Goal: Task Accomplishment & Management: Complete application form

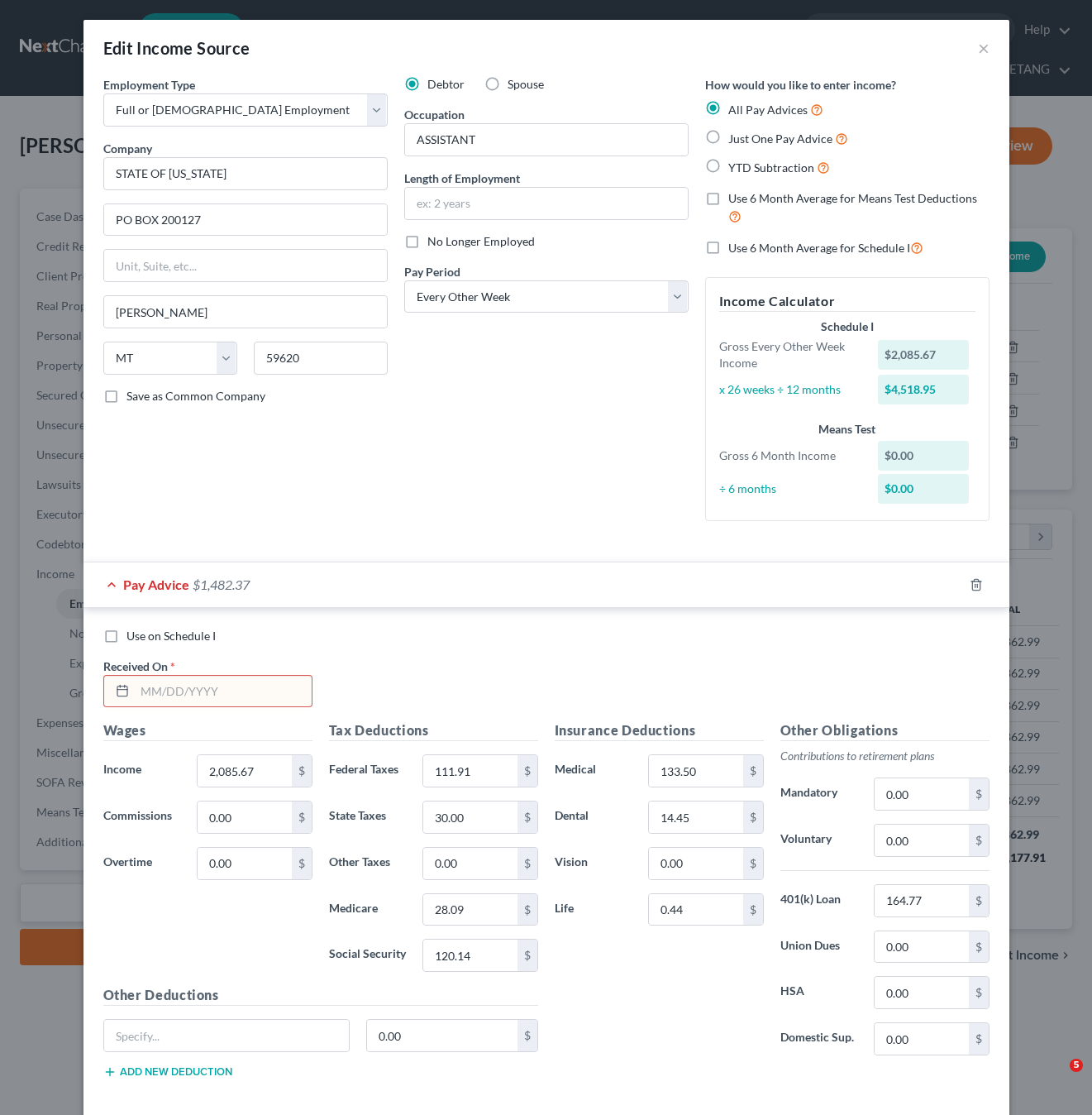
select select "0"
select select "27"
select select "2"
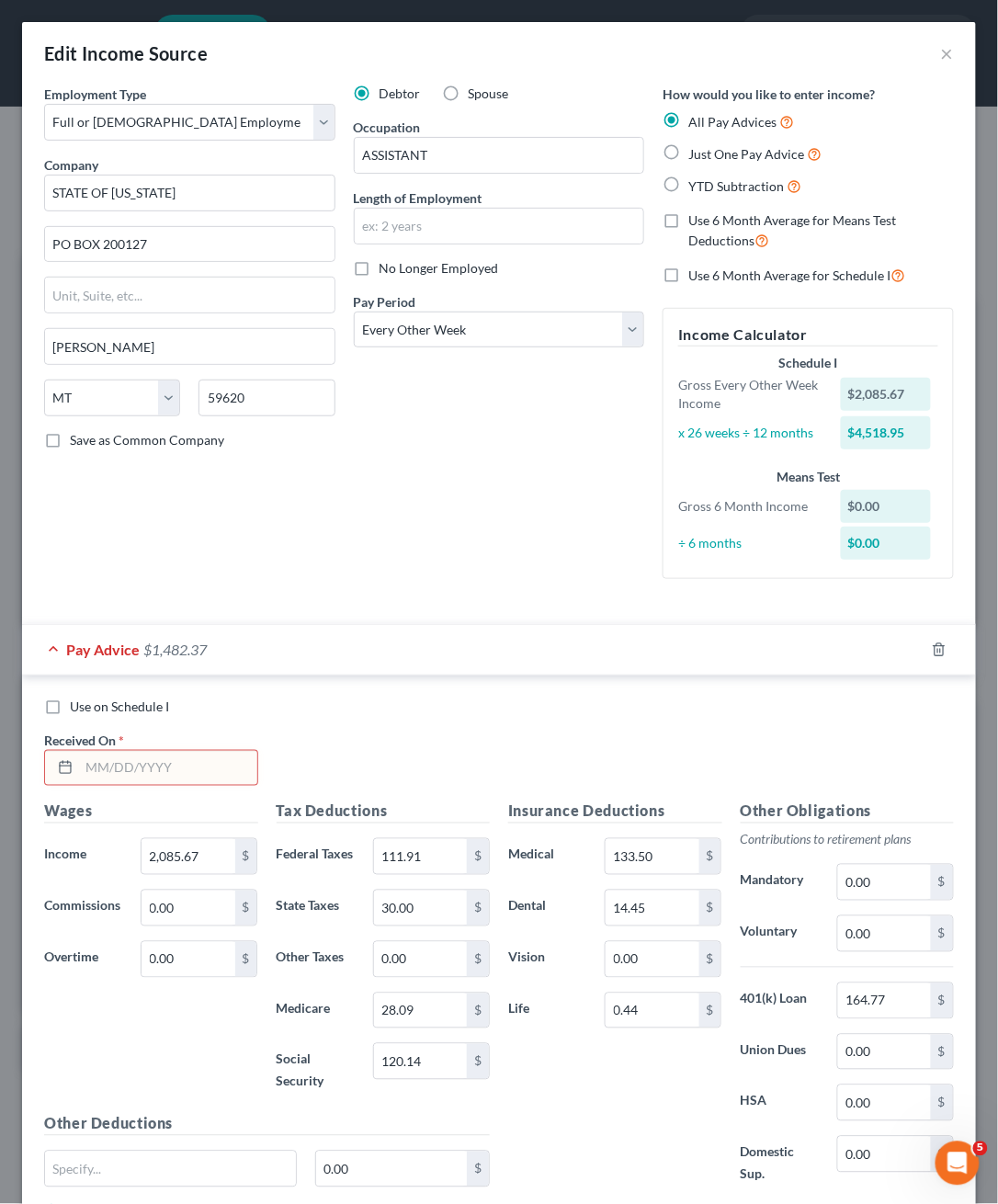
click at [101, 786] on input "text" at bounding box center [168, 769] width 179 height 35
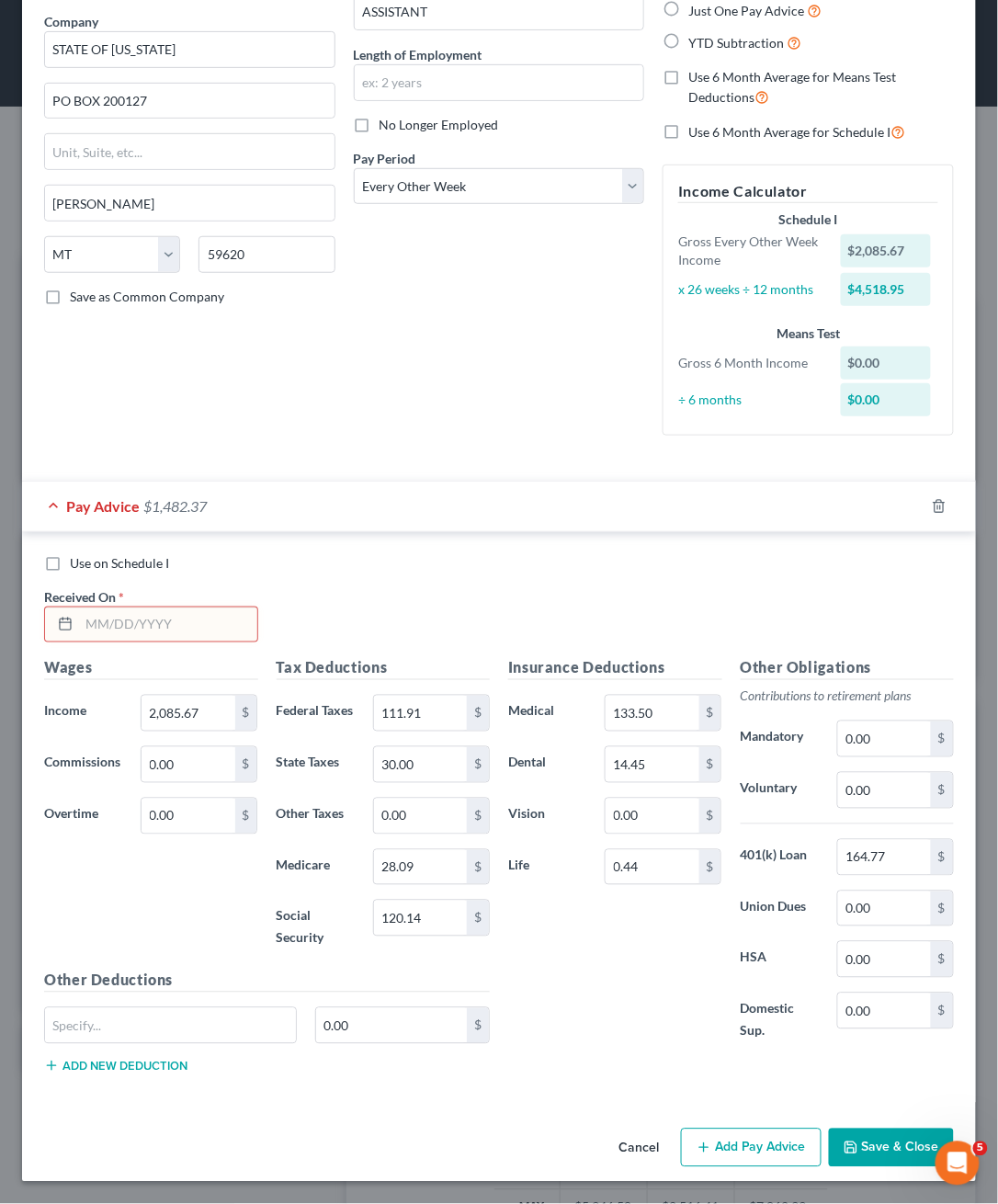
click at [73, 632] on icon at bounding box center [65, 624] width 15 height 15
click at [160, 643] on input "text" at bounding box center [168, 625] width 179 height 35
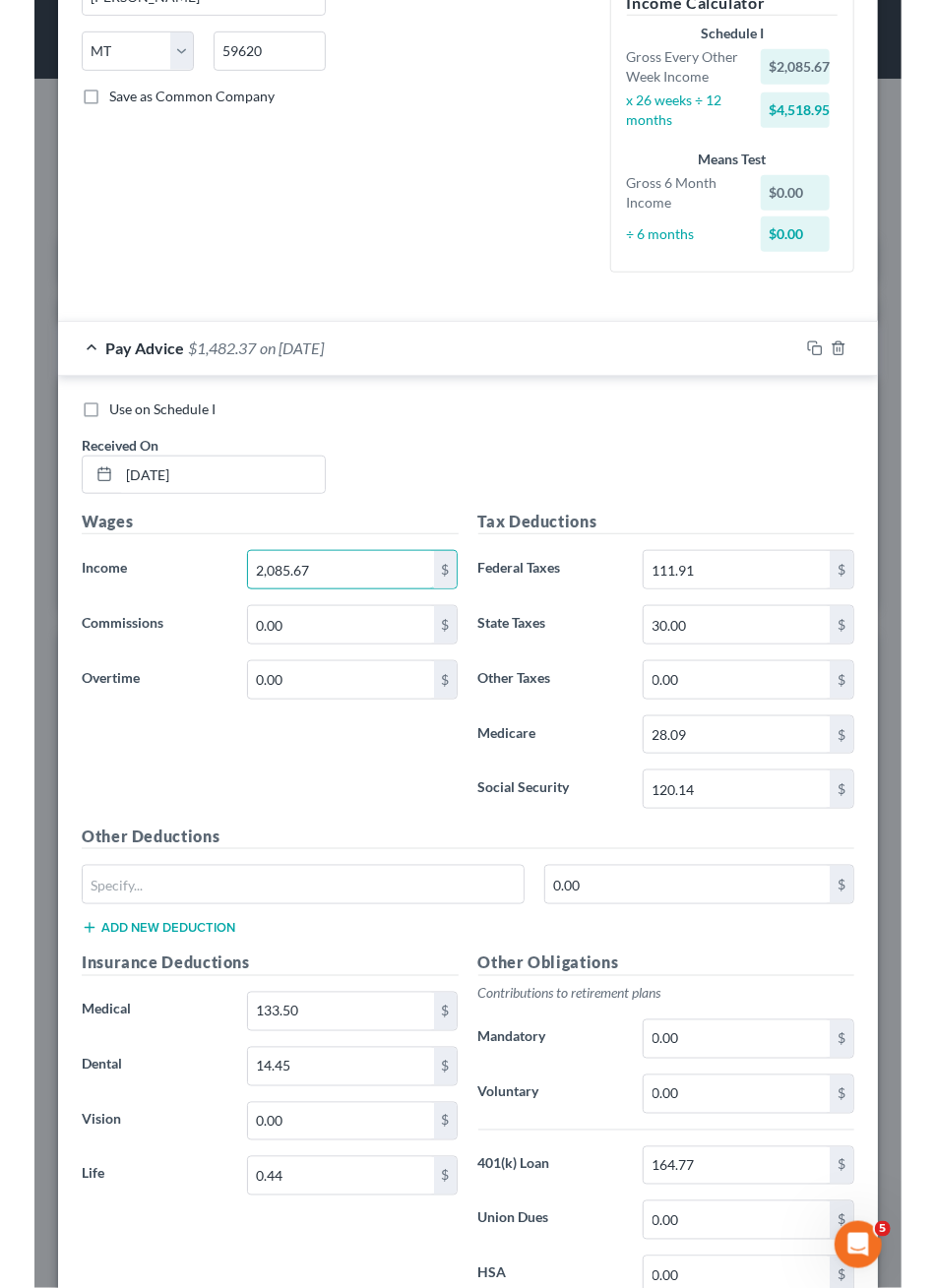
scroll to position [390, 823]
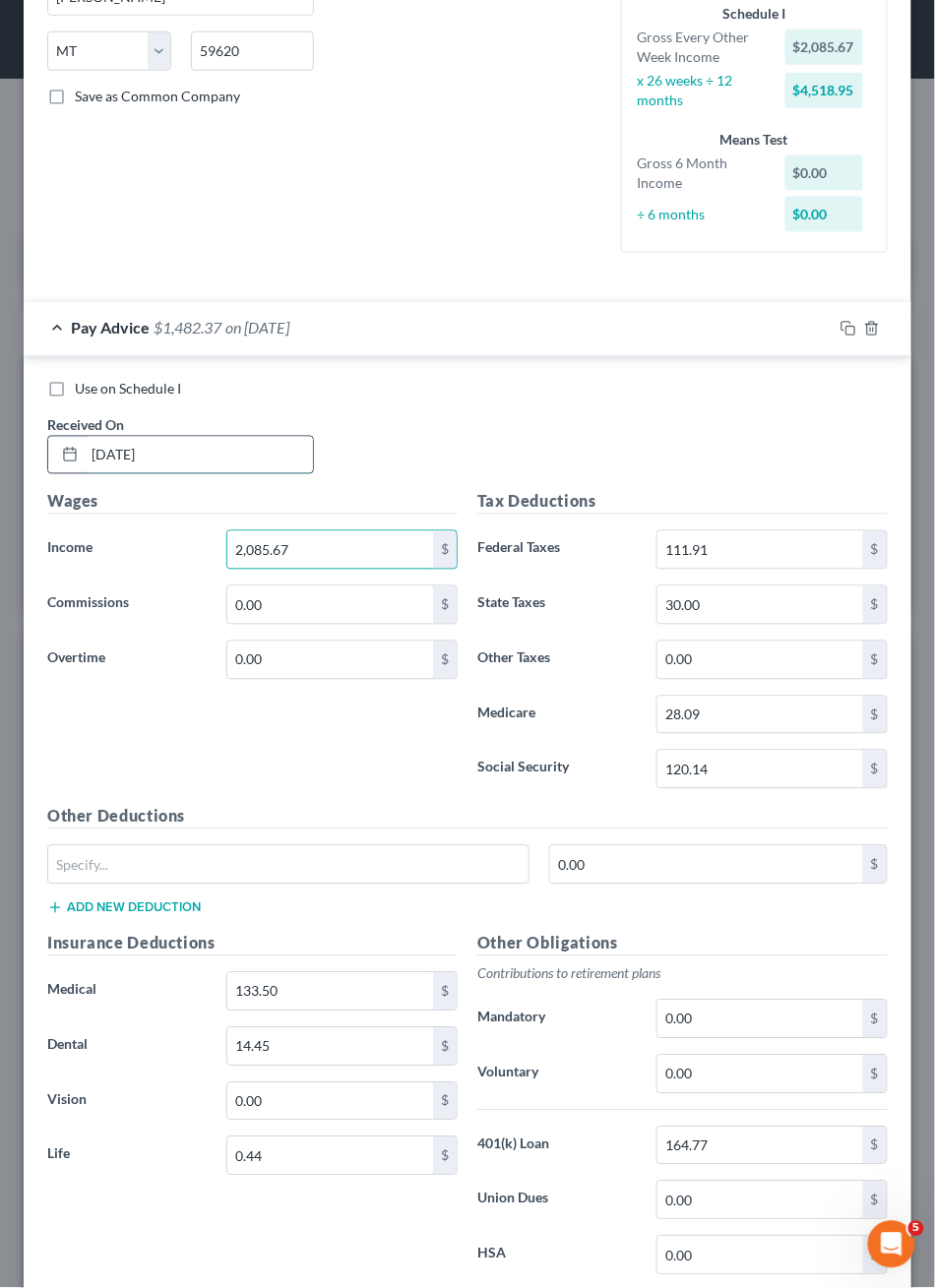
click at [150, 474] on input "08/21/2024" at bounding box center [198, 456] width 228 height 38
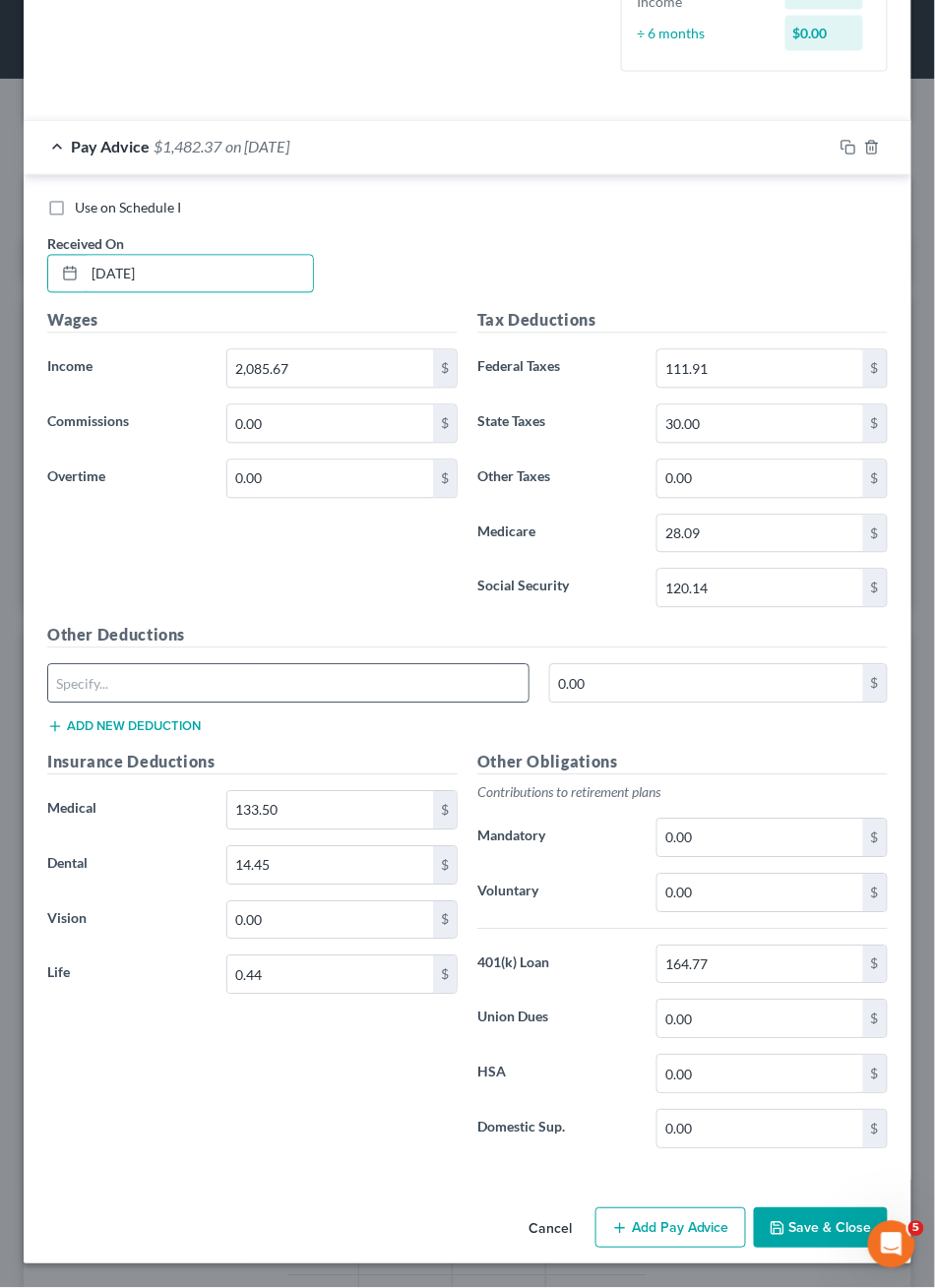
scroll to position [969, 0]
click at [643, 1213] on button "Add Pay Advice" at bounding box center [670, 1229] width 150 height 42
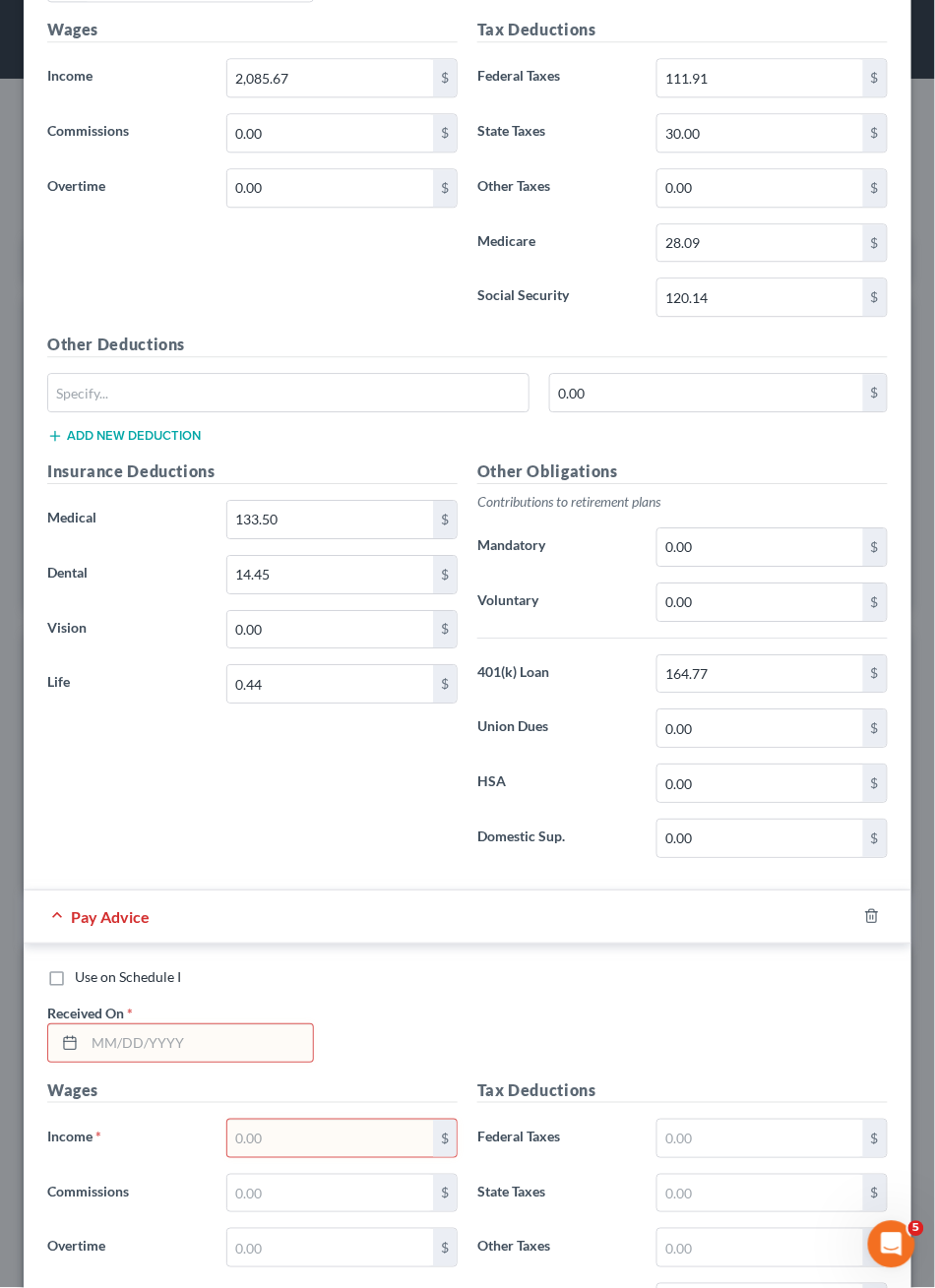
scroll to position [697, 0]
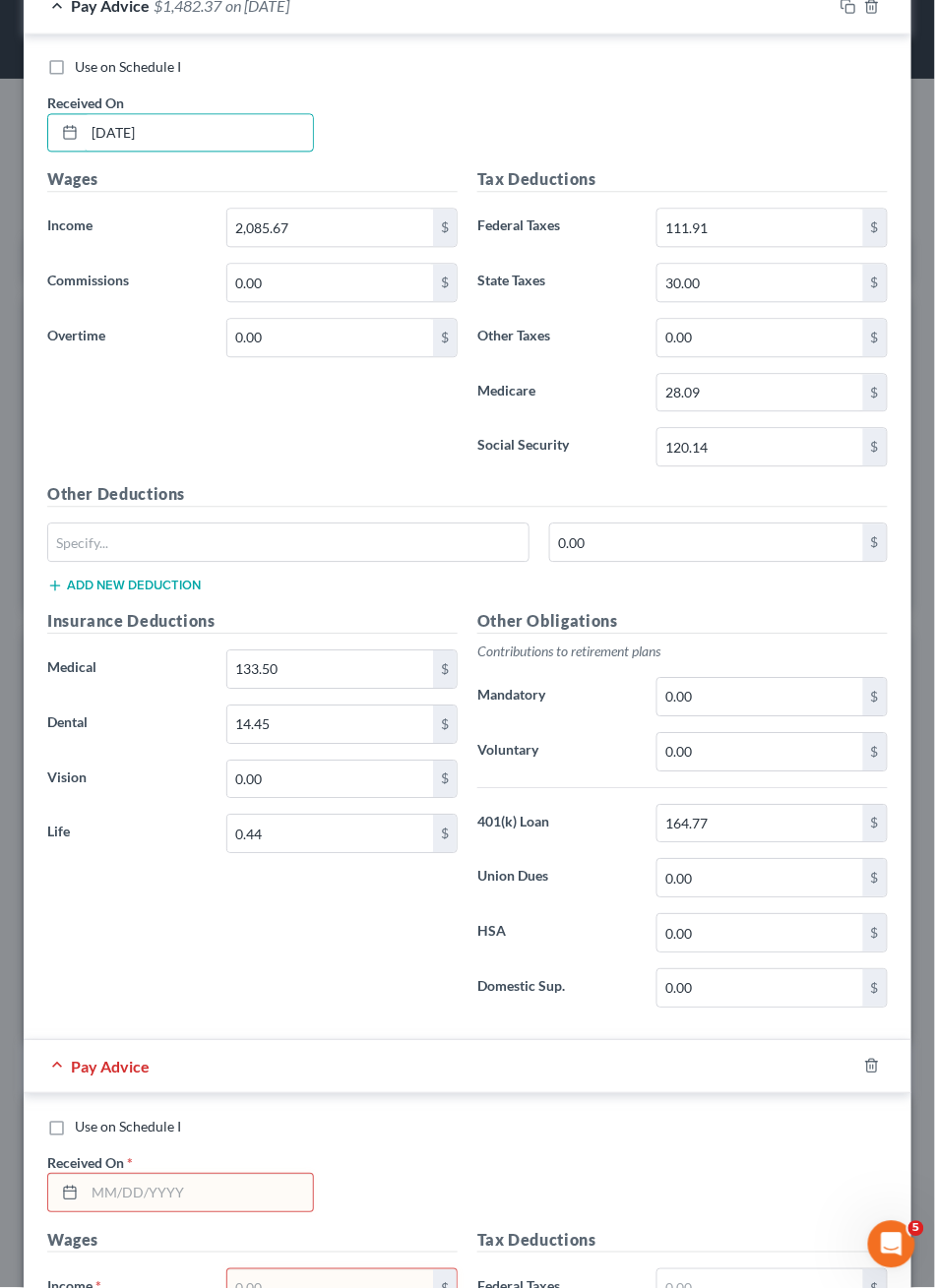
drag, startPoint x: 220, startPoint y: 344, endPoint x: -127, endPoint y: 344, distance: 347.0
click at [0, 344] on html "Home New Case Client Portal Directory Cases DebtorCC PASSAMANI & LETANG nick@pl…" at bounding box center [467, 830] width 935 height 1661
type input "08/21/2025"
click at [337, 247] on input "2,085.67" at bounding box center [330, 228] width 206 height 38
drag, startPoint x: 340, startPoint y: 462, endPoint x: 73, endPoint y: 462, distance: 267.0
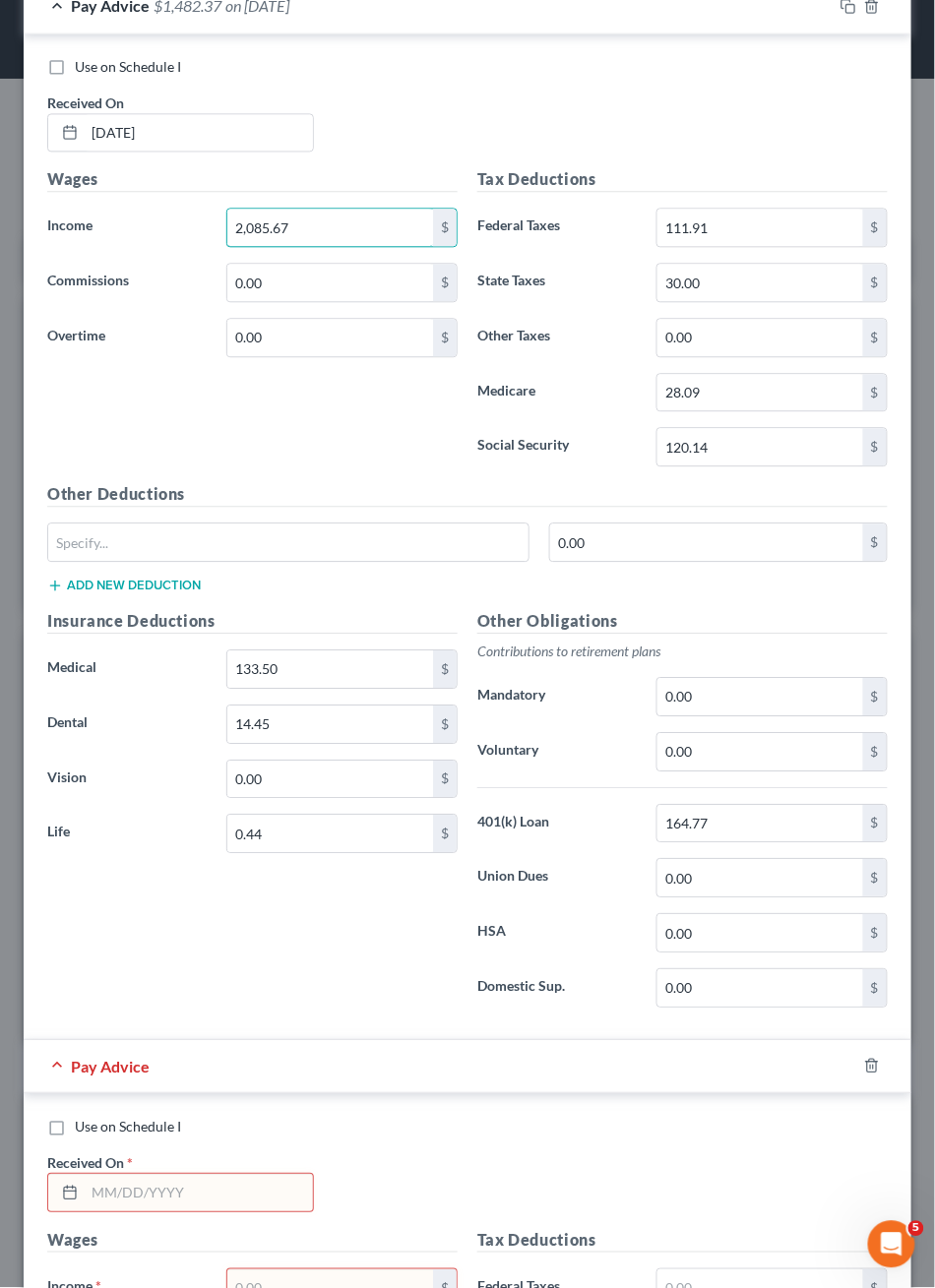
click at [73, 248] on div "Income * 2,085.67 $" at bounding box center [253, 228] width 430 height 40
type input "2,004.47"
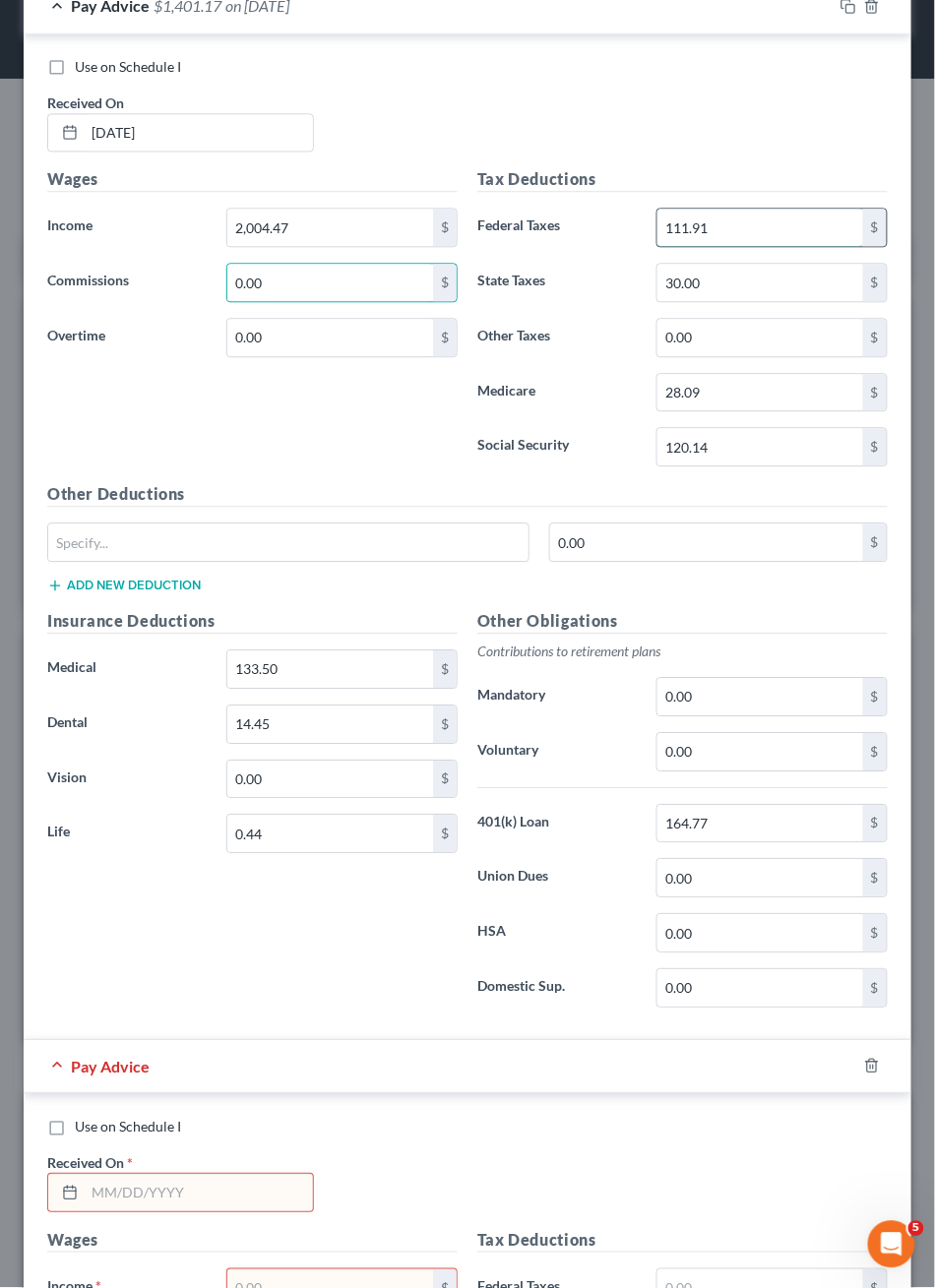
click at [781, 247] on input "111.91" at bounding box center [760, 228] width 206 height 38
click at [768, 247] on input "111.91" at bounding box center [760, 228] width 206 height 38
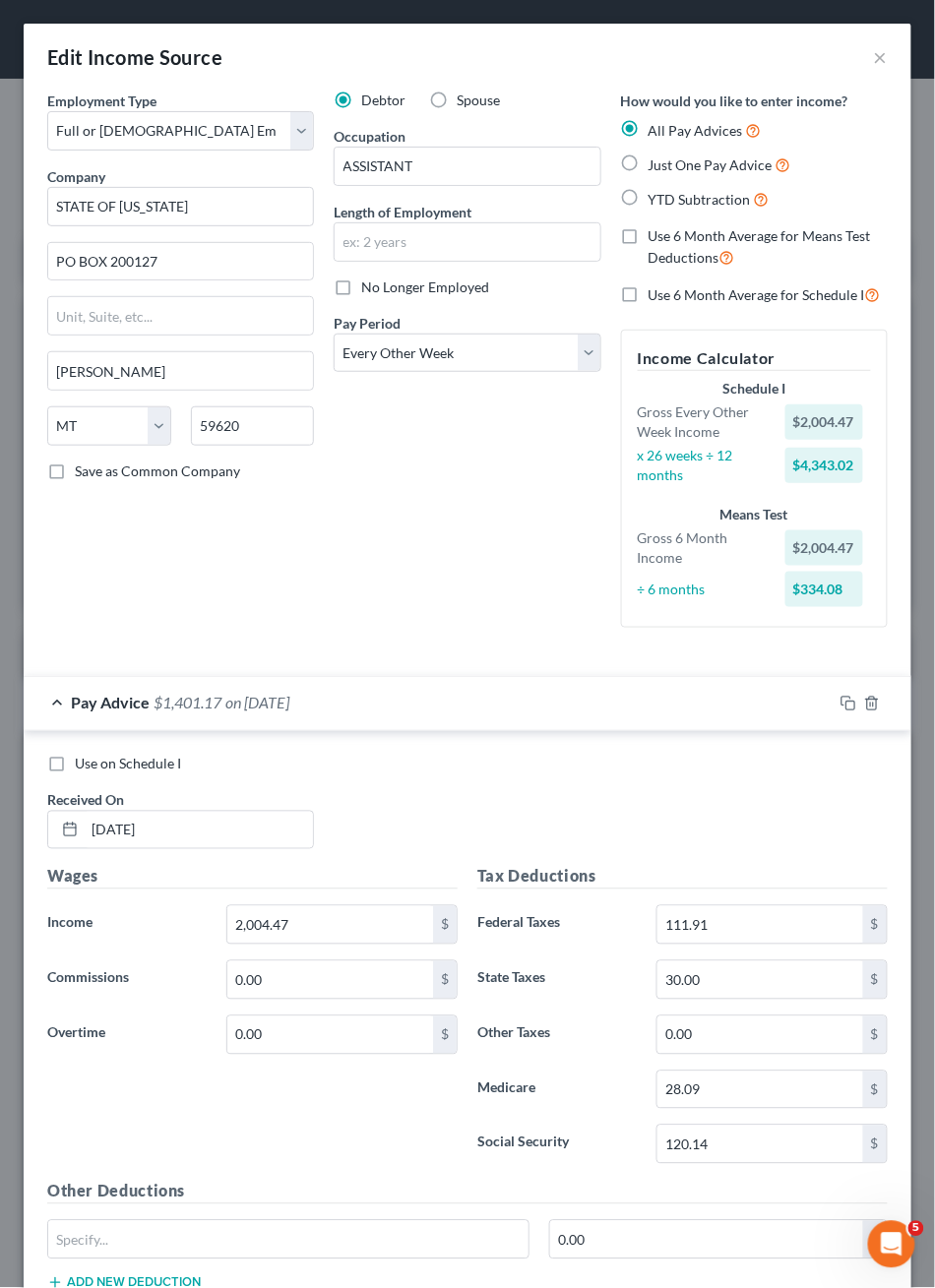
scroll to position [0, 0]
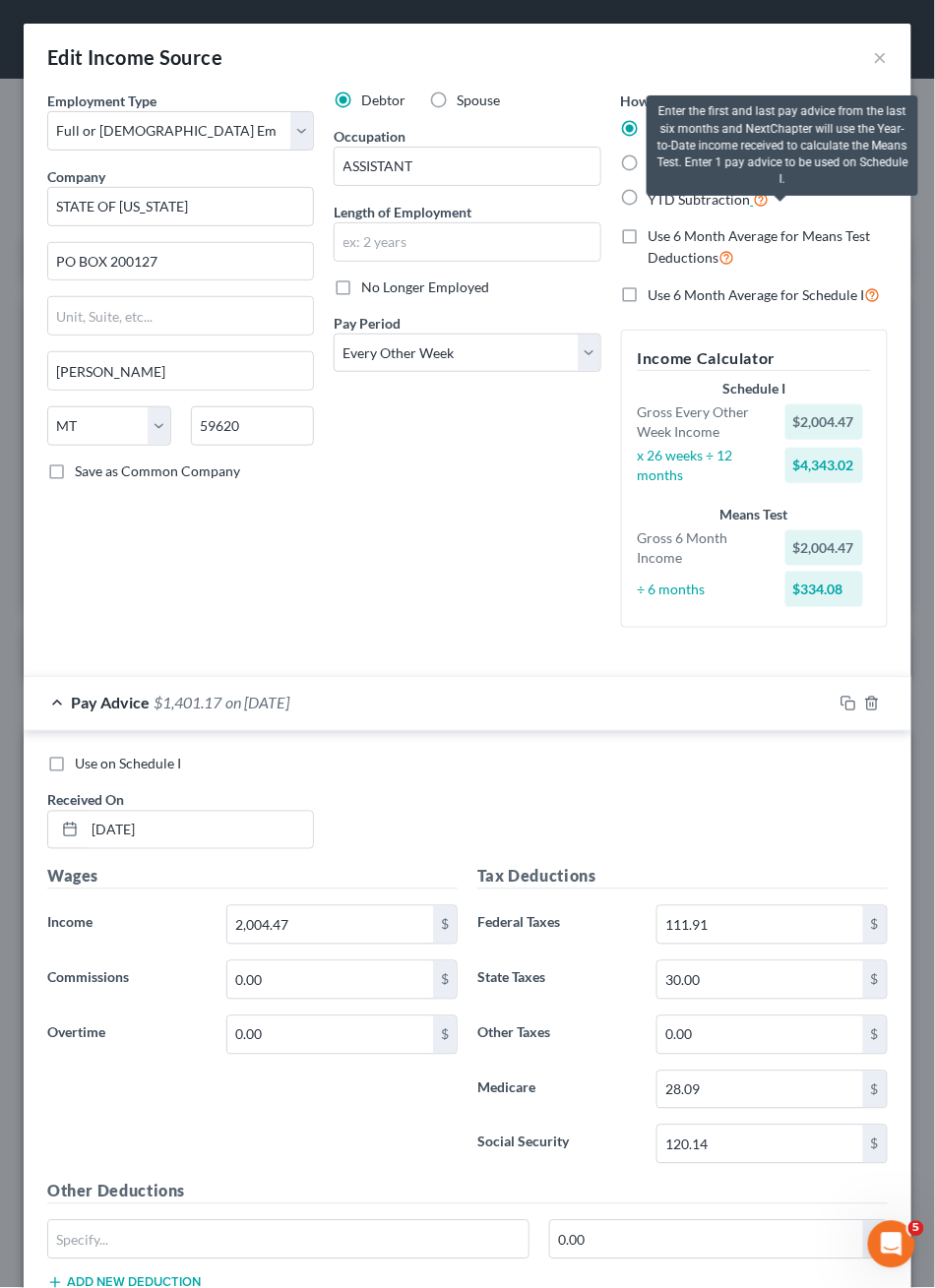
click at [770, 207] on icon at bounding box center [762, 198] width 16 height 19
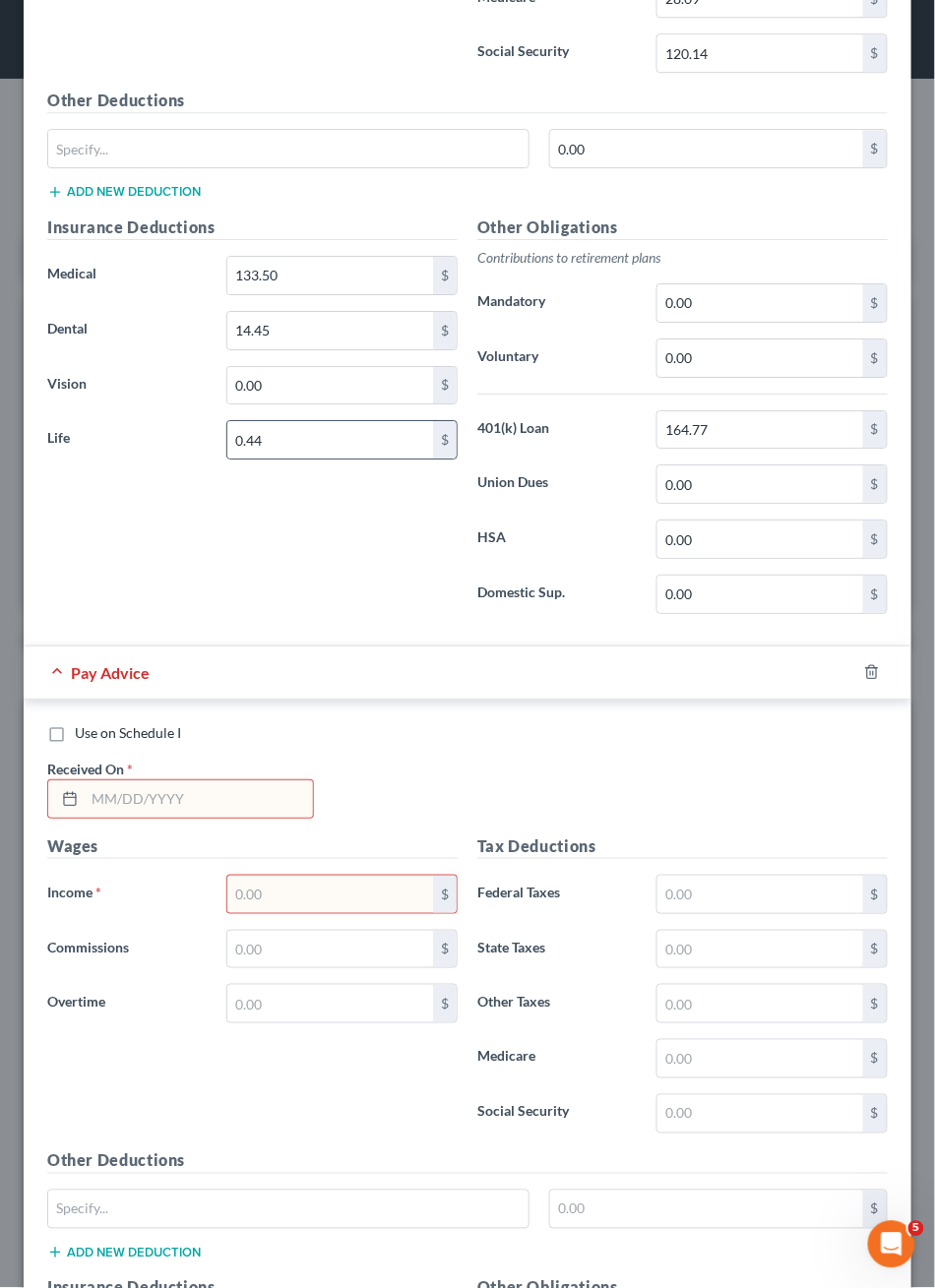
scroll to position [793, 0]
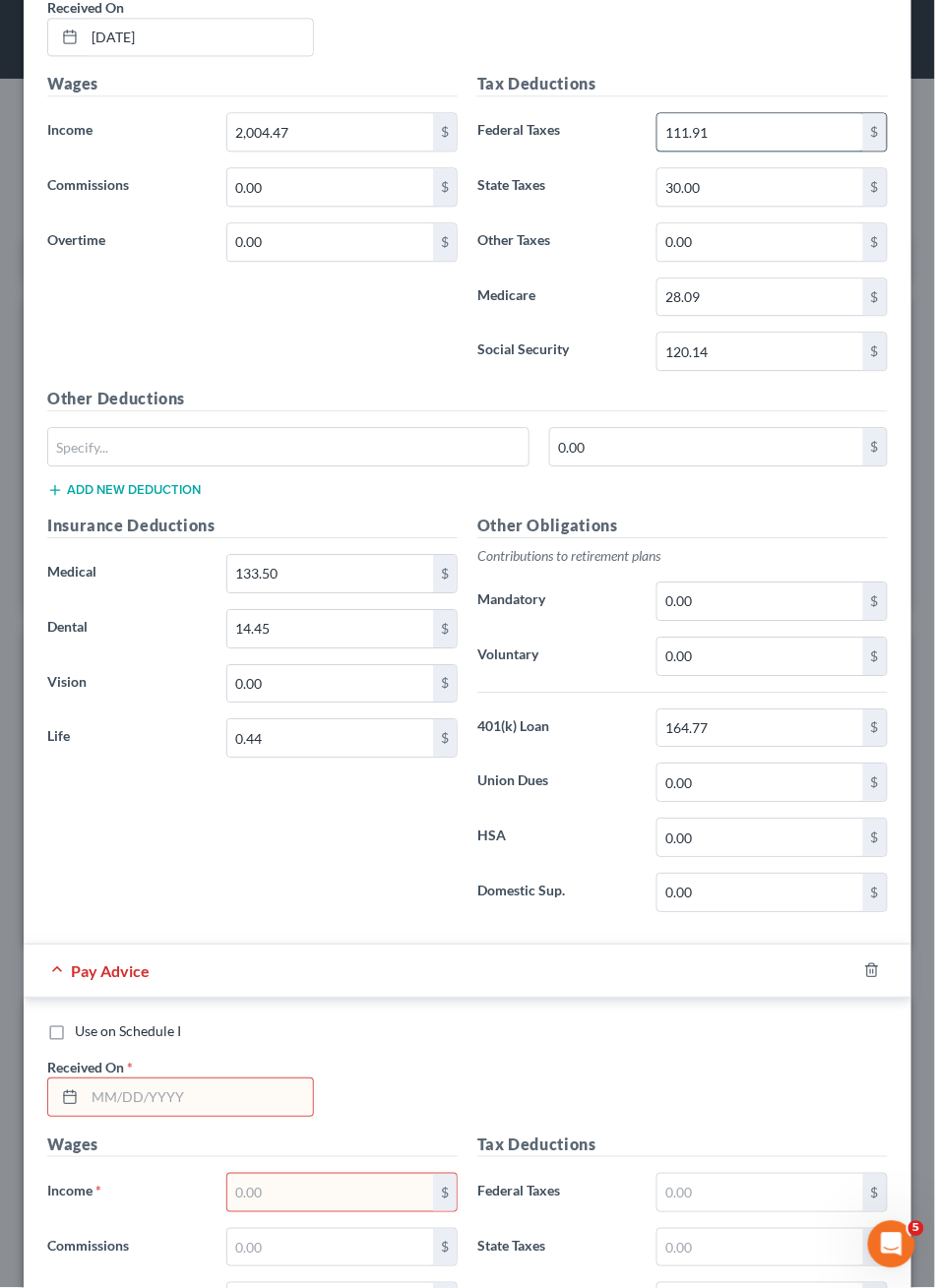
click at [772, 150] on input "111.91" at bounding box center [760, 132] width 206 height 38
type input "114.41"
drag, startPoint x: 756, startPoint y: 430, endPoint x: 492, endPoint y: 430, distance: 264.0
type input "27"
type input "26.76"
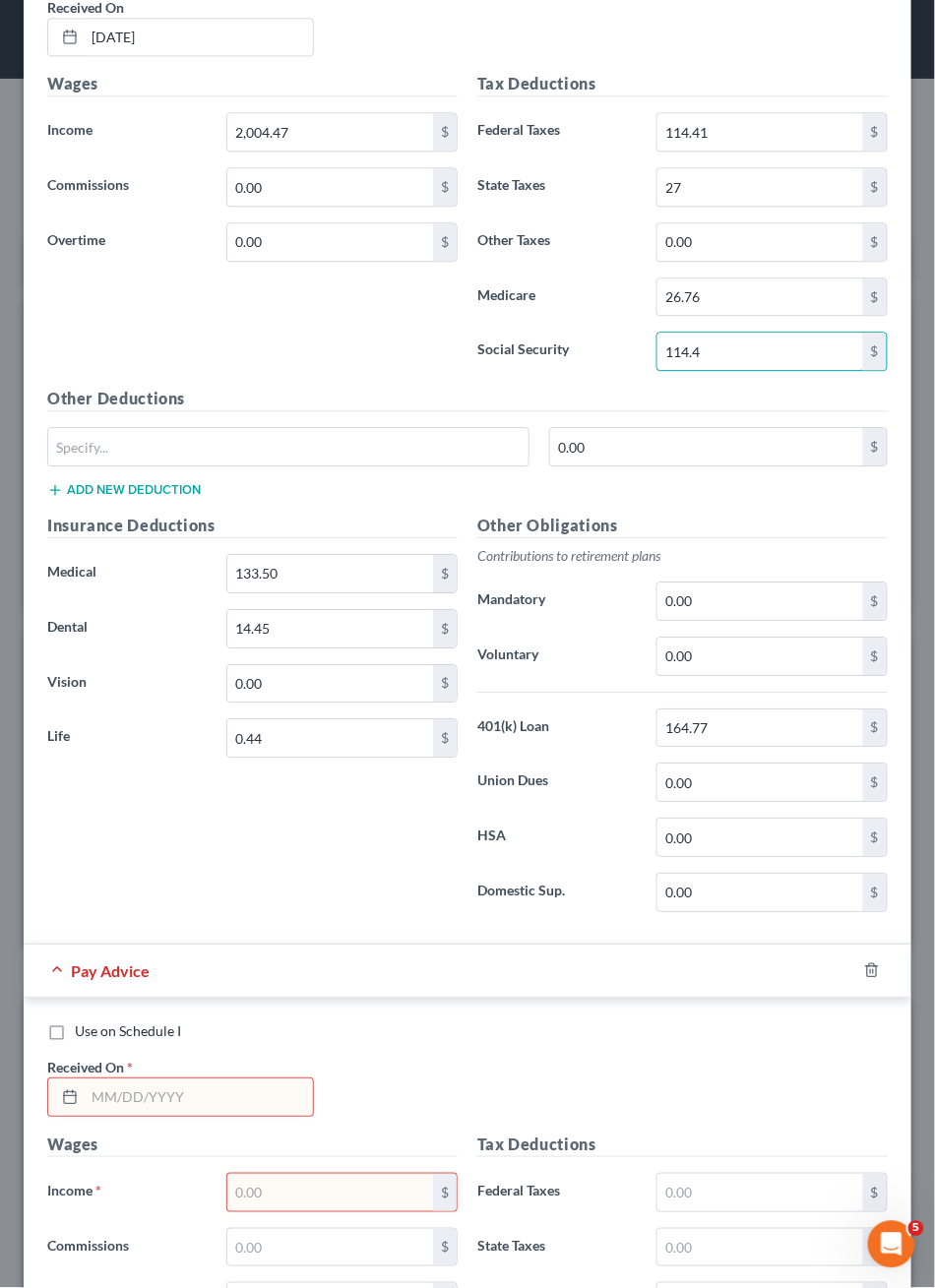
type input "114.4"
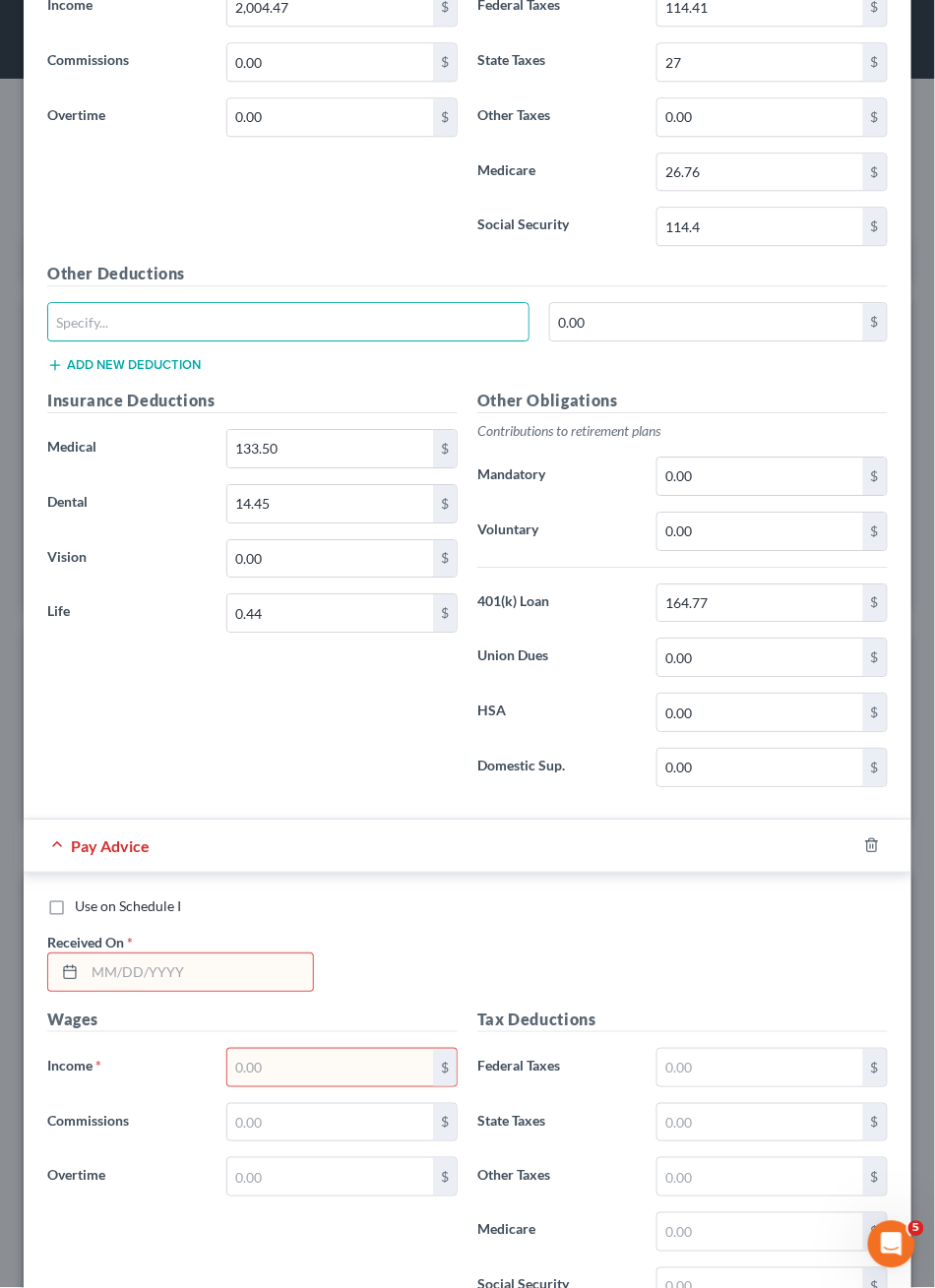
scroll to position [1048, 0]
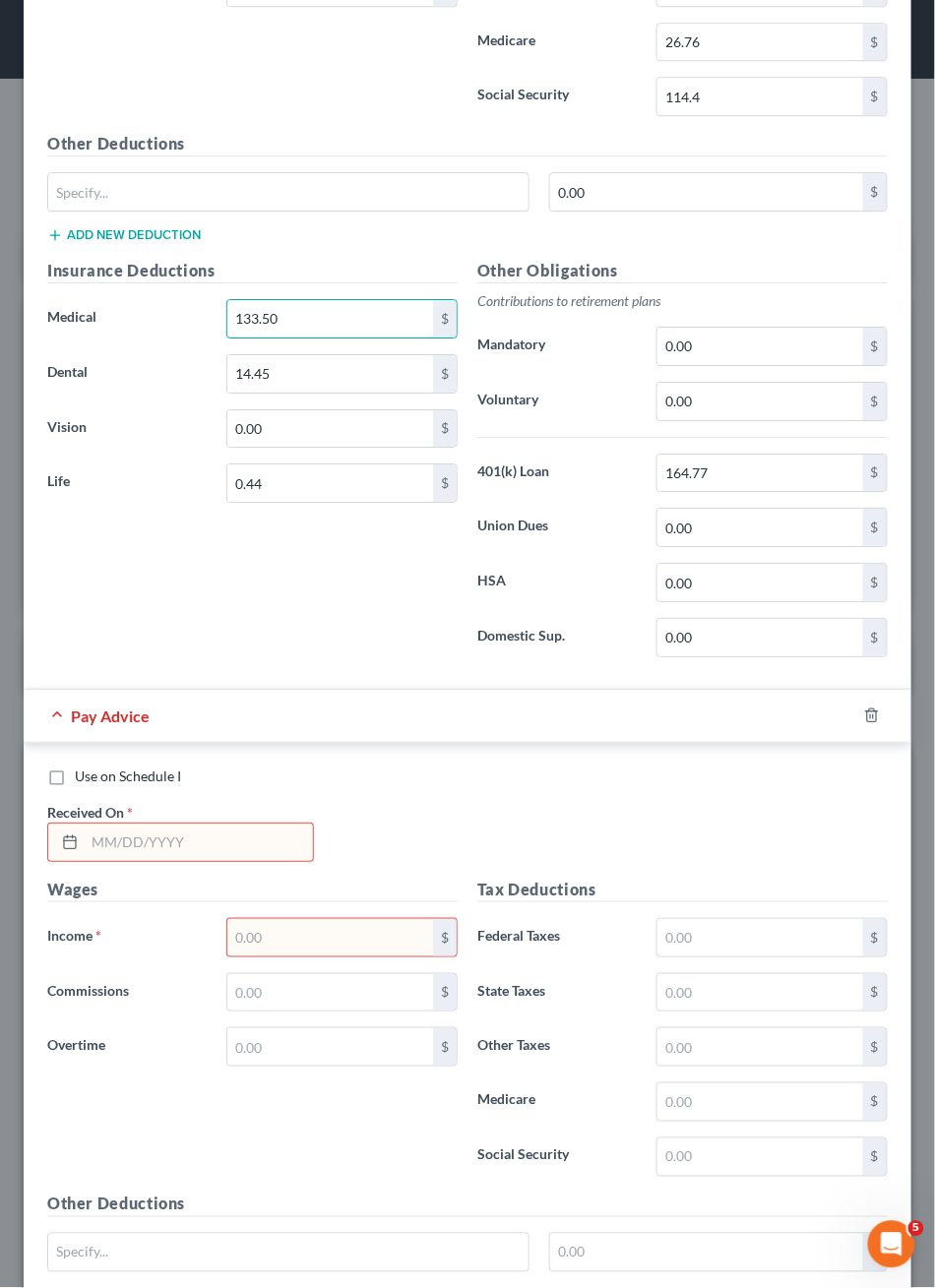
drag, startPoint x: 327, startPoint y: 642, endPoint x: 87, endPoint y: 642, distance: 240.0
click at [87, 339] on div "Medical 133.50 $" at bounding box center [253, 319] width 430 height 40
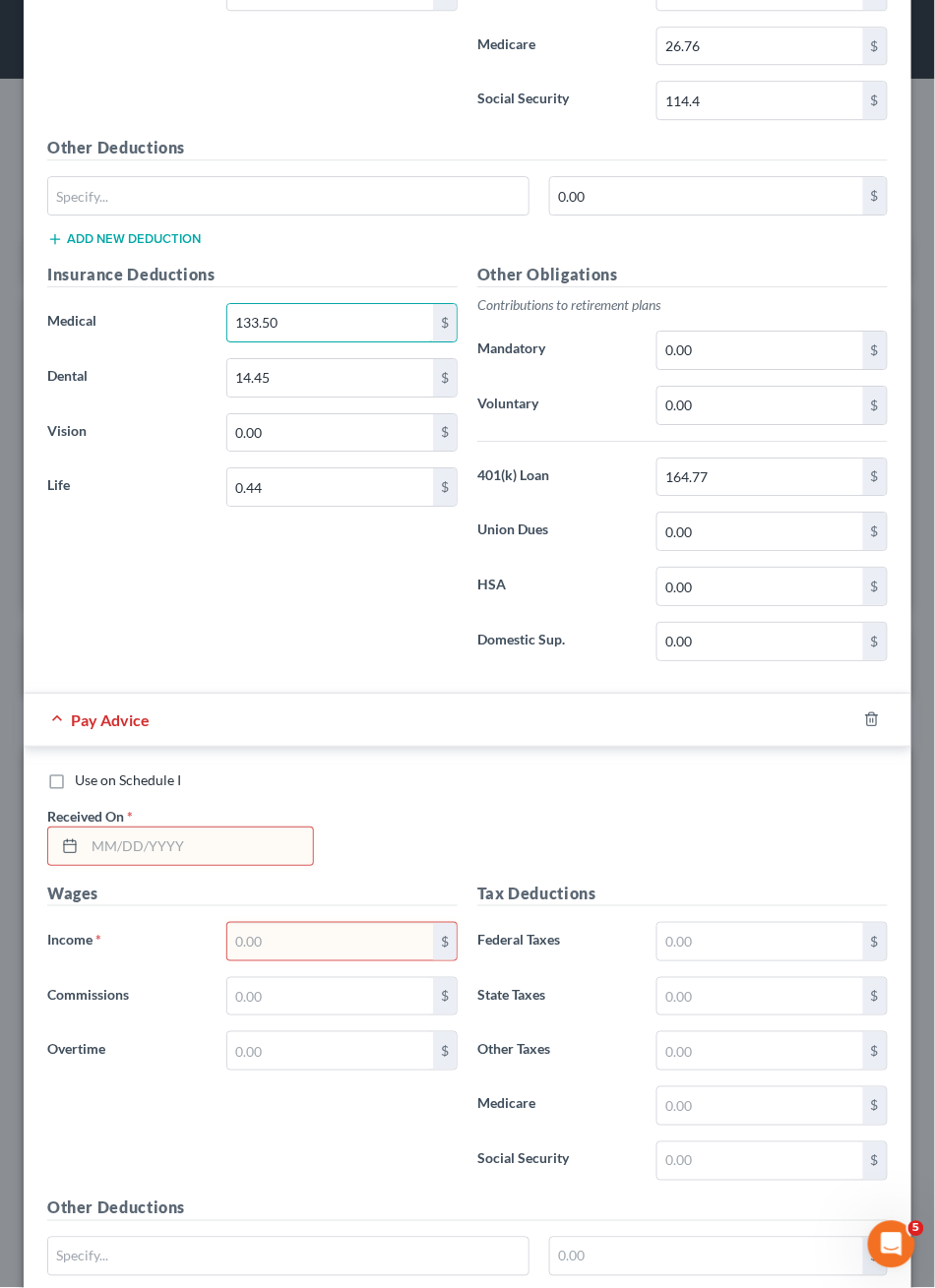
scroll to position [1039, 0]
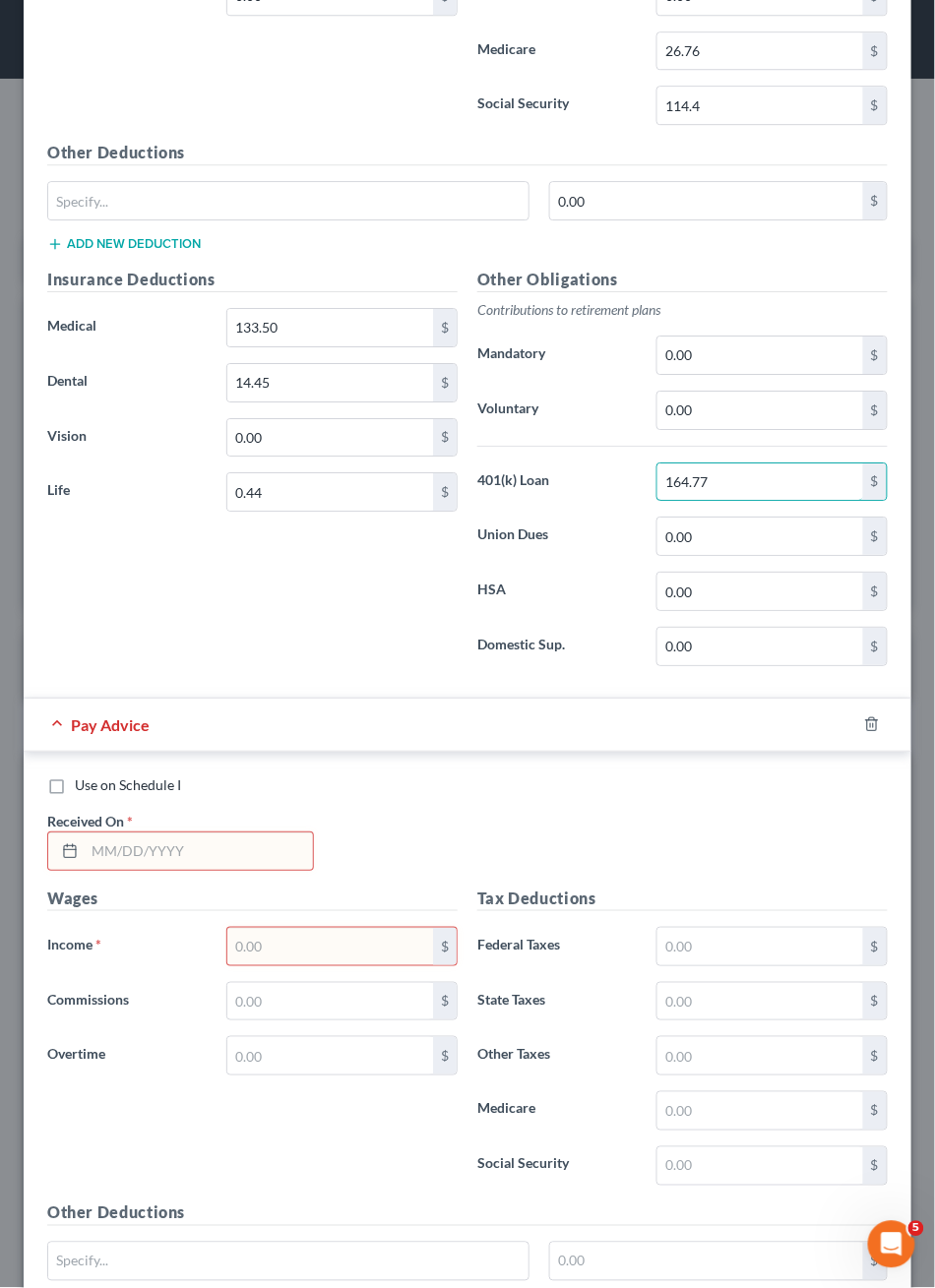
drag, startPoint x: 749, startPoint y: 832, endPoint x: 575, endPoint y: 832, distance: 174.0
click at [575, 502] on div "401(k) Loan 164.77 $" at bounding box center [682, 482] width 430 height 40
type input "158.35"
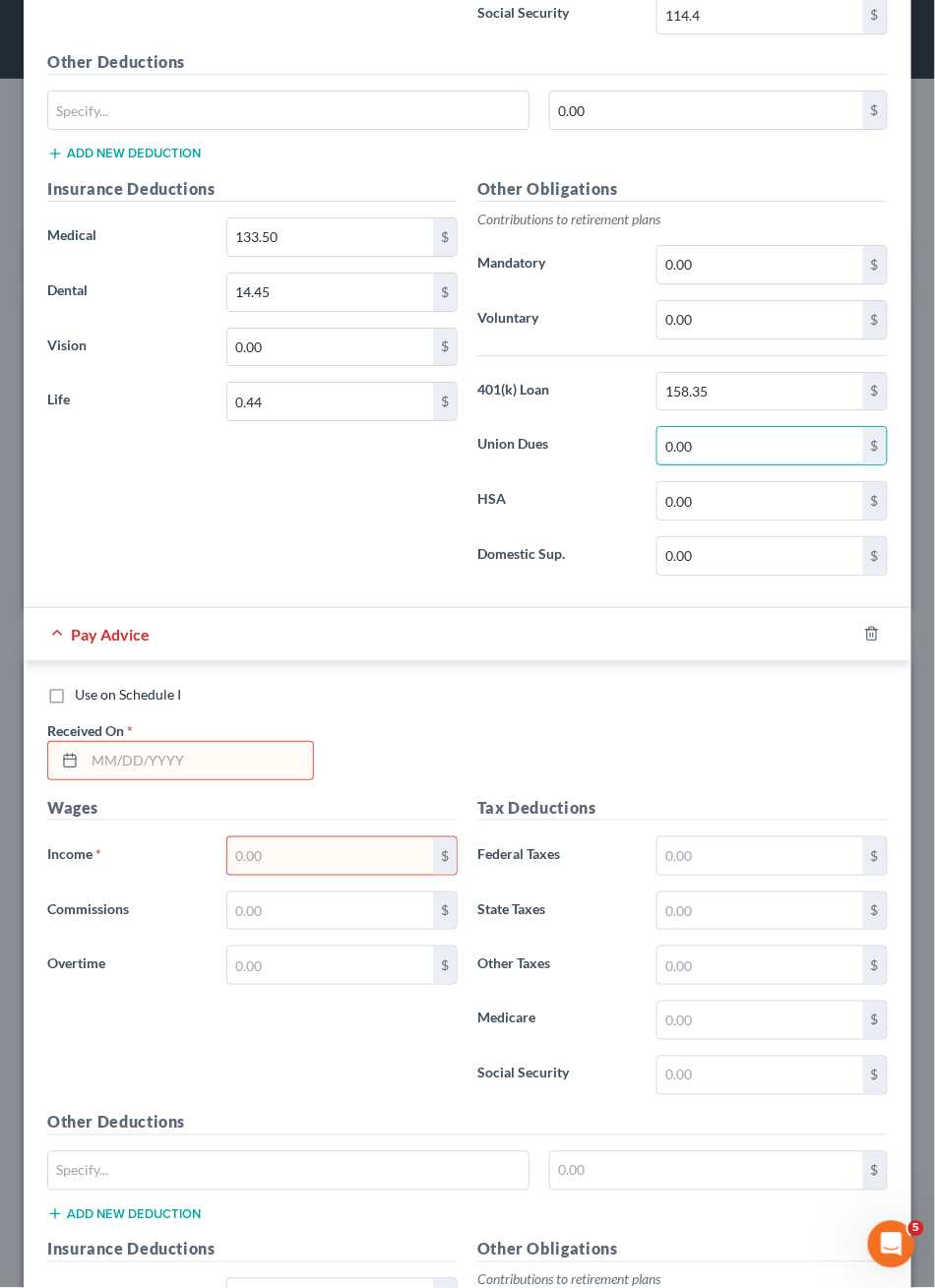
scroll to position [1492, 0]
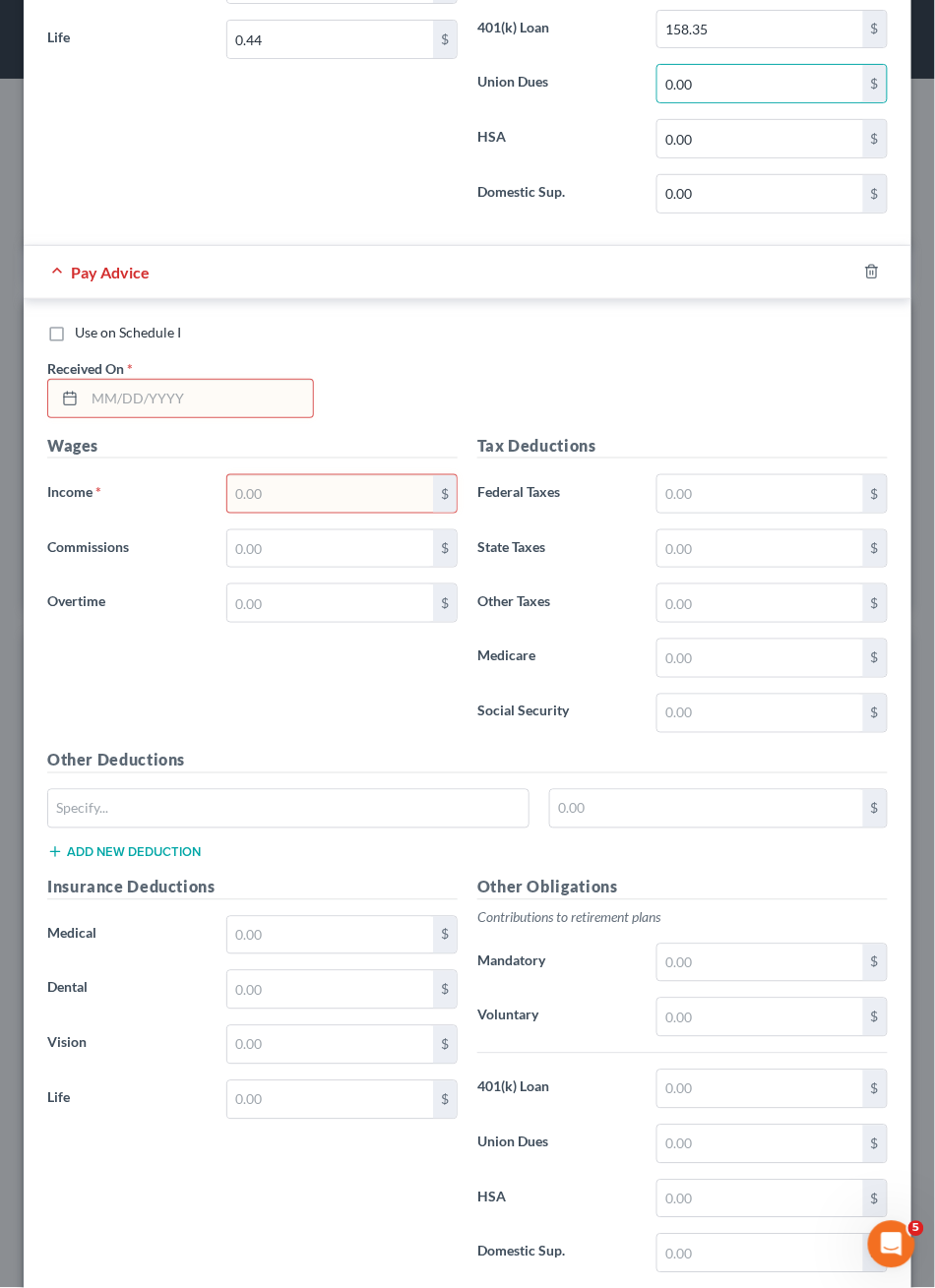
click at [201, 417] on input "text" at bounding box center [198, 398] width 228 height 38
click at [75, 343] on label "Use on Schedule I" at bounding box center [127, 333] width 107 height 20
click at [83, 336] on input "Use on Schedule I" at bounding box center [89, 329] width 13 height 13
checkbox input "true"
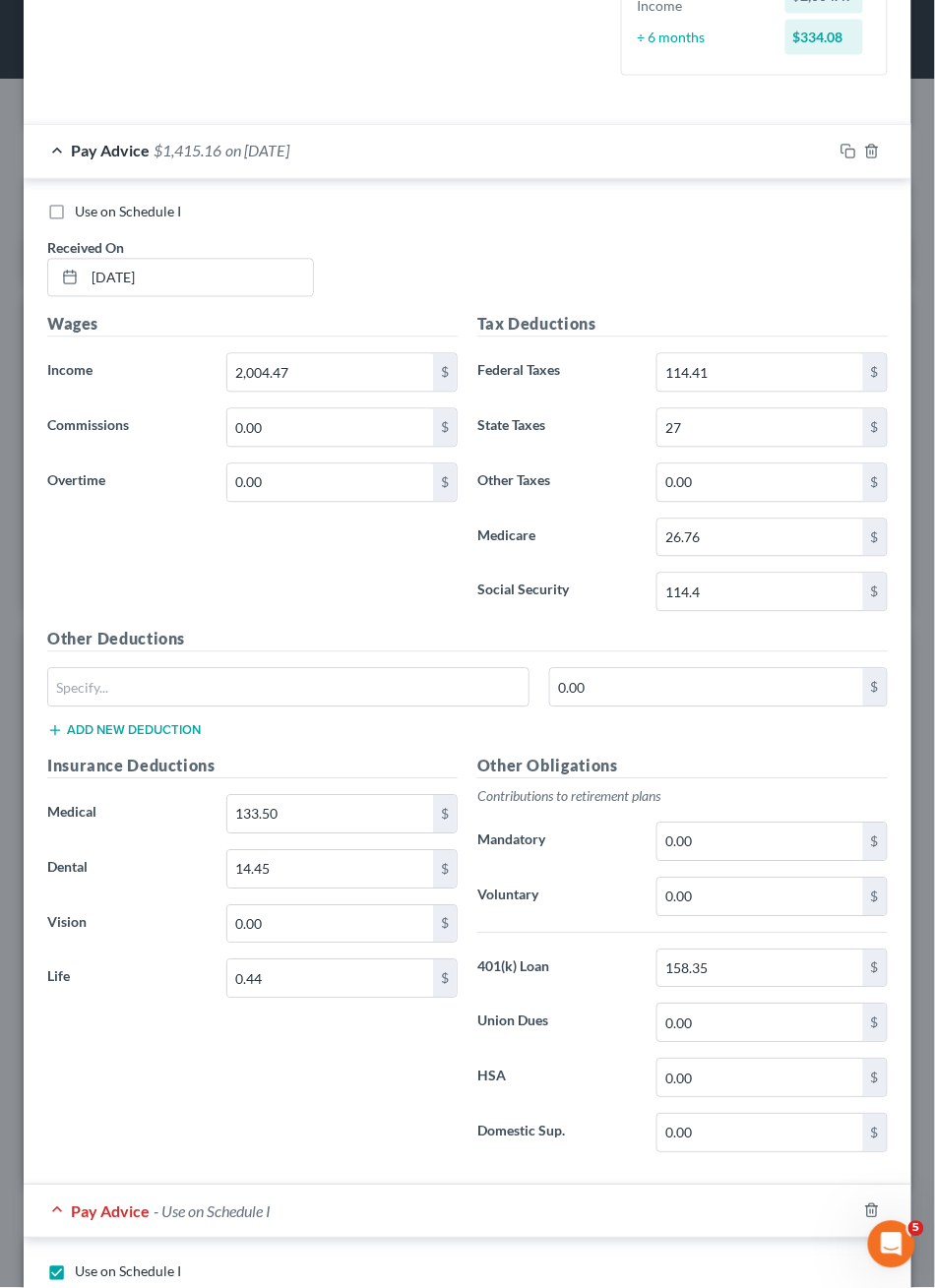
scroll to position [468, 0]
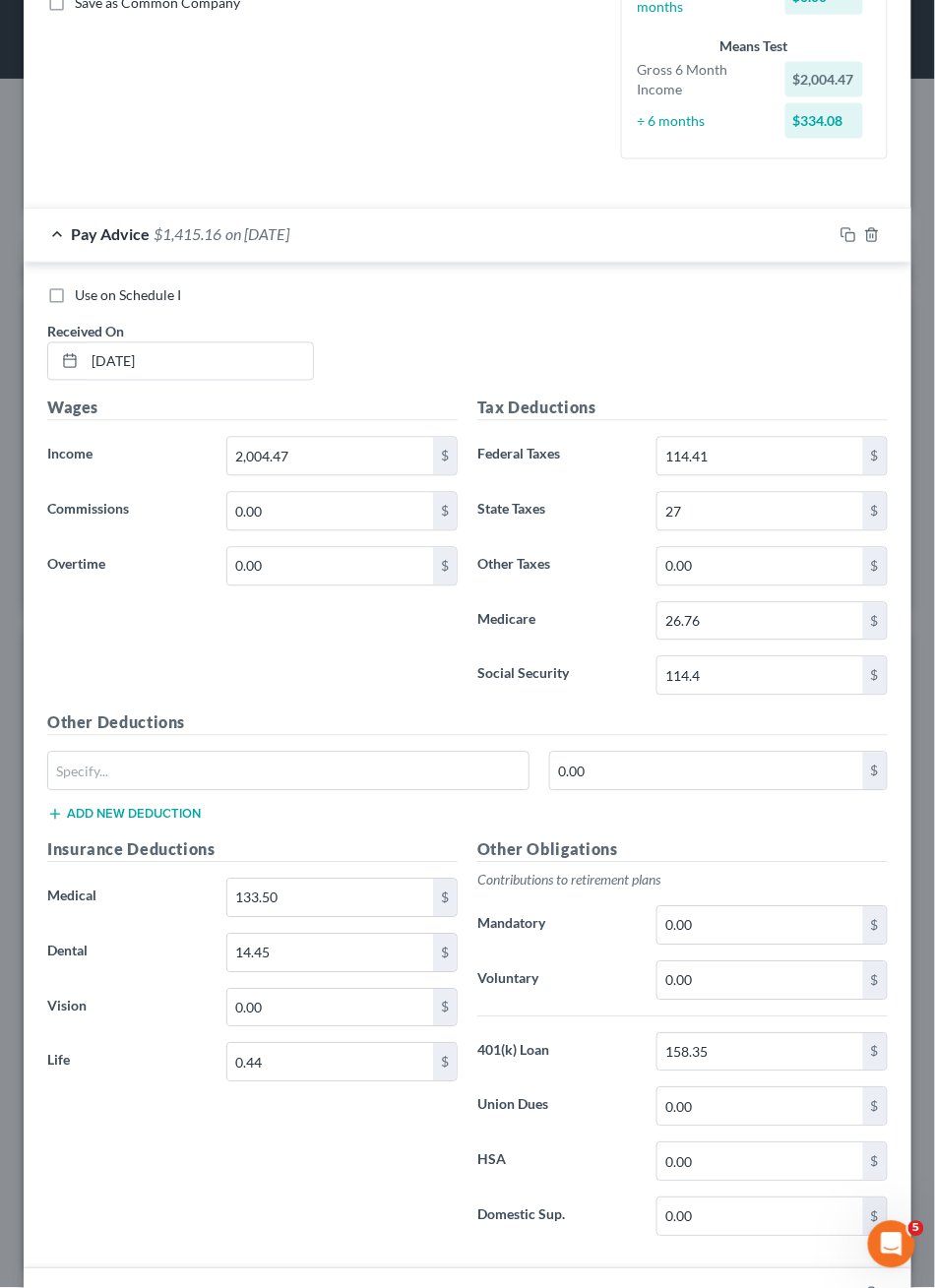
click at [75, 306] on label "Use on Schedule I" at bounding box center [127, 297] width 107 height 20
click at [83, 299] on input "Use on Schedule I" at bounding box center [89, 293] width 13 height 13
checkbox input "true"
checkbox input "false"
click at [75, 306] on label "Use on Schedule I" at bounding box center [127, 297] width 107 height 20
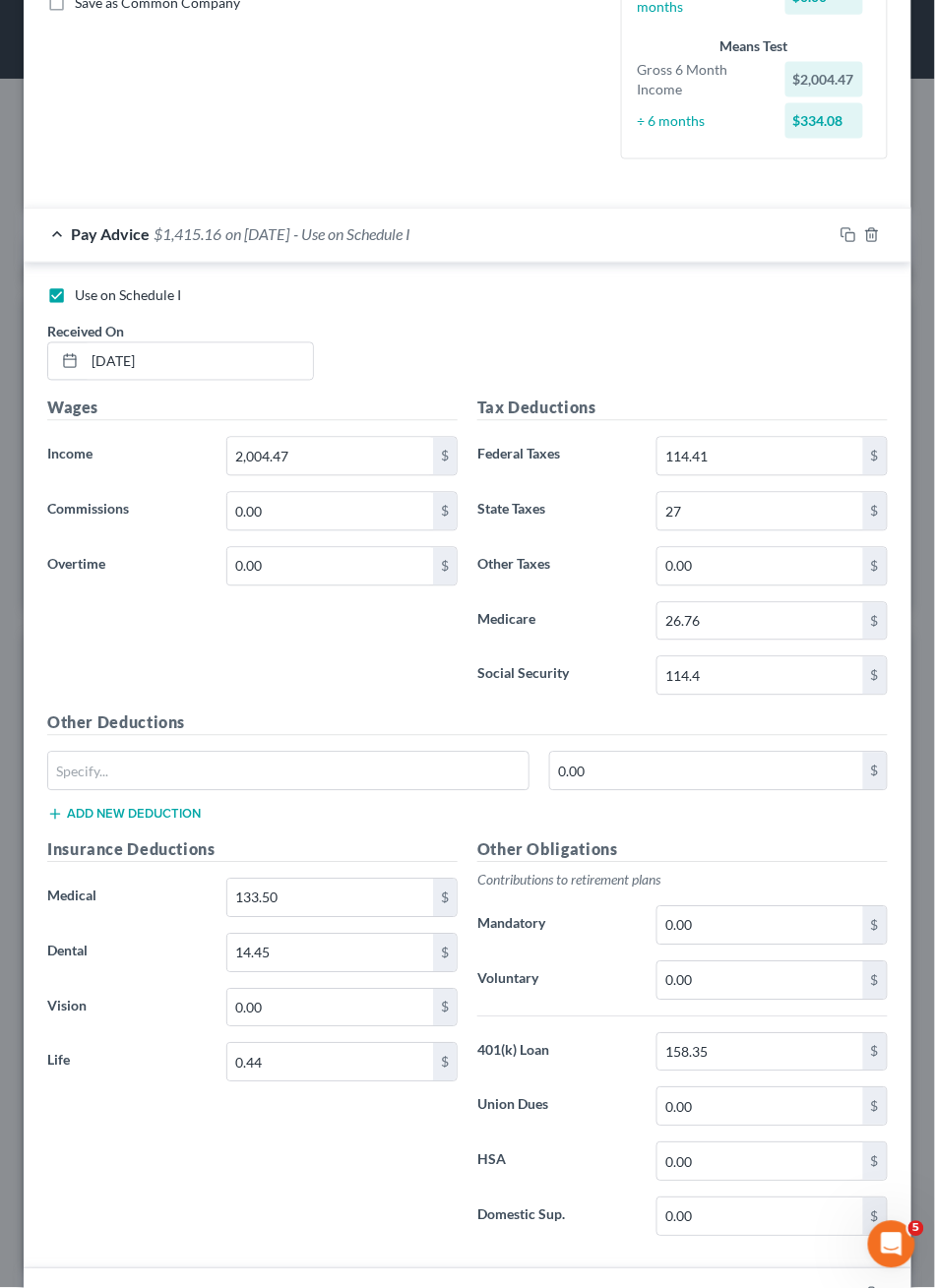
click at [83, 299] on input "Use on Schedule I" at bounding box center [89, 293] width 13 height 13
checkbox input "false"
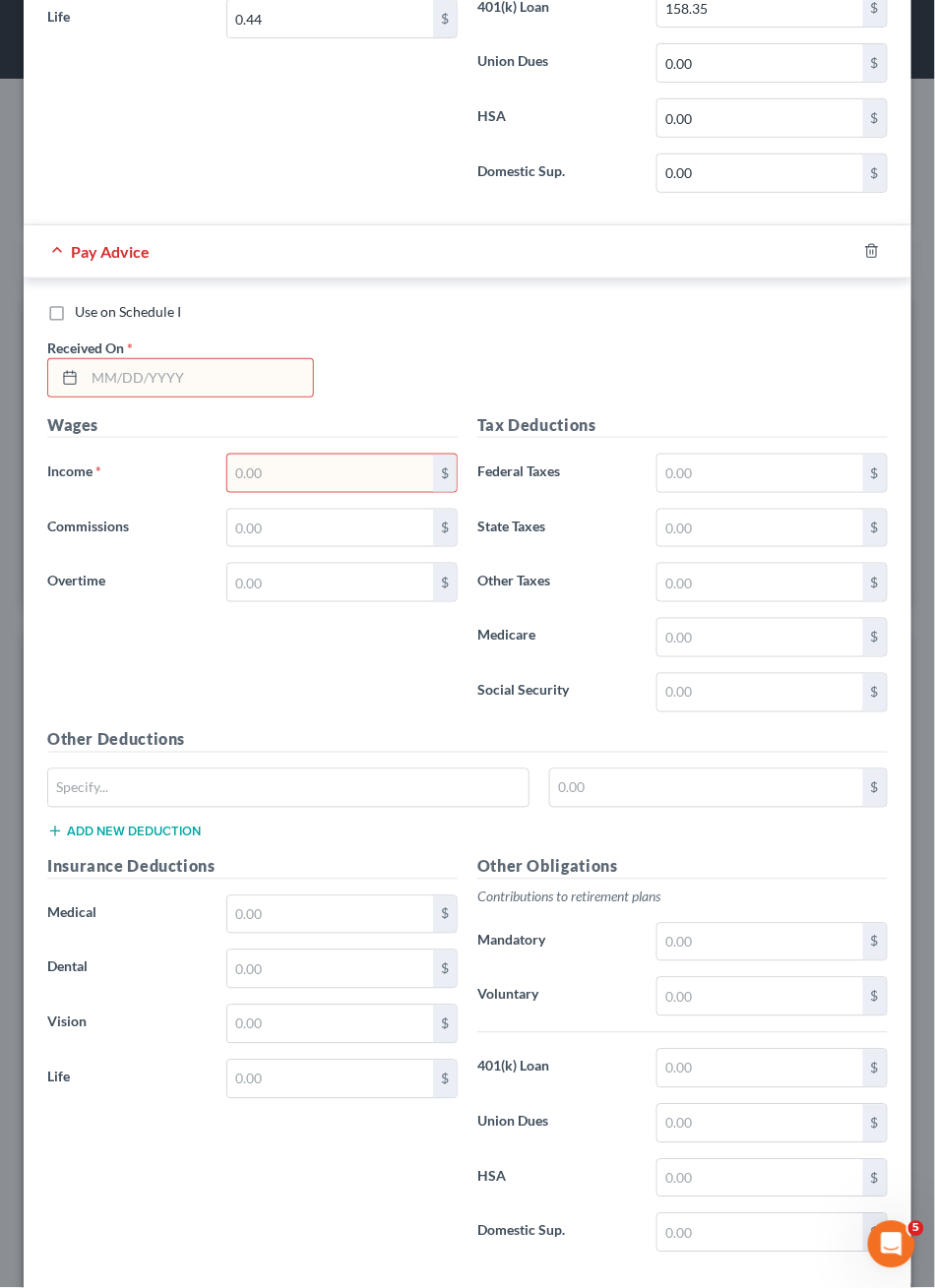
scroll to position [1593, 0]
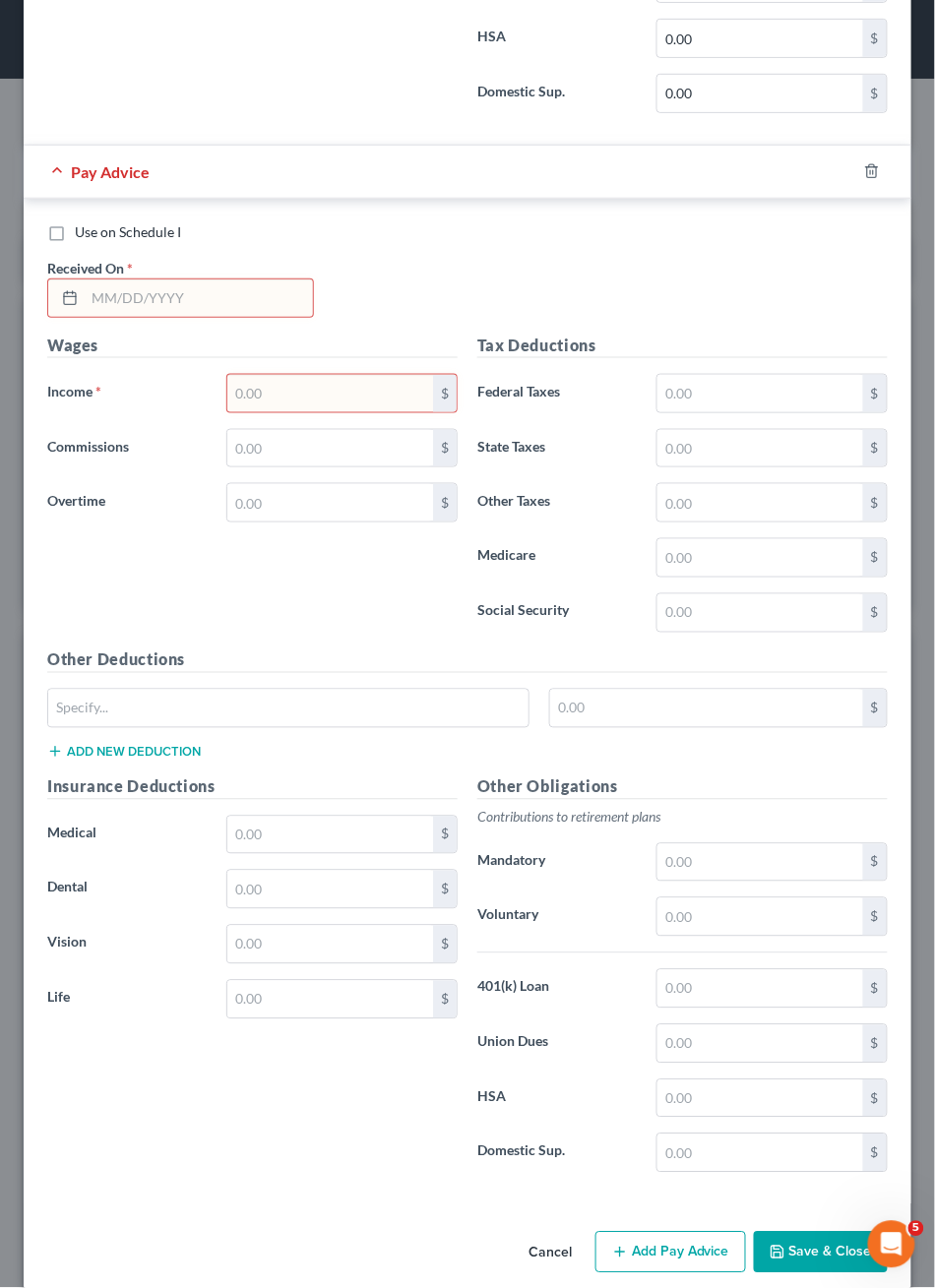
click at [166, 317] on input "text" at bounding box center [198, 299] width 228 height 38
type input "08/06/2025"
click at [364, 412] on input "text" at bounding box center [330, 393] width 206 height 38
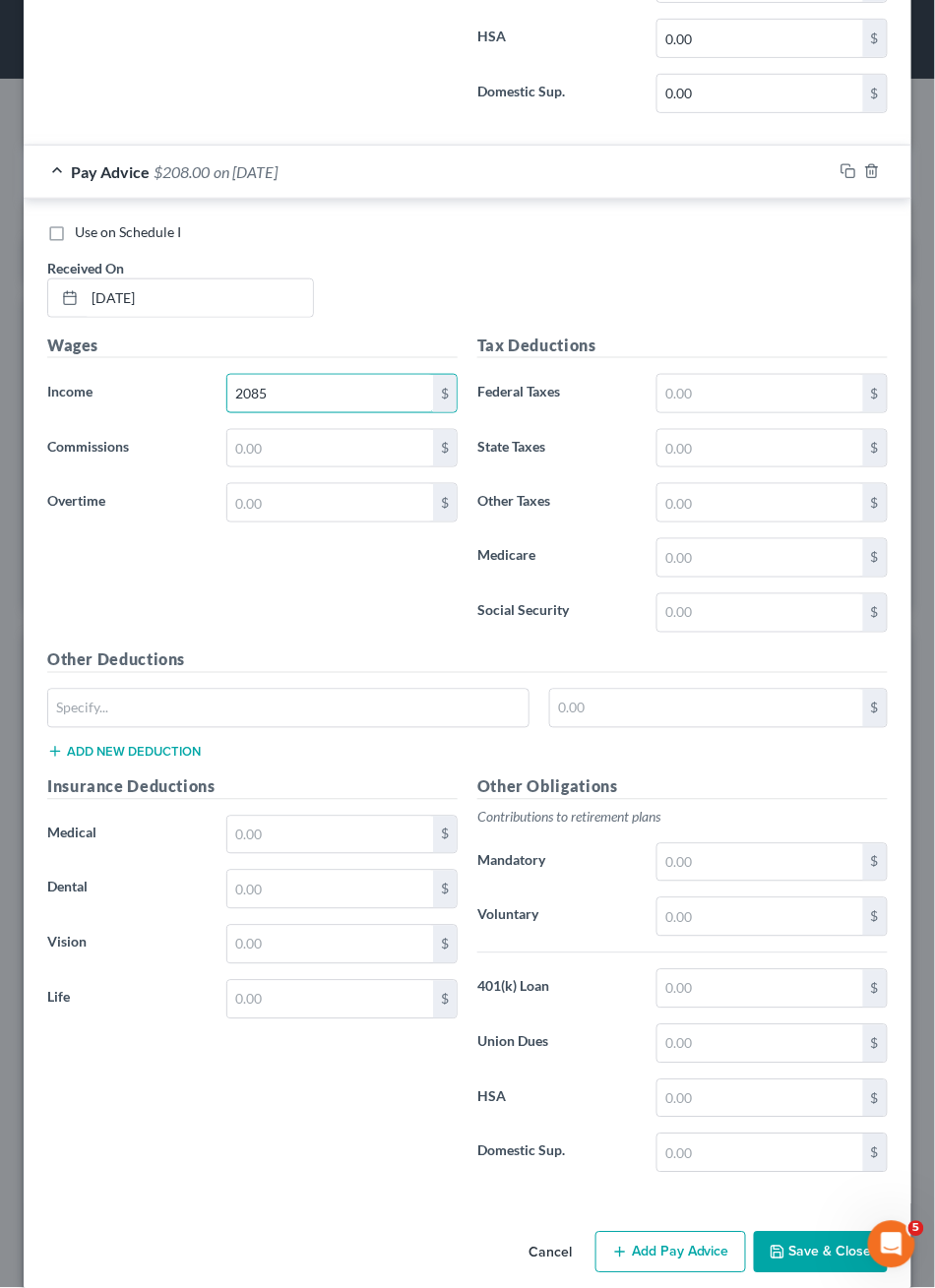
type input "2,085"
type input "111.91"
type input "30"
type input "28.09"
type input "120.14"
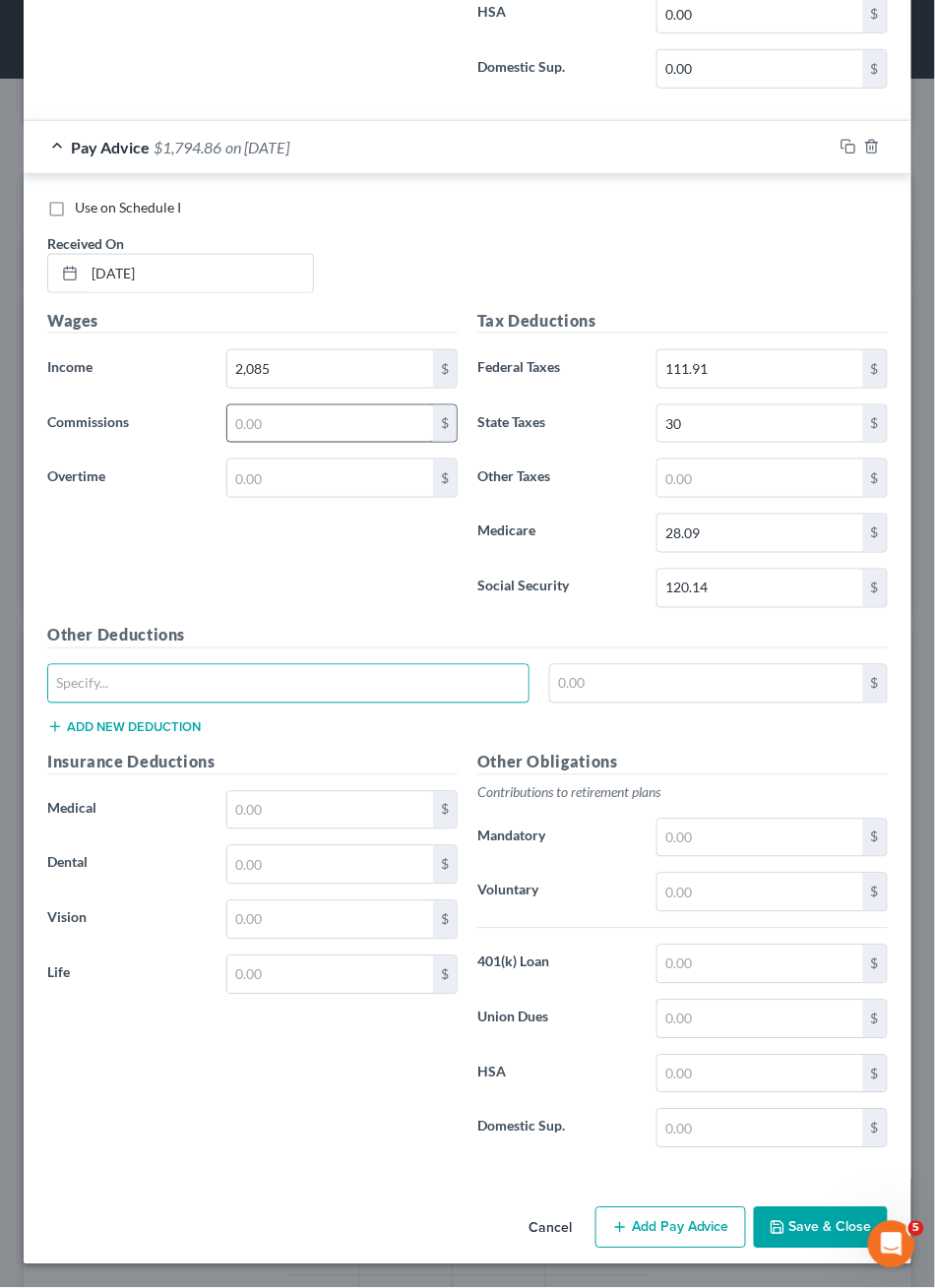
scroll to position [2178, 0]
click at [285, 792] on input "text" at bounding box center [330, 811] width 206 height 38
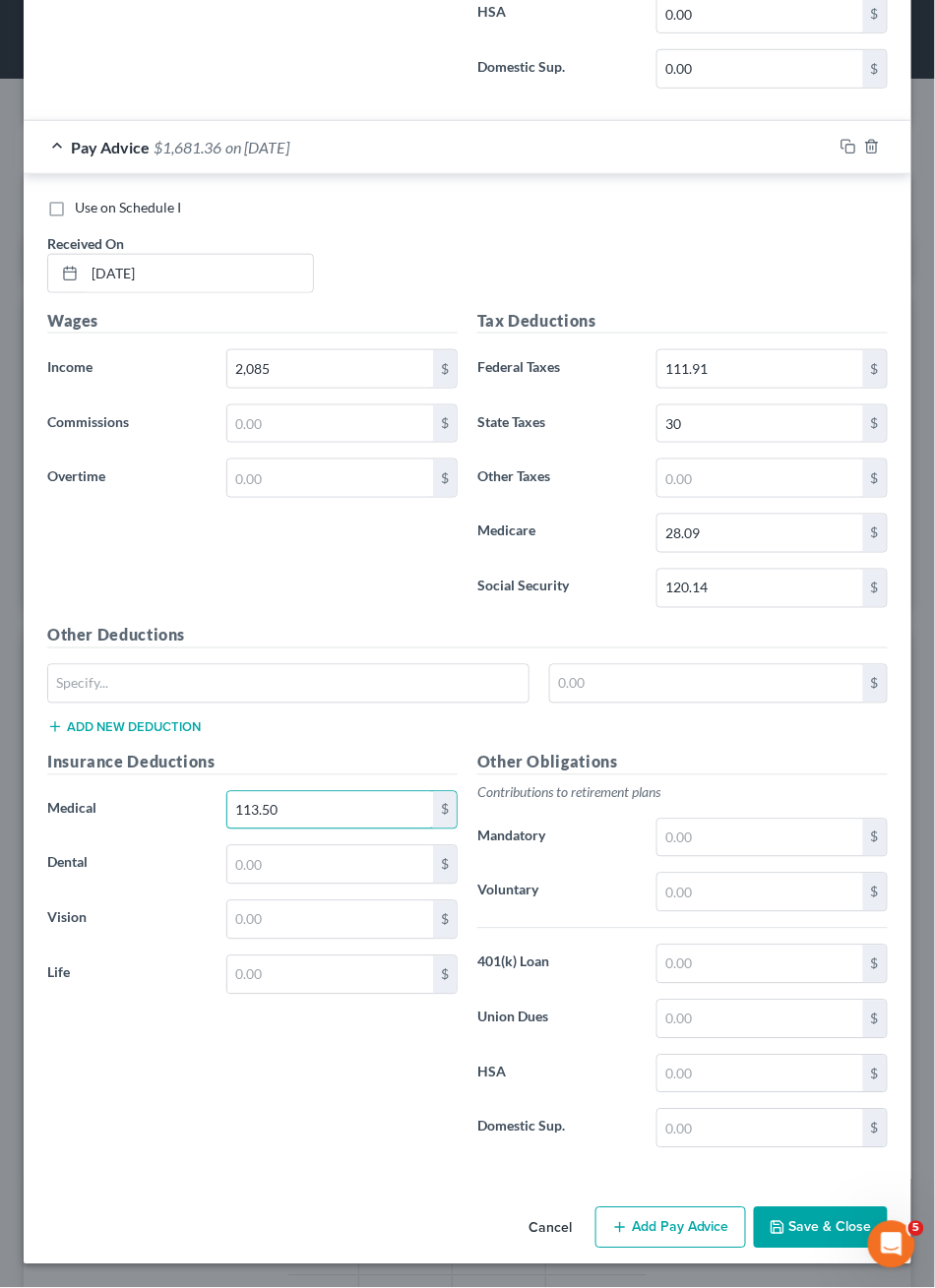
type input "113.50"
type input "14.45"
click at [718, 968] on input "text" at bounding box center [760, 965] width 206 height 38
type input "164.77"
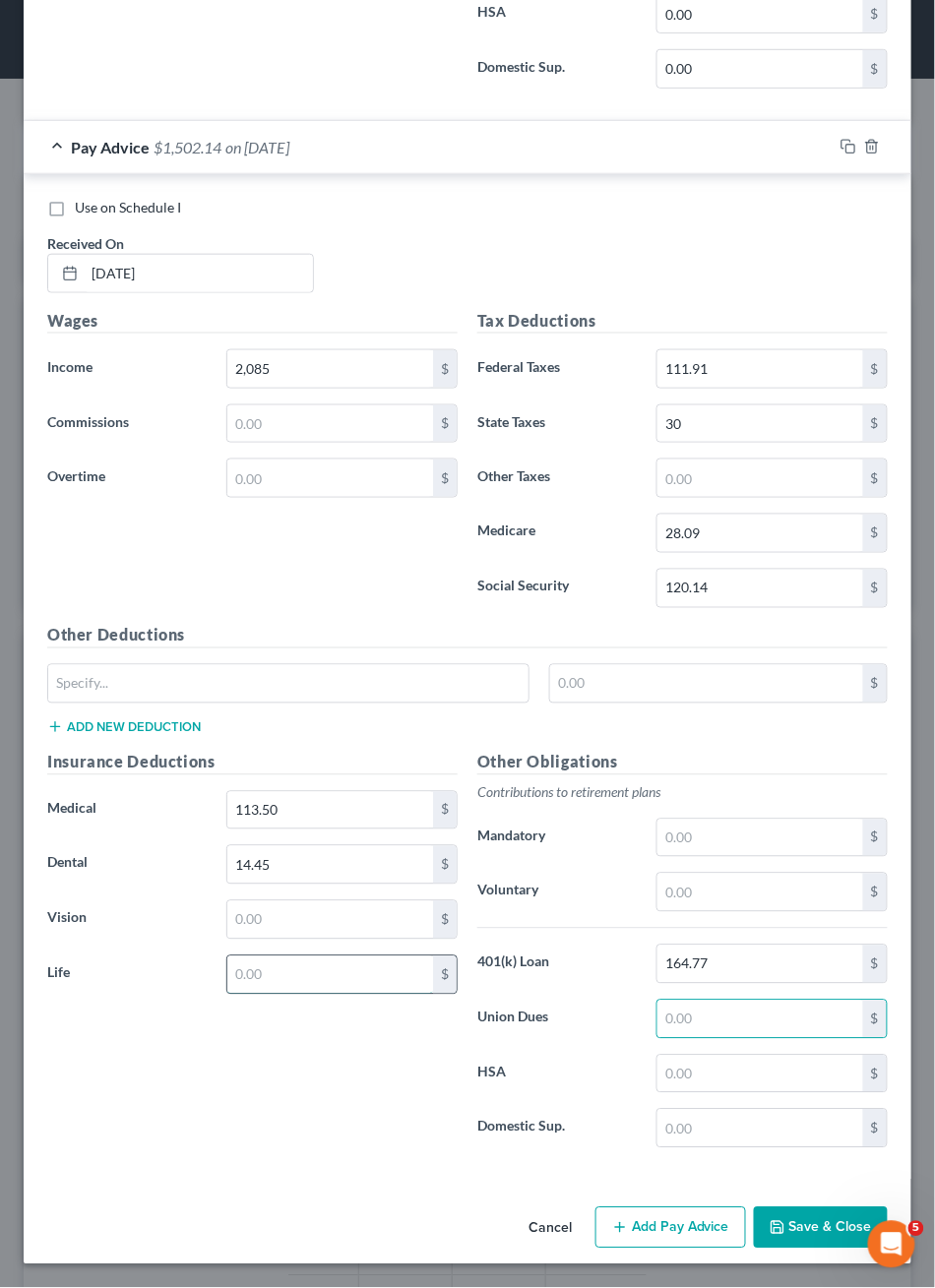
click at [328, 956] on input "text" at bounding box center [330, 975] width 206 height 38
type input "0"
type input "0.44"
click at [614, 1214] on button "Add Pay Advice" at bounding box center [670, 1228] width 150 height 42
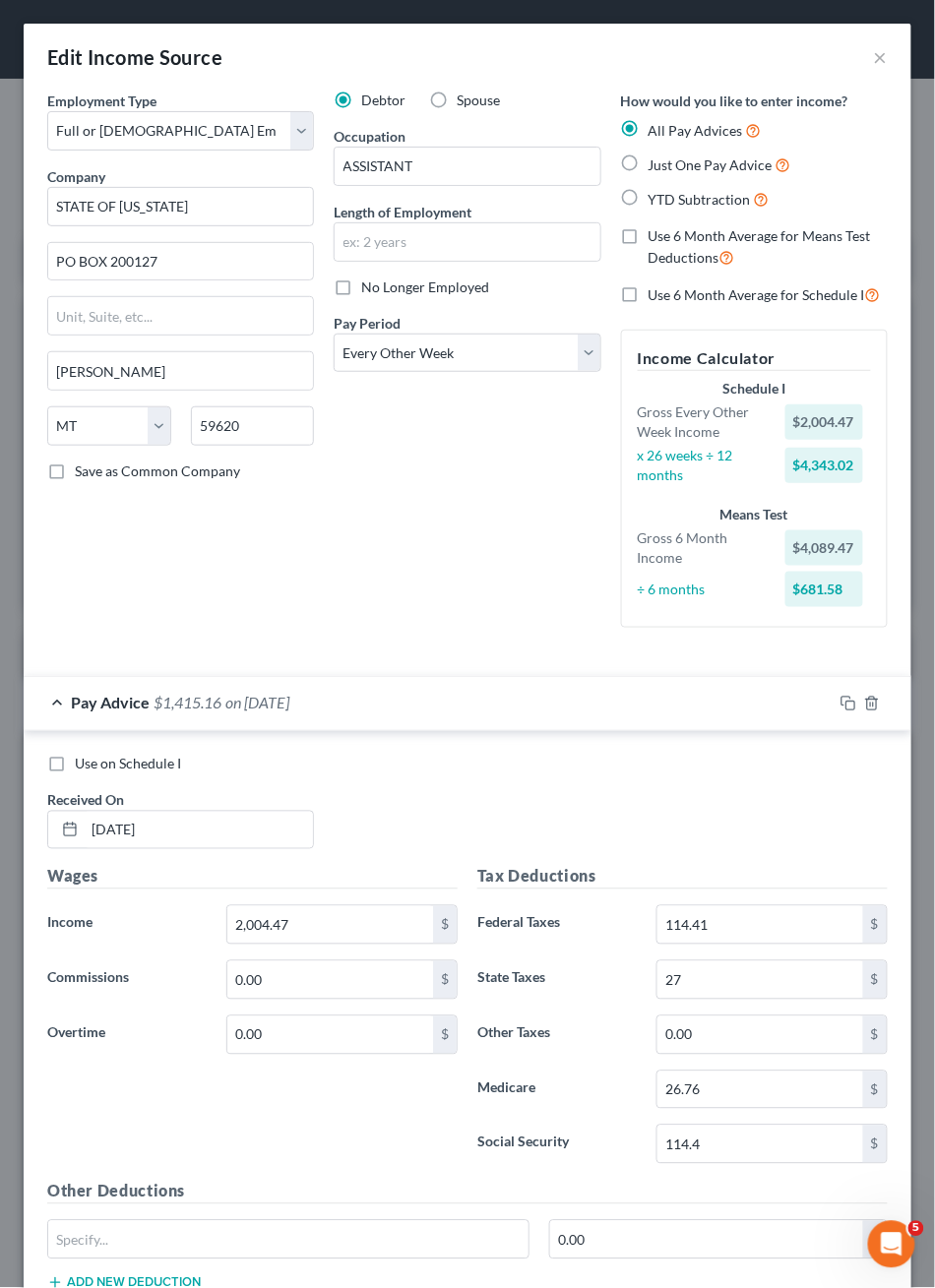
scroll to position [0, 0]
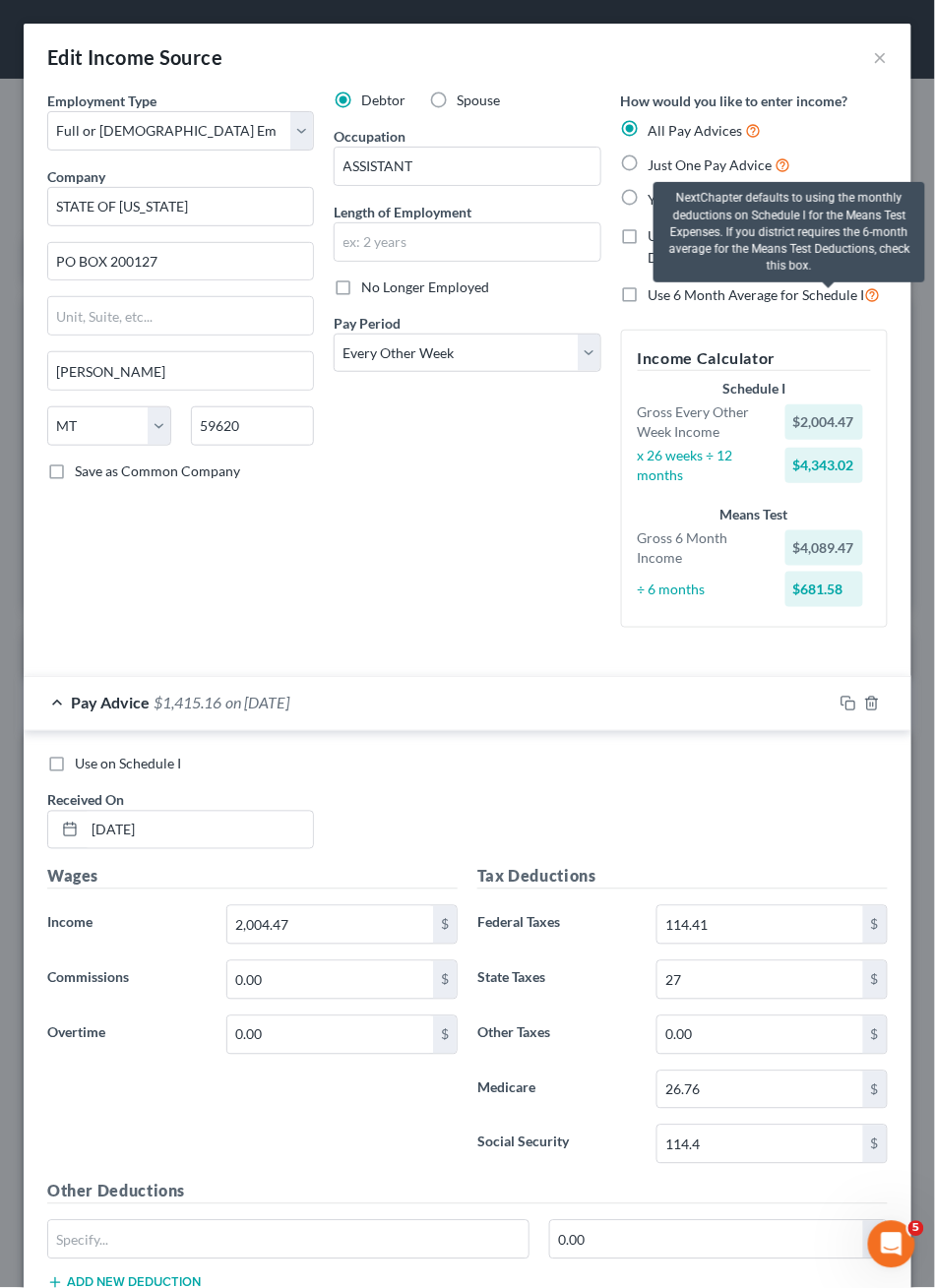
click at [834, 306] on label "Use 6 Month Average for Schedule I" at bounding box center [764, 295] width 232 height 23
click at [669, 296] on input "Use 6 Month Average for Schedule I" at bounding box center [662, 290] width 13 height 13
checkbox input "true"
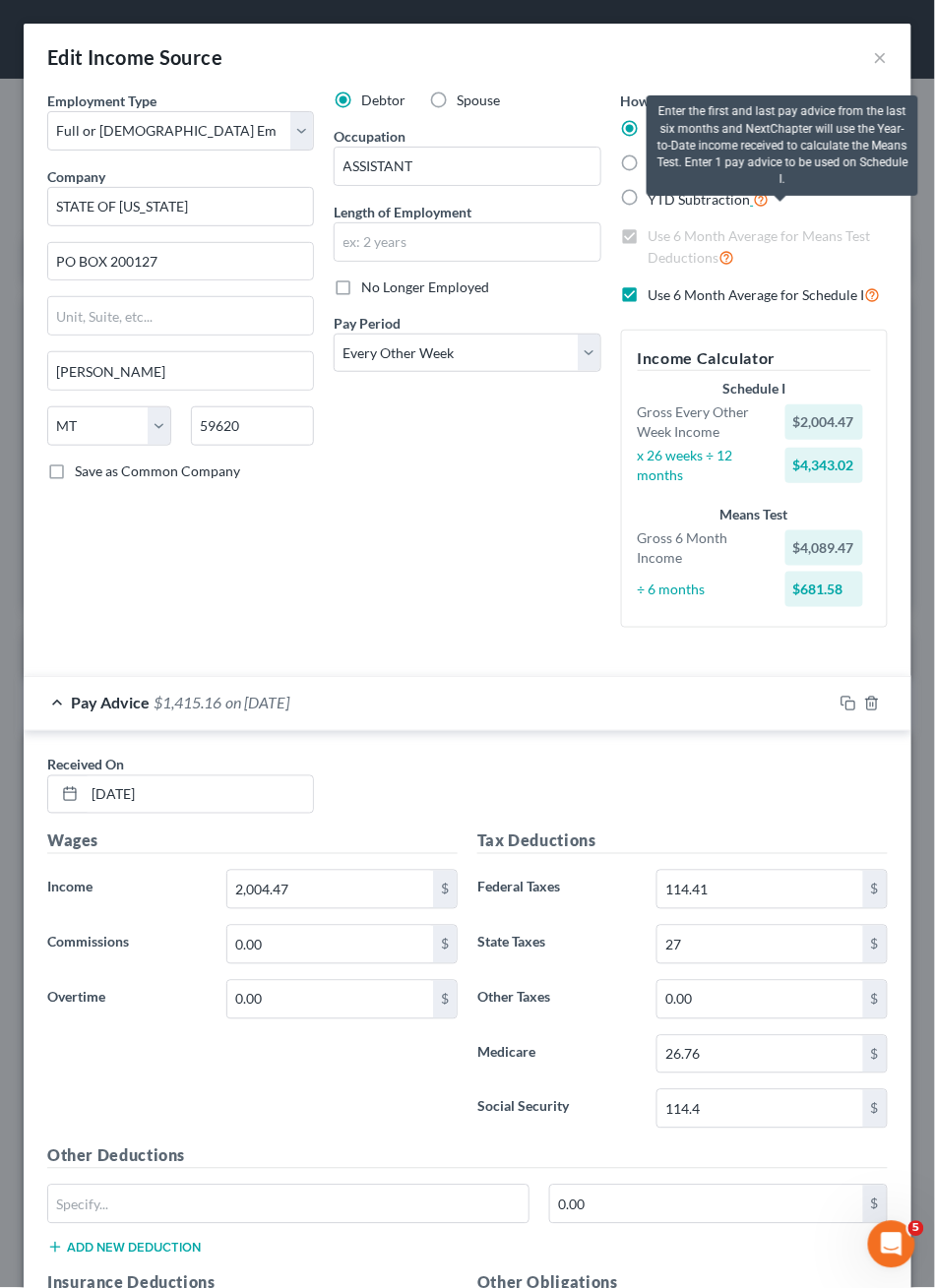
click at [770, 207] on icon at bounding box center [762, 198] width 16 height 19
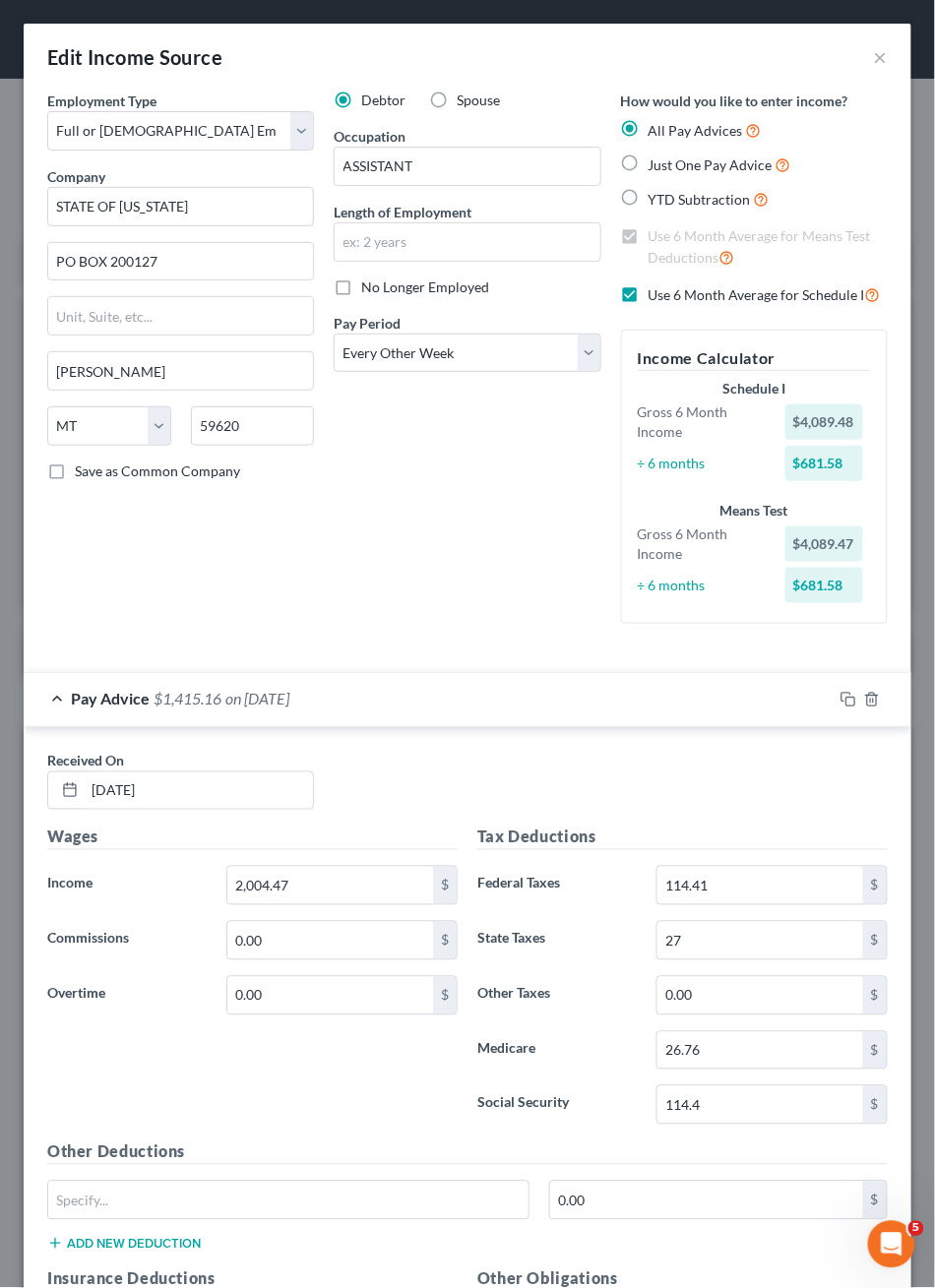
click at [648, 210] on label "YTD Subtraction" at bounding box center [709, 199] width 121 height 23
click at [656, 201] on input "YTD Subtraction" at bounding box center [662, 194] width 13 height 13
radio input "true"
checkbox input "false"
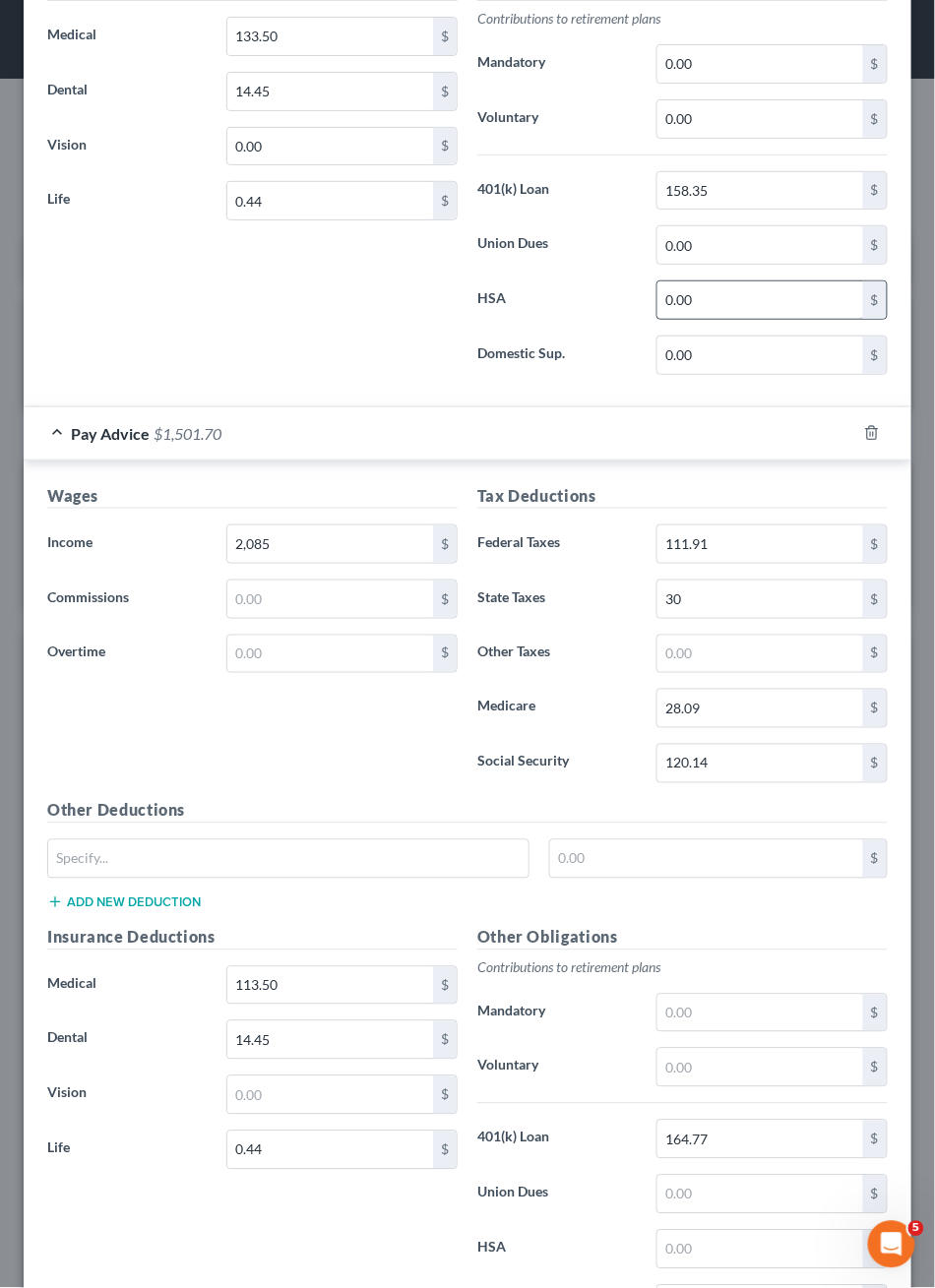
scroll to position [1353, 0]
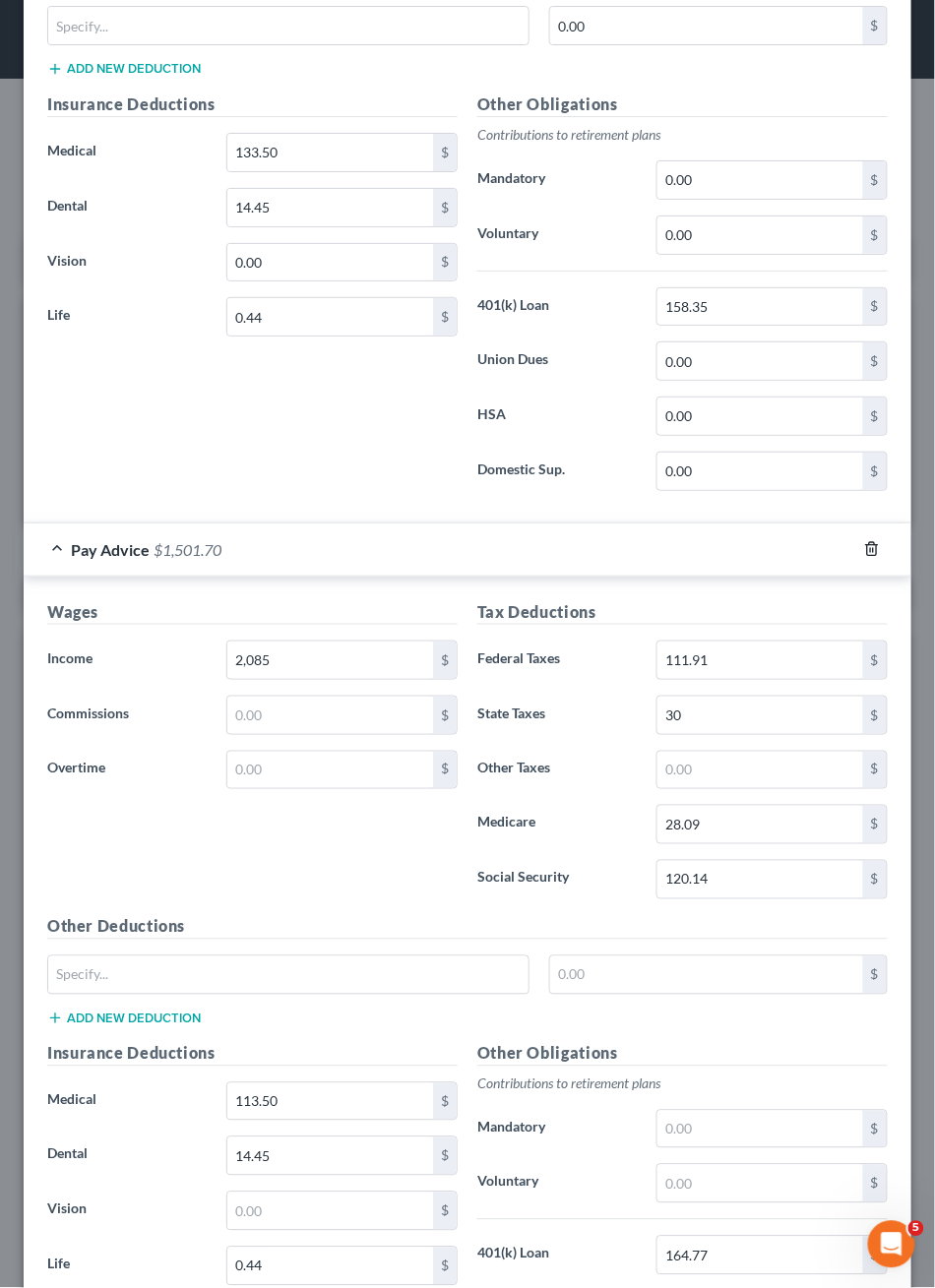
click at [864, 557] on icon "button" at bounding box center [872, 549] width 16 height 16
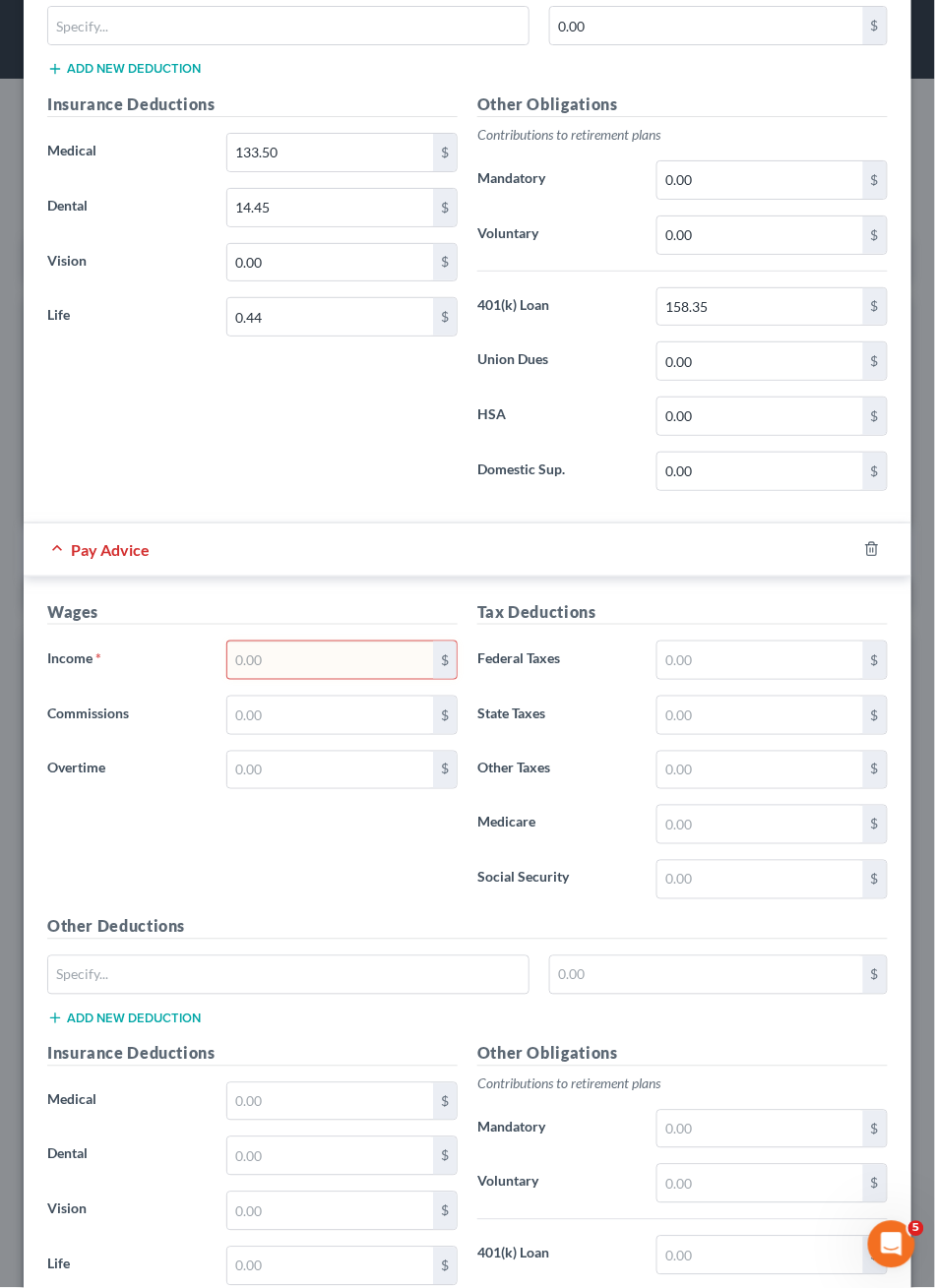
scroll to position [734, 0]
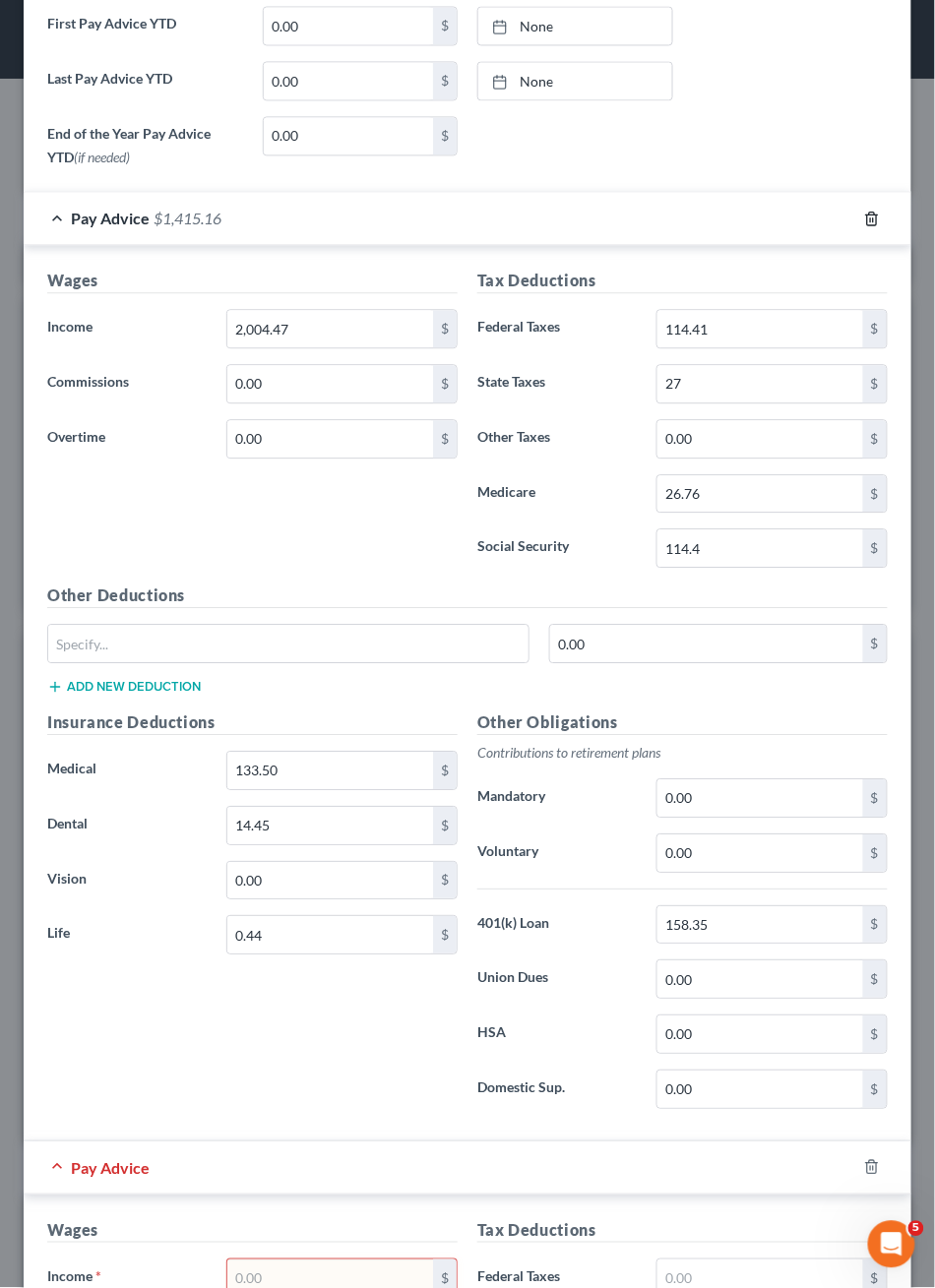
click at [864, 226] on icon "button" at bounding box center [872, 218] width 16 height 16
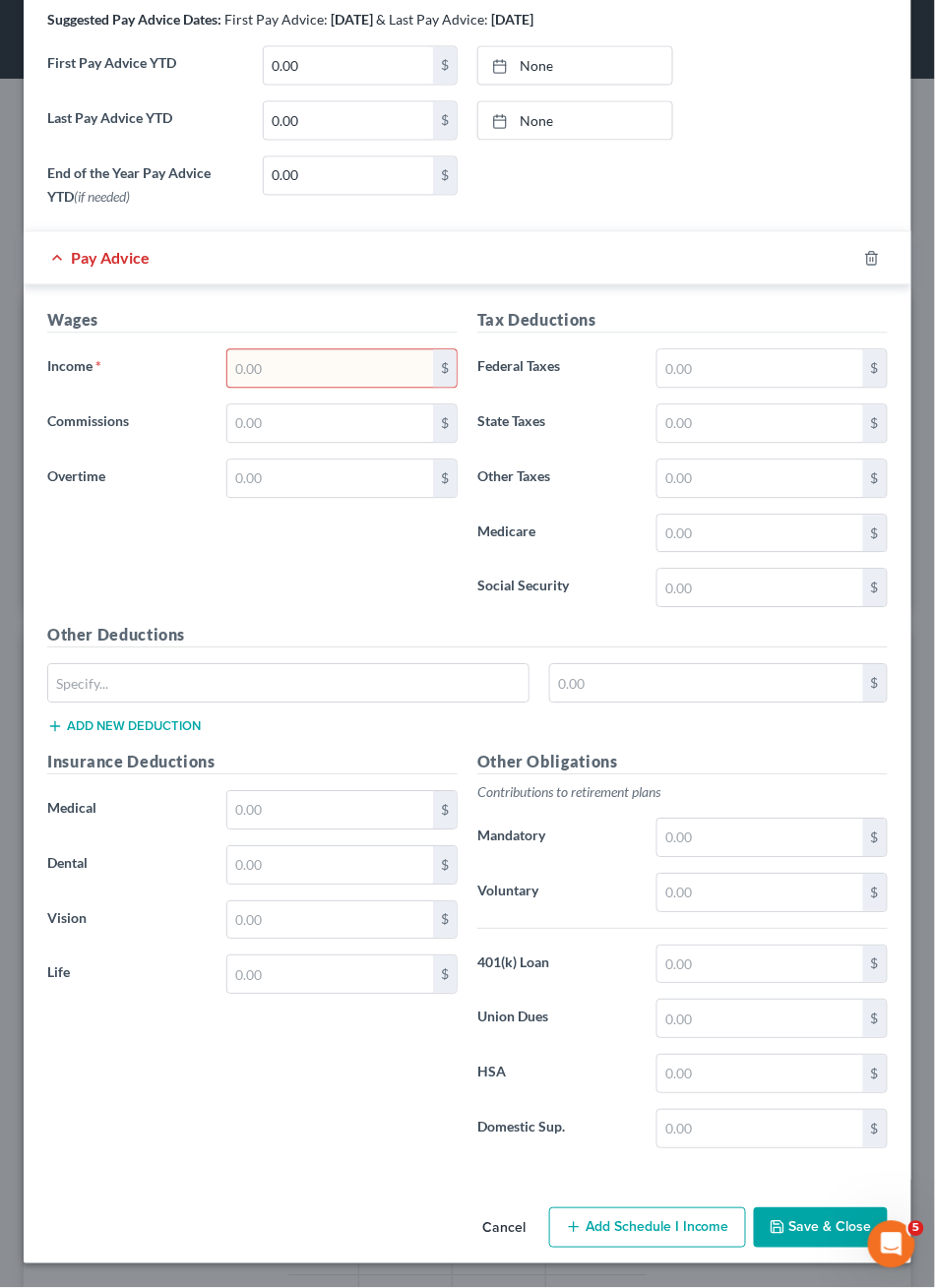
click at [710, 285] on div "Pay Advice" at bounding box center [440, 258] width 832 height 52
click at [579, 285] on div "Pay Advice" at bounding box center [440, 258] width 832 height 52
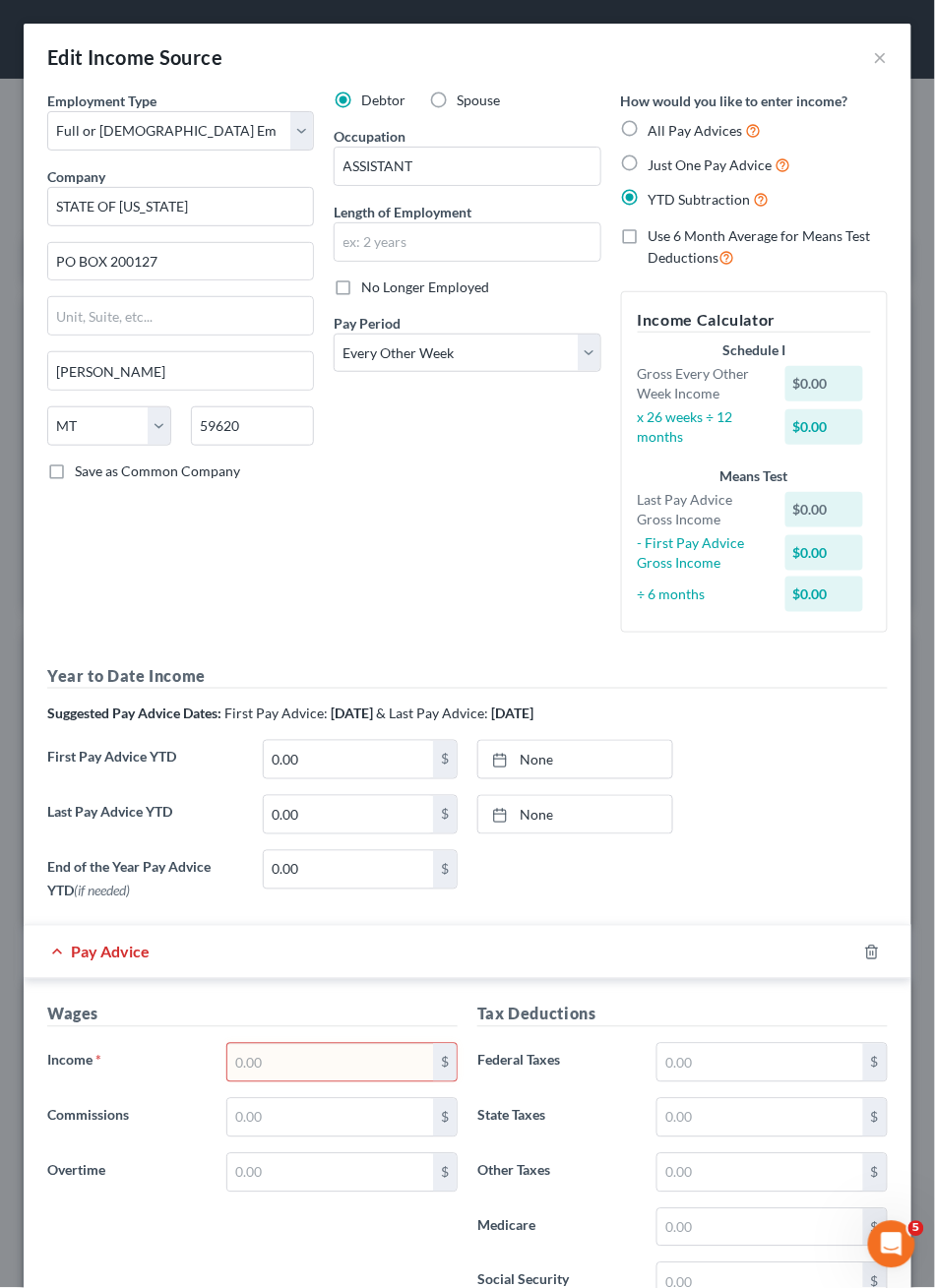
scroll to position [0, 0]
click at [873, 63] on button "×" at bounding box center [880, 57] width 14 height 24
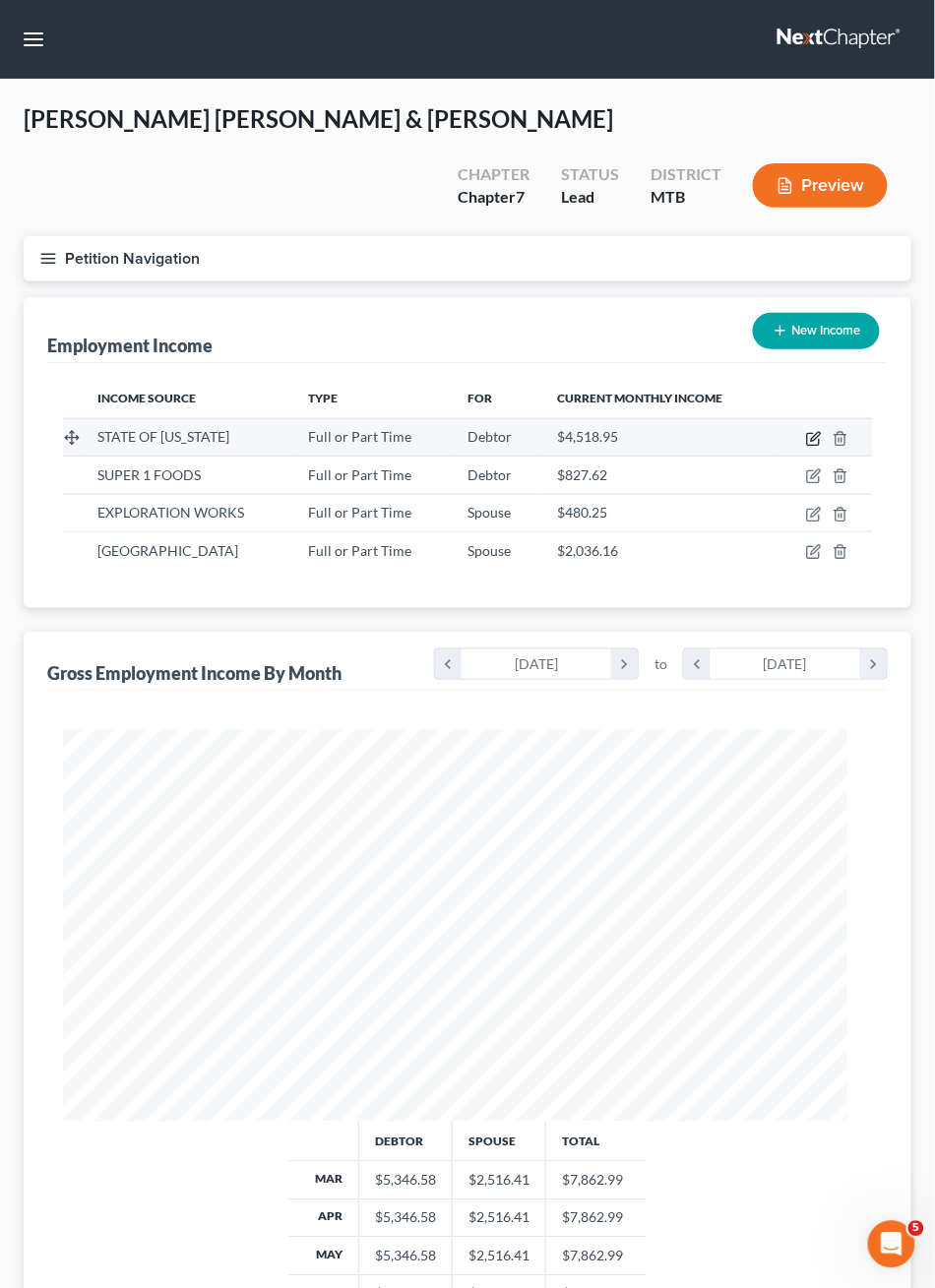
click at [821, 447] on icon "button" at bounding box center [814, 439] width 16 height 16
select select "0"
select select "27"
select select "2"
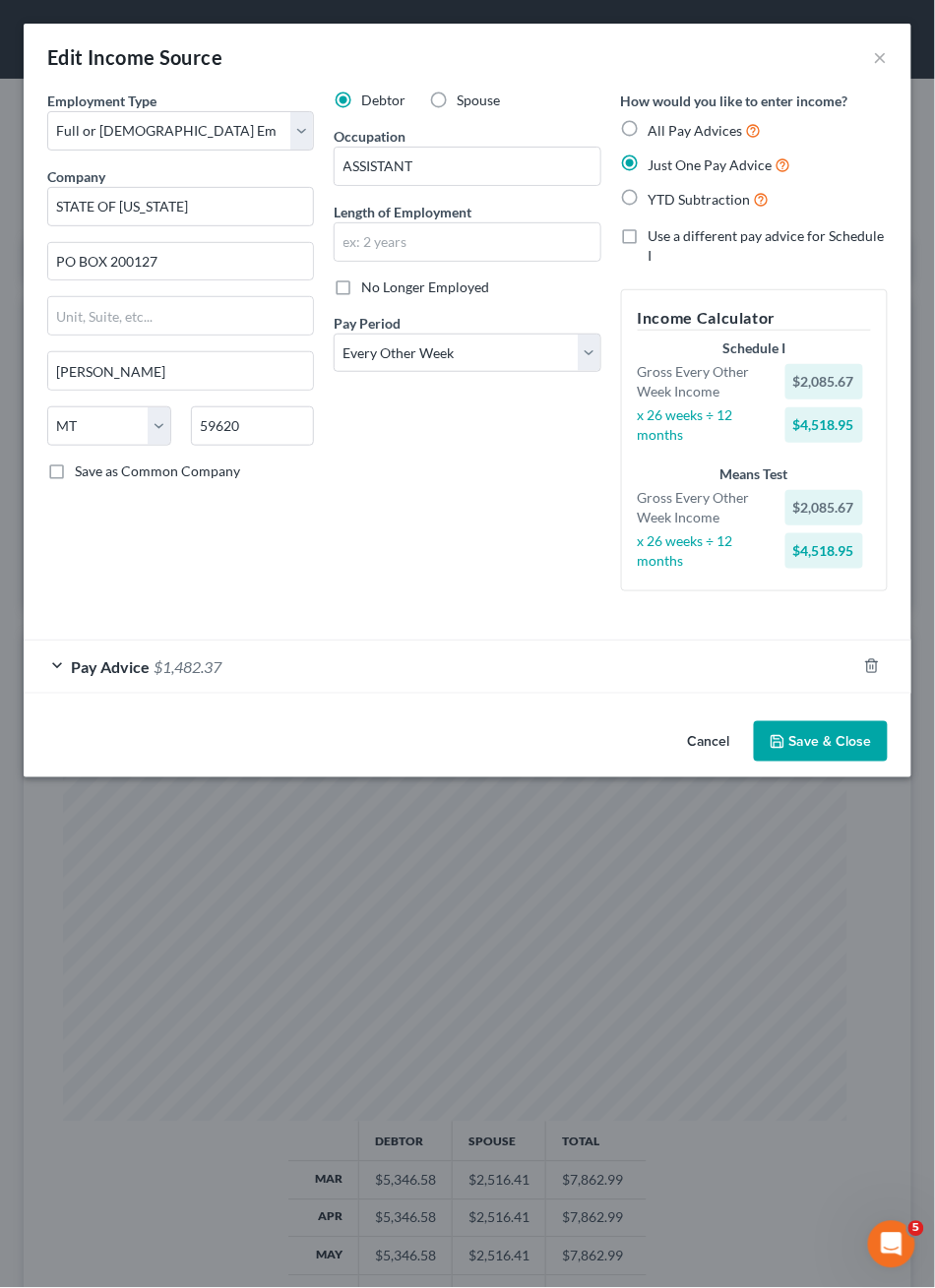
click at [648, 210] on label "YTD Subtraction" at bounding box center [709, 199] width 121 height 23
click at [656, 201] on input "YTD Subtraction" at bounding box center [662, 194] width 13 height 13
radio input "true"
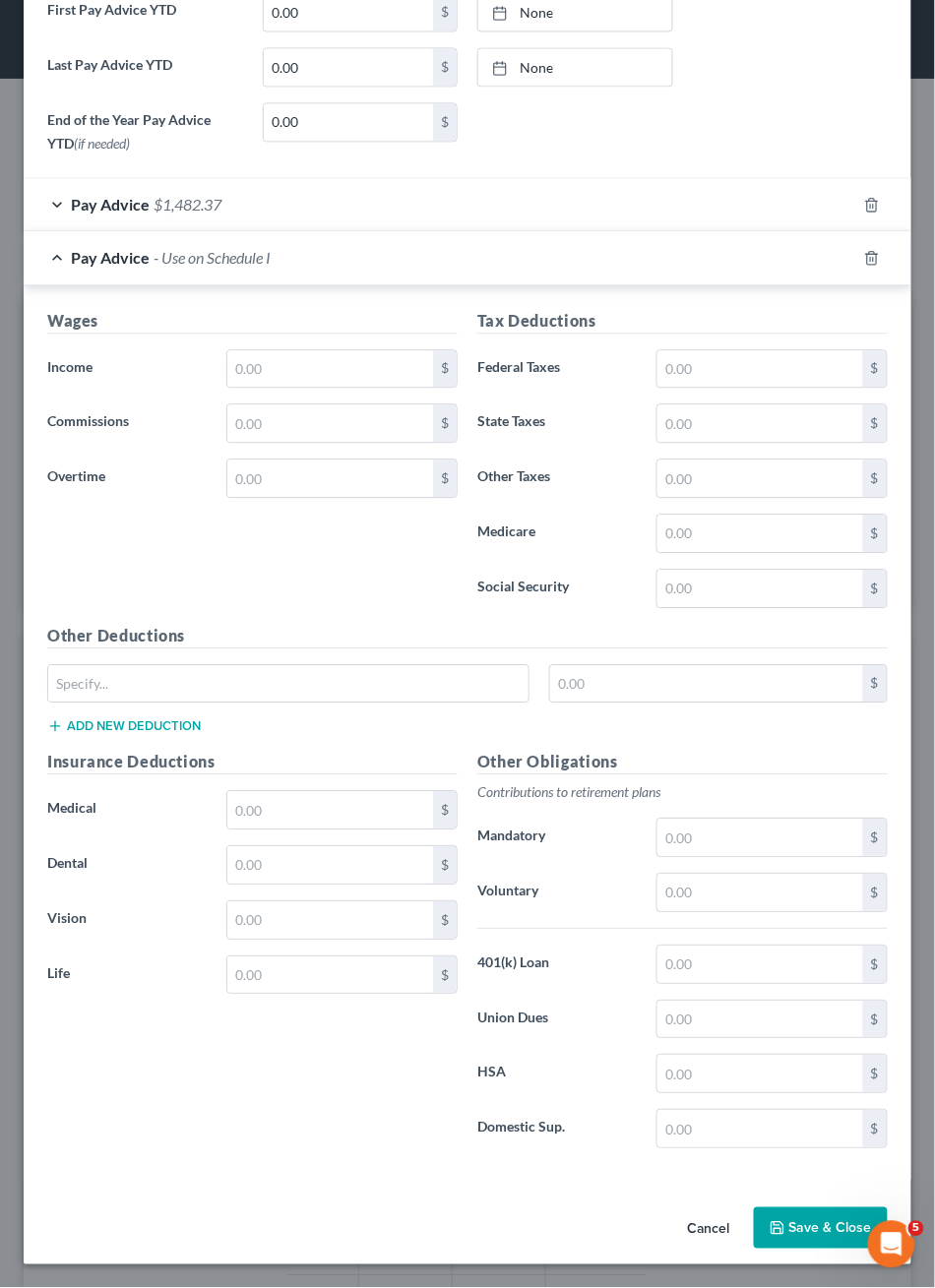
scroll to position [819, 0]
click at [864, 212] on icon "button" at bounding box center [872, 205] width 16 height 16
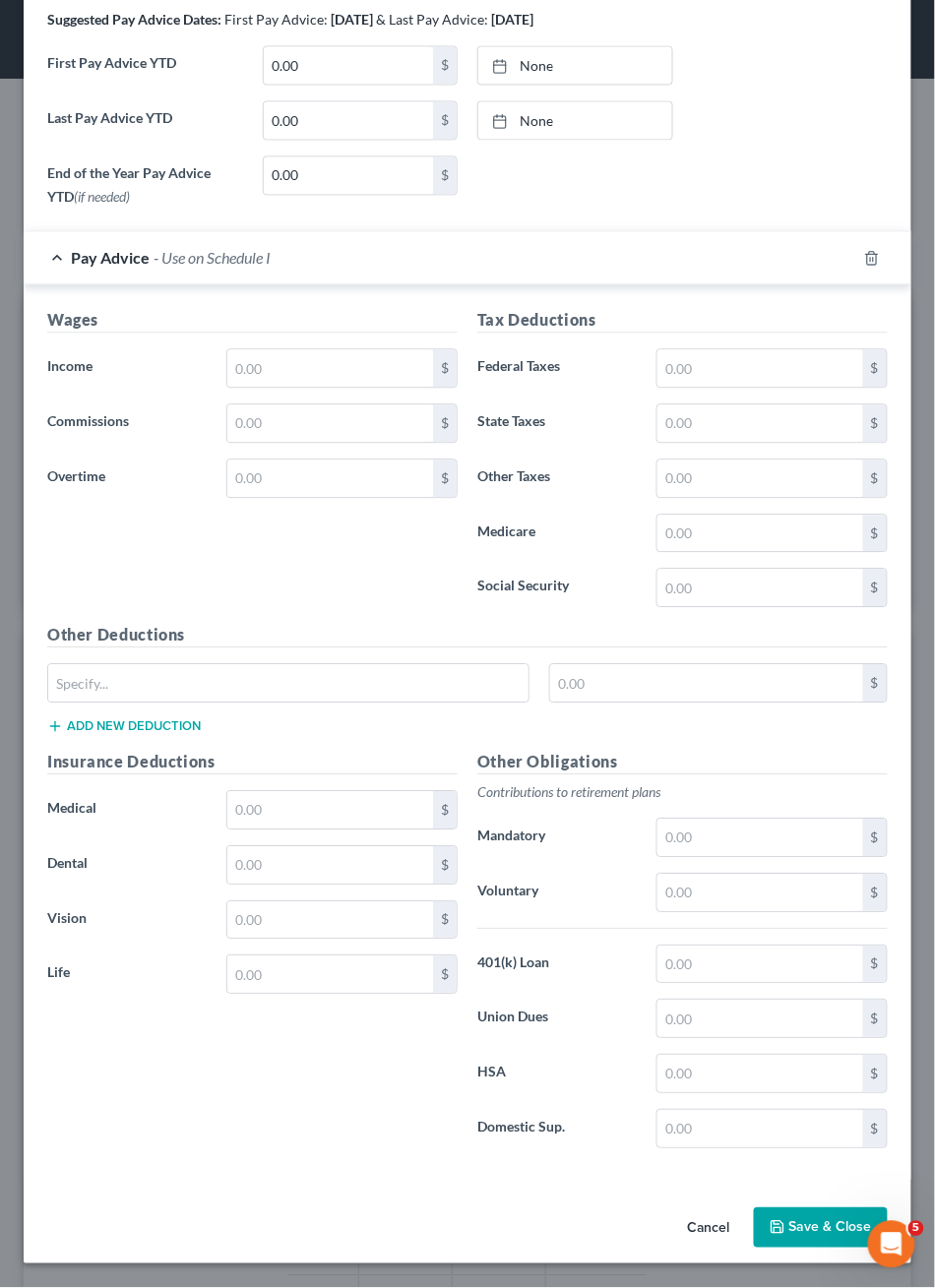
scroll to position [1130, 0]
click at [772, 1210] on button "Save & Close" at bounding box center [820, 1229] width 133 height 42
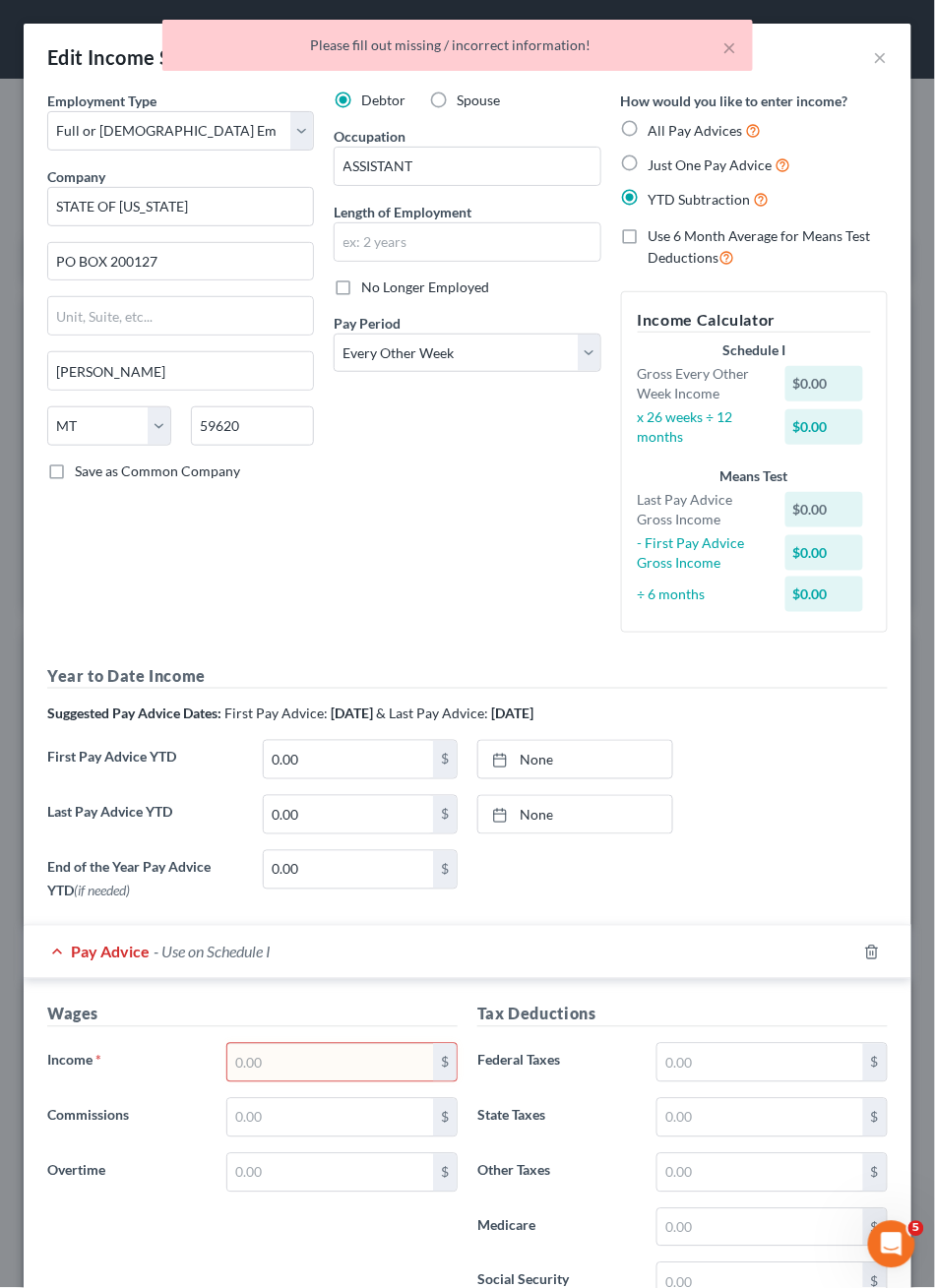
scroll to position [0, 0]
click at [723, 51] on button "×" at bounding box center [730, 48] width 14 height 24
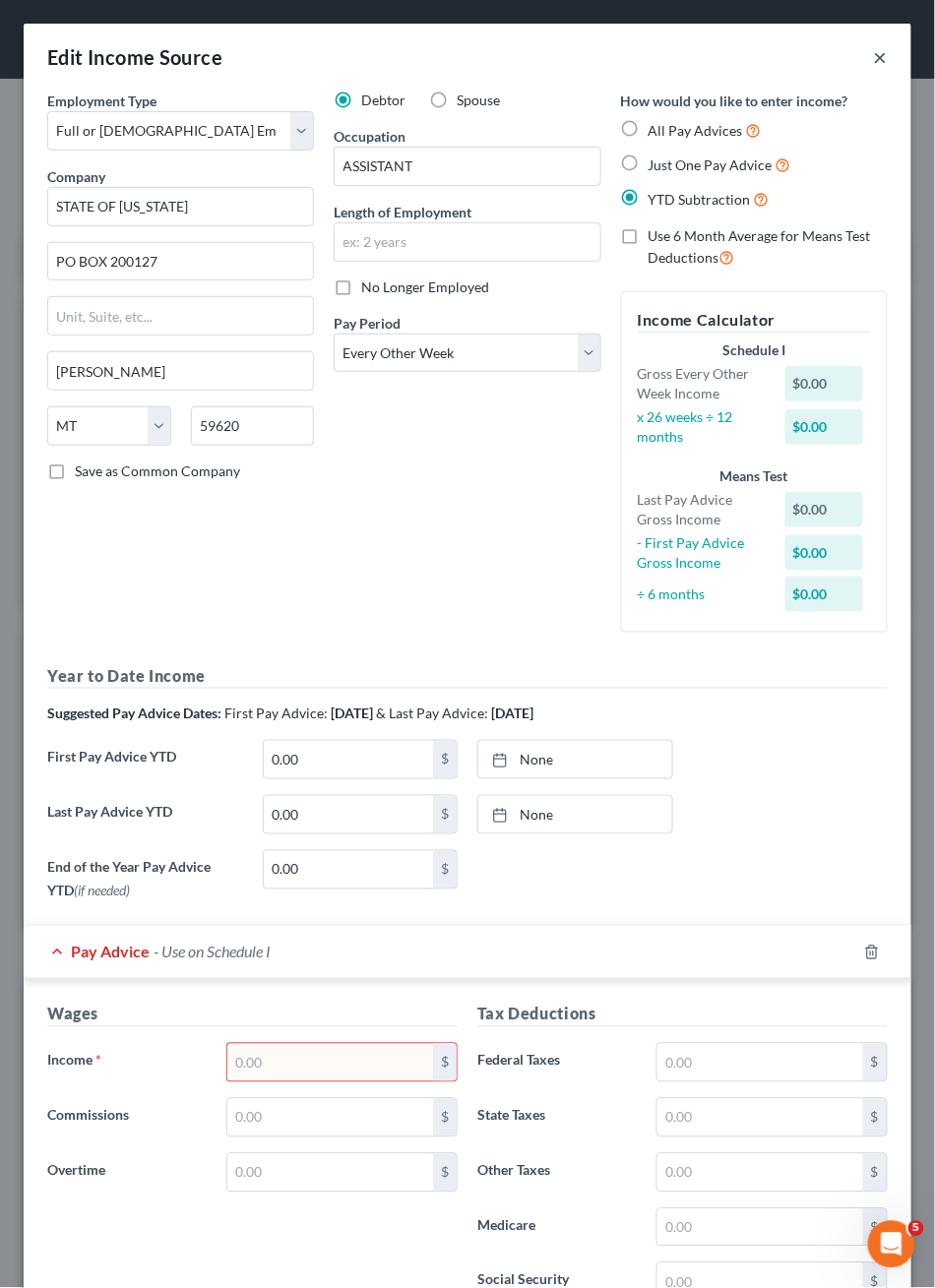
click at [873, 60] on button "×" at bounding box center [880, 57] width 14 height 24
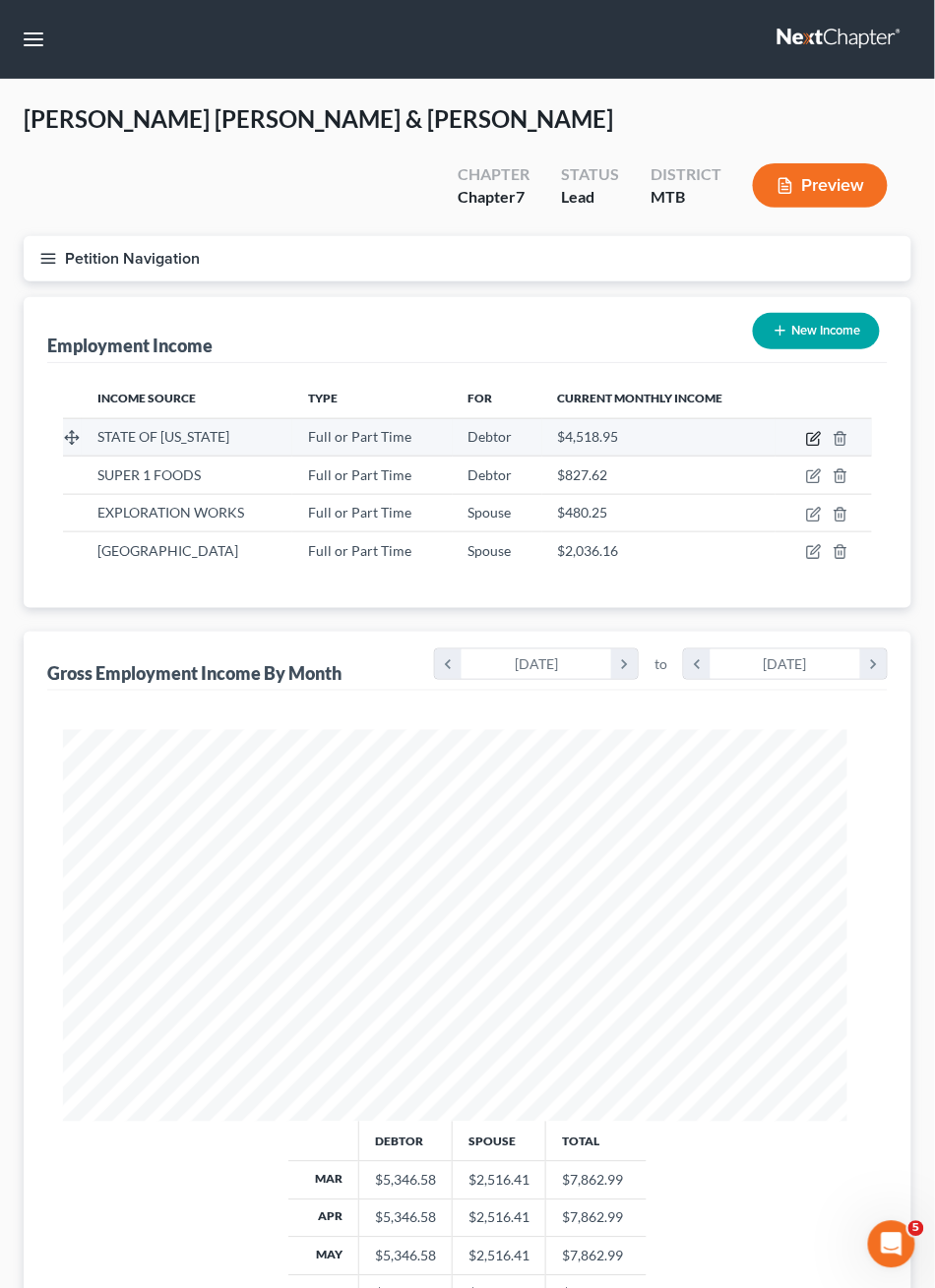
click at [819, 447] on icon "button" at bounding box center [814, 439] width 16 height 16
select select "0"
select select "27"
select select "2"
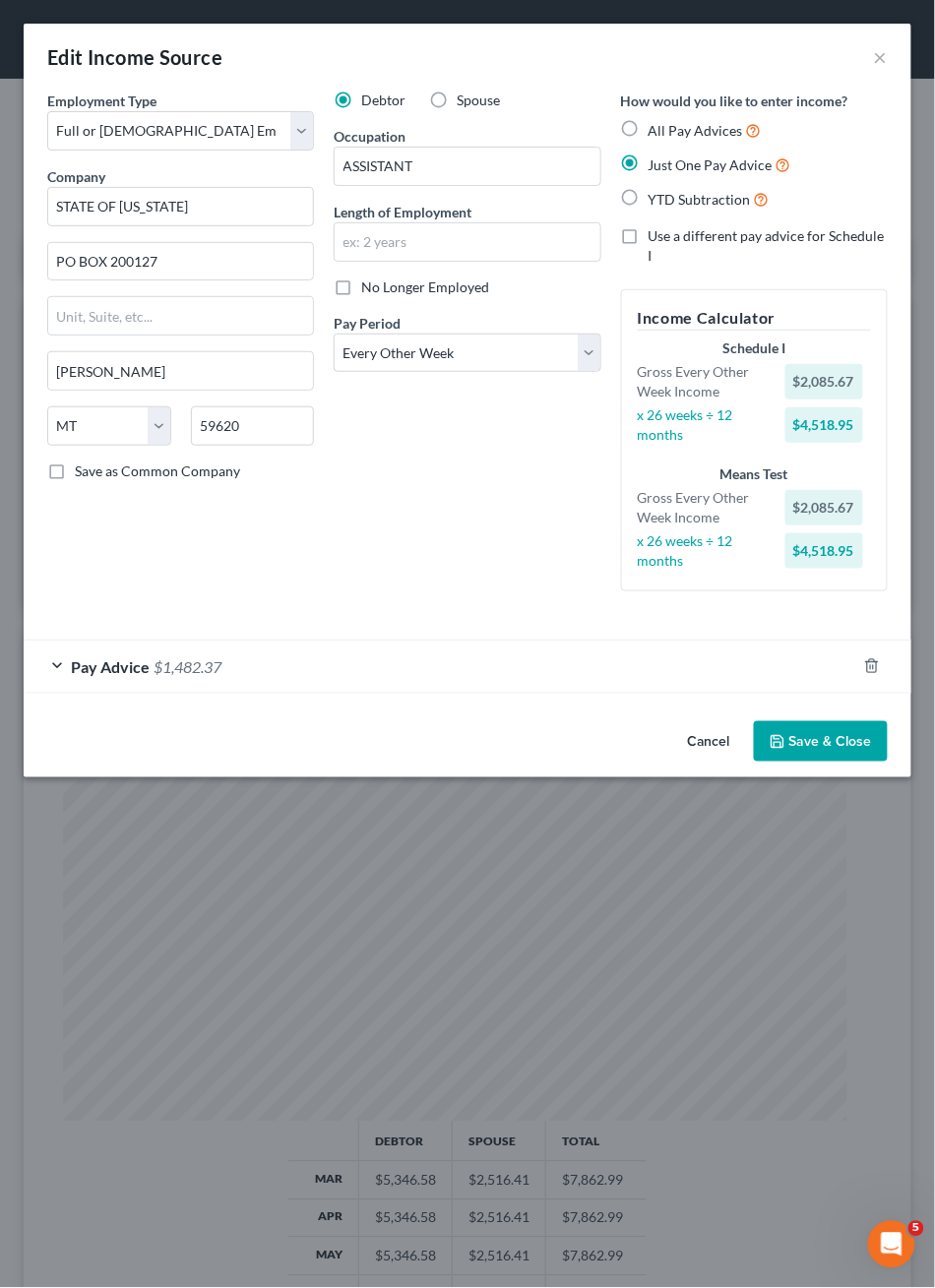
click at [460, 608] on div "Debtor Spouse Occupation ASSISTANT Length of Employment No Longer Employed Pay …" at bounding box center [467, 349] width 287 height 517
click at [648, 210] on label "YTD Subtraction" at bounding box center [709, 199] width 121 height 23
click at [656, 201] on input "YTD Subtraction" at bounding box center [662, 194] width 13 height 13
radio input "true"
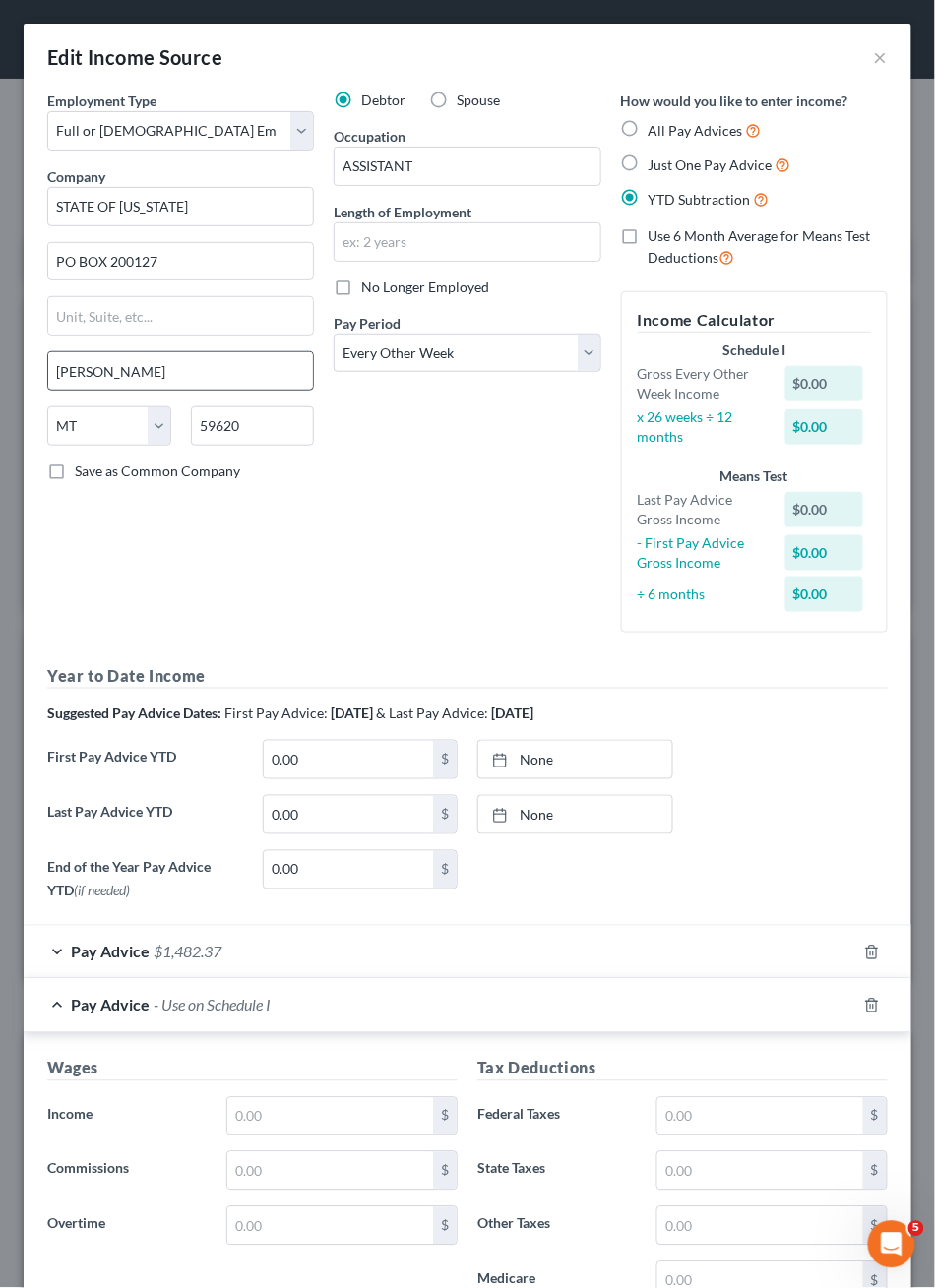
scroll to position [246, 0]
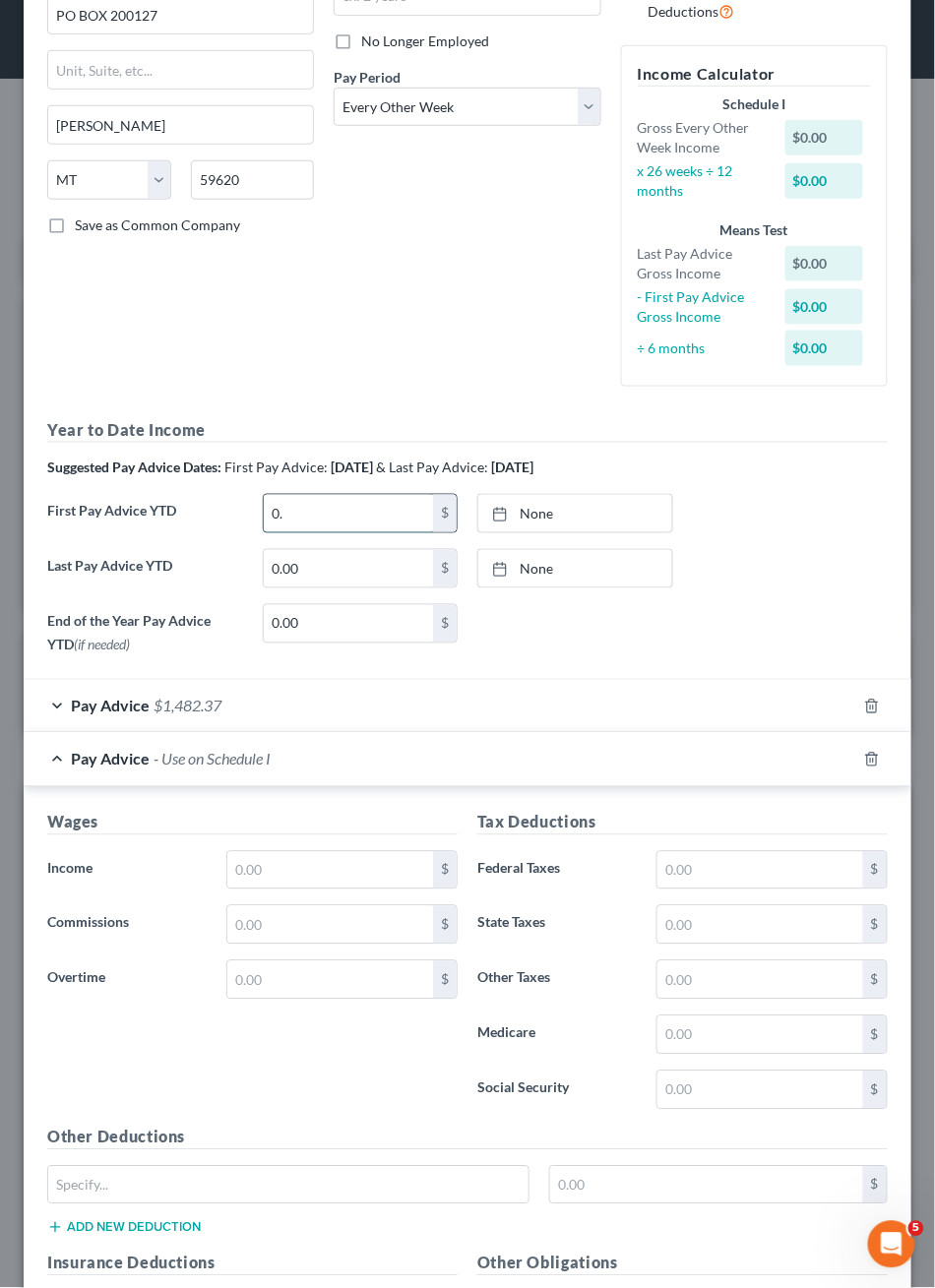
type input "0"
type input "2,085.67"
click at [547, 533] on link "None" at bounding box center [575, 514] width 194 height 38
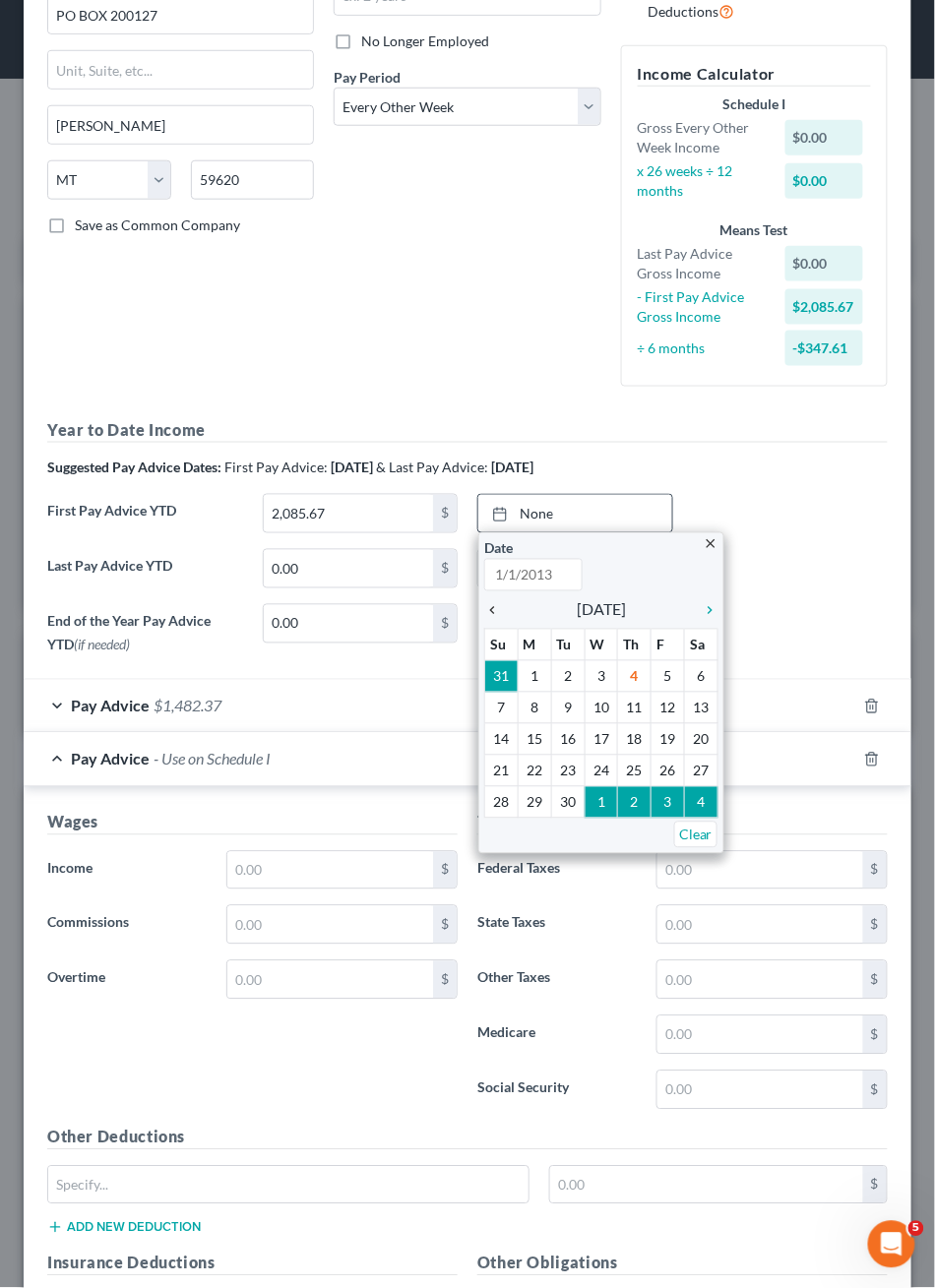
type input "9/4/2025"
click at [492, 620] on icon "chevron_left" at bounding box center [497, 612] width 26 height 16
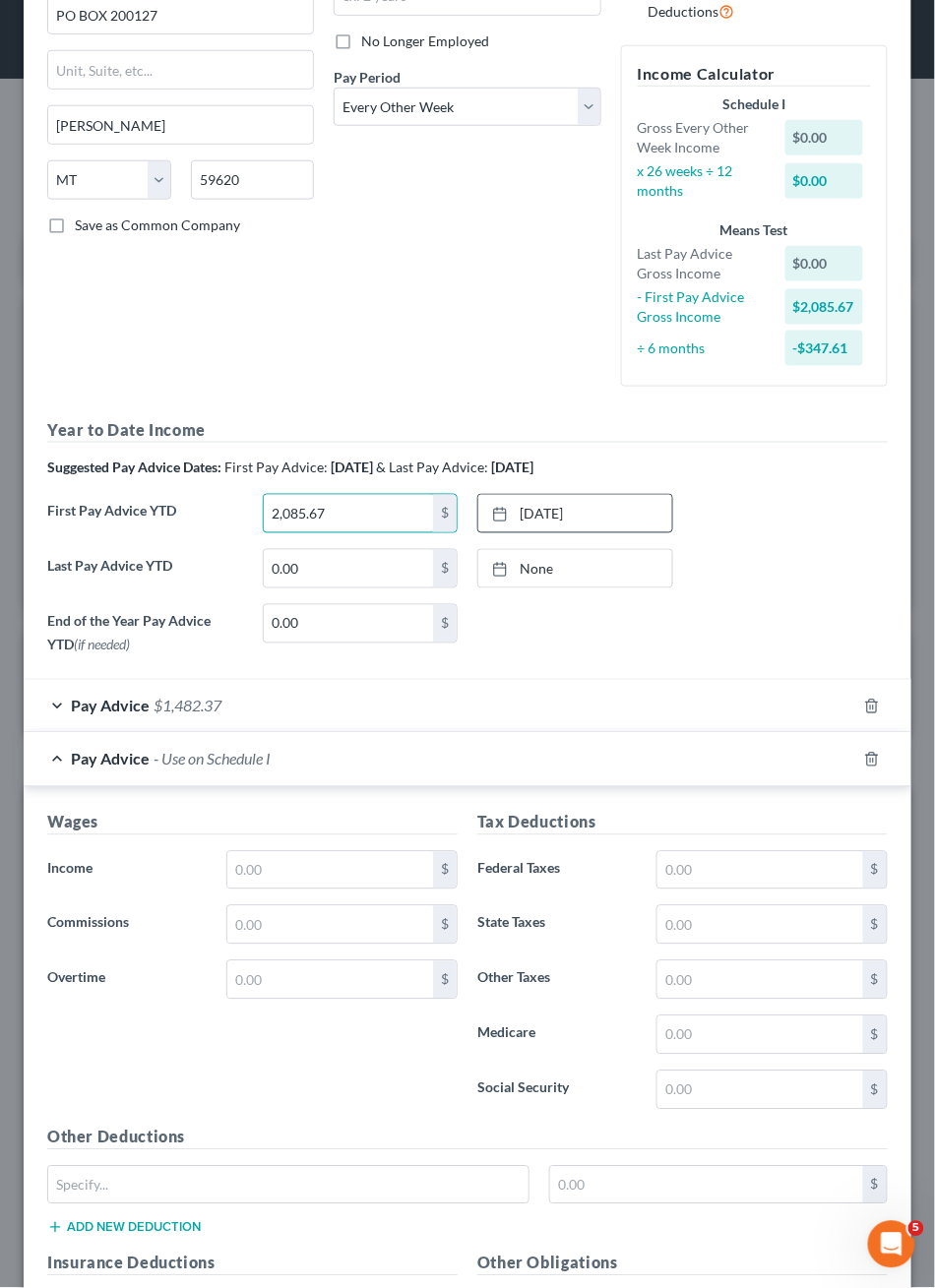
drag, startPoint x: 379, startPoint y: 730, endPoint x: 249, endPoint y: 730, distance: 130.0
click at [249, 549] on div "First Pay Advice YTD 2,085.67 $ 8/6/2025 close Date 8/6/2025 Time 12:00 AM chev…" at bounding box center [468, 521] width 860 height 55
paste input "2,085.67"
type input "2,085.67"
click at [549, 588] on link "None" at bounding box center [575, 569] width 194 height 38
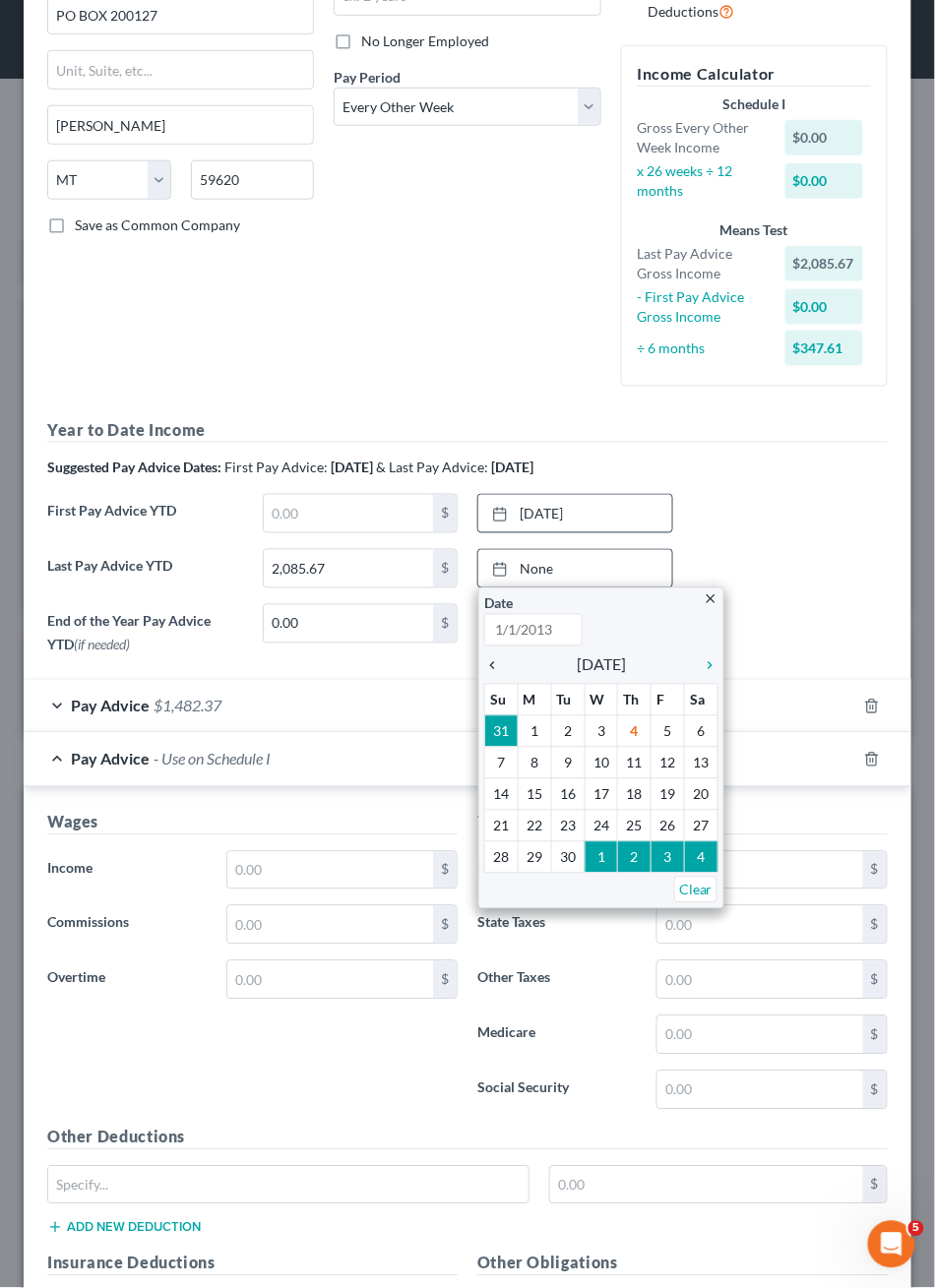
type input "9/4/2025"
click at [486, 674] on icon "chevron_left" at bounding box center [497, 666] width 26 height 16
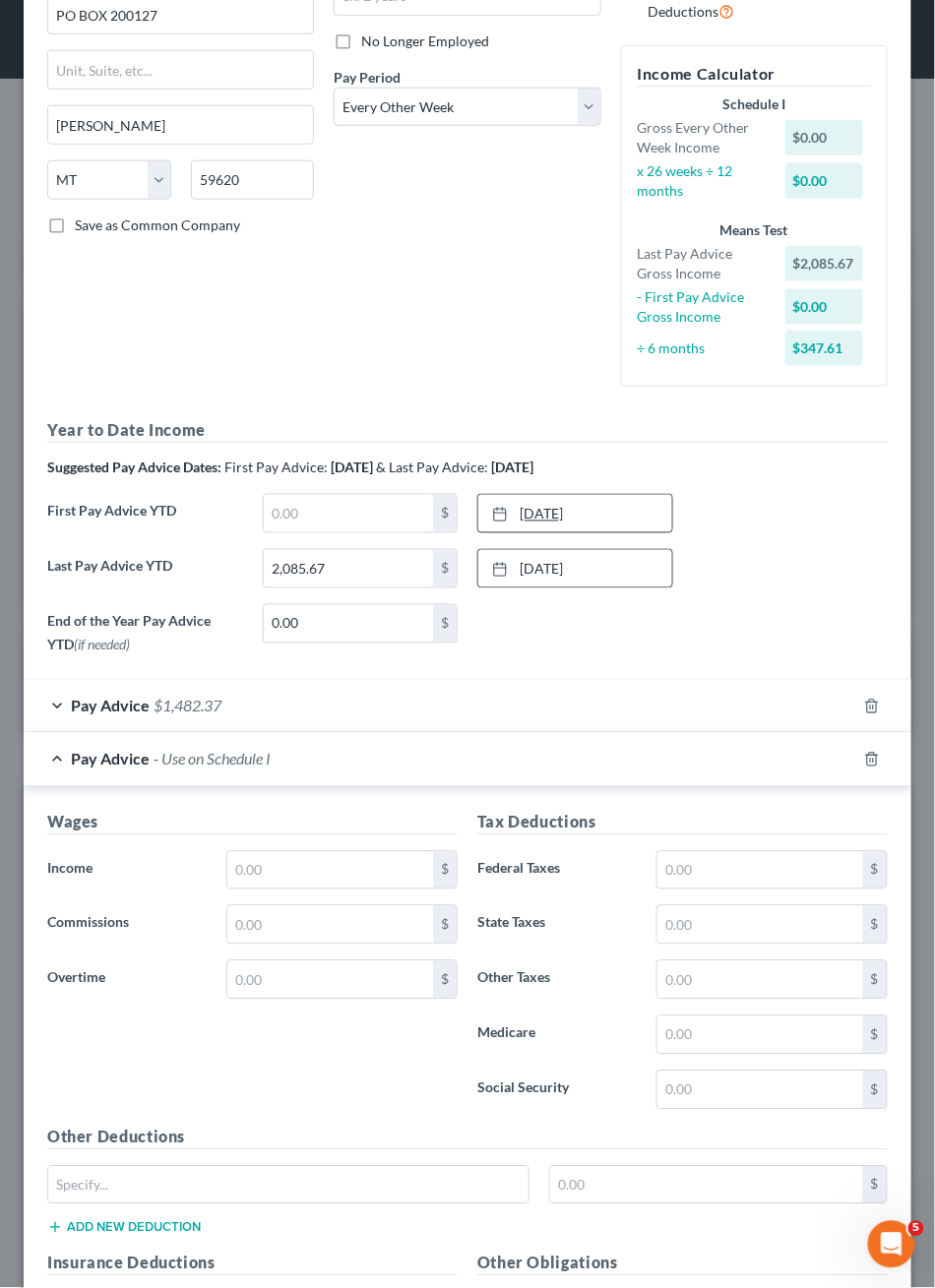
click at [614, 533] on link "8/6/2025" at bounding box center [575, 514] width 194 height 38
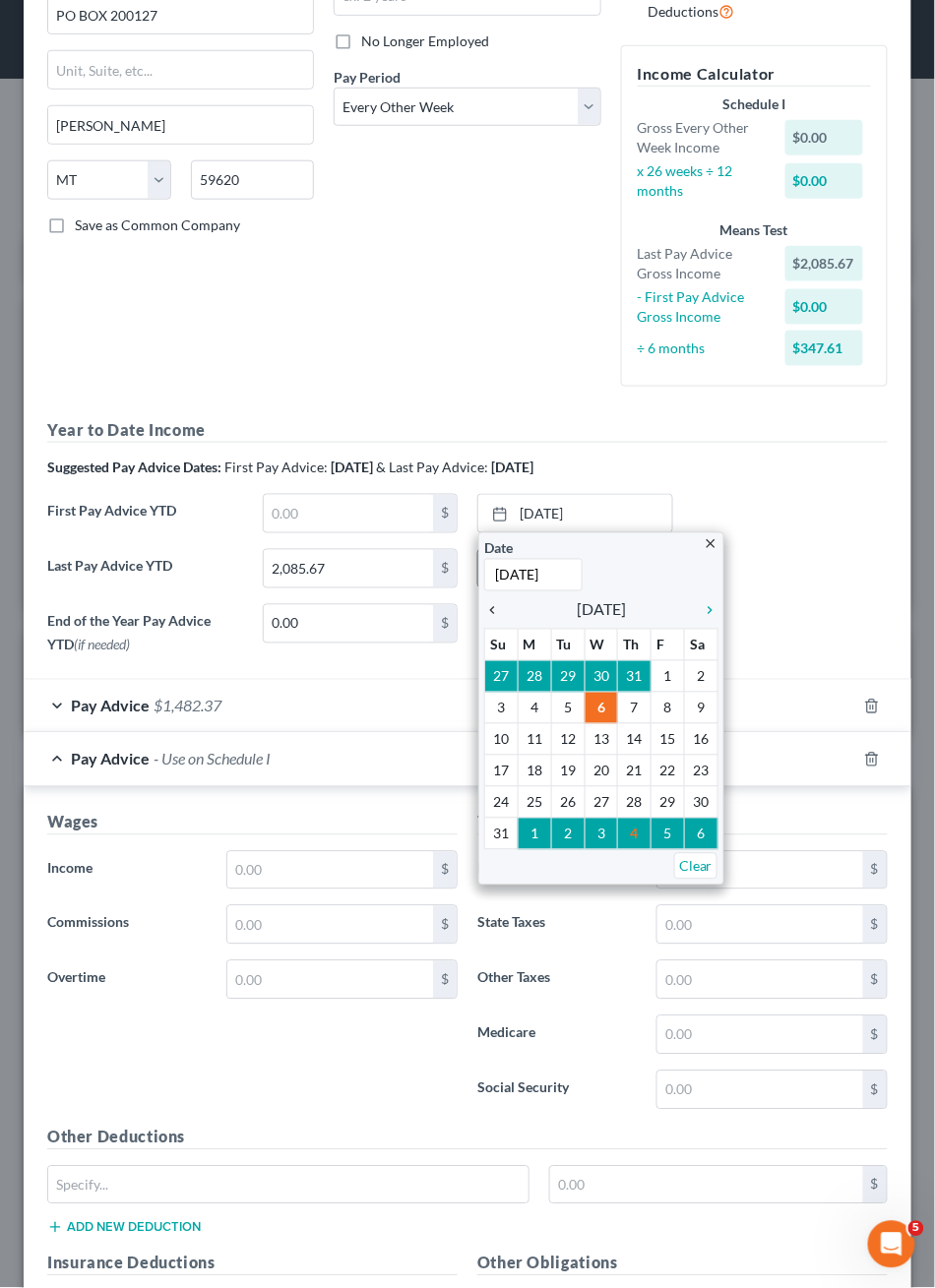
click at [488, 620] on icon "chevron_left" at bounding box center [497, 612] width 26 height 16
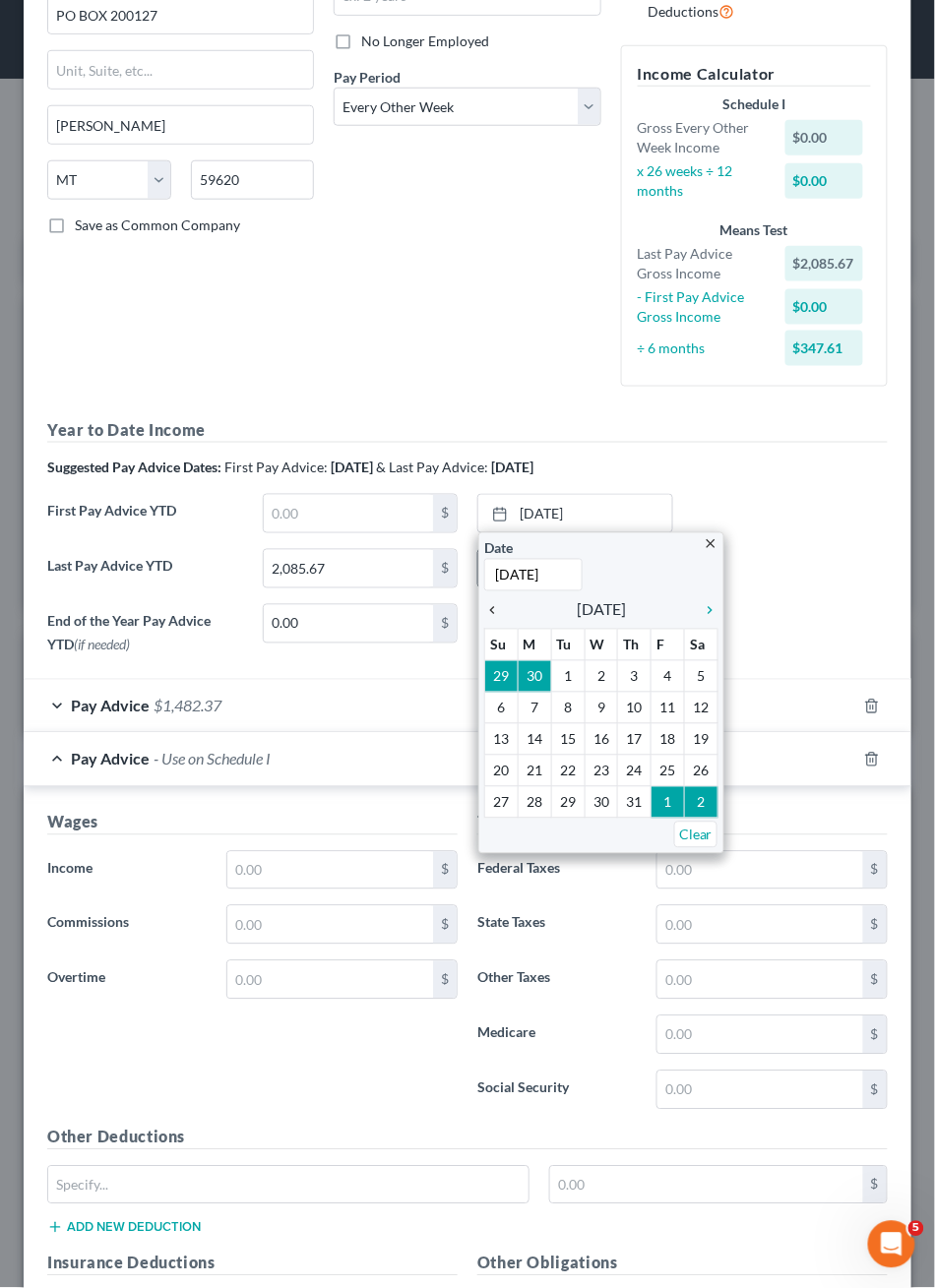
click at [488, 620] on icon "chevron_left" at bounding box center [497, 612] width 26 height 16
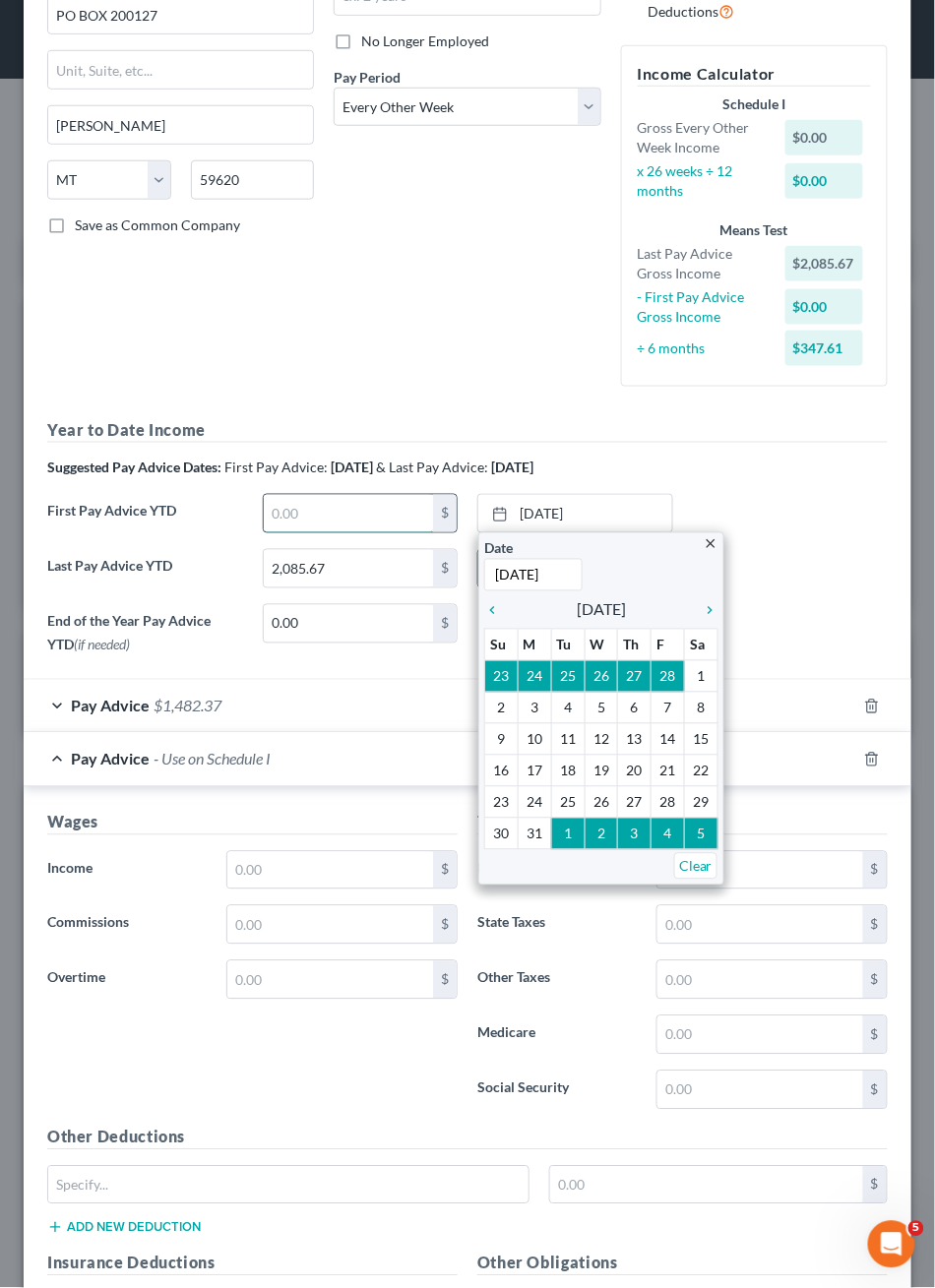
click at [351, 533] on input "text" at bounding box center [349, 514] width 170 height 38
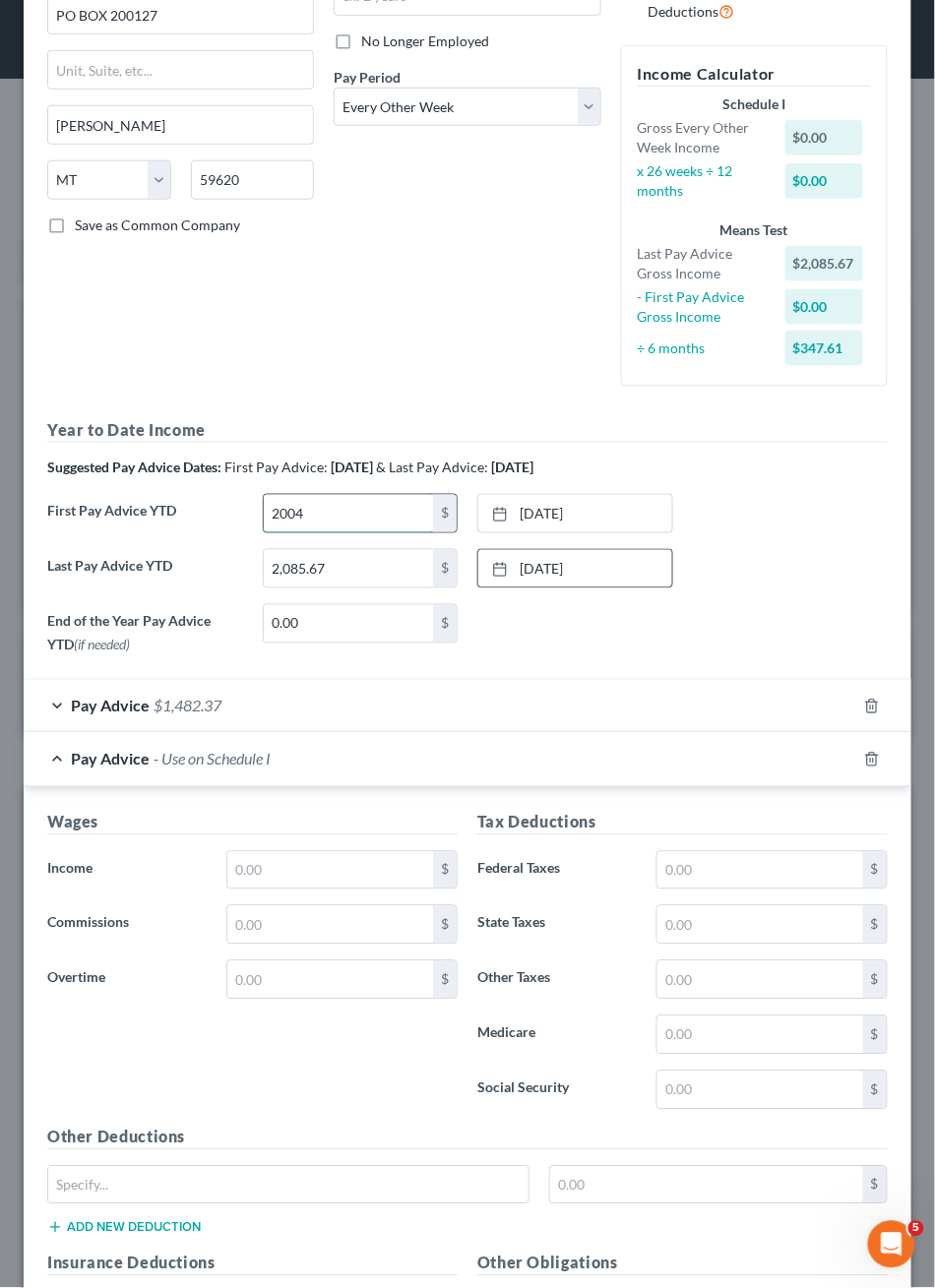
type input "2,004"
click at [556, 533] on link "8/6/2025" at bounding box center [575, 514] width 194 height 38
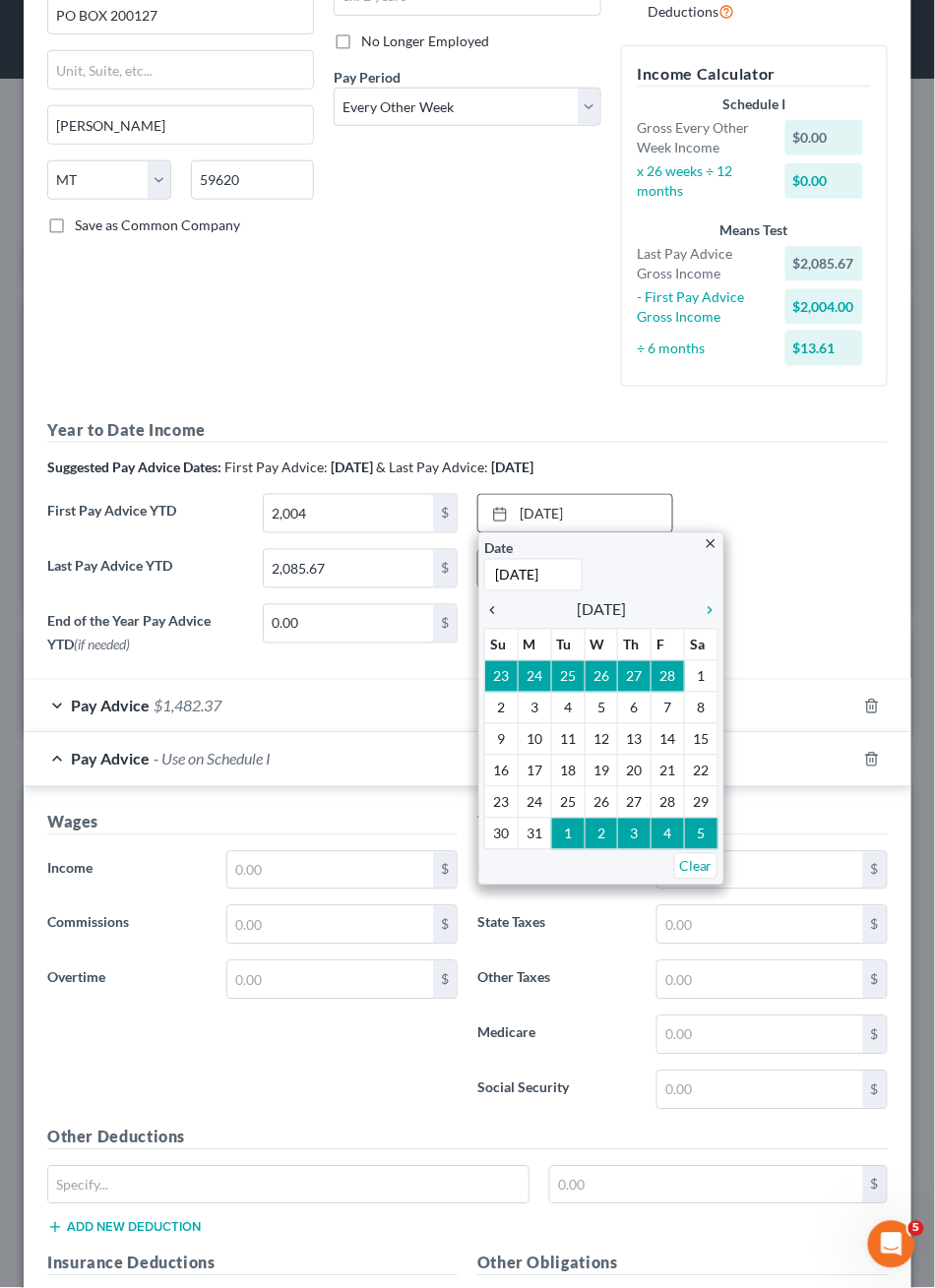
click at [492, 620] on icon "chevron_left" at bounding box center [497, 612] width 26 height 16
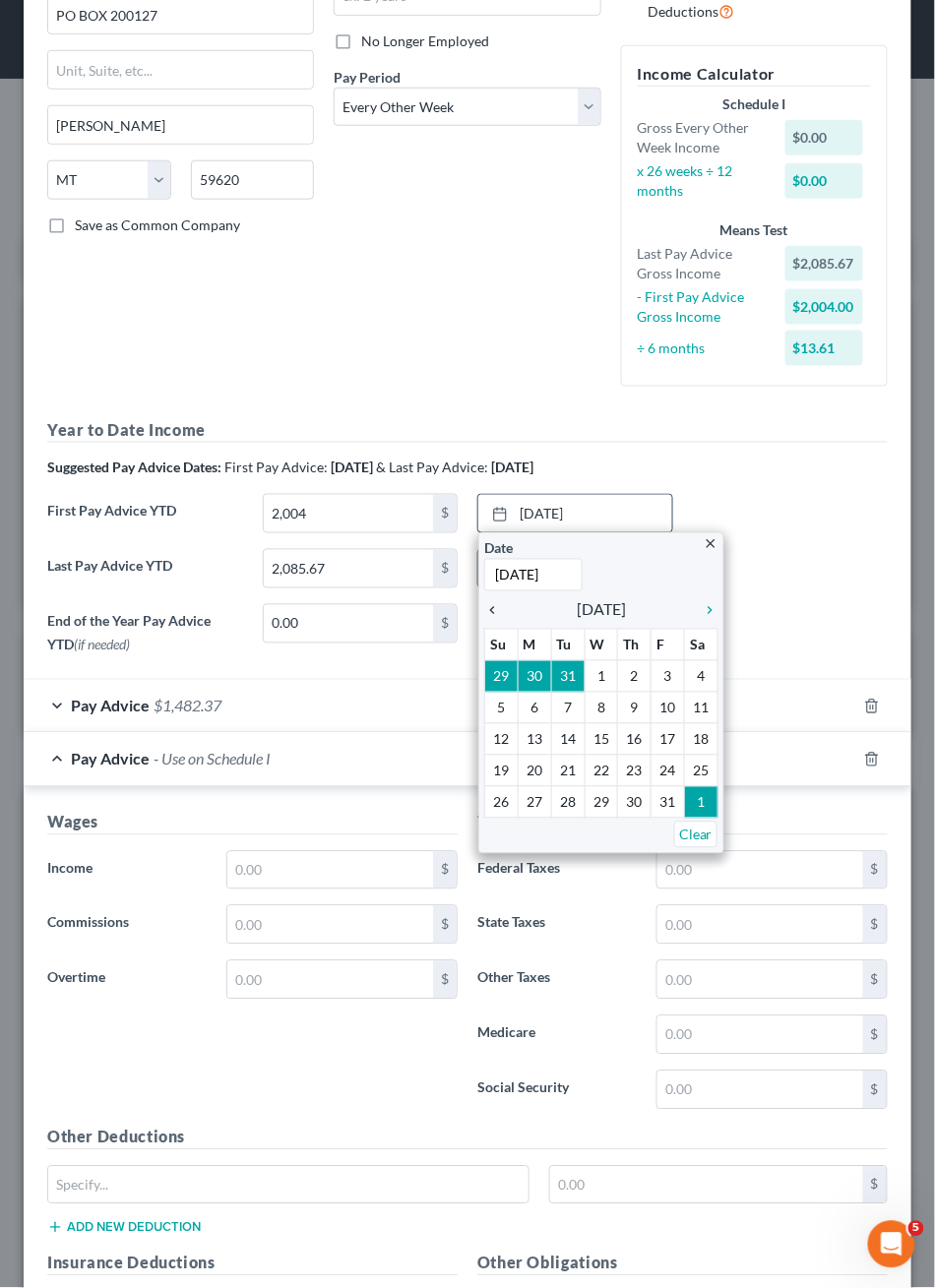
click at [492, 620] on icon "chevron_left" at bounding box center [497, 612] width 26 height 16
click at [705, 620] on icon "chevron_right" at bounding box center [706, 612] width 26 height 16
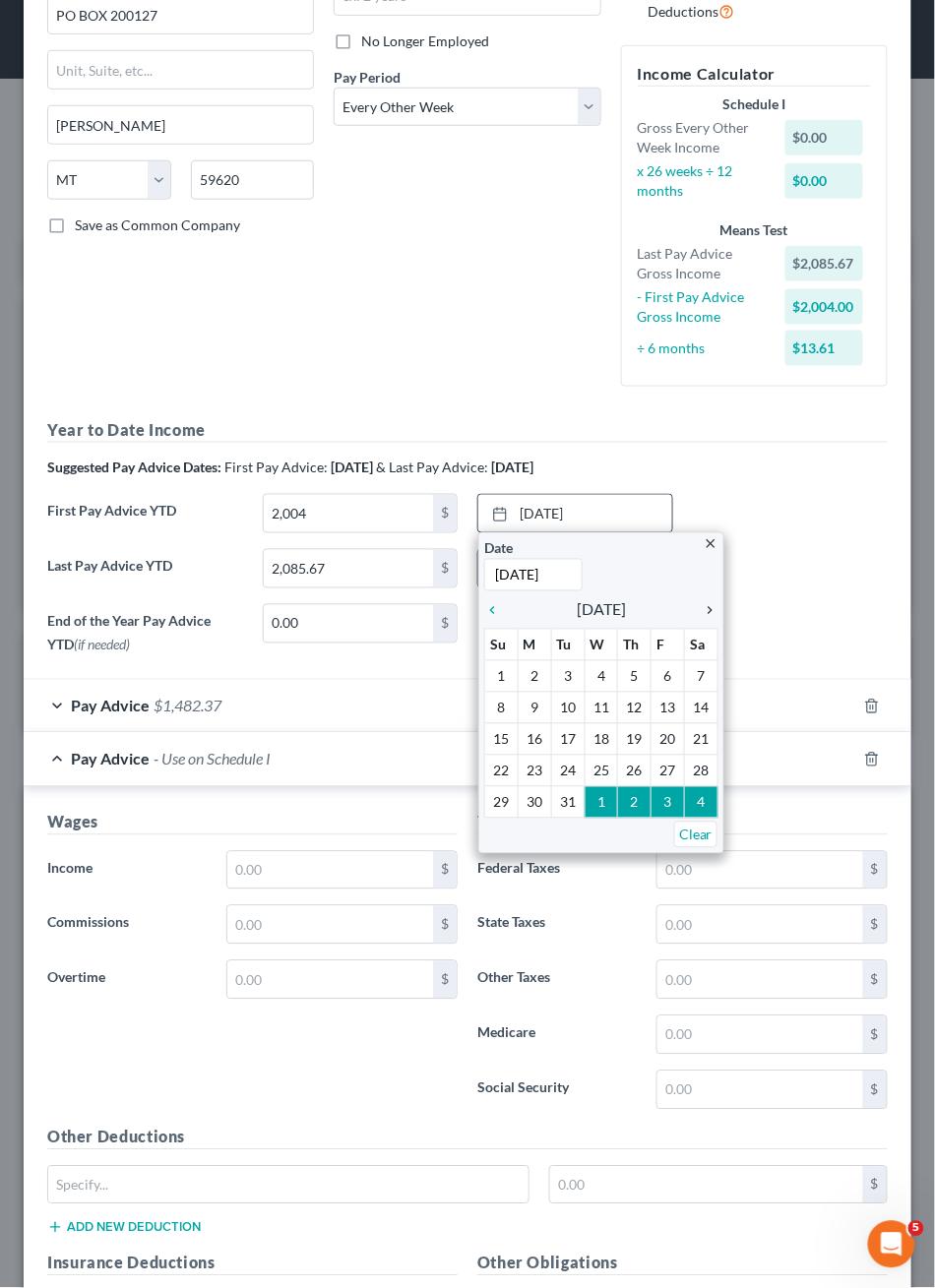
click at [705, 620] on icon "chevron_right" at bounding box center [706, 612] width 26 height 16
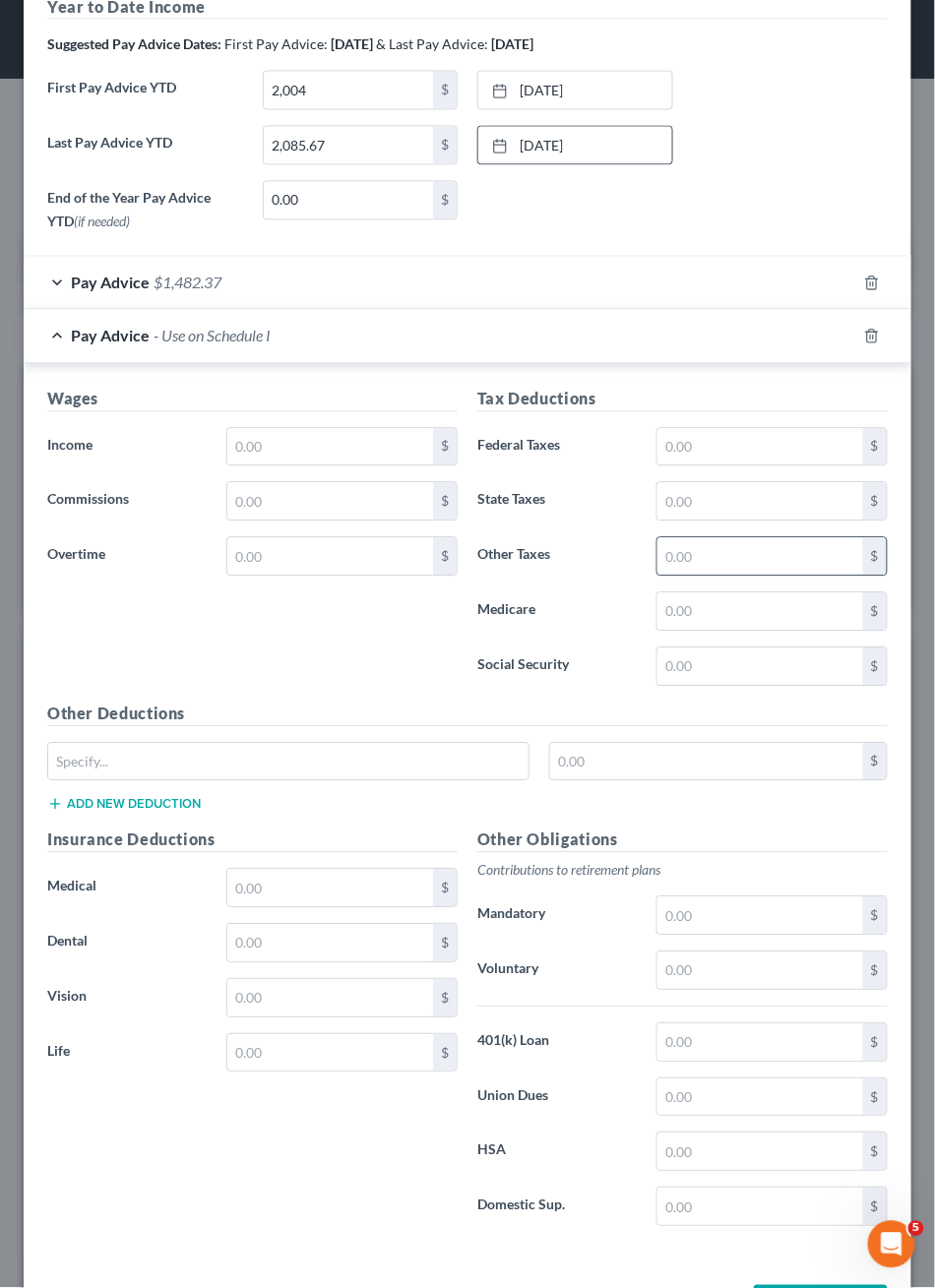
scroll to position [681, 0]
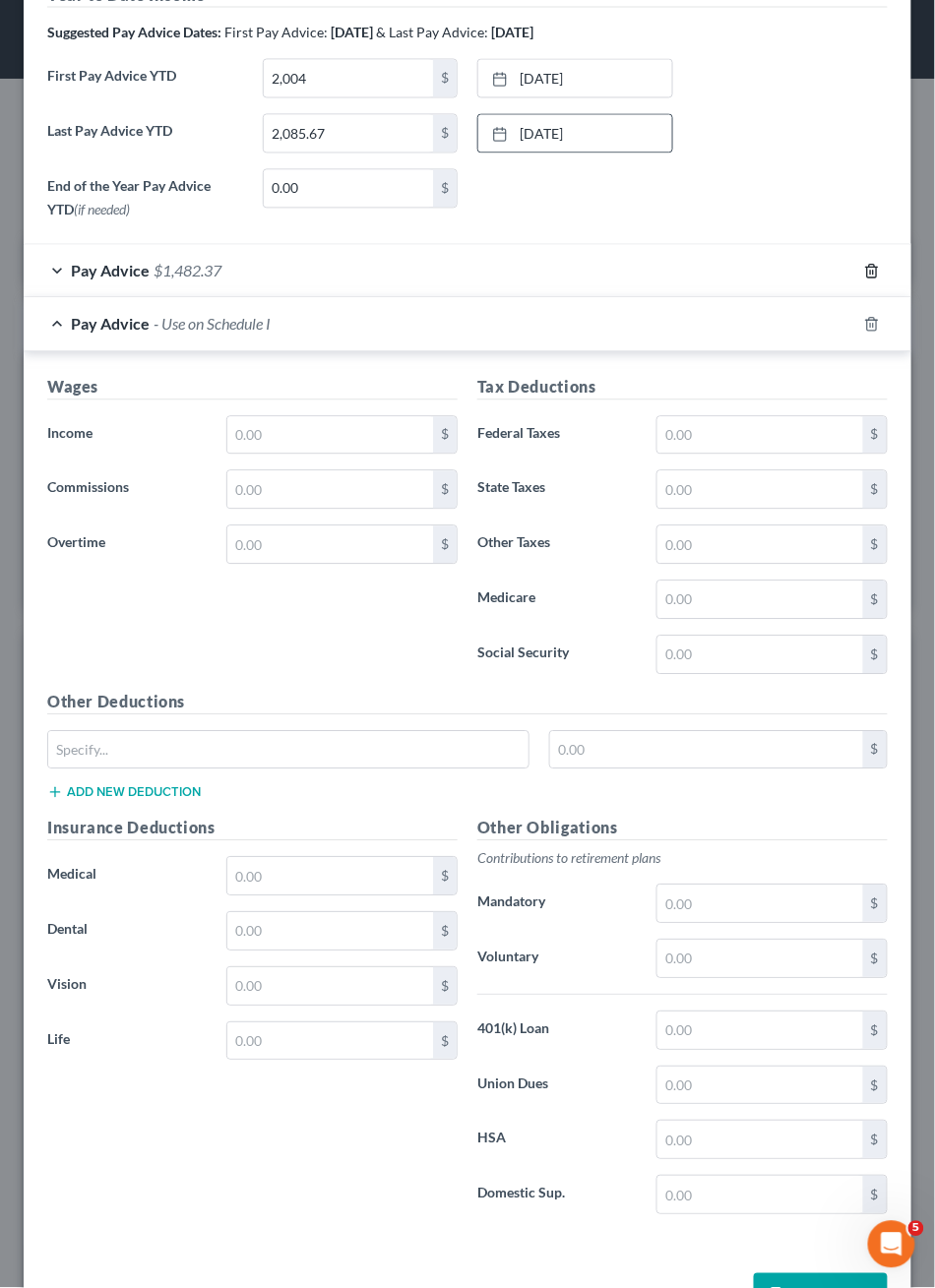
click at [864, 280] on icon "button" at bounding box center [872, 272] width 16 height 16
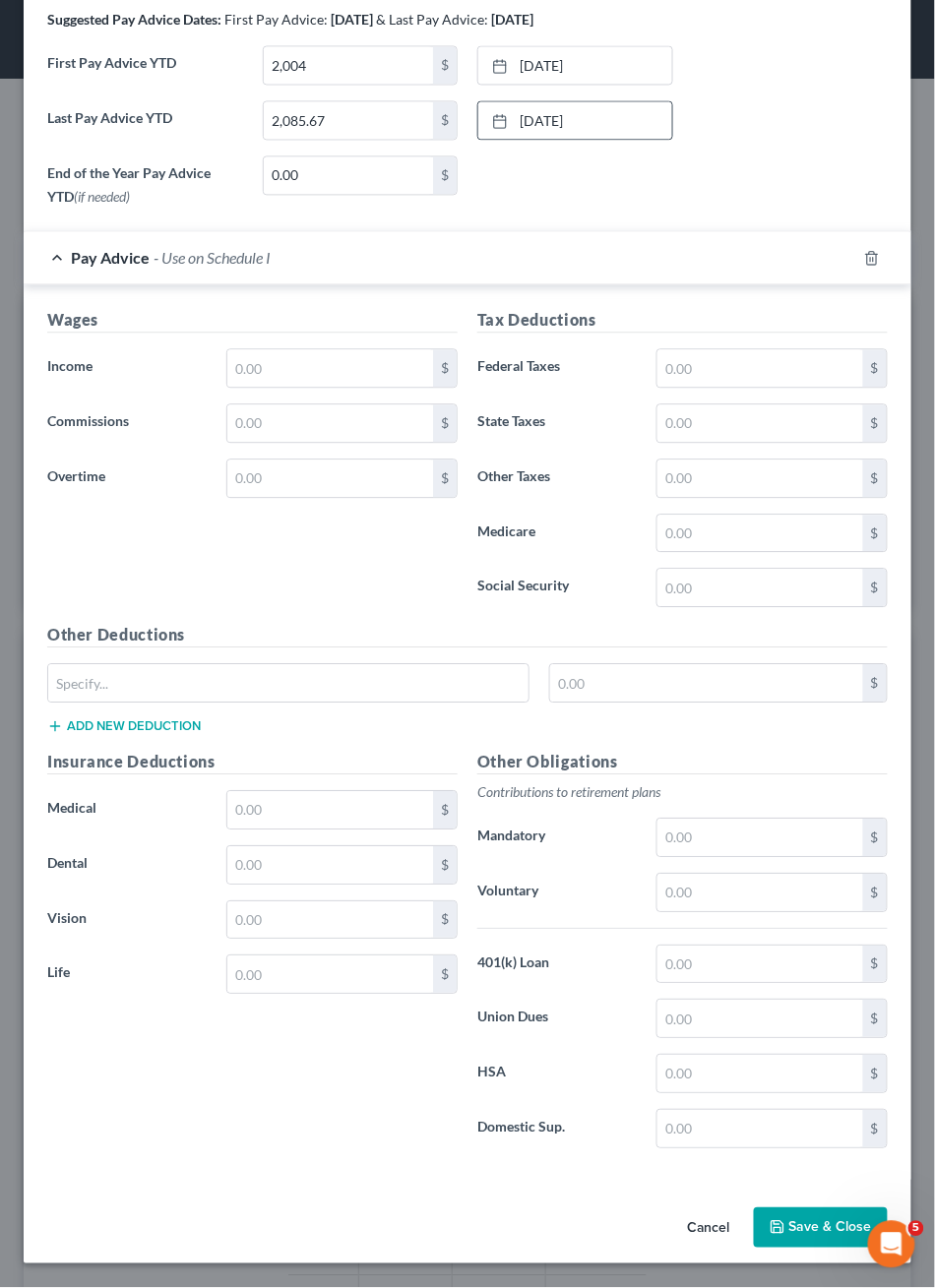
scroll to position [1130, 0]
click at [780, 1209] on button "Save & Close" at bounding box center [820, 1229] width 133 height 42
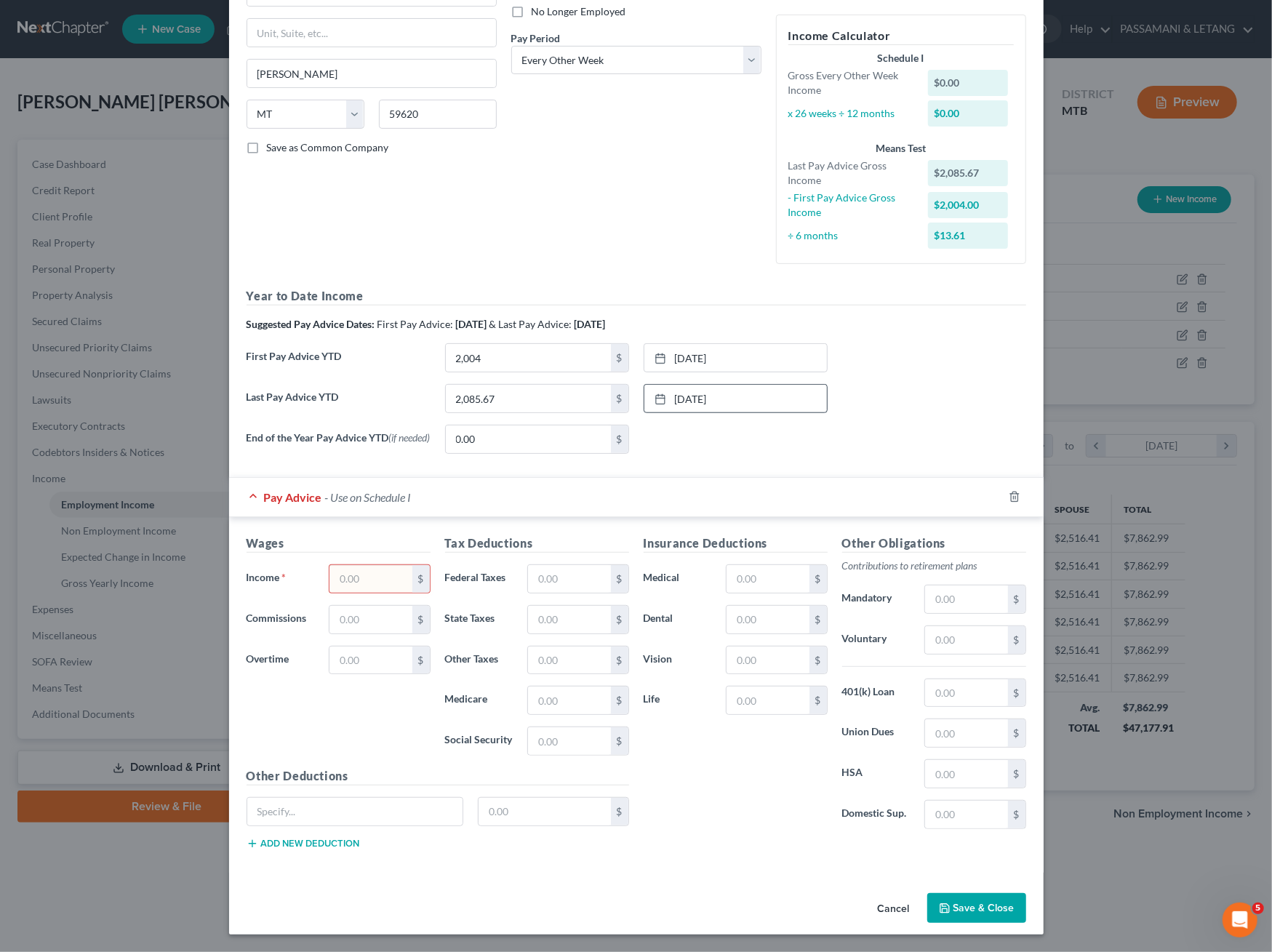
scroll to position [264, 0]
click at [902, 465] on div "End of the Year Pay Advice YTD (if needed) 0.00 $ None close Date Time chevron_…" at bounding box center [636, 445] width 794 height 40
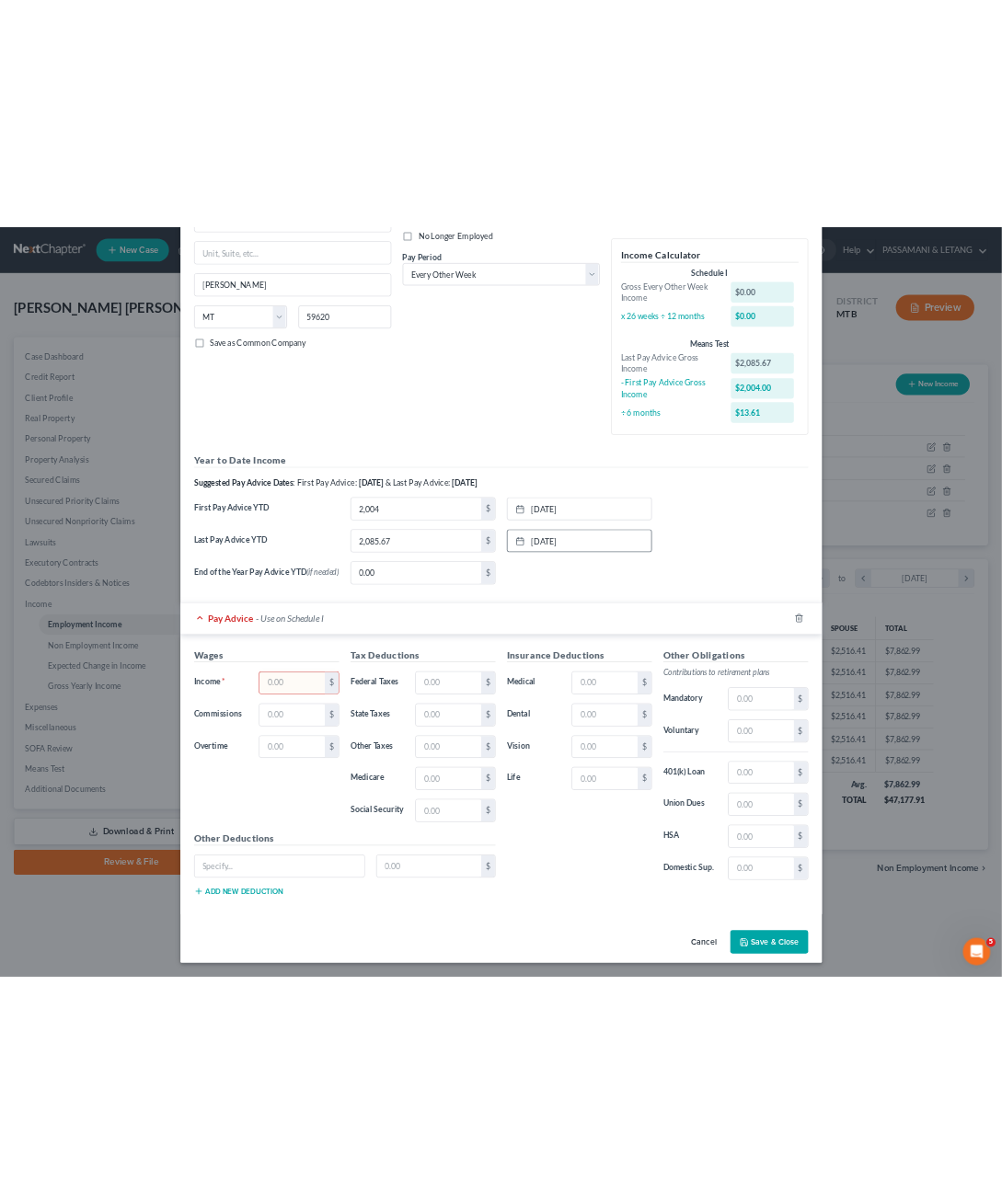
scroll to position [505, 0]
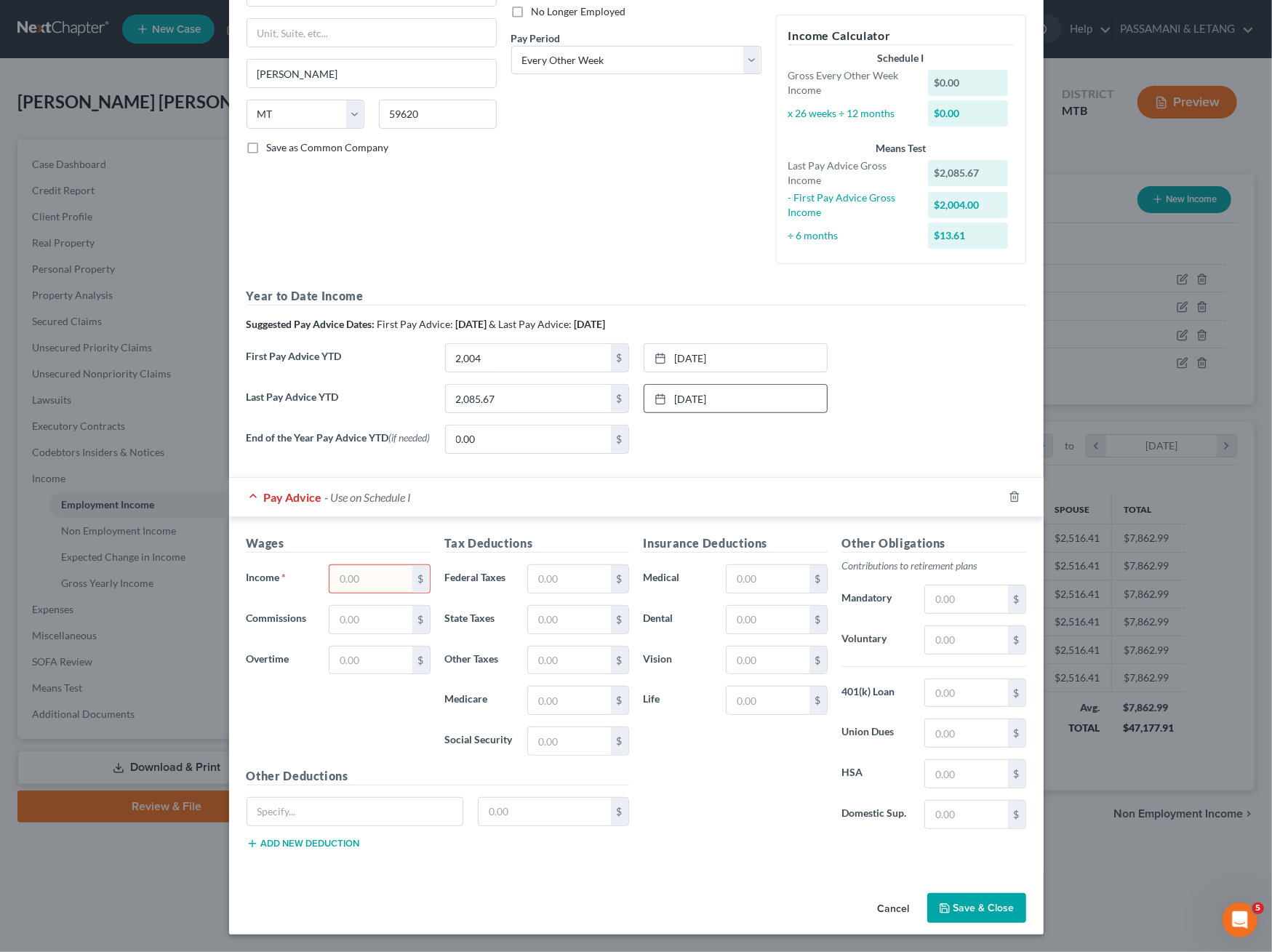
click at [960, 894] on button "Save & Close" at bounding box center [977, 909] width 99 height 31
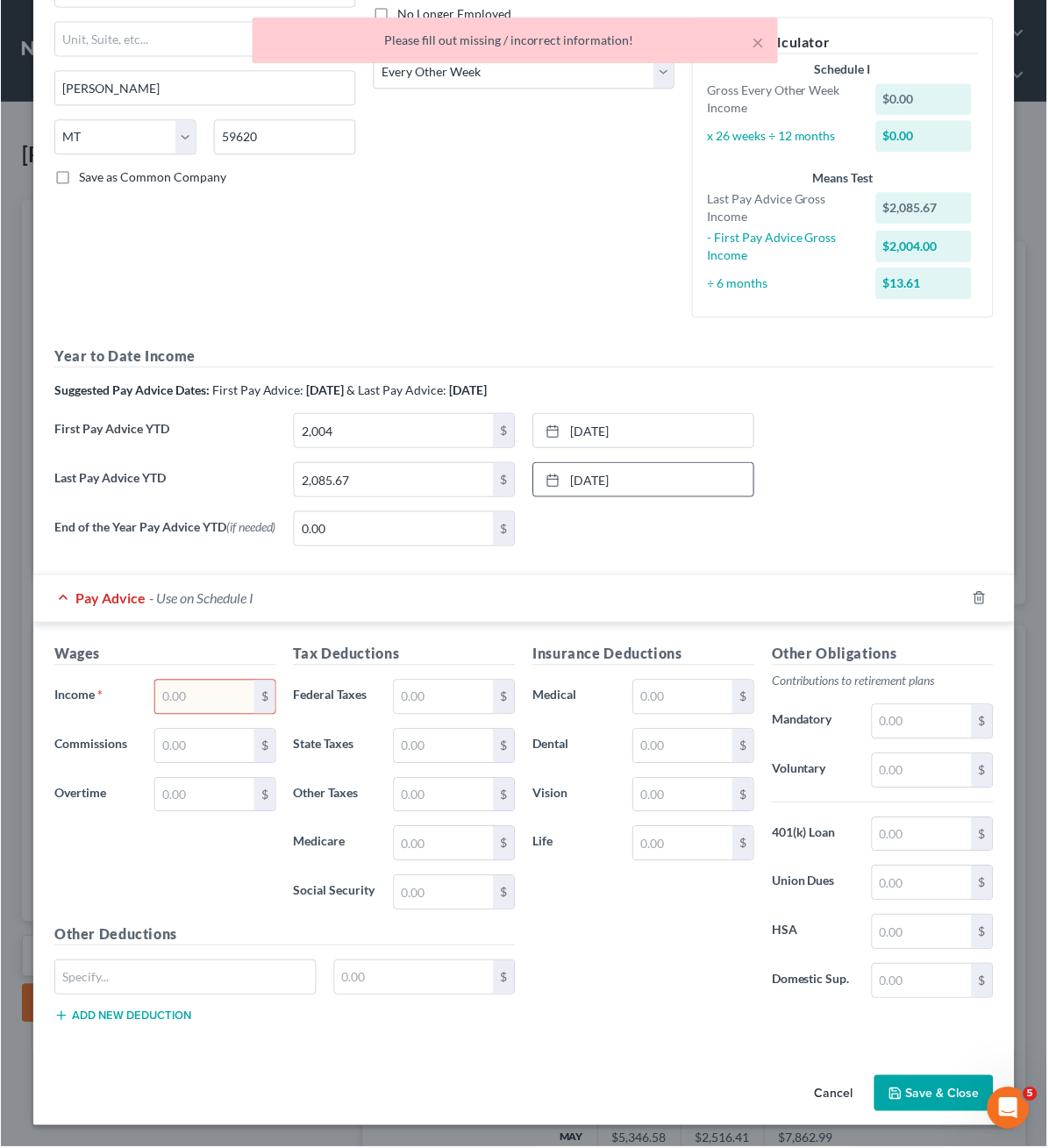
scroll to position [877040, 876344]
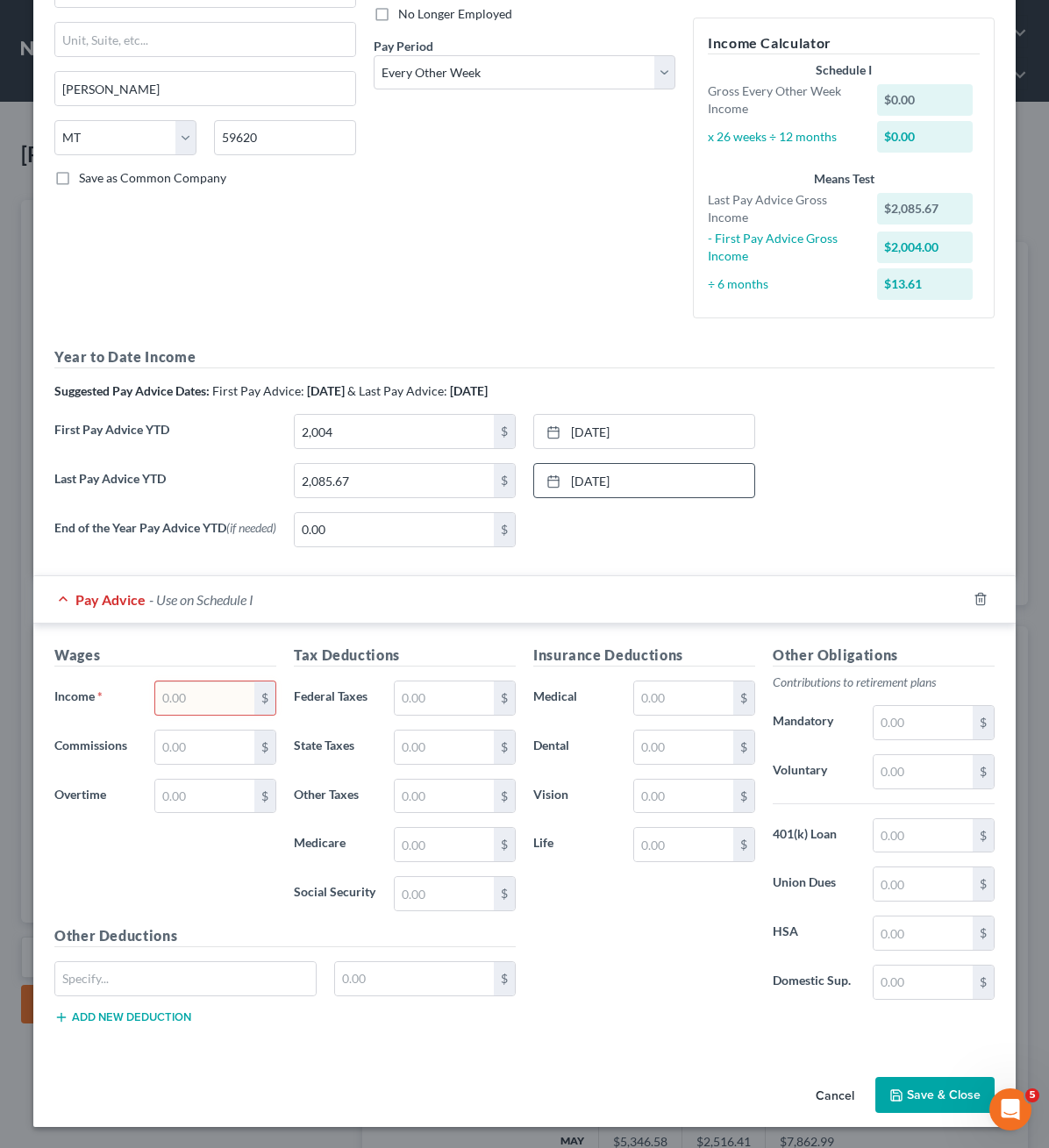
click at [193, 682] on input "text" at bounding box center [205, 699] width 99 height 34
type input "2,085"
type input "111.91"
type input "30"
type input "28.09"
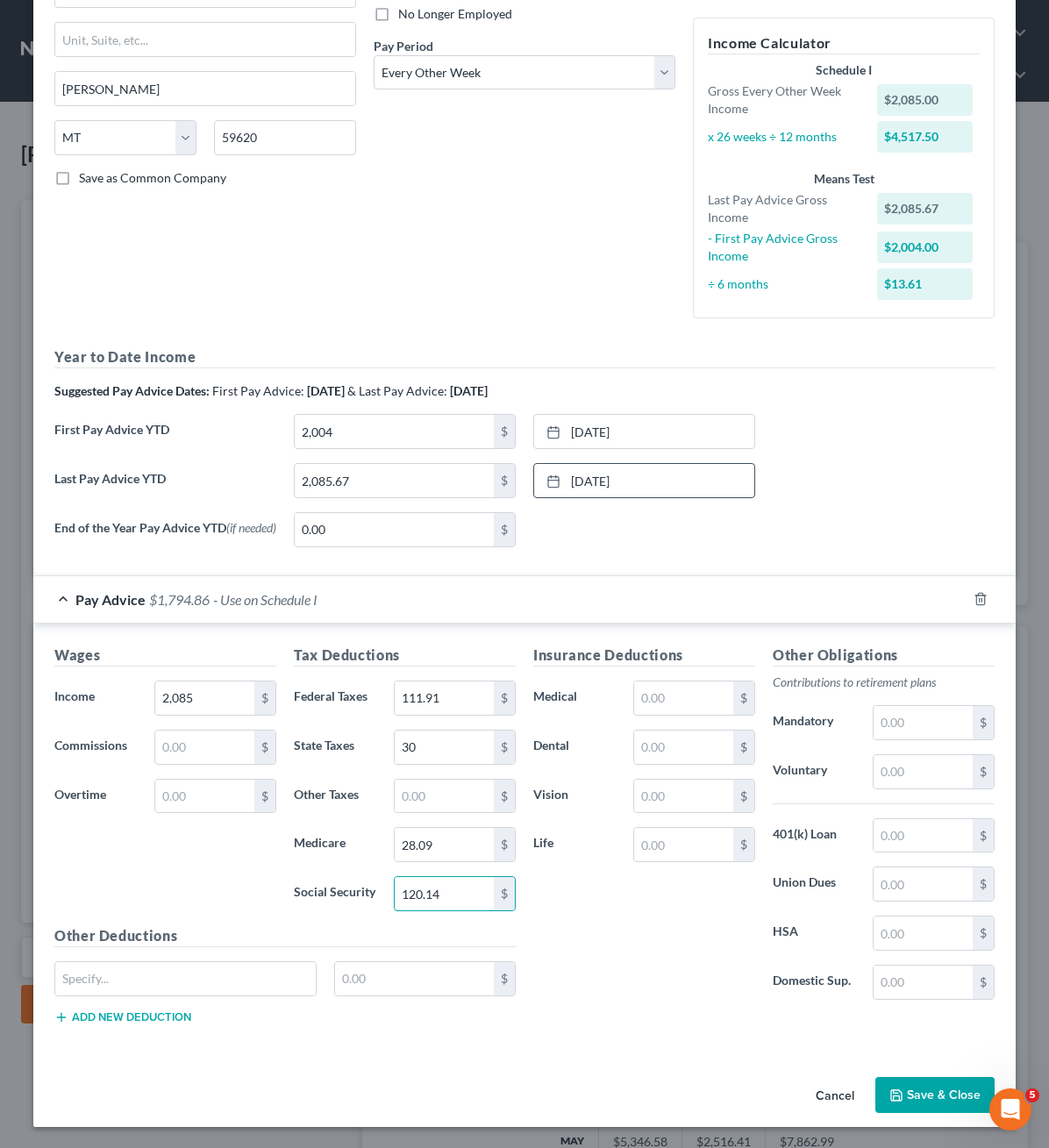
type input "120.14"
click at [706, 682] on input "text" at bounding box center [683, 699] width 99 height 34
type input "133.50"
type input "14.45"
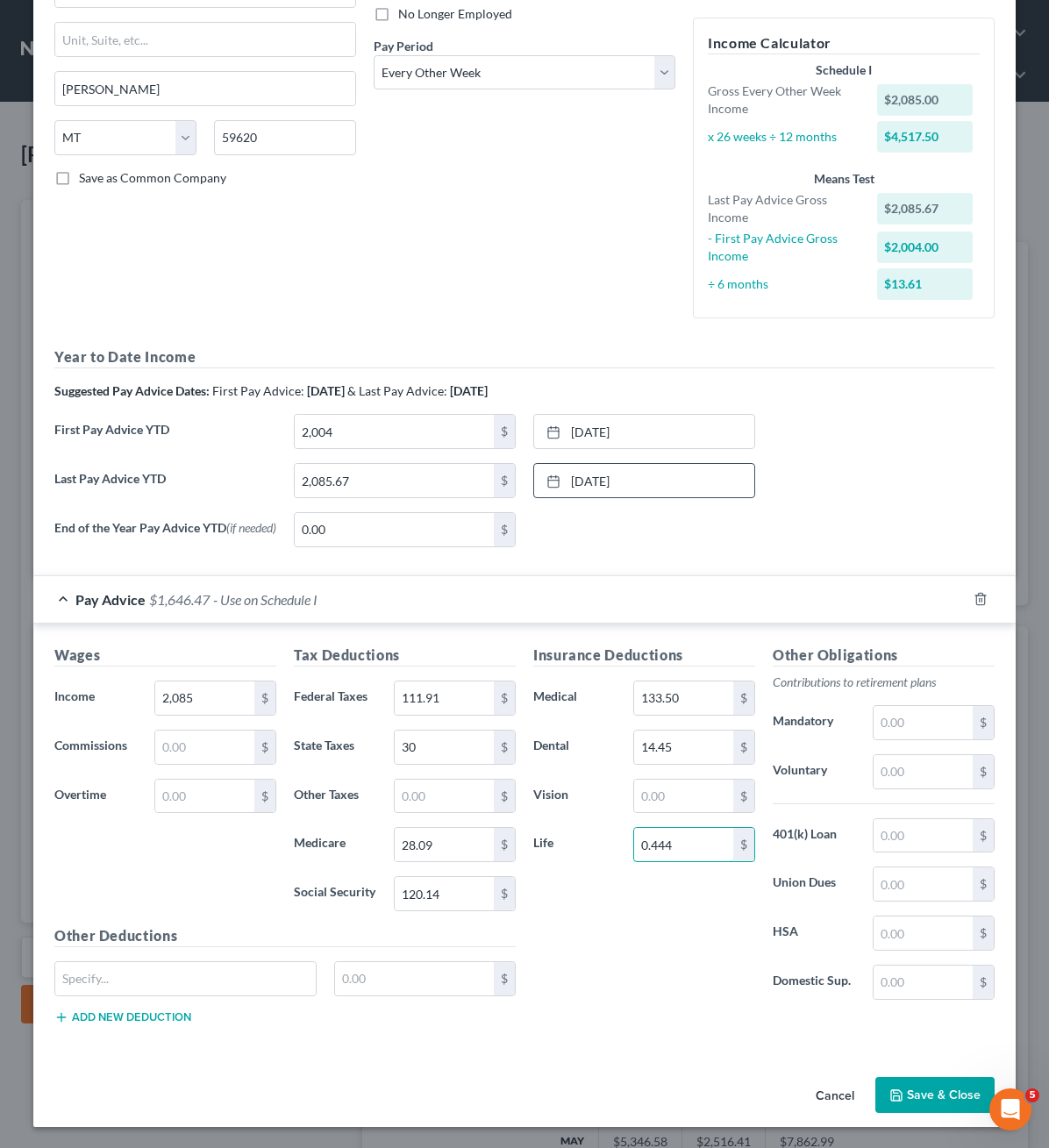
type input "0.44"
click at [950, 1084] on button "Save & Close" at bounding box center [935, 1096] width 119 height 37
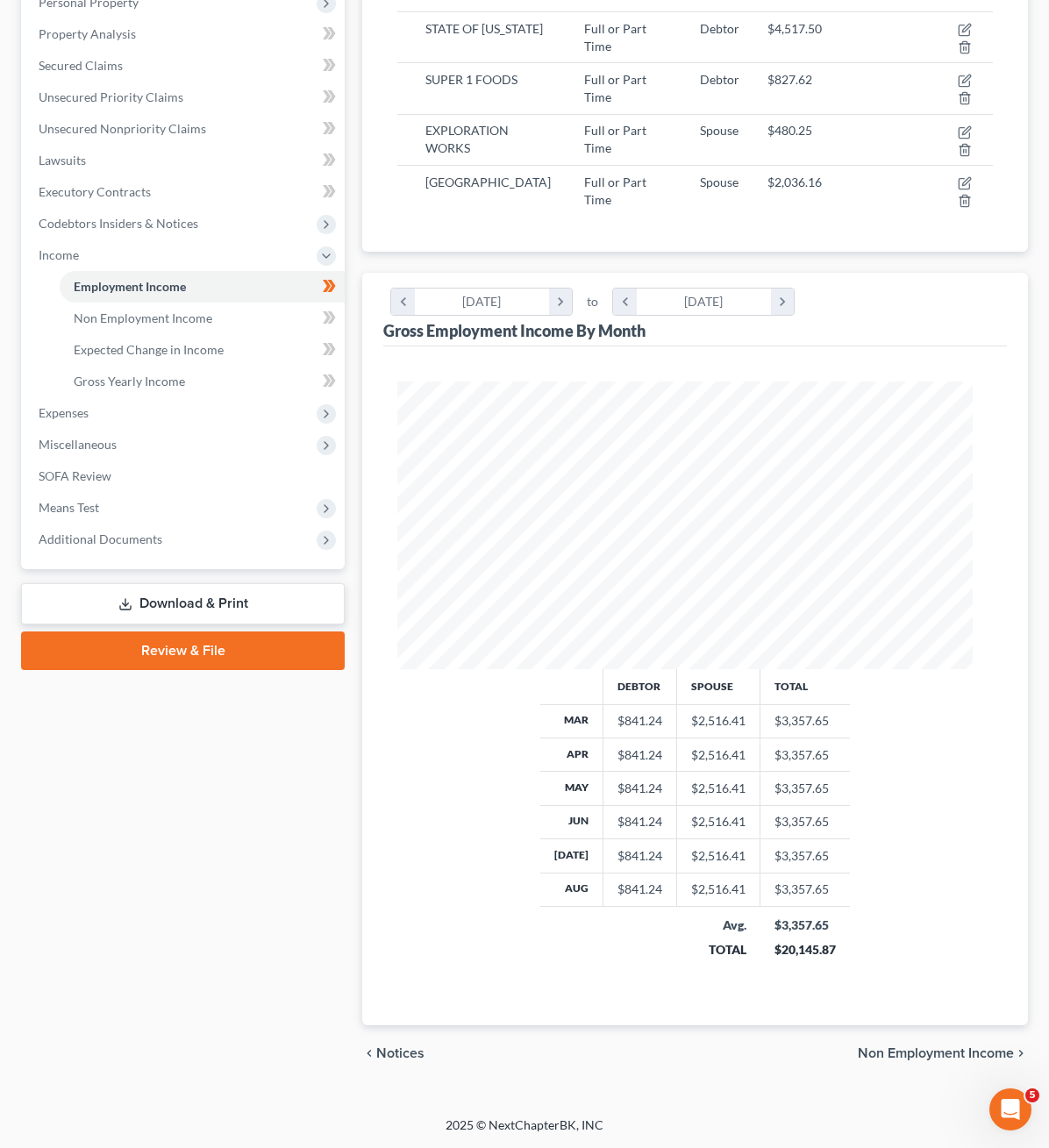
scroll to position [342, 0]
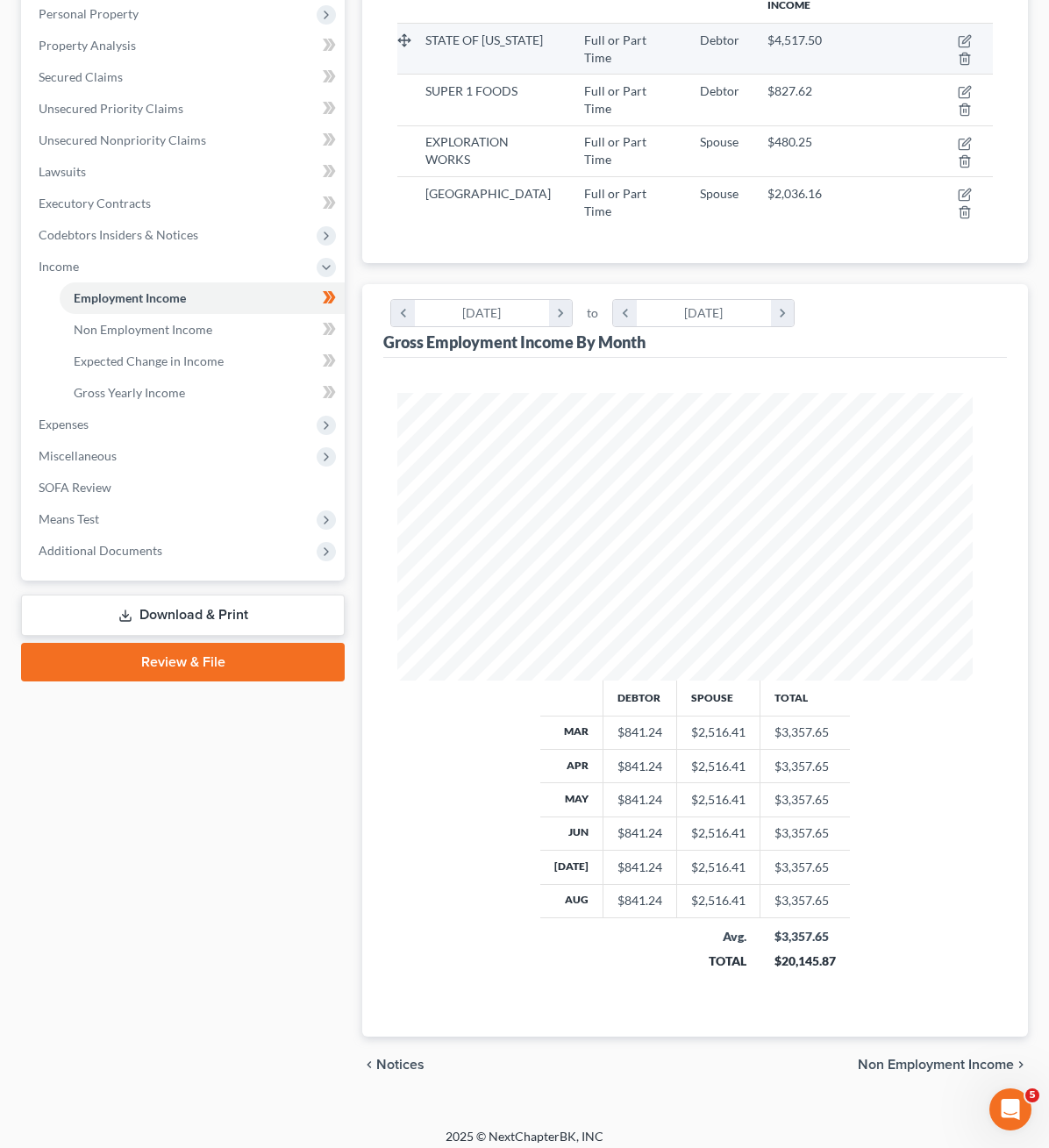
click at [556, 49] on div "STATE OF MONTANA" at bounding box center [490, 41] width 130 height 18
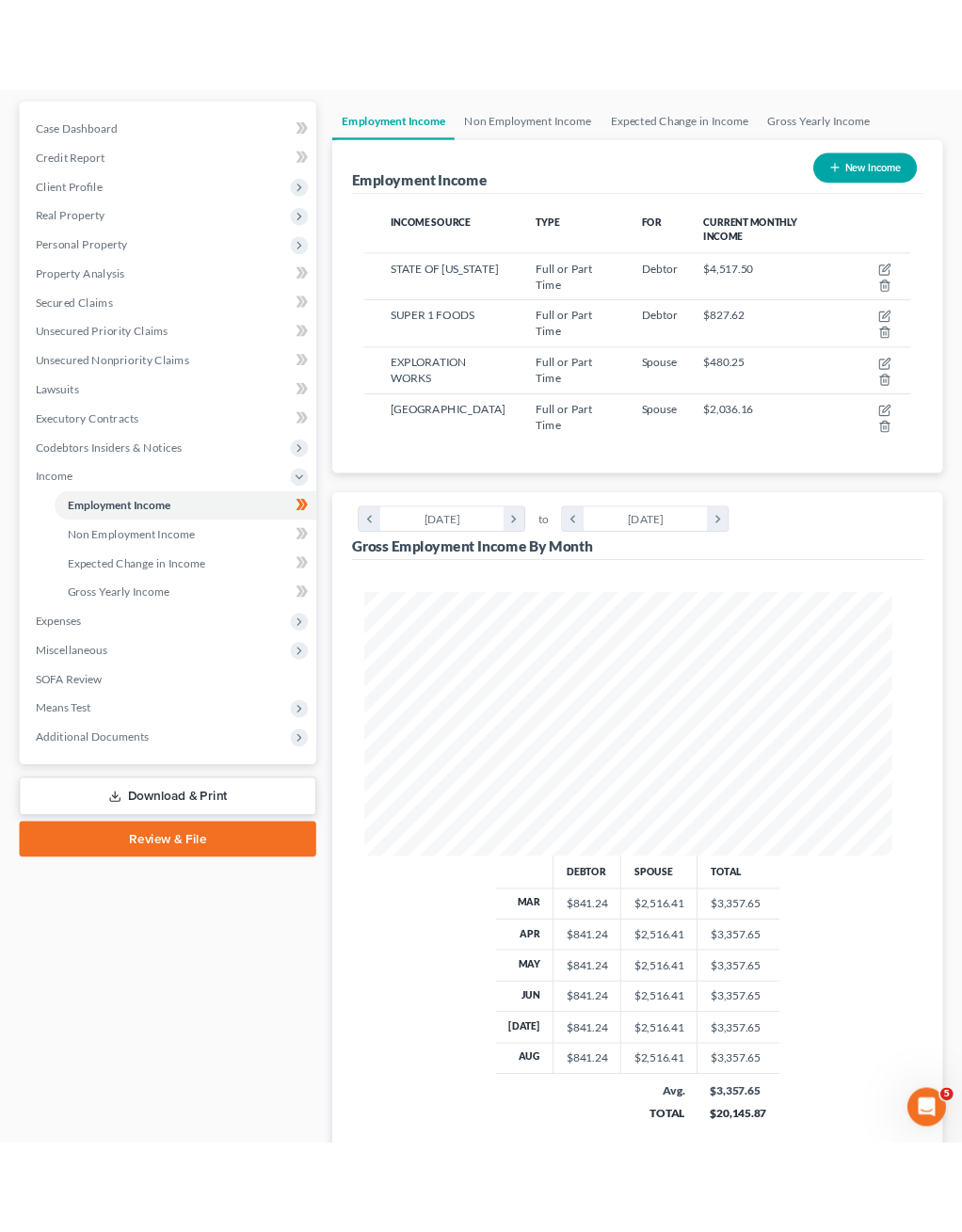
scroll to position [203, 0]
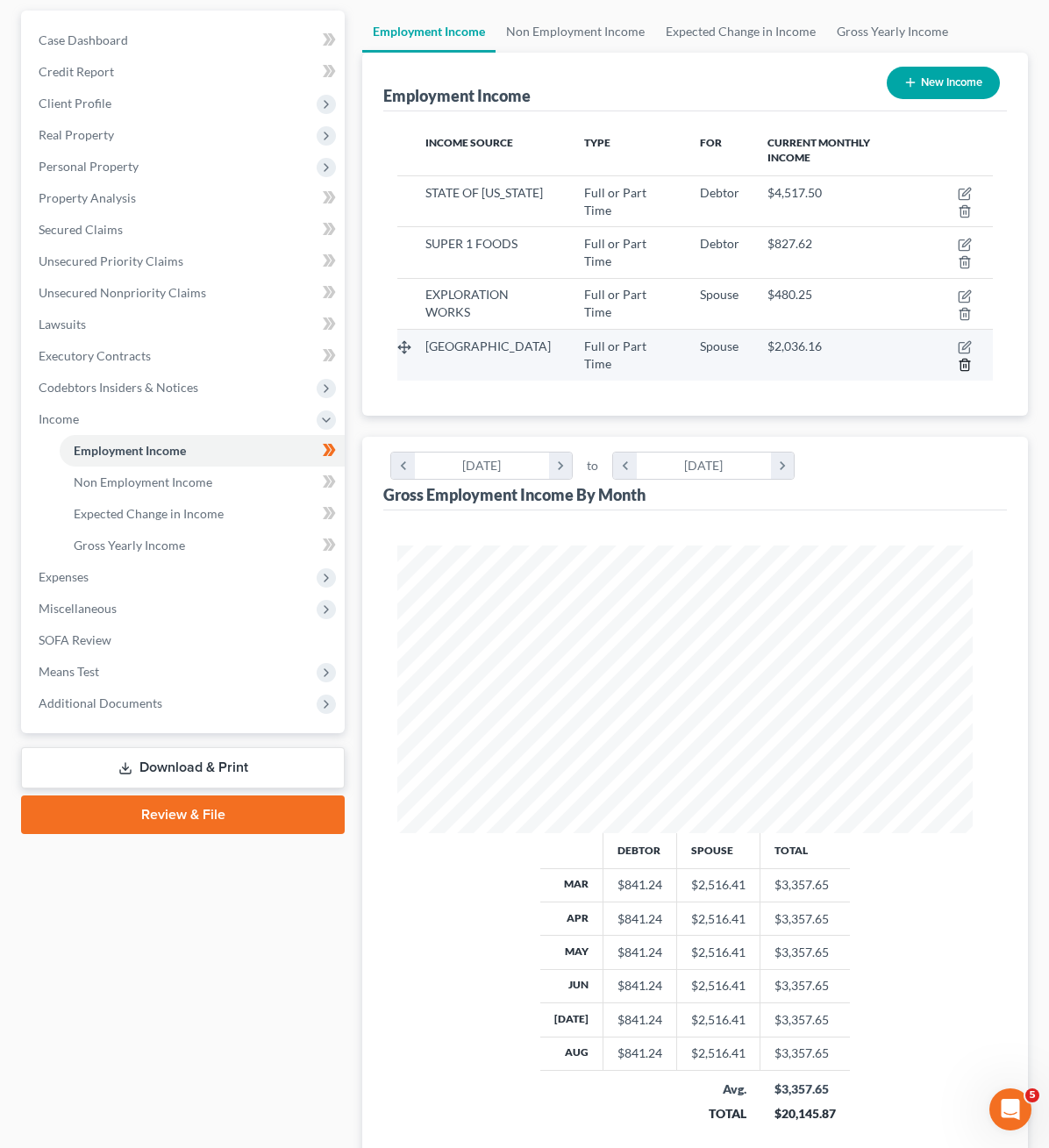
click at [958, 372] on icon "button" at bounding box center [965, 365] width 14 height 14
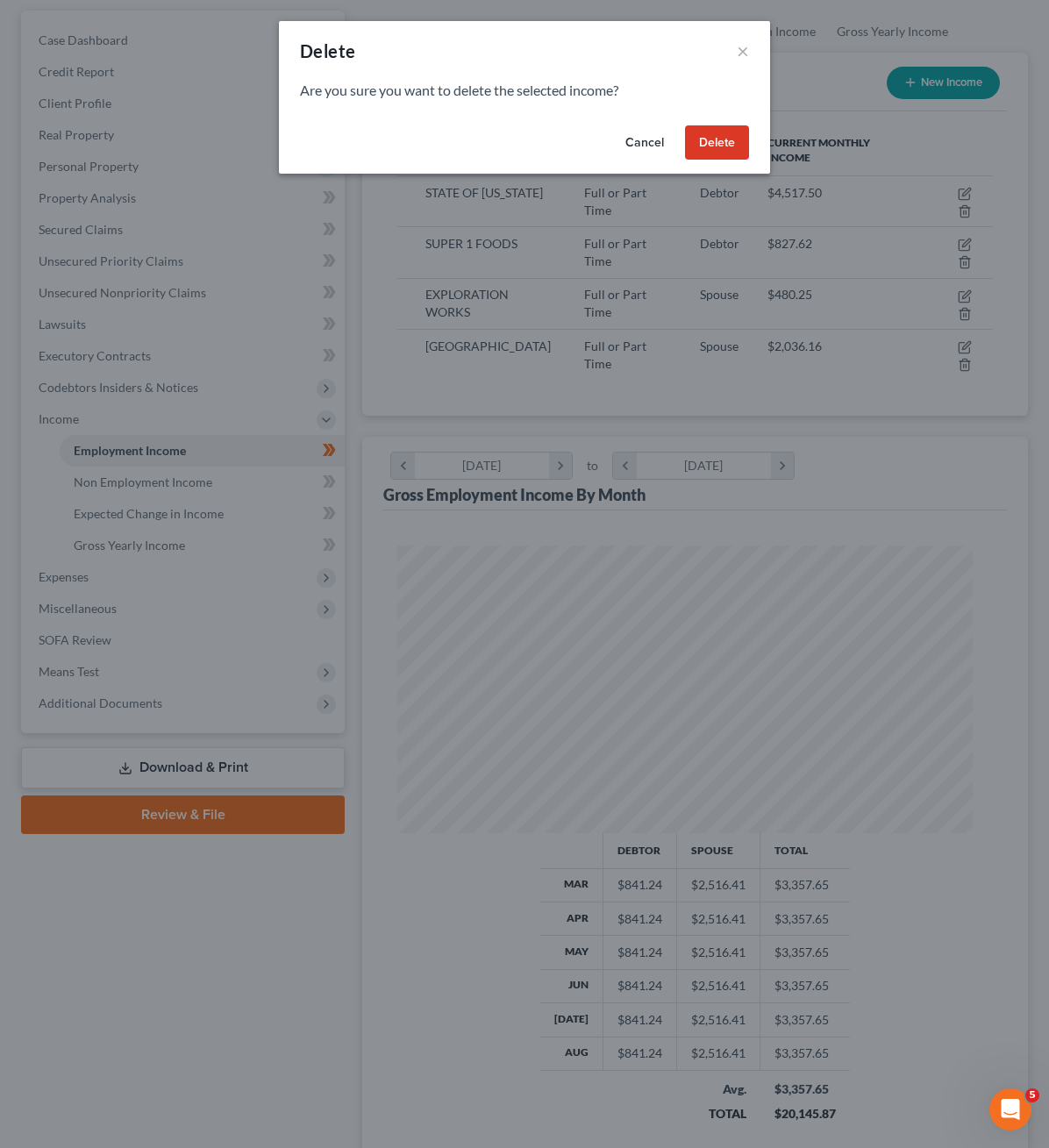
click at [749, 161] on button "Delete" at bounding box center [717, 143] width 64 height 36
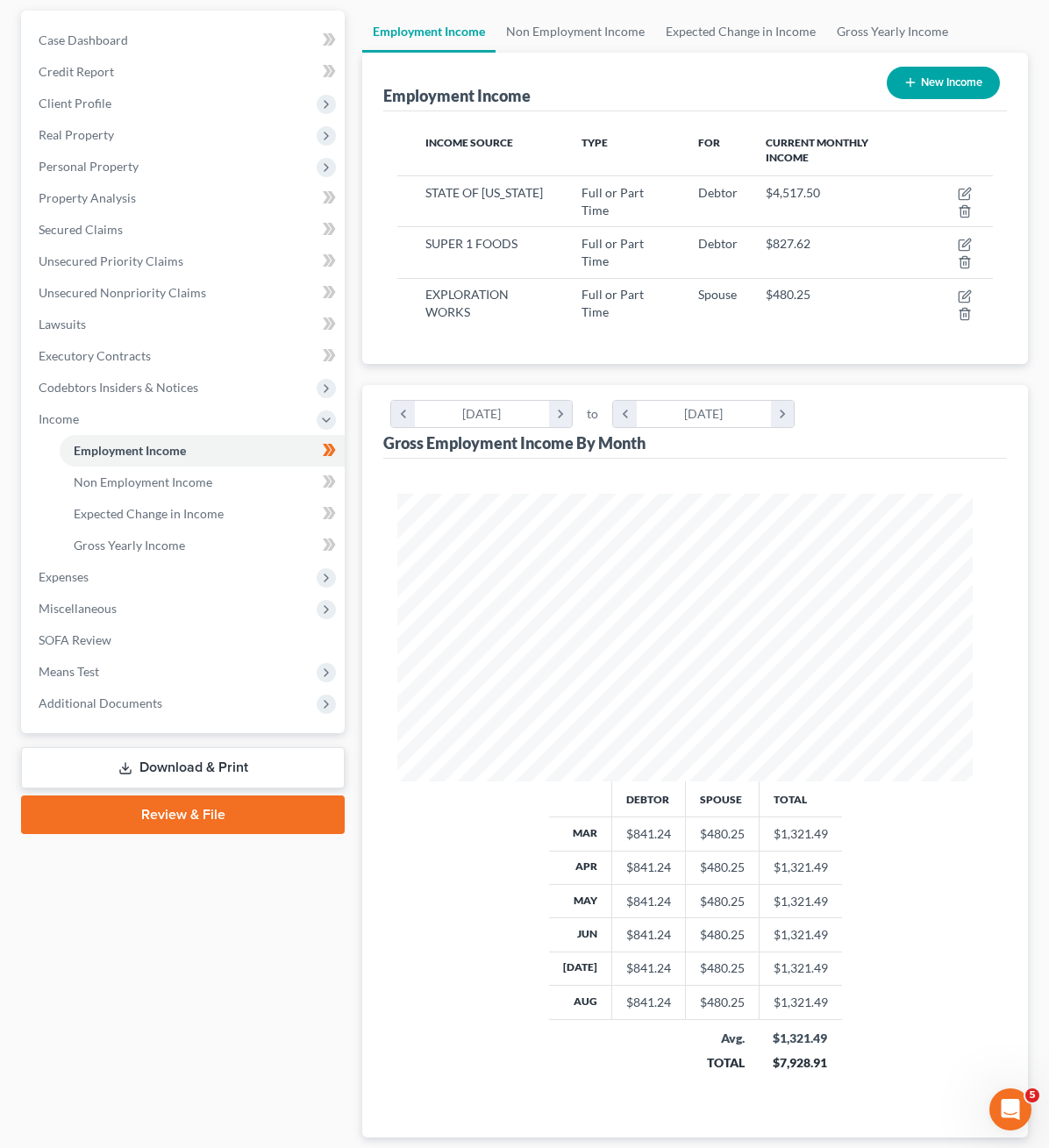
click at [912, 99] on button "New Income" at bounding box center [943, 83] width 113 height 33
select select "0"
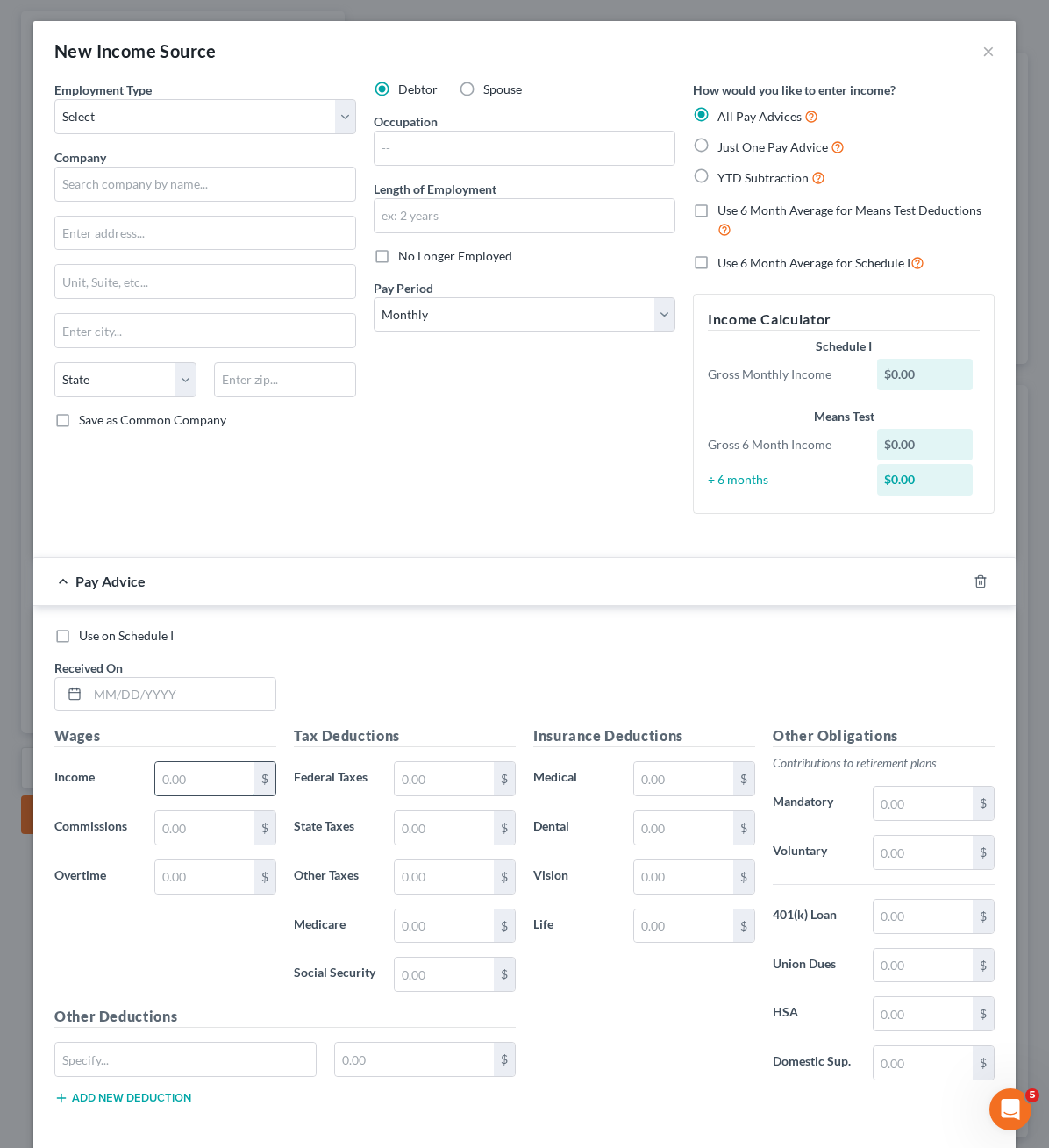
click at [197, 796] on input "text" at bounding box center [205, 780] width 99 height 34
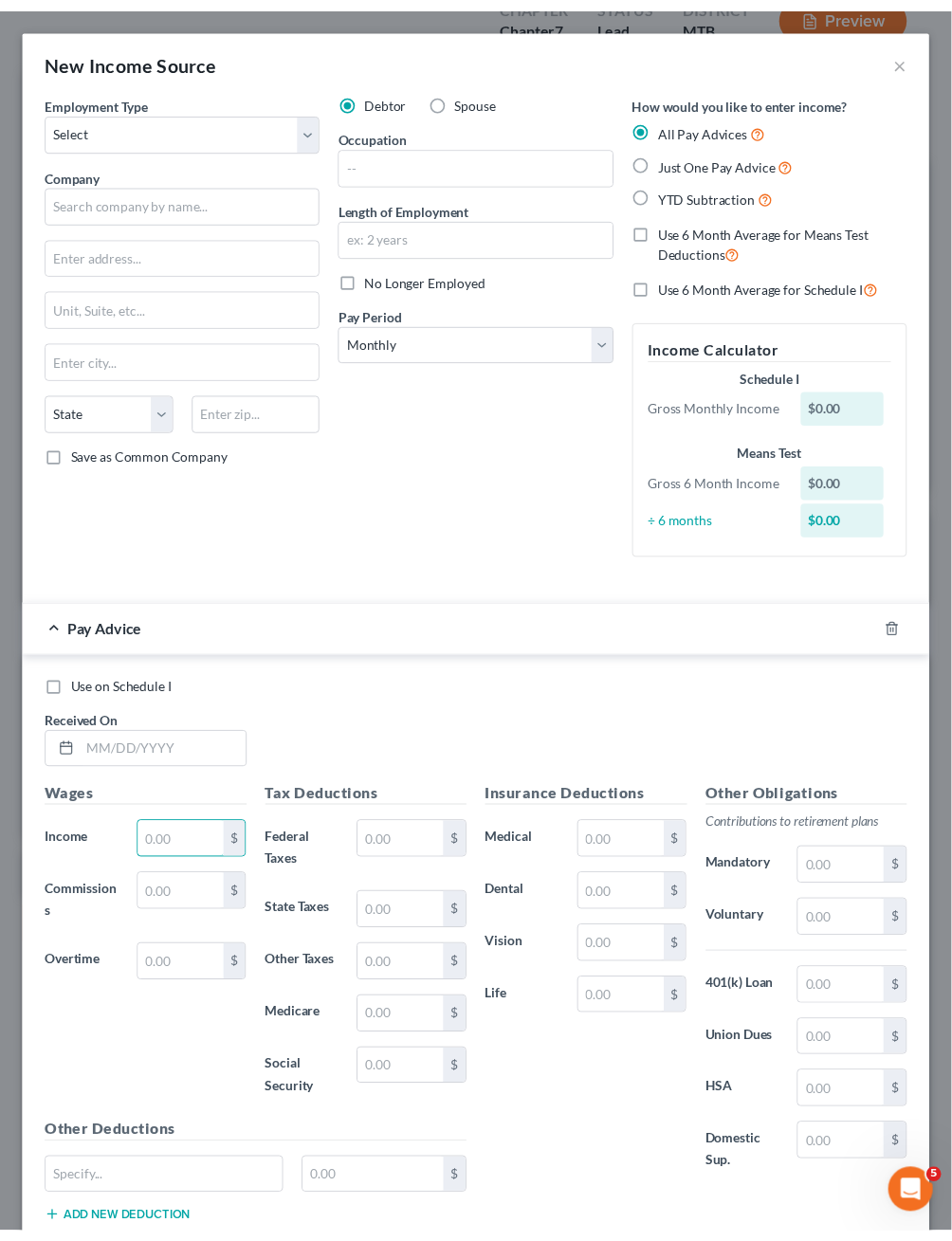
scroll to position [251, 536]
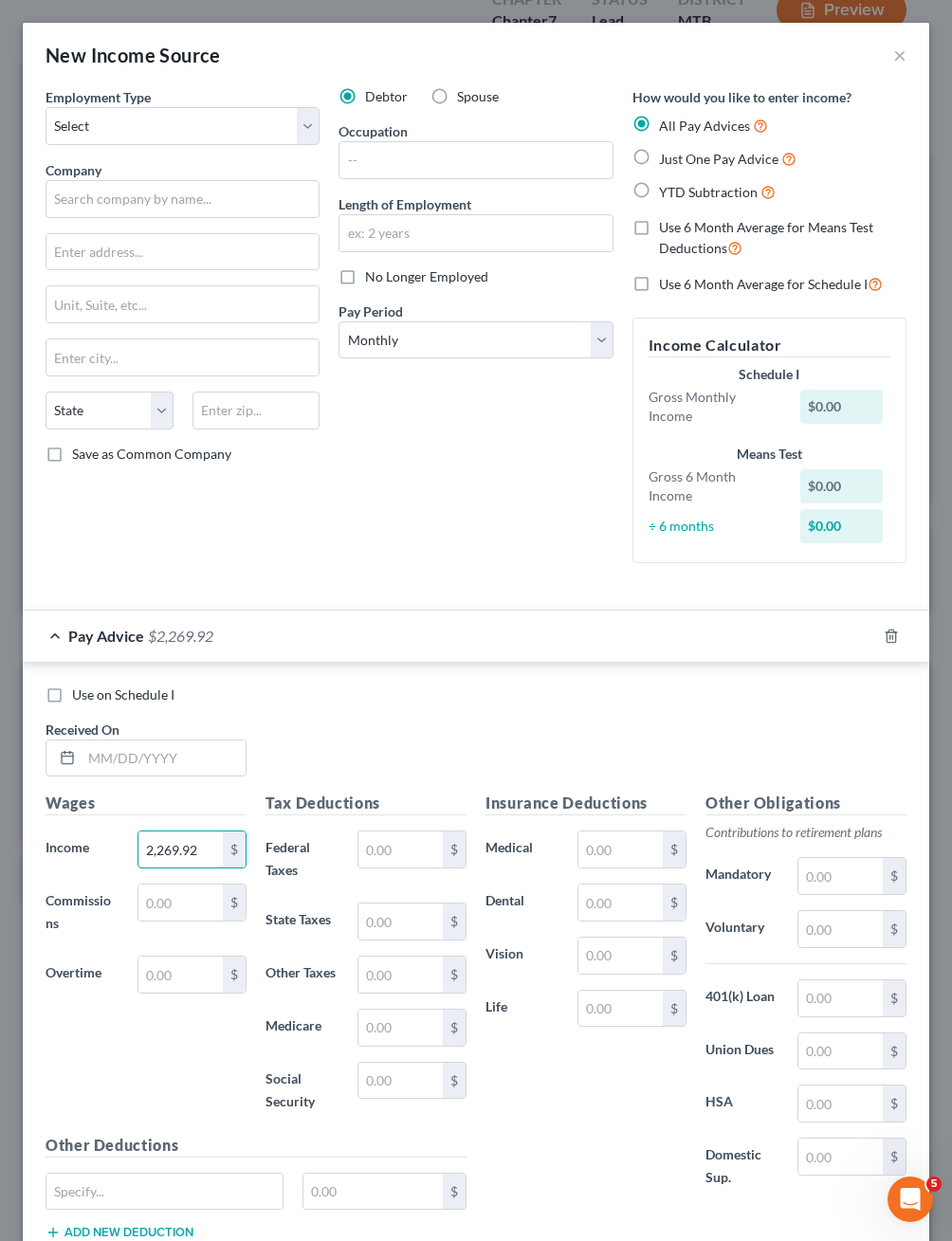
type input "2,269.92"
type input "4.93"
type input "63"
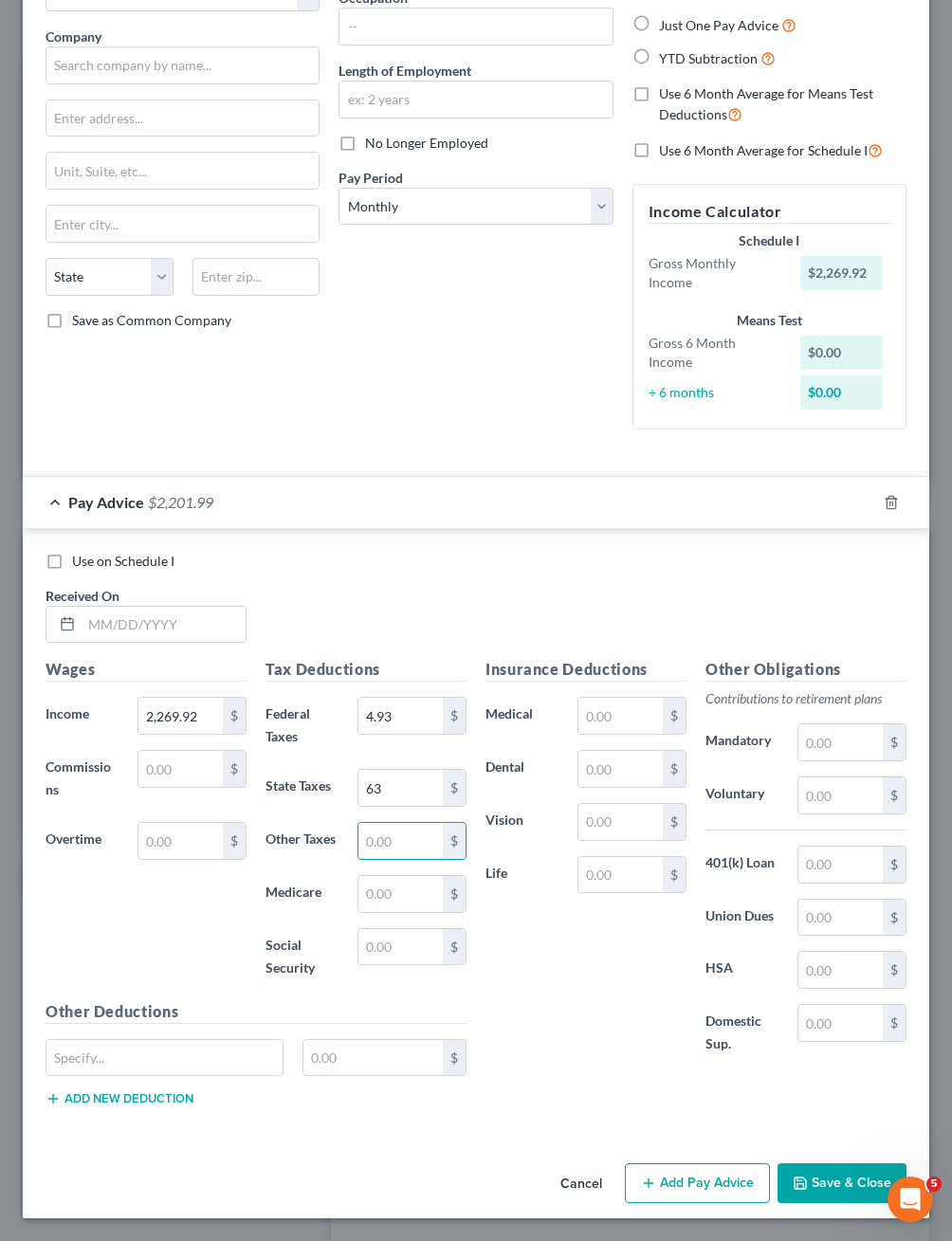
scroll to position [353, 0]
type input "40.27"
type input "172.21"
click at [604, 698] on input "text" at bounding box center [621, 716] width 84 height 36
click at [827, 883] on input "text" at bounding box center [841, 865] width 84 height 36
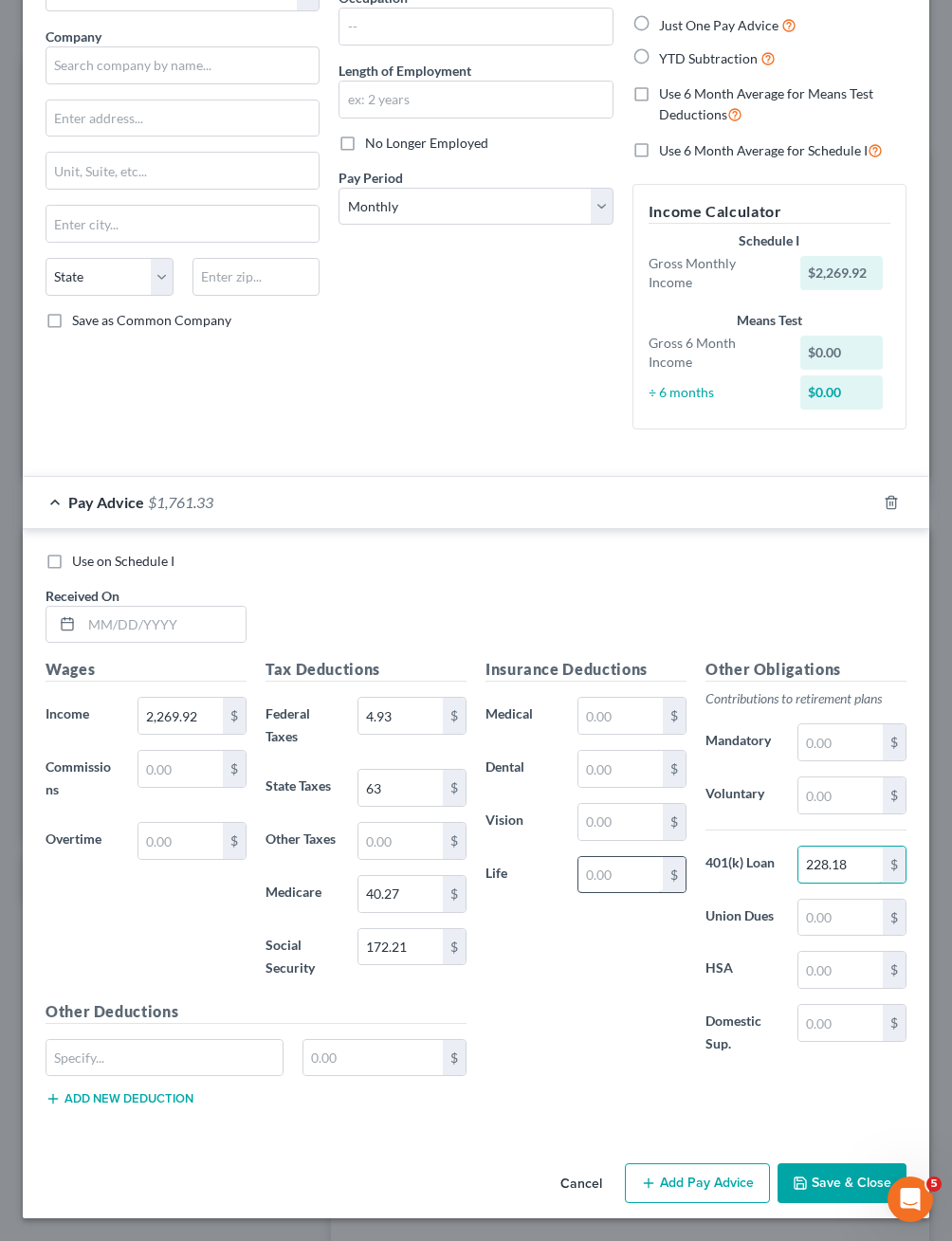
type input "228.18"
click at [618, 862] on input "text" at bounding box center [621, 875] width 84 height 36
type input "2.76"
click at [160, 607] on input "text" at bounding box center [163, 625] width 164 height 36
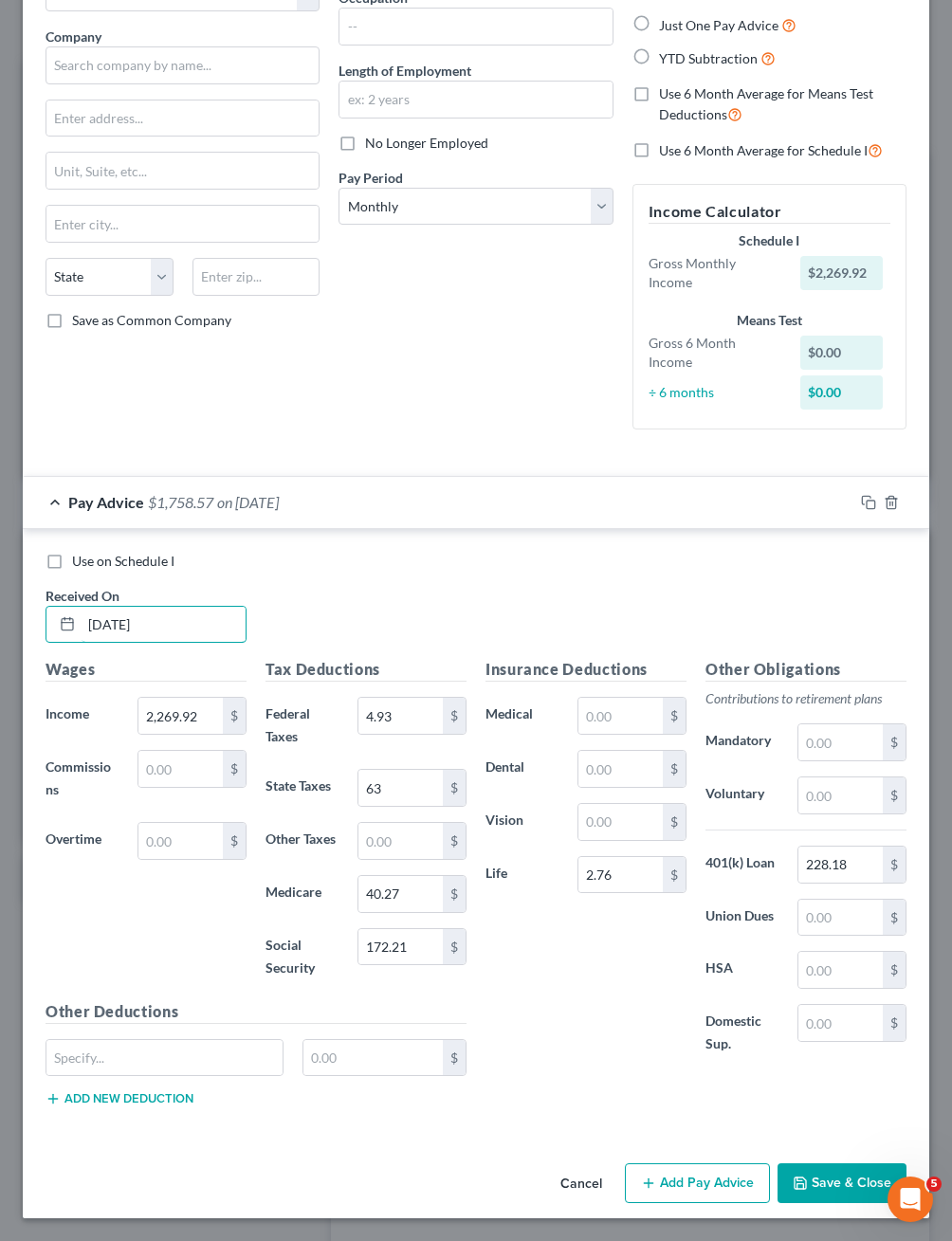
type input "02/25/2025"
click at [645, 1173] on button "Add Pay Advice" at bounding box center [697, 1183] width 145 height 40
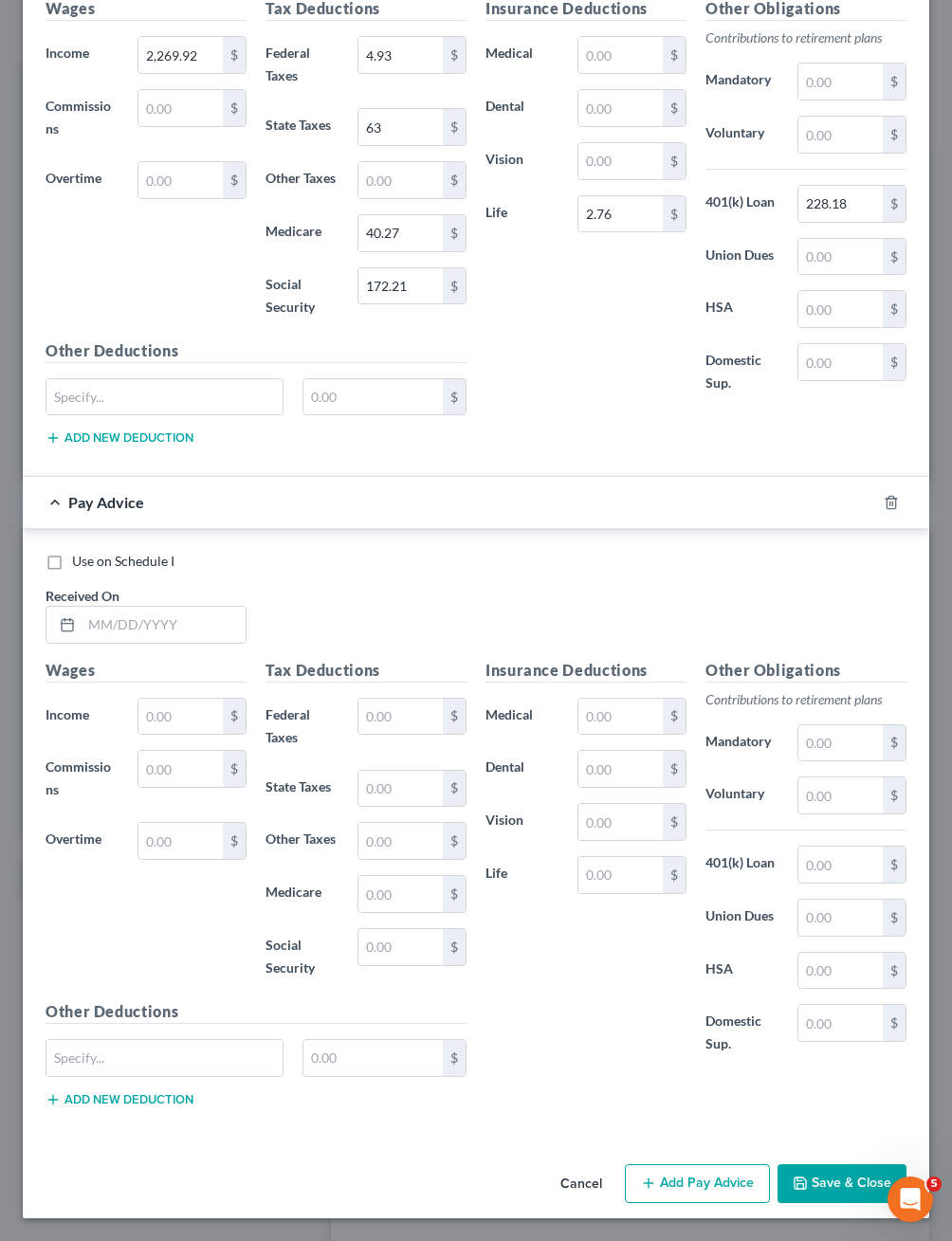
scroll to position [1203, 0]
click at [182, 699] on input "text" at bounding box center [180, 717] width 84 height 36
type input "2,273.03"
type input "5.44"
type input "63"
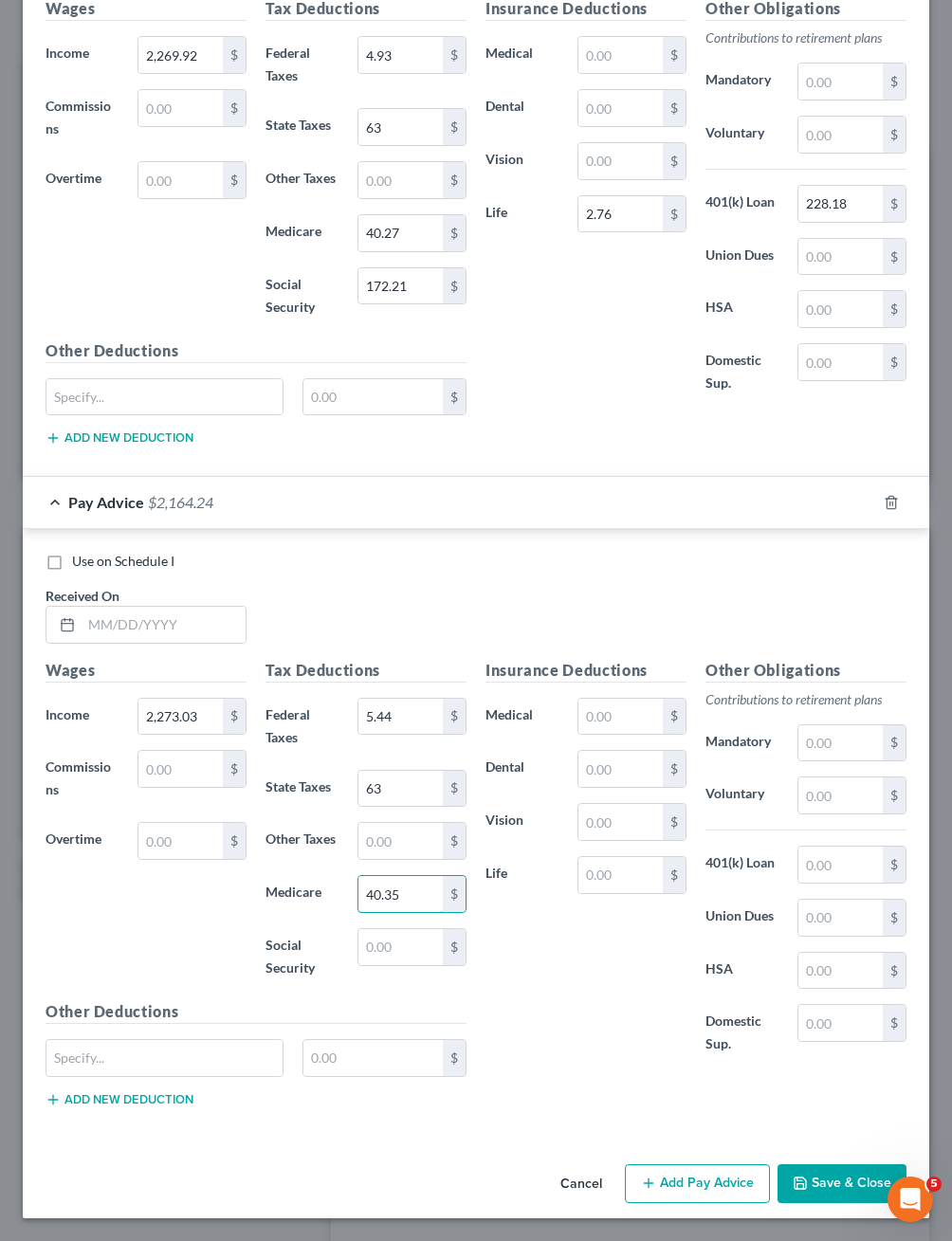
type input "40.35"
type input "172.55"
click at [616, 865] on input "text" at bounding box center [621, 875] width 84 height 36
type input "2.76"
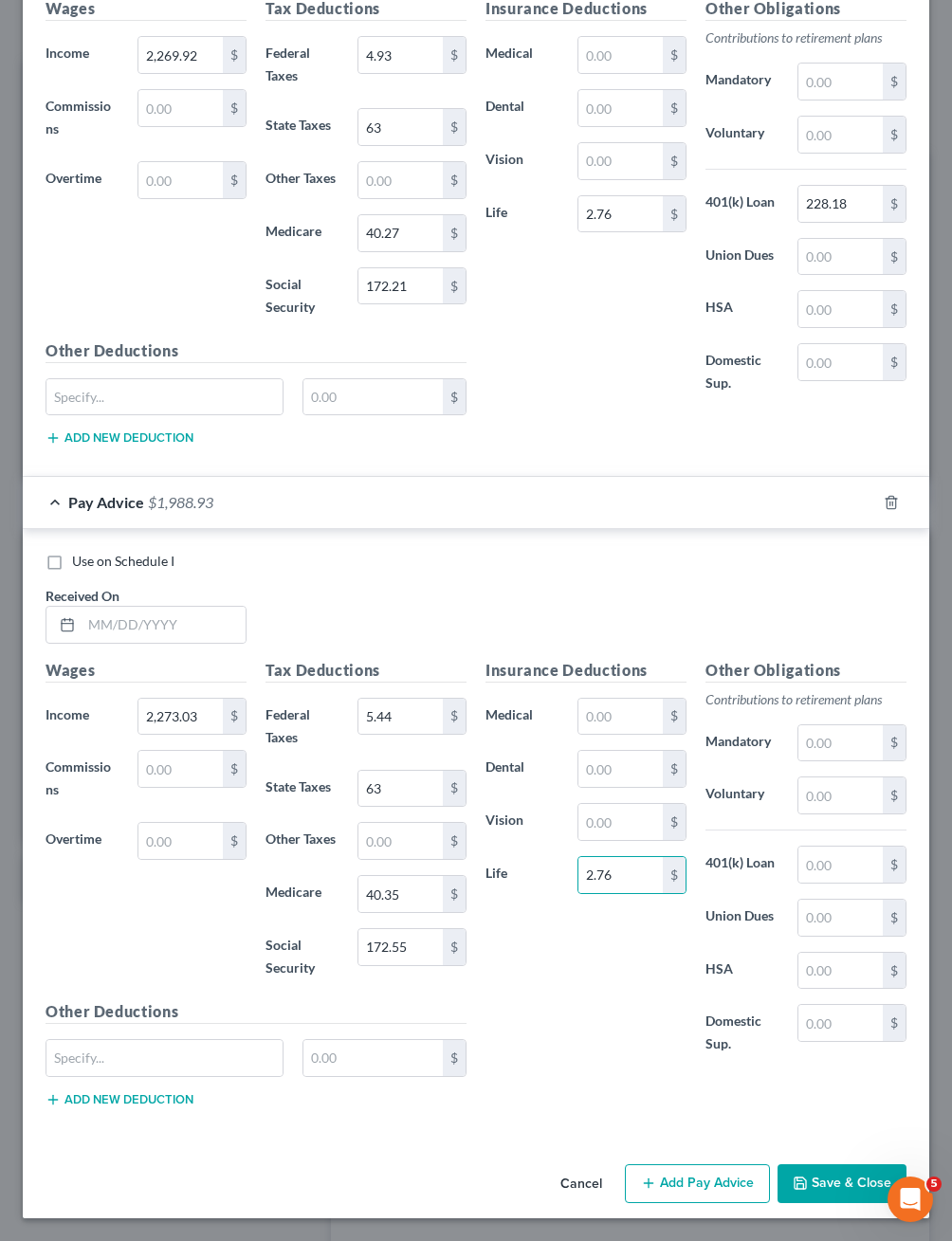
click at [700, 1176] on button "Add Pay Advice" at bounding box center [697, 1184] width 145 height 40
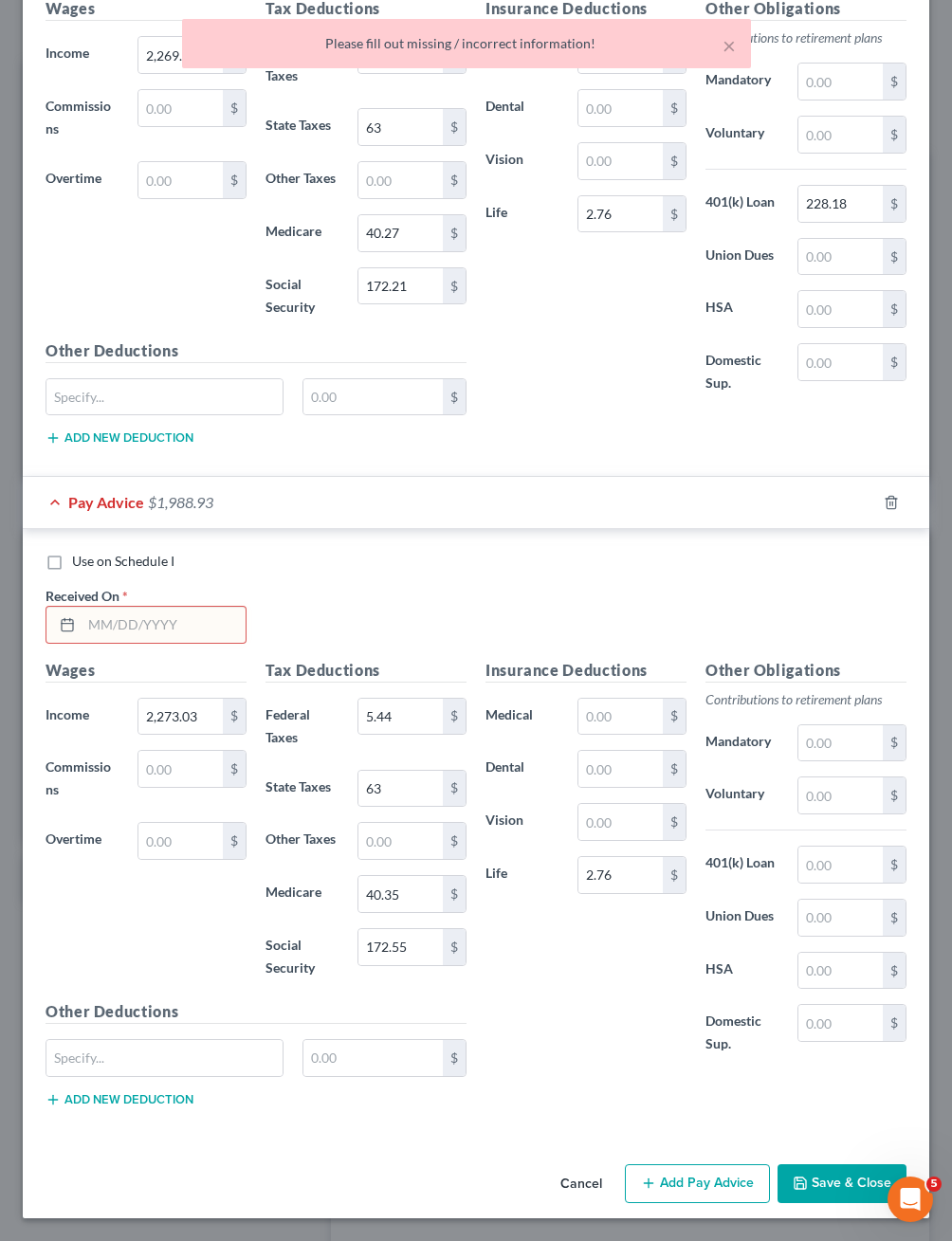
click at [209, 607] on input "text" at bounding box center [163, 625] width 164 height 36
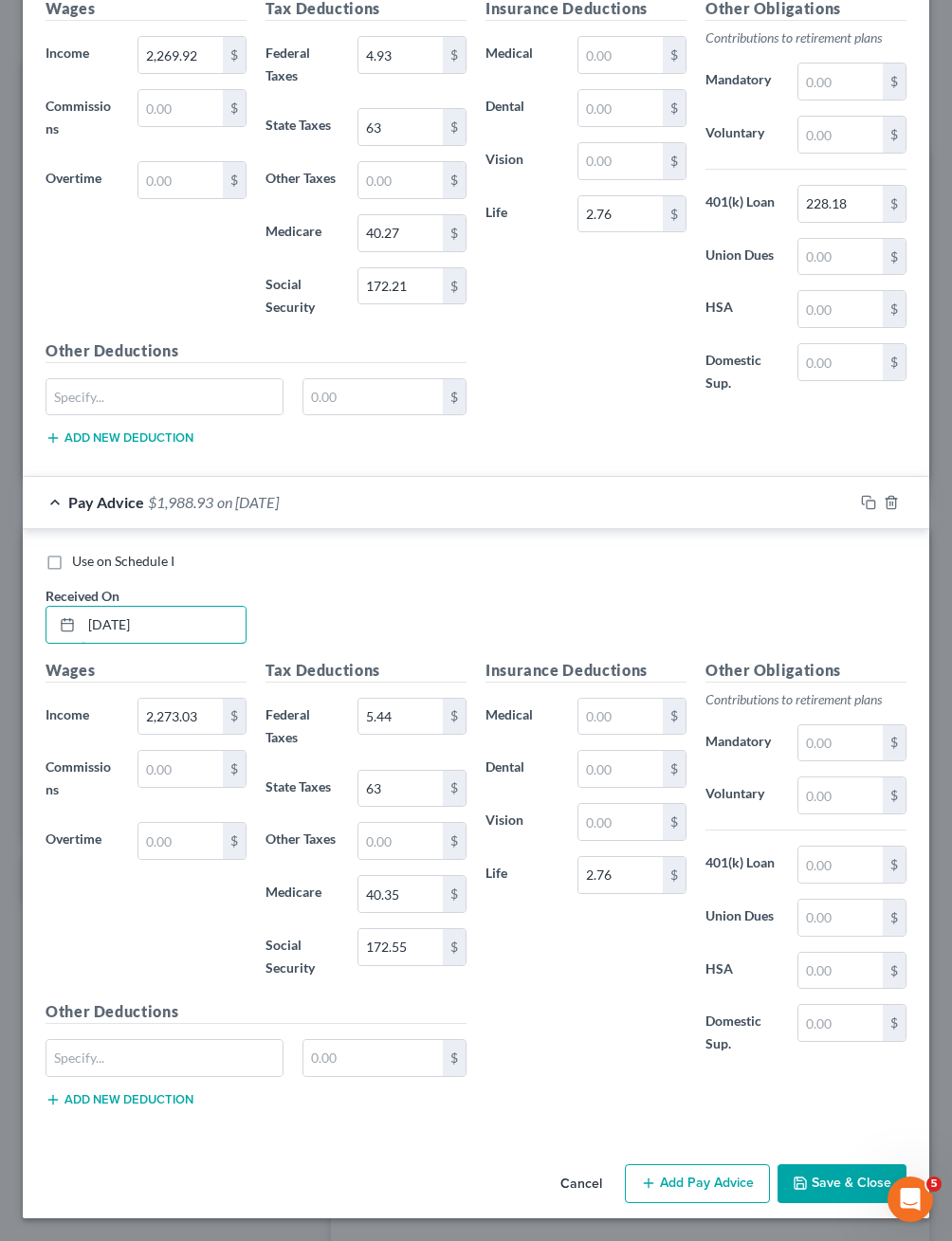
type input "03/25/2025"
click at [641, 1180] on button "Add Pay Advice" at bounding box center [697, 1184] width 145 height 40
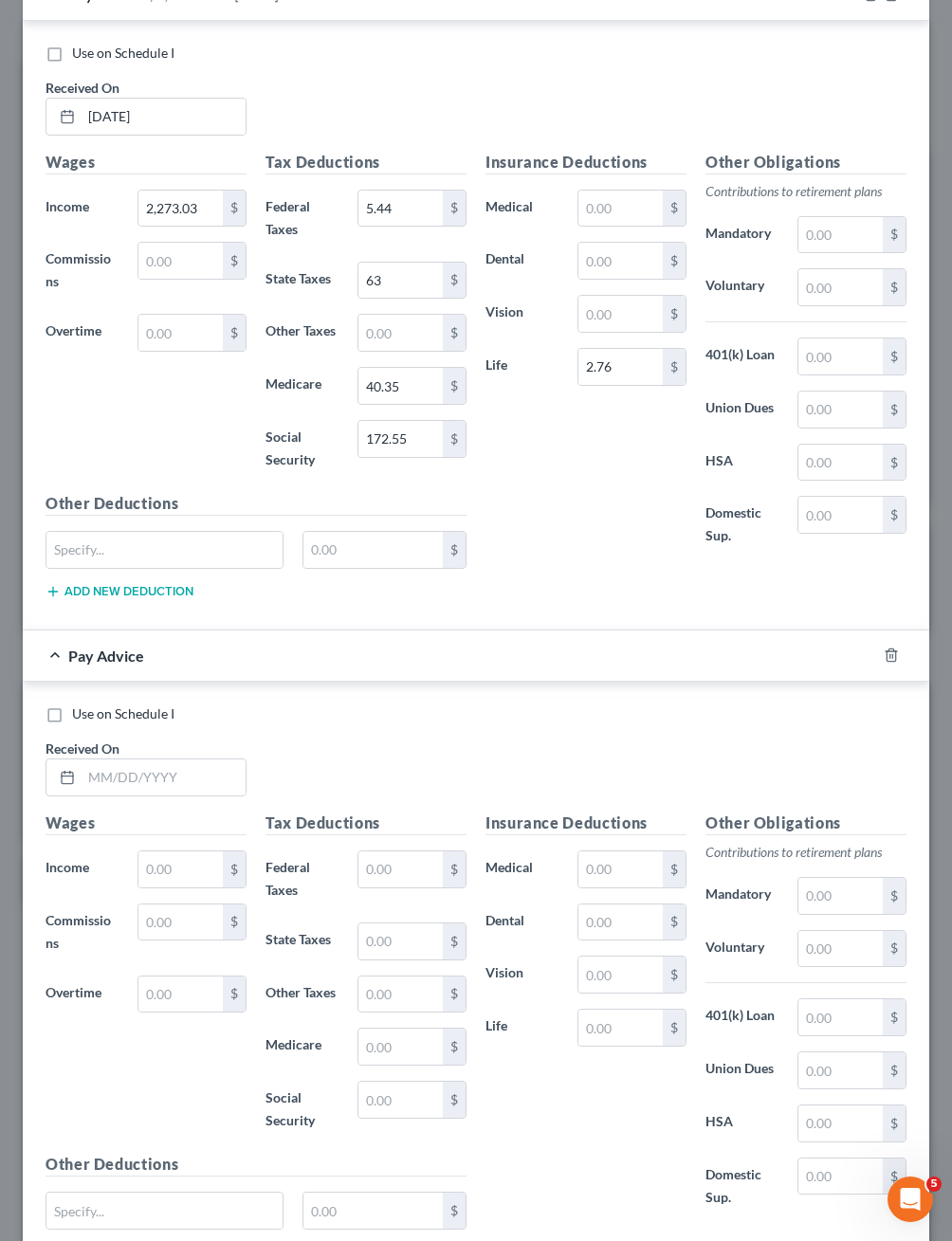
scroll to position [1697, 0]
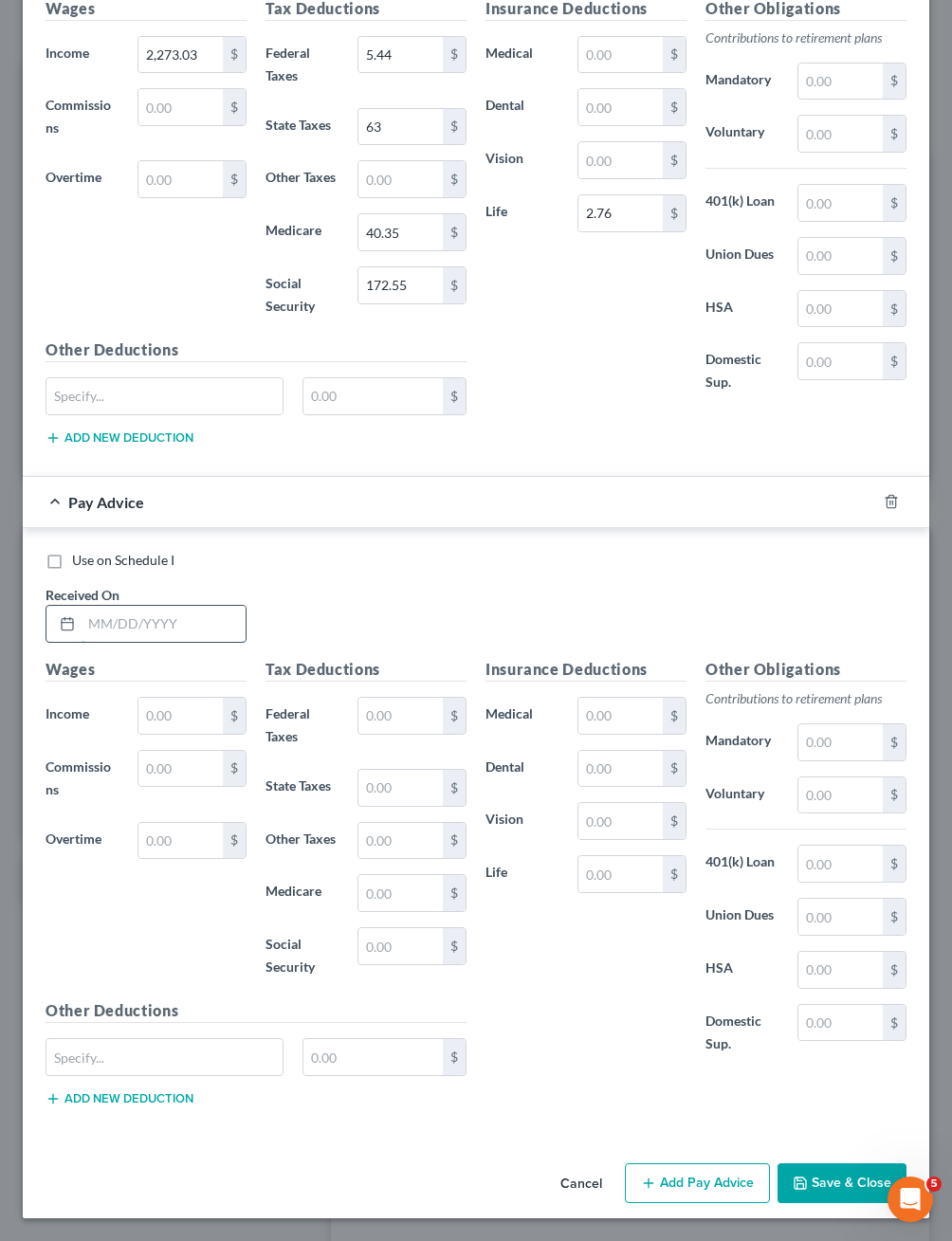
click at [196, 642] on input "text" at bounding box center [163, 624] width 164 height 36
click at [64, 642] on div at bounding box center [63, 624] width 36 height 36
click at [74, 632] on icon at bounding box center [67, 624] width 15 height 15
click at [73, 631] on rect at bounding box center [67, 625] width 12 height 12
click at [201, 642] on input "text" at bounding box center [163, 624] width 164 height 36
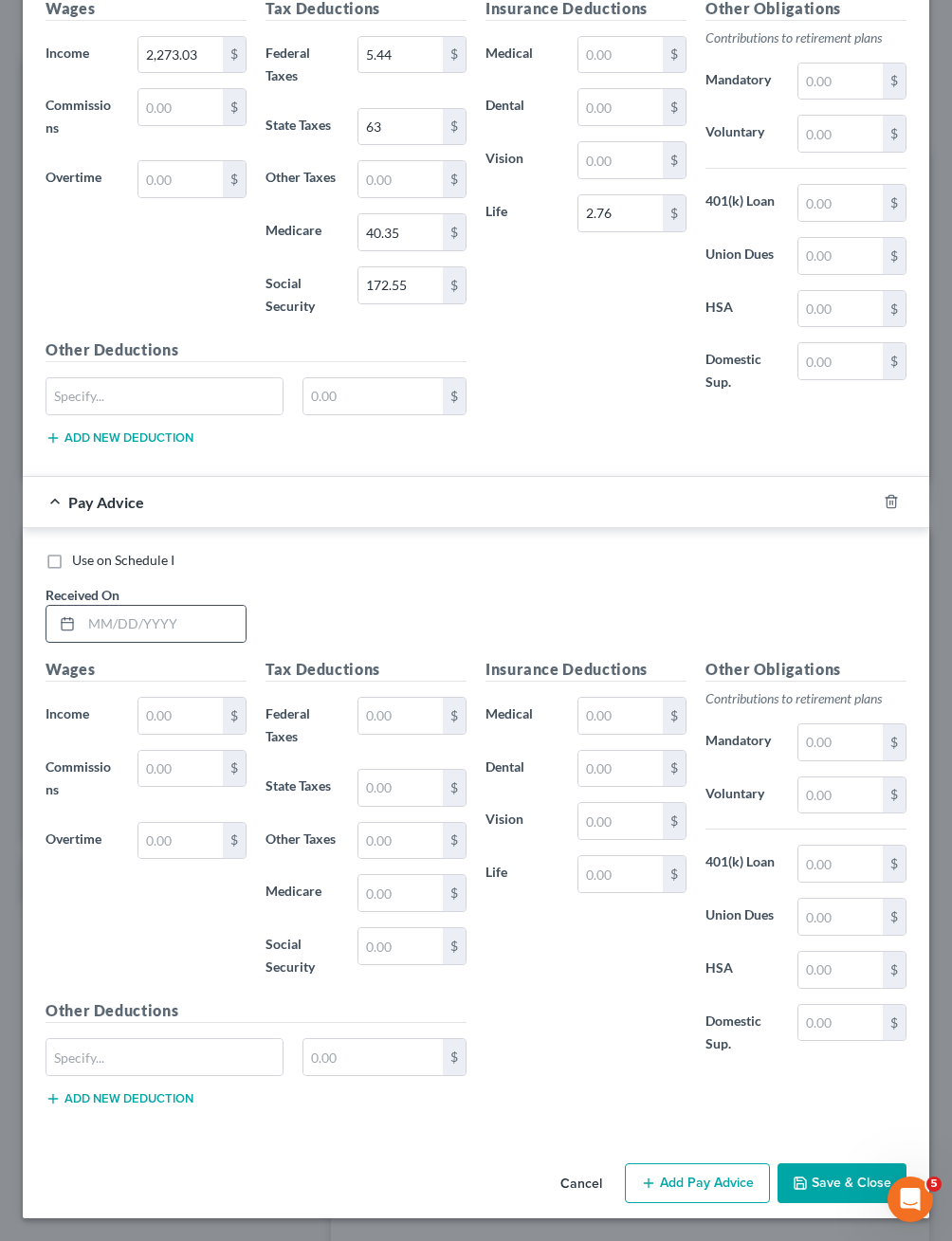
click at [72, 632] on icon at bounding box center [67, 624] width 15 height 15
click at [178, 642] on input "text" at bounding box center [163, 624] width 164 height 36
type input "04/22/2025"
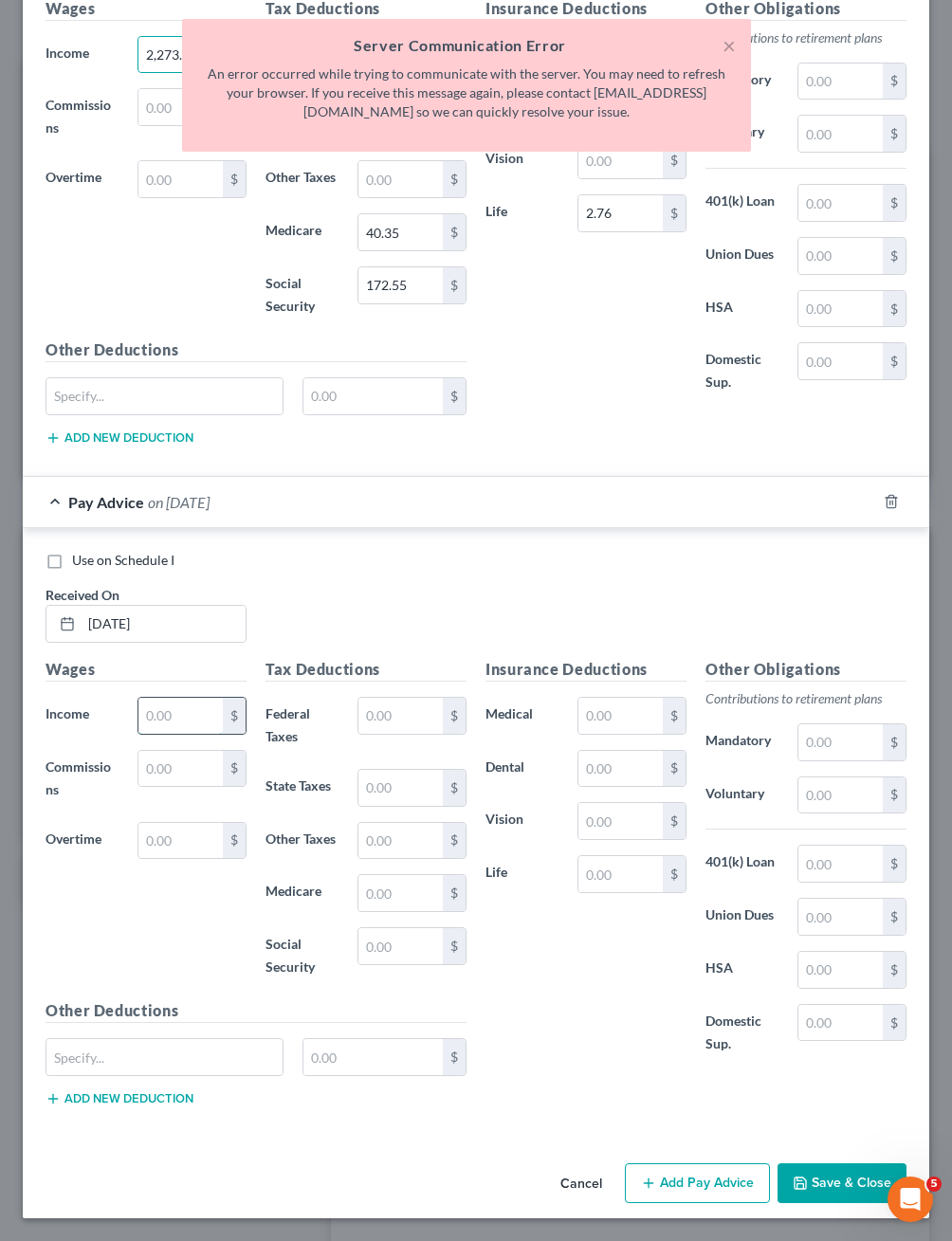
click at [183, 734] on input "text" at bounding box center [180, 716] width 84 height 36
click at [726, 45] on button "×" at bounding box center [729, 46] width 13 height 23
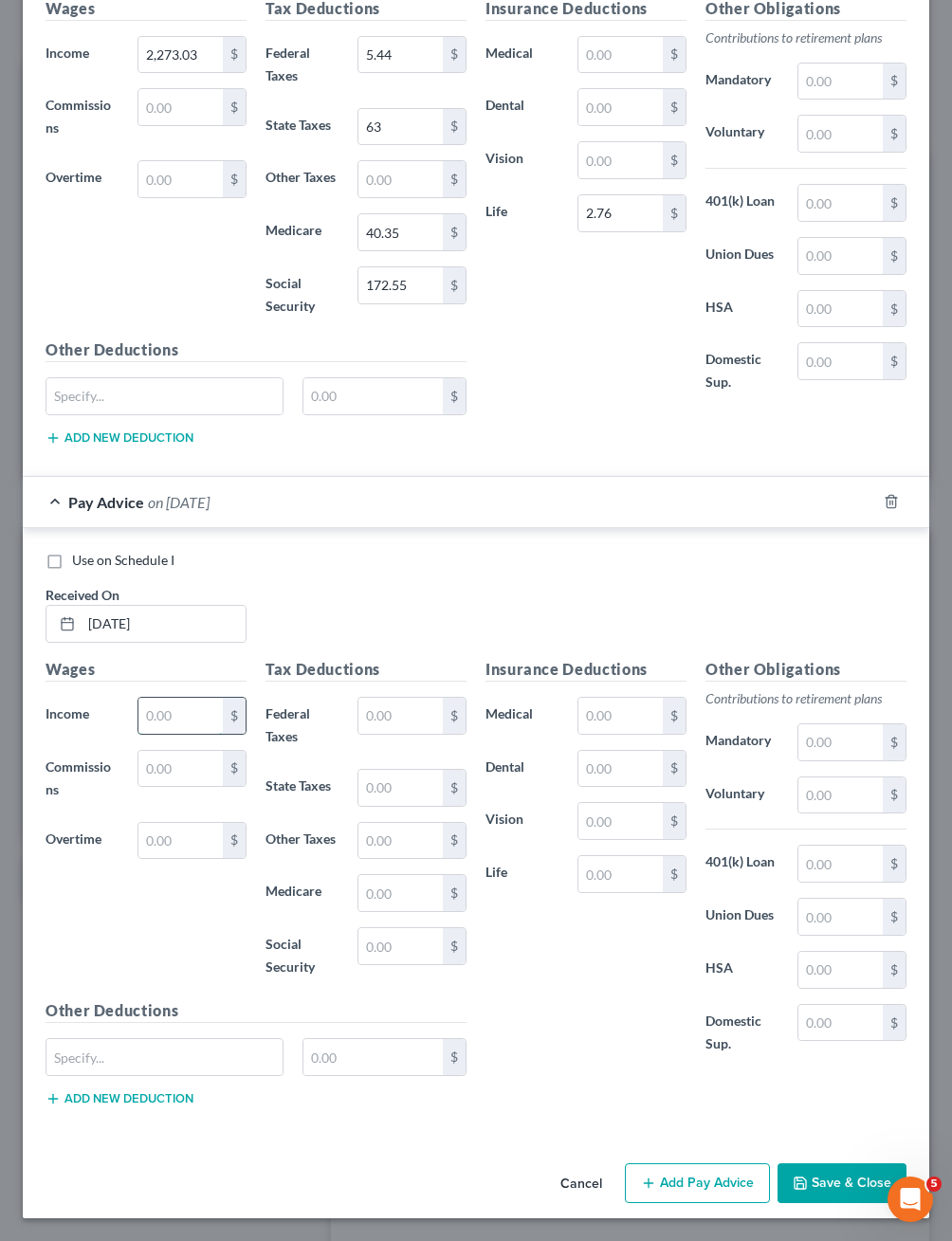
click at [168, 734] on input "text" at bounding box center [180, 716] width 84 height 36
type input "2,273.03"
type input "5.44"
type input "63"
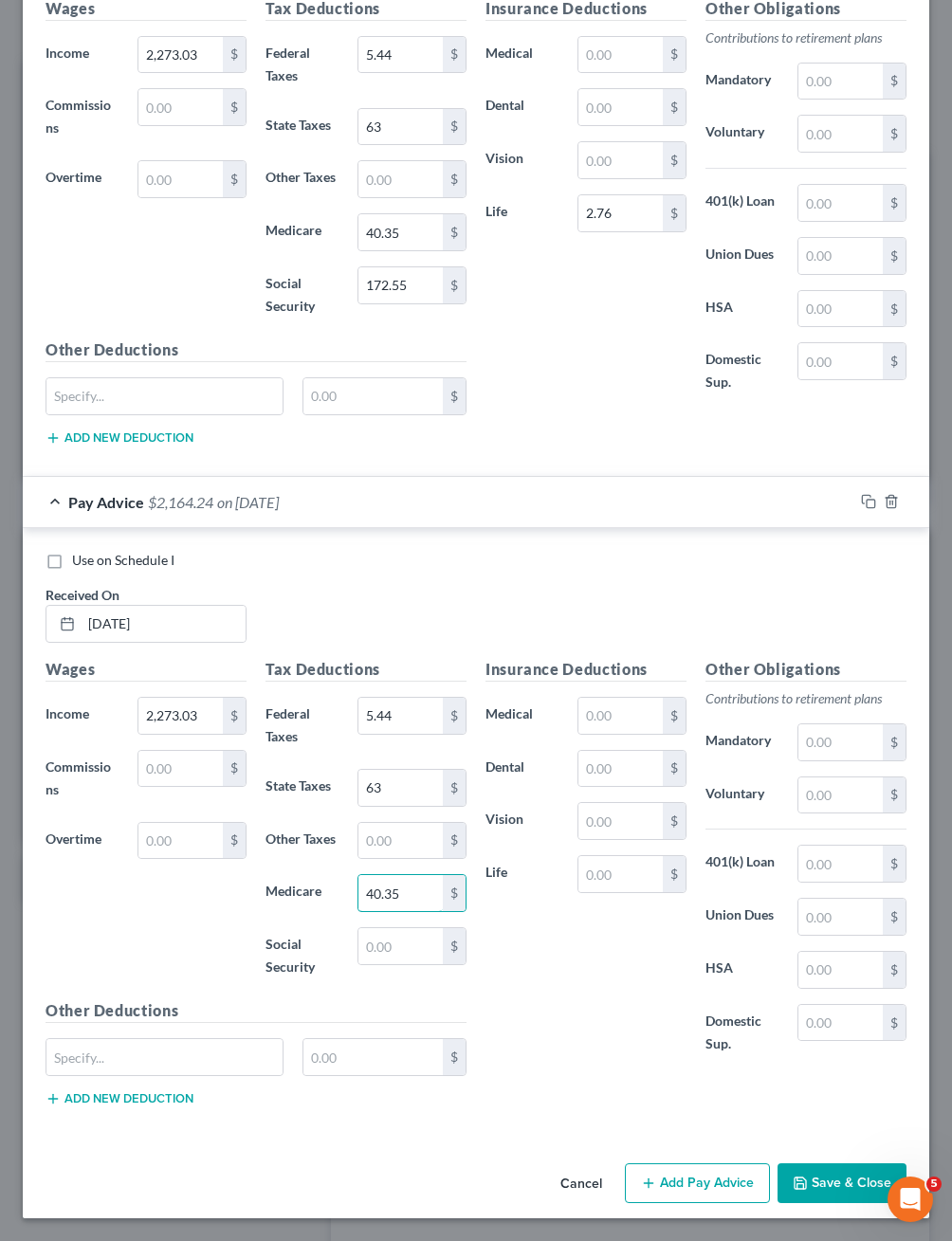
type input "40.35"
type input "172.55"
click at [620, 893] on input "text" at bounding box center [621, 874] width 84 height 36
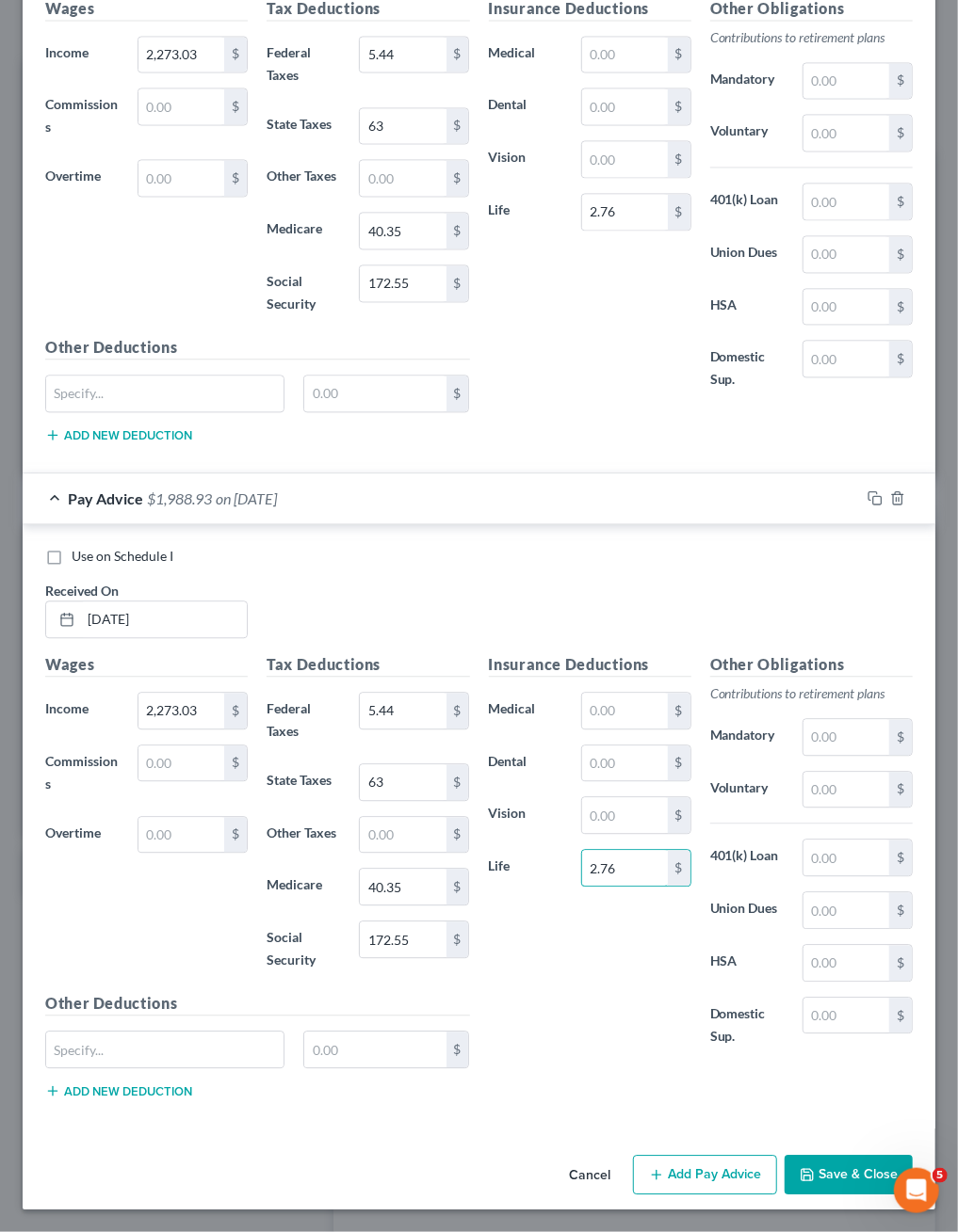
scroll to position [2091, 0]
type input "2.76"
click at [676, 1168] on button "Add Pay Advice" at bounding box center [704, 1175] width 144 height 40
click at [144, 637] on input "text" at bounding box center [164, 619] width 166 height 36
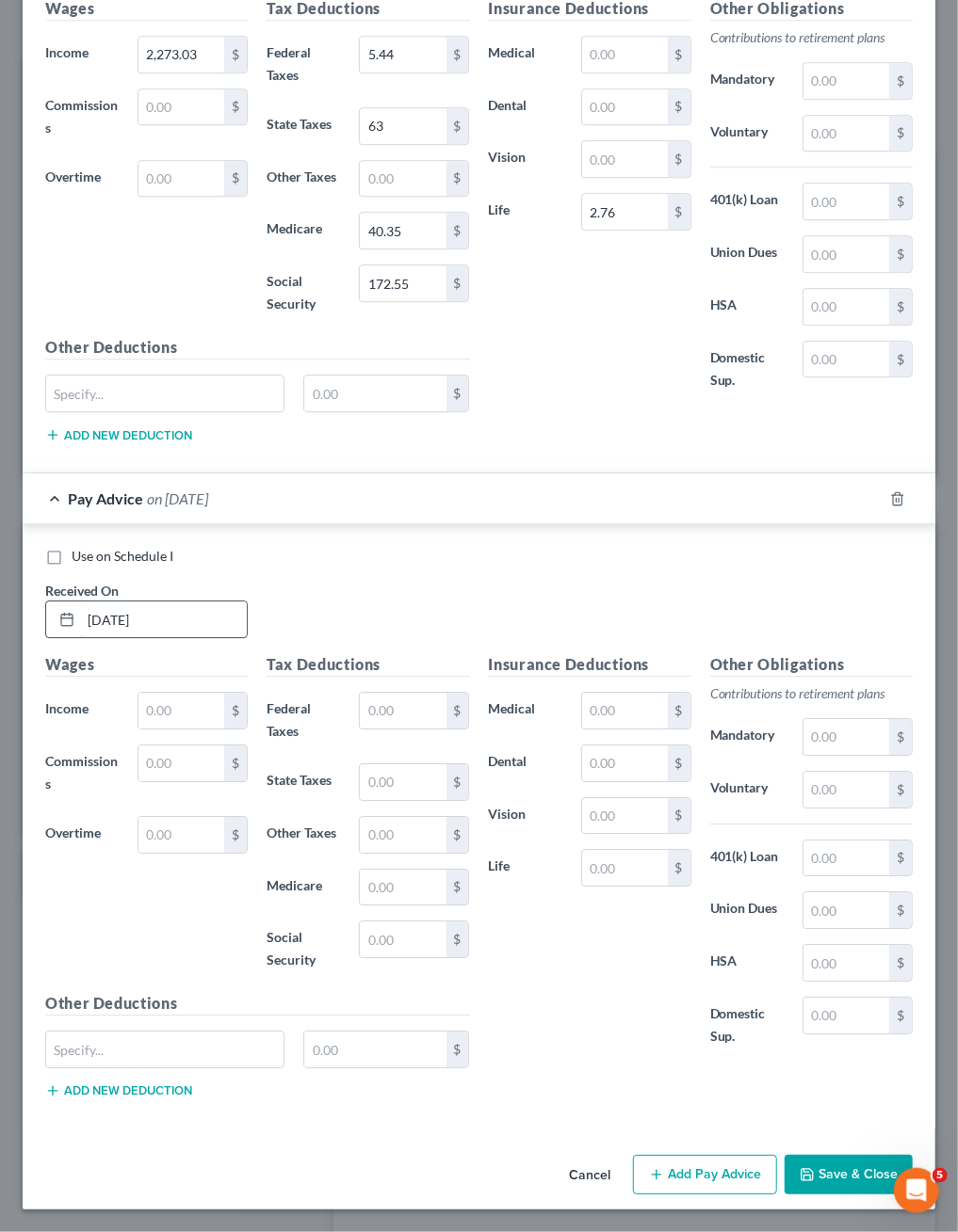
type input "05/23/2025"
type input "2,019.86"
type input "233.04"
type input "61"
type input "39.88"
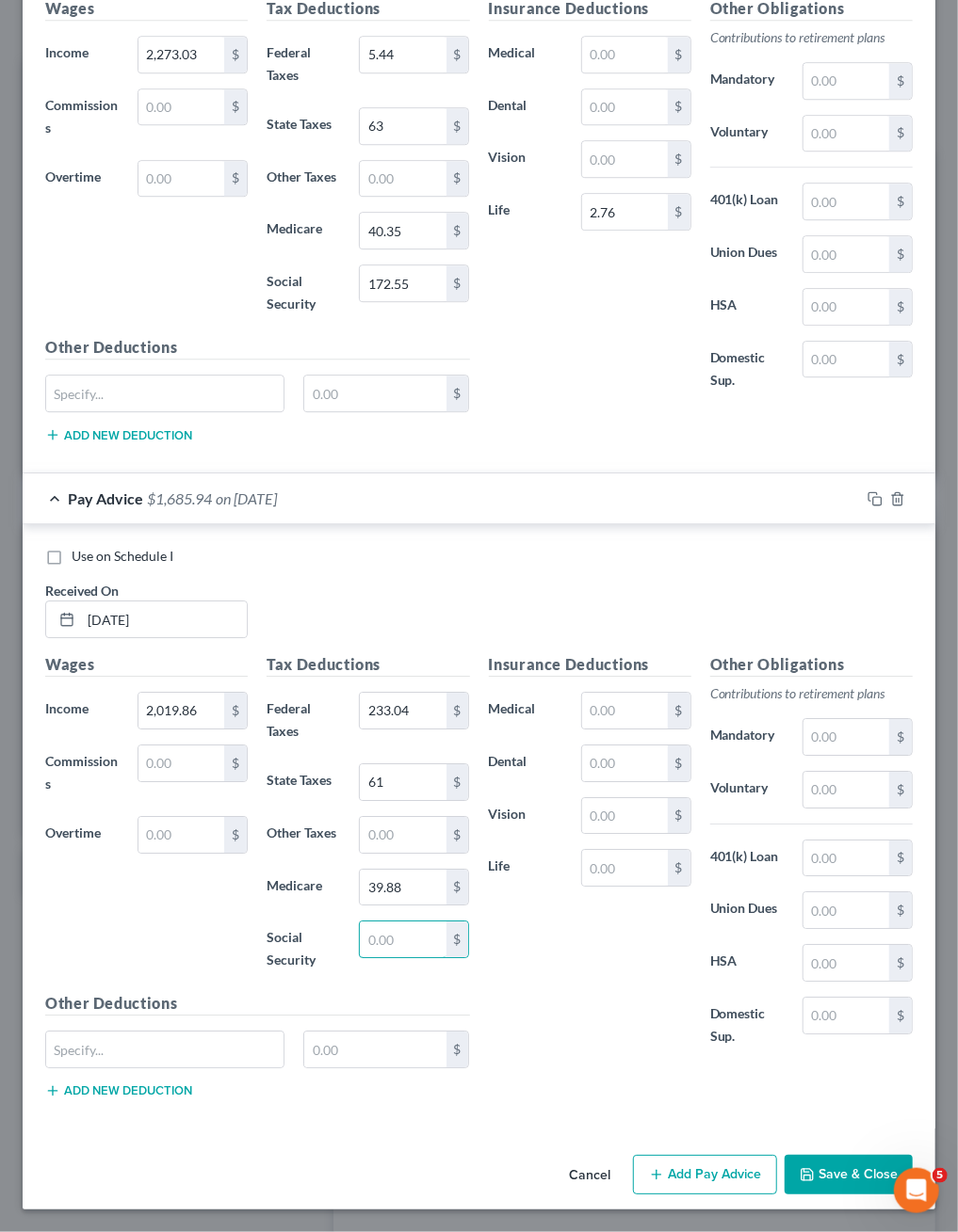
scroll to position [2668, 0]
click at [642, 886] on input "text" at bounding box center [625, 868] width 86 height 36
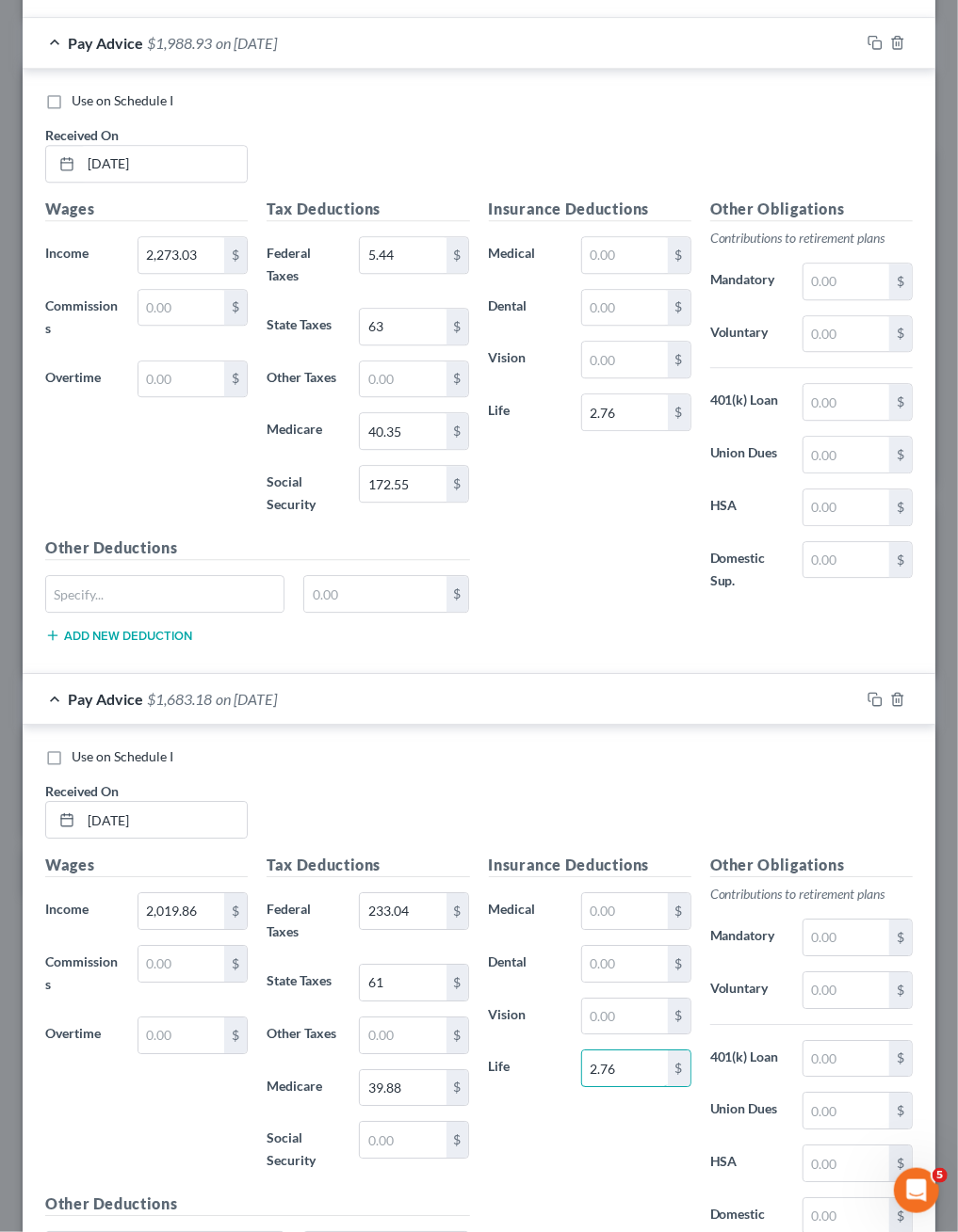
scroll to position [1998, 0]
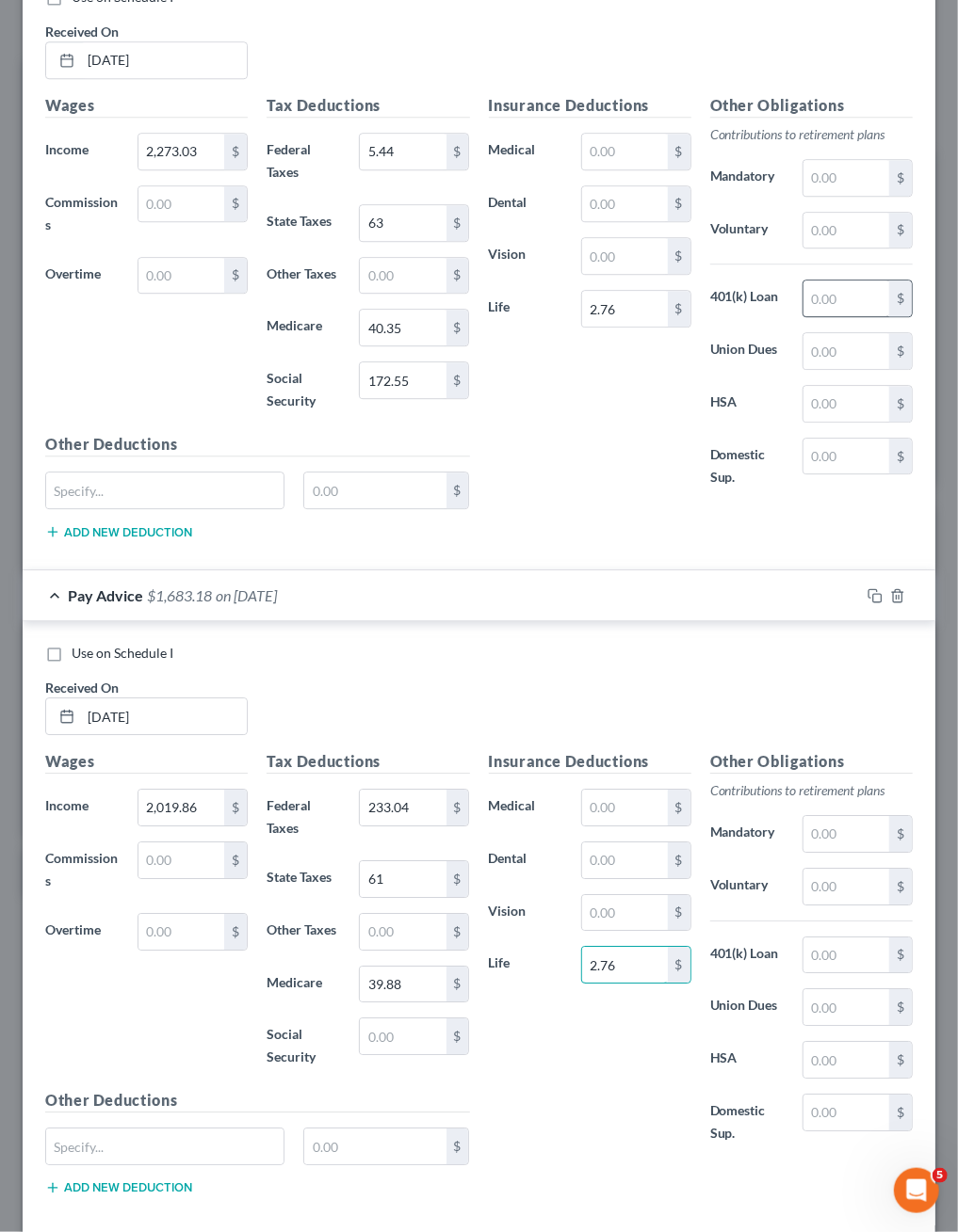
type input "2.76"
click at [840, 316] on input "text" at bounding box center [846, 298] width 86 height 36
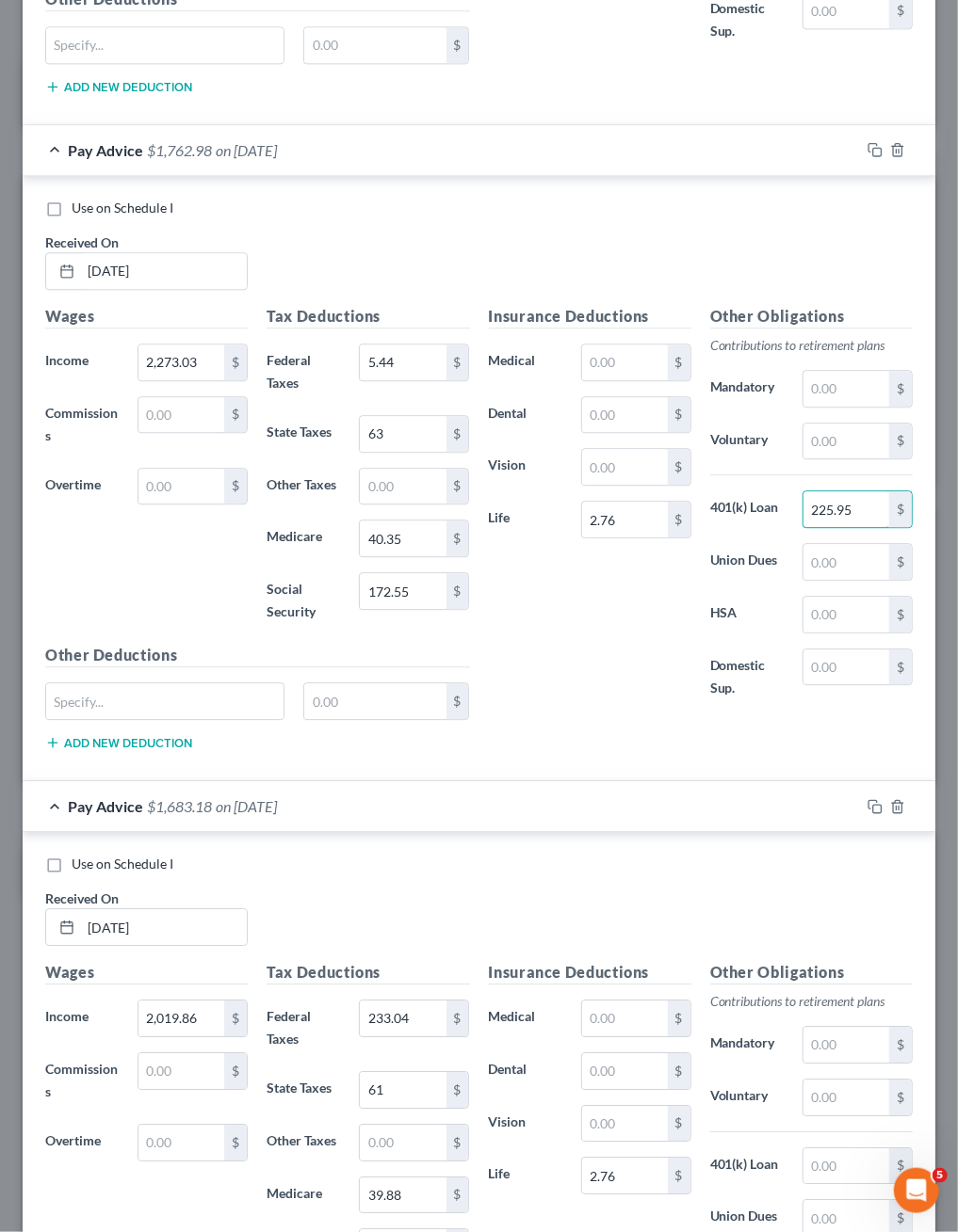
scroll to position [1787, 0]
type input "225.95"
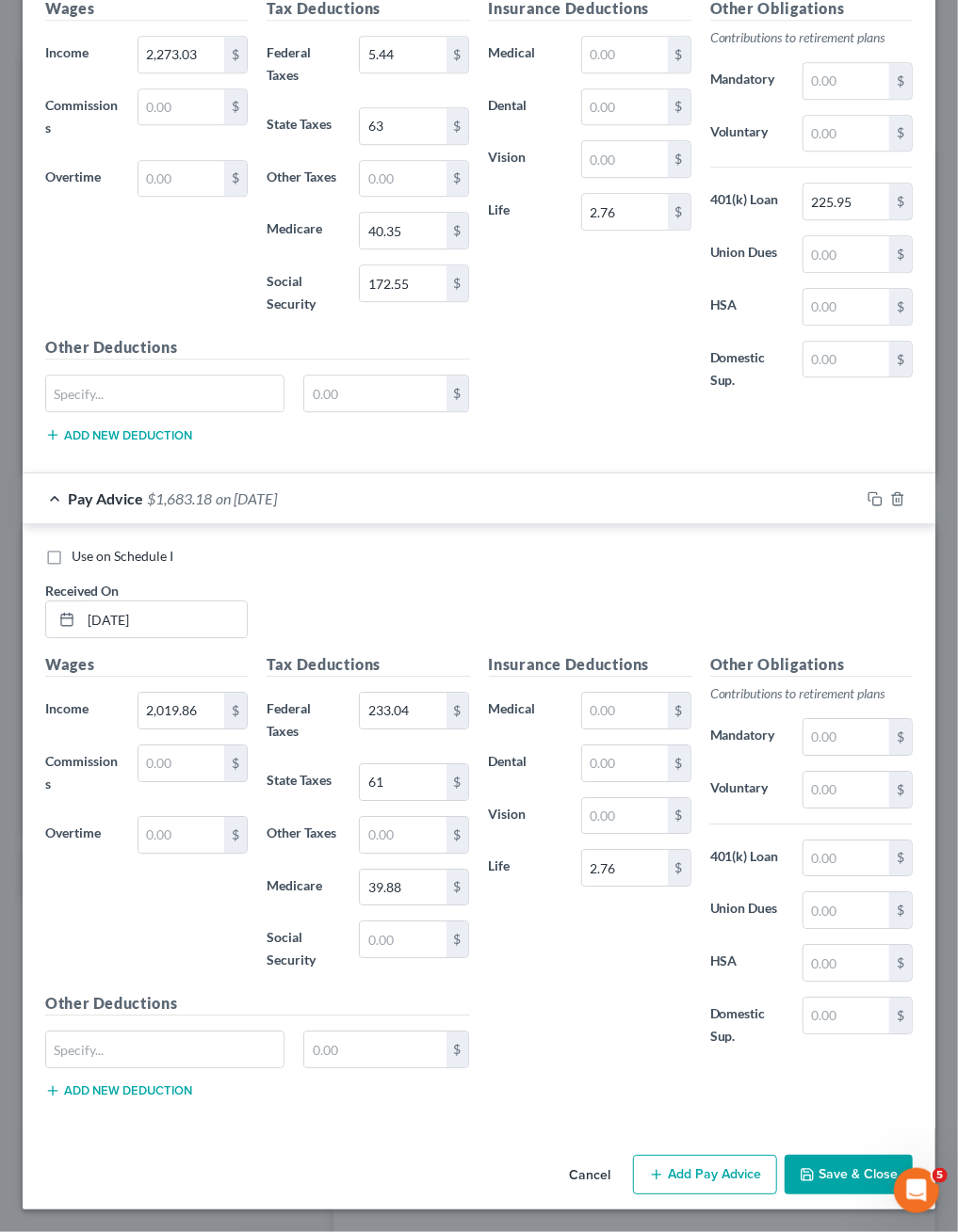
scroll to position [2913, 0]
type input "228.62"
click at [826, 840] on input "text" at bounding box center [846, 858] width 86 height 36
type input "225.95"
click at [641, 1167] on button "Add Pay Advice" at bounding box center [704, 1175] width 144 height 40
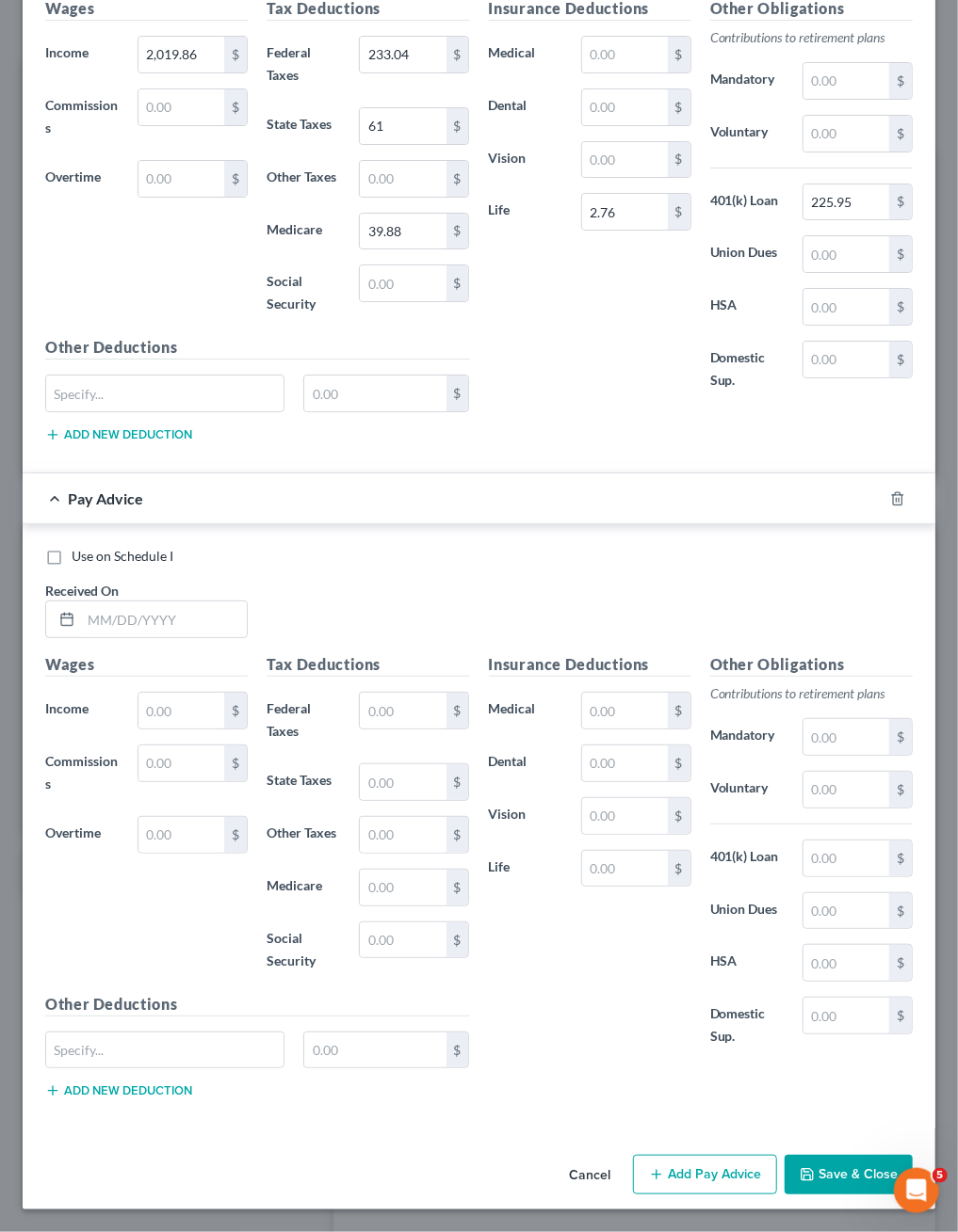
scroll to position [3737, 0]
click at [152, 601] on input "text" at bounding box center [164, 619] width 166 height 36
click at [70, 612] on icon at bounding box center [67, 619] width 15 height 15
click at [196, 601] on input "text" at bounding box center [164, 619] width 166 height 36
type input "06/25/2025"
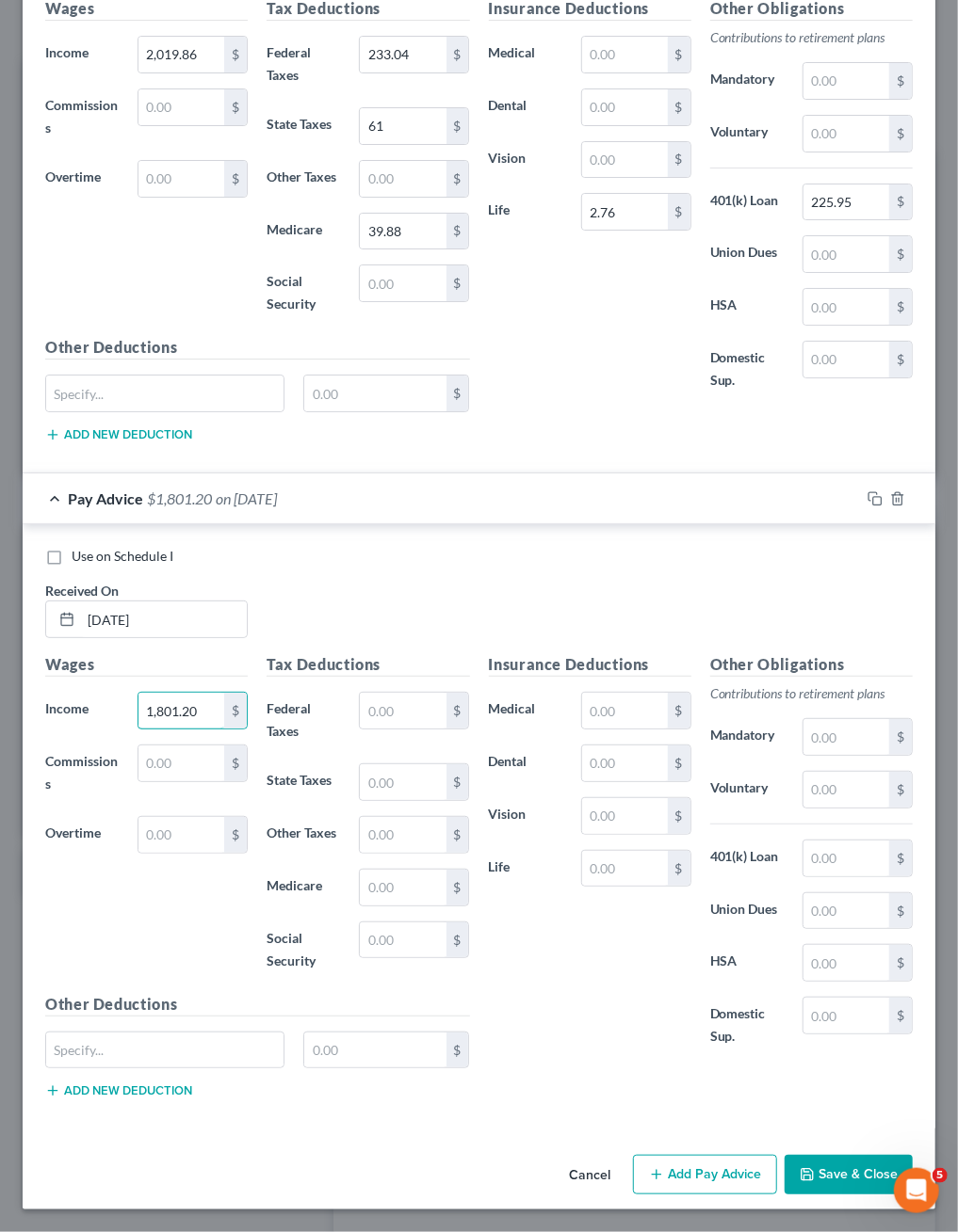
type input "1,801.20"
type input "198.38"
type input "48"
type input "35.29"
type input "150.90"
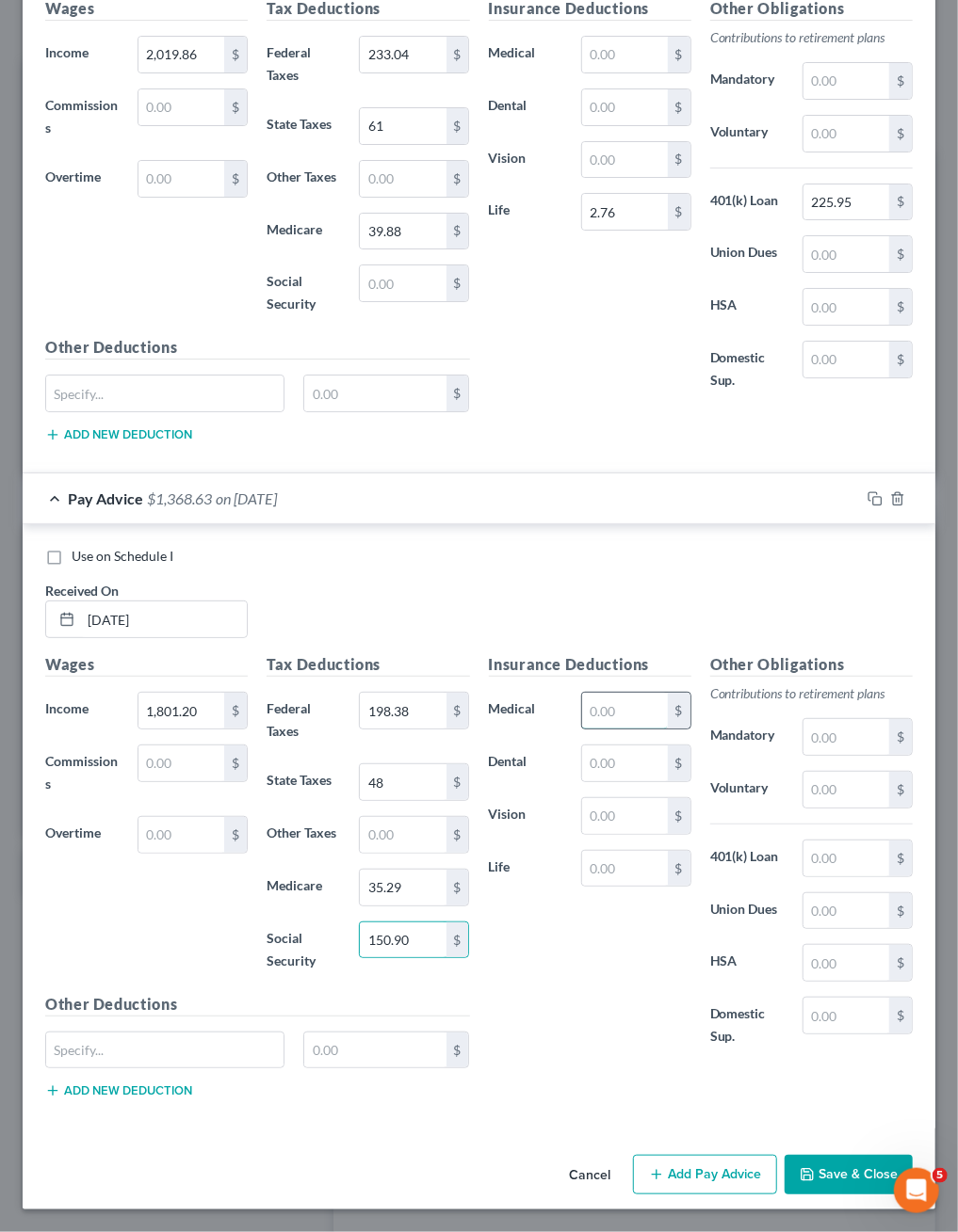
click at [631, 693] on input "text" at bounding box center [625, 711] width 86 height 36
click at [622, 851] on input "text" at bounding box center [625, 869] width 86 height 36
type input "2.76"
click at [842, 840] on input "text" at bounding box center [846, 858] width 86 height 36
click at [841, 719] on input "text" at bounding box center [846, 737] width 86 height 36
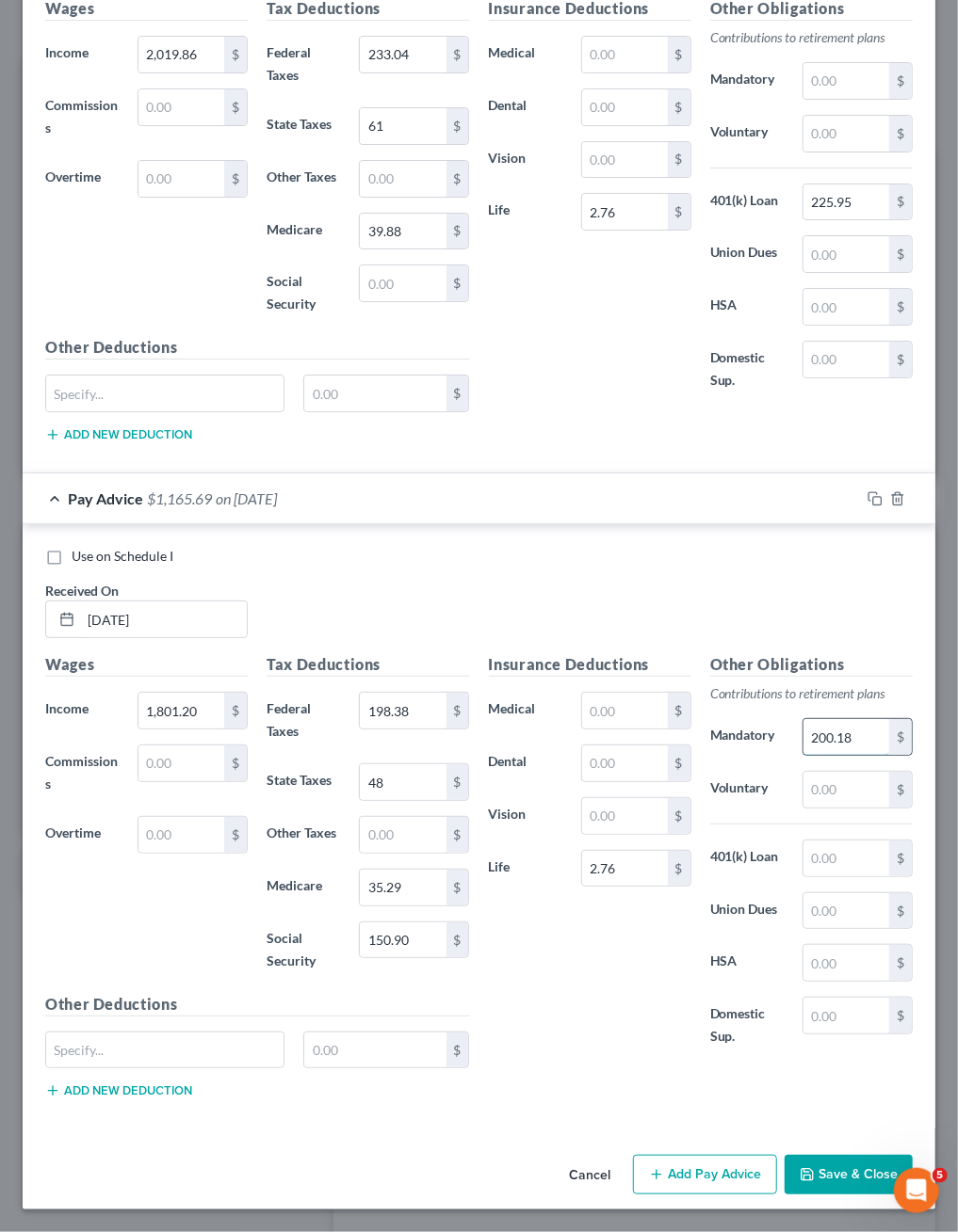
type input "200.18"
drag, startPoint x: 867, startPoint y: 589, endPoint x: 772, endPoint y: 589, distance: 95.0
click at [772, 221] on div "401(k) Loan 225.95 $" at bounding box center [811, 203] width 221 height 38
paste input "225.95"
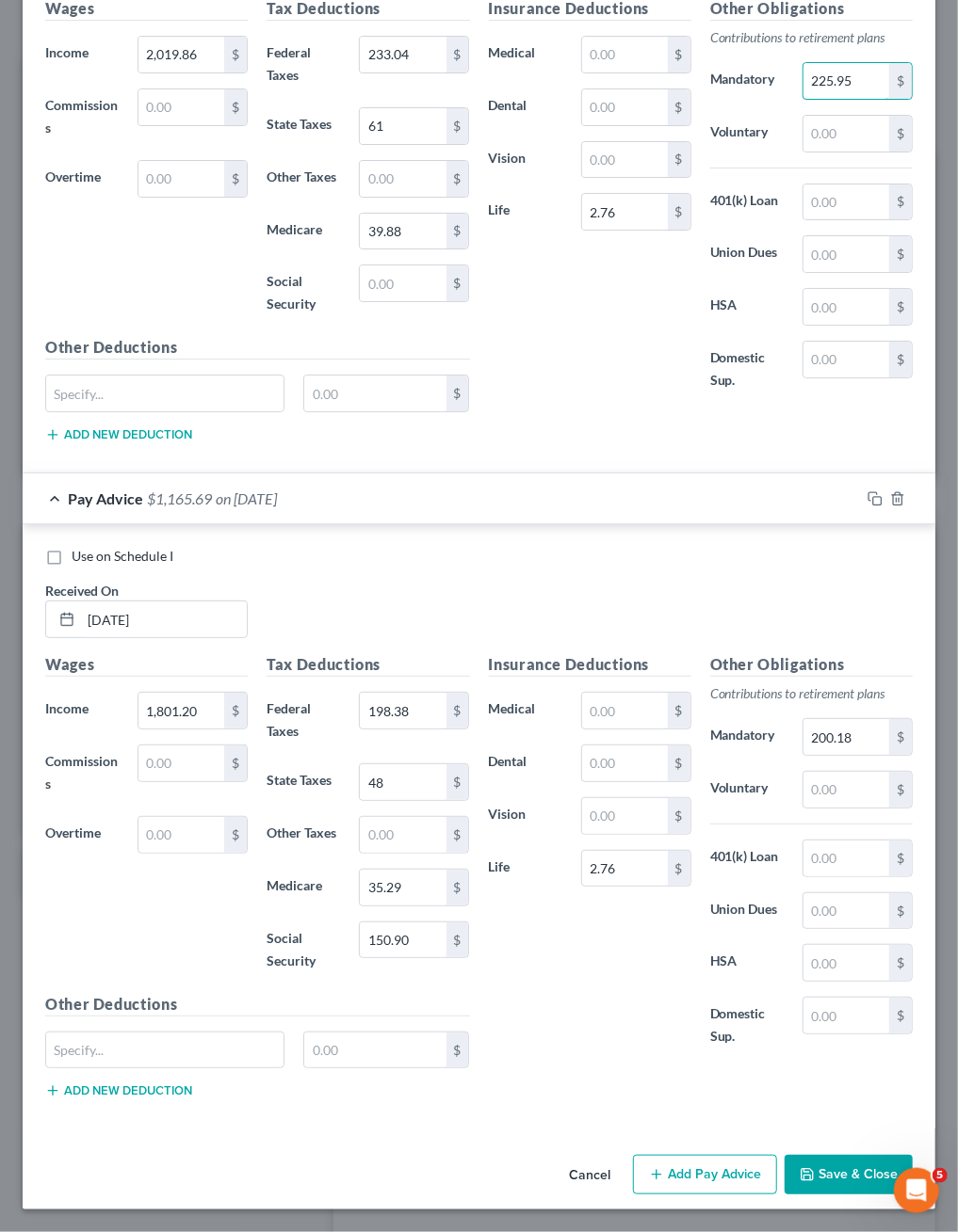
scroll to position [2567, 0]
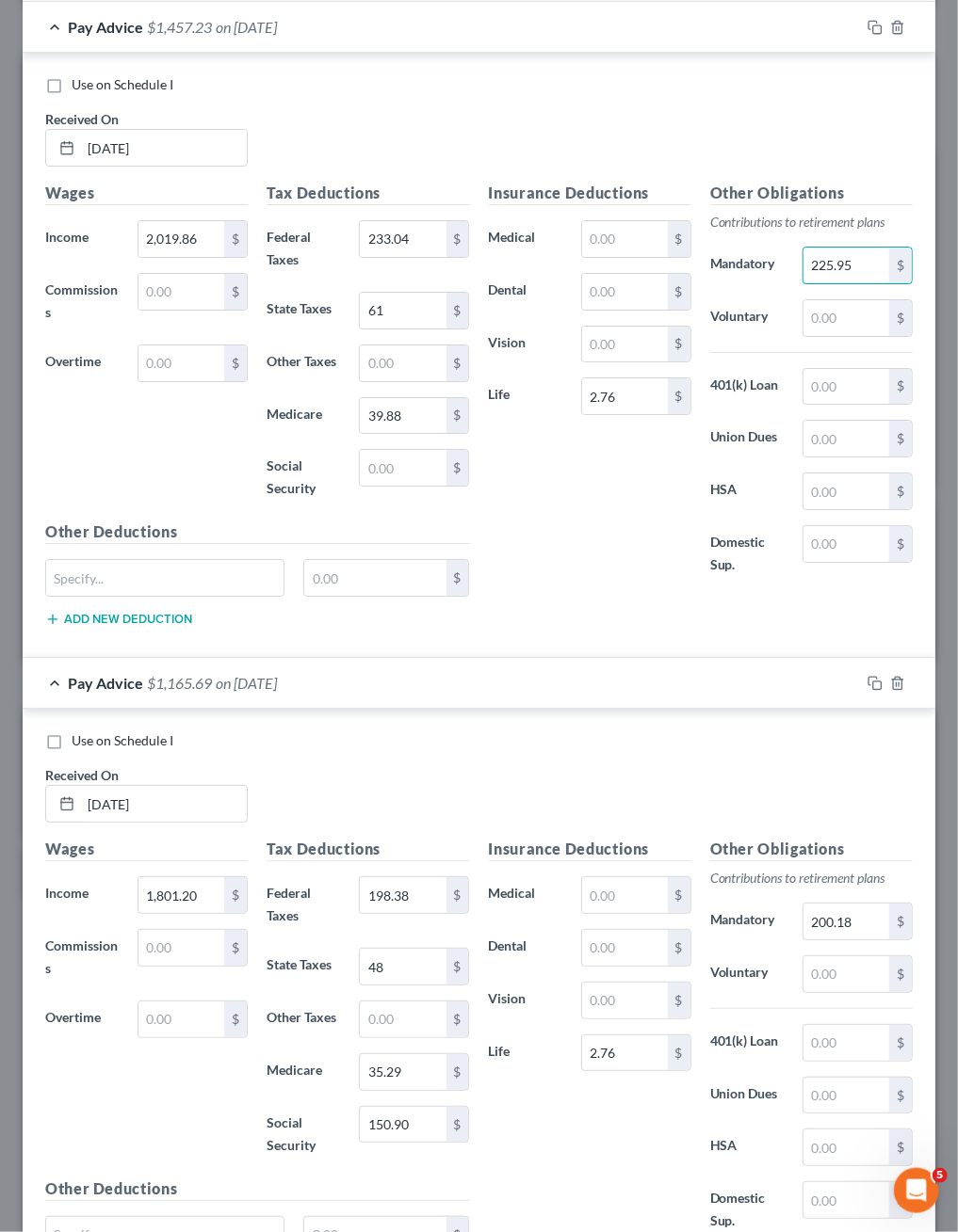
type input "225.95"
drag, startPoint x: 863, startPoint y: 316, endPoint x: 824, endPoint y: 316, distance: 39.0
drag, startPoint x: 867, startPoint y: 313, endPoint x: 826, endPoint y: 313, distance: 41.0
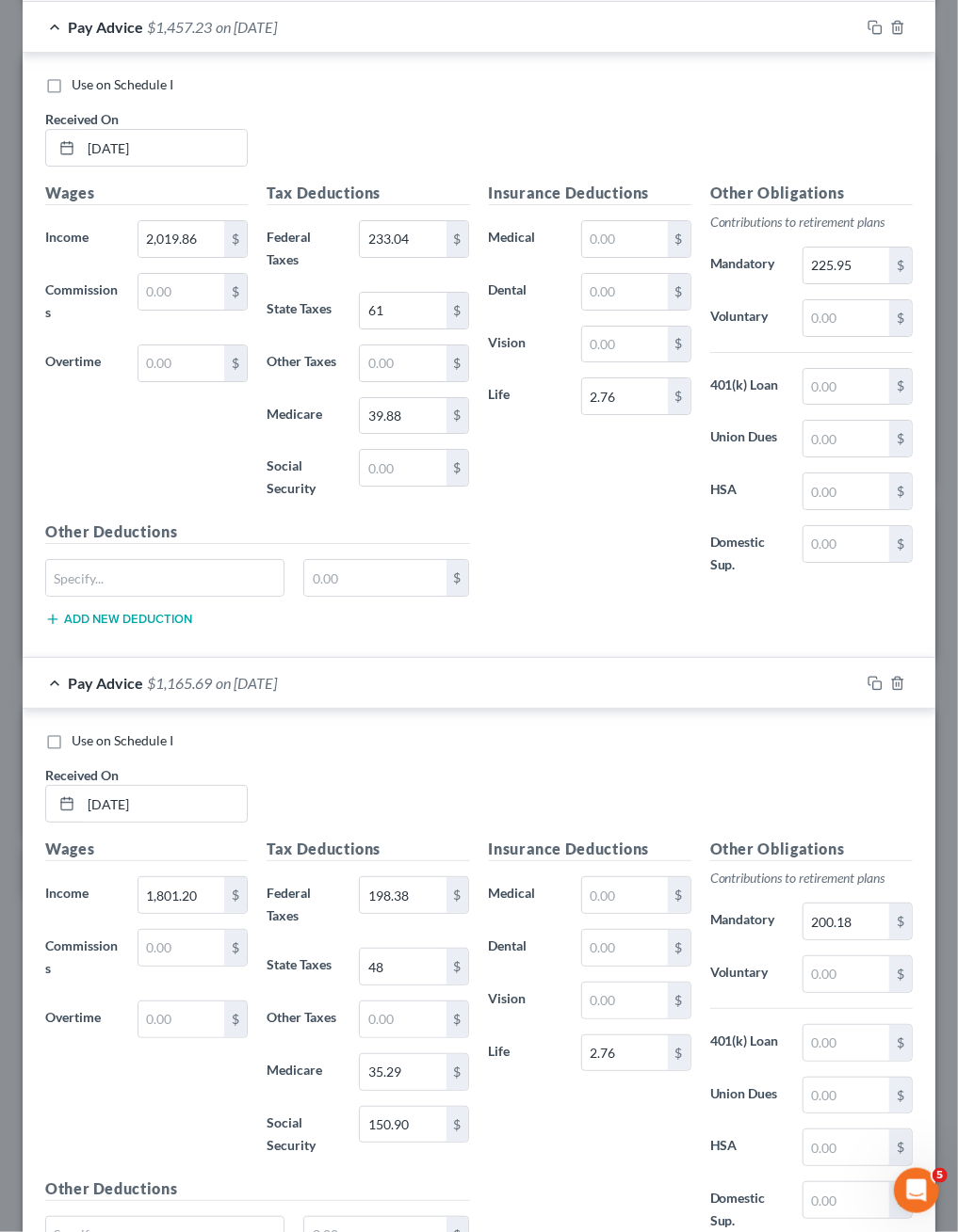
paste input "225.95"
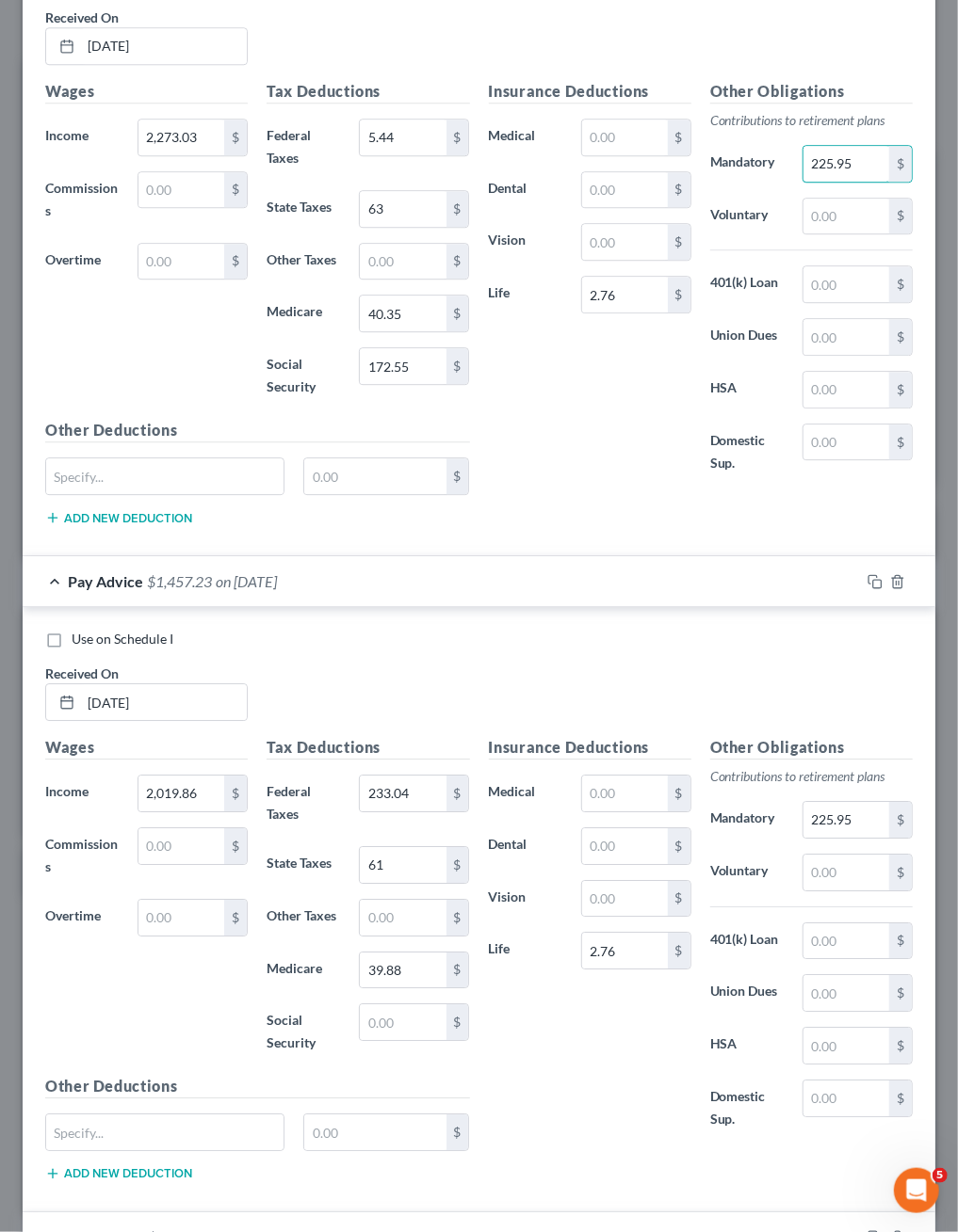
scroll to position [1674, 0]
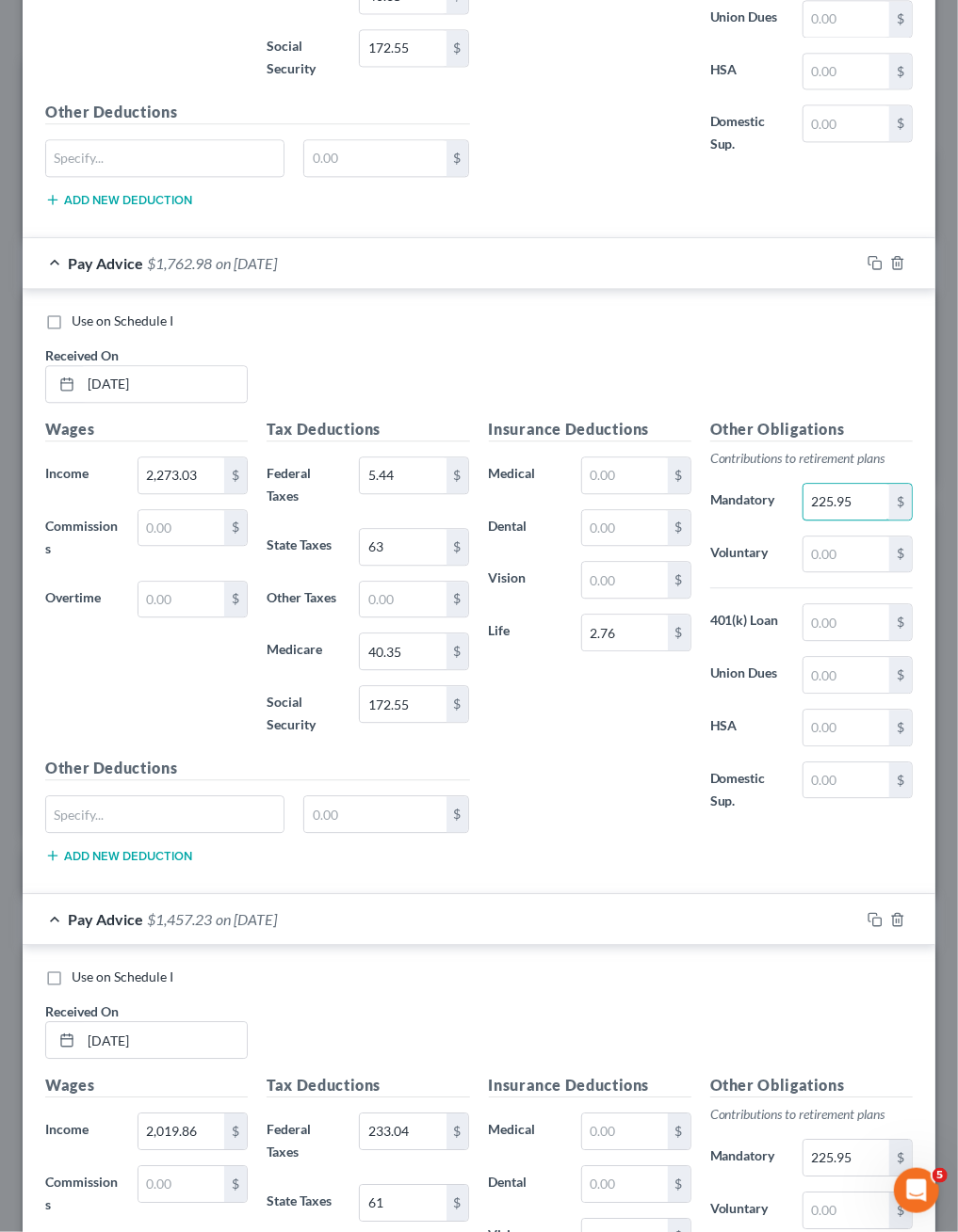
type input "225.95"
drag, startPoint x: 859, startPoint y: 382, endPoint x: 793, endPoint y: 382, distance: 66.0
paste input "228.62"
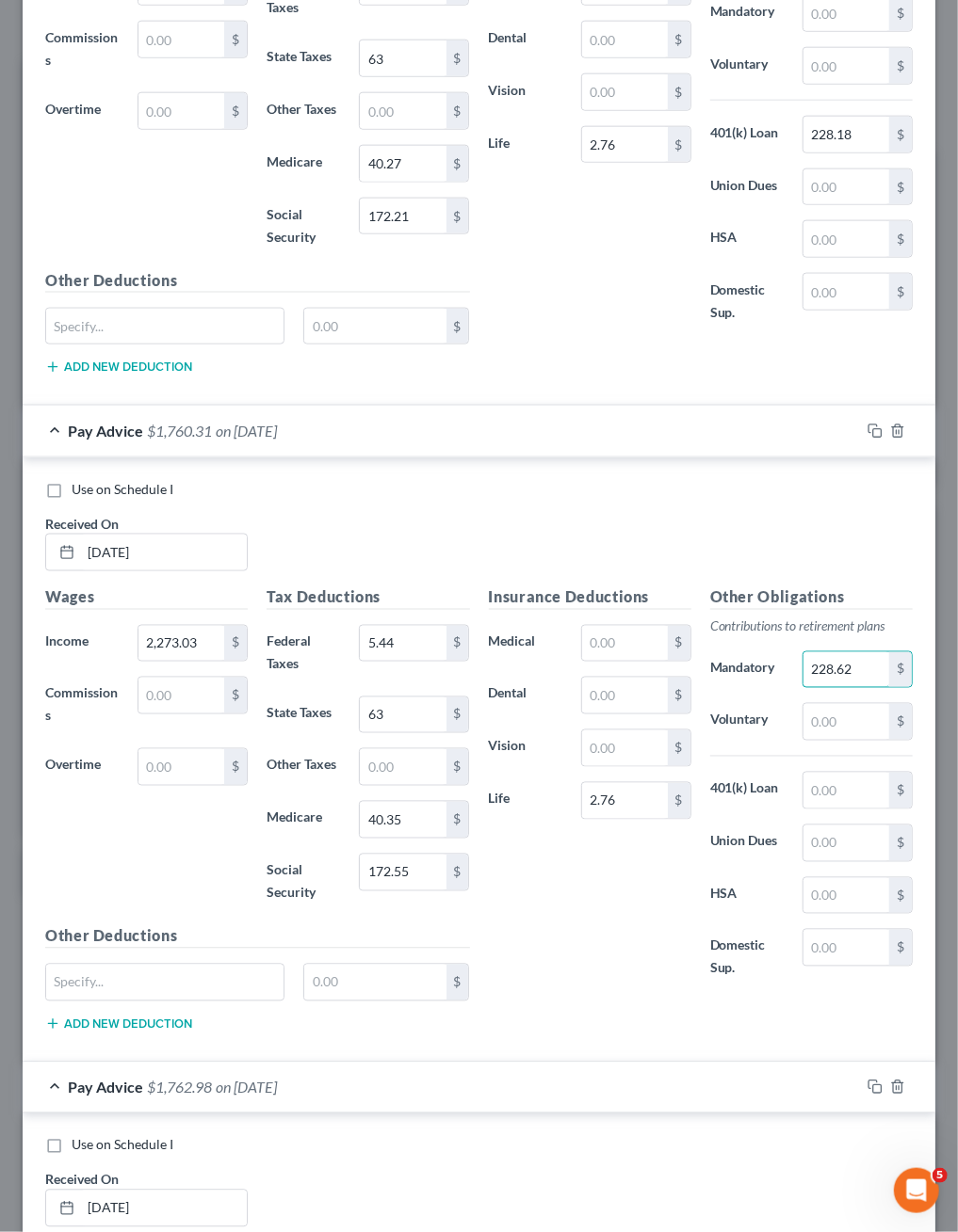
scroll to position [810, 0]
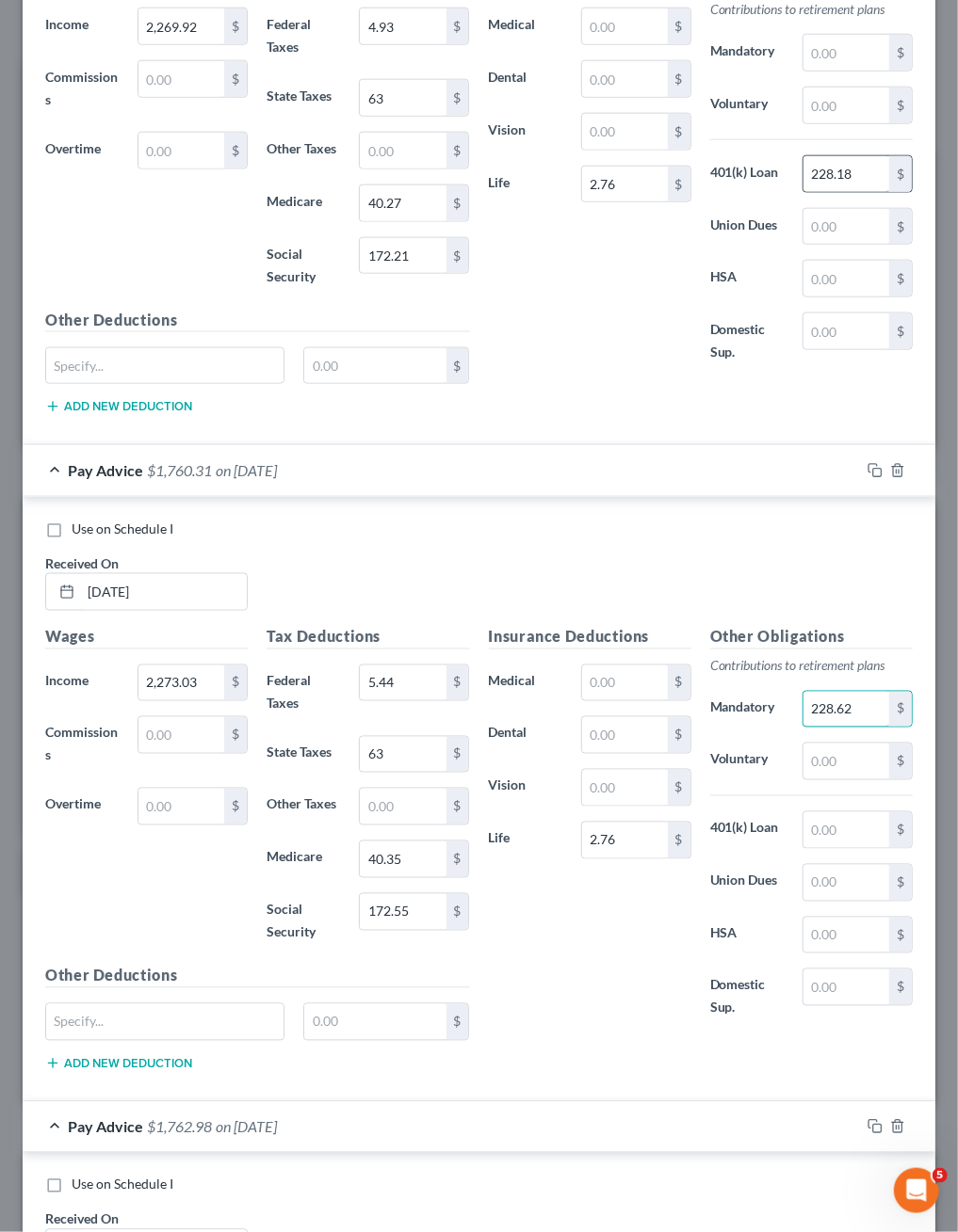
type input "228.62"
drag, startPoint x: 864, startPoint y: 420, endPoint x: 805, endPoint y: 420, distance: 59.0
click at [805, 192] on input "228.18" at bounding box center [846, 174] width 86 height 36
click at [823, 71] on input "text" at bounding box center [846, 53] width 86 height 36
paste input "228.18"
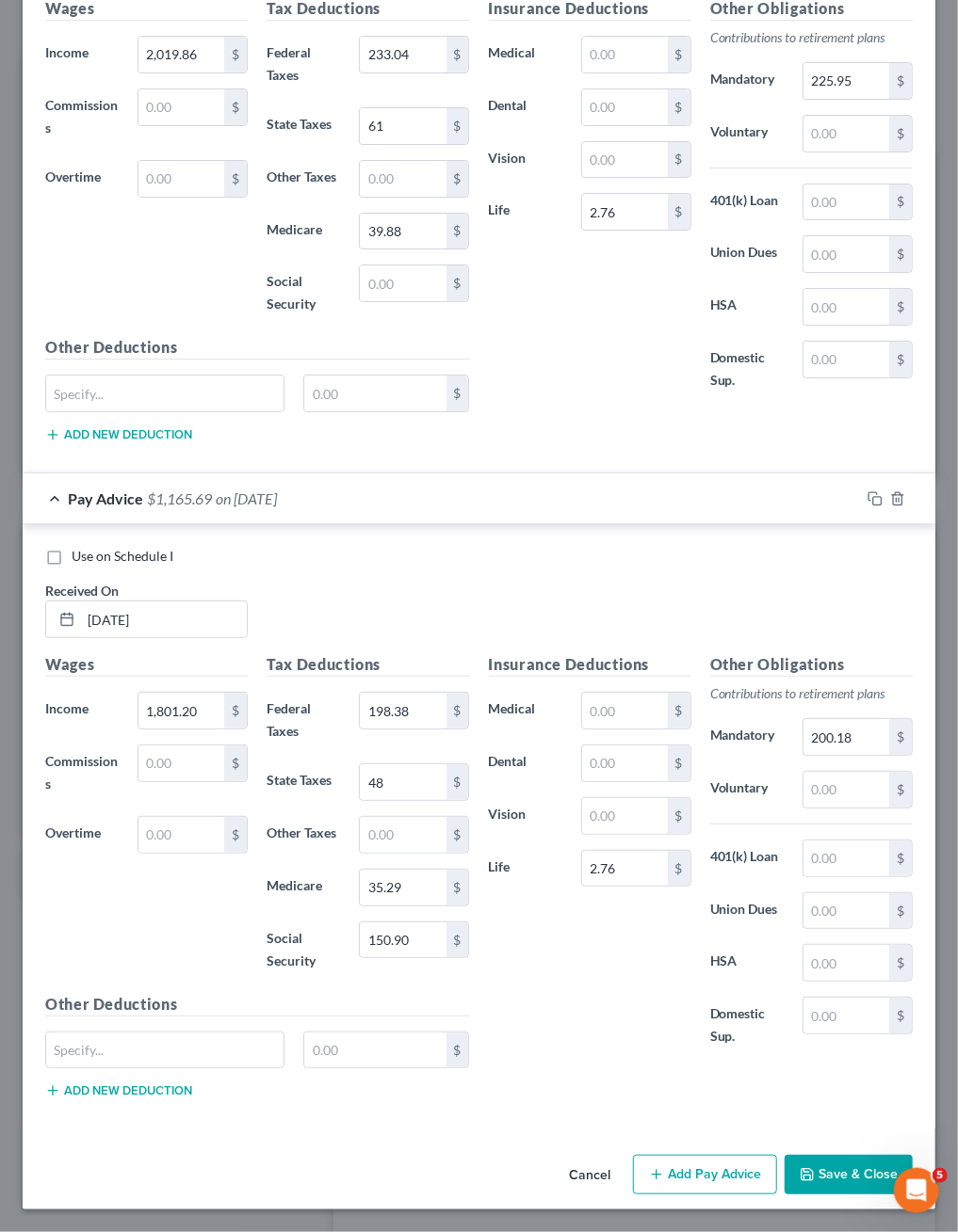
scroll to position [3737, 0]
type input "228.18"
click at [810, 1163] on button "Save & Close" at bounding box center [848, 1175] width 128 height 40
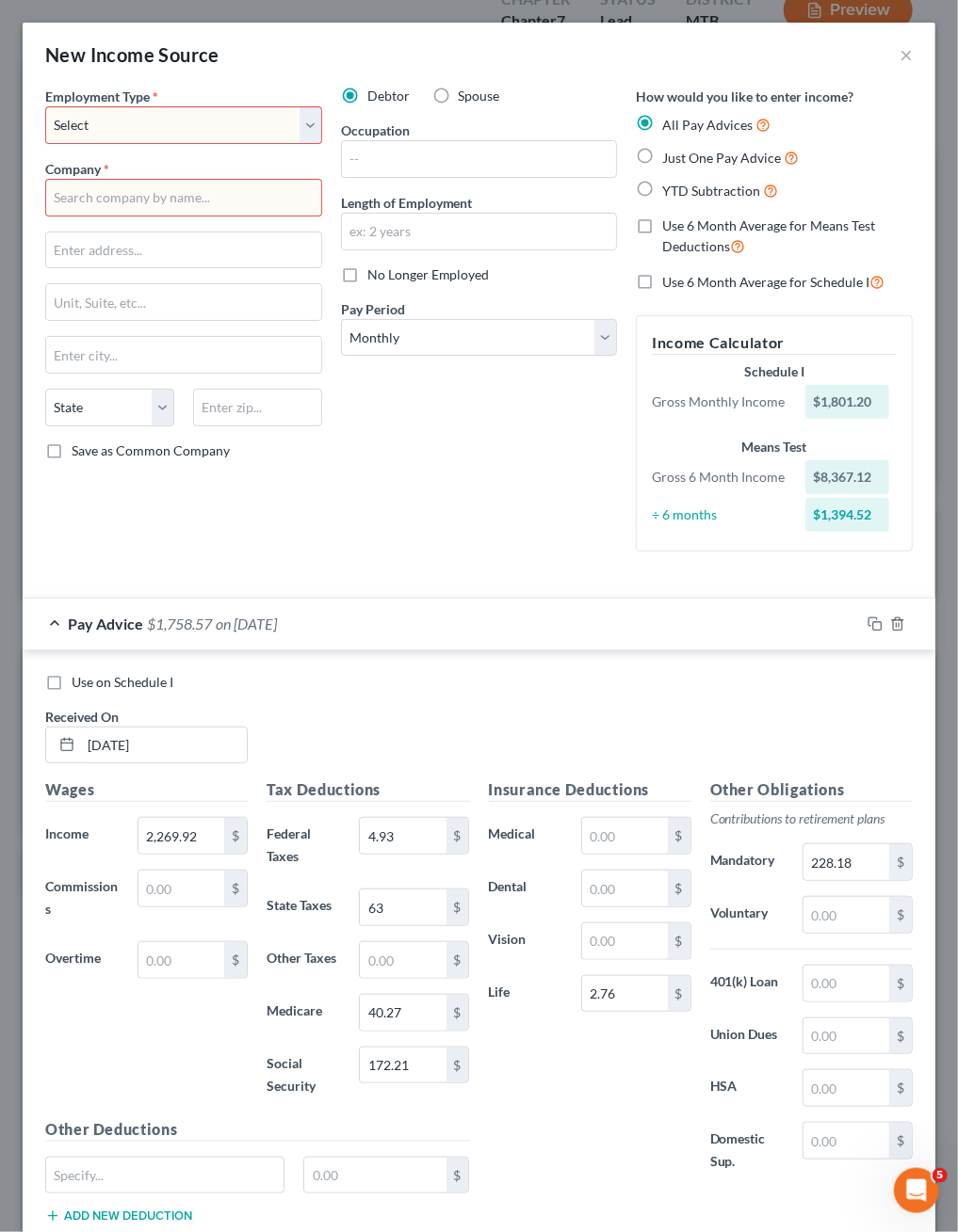
scroll to position [0, 0]
select select "0"
click at [147, 216] on input "text" at bounding box center [183, 198] width 277 height 38
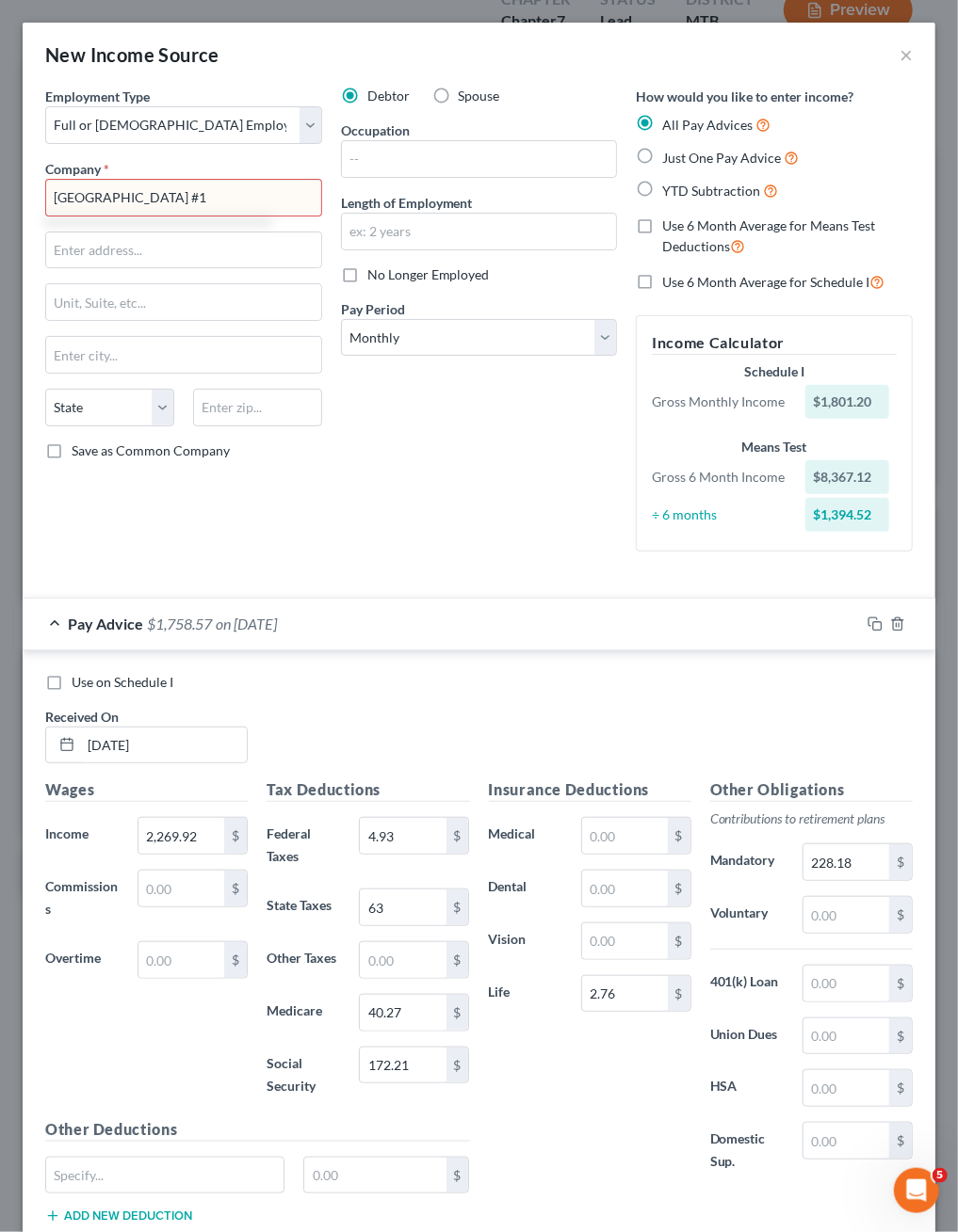
type input "HELENA SCHOOL DISTRICT #1"
type input "1325 POPLAR STREET"
type input "HELENA"
select select "27"
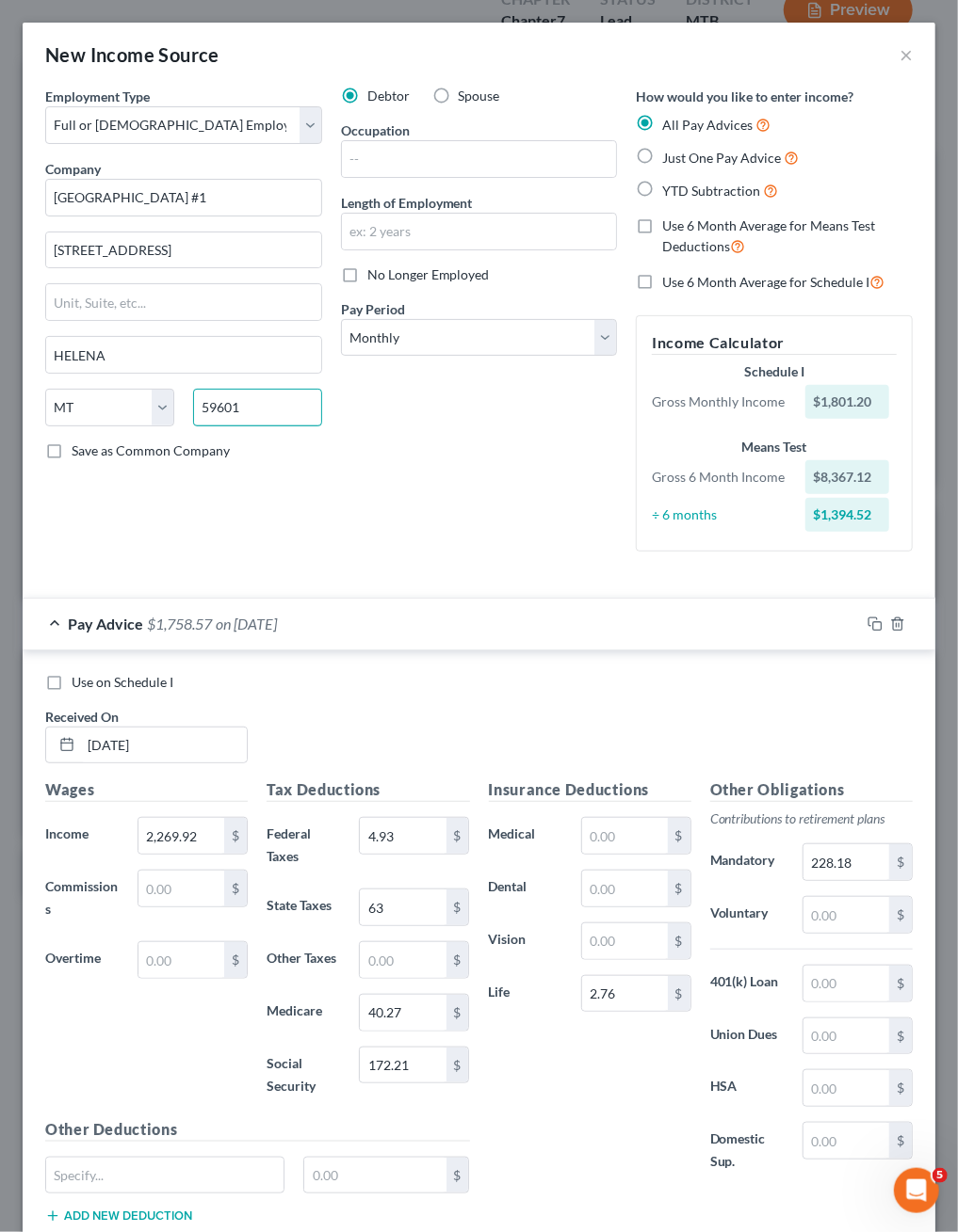
type input "59601"
click at [465, 505] on div "Debtor Spouse Occupation Length of Employment No Longer Employed Pay Period * S…" at bounding box center [479, 327] width 296 height 480
type input "Helena"
click at [482, 177] on input "text" at bounding box center [479, 159] width 275 height 36
type input "PARAEDUCATOR"
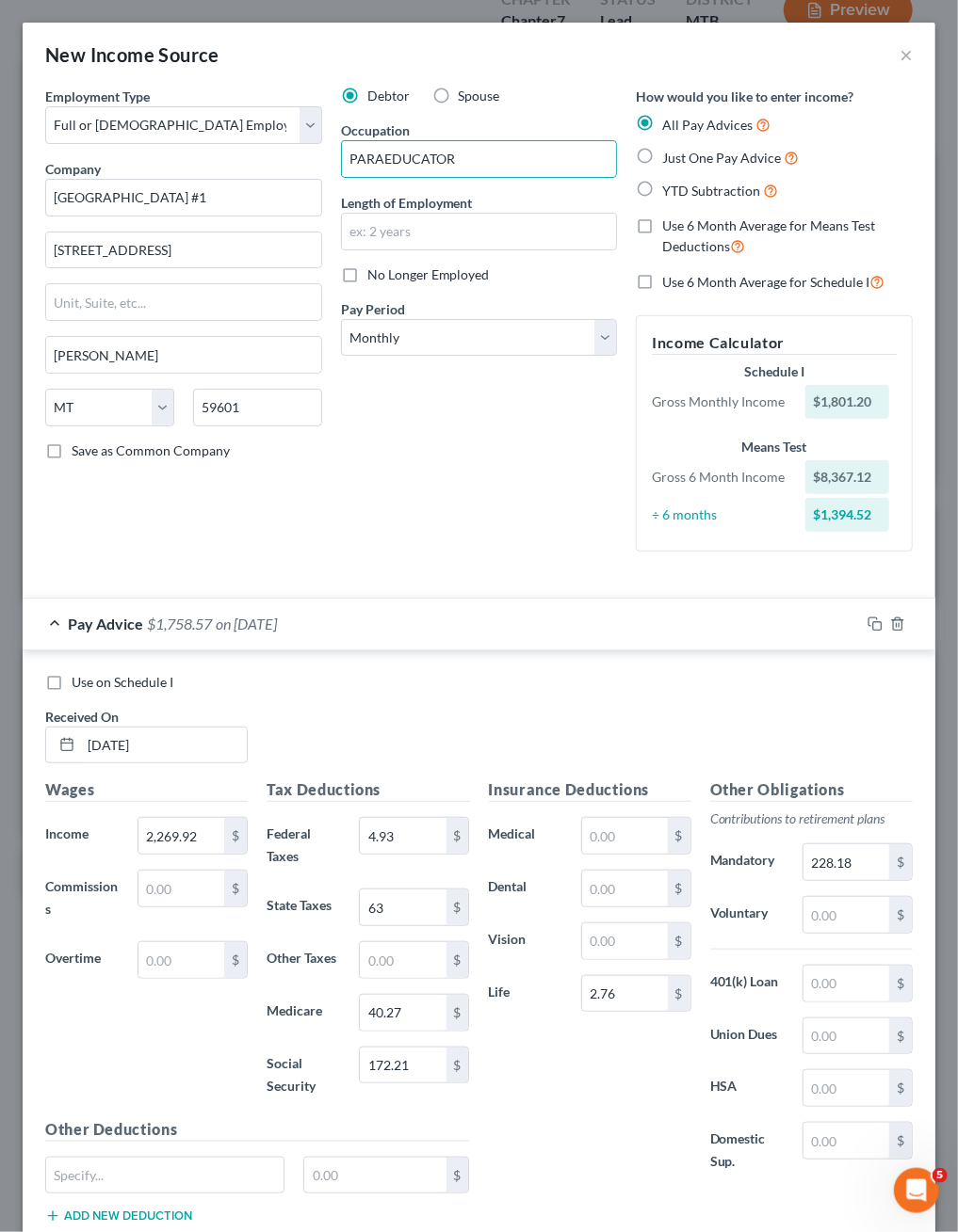
click at [377, 567] on div "Debtor Spouse Occupation PARAEDUCATOR Length of Employment No Longer Employed P…" at bounding box center [479, 327] width 296 height 480
click at [459, 106] on label "Spouse" at bounding box center [479, 96] width 41 height 19
click at [466, 99] on input "Spouse" at bounding box center [472, 92] width 12 height 12
radio input "true"
drag, startPoint x: 154, startPoint y: 420, endPoint x: -71, endPoint y: 420, distance: 225.0
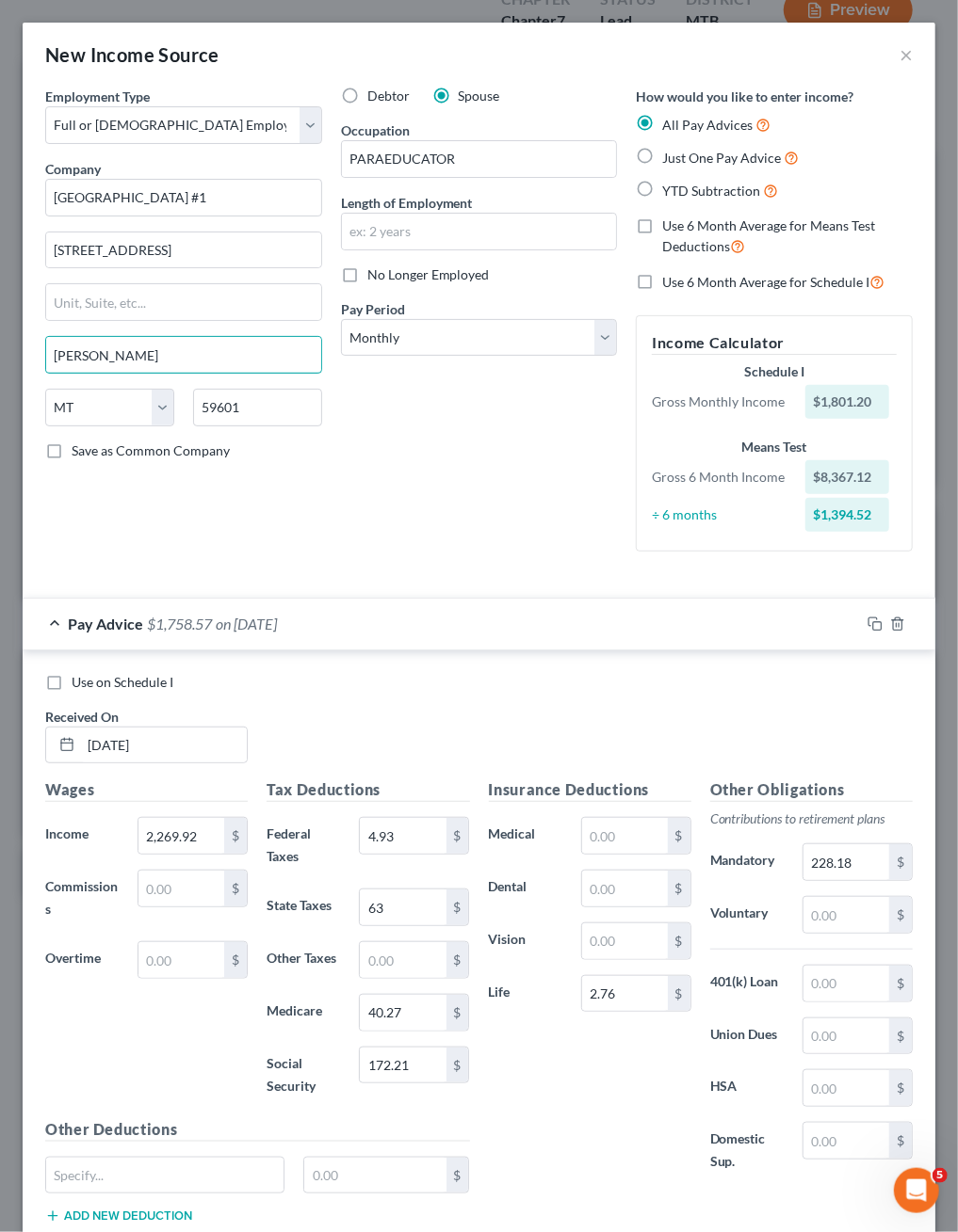
click at [0, 420] on html "Home New Case Client Portal Directory Cases DebtorCC PASSAMANI & LETANG nick@pl…" at bounding box center [479, 593] width 958 height 1592
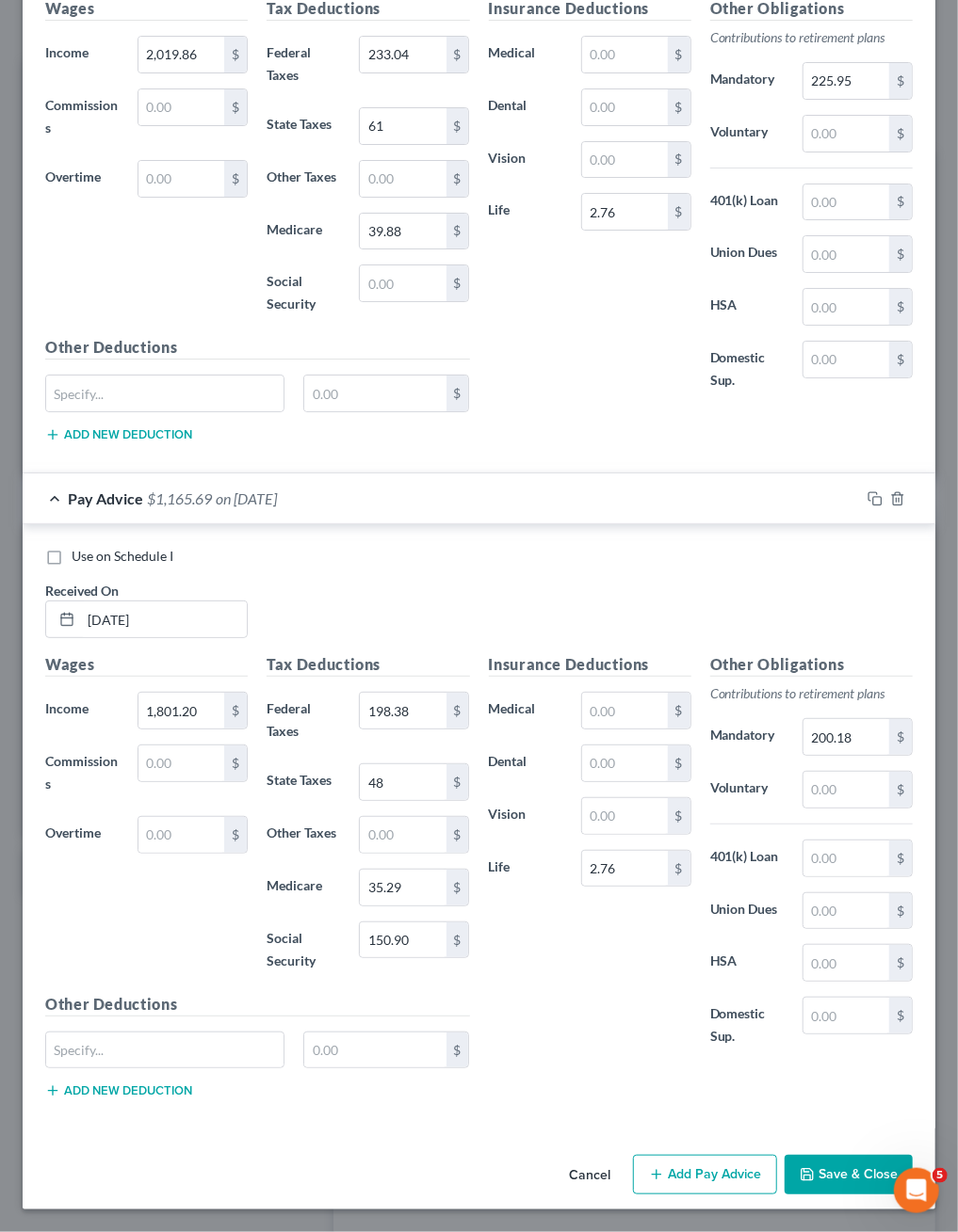
scroll to position [3737, 0]
type input "HELENA"
click at [841, 1161] on button "Save & Close" at bounding box center [848, 1175] width 128 height 40
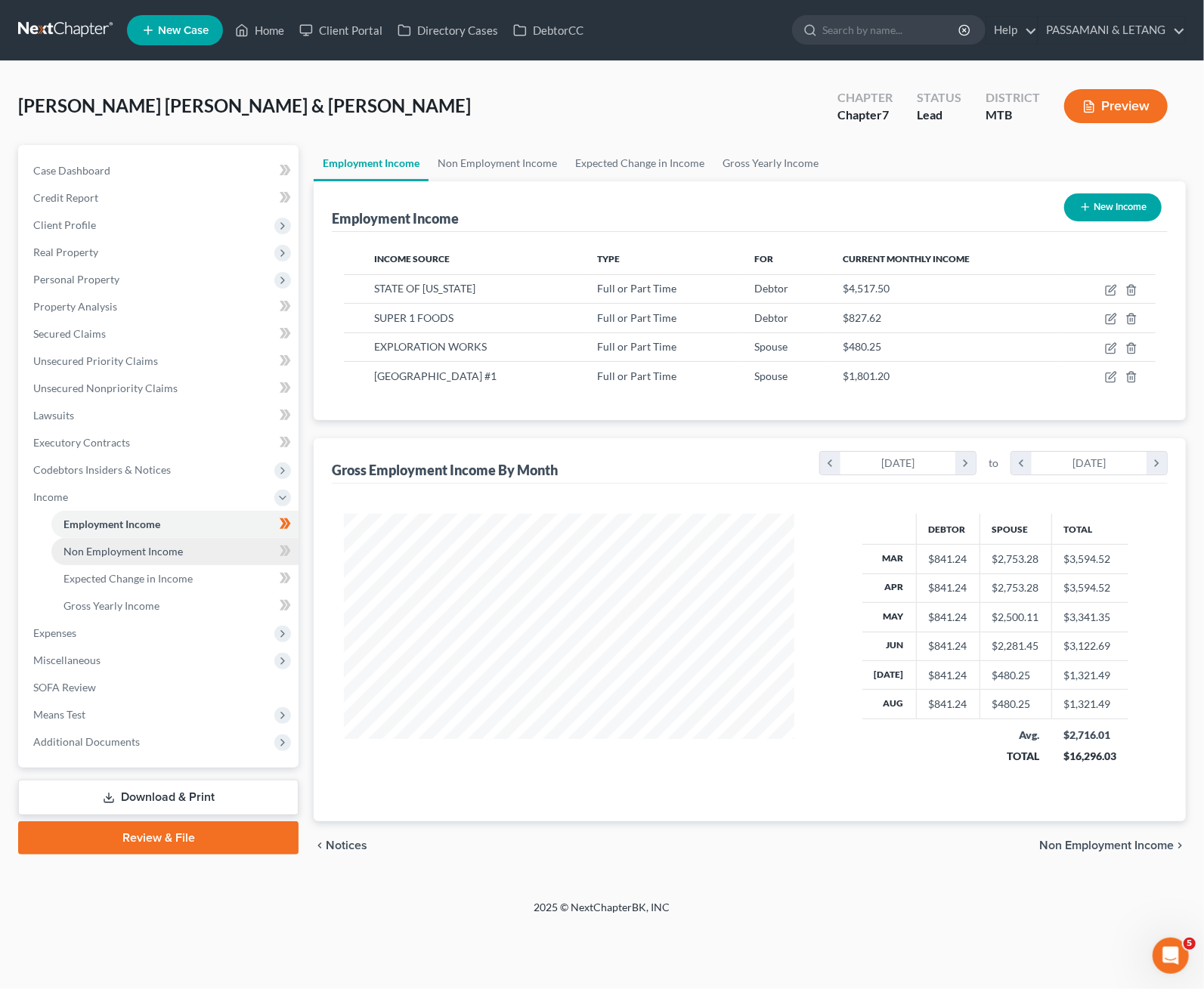
scroll to position [0, 0]
click at [70, 721] on span "Means Test" at bounding box center [59, 714] width 52 height 13
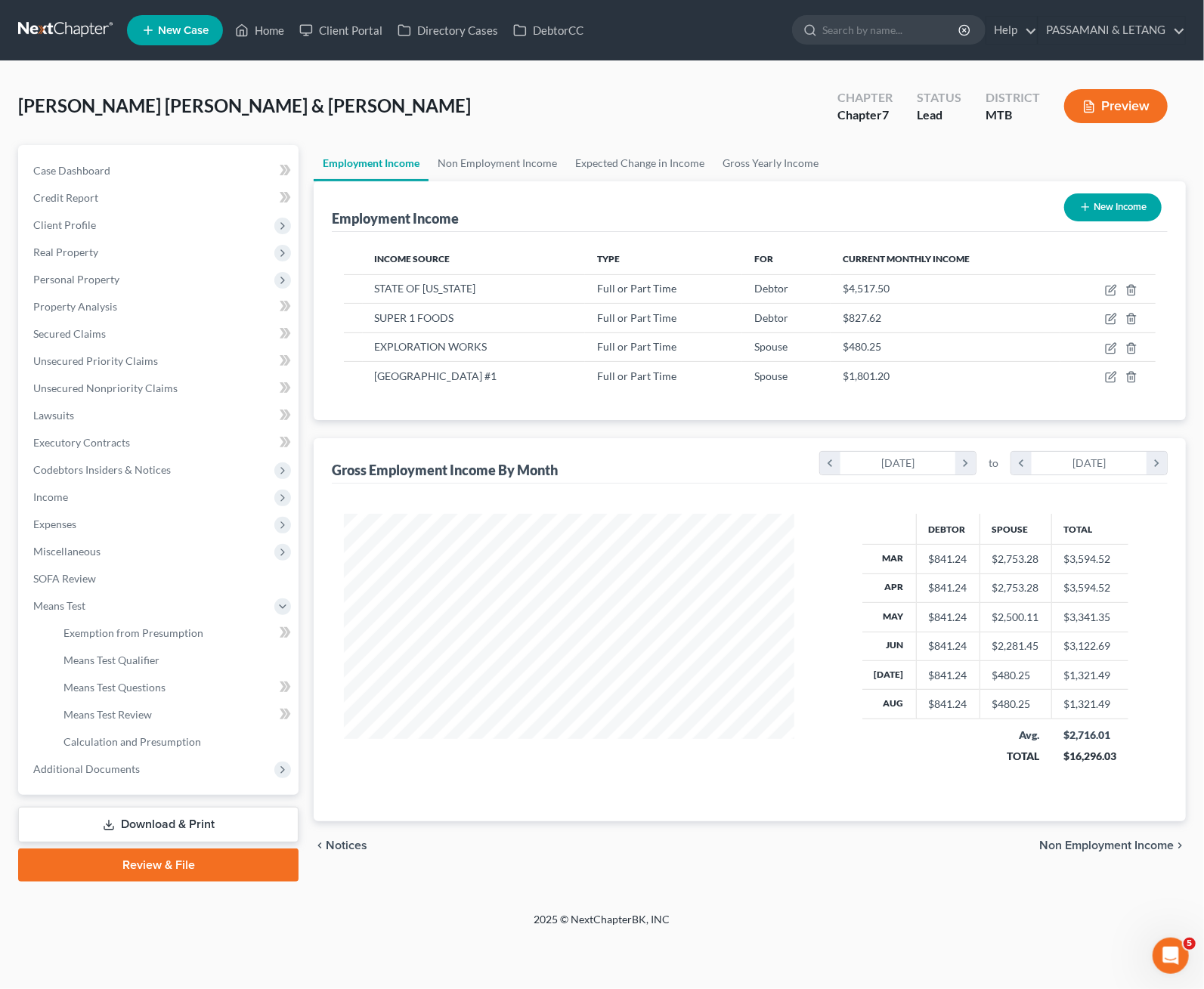
scroll to position [109, 0]
click at [147, 627] on span "Exemption from Presumption" at bounding box center [133, 633] width 140 height 13
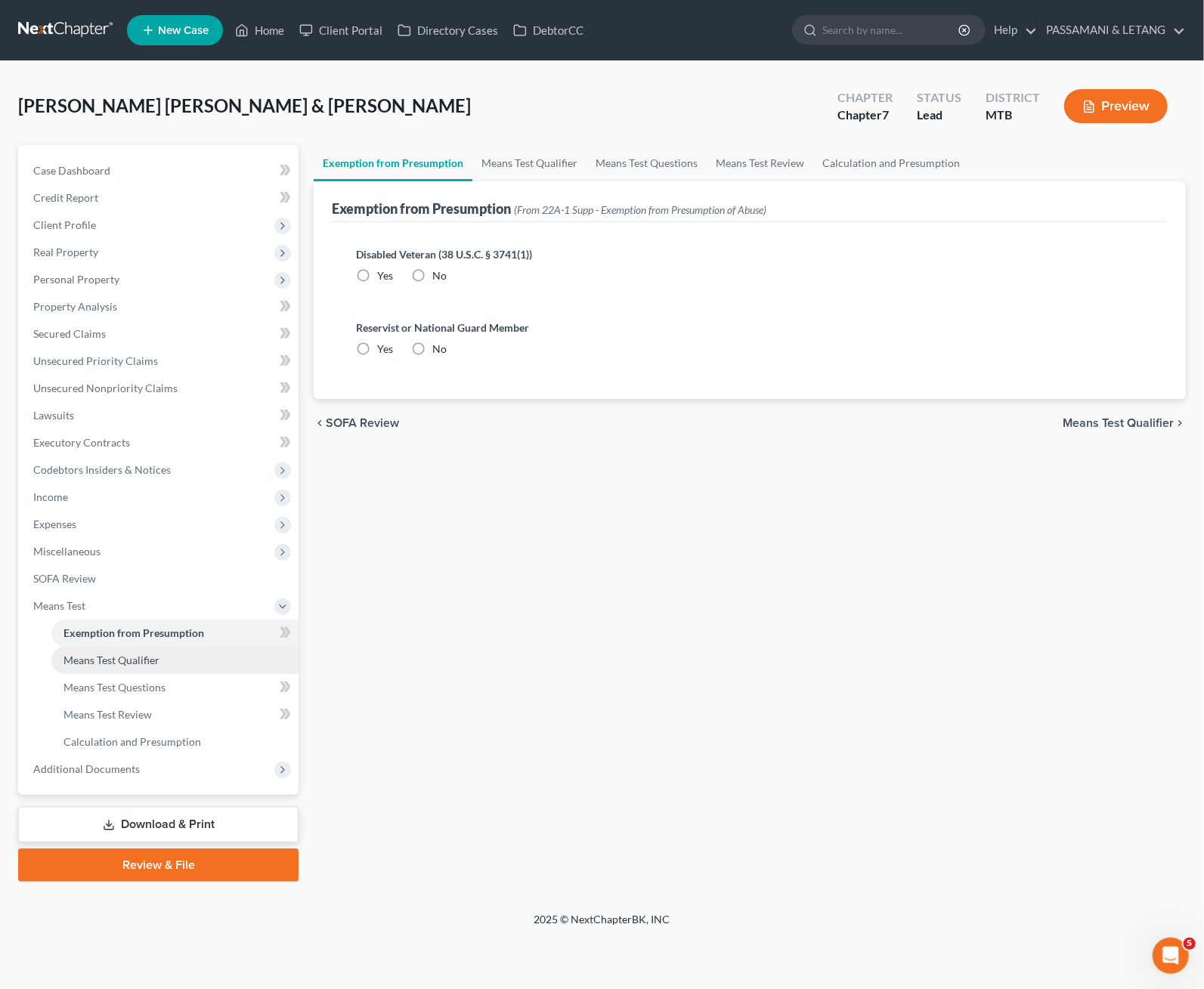
click at [113, 674] on link "Means Test Qualifier" at bounding box center [174, 661] width 247 height 28
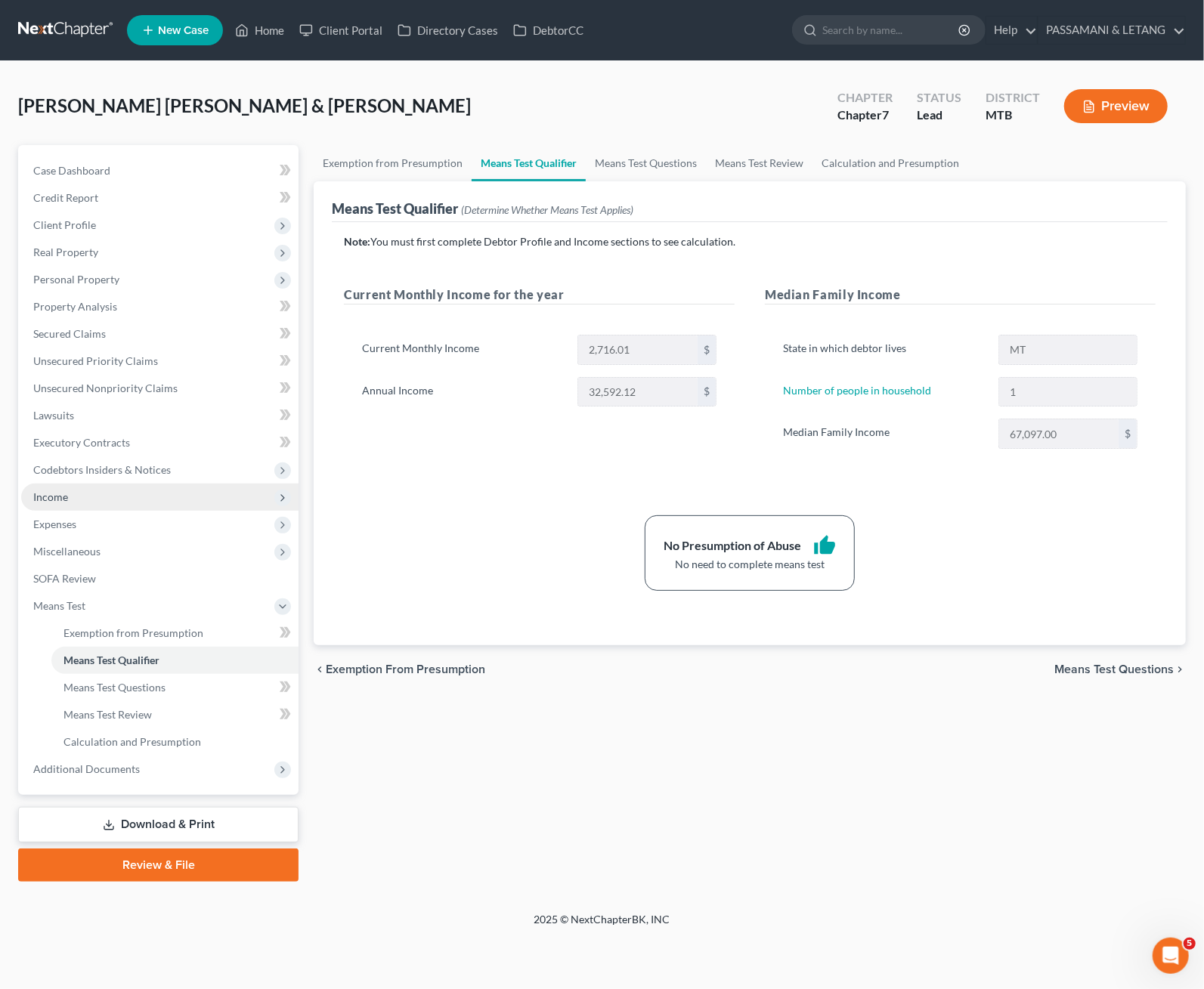
click at [70, 511] on span "Income" at bounding box center [160, 497] width 278 height 28
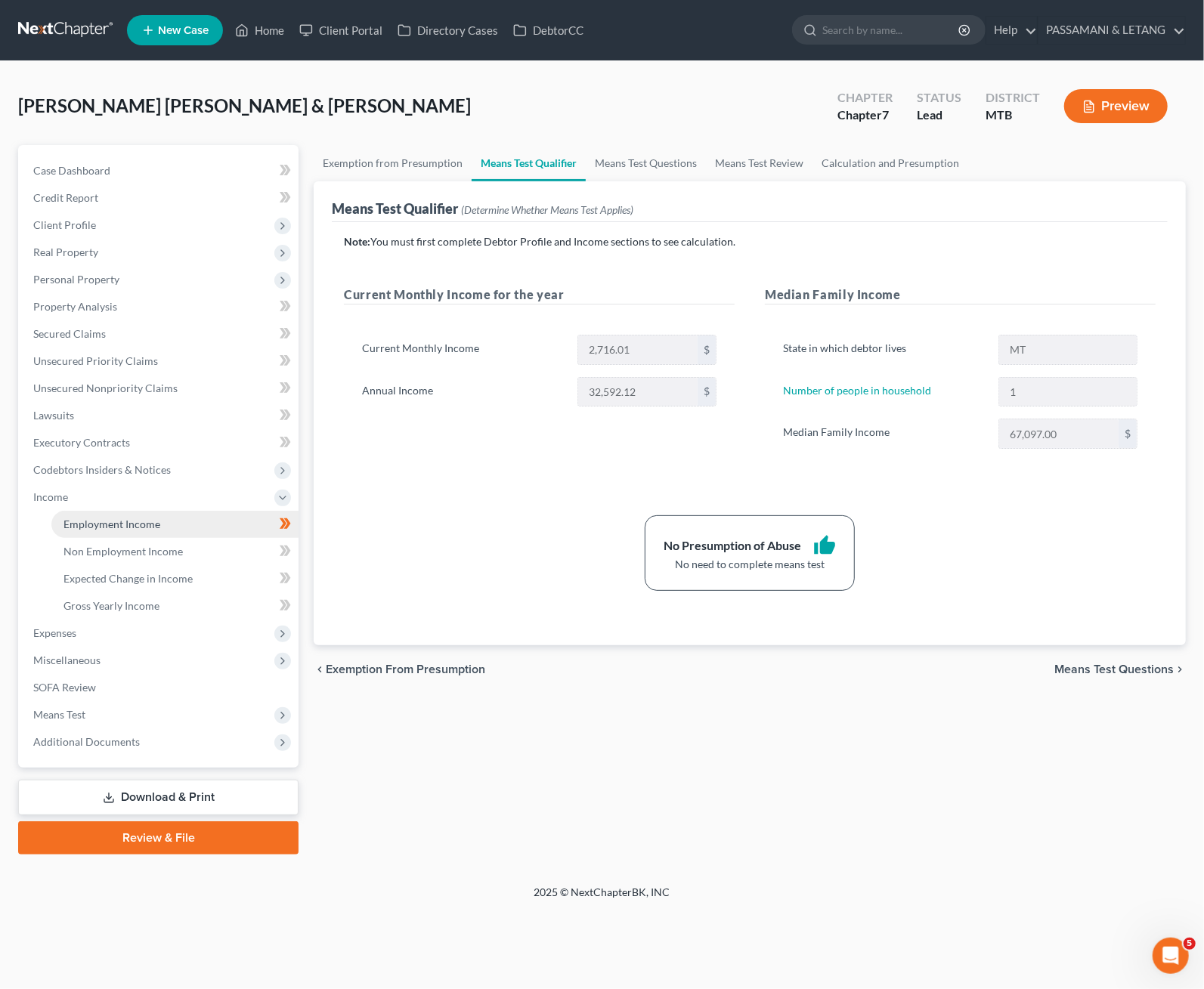
click at [107, 531] on span "Employment Income" at bounding box center [112, 524] width 96 height 13
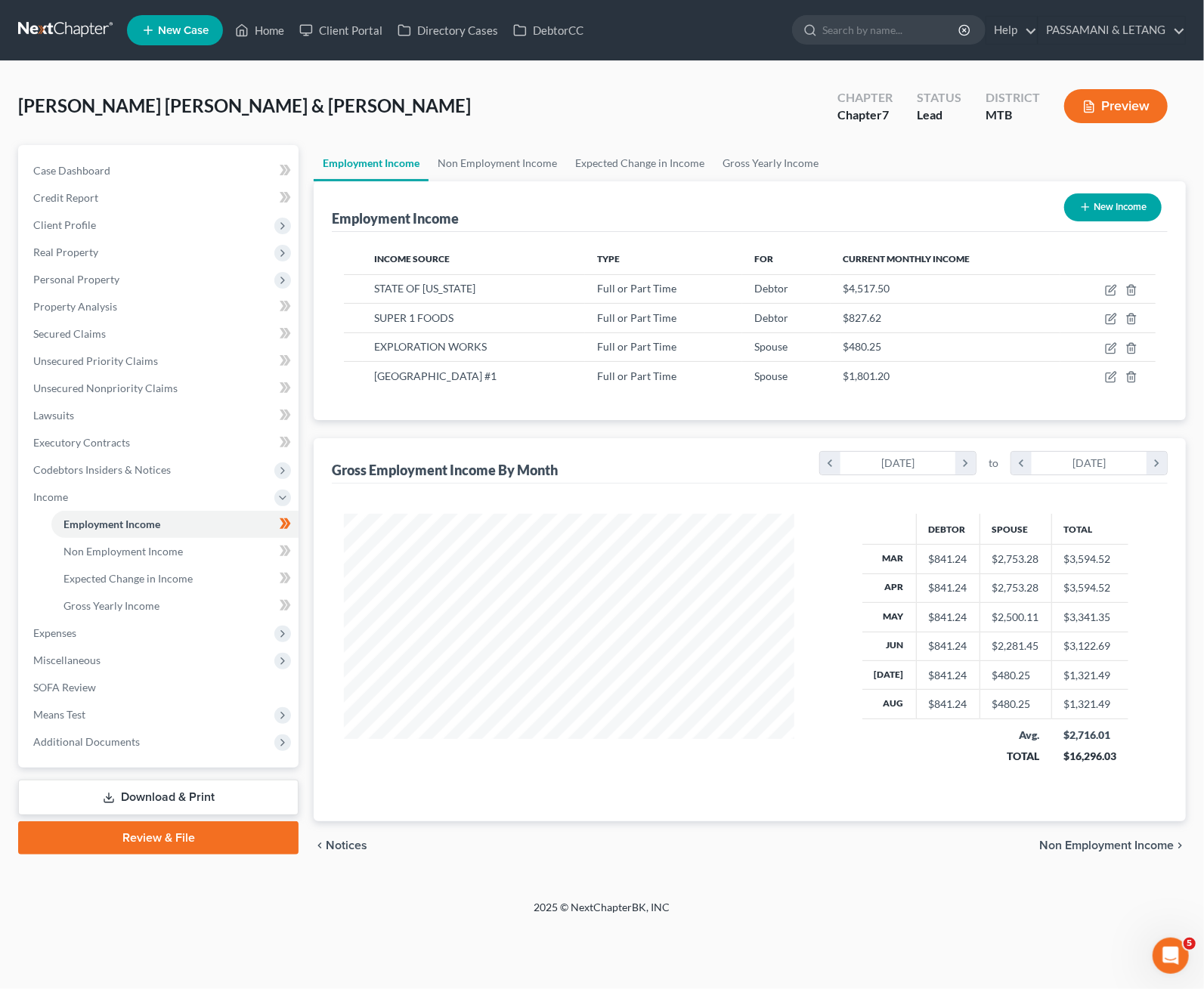
scroll to position [94, 0]
click at [623, 275] on td "Full or Part Time" at bounding box center [664, 289] width 158 height 29
click at [820, 475] on icon "chevron_left" at bounding box center [830, 464] width 21 height 23
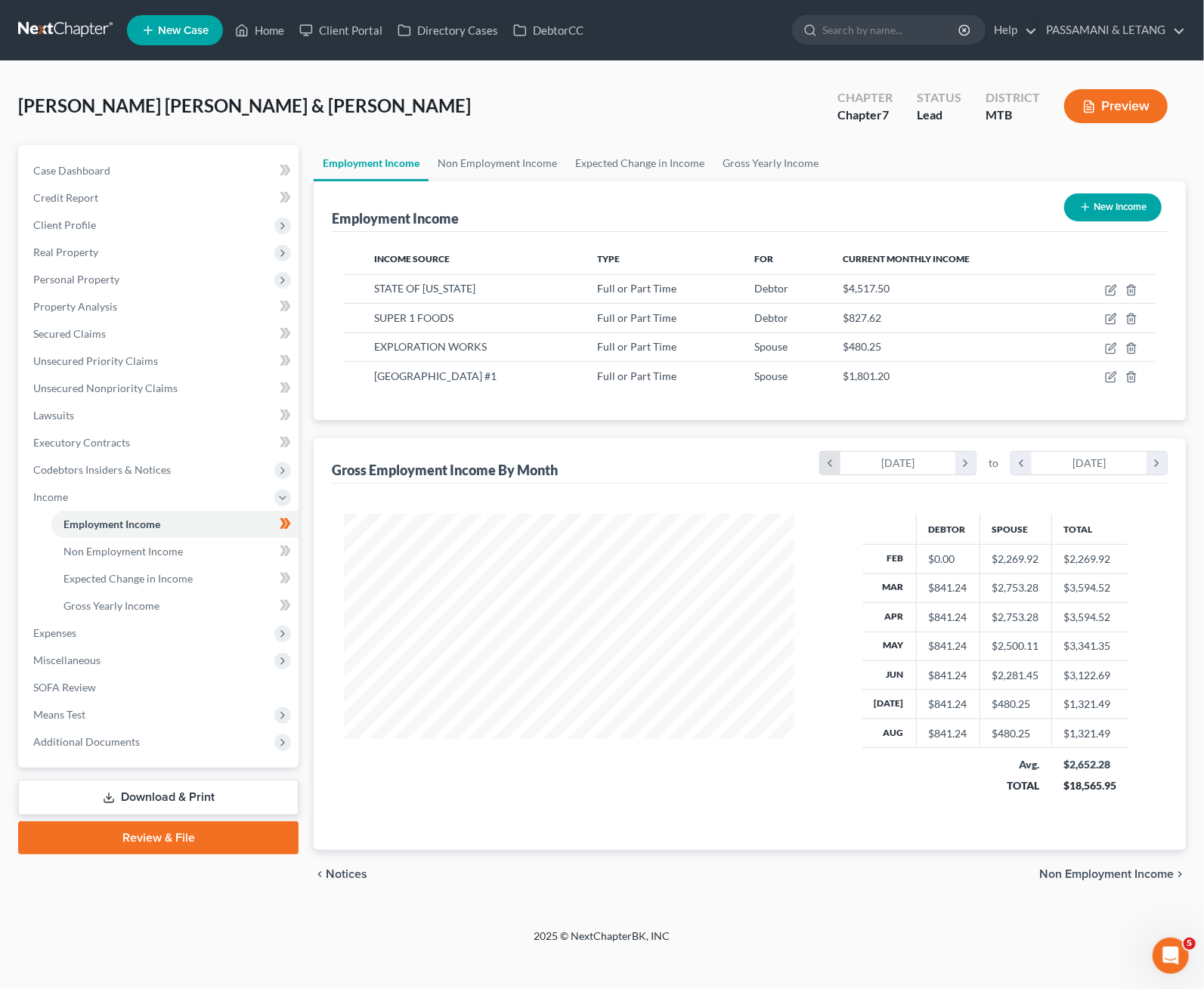
scroll to position [351, 480]
click at [997, 296] on icon "button" at bounding box center [1111, 291] width 12 height 12
select select "0"
select select "27"
select select "2"
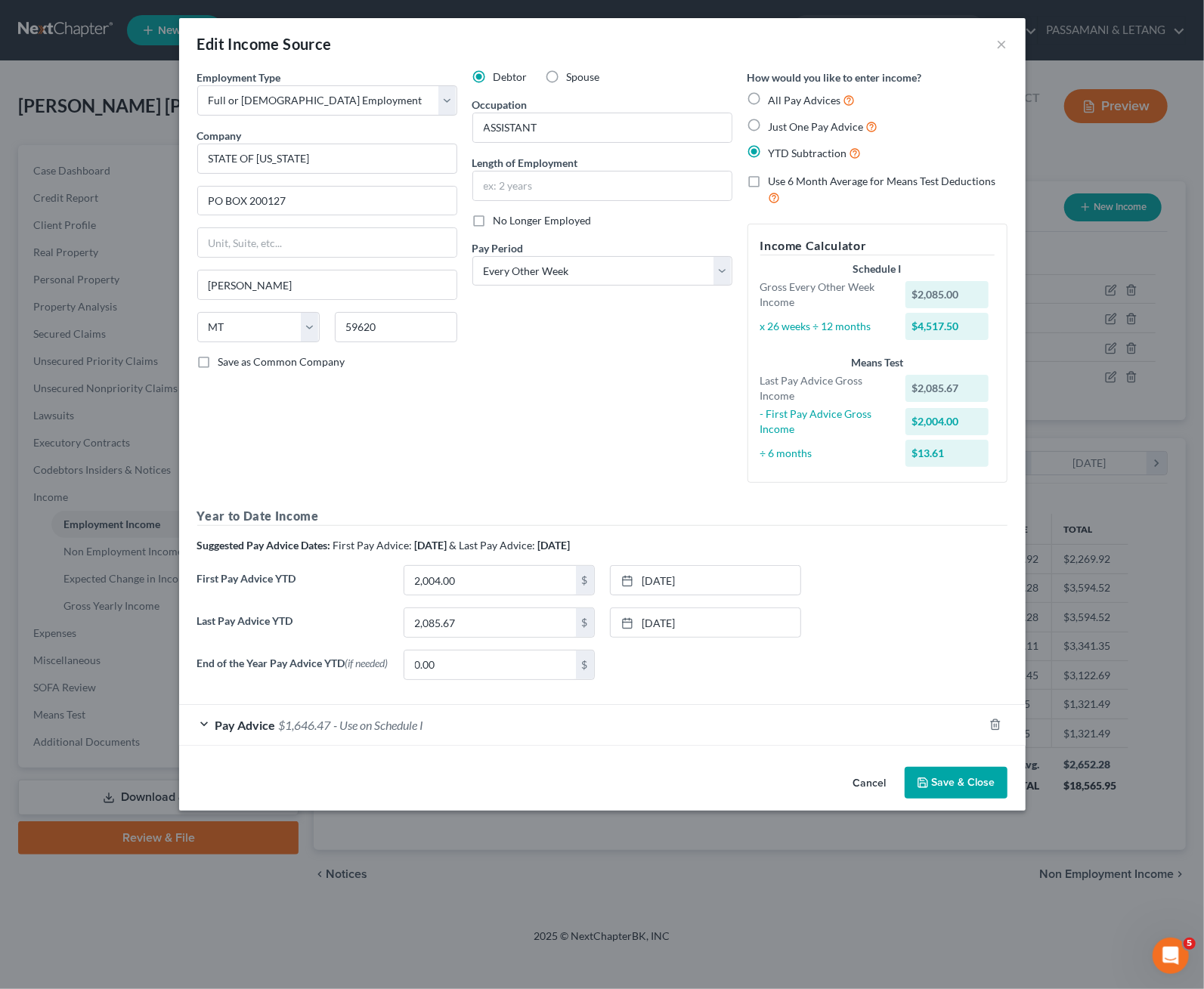
click at [997, 799] on button "Save & Close" at bounding box center [956, 783] width 103 height 32
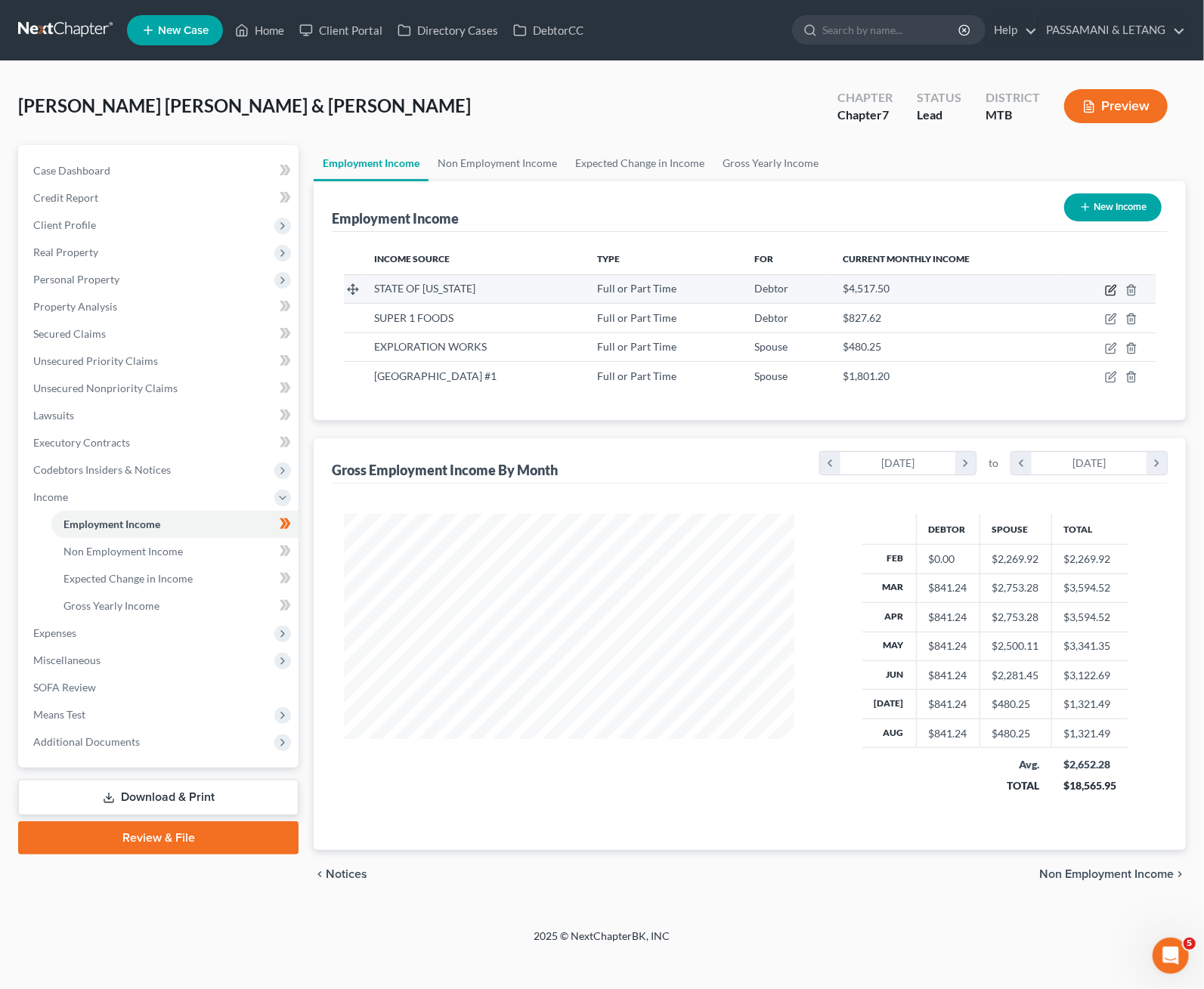
click at [997, 296] on icon "button" at bounding box center [1111, 291] width 12 height 12
select select "0"
select select "27"
select select "2"
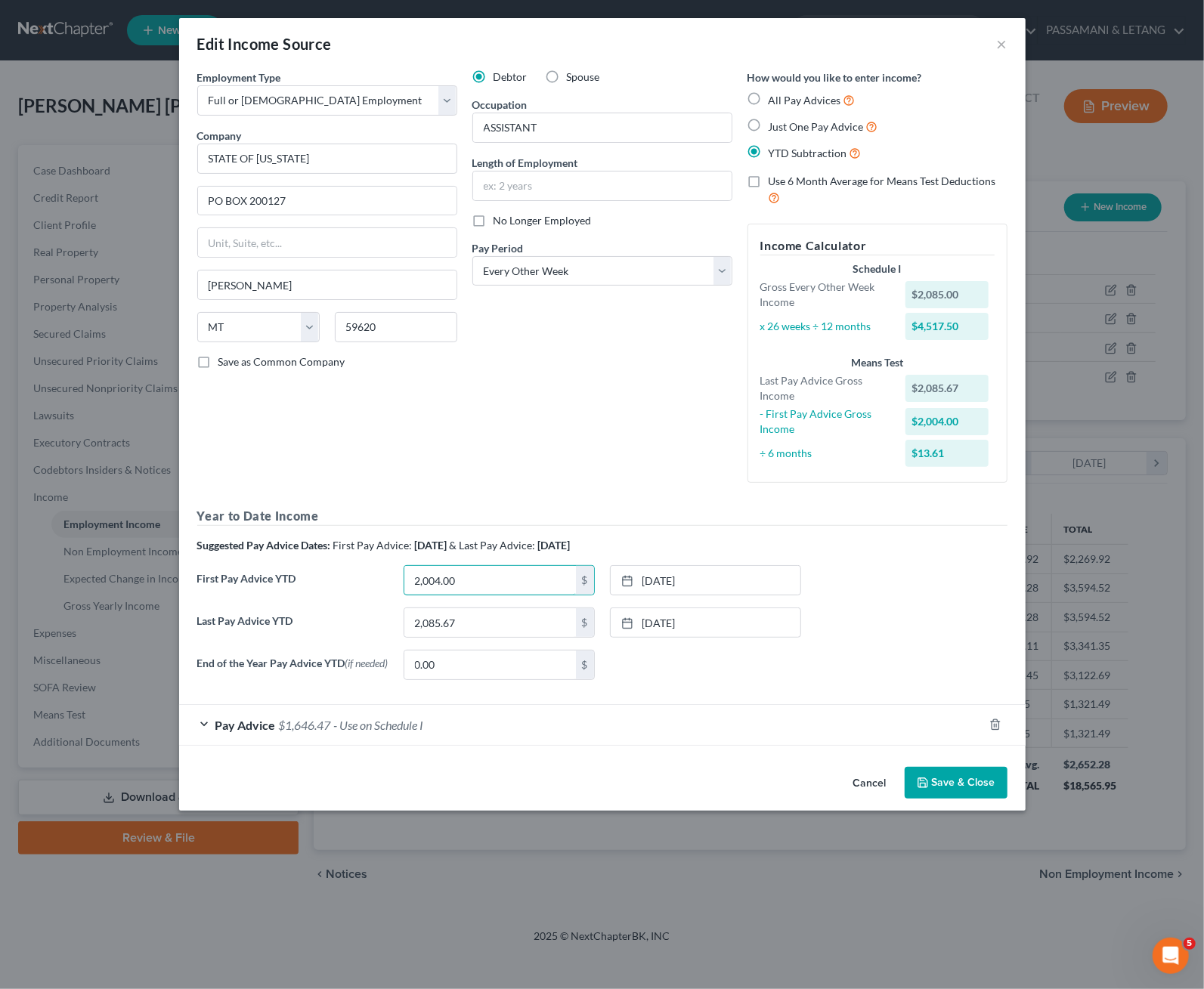
drag, startPoint x: 442, startPoint y: 664, endPoint x: 279, endPoint y: 664, distance: 163.0
click at [650, 595] on link "2/5/2025" at bounding box center [705, 581] width 190 height 29
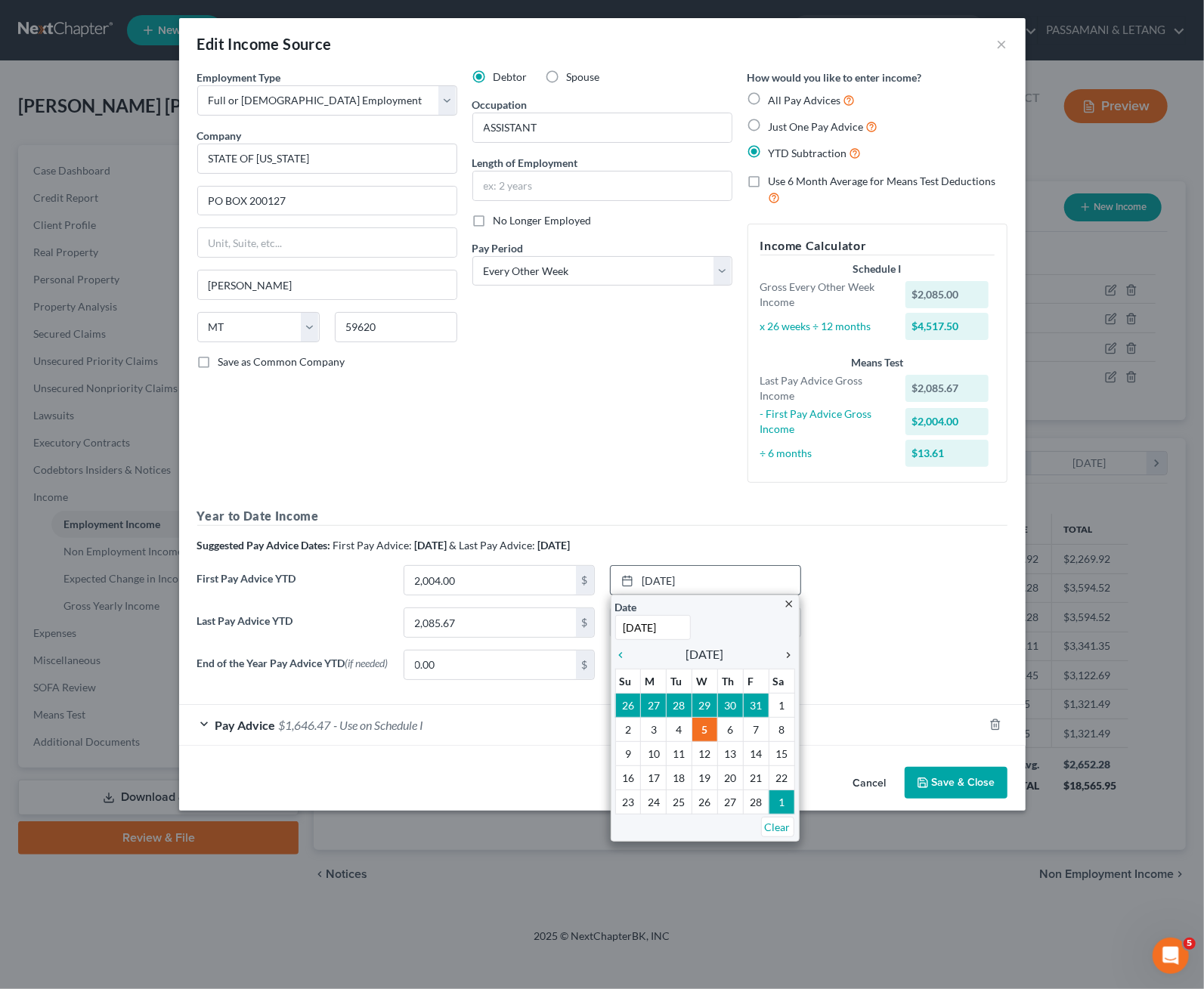
click at [783, 662] on icon "chevron_right" at bounding box center [786, 656] width 20 height 12
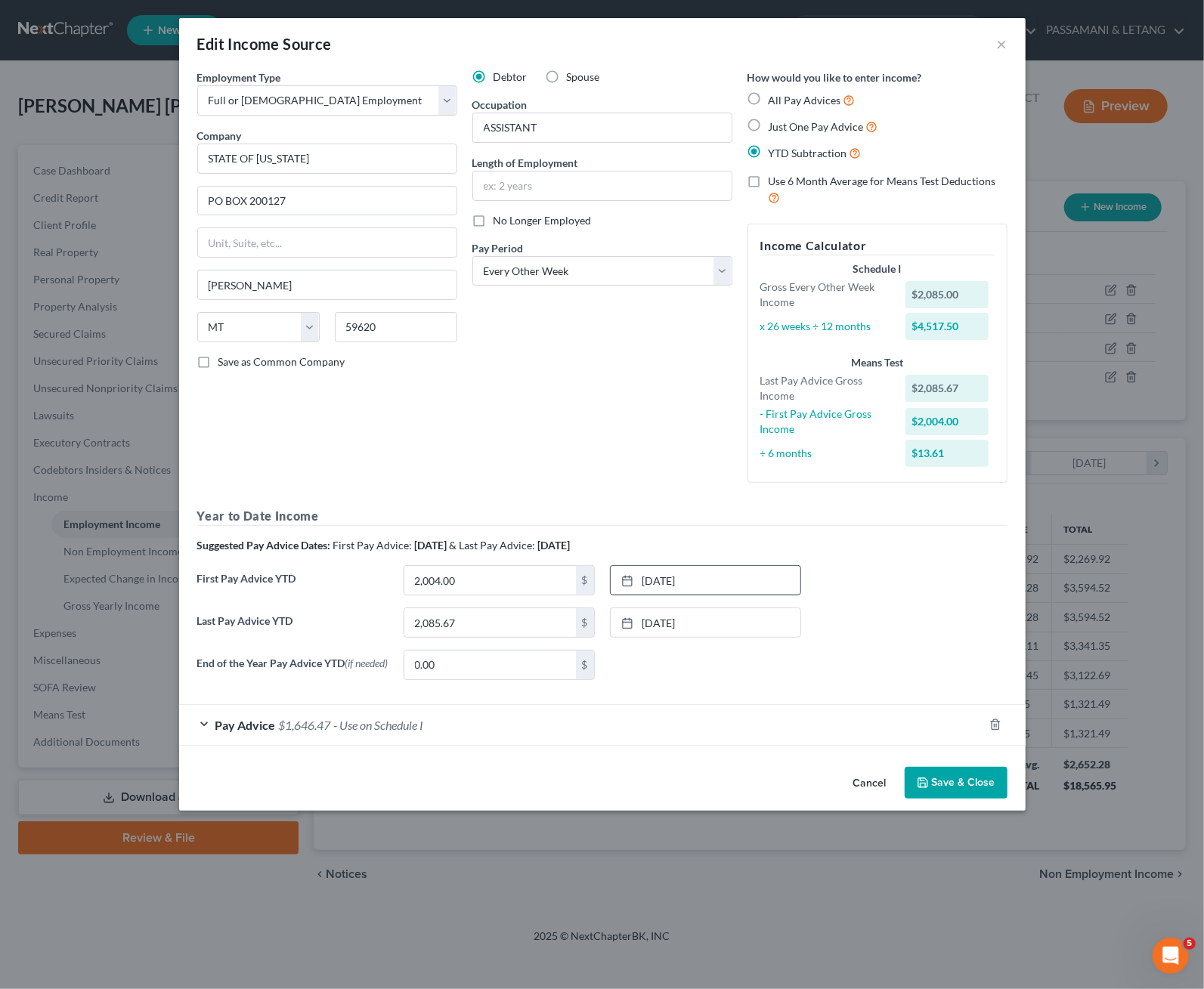
click at [929, 789] on icon "button" at bounding box center [923, 783] width 12 height 12
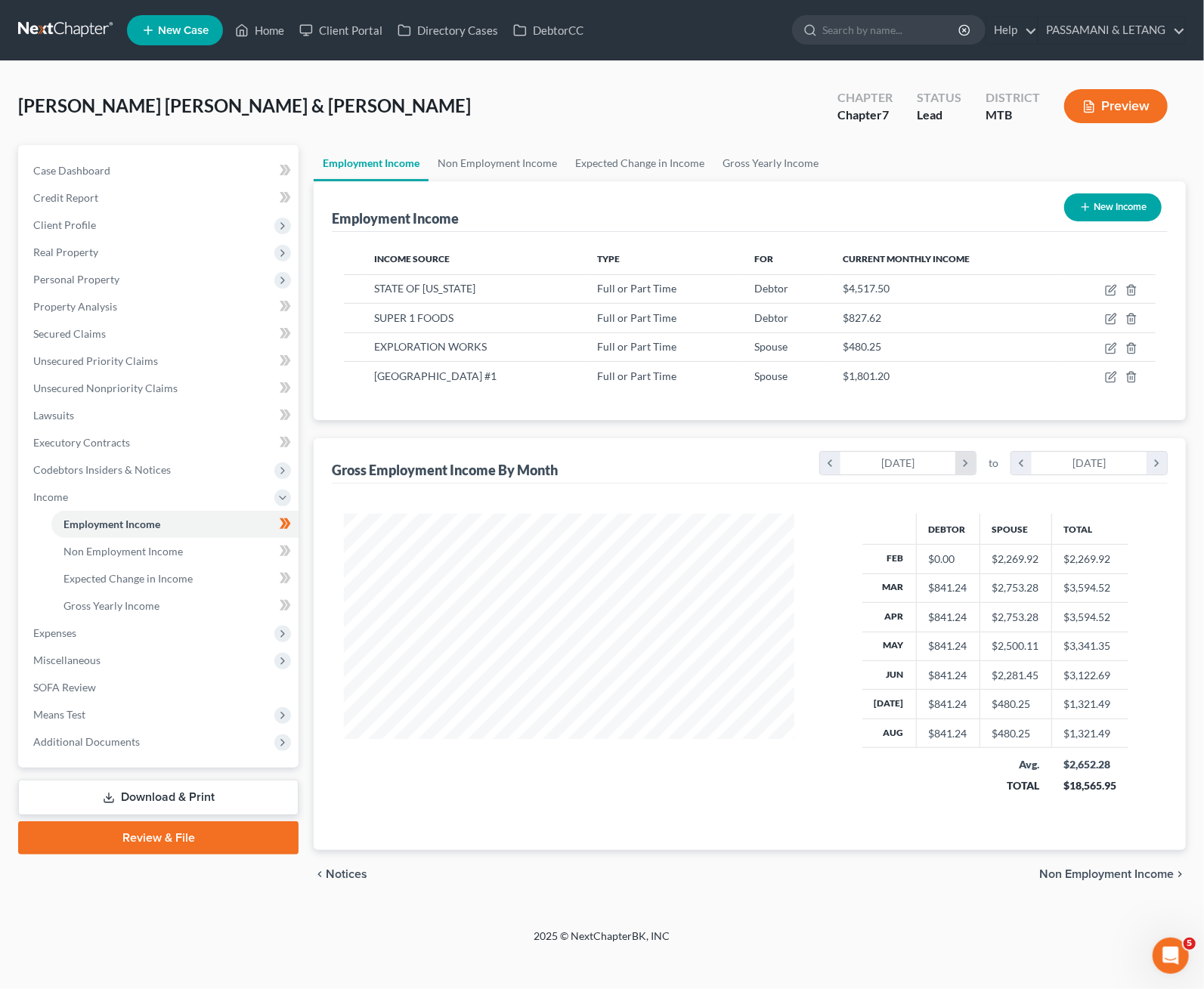
click at [955, 475] on icon "chevron_right" at bounding box center [965, 464] width 21 height 23
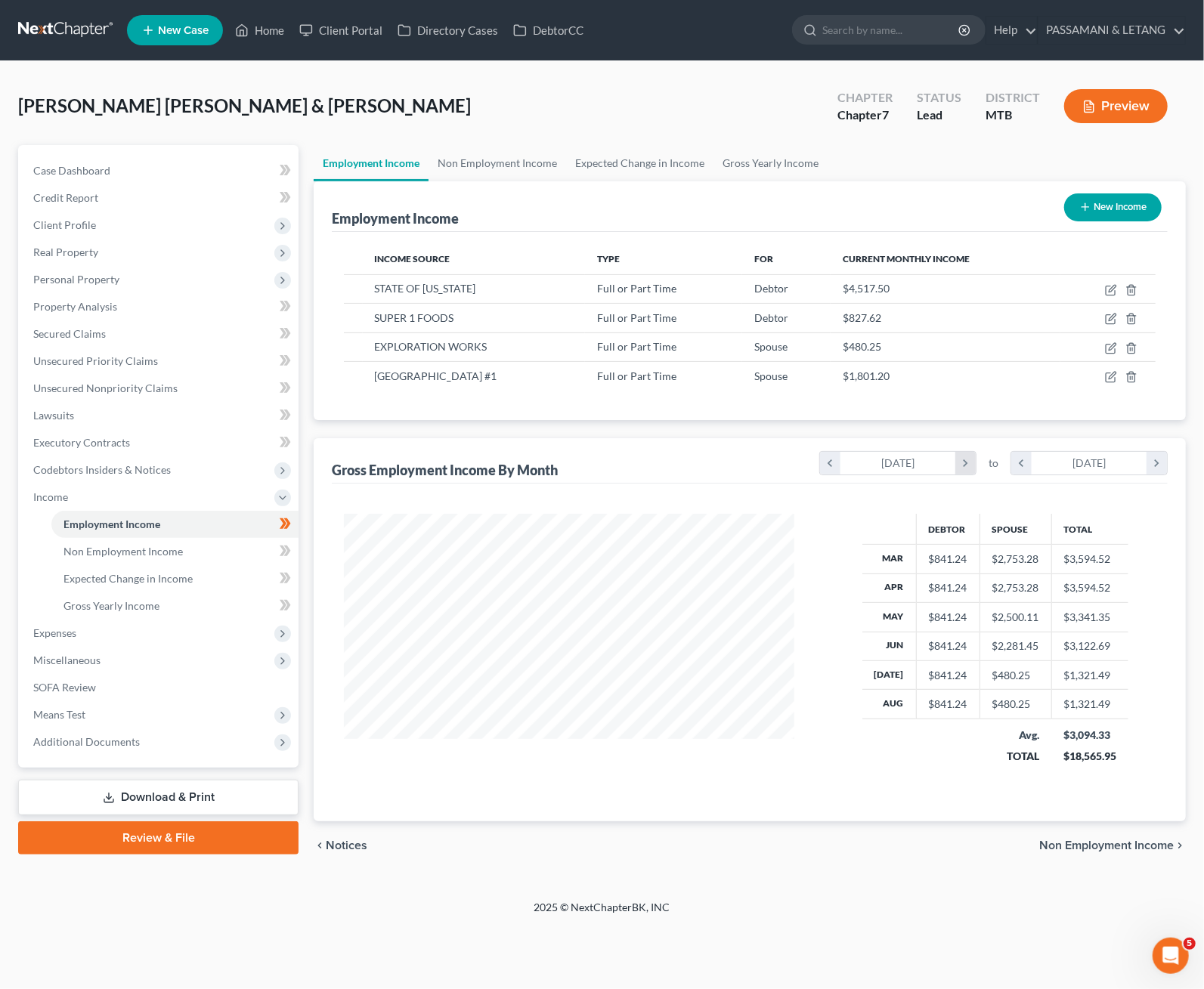
scroll to position [755499, 755378]
click at [820, 475] on icon "chevron_left" at bounding box center [830, 464] width 21 height 23
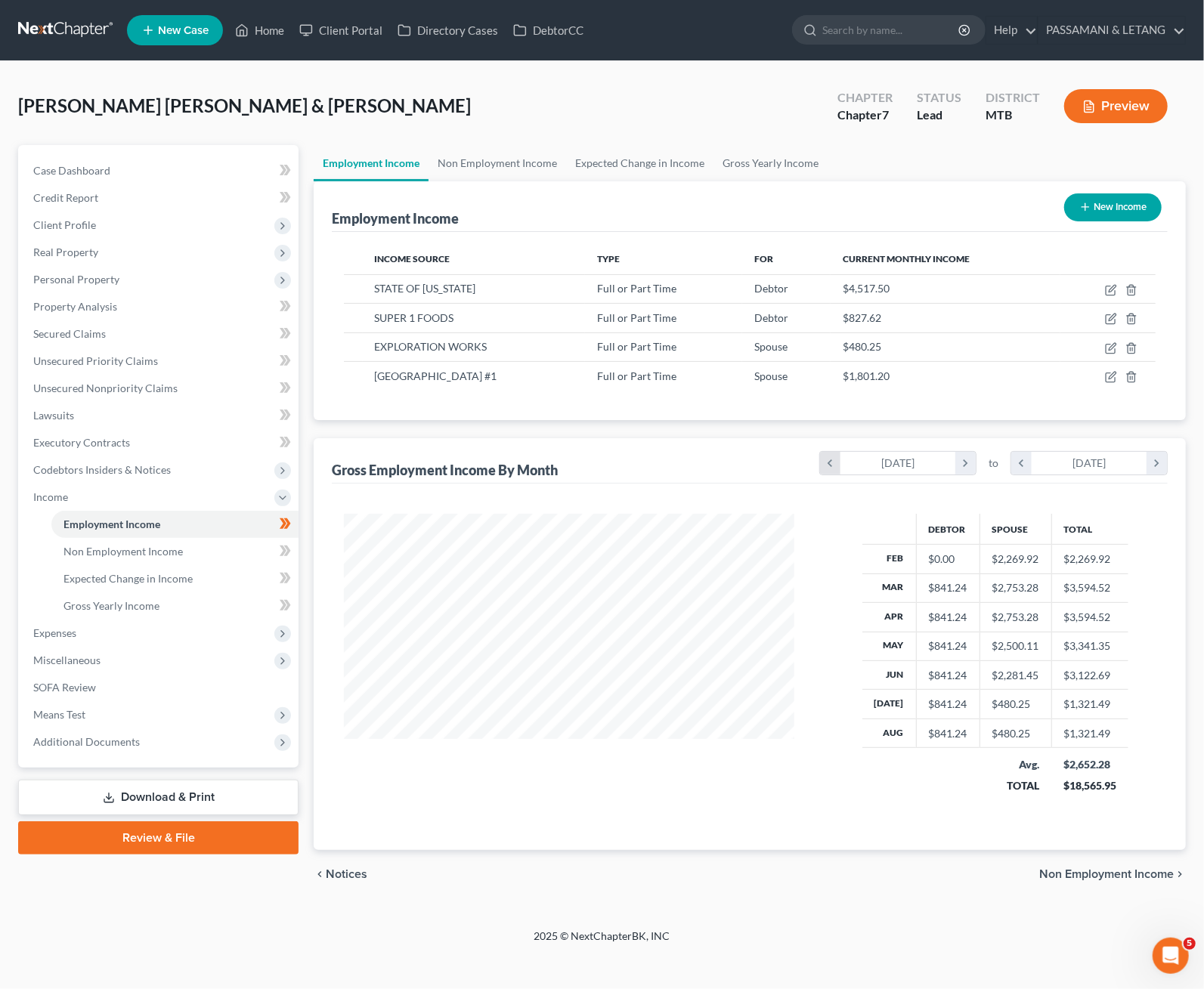
scroll to position [351, 480]
click at [997, 296] on icon "button" at bounding box center [1111, 291] width 12 height 12
select select "0"
select select "27"
select select "2"
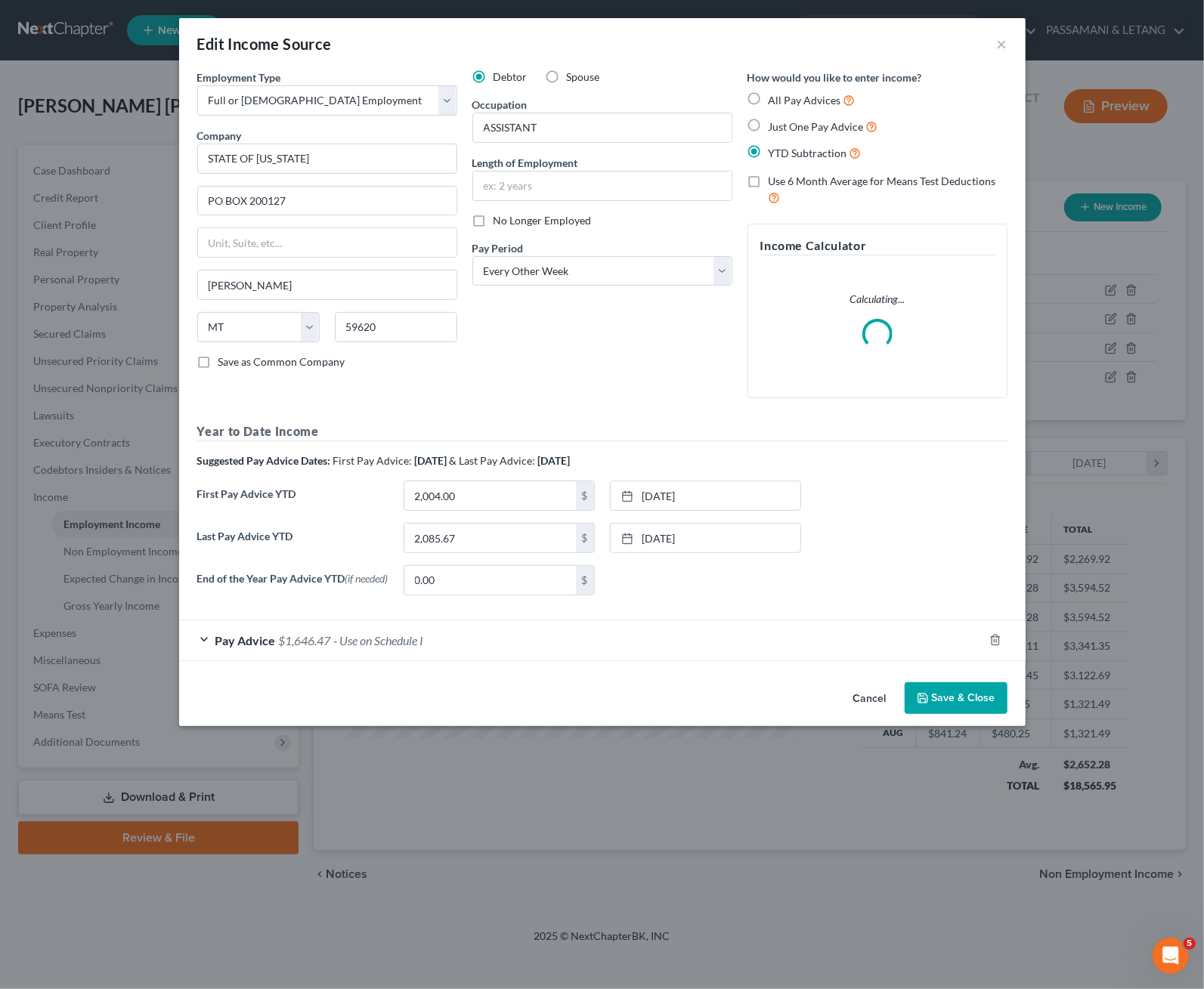
click at [780, 135] on label "Just One Pay Advice" at bounding box center [823, 126] width 109 height 18
click at [780, 128] on input "Just One Pay Advice" at bounding box center [779, 122] width 10 height 10
radio input "true"
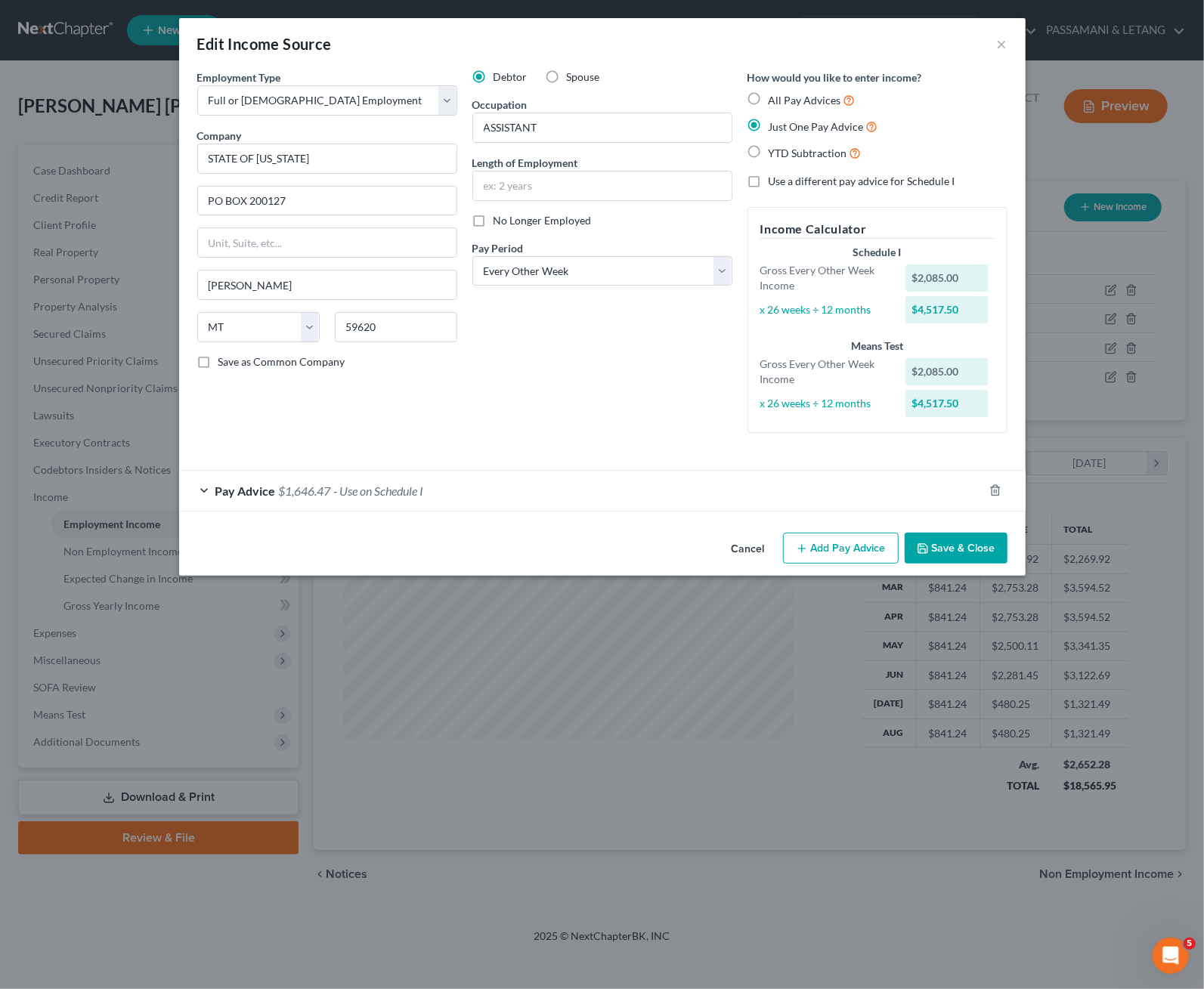
click at [984, 511] on div "Pay Advice $1,646.47 - Use on Schedule I" at bounding box center [581, 491] width 804 height 40
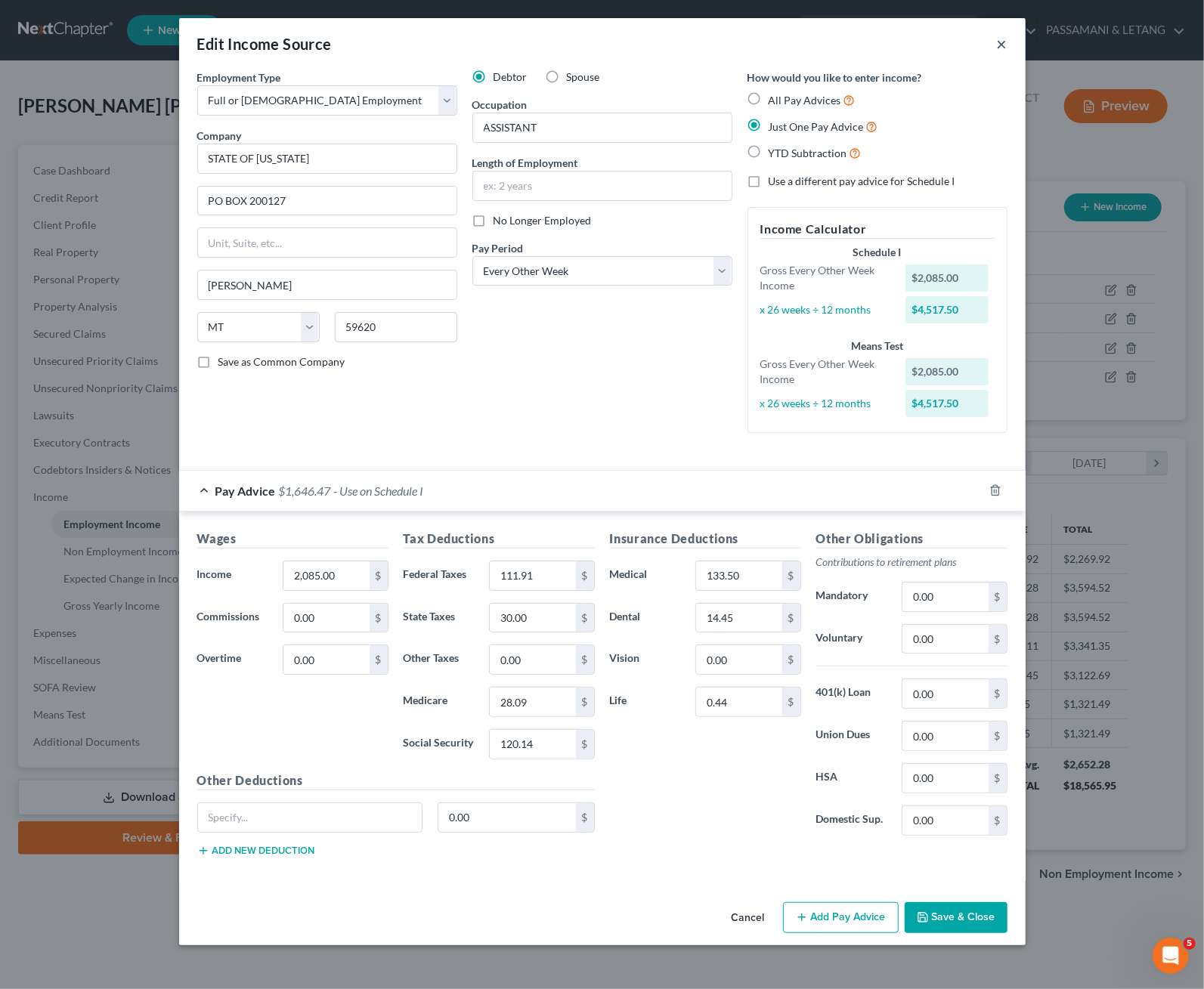
click at [997, 49] on button "×" at bounding box center [1002, 44] width 11 height 18
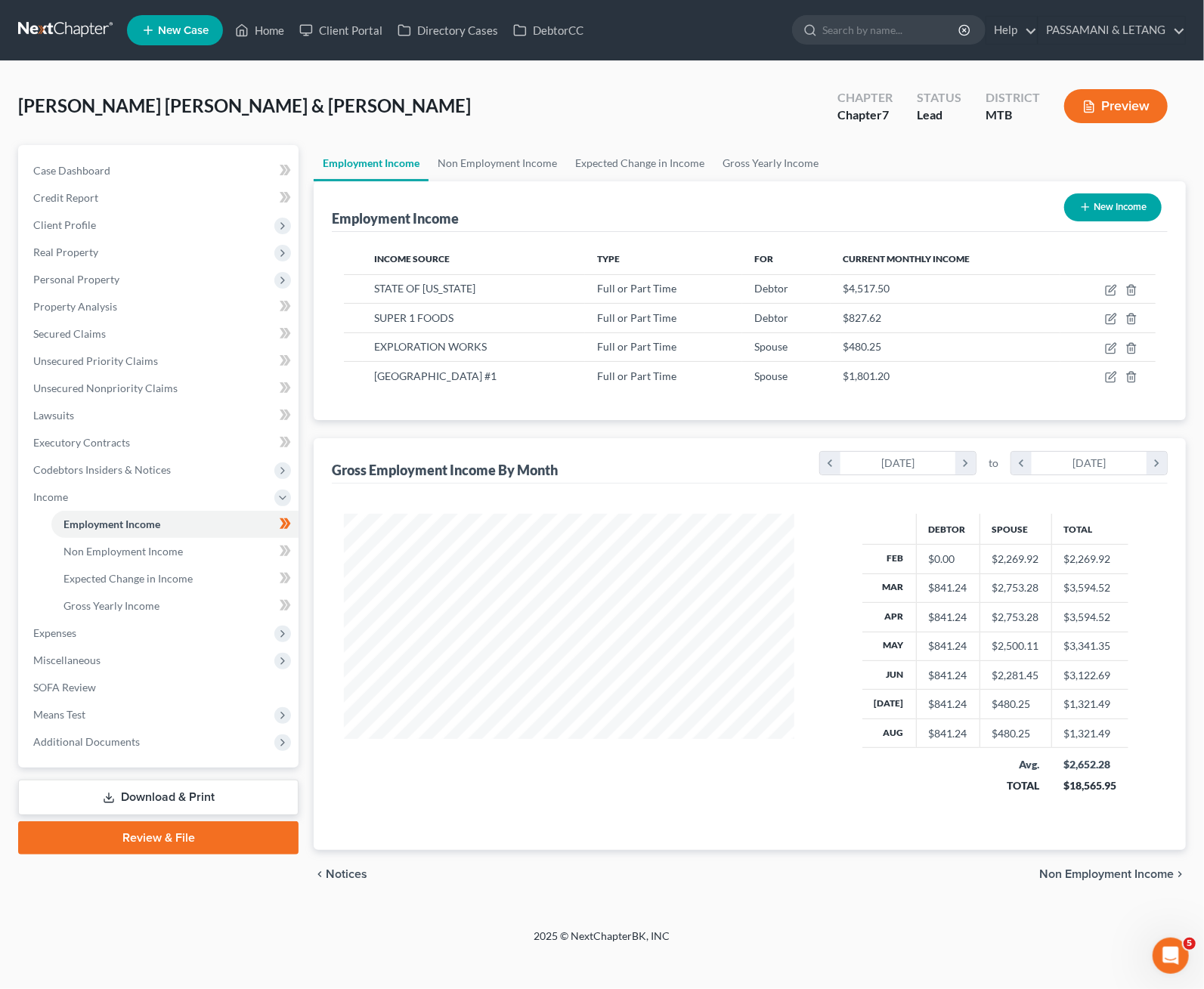
click at [997, 123] on button "Preview" at bounding box center [1115, 106] width 103 height 34
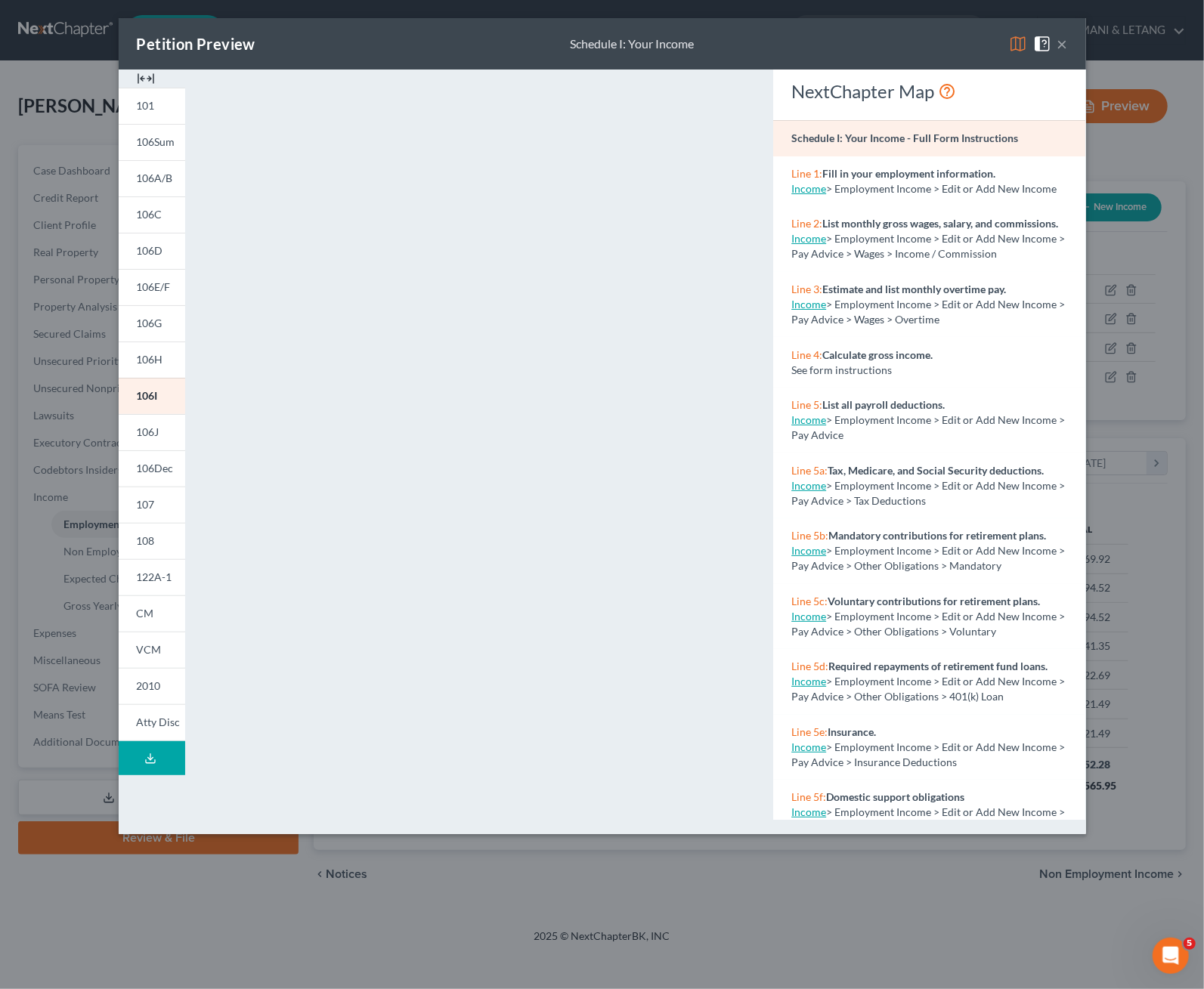
click at [997, 49] on button "×" at bounding box center [1062, 44] width 11 height 18
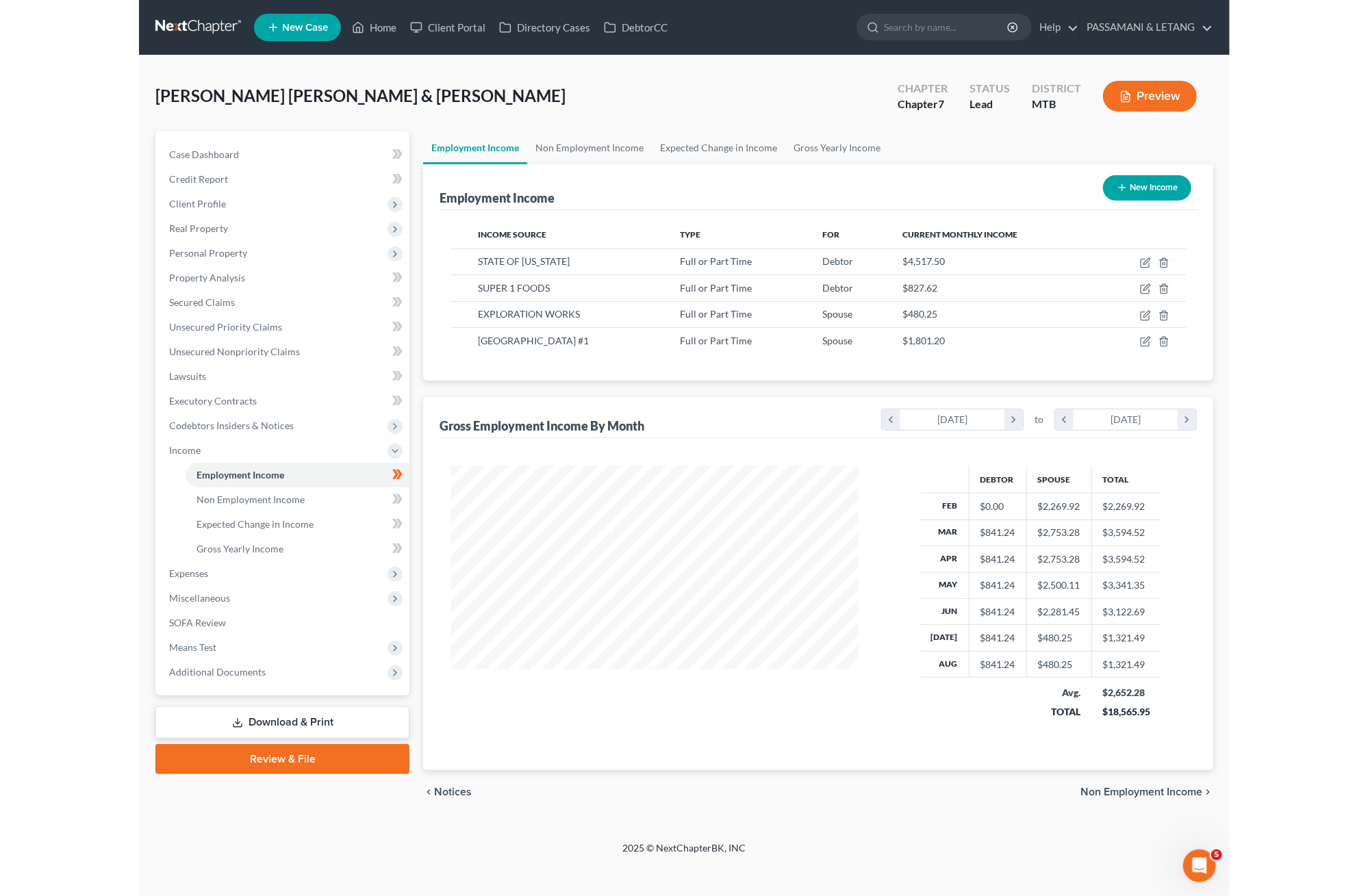
scroll to position [318, 556]
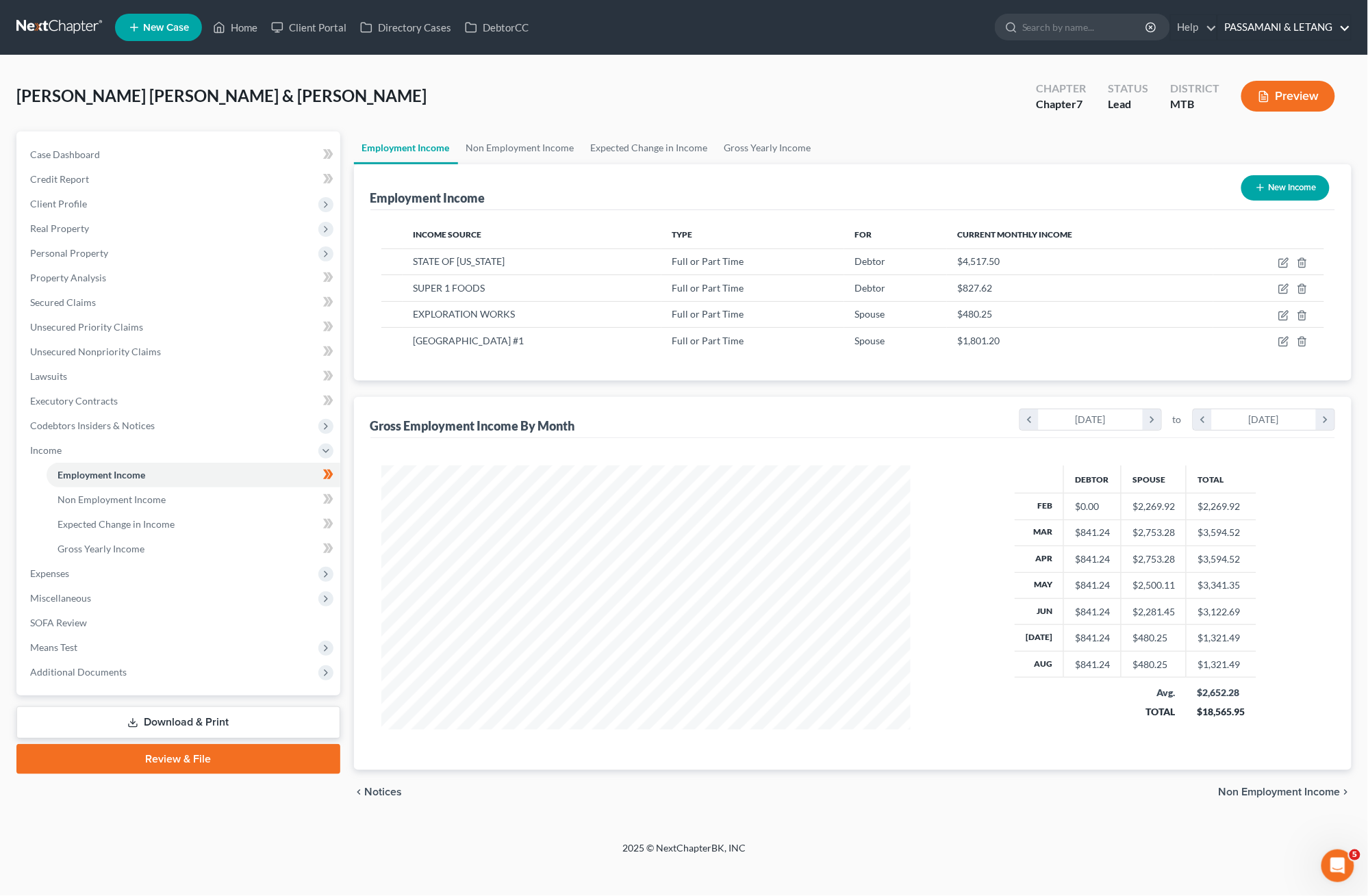
click at [904, 34] on link "PASSAMANI & LETANG" at bounding box center [1285, 28] width 133 height 25
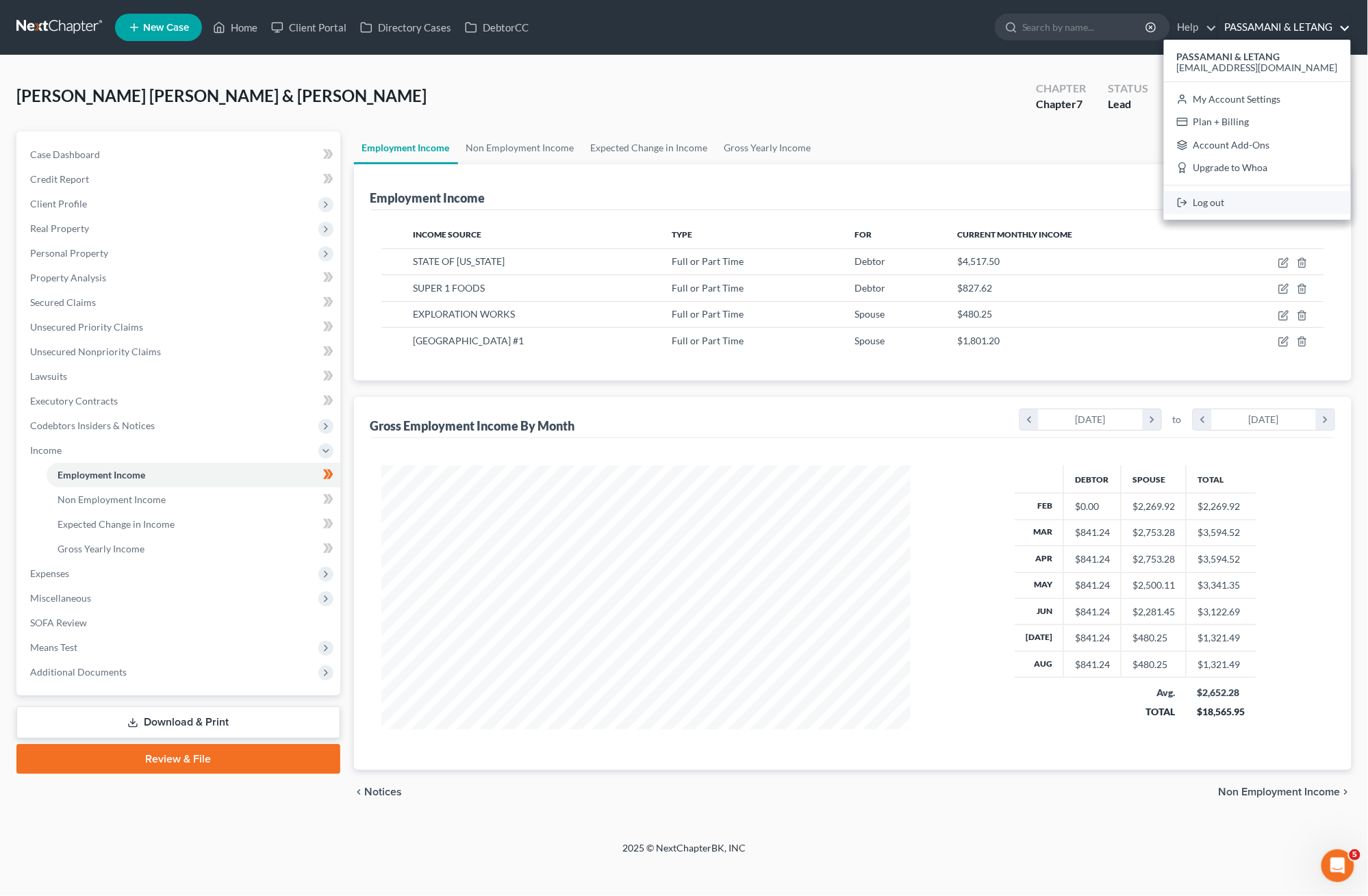
click at [904, 214] on link "Log out" at bounding box center [1258, 203] width 187 height 24
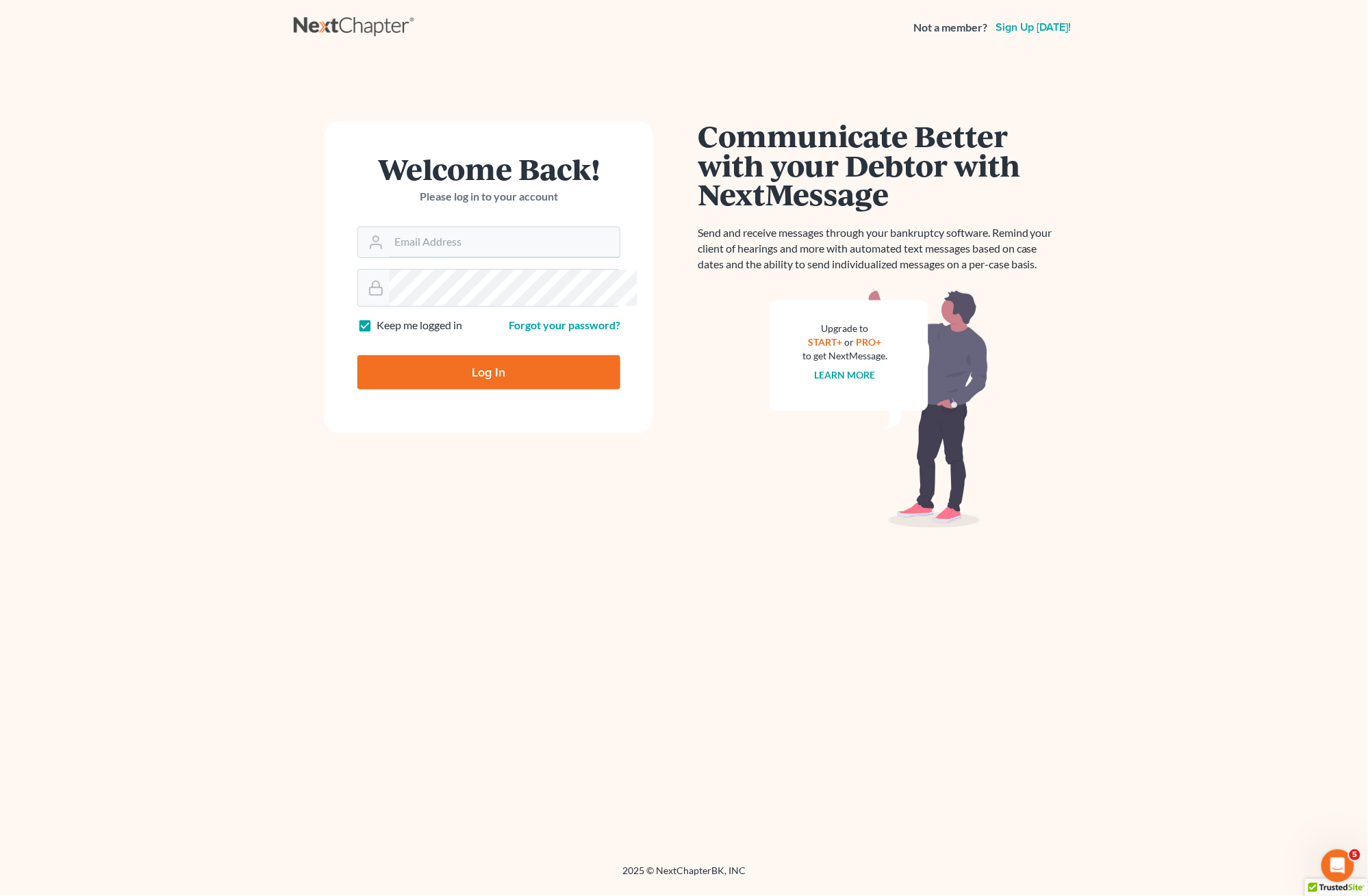
type input "[EMAIL_ADDRESS][DOMAIN_NAME]"
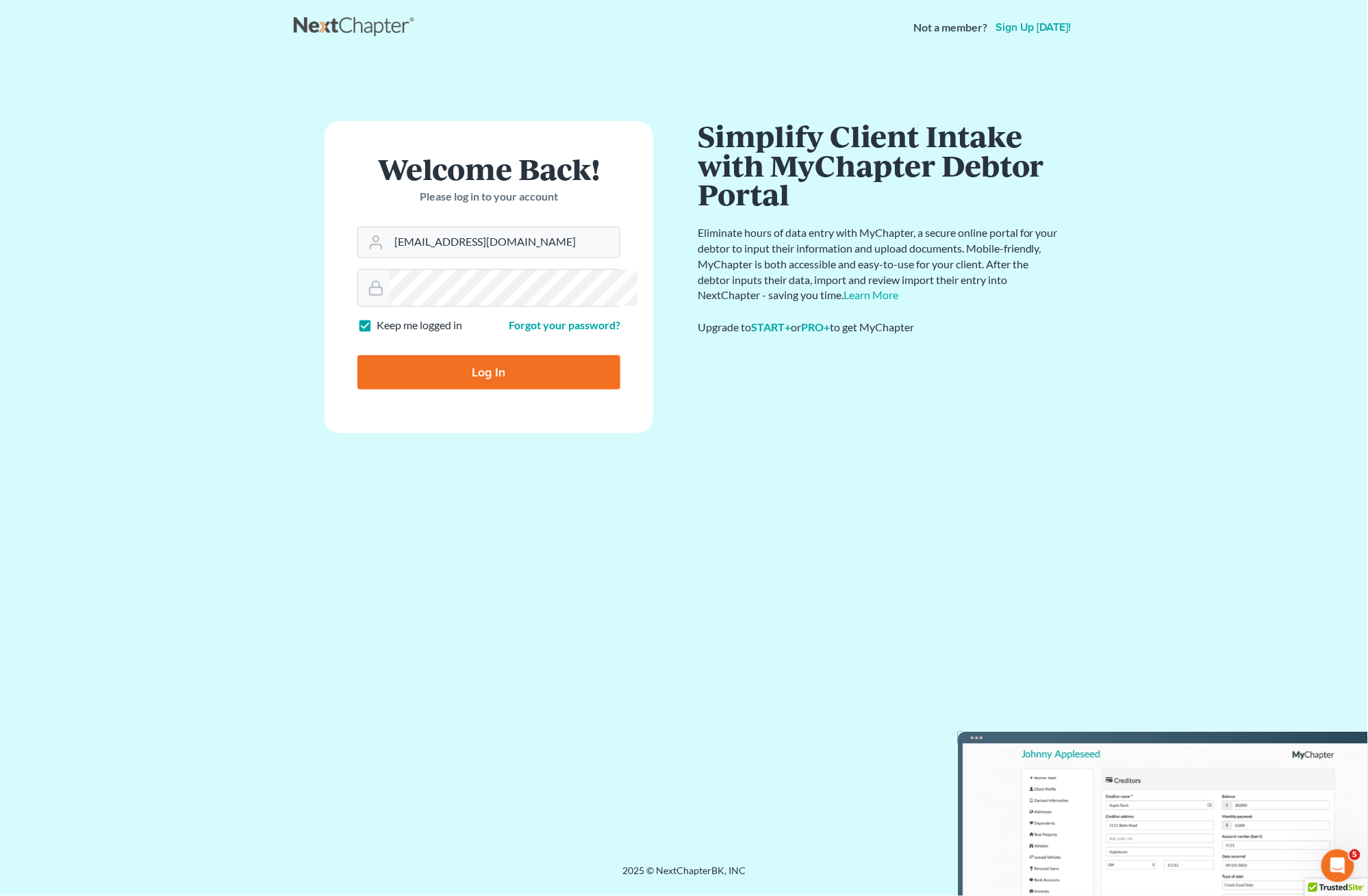
click at [511, 389] on input "Log In" at bounding box center [489, 372] width 263 height 34
type input "Thinking..."
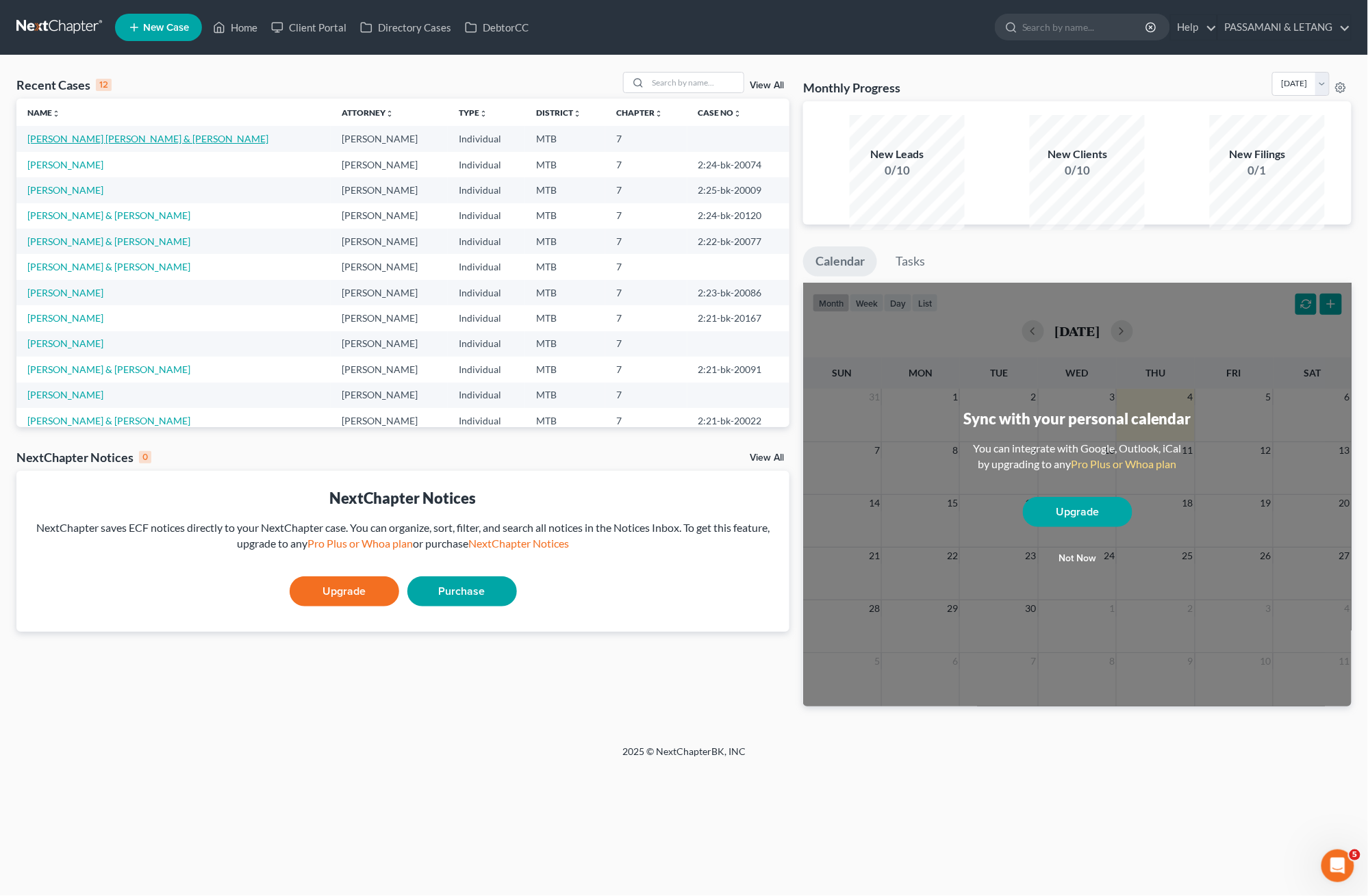
click at [191, 144] on link "[PERSON_NAME] [PERSON_NAME] & [PERSON_NAME]" at bounding box center [148, 139] width 241 height 12
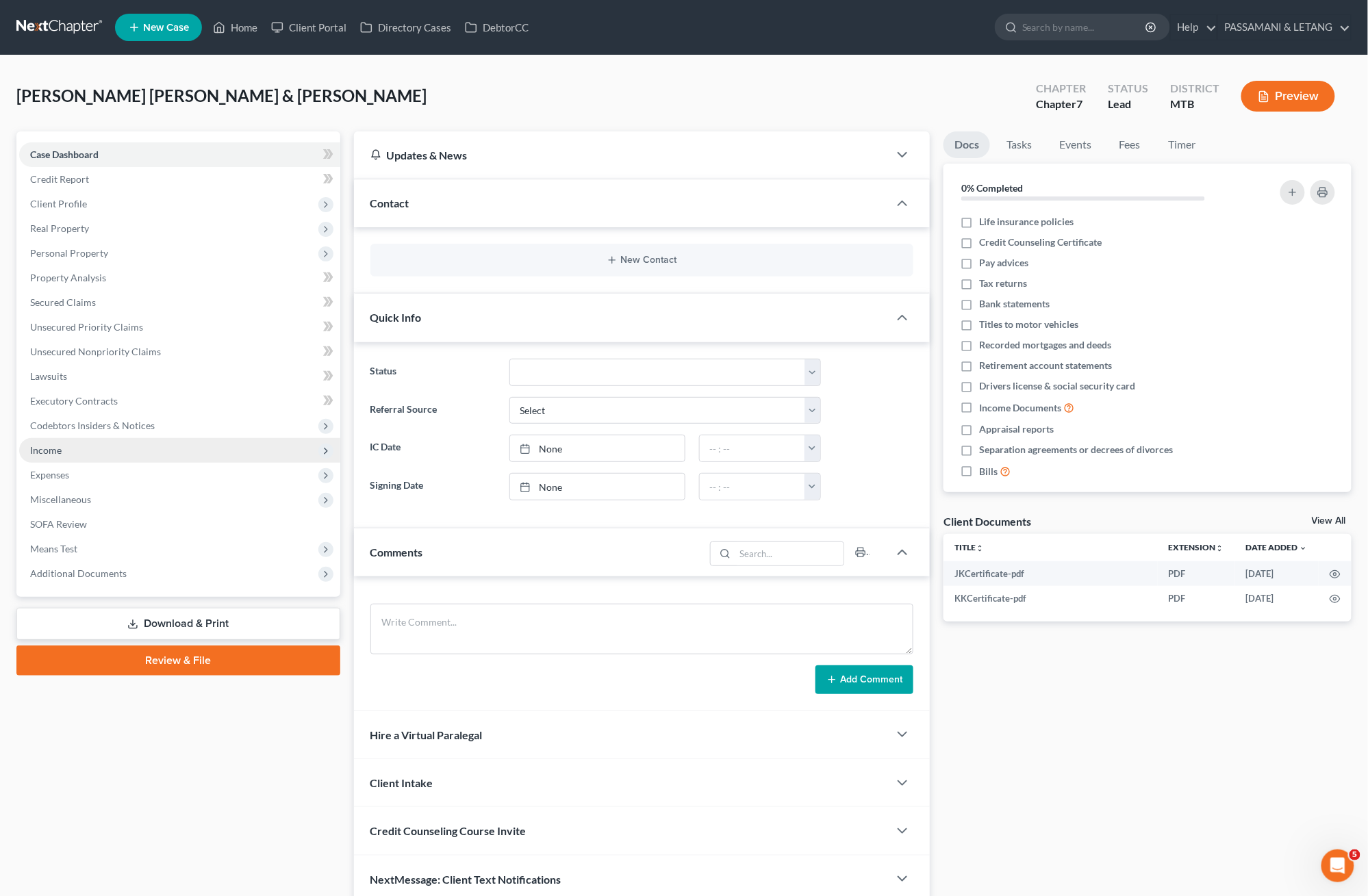
click at [62, 456] on span "Income" at bounding box center [45, 450] width 31 height 12
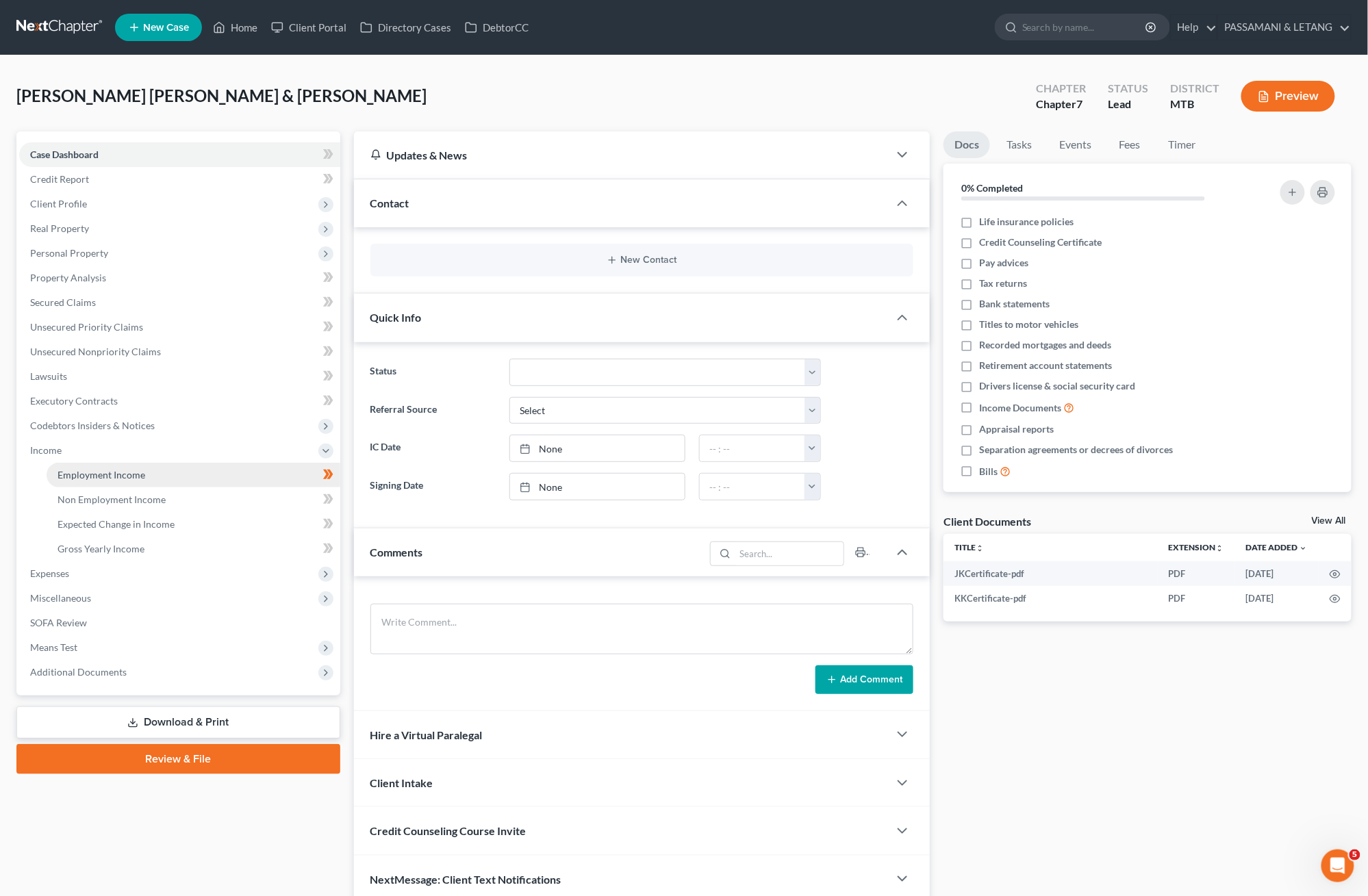
click at [143, 481] on span "Employment Income" at bounding box center [101, 475] width 87 height 12
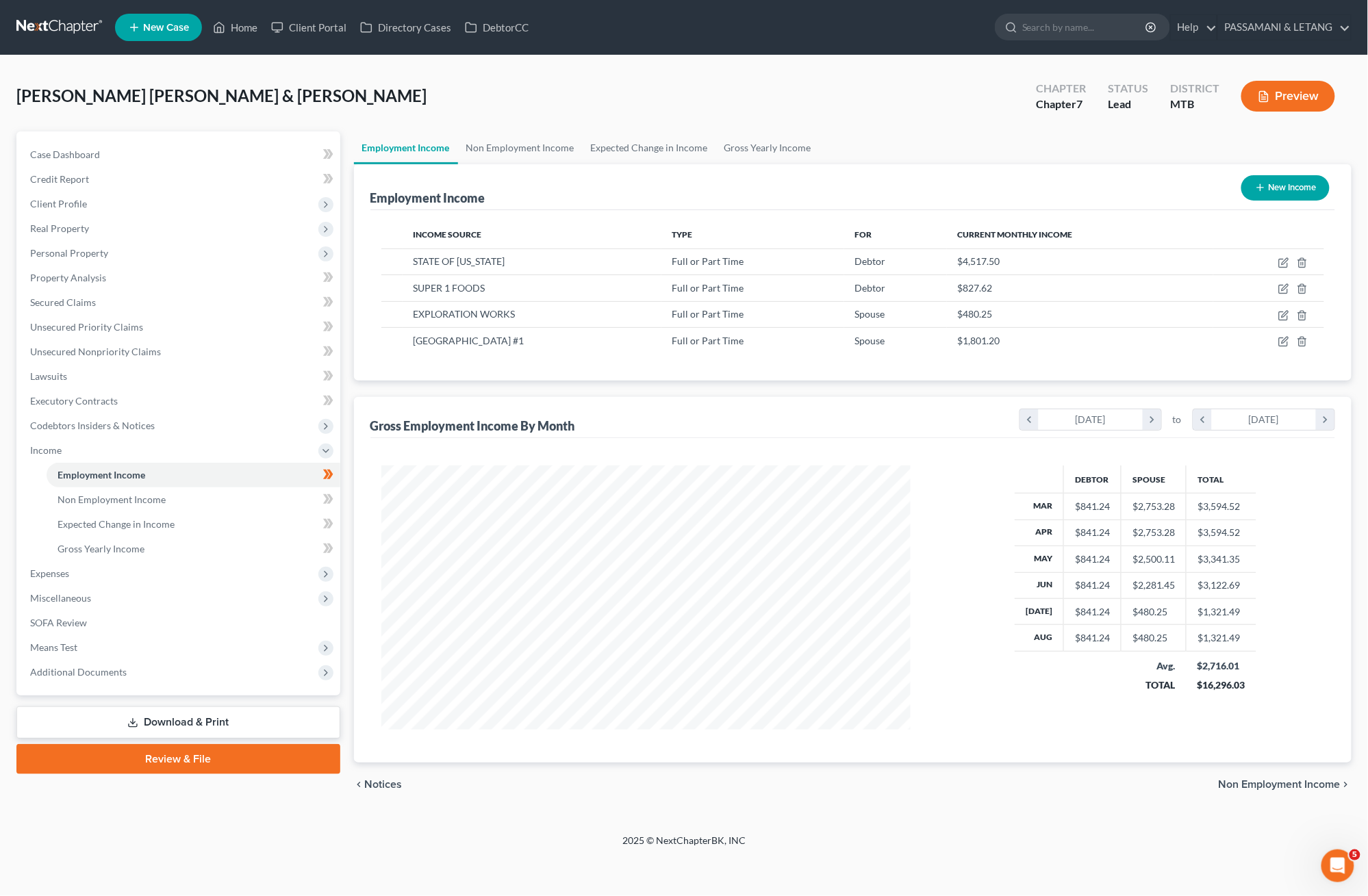
scroll to position [91, 0]
click at [1020, 410] on icon "chevron_left" at bounding box center [1029, 420] width 19 height 21
click at [76, 642] on span "Means Test" at bounding box center [53, 647] width 47 height 12
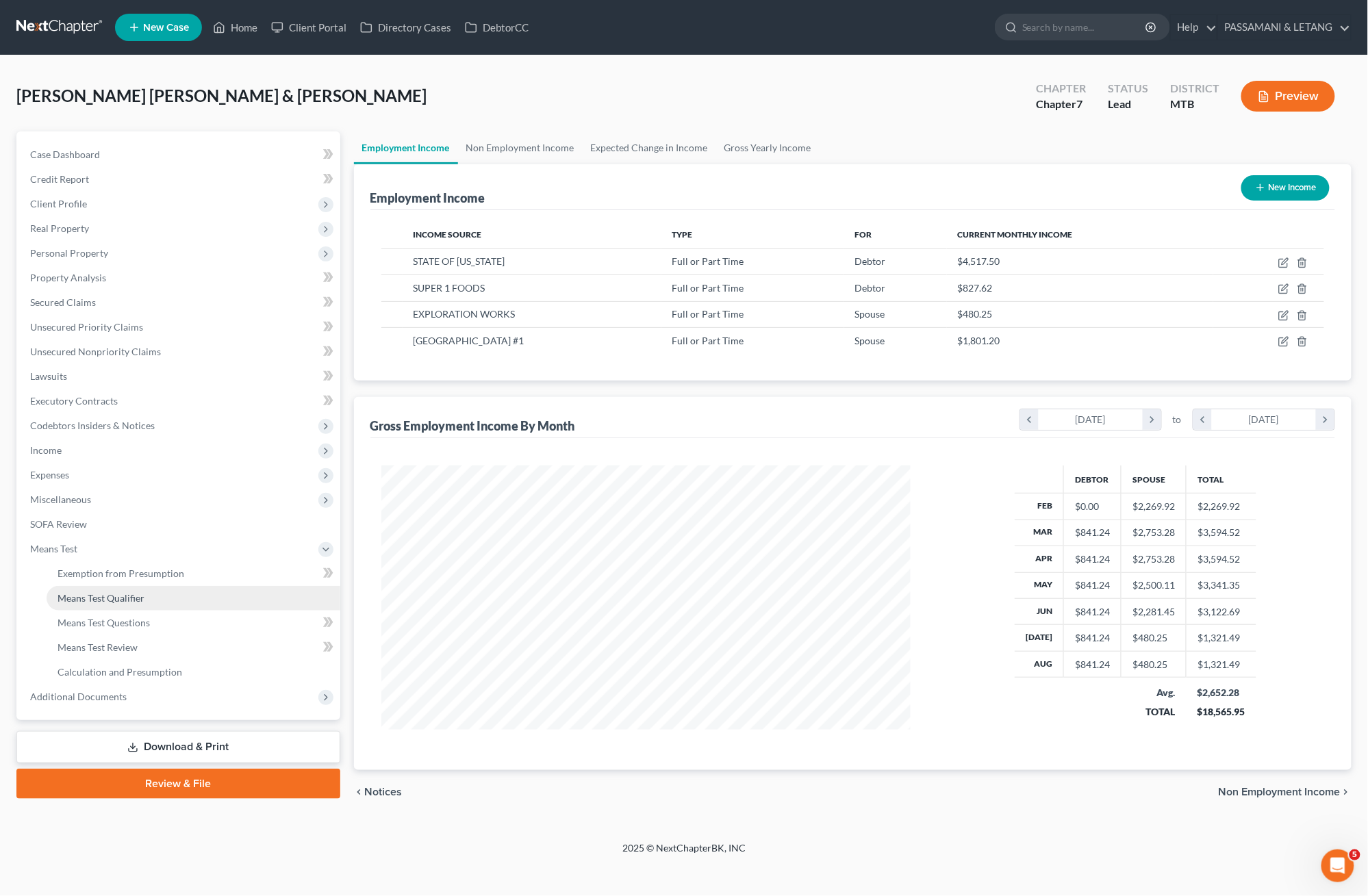
click at [119, 592] on span "Means Test Qualifier" at bounding box center [100, 598] width 87 height 12
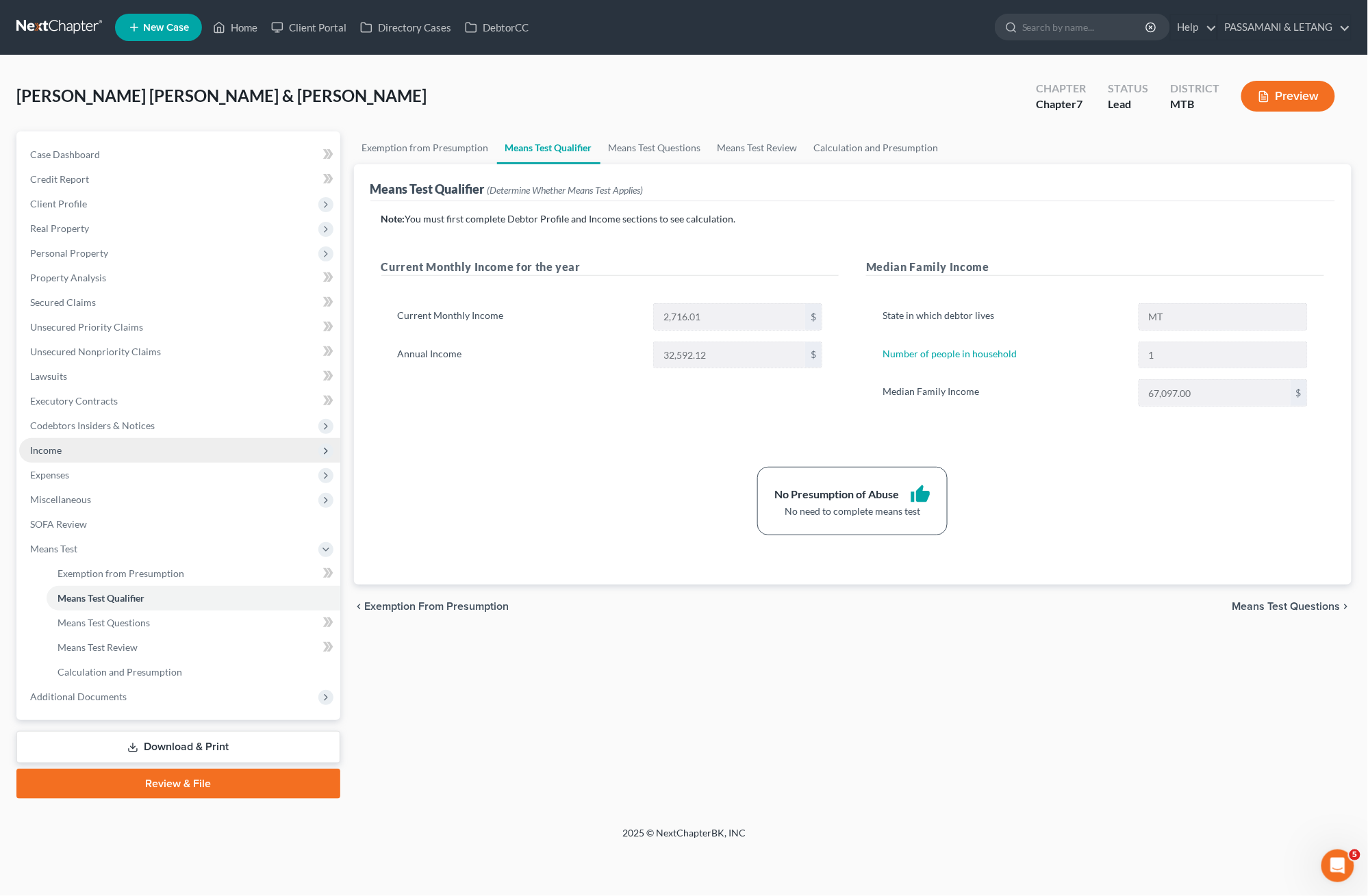
click at [110, 463] on span "Income" at bounding box center [179, 450] width 321 height 25
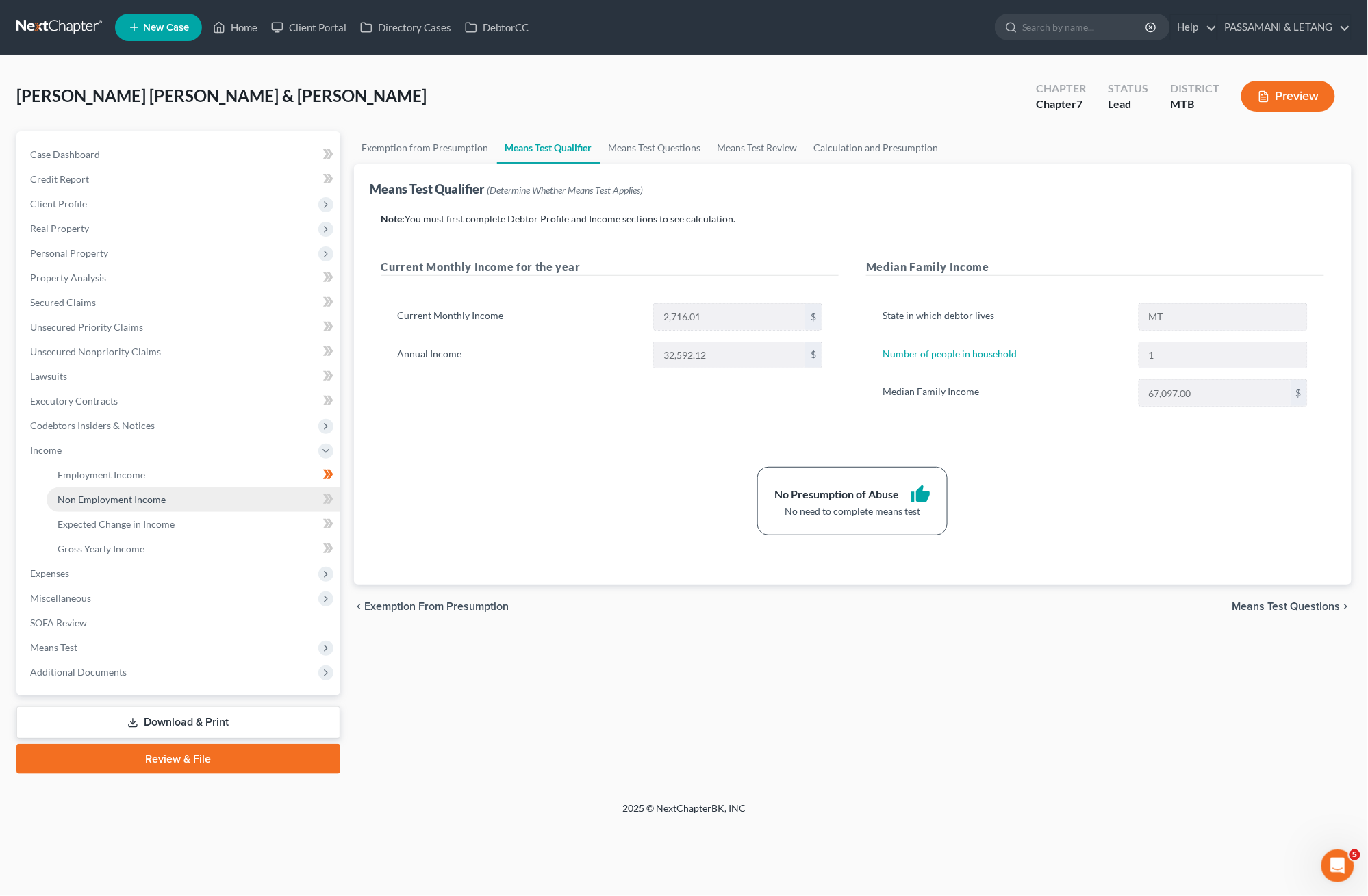
click at [110, 505] on span "Non Employment Income" at bounding box center [112, 499] width 108 height 12
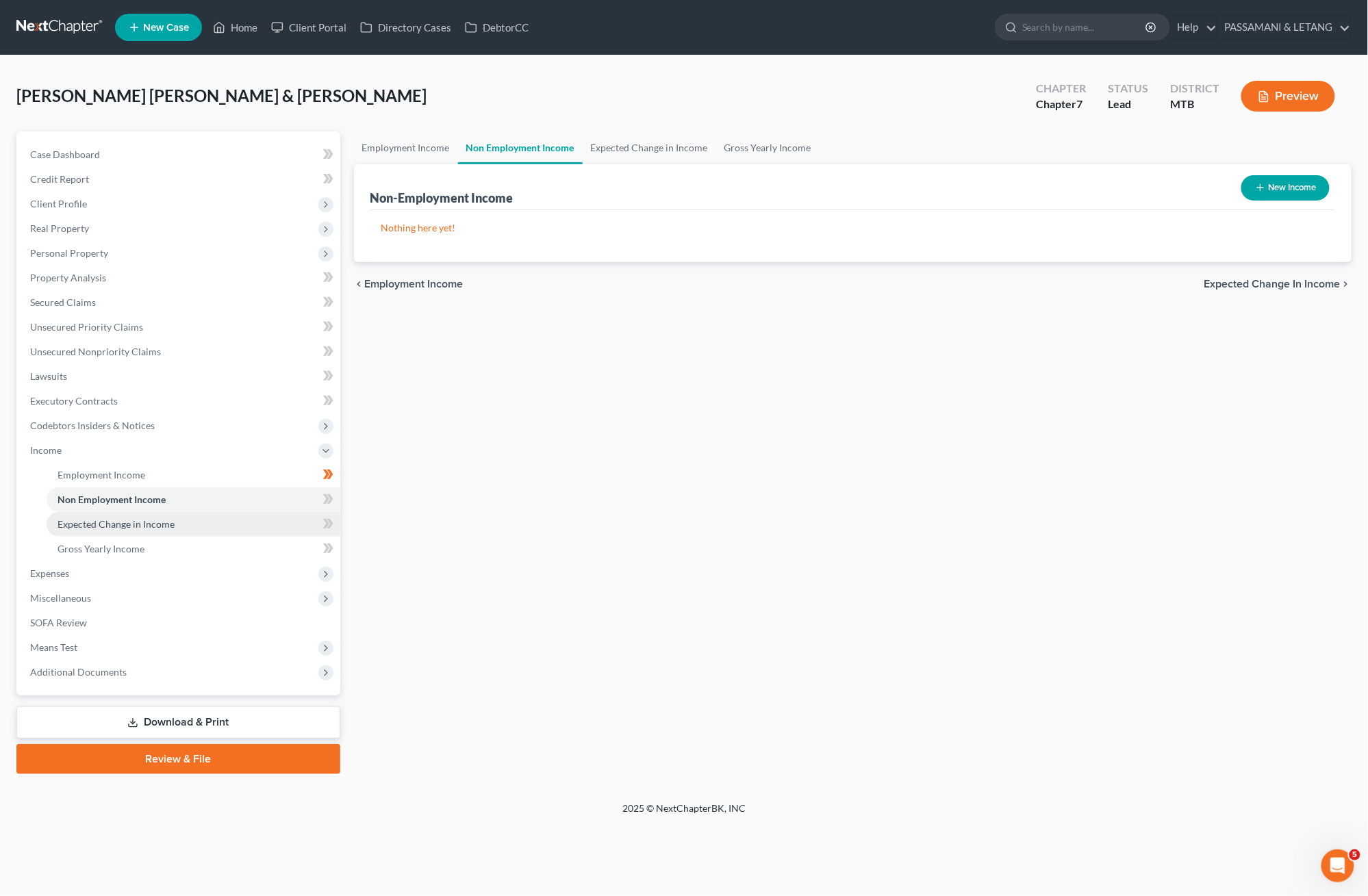
click at [112, 530] on span "Expected Change in Income" at bounding box center [116, 524] width 117 height 12
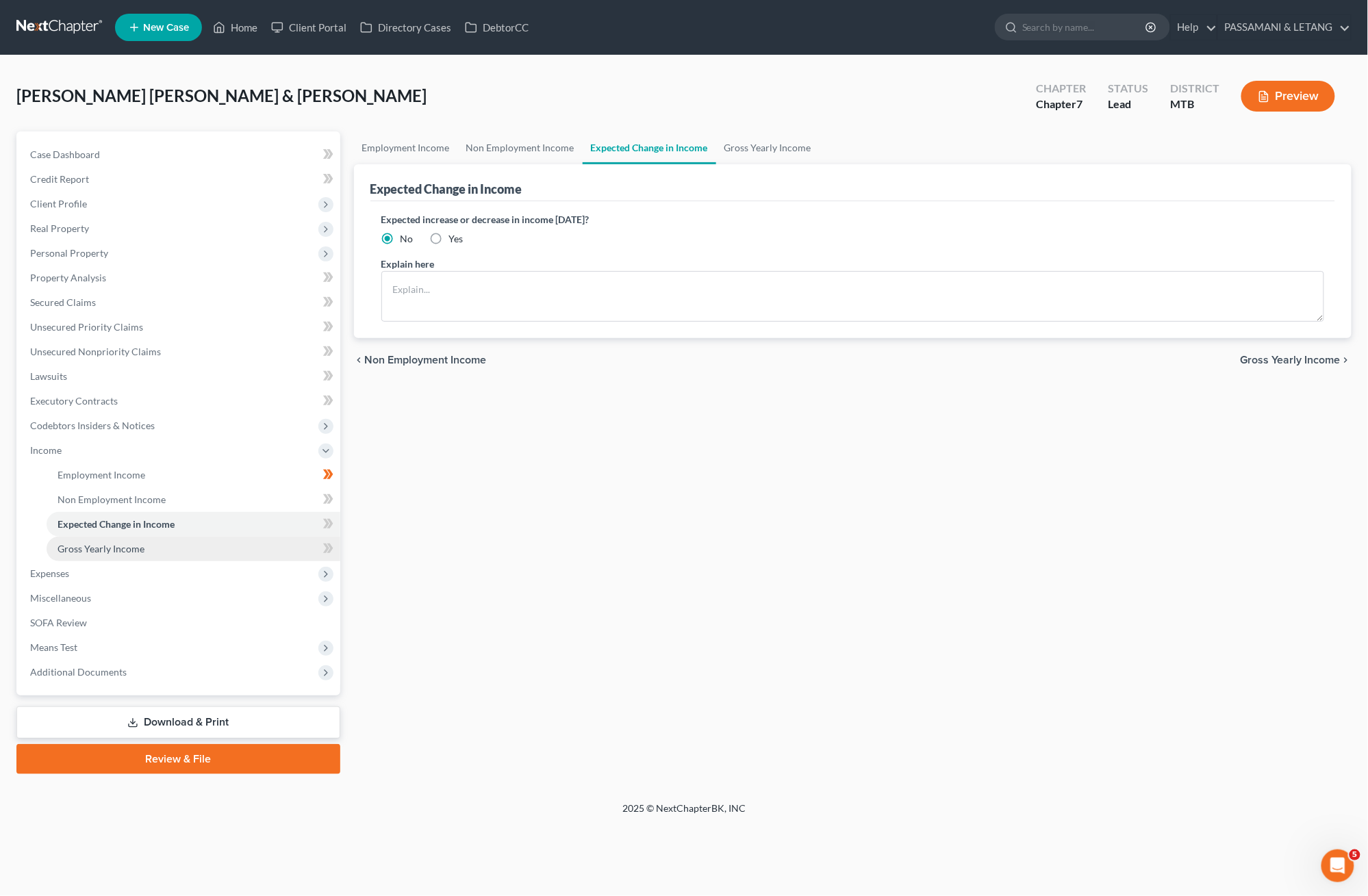
click at [109, 554] on span "Gross Yearly Income" at bounding box center [100, 549] width 87 height 12
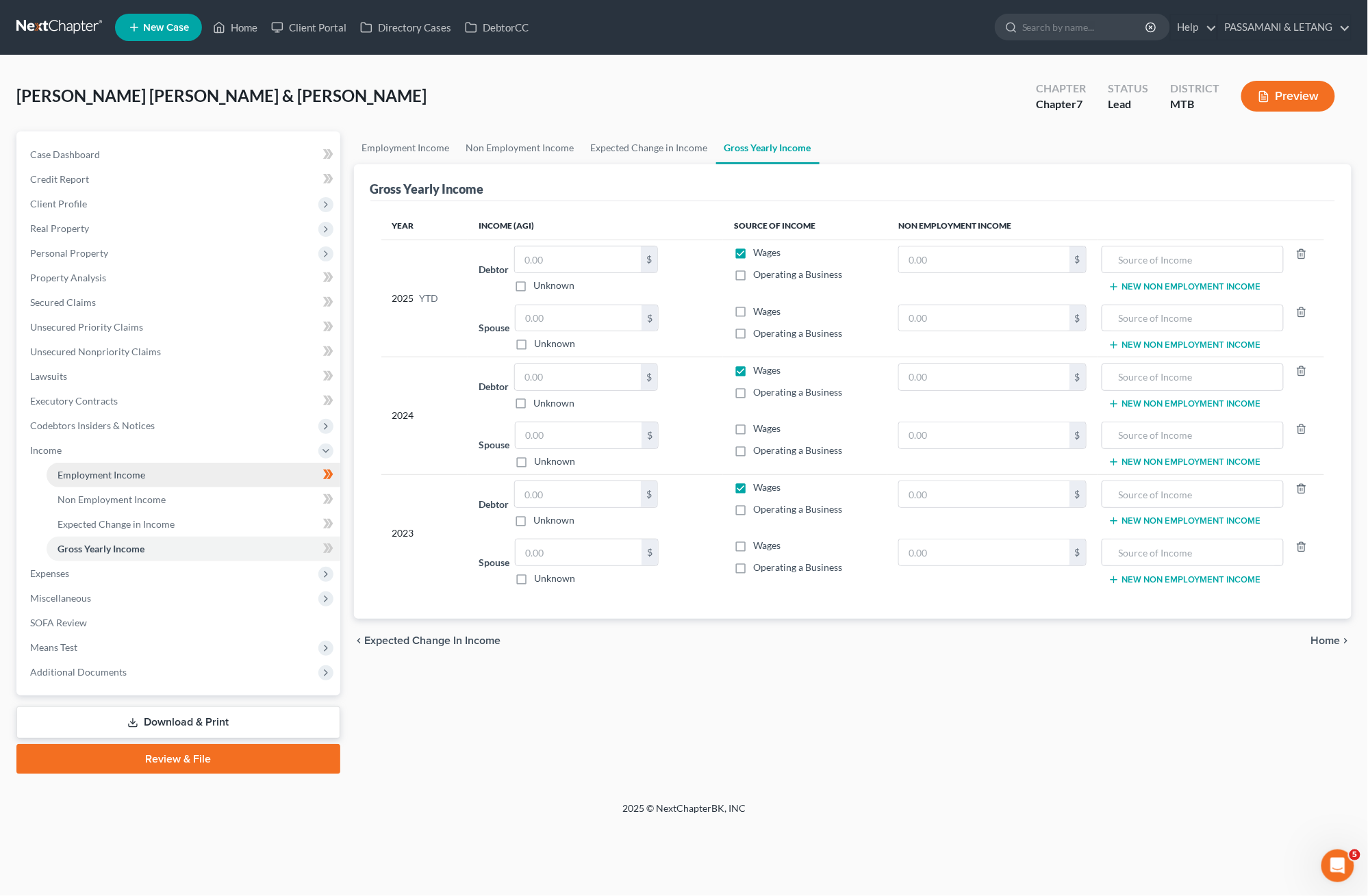
click at [145, 481] on span "Employment Income" at bounding box center [101, 475] width 87 height 12
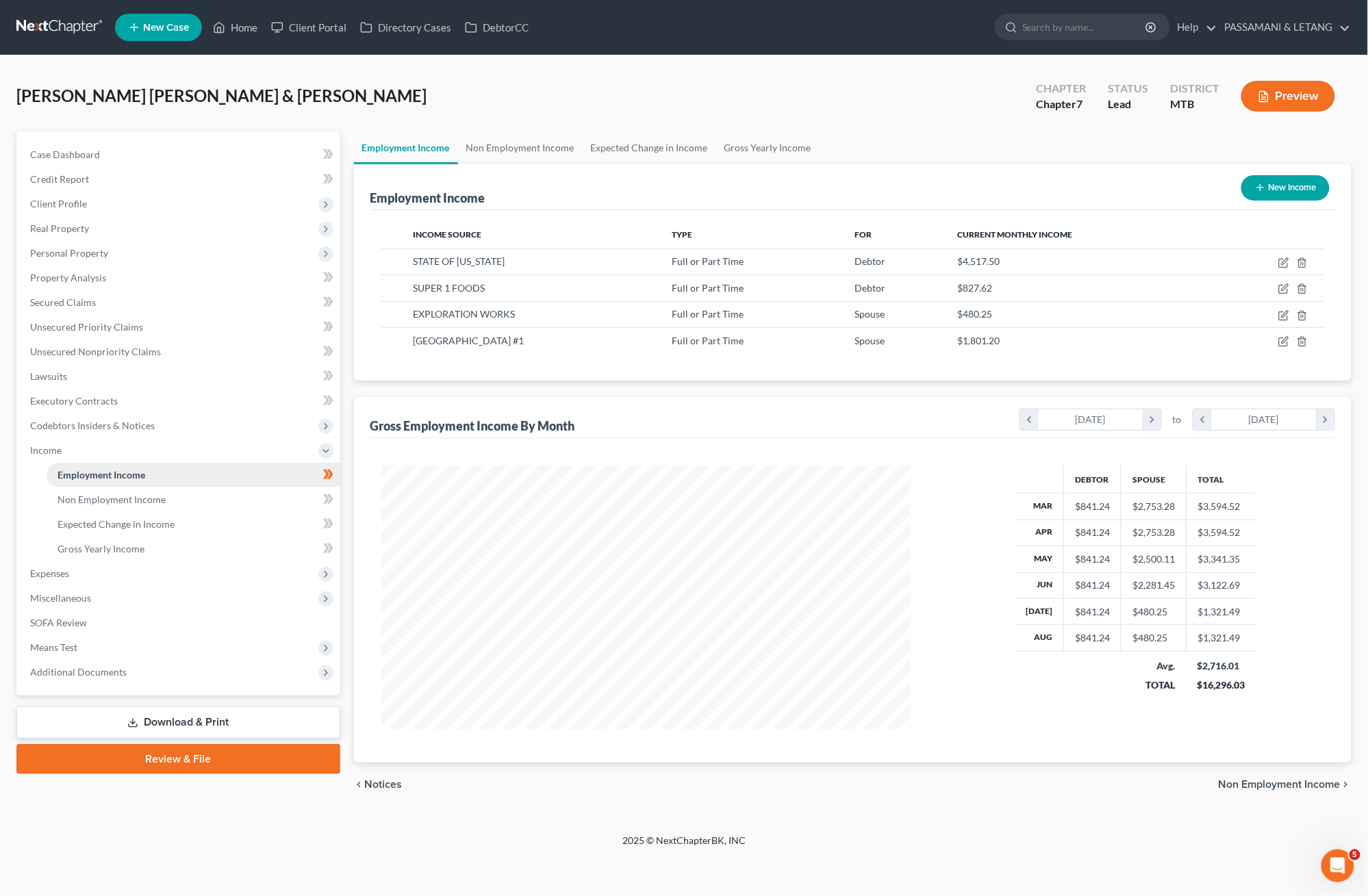
scroll to position [286, 556]
click at [1279, 268] on icon "button" at bounding box center [1284, 263] width 11 height 11
select select "0"
select select "27"
select select "2"
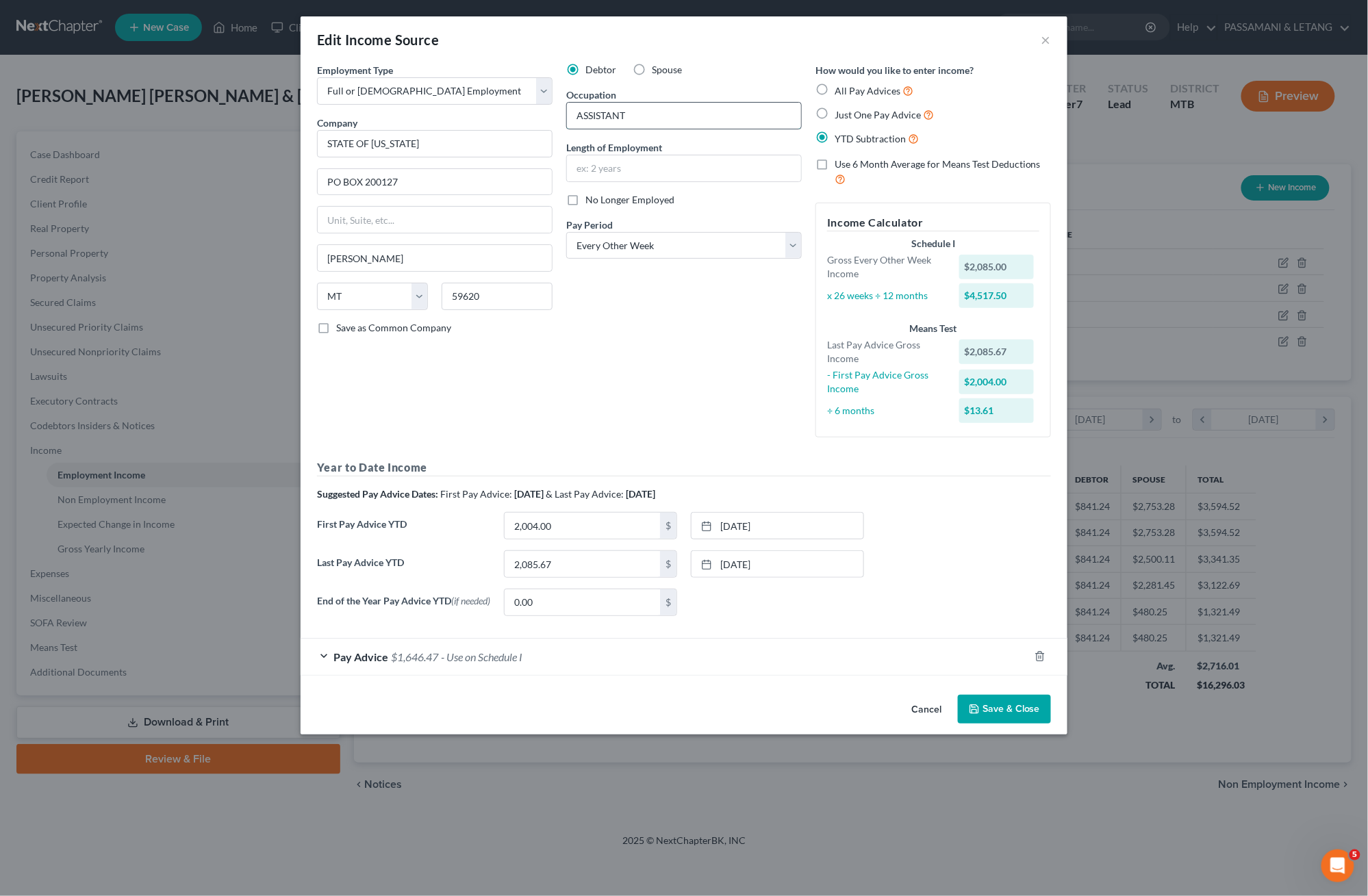
click at [567, 129] on input "ASSISTANT" at bounding box center [684, 116] width 234 height 26
type input "LEGAL ASSISTANT"
click at [848, 123] on label "Just One Pay Advice" at bounding box center [884, 114] width 99 height 16
click at [848, 116] on input "Just One Pay Advice" at bounding box center [844, 111] width 9 height 9
radio input "true"
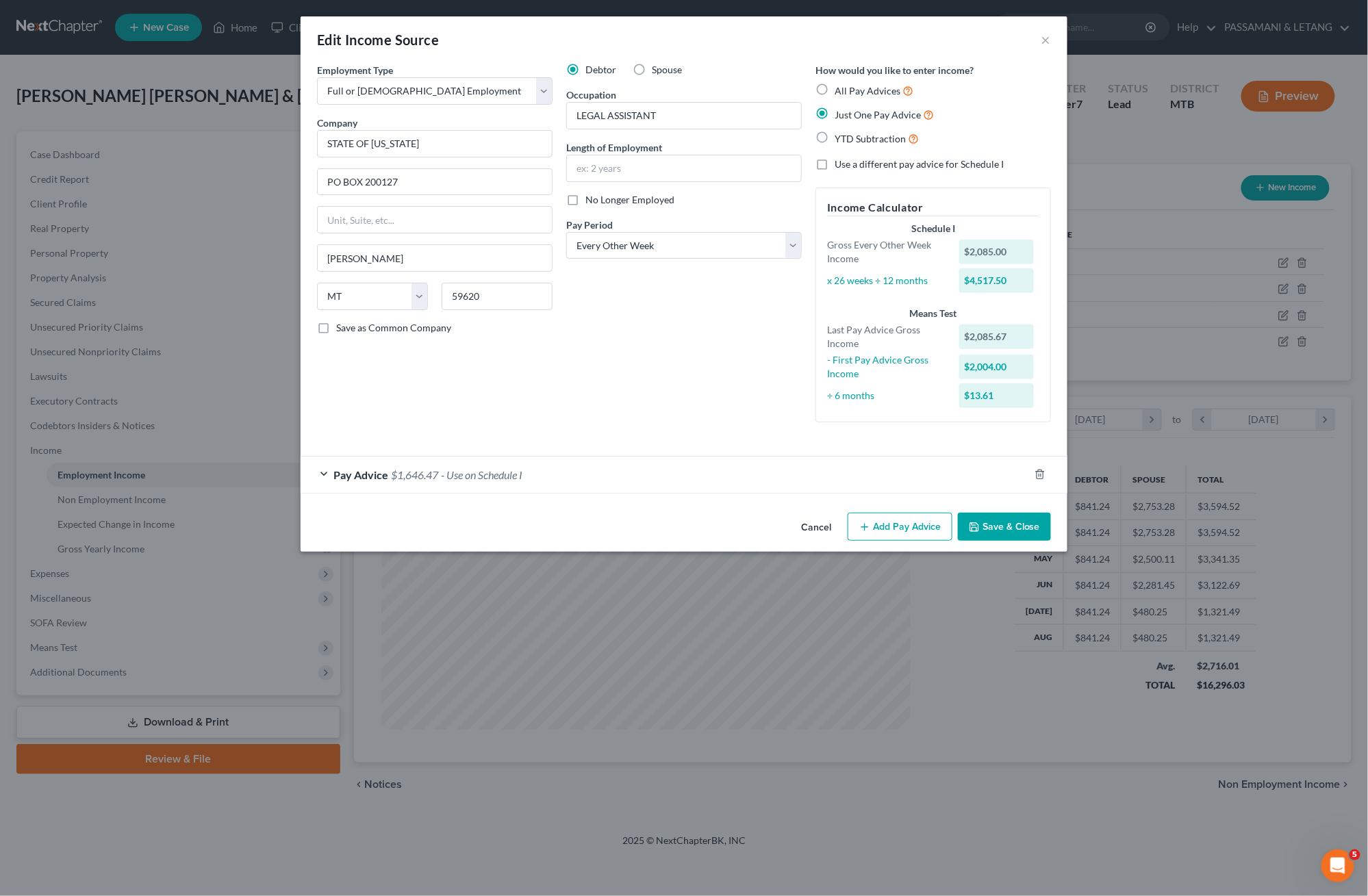
click at [1051, 542] on button "Save & Close" at bounding box center [1004, 527] width 93 height 29
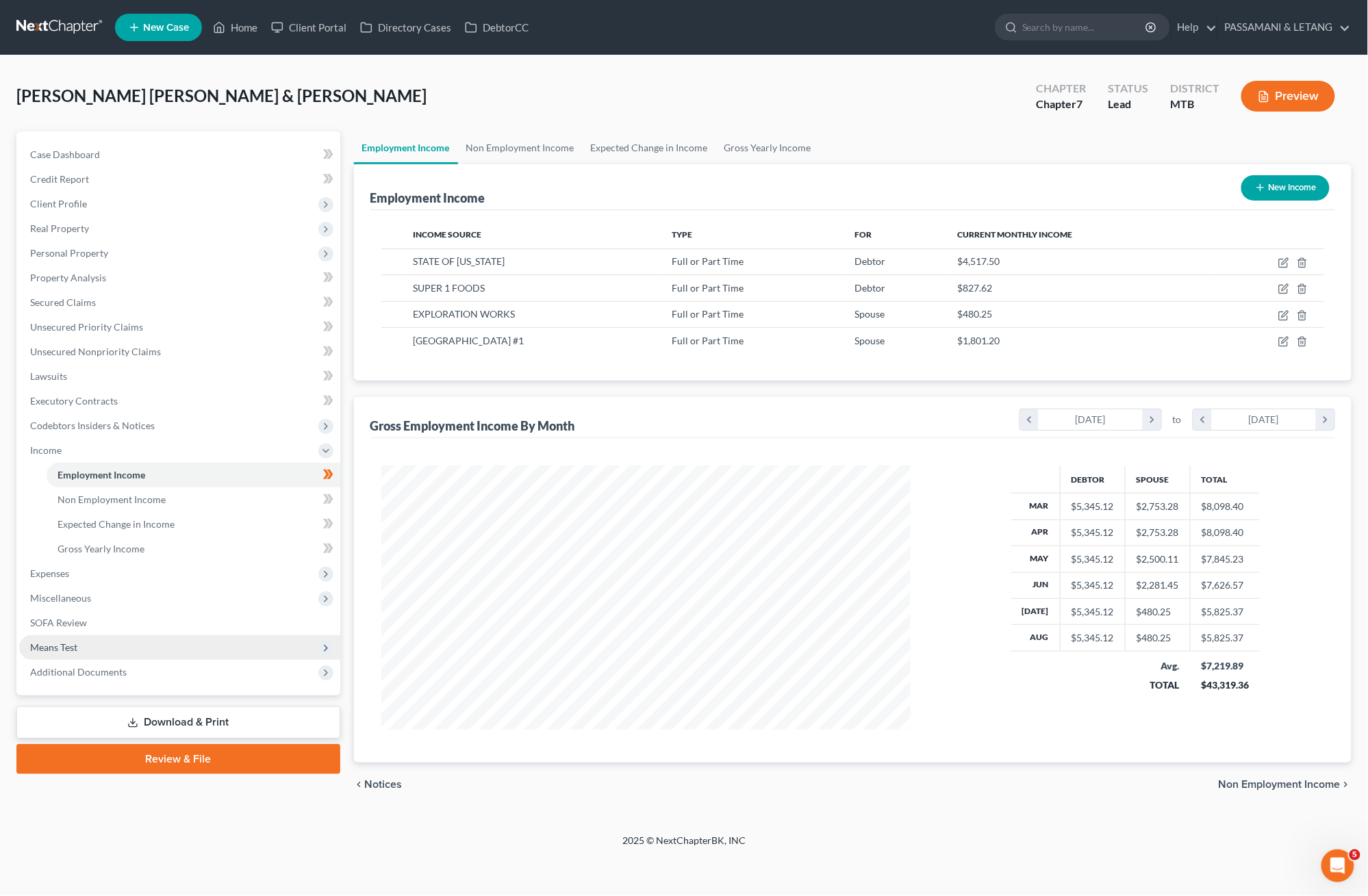
click at [67, 653] on span "Means Test" at bounding box center [53, 647] width 47 height 12
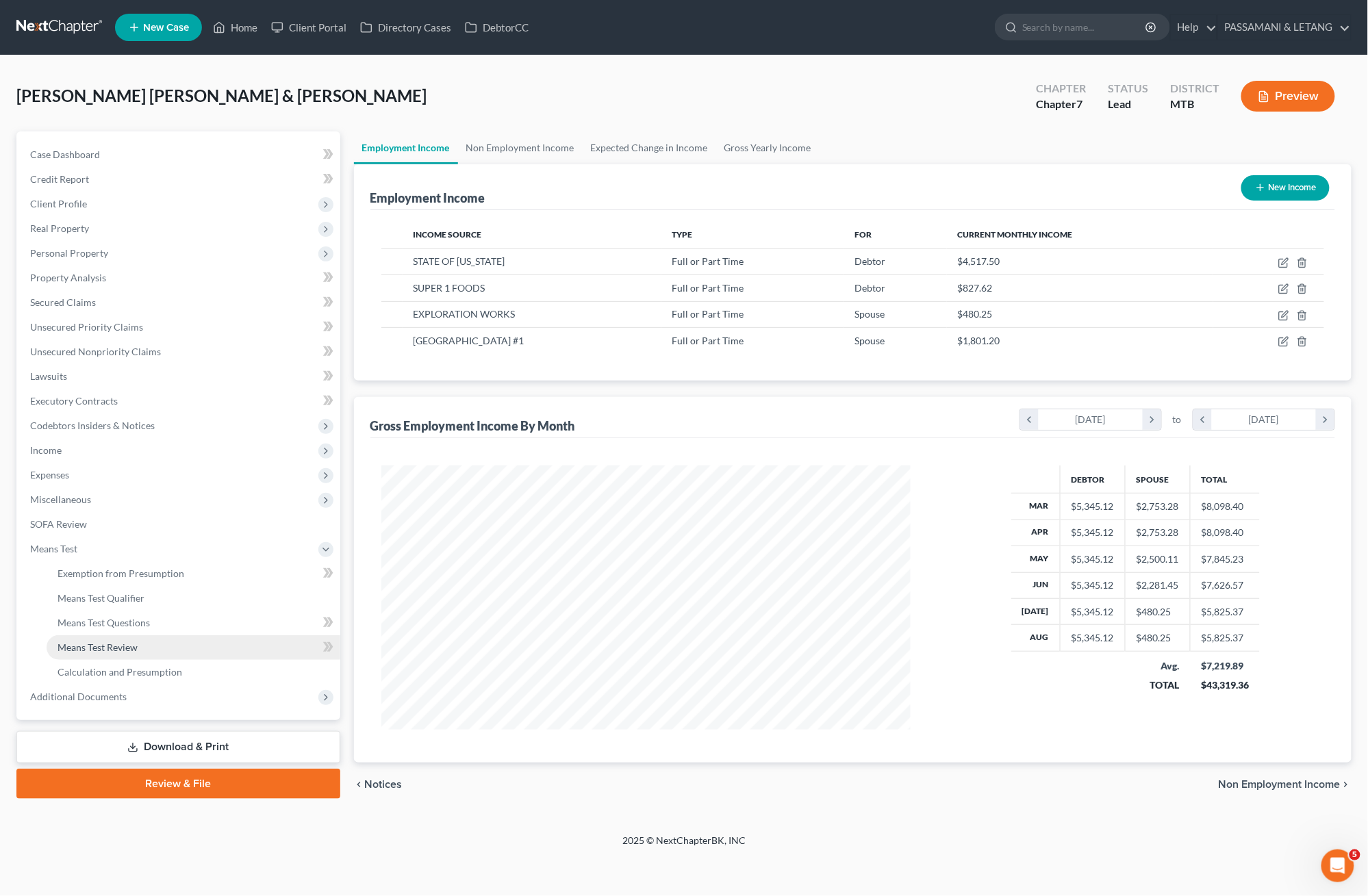
click at [113, 653] on span "Means Test Review" at bounding box center [98, 647] width 80 height 12
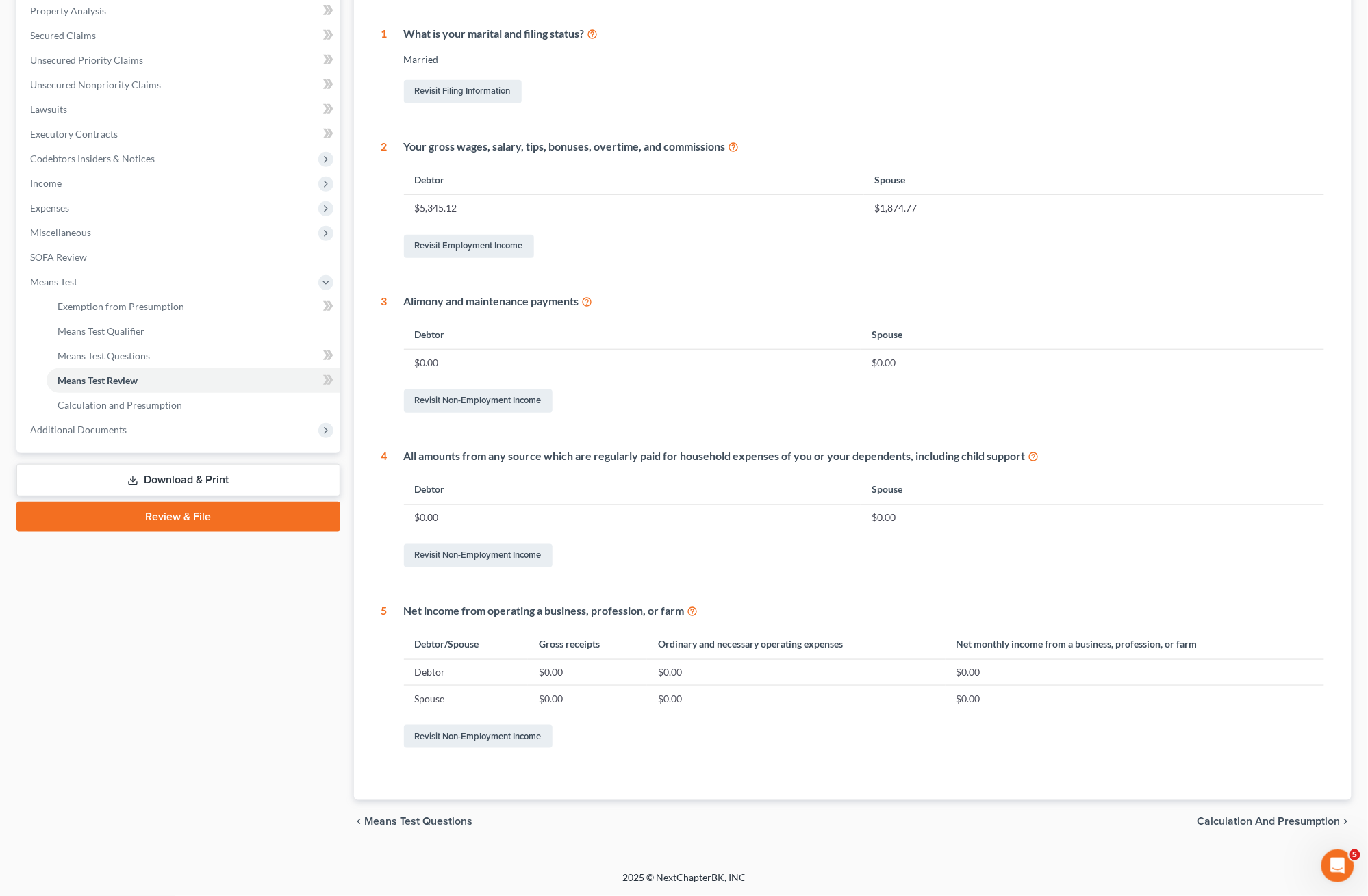
scroll to position [182, 0]
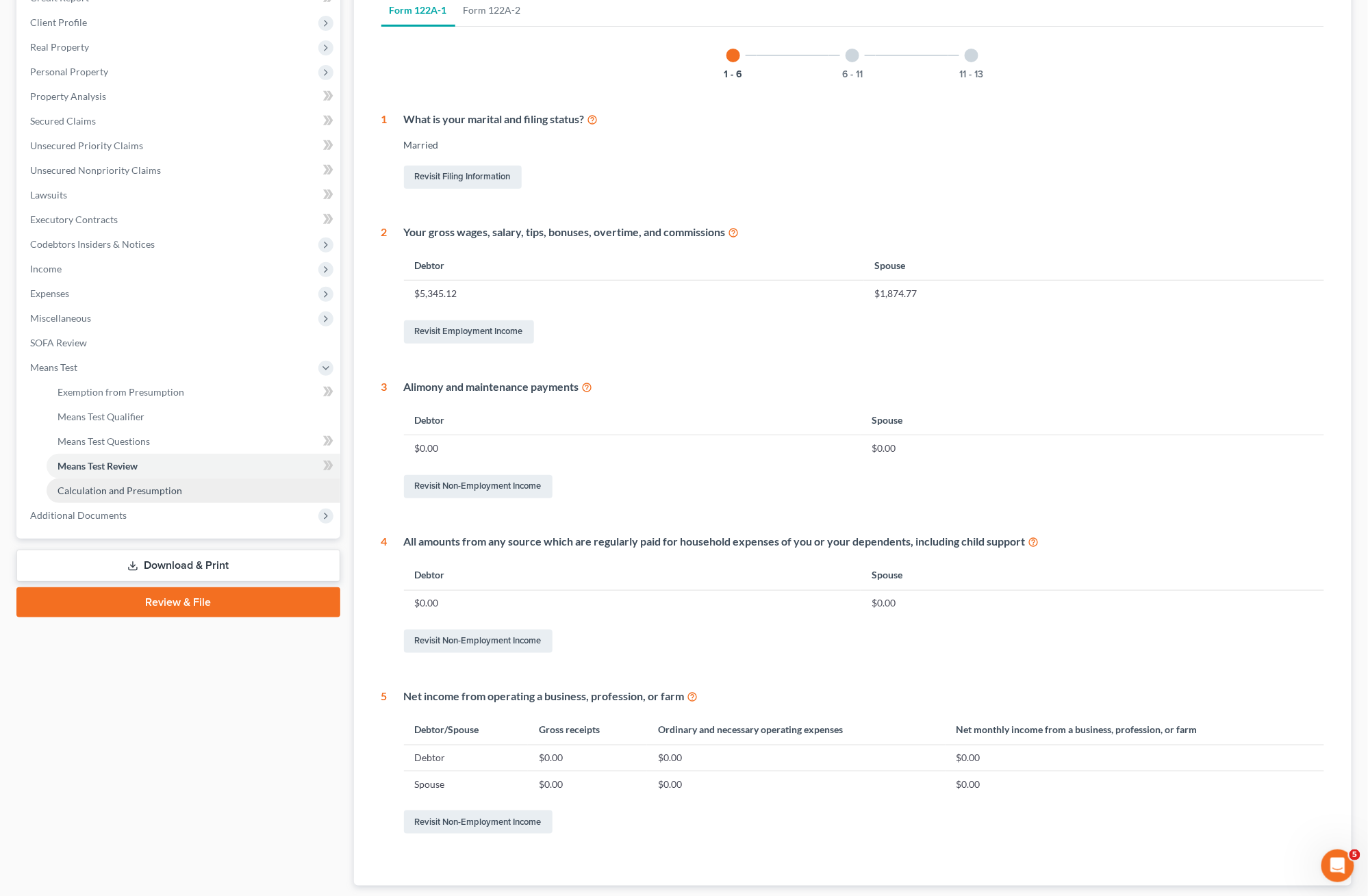
click at [146, 496] on span "Calculation and Presumption" at bounding box center [120, 491] width 125 height 12
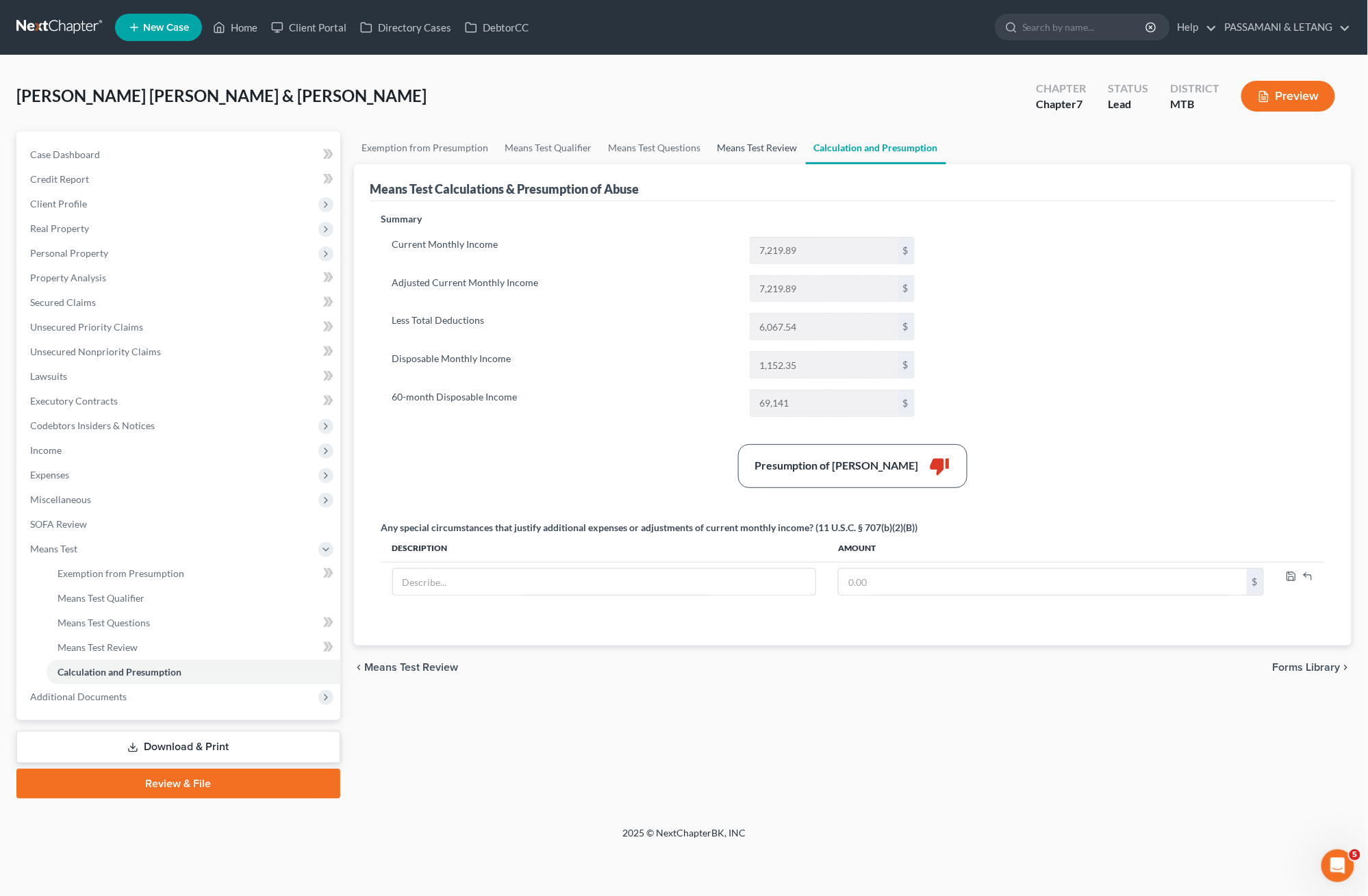
click at [806, 164] on link "Means Test Review" at bounding box center [757, 148] width 96 height 33
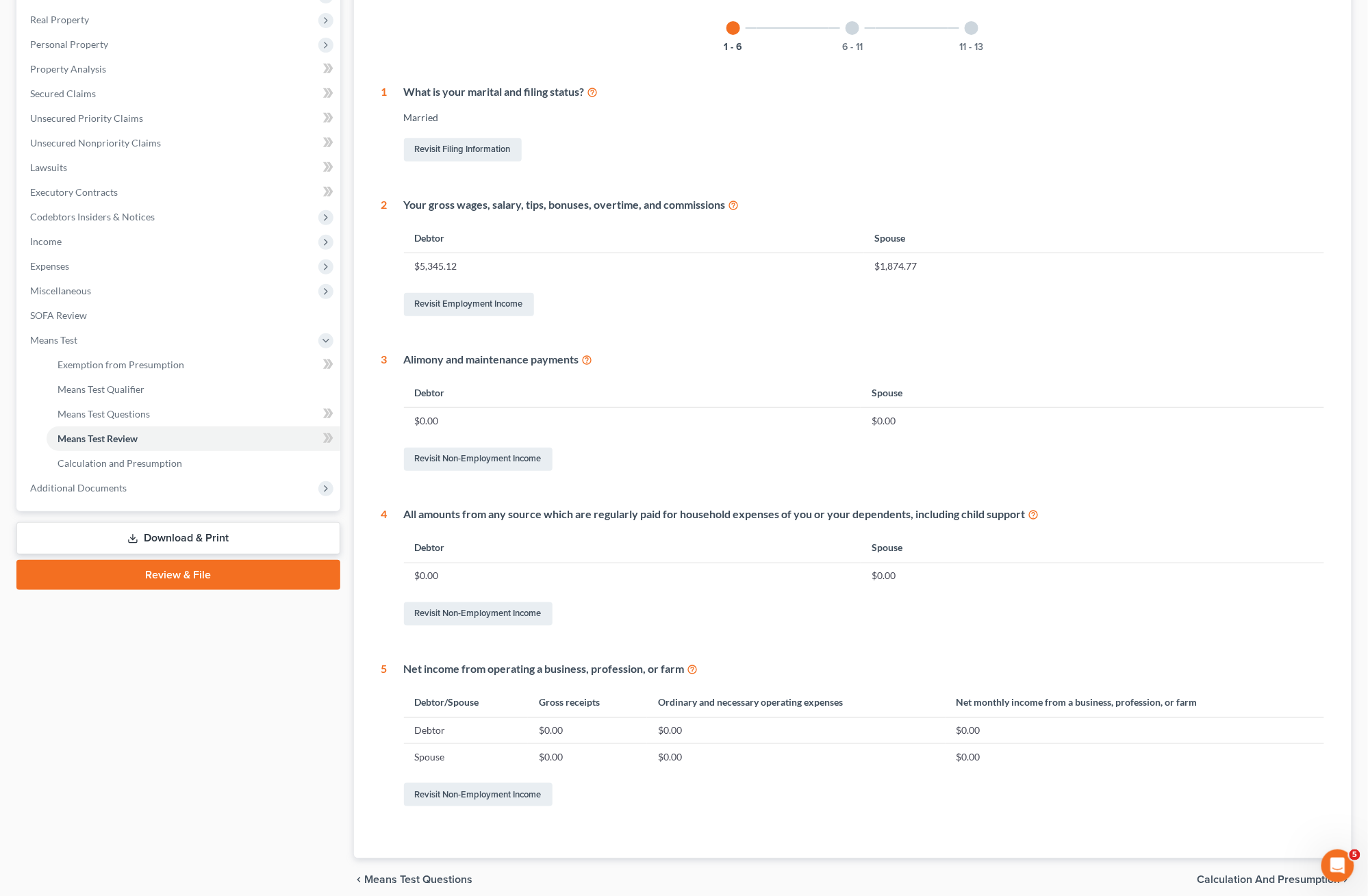
scroll to position [211, 0]
click at [739, 209] on icon at bounding box center [734, 202] width 11 height 13
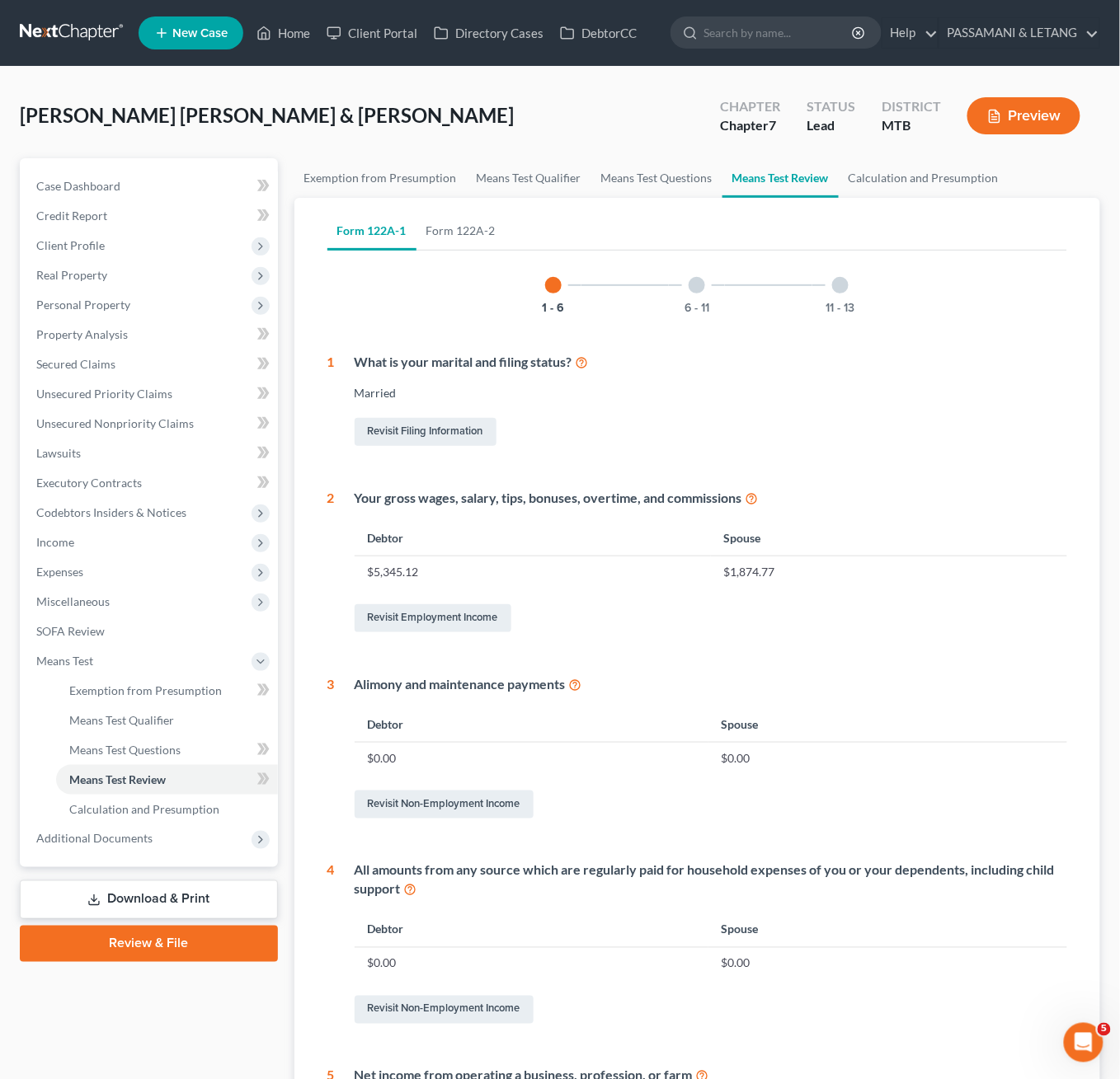
scroll to position [0, 0]
click at [58, 549] on span "Income" at bounding box center [54, 542] width 38 height 14
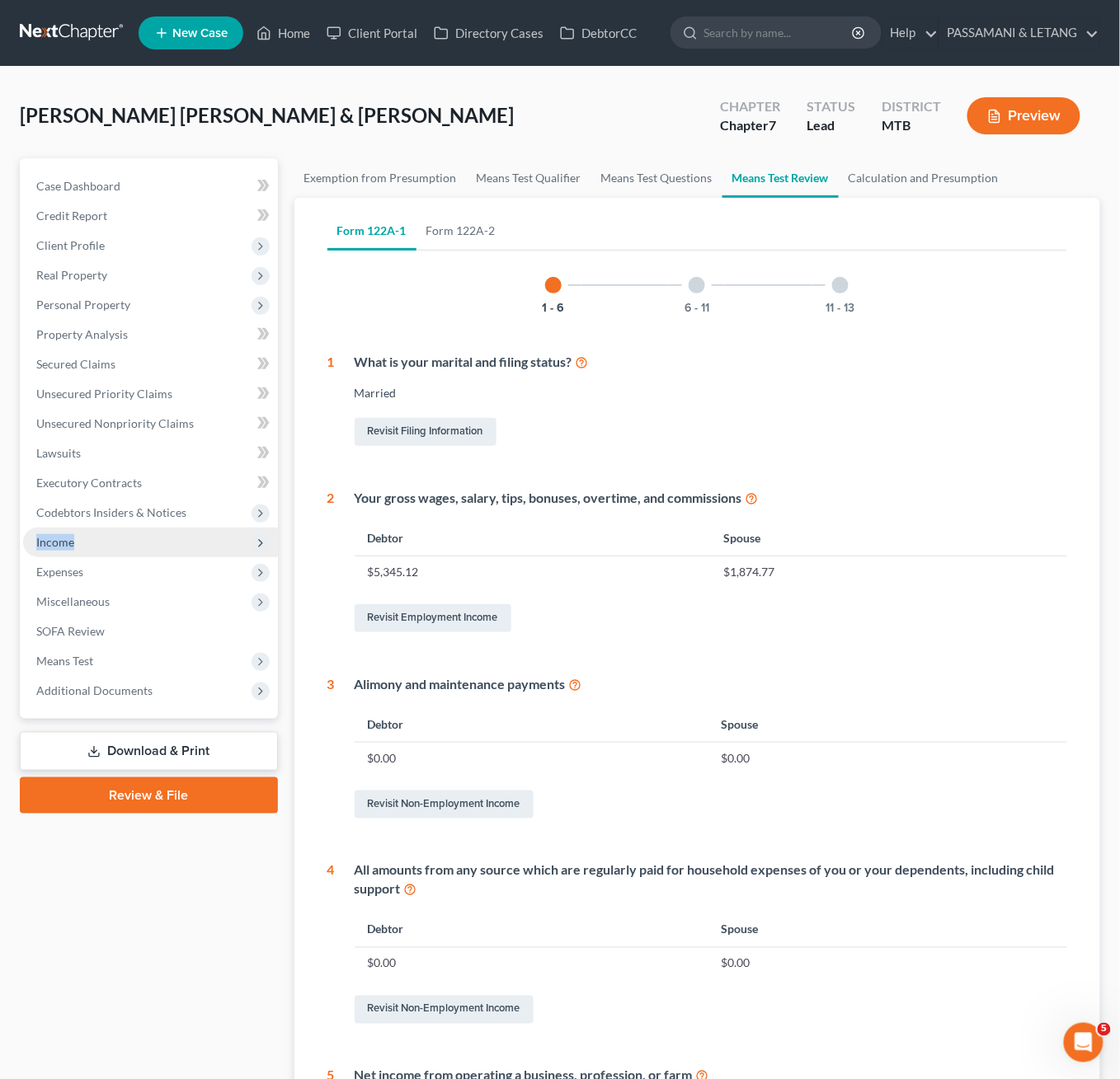
click at [58, 549] on span "Income" at bounding box center [54, 542] width 38 height 14
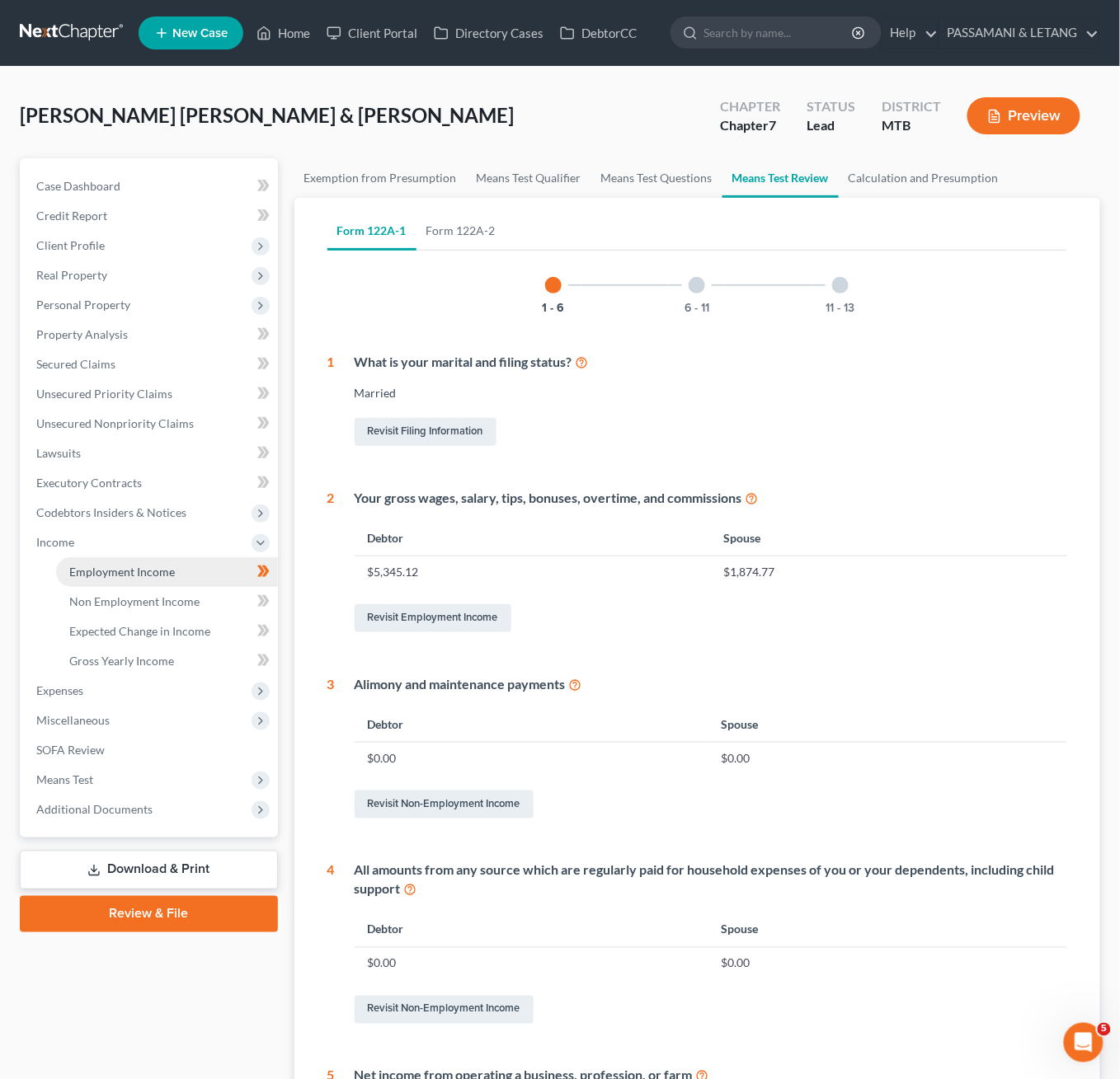
click at [146, 579] on span "Employment Income" at bounding box center [122, 572] width 105 height 14
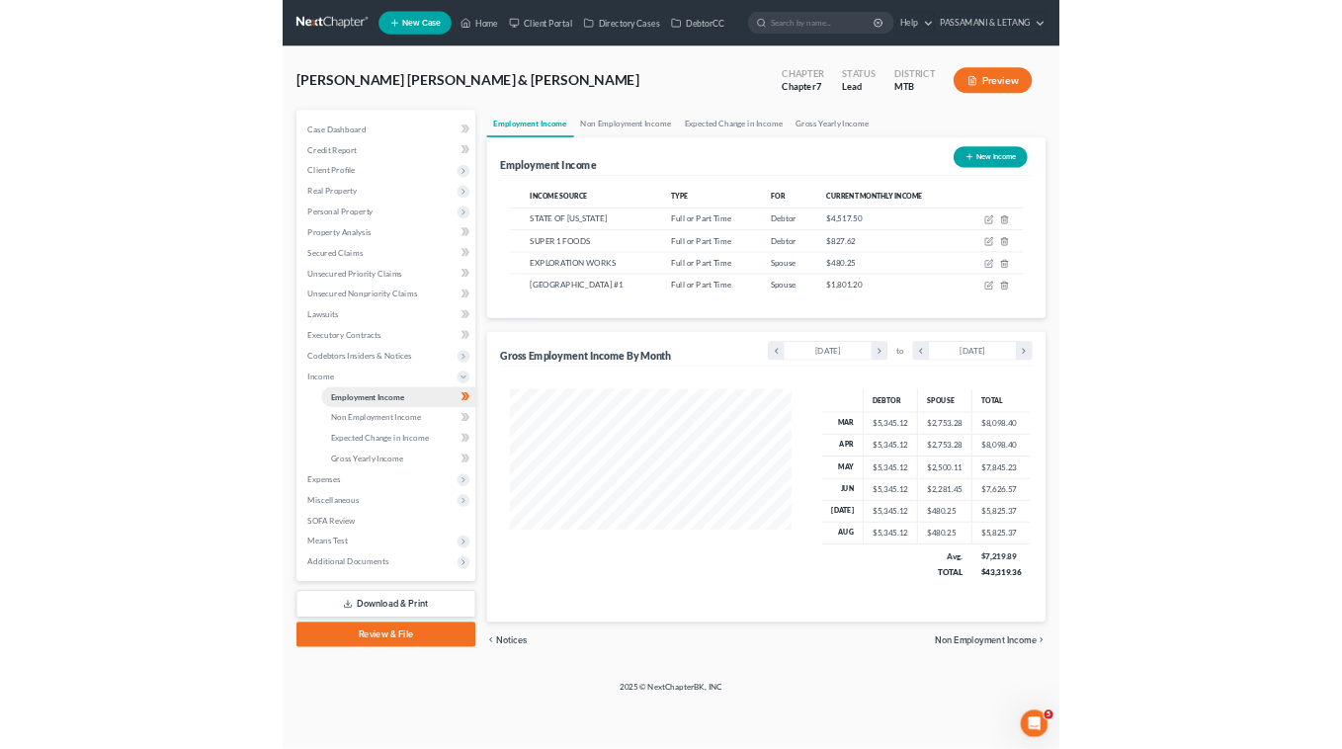
scroll to position [413, 527]
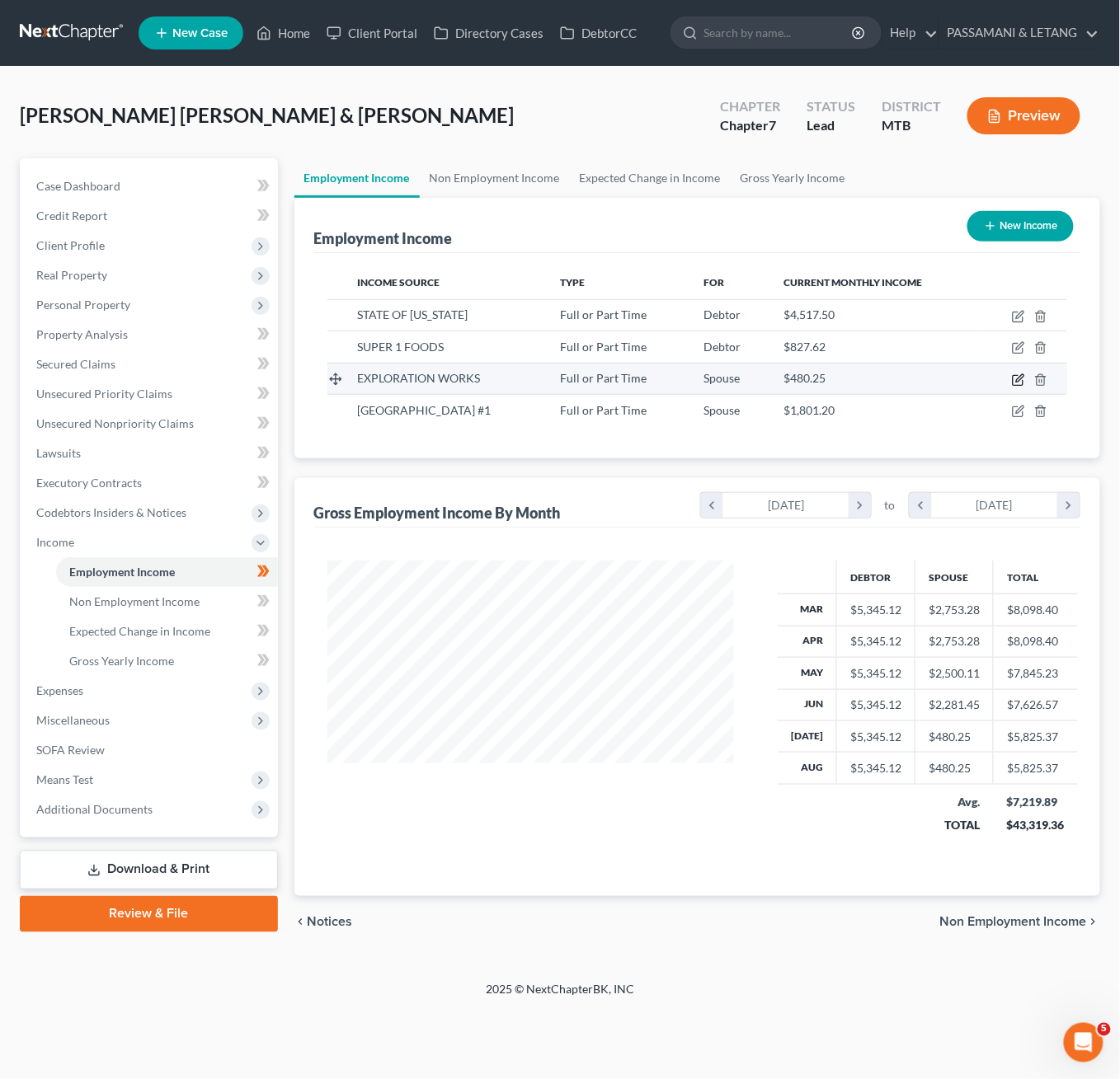
click at [1012, 386] on icon "button" at bounding box center [1018, 381] width 13 height 13
select select "0"
select select "27"
select select "0"
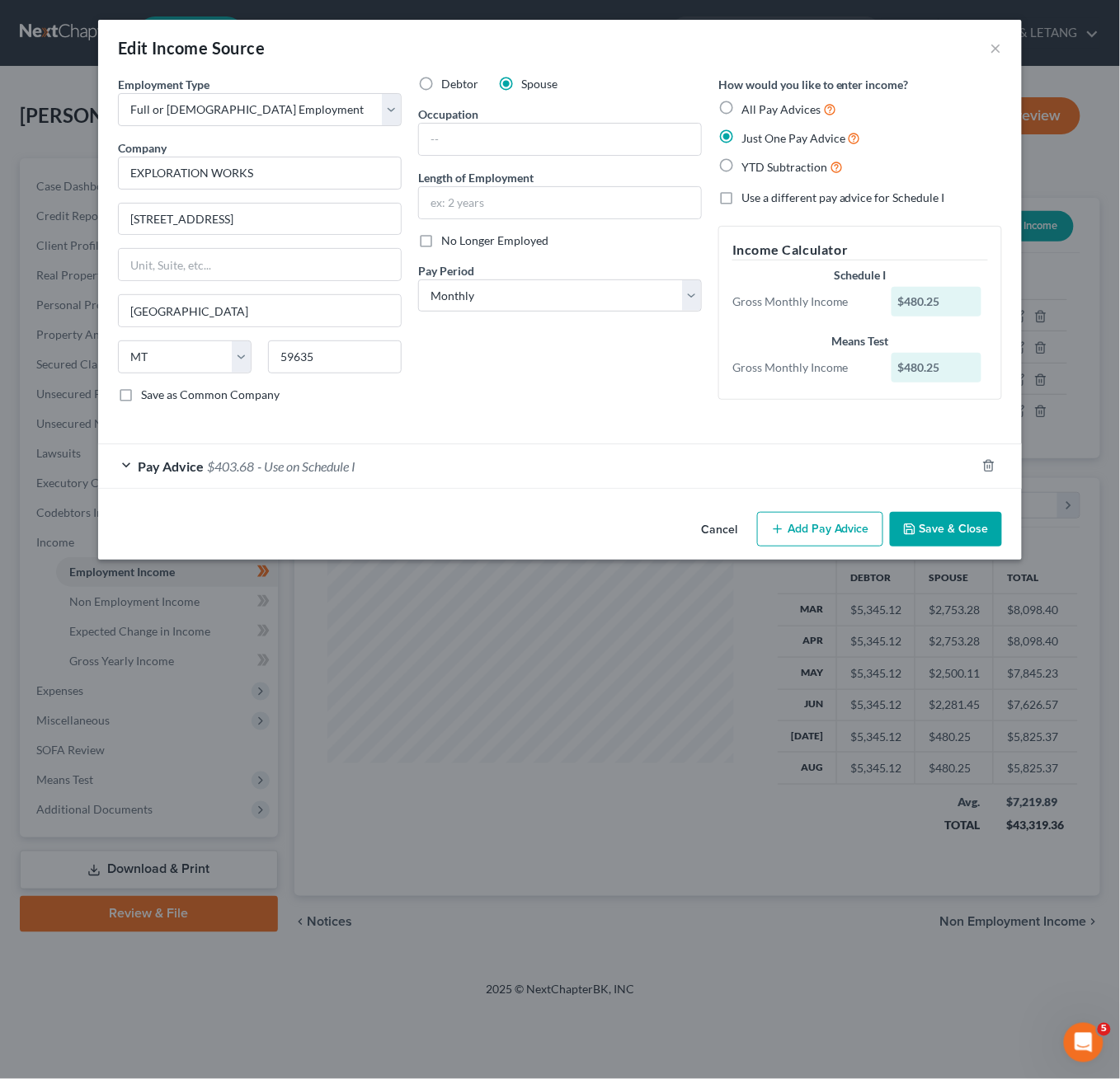
click at [749, 118] on label "All Pay Advices" at bounding box center [789, 109] width 95 height 19
click at [749, 110] on input "All Pay Advices" at bounding box center [753, 105] width 11 height 11
radio input "true"
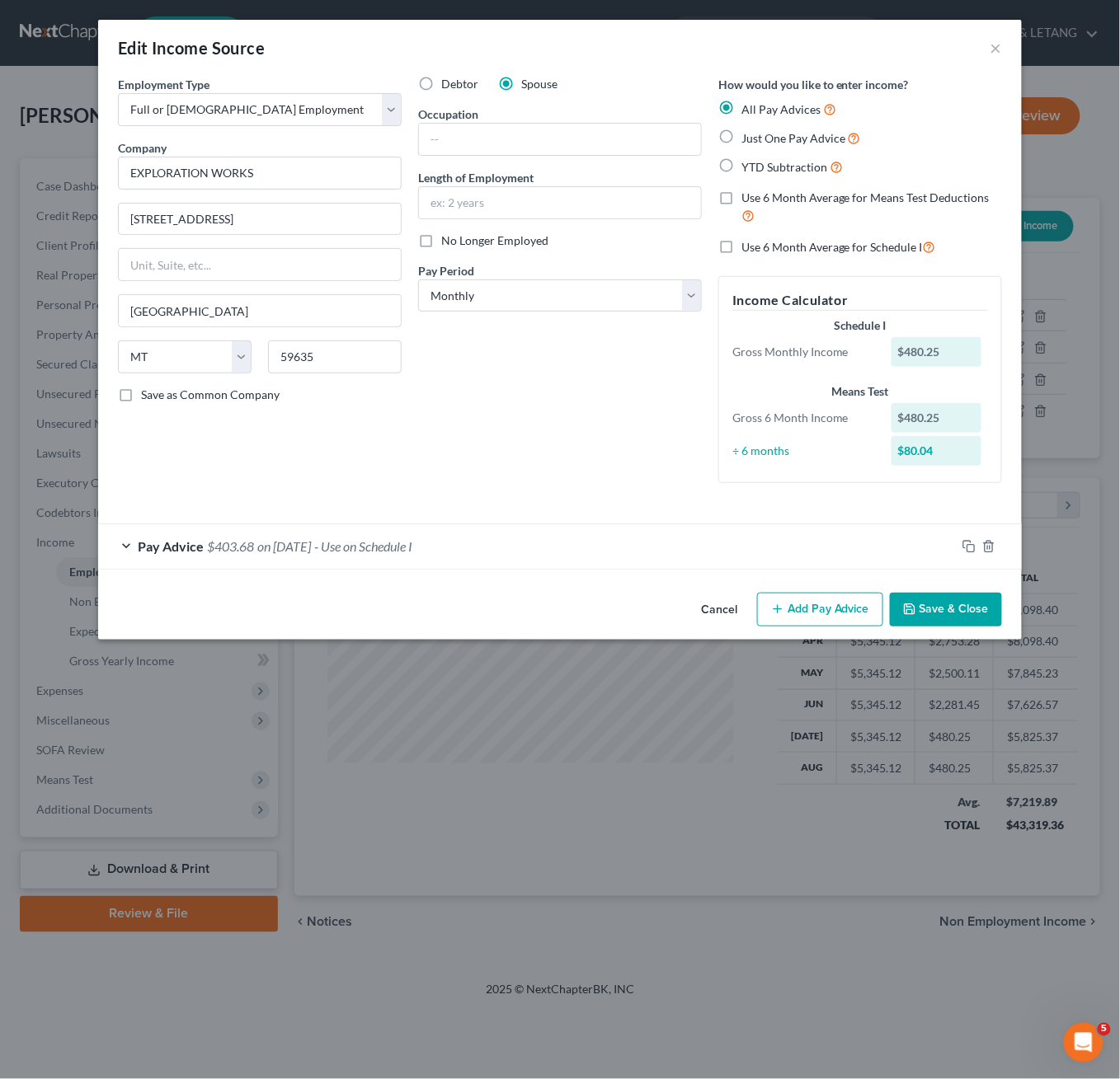
click at [880, 628] on button "Add Pay Advice" at bounding box center [820, 610] width 126 height 35
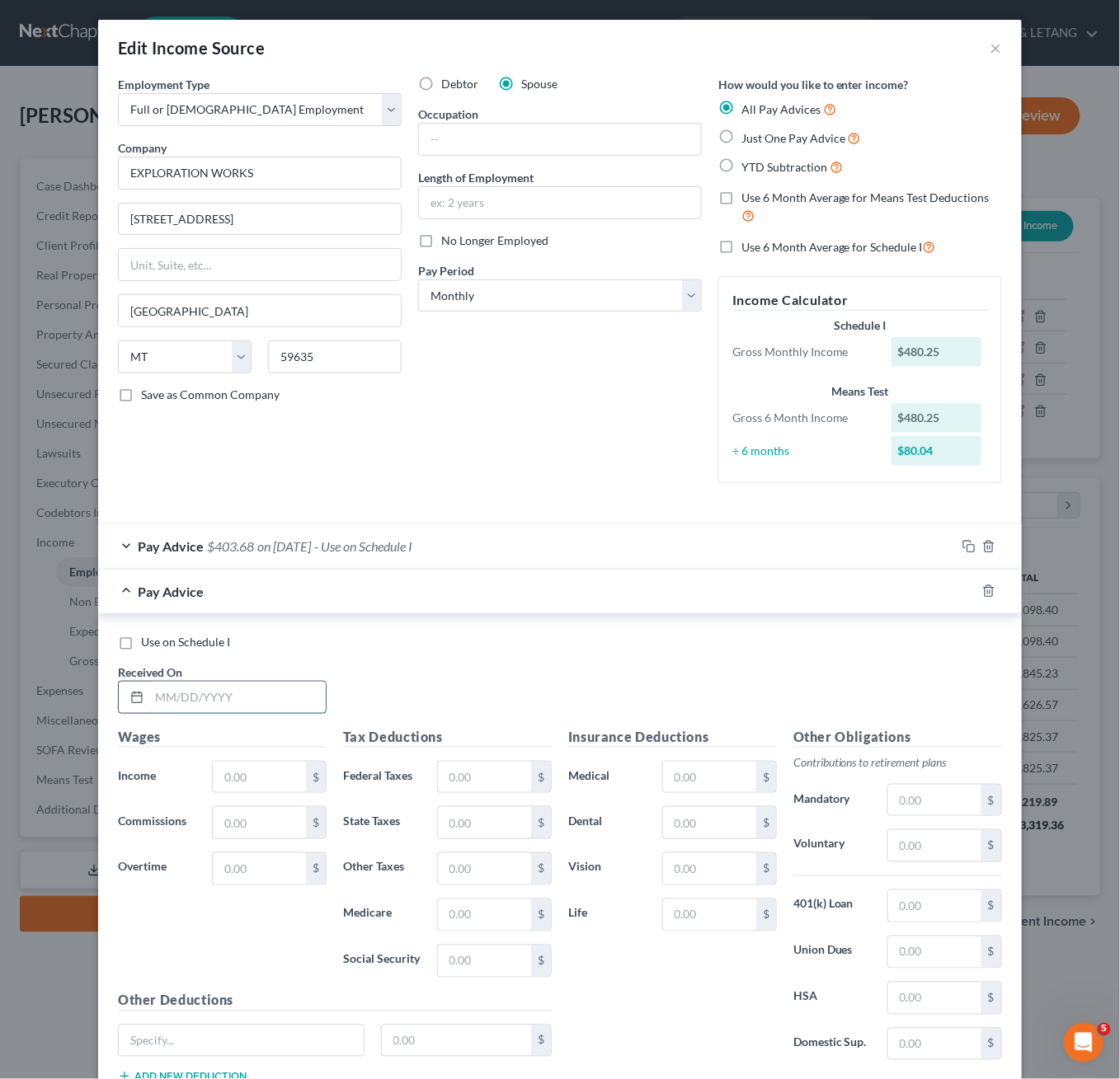
click at [149, 713] on input "text" at bounding box center [237, 698] width 176 height 32
type input "03/20/2025"
type input "93.53"
type input "36"
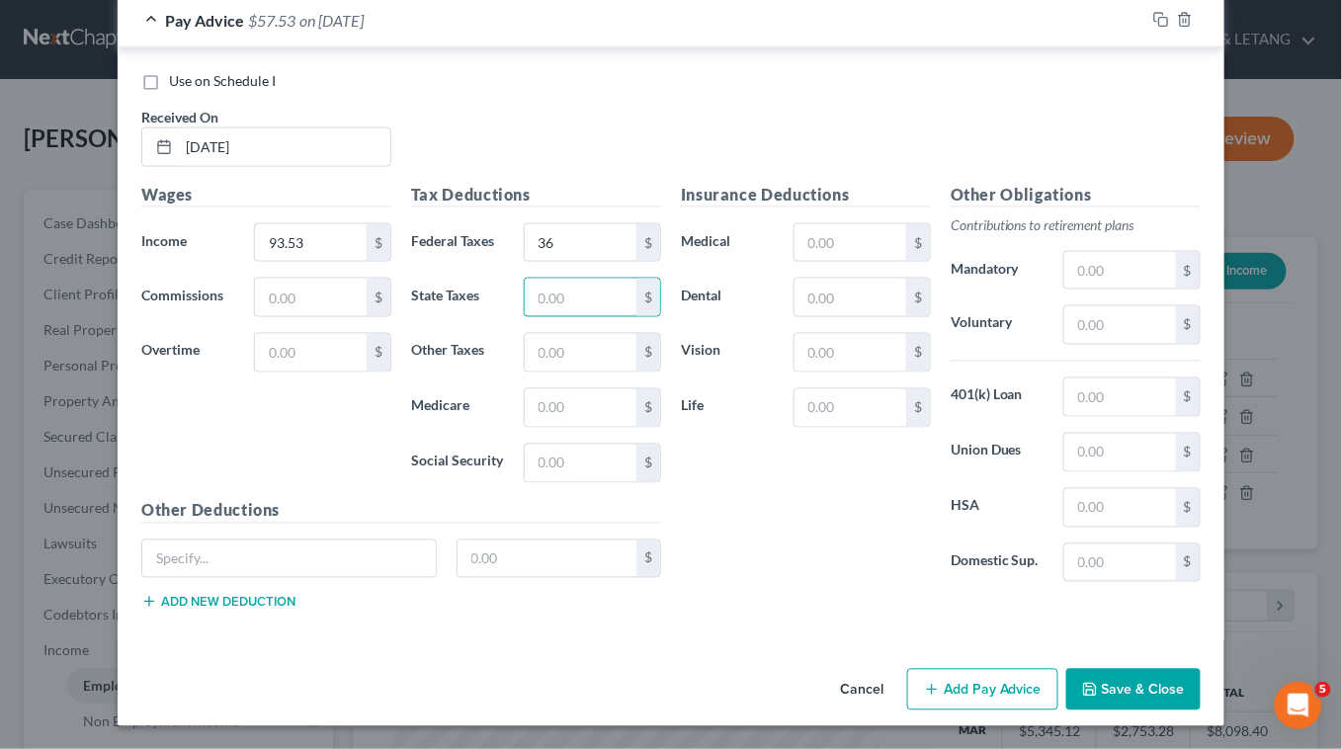
scroll to position [958, 0]
type input "2.03"
type input "8.69"
click at [1058, 677] on button "Add Pay Advice" at bounding box center [982, 689] width 151 height 42
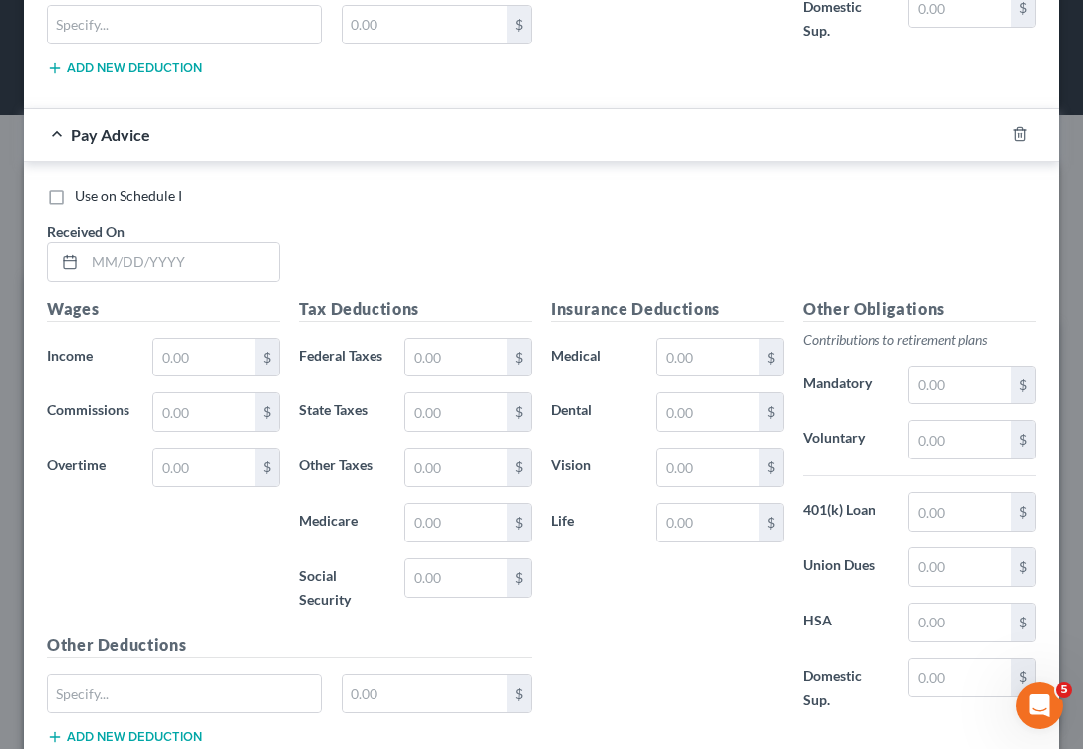
scroll to position [1779, 0]
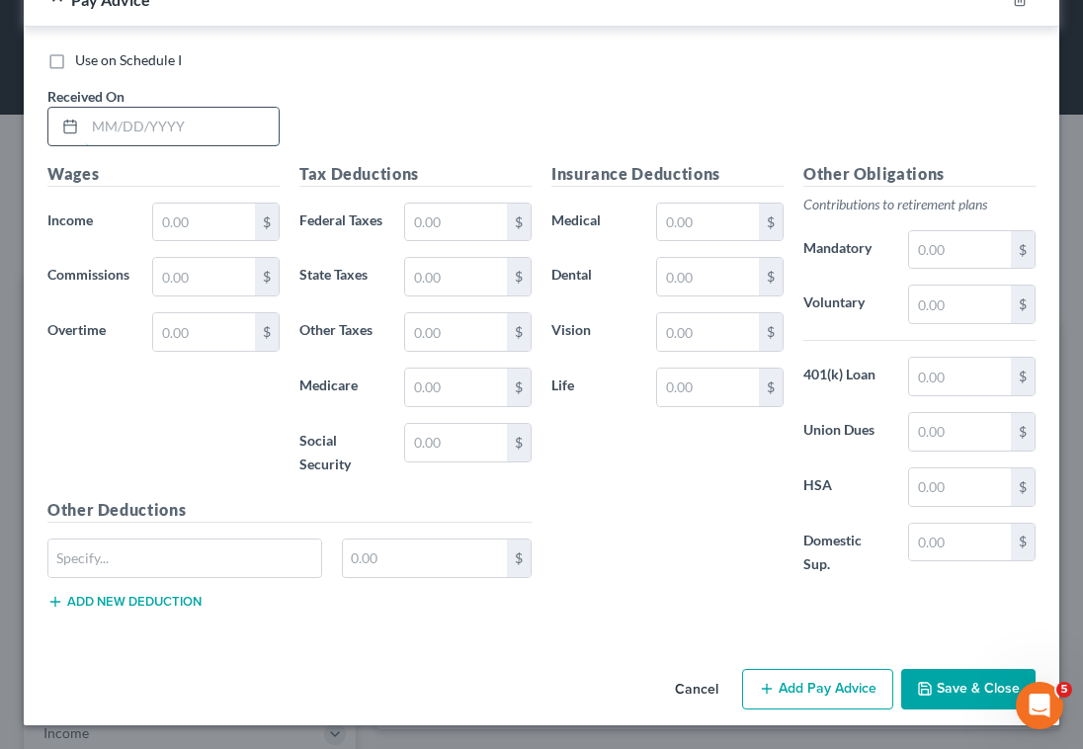
click at [164, 111] on input "text" at bounding box center [182, 127] width 194 height 38
type input "0"
type input "08/07/2025"
type input "850"
click at [213, 295] on input "36" at bounding box center [204, 277] width 102 height 38
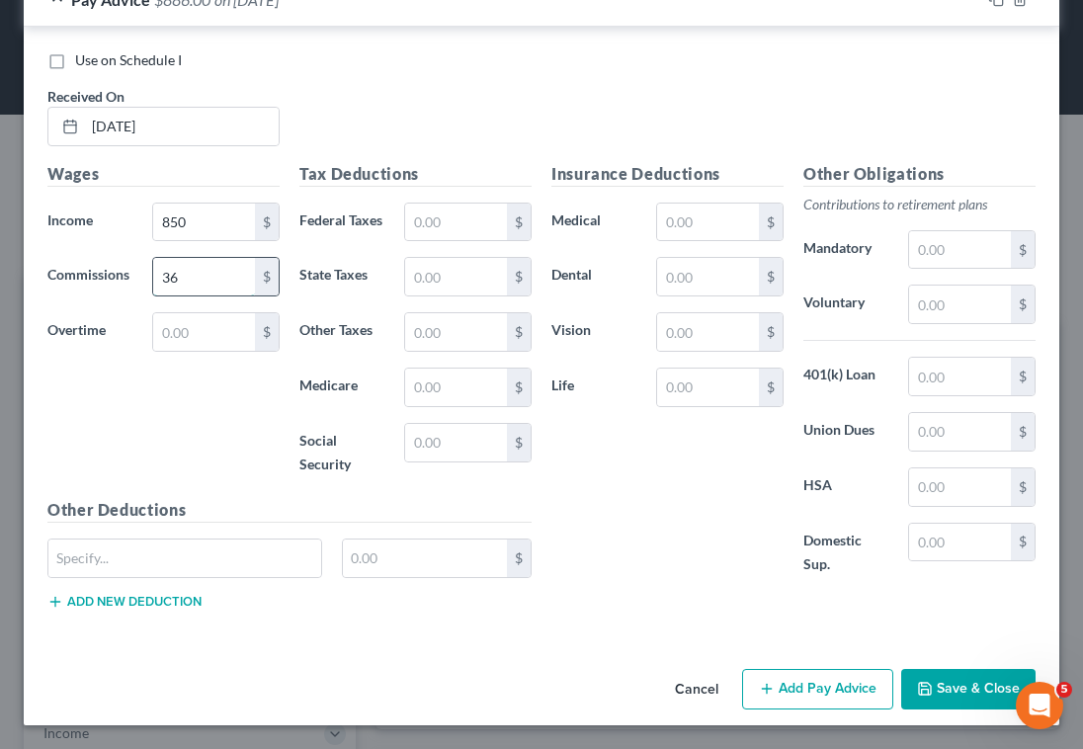
type input "3"
type input "36"
type input "13"
type input "12.33"
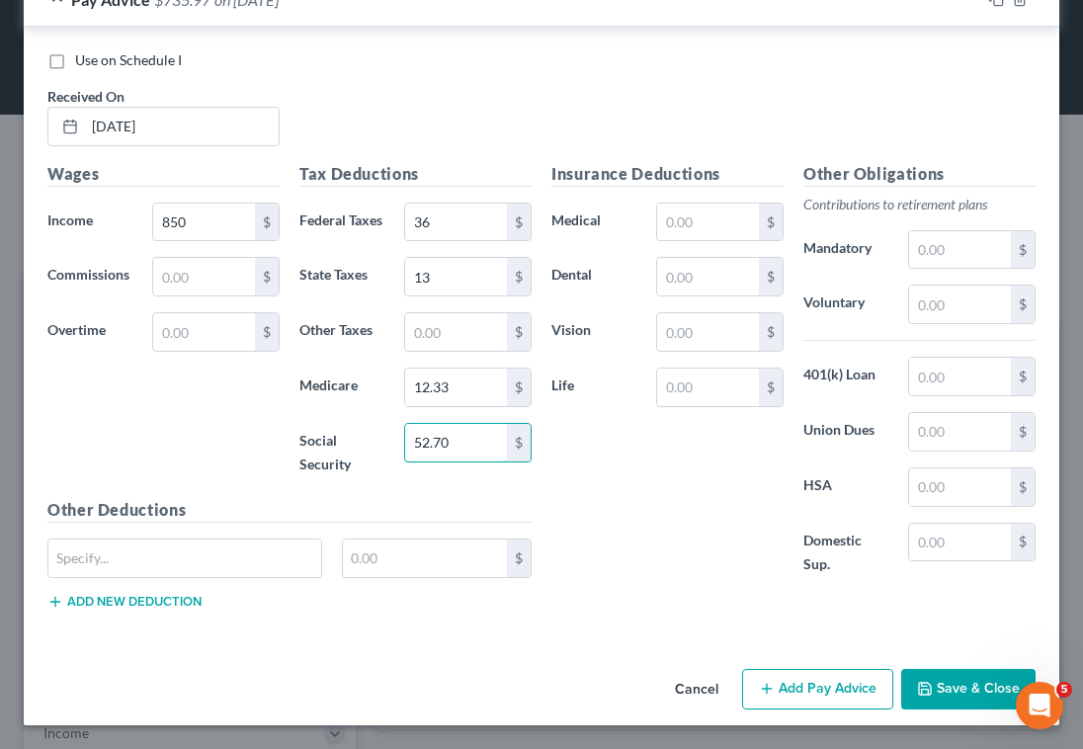
type input "52.70"
click at [918, 682] on button "Save & Close" at bounding box center [968, 690] width 134 height 42
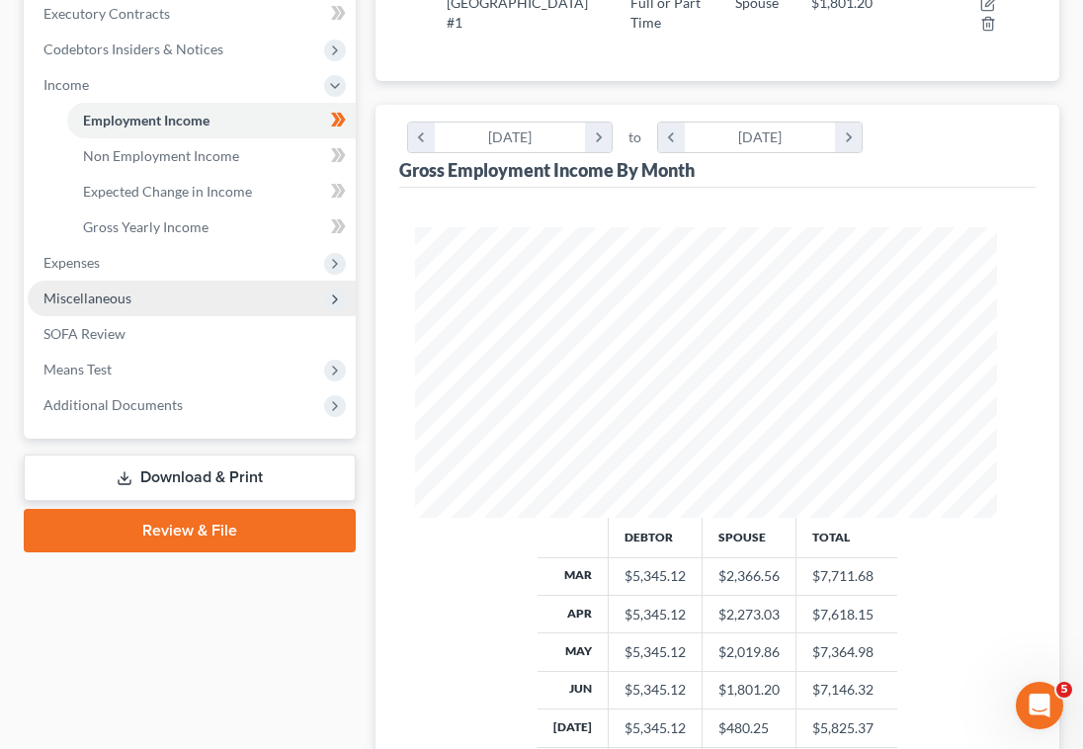
scroll to position [314, 0]
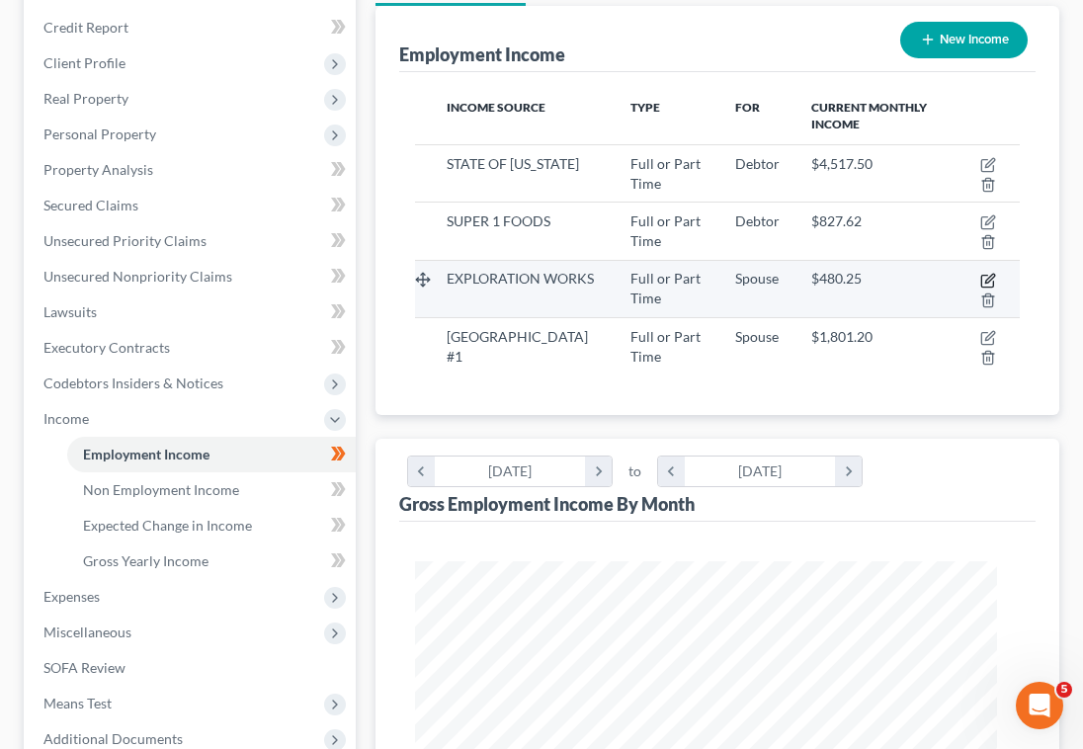
click at [980, 289] on icon "button" at bounding box center [988, 281] width 16 height 16
select select "0"
select select "27"
select select "0"
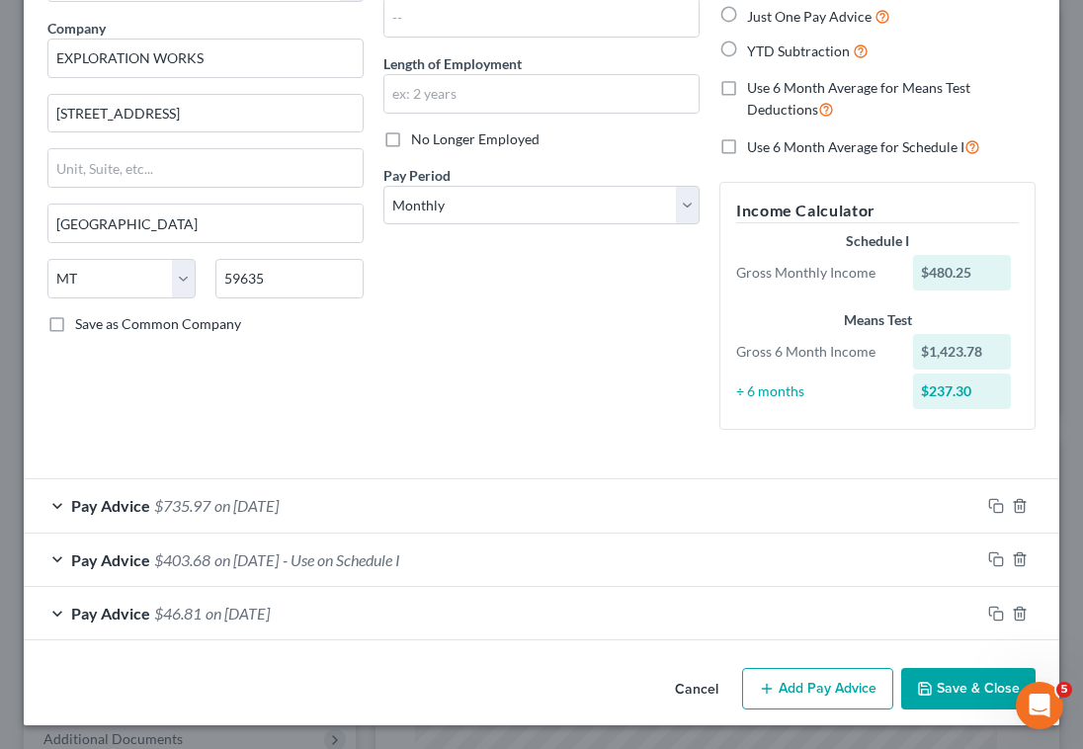
scroll to position [342, 0]
click at [617, 534] on div "Pay Advice $403.68 on 07/19/2025 - Use on Schedule I" at bounding box center [502, 560] width 957 height 52
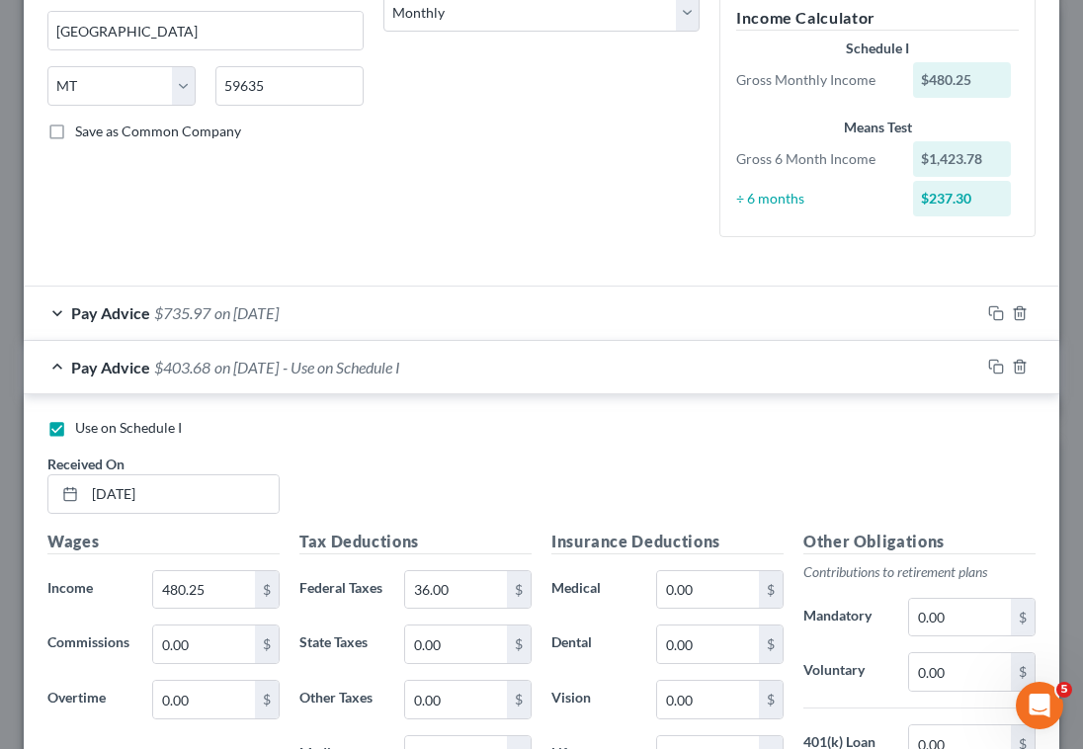
click at [75, 438] on label "Use on Schedule I" at bounding box center [128, 428] width 107 height 20
click at [83, 431] on input "Use on Schedule I" at bounding box center [89, 424] width 13 height 13
checkbox input "false"
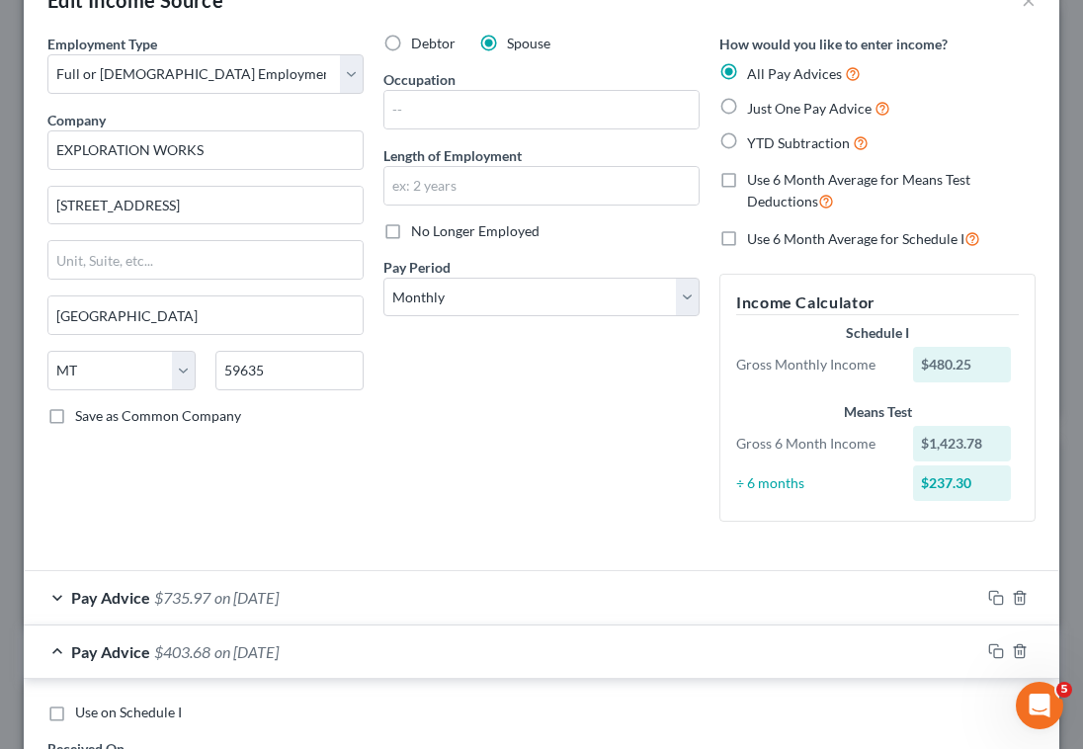
scroll to position [578, 0]
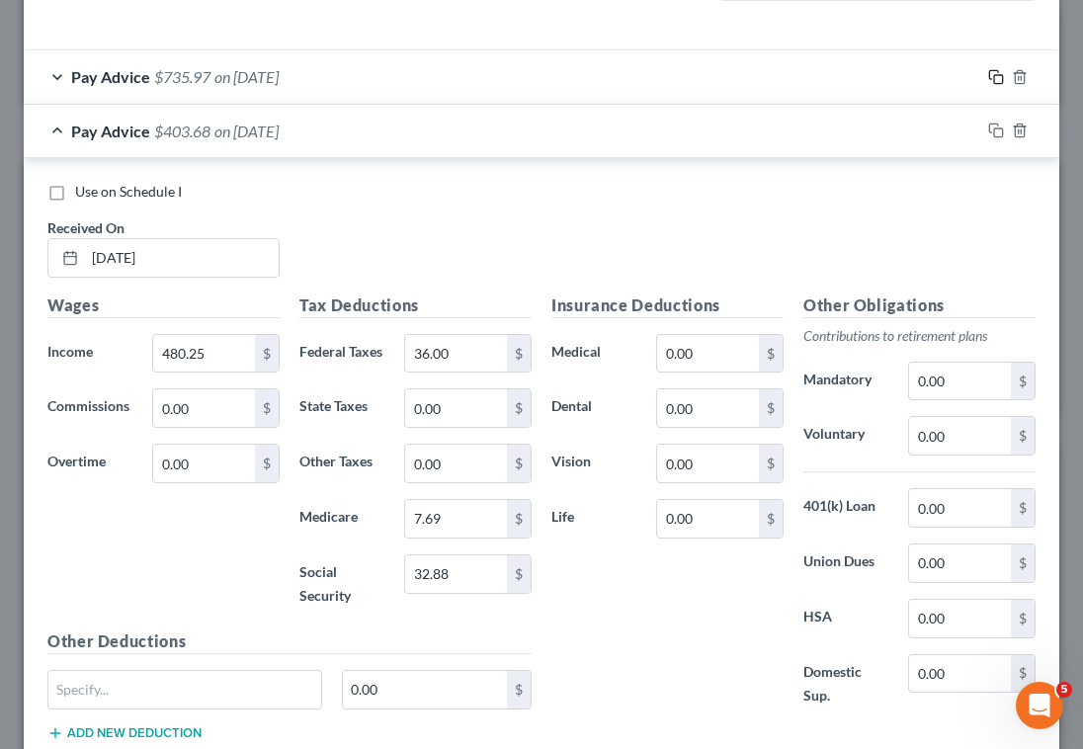
click at [988, 85] on icon "button" at bounding box center [996, 77] width 16 height 16
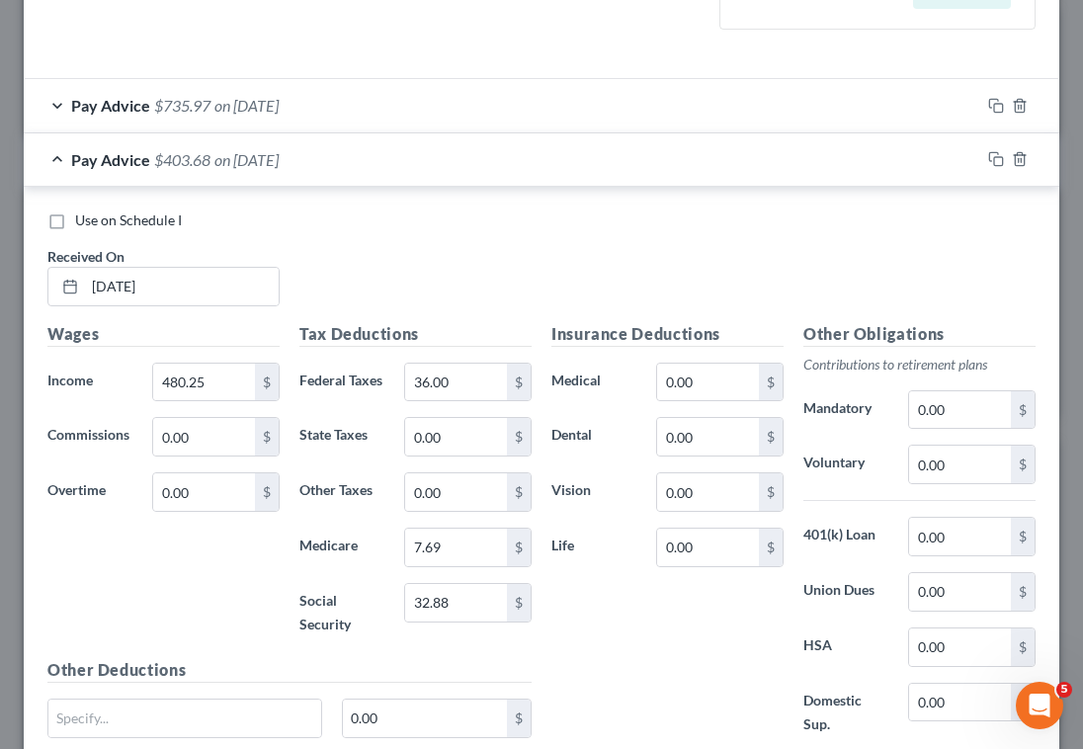
scroll to position [498, 0]
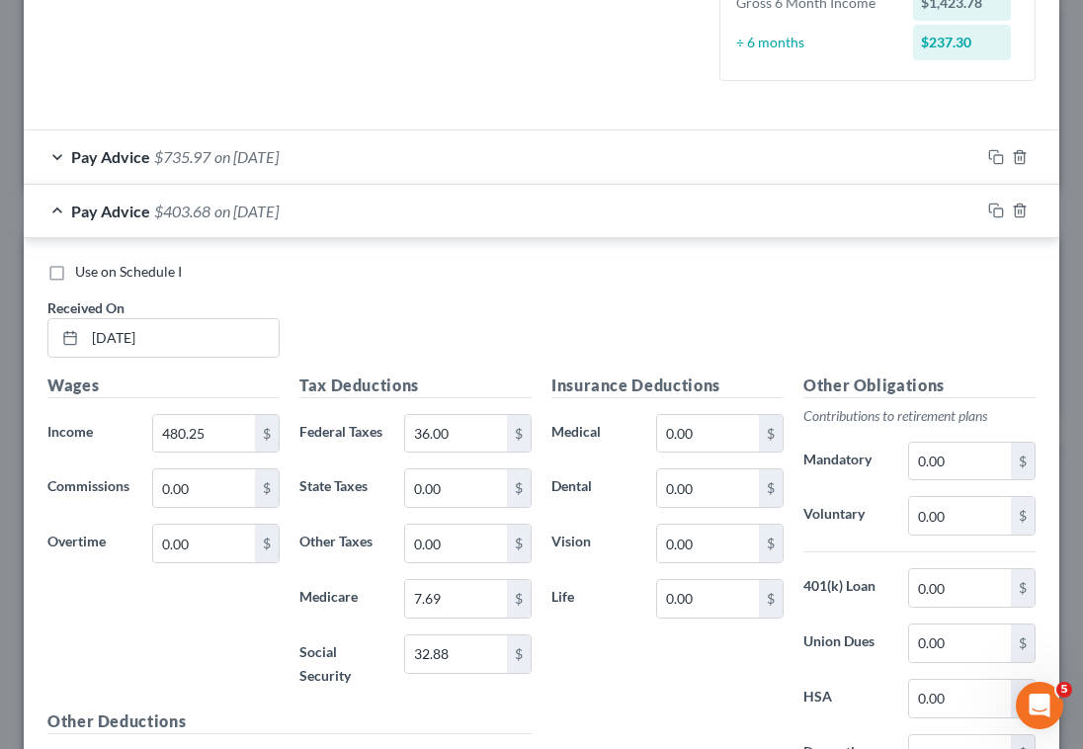
click at [567, 183] on div "Pay Advice $735.97 on 08/07/2025" at bounding box center [502, 156] width 957 height 52
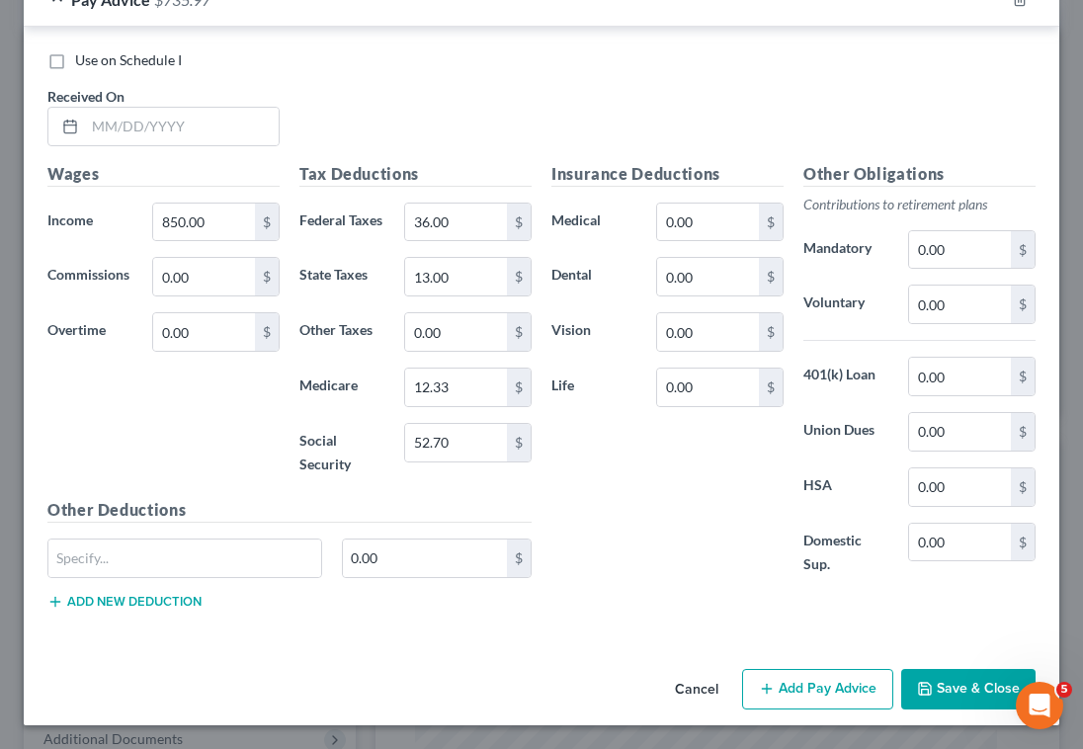
scroll to position [3666, 0]
click at [763, 677] on button "Add Pay Advice" at bounding box center [817, 690] width 151 height 42
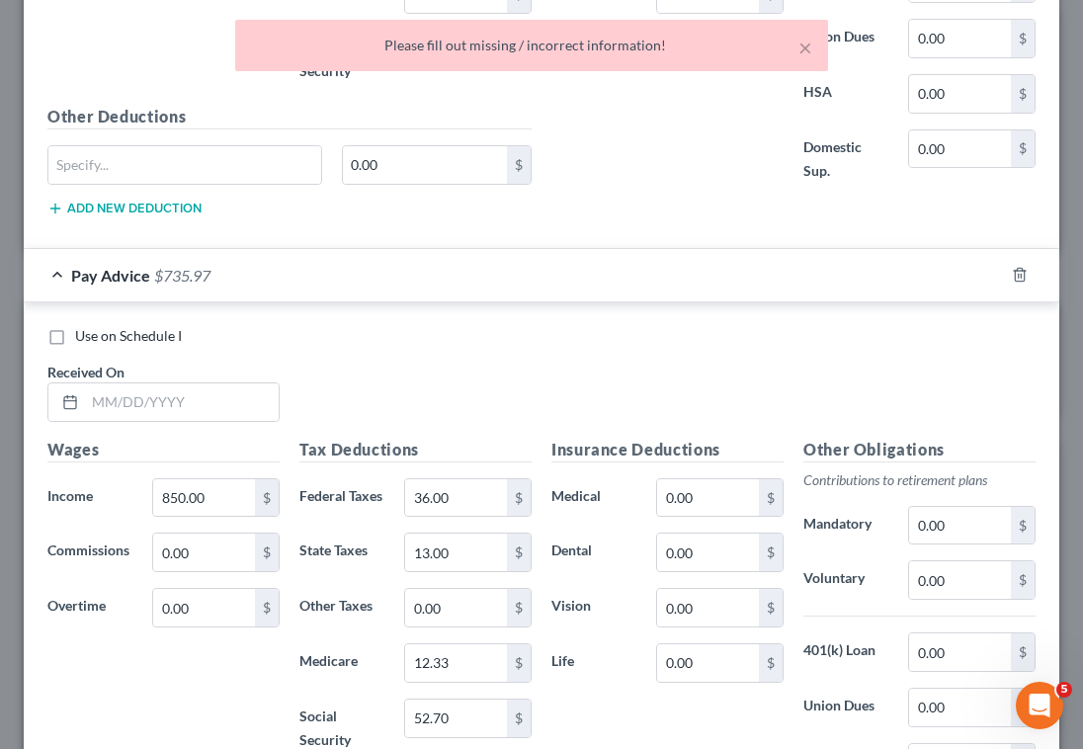
scroll to position [2306, 0]
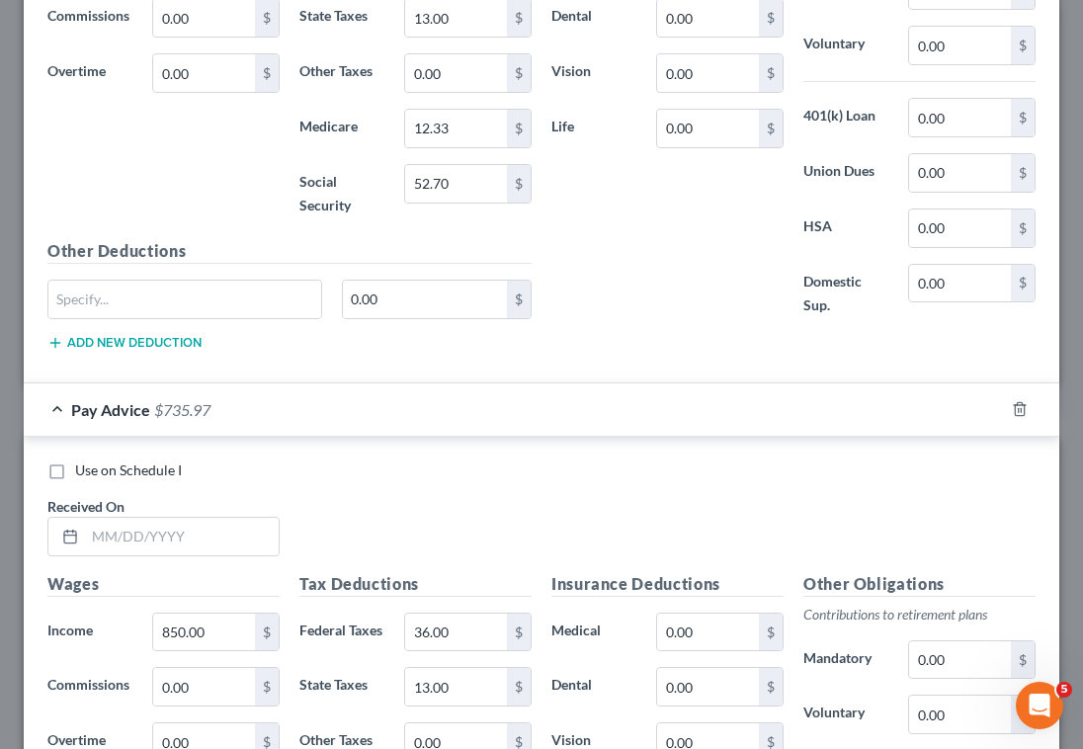
type input "08/07/2025"
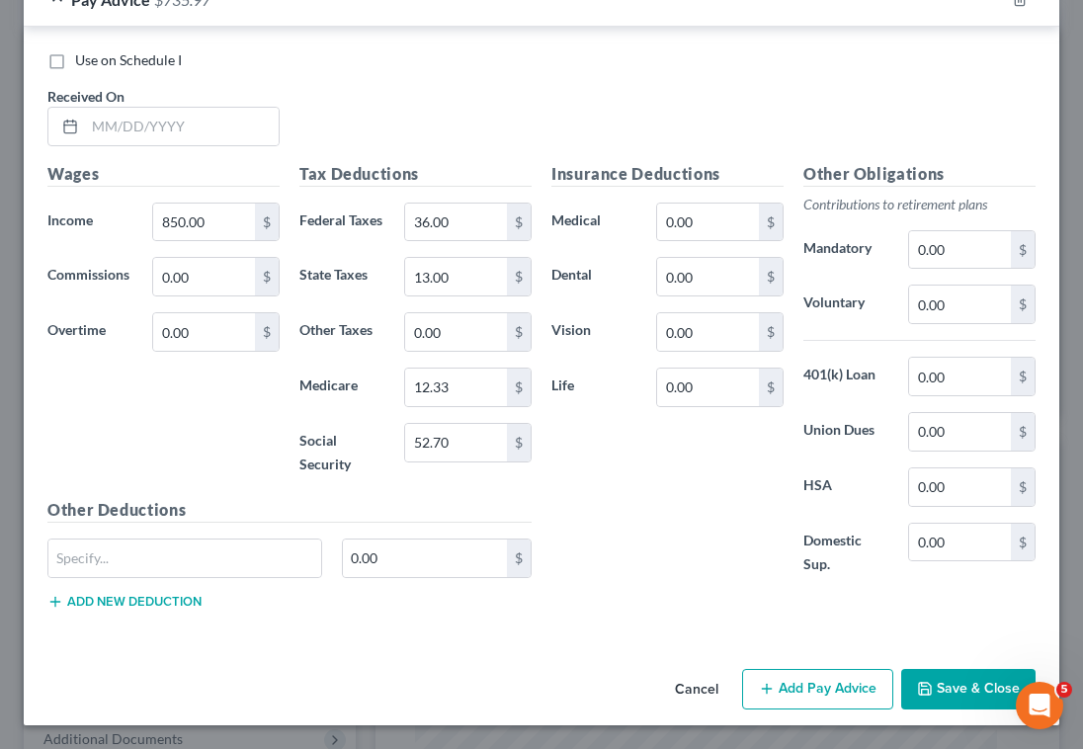
scroll to position [3666, 0]
click at [921, 673] on button "Save & Close" at bounding box center [968, 690] width 134 height 42
click at [230, 239] on input "850.00" at bounding box center [204, 223] width 102 height 38
click at [215, 127] on input "text" at bounding box center [182, 127] width 194 height 38
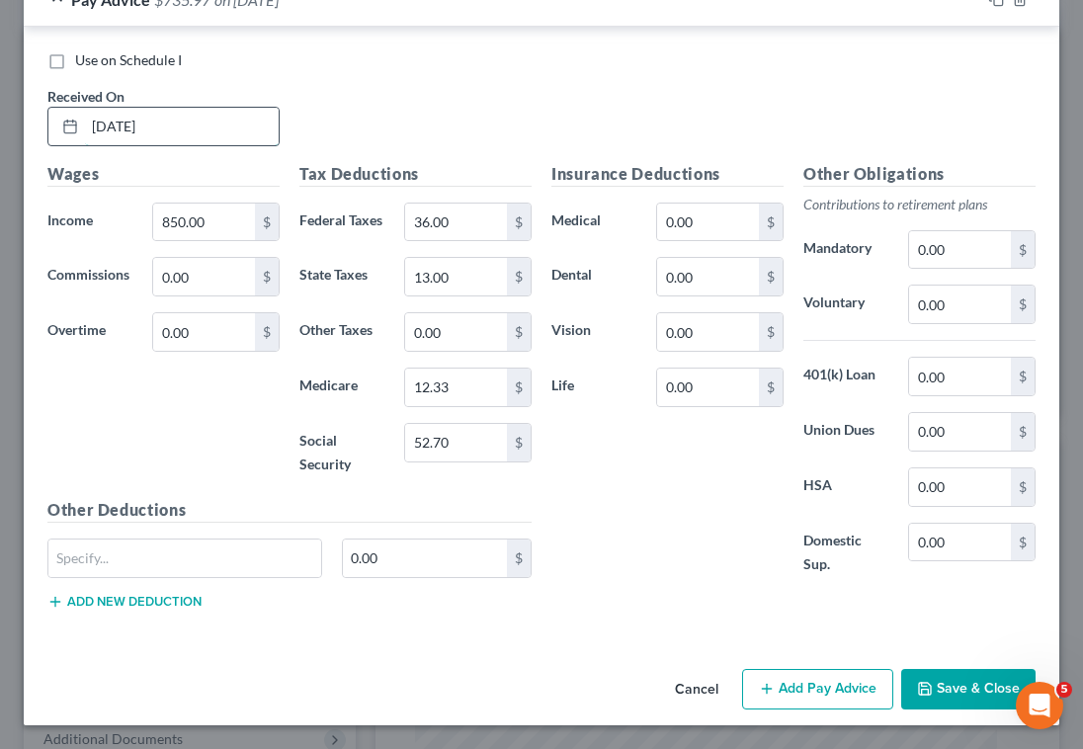
type input "07/24/2025"
click at [233, 240] on input "850.00" at bounding box center [204, 223] width 102 height 38
drag, startPoint x: 233, startPoint y: 240, endPoint x: 16, endPoint y: 240, distance: 217.4
click at [16, 240] on div "Edit Income Source × Employment Type * Select Full or Part Time Employment Self…" at bounding box center [541, 374] width 1083 height 749
type input "480.25"
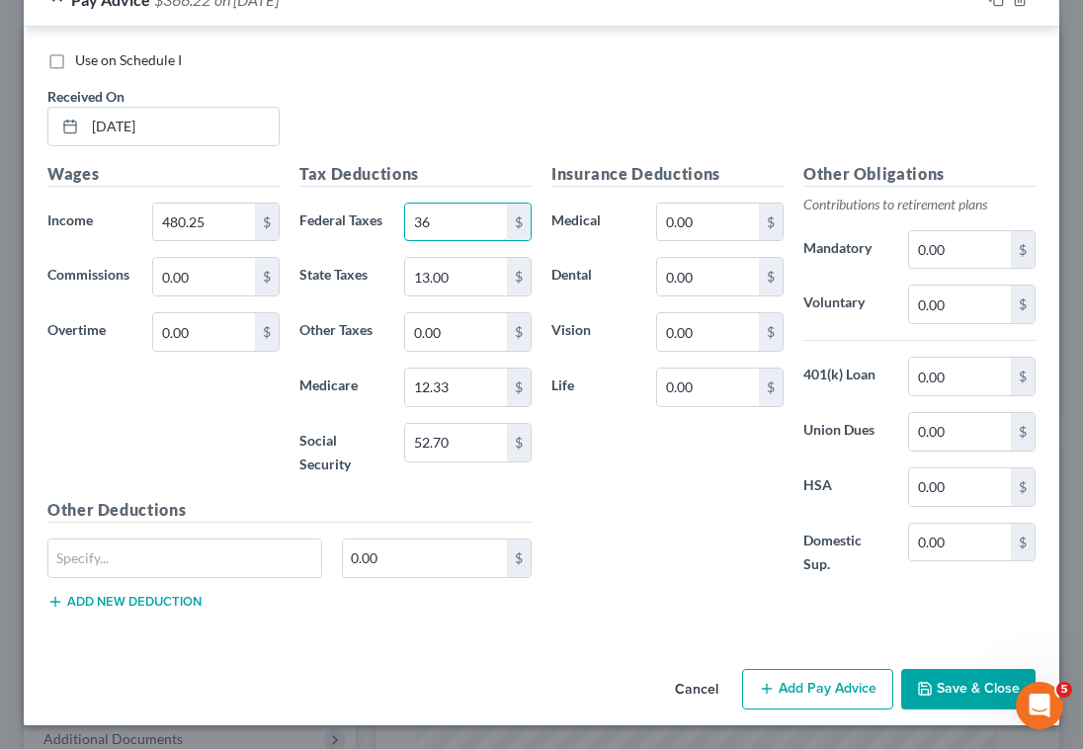
type input "36"
type input "32.88"
type input "7.69"
drag, startPoint x: 462, startPoint y: 327, endPoint x: 396, endPoint y: 327, distance: 66.2
click at [396, 296] on div "32.88 $" at bounding box center [467, 277] width 147 height 40
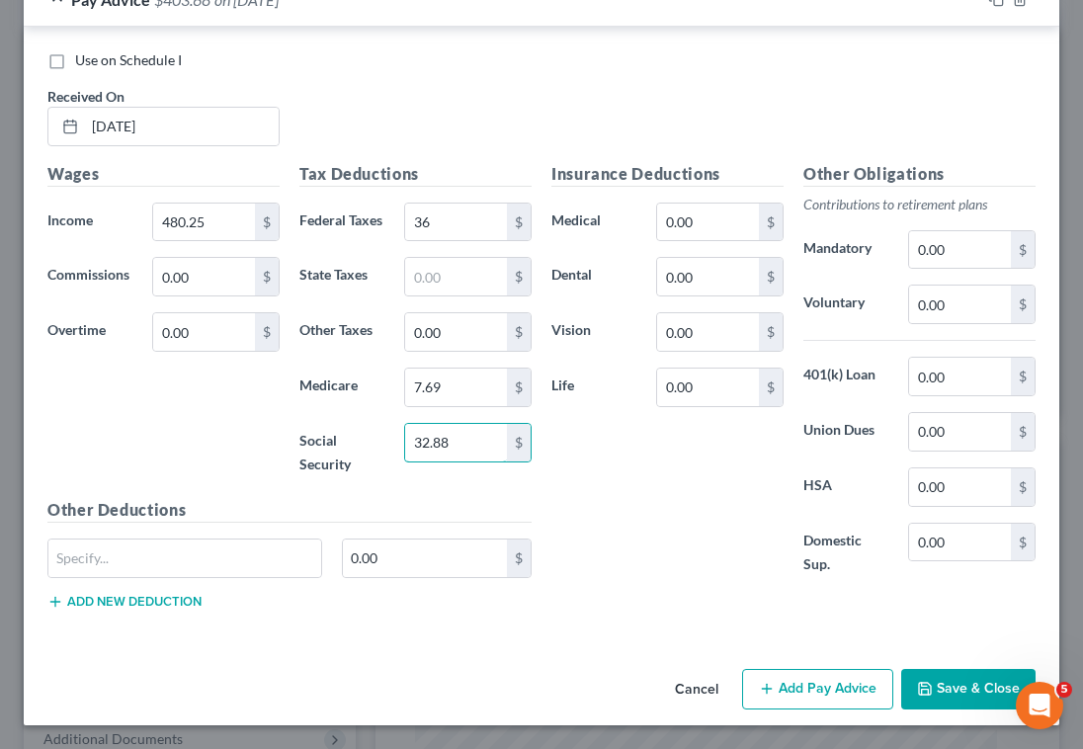
type input "32.88"
click at [918, 675] on button "Save & Close" at bounding box center [968, 690] width 134 height 42
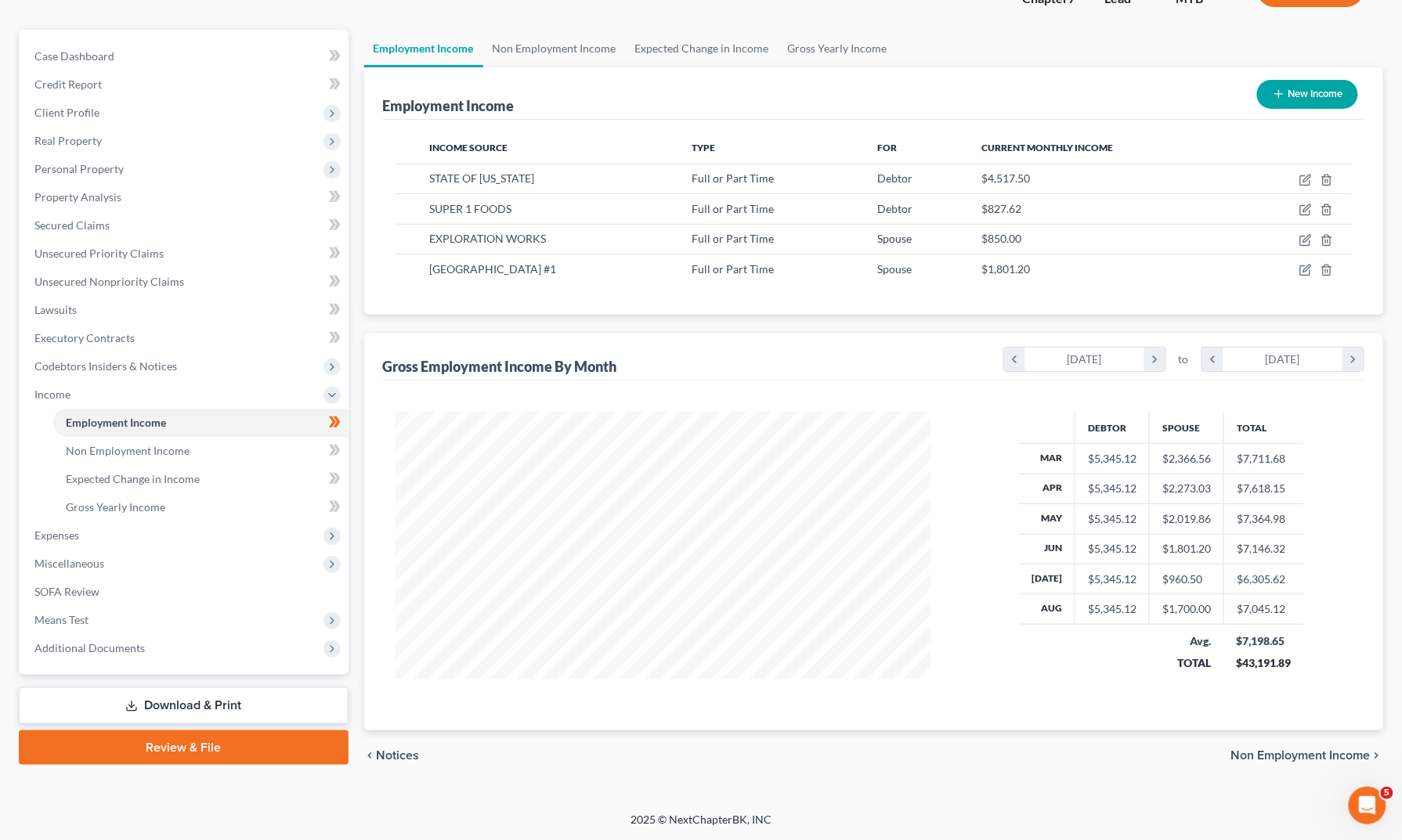
scroll to position [290, 0]
click at [567, 231] on div "EXPLORATION WORKS" at bounding box center [548, 239] width 237 height 16
click at [546, 231] on span "EXPLORATION WORKS" at bounding box center [487, 238] width 117 height 13
click at [1299, 234] on icon "button" at bounding box center [1305, 240] width 13 height 13
select select "0"
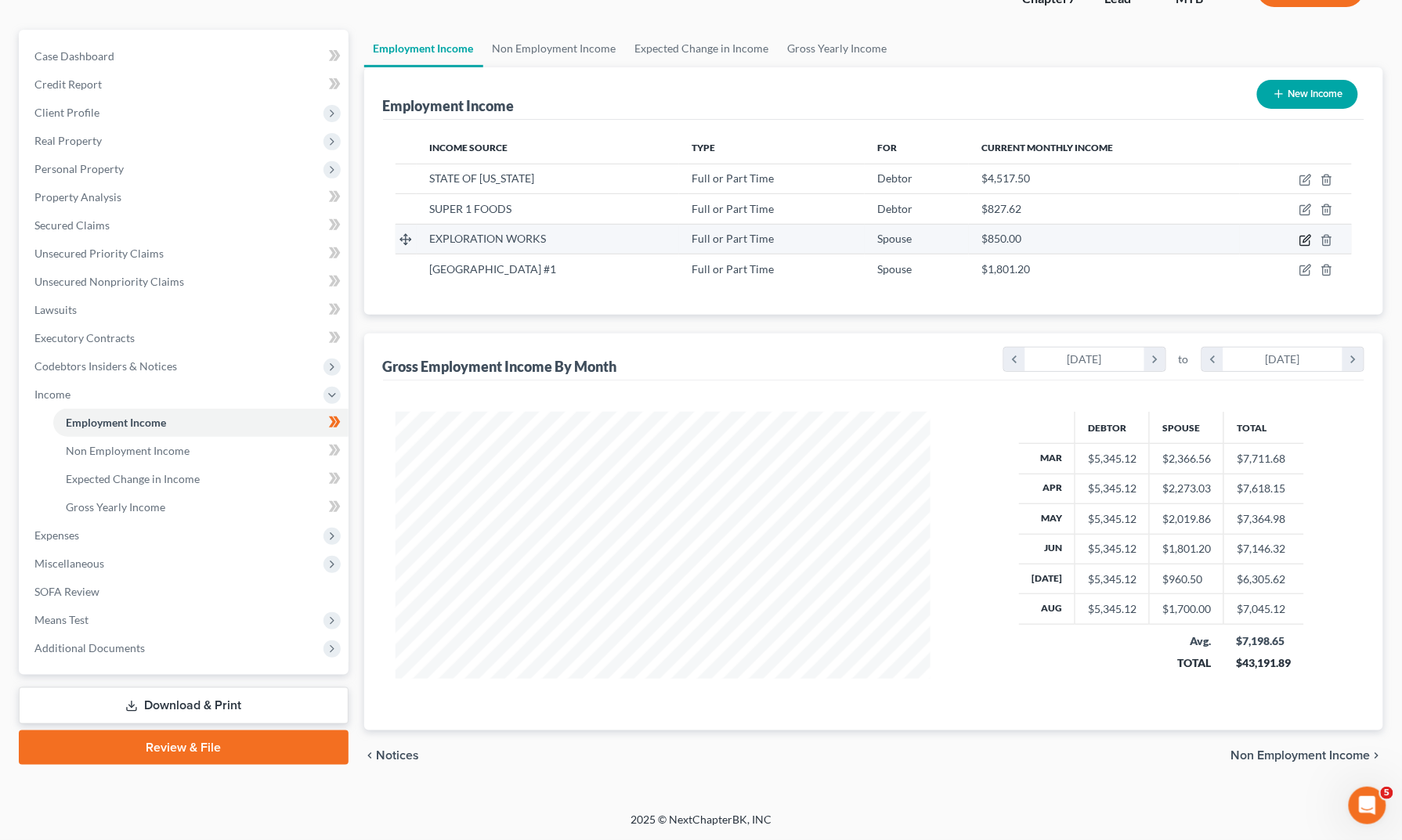
select select "27"
select select "0"
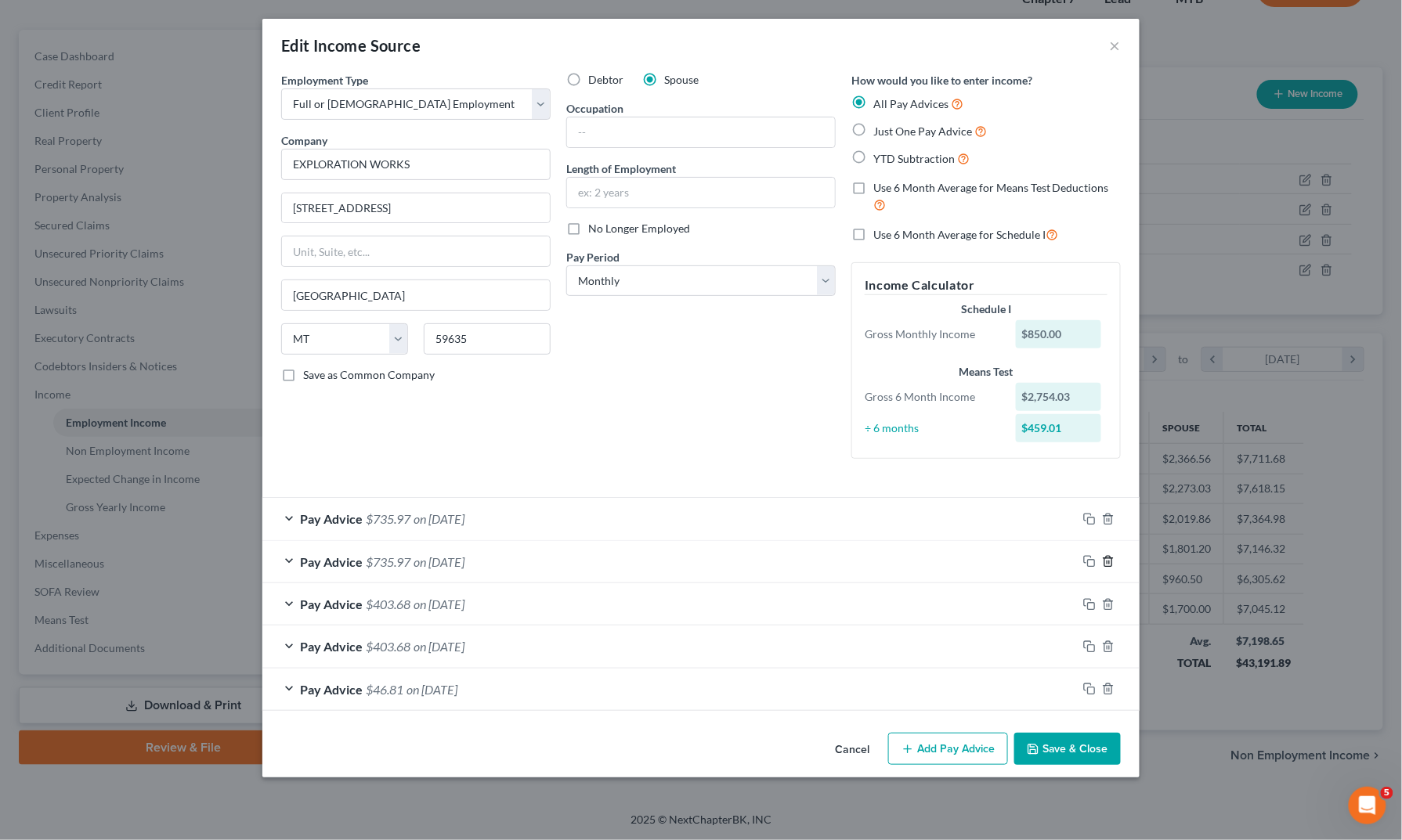
click at [1109, 564] on line "button" at bounding box center [1109, 563] width 0 height 3
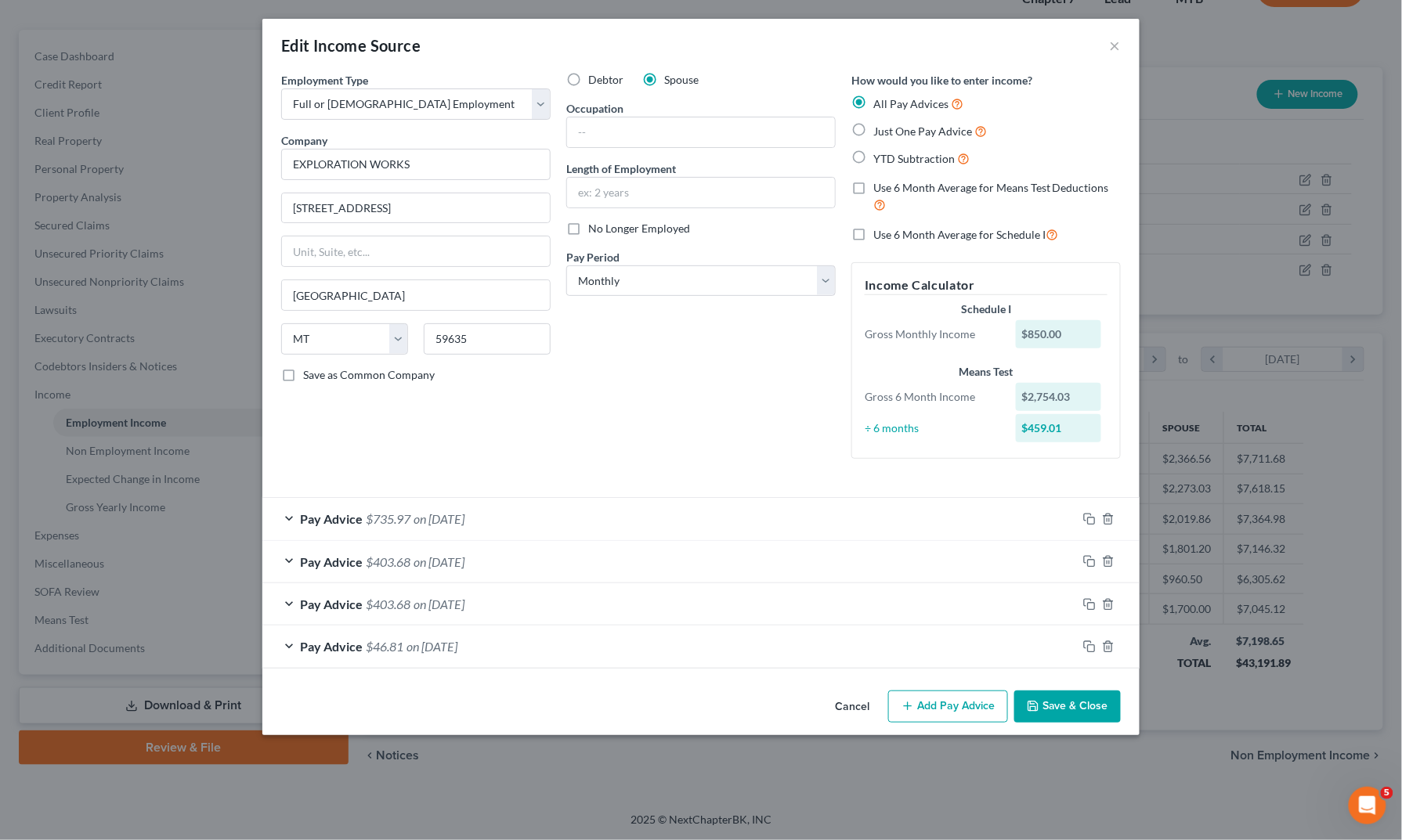
scroll to position [34, 0]
click at [1121, 724] on button "Save & Close" at bounding box center [1068, 708] width 106 height 33
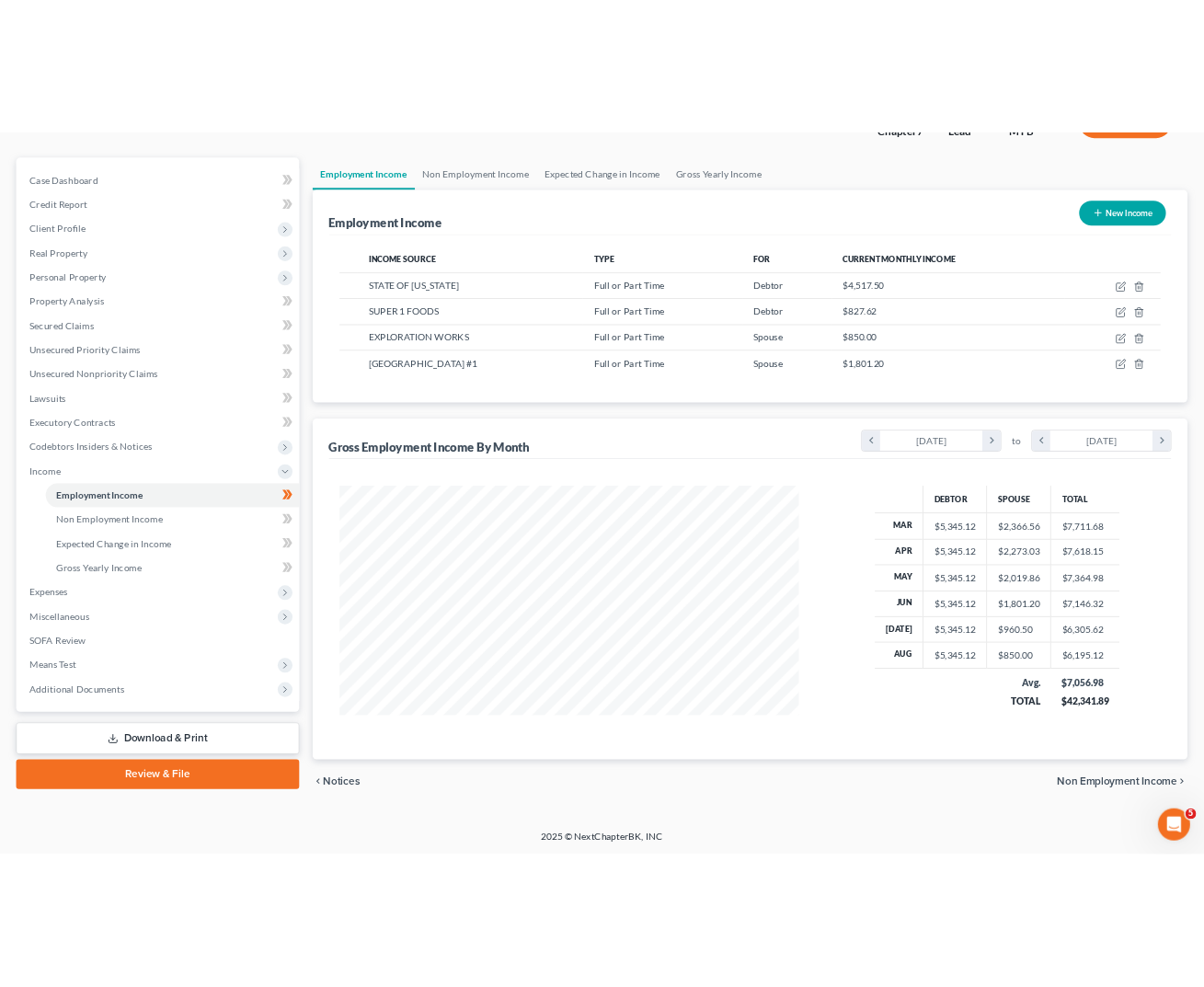
scroll to position [47, 0]
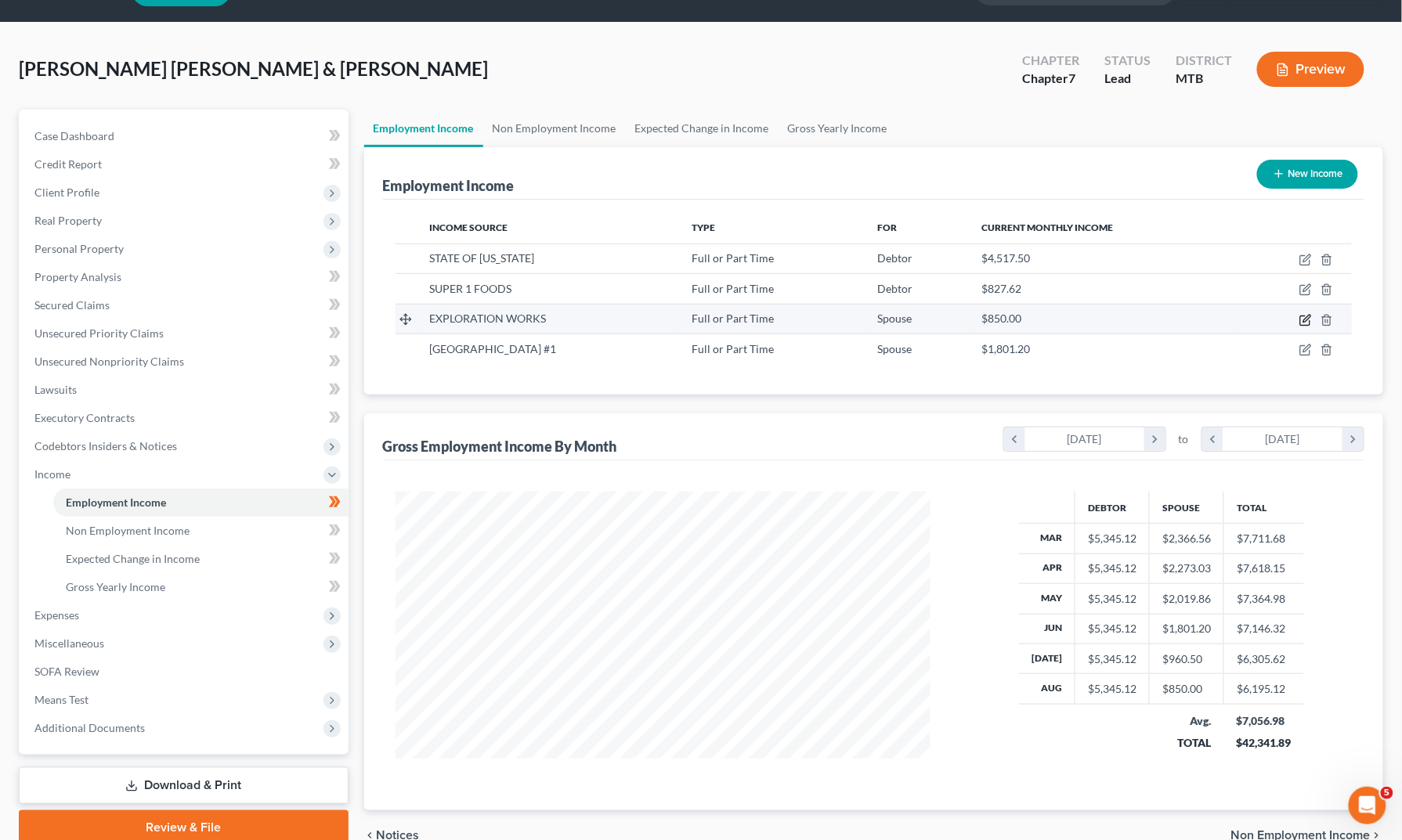
click at [1299, 326] on icon "button" at bounding box center [1305, 320] width 13 height 13
select select "0"
select select "27"
select select "0"
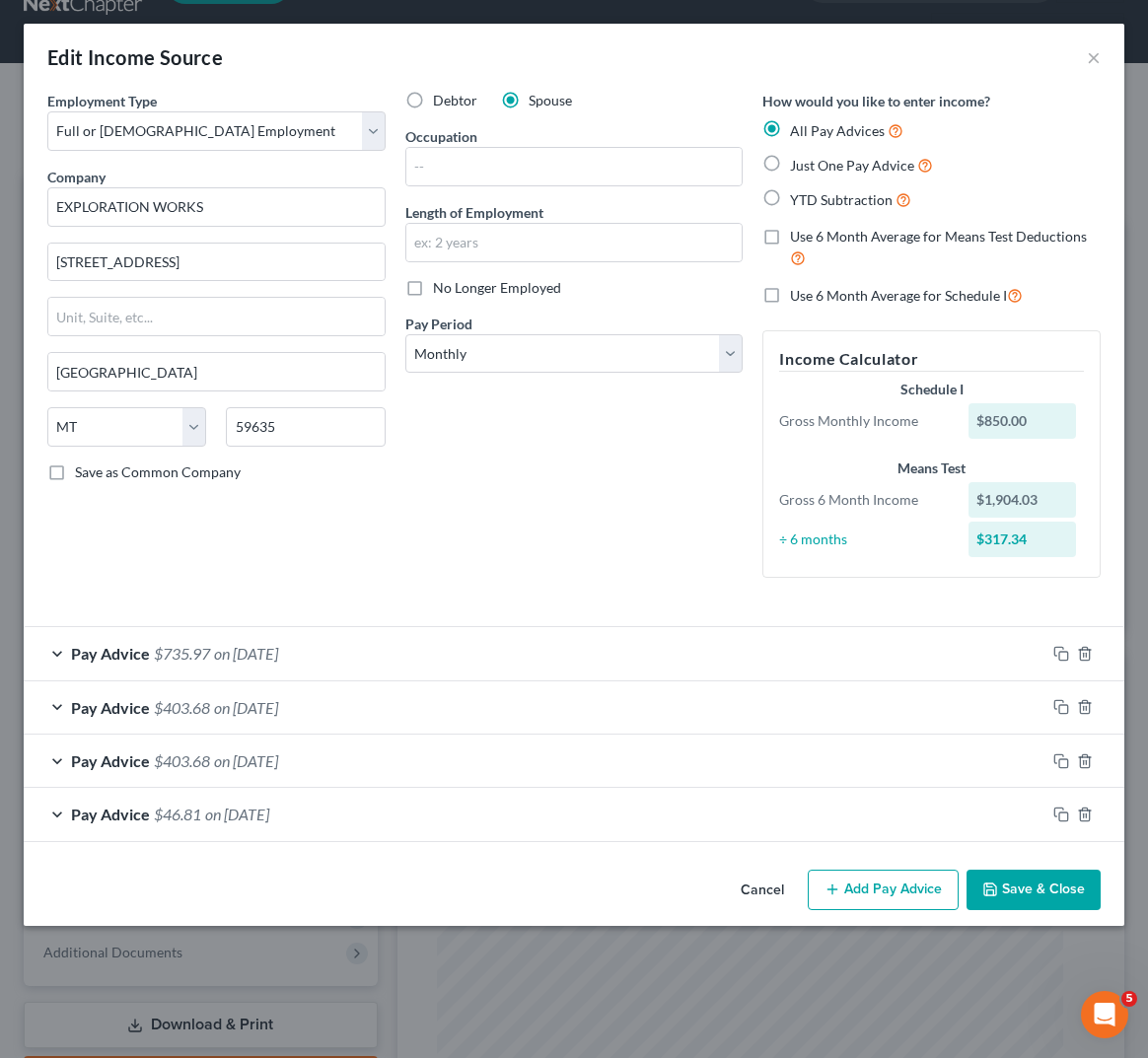
scroll to position [73, 0]
click at [791, 284] on label "Use 6 Month Average for Schedule I" at bounding box center [906, 295] width 233 height 23
click at [798, 284] on input "Use 6 Month Average for Schedule I" at bounding box center [804, 290] width 13 height 13
checkbox input "true"
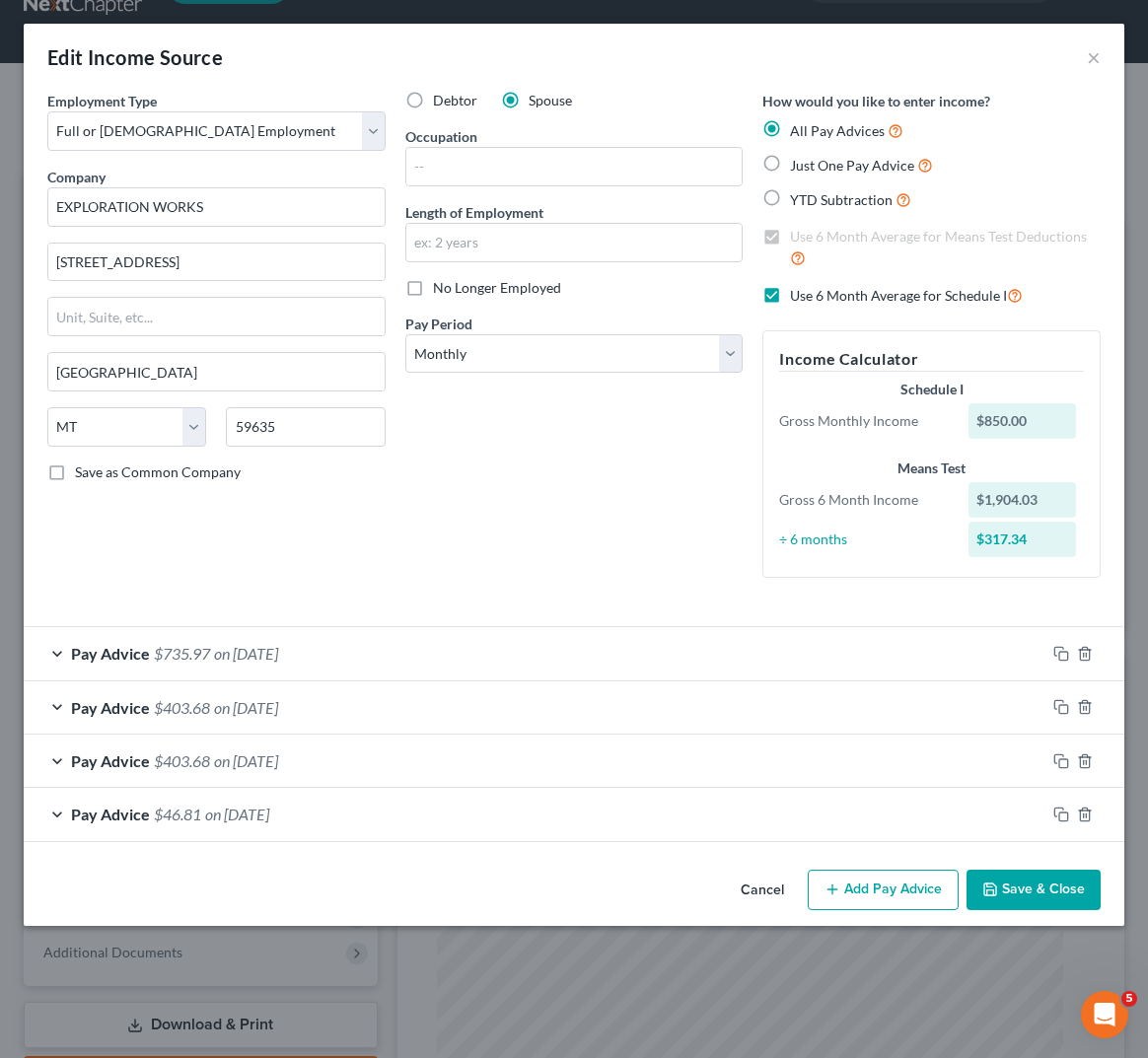
click at [982, 897] on icon "button" at bounding box center [990, 889] width 16 height 16
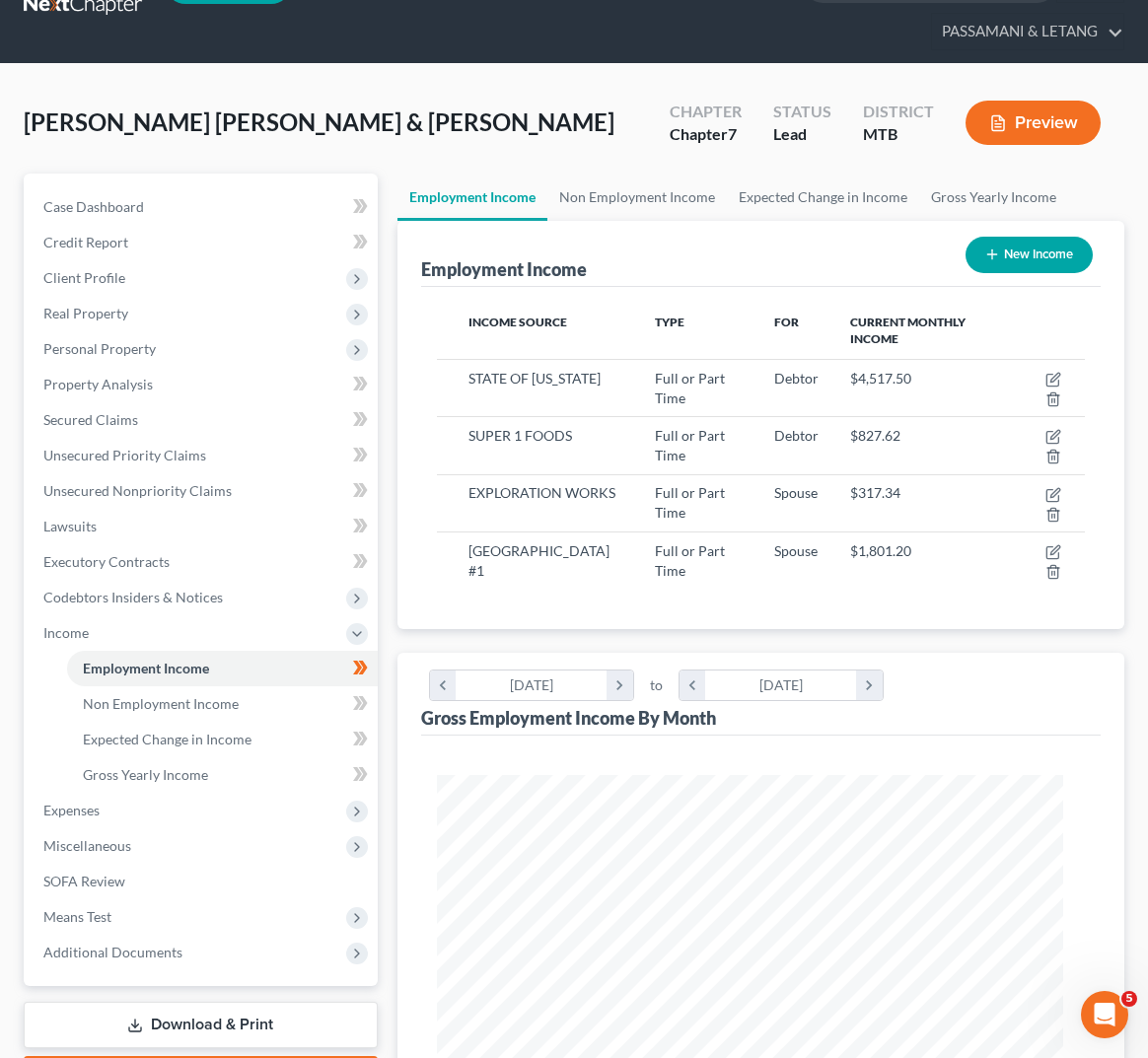
scroll to position [412, 0]
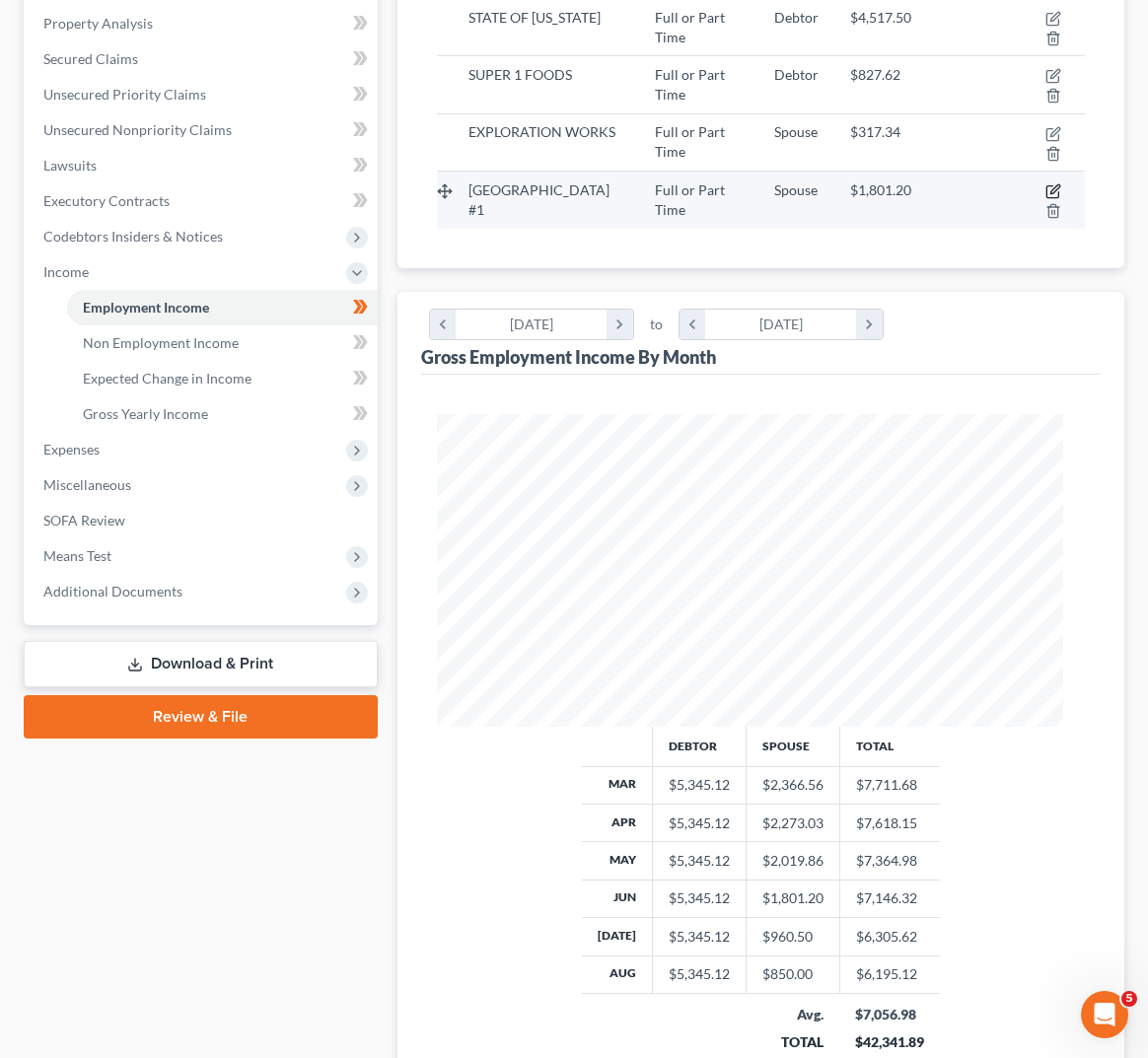
click at [1050, 195] on icon "button" at bounding box center [1054, 190] width 9 height 9
select select "0"
select select "27"
select select "0"
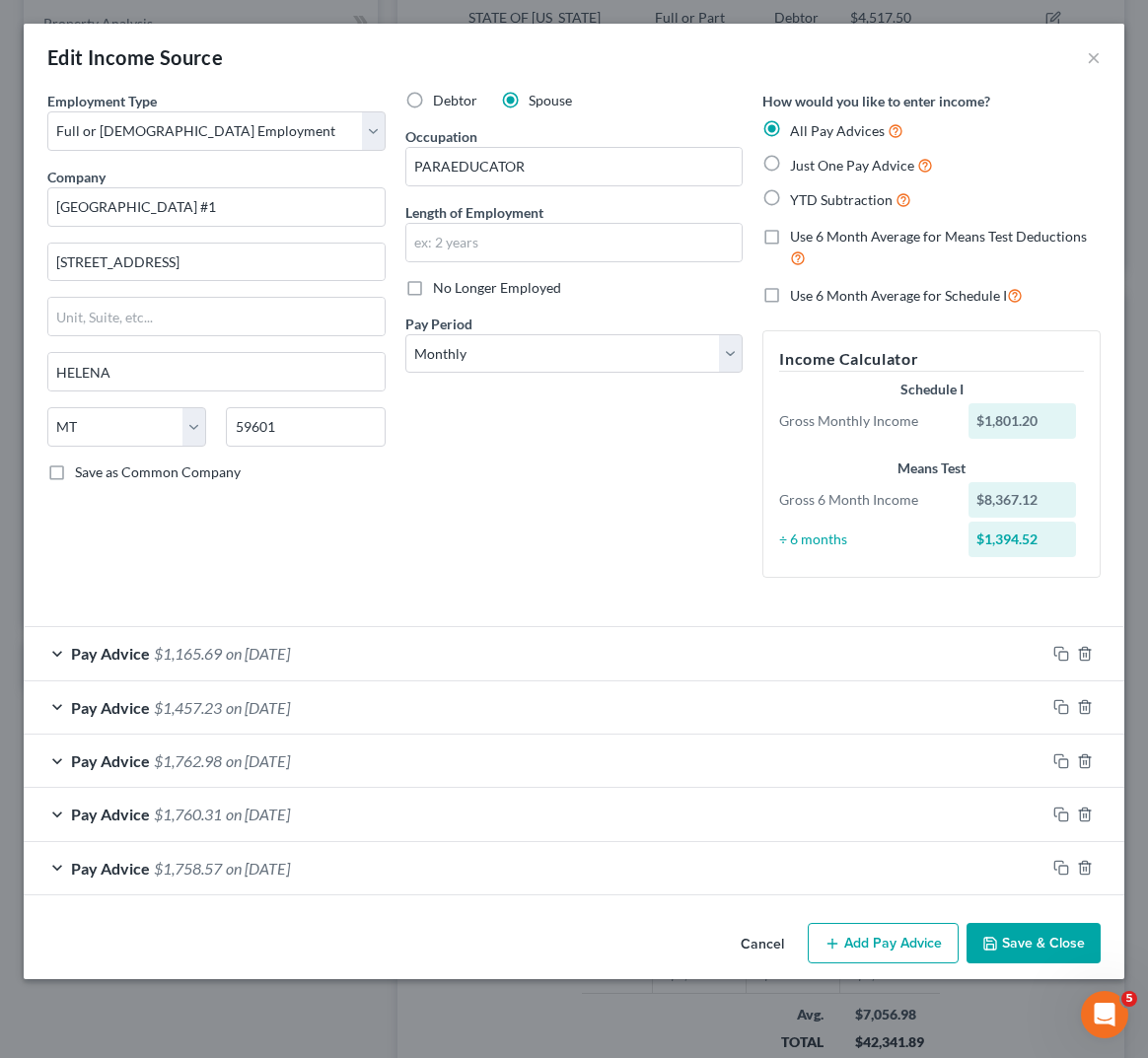
scroll to position [0, 0]
click at [791, 306] on label "Use 6 Month Average for Schedule I" at bounding box center [906, 295] width 233 height 23
click at [798, 296] on input "Use 6 Month Average for Schedule I" at bounding box center [804, 290] width 13 height 13
checkbox input "true"
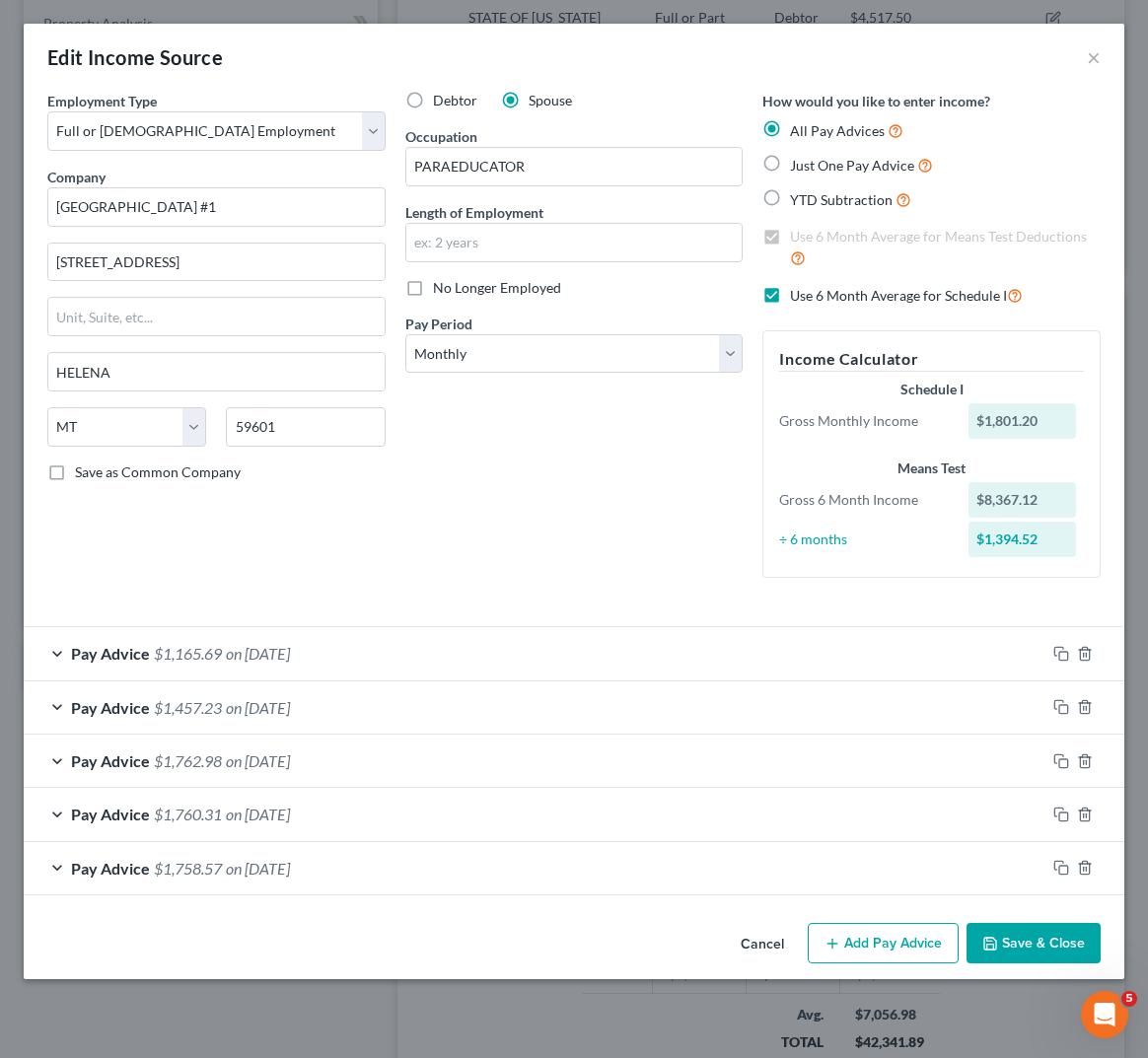
scroll to position [138, 0]
click at [982, 952] on icon "button" at bounding box center [990, 944] width 16 height 16
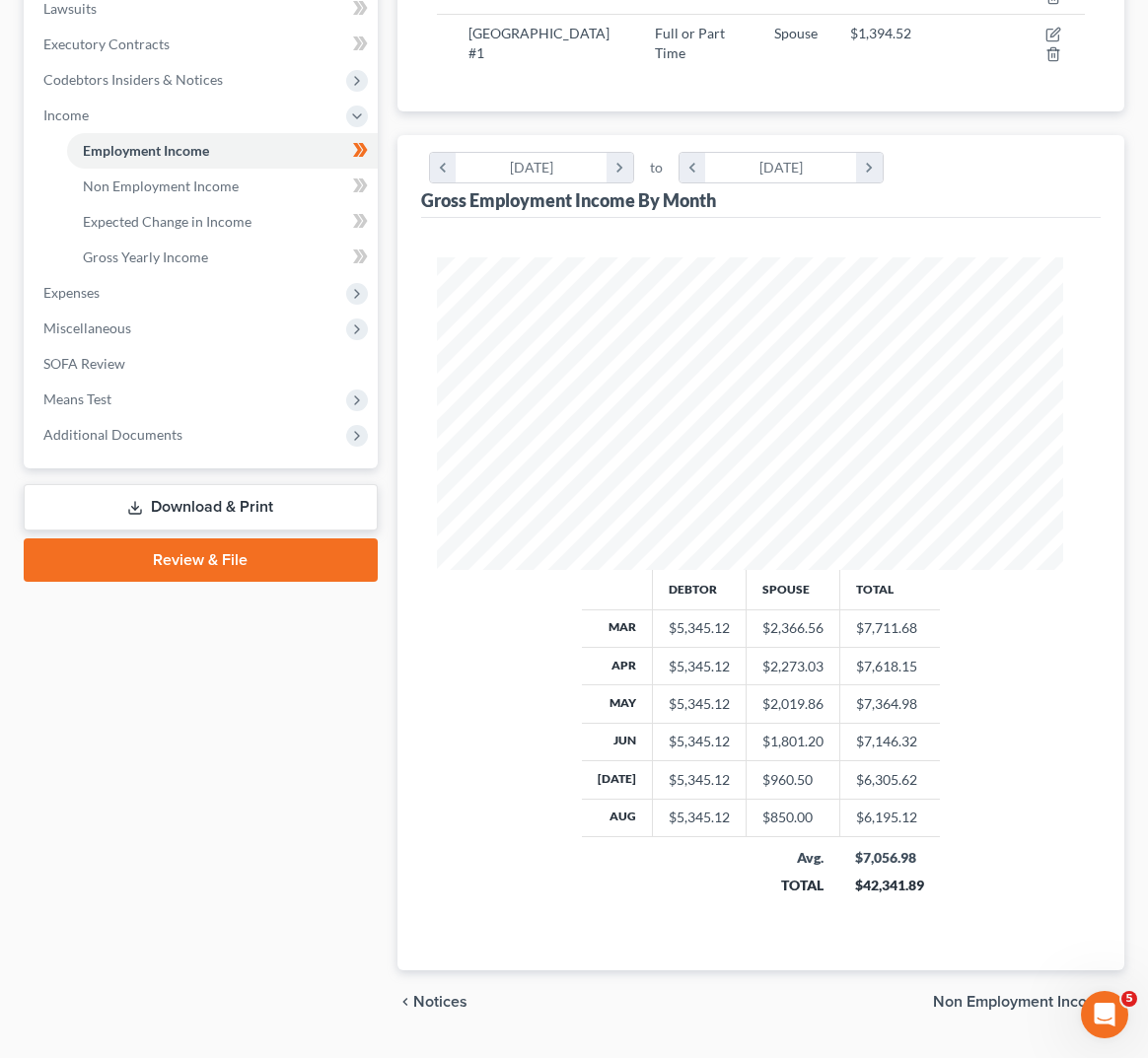
scroll to position [742, 0]
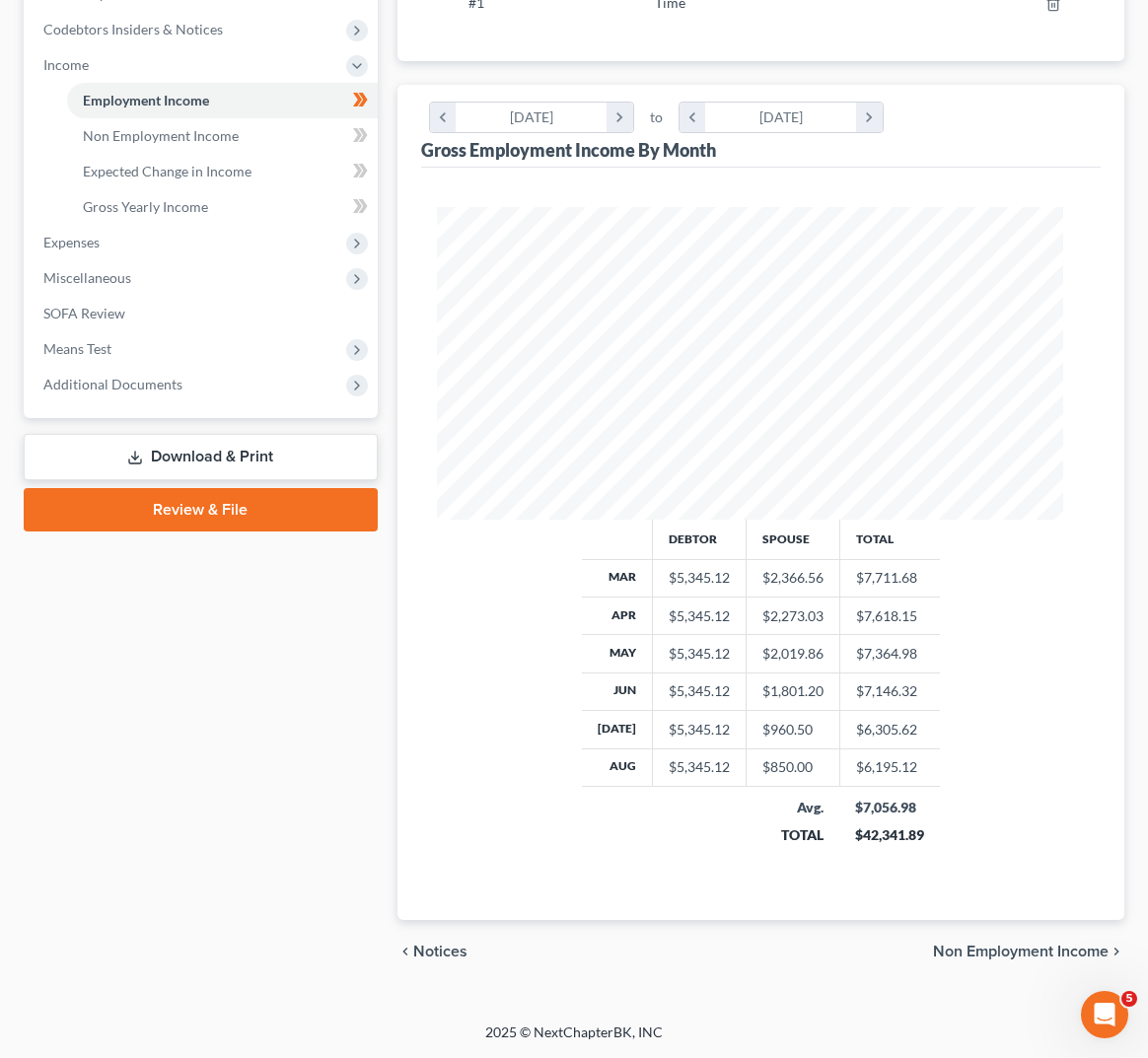
click at [782, 778] on div "$850.00" at bounding box center [793, 768] width 61 height 20
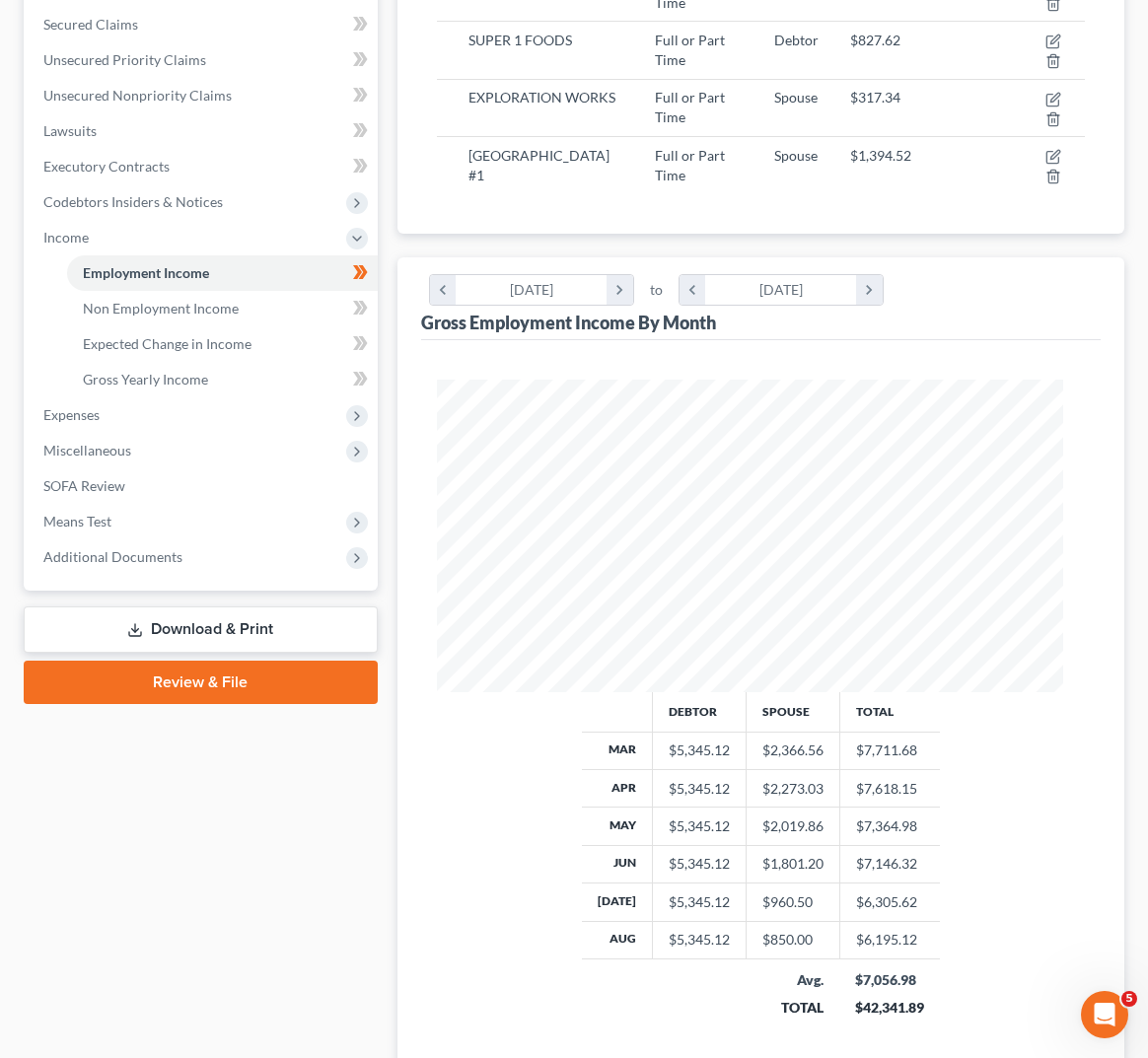
scroll to position [221, 0]
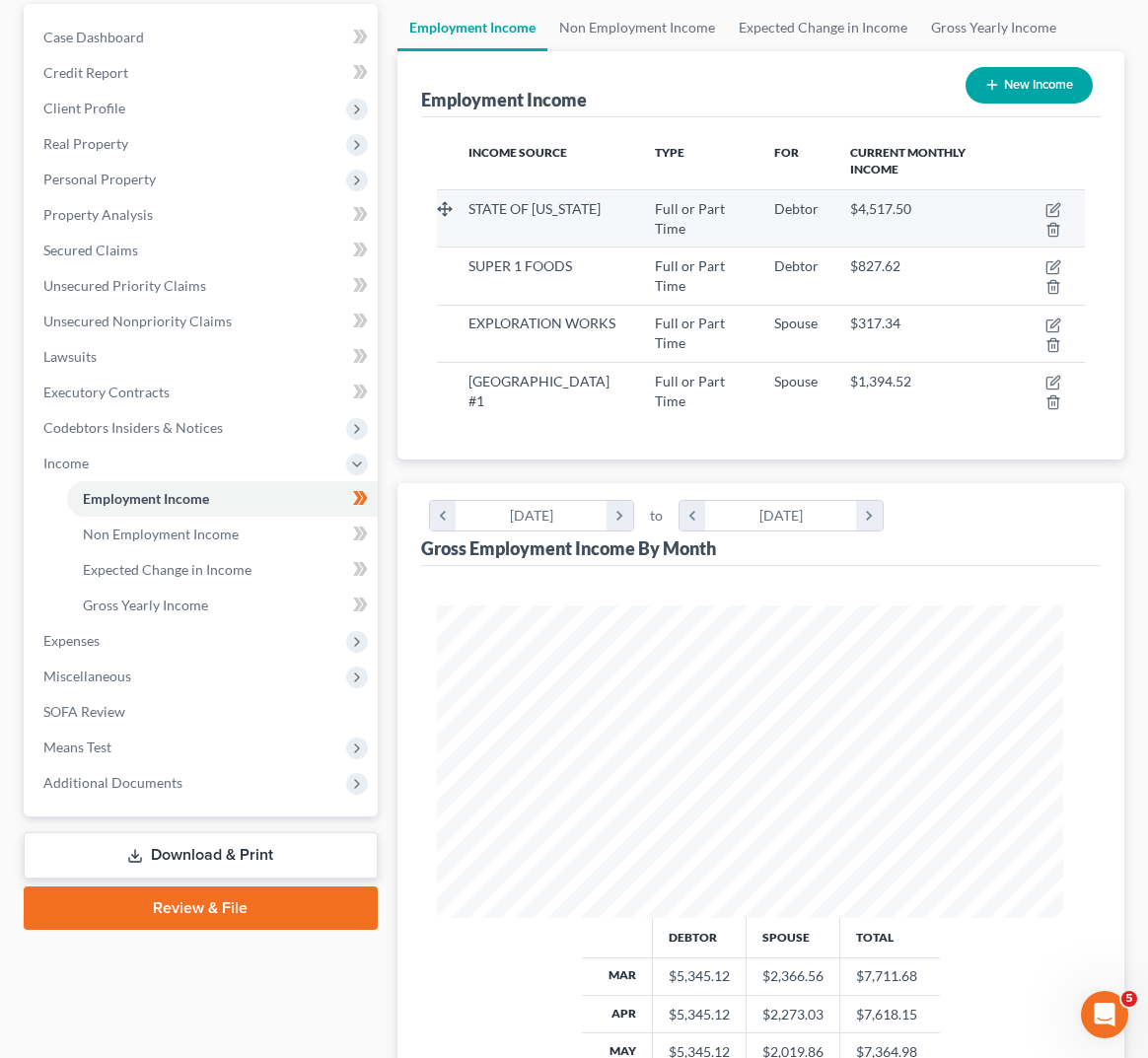
click at [870, 247] on td "$4,517.50" at bounding box center [921, 218] width 175 height 57
click at [1045, 218] on icon "button" at bounding box center [1053, 211] width 16 height 16
select select "0"
select select "27"
select select "2"
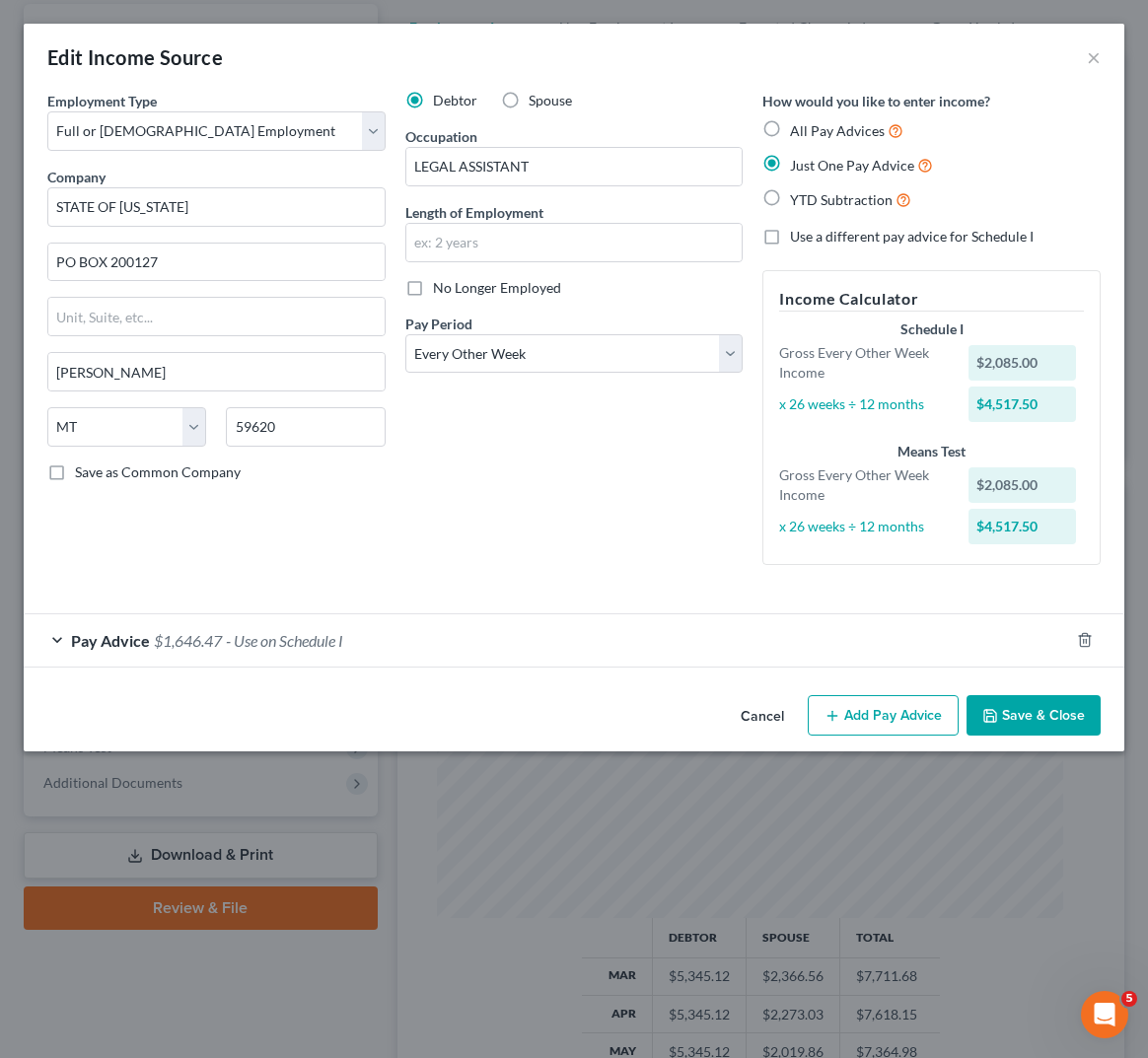
click at [1034, 737] on button "Save & Close" at bounding box center [1033, 717] width 134 height 42
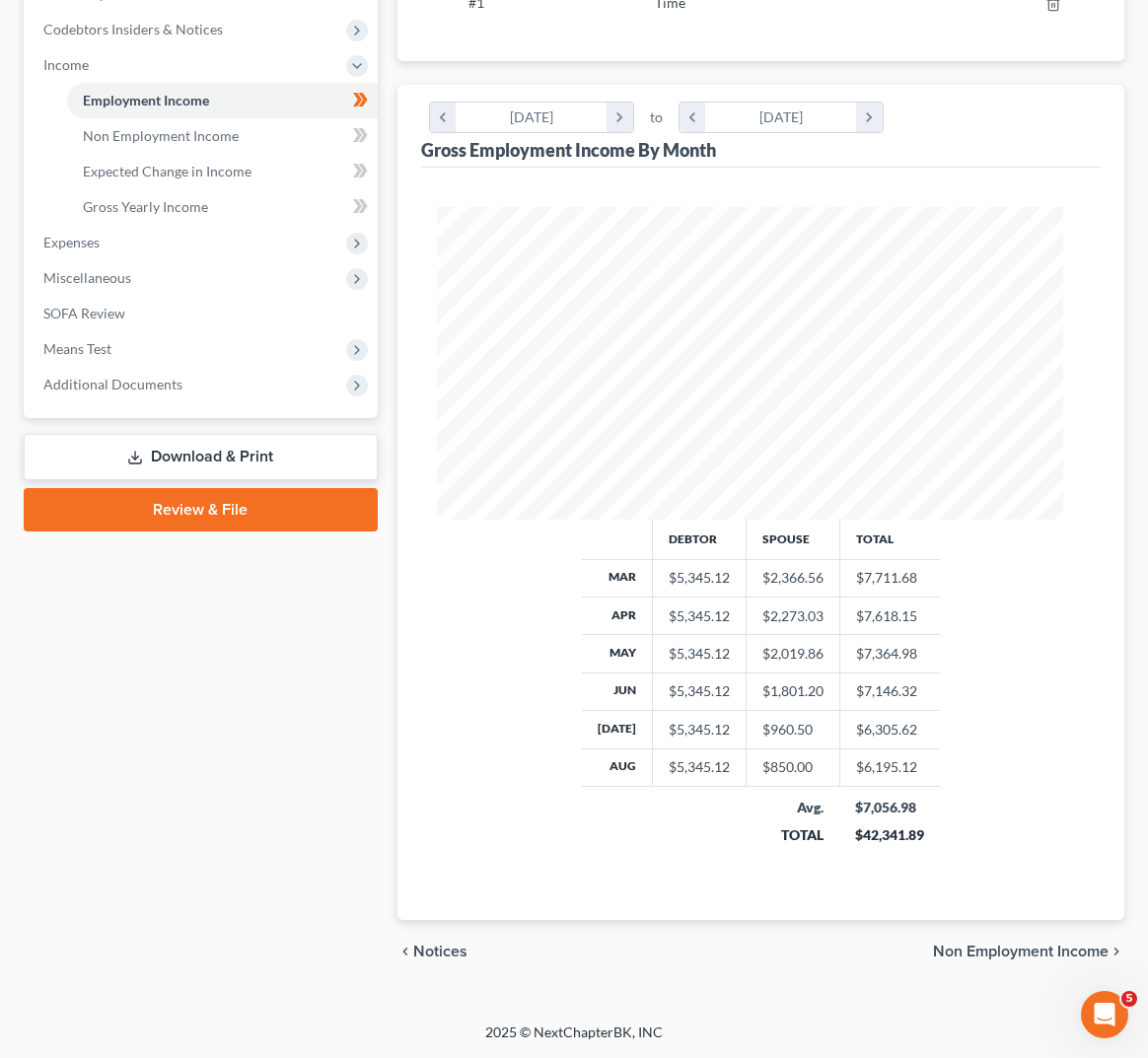
scroll to position [548, 0]
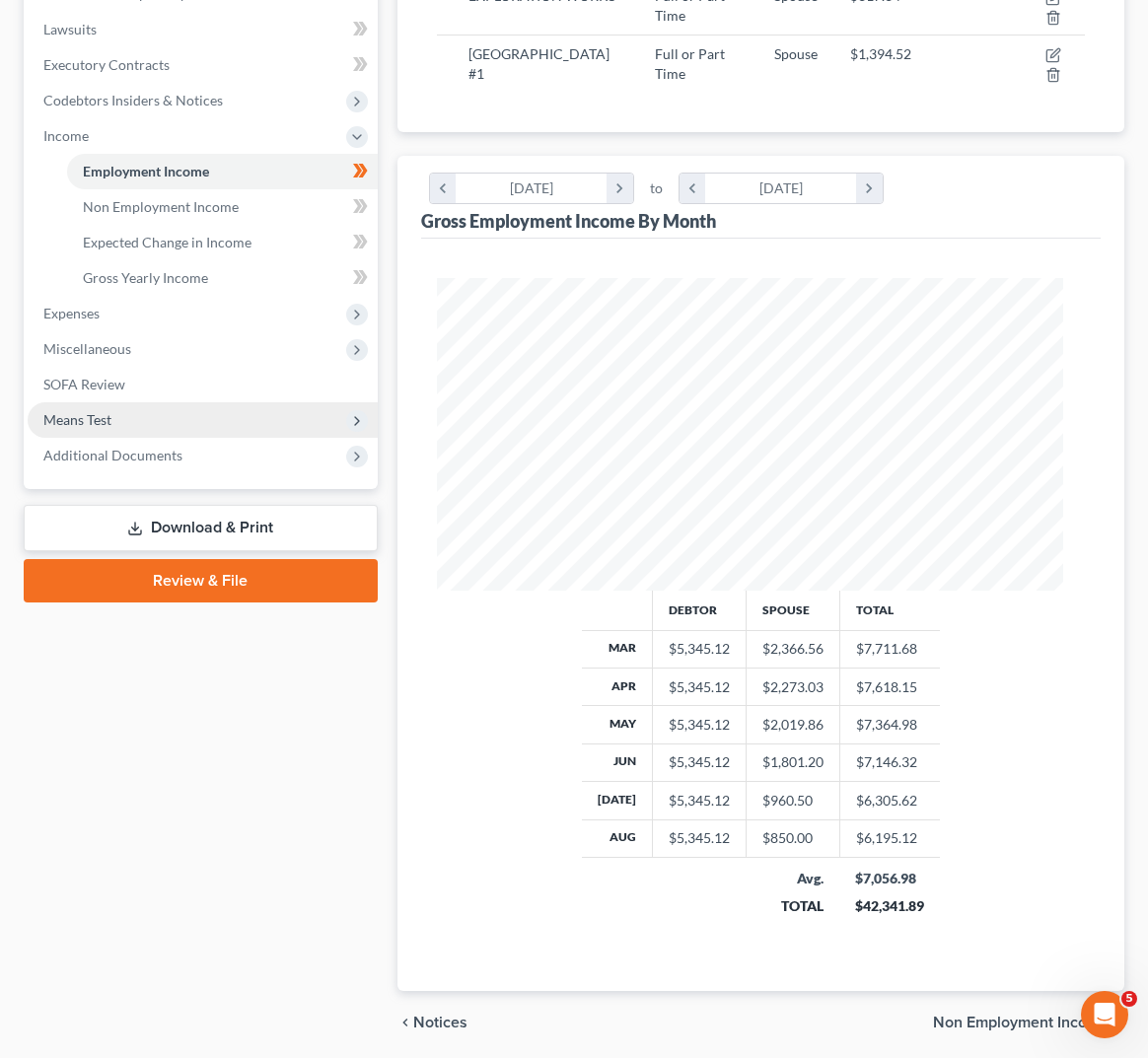
click at [92, 428] on span "Means Test" at bounding box center [77, 419] width 68 height 17
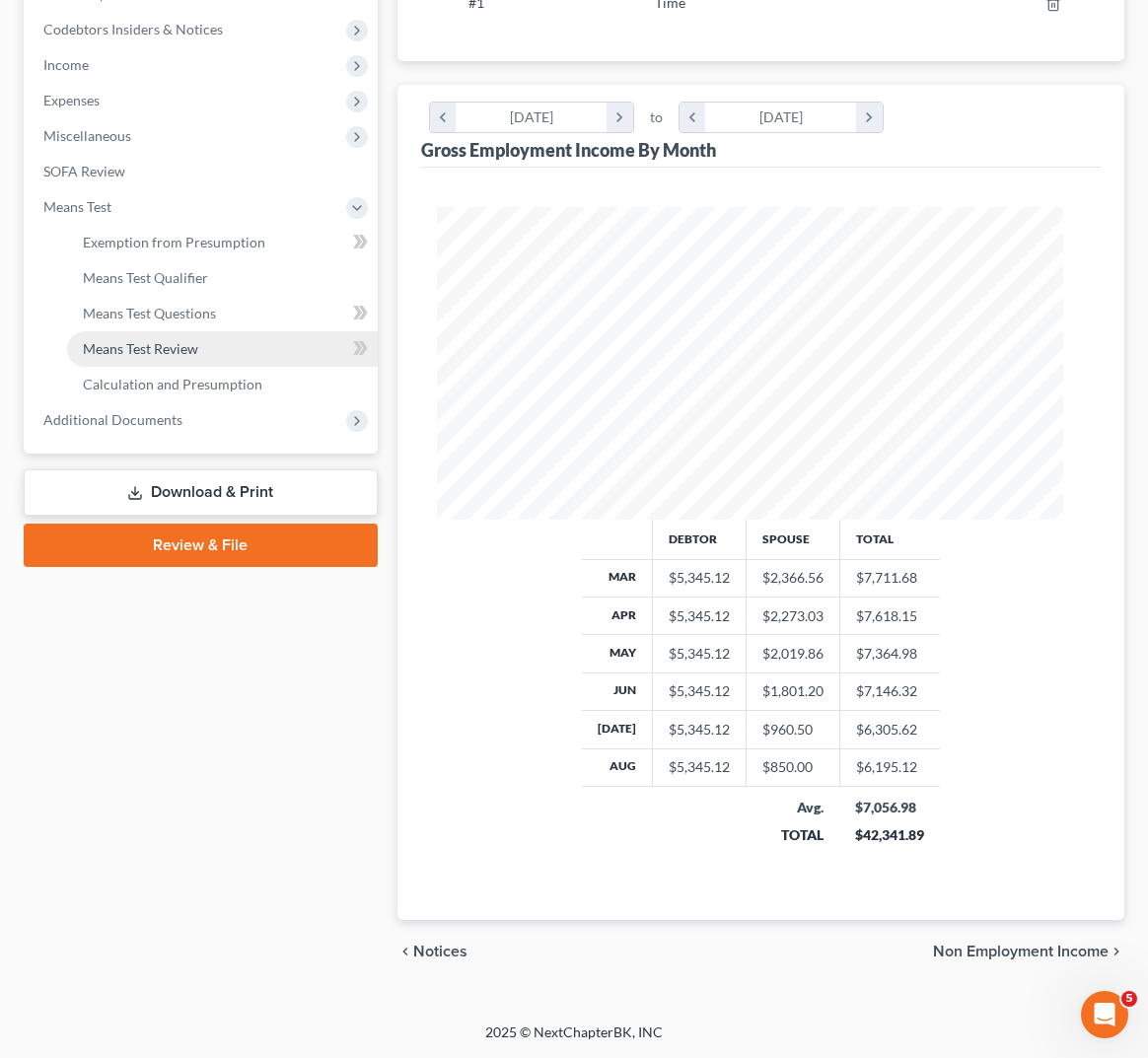
click at [164, 340] on span "Means Test Review" at bounding box center [141, 348] width 116 height 17
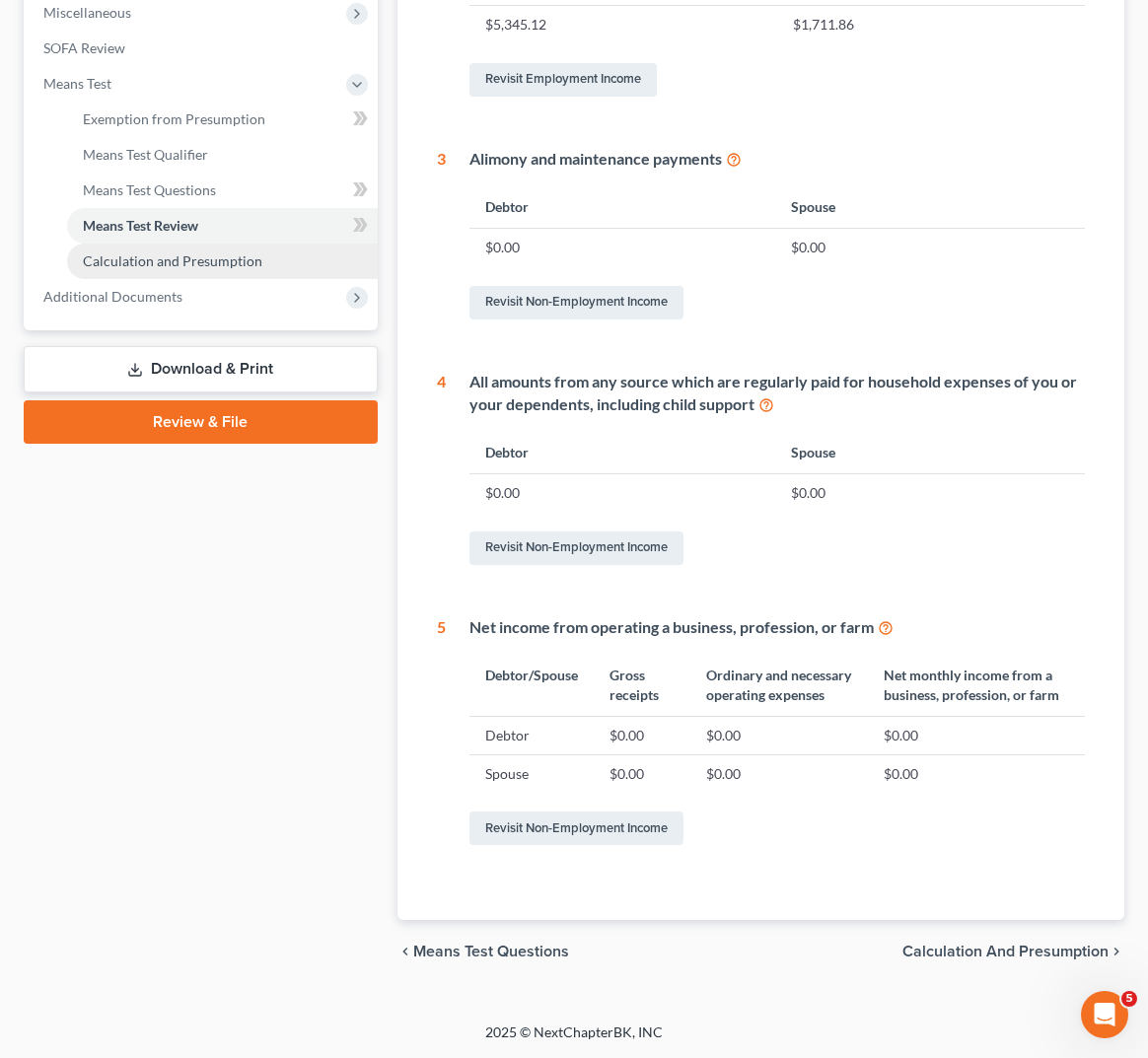
click at [208, 253] on span "Calculation and Presumption" at bounding box center [173, 261] width 180 height 17
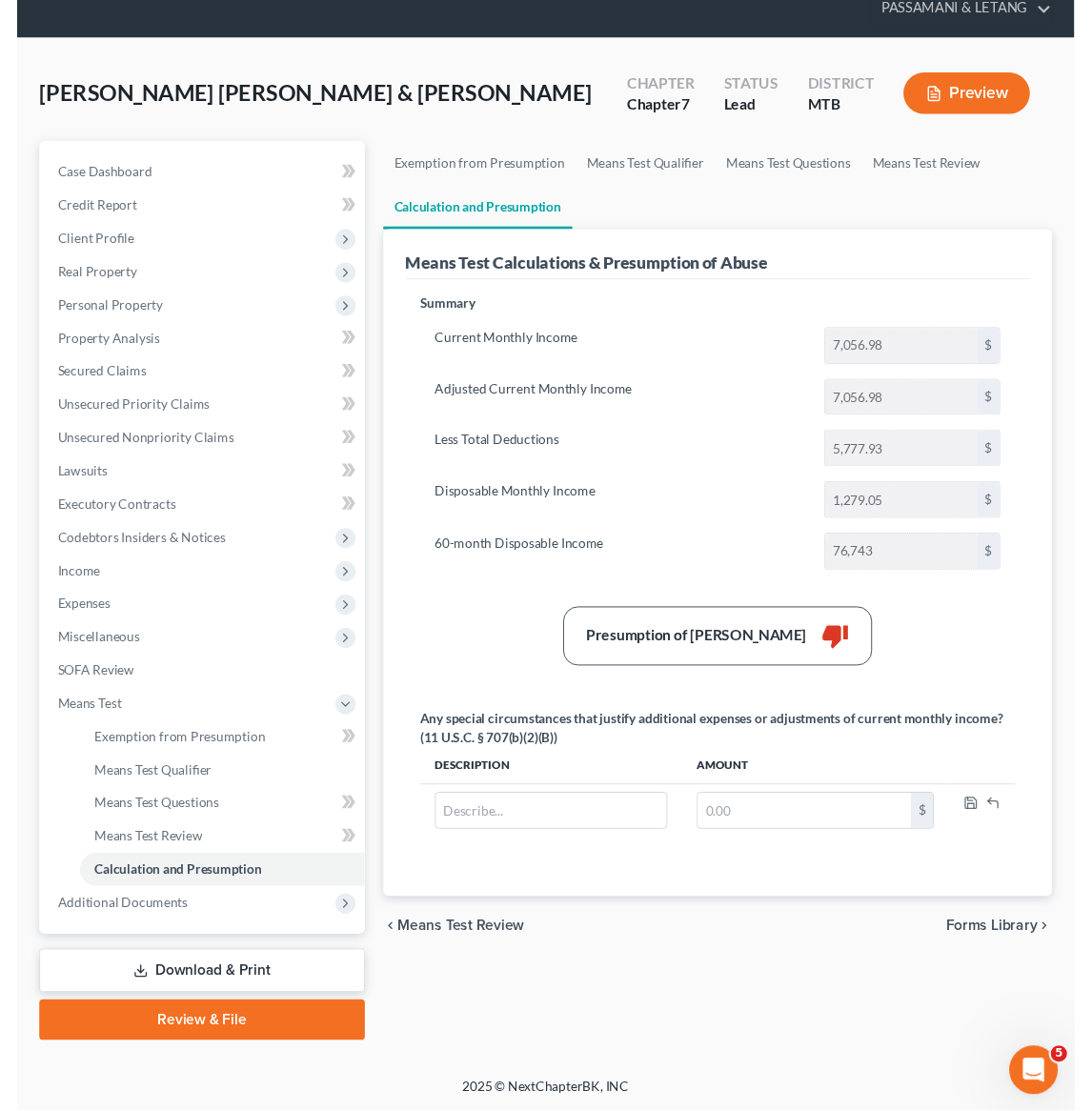
scroll to position [129, 0]
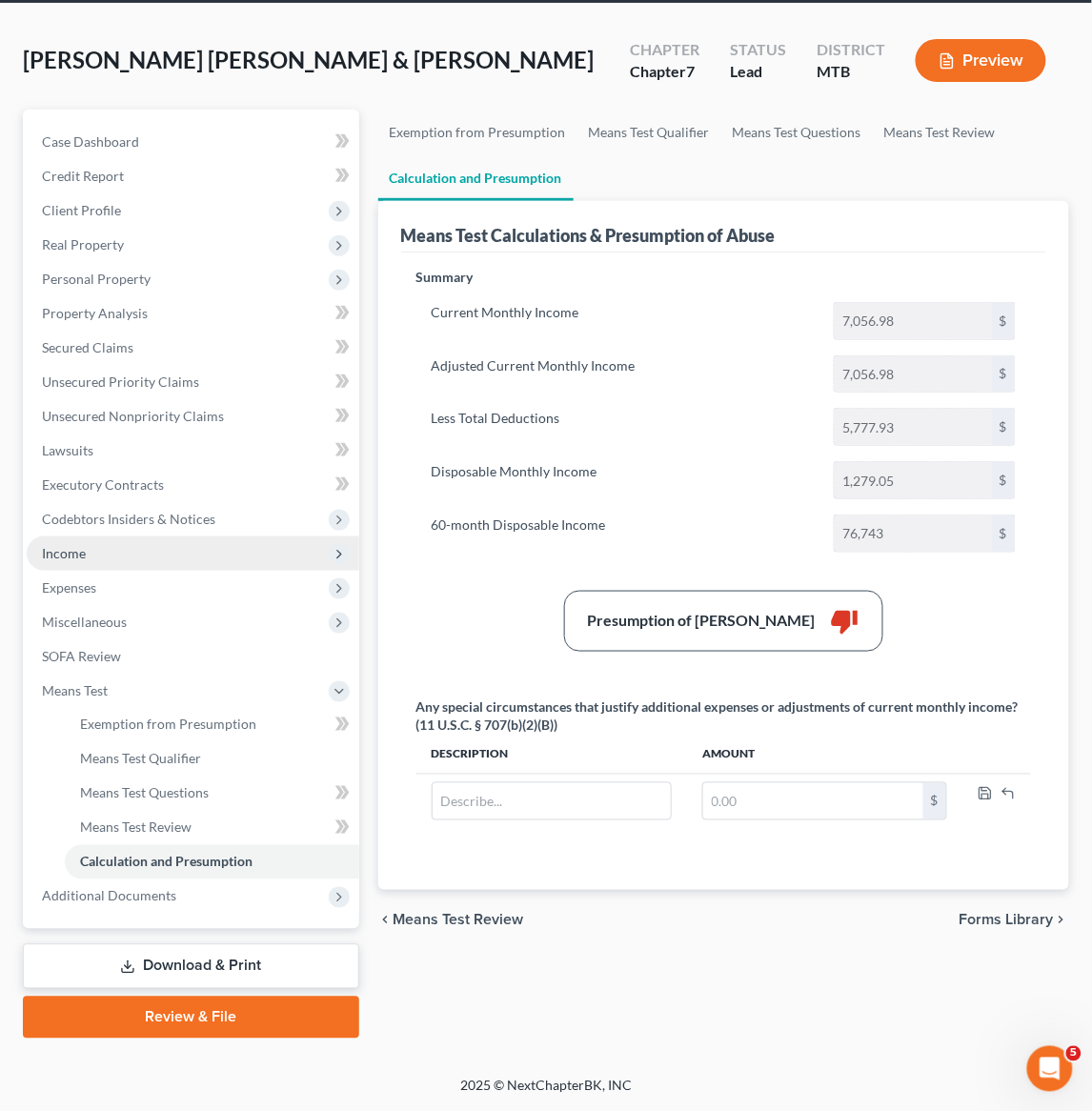
click at [68, 561] on span "Income" at bounding box center [63, 553] width 43 height 16
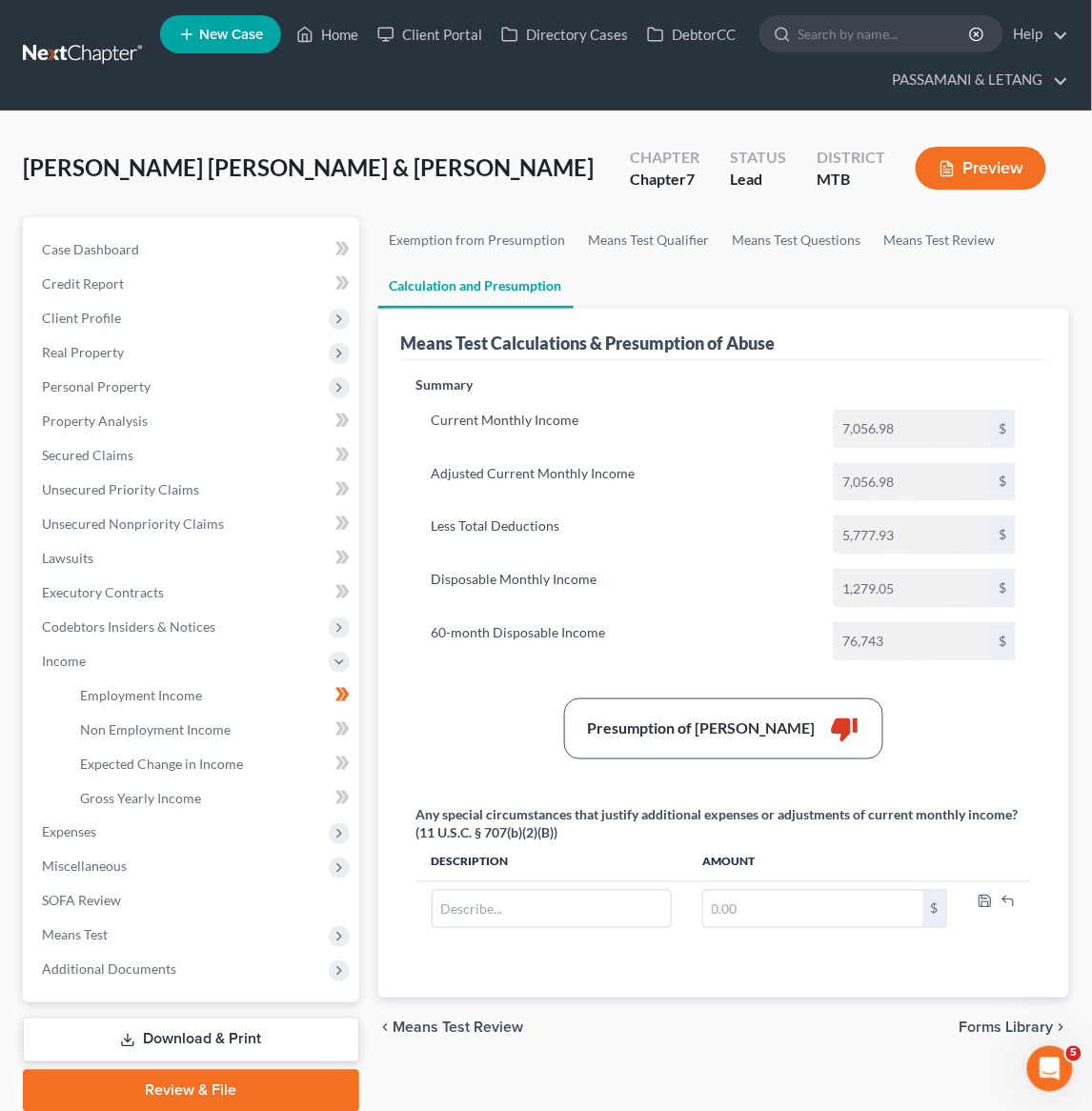
scroll to position [115, 0]
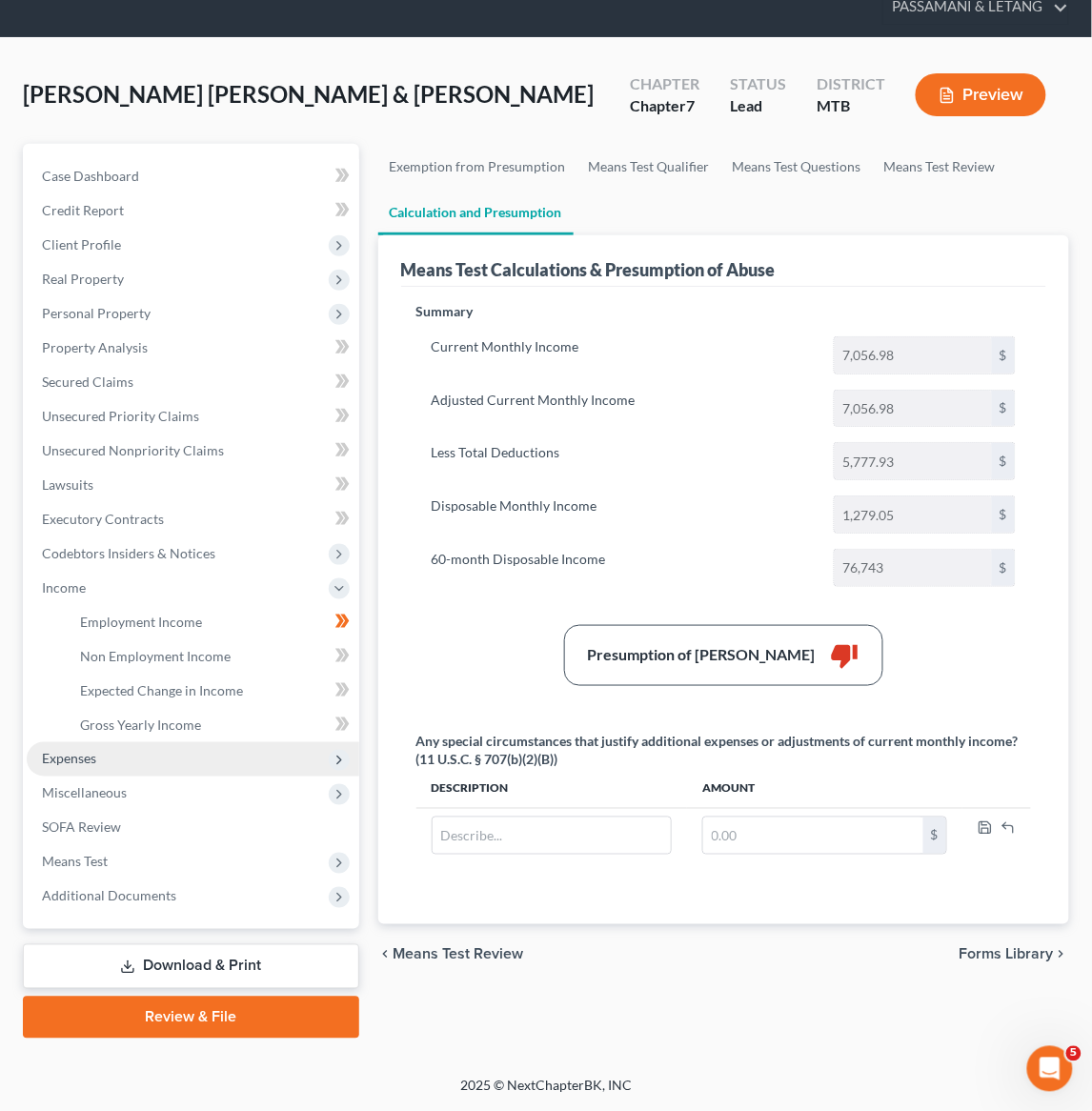
click at [139, 664] on span "Non Employment Income" at bounding box center [155, 656] width 150 height 16
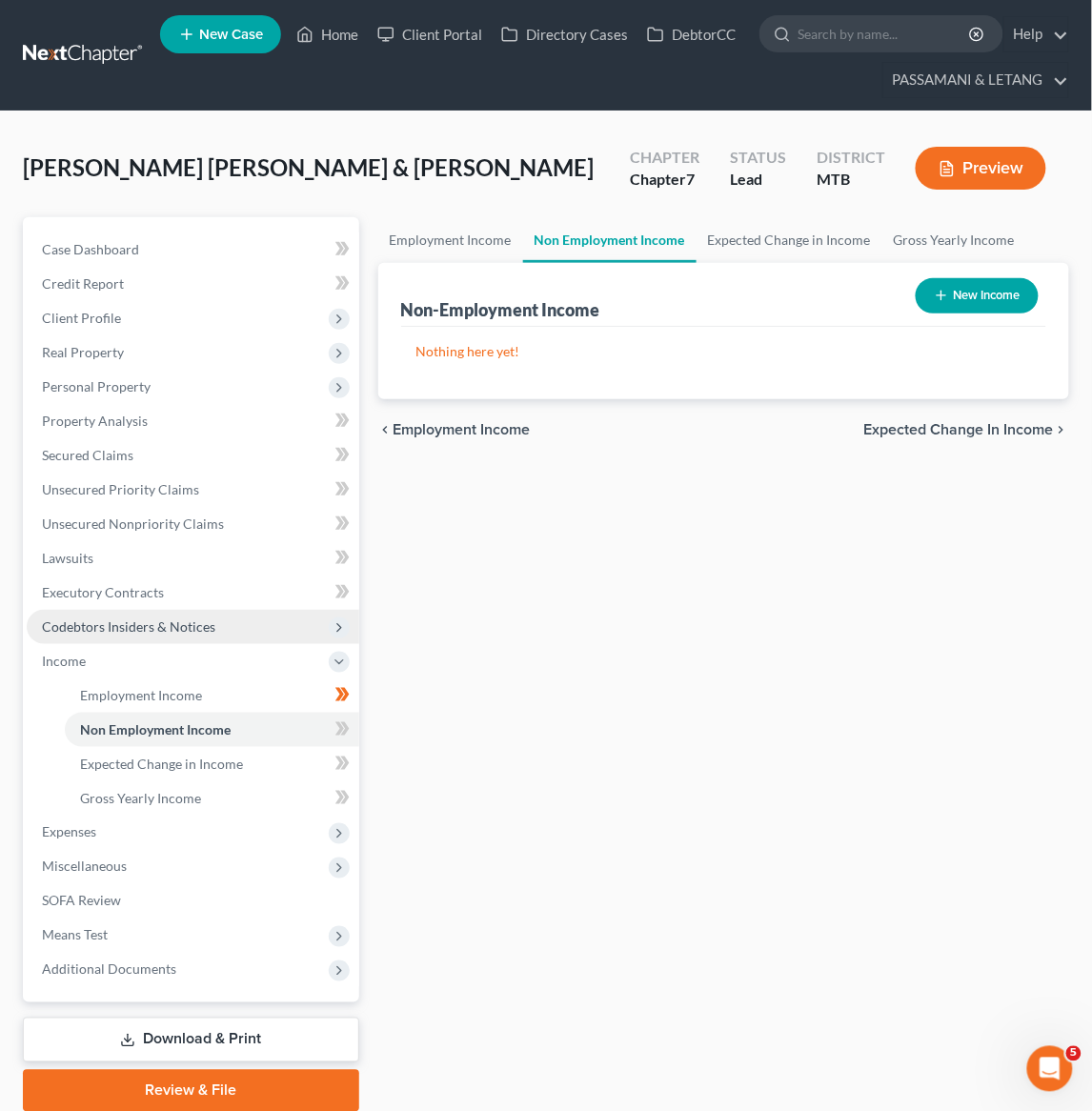
scroll to position [192, 0]
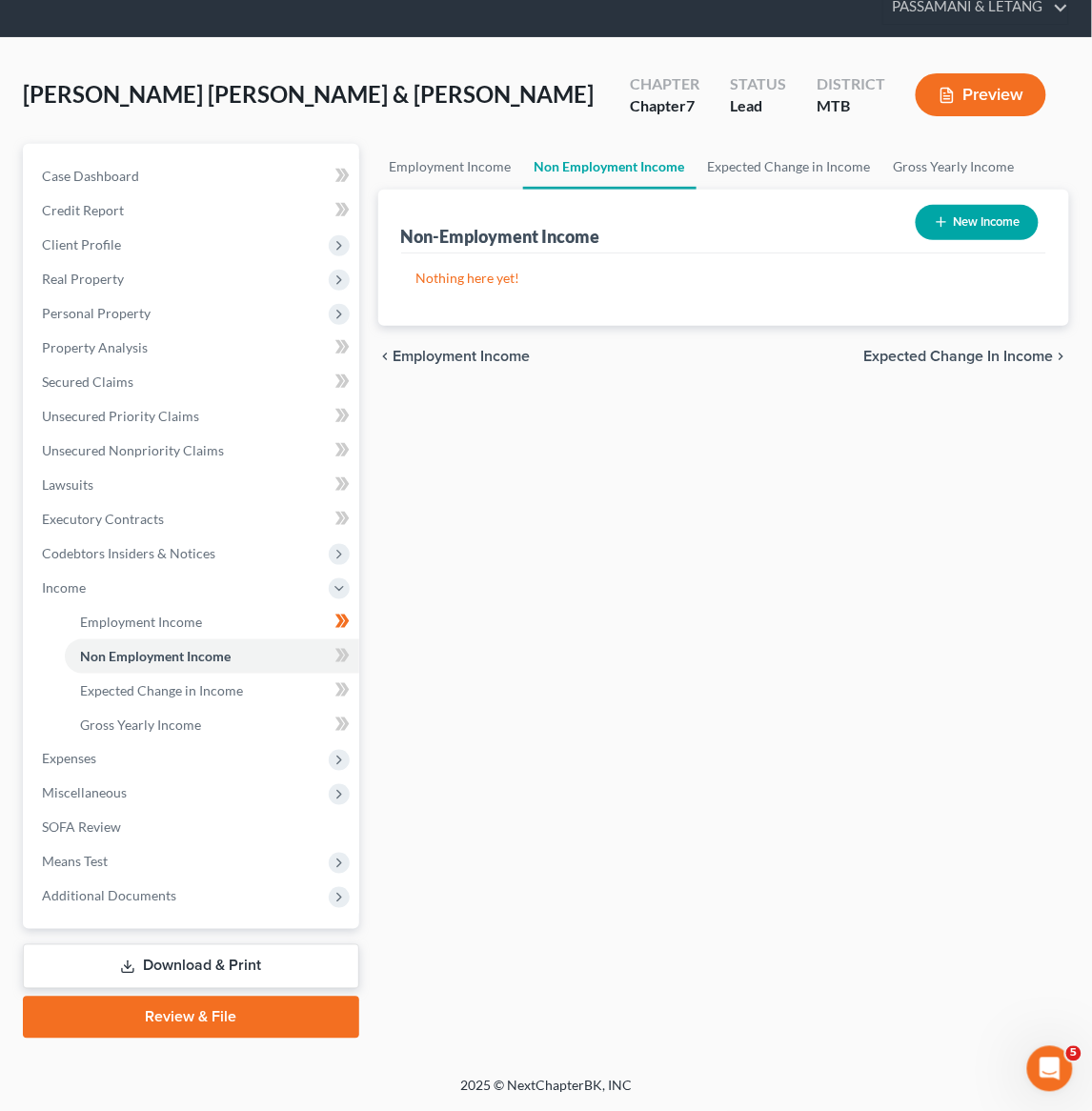
click at [131, 624] on span "Employment Income" at bounding box center [141, 621] width 122 height 16
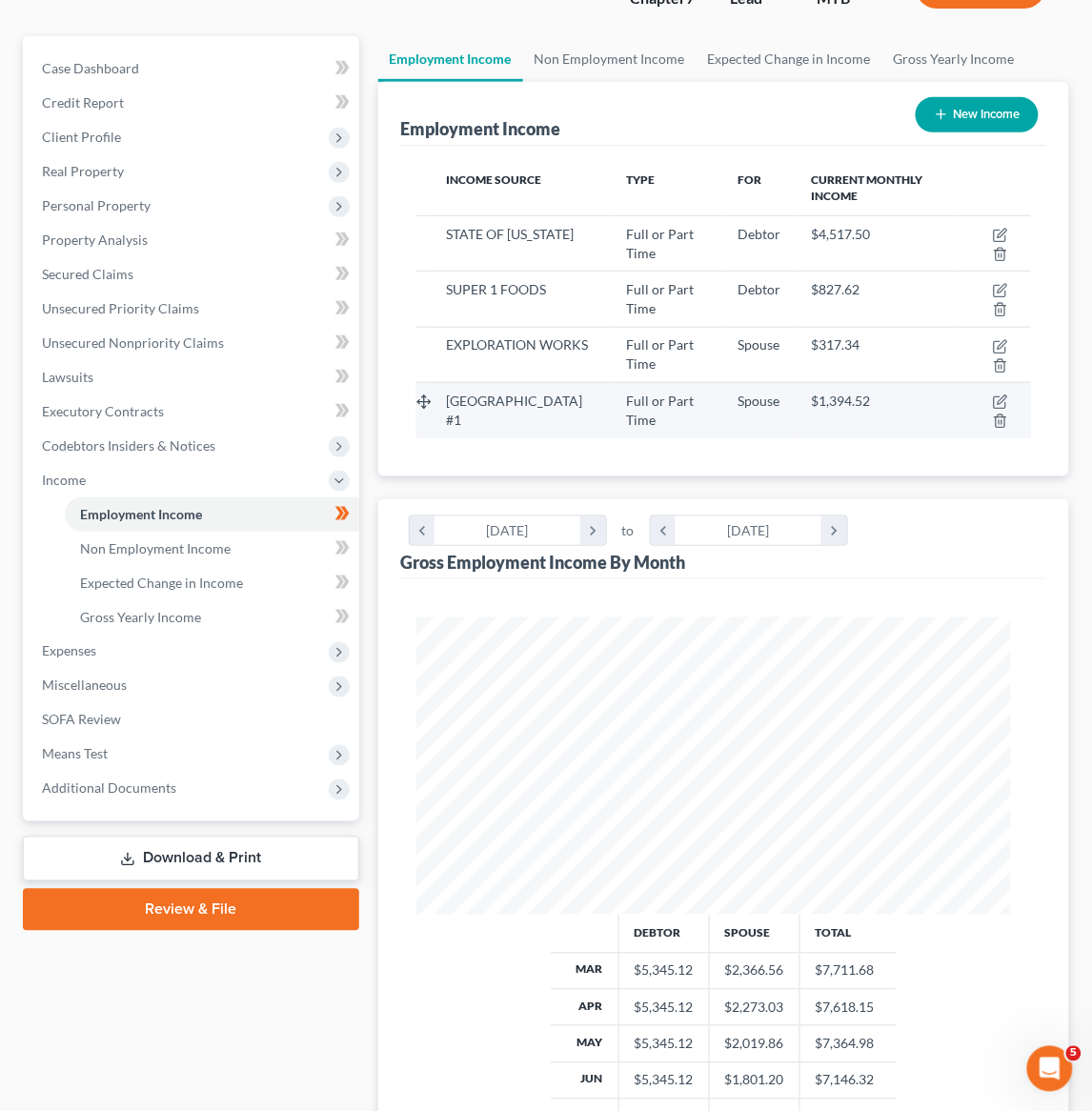
scroll to position [322, 0]
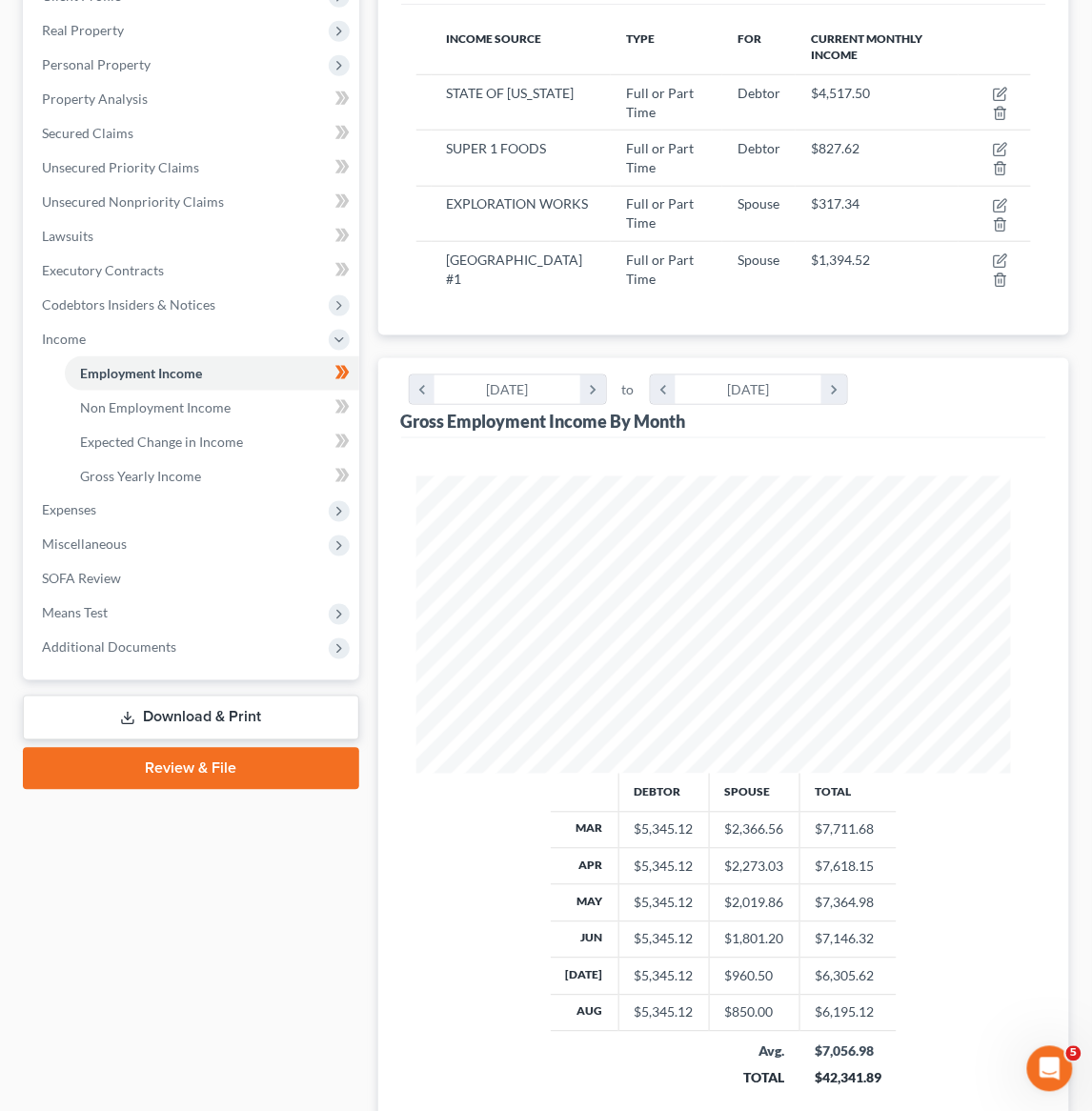
click at [871, 297] on td "$1,394.52" at bounding box center [877, 269] width 163 height 55
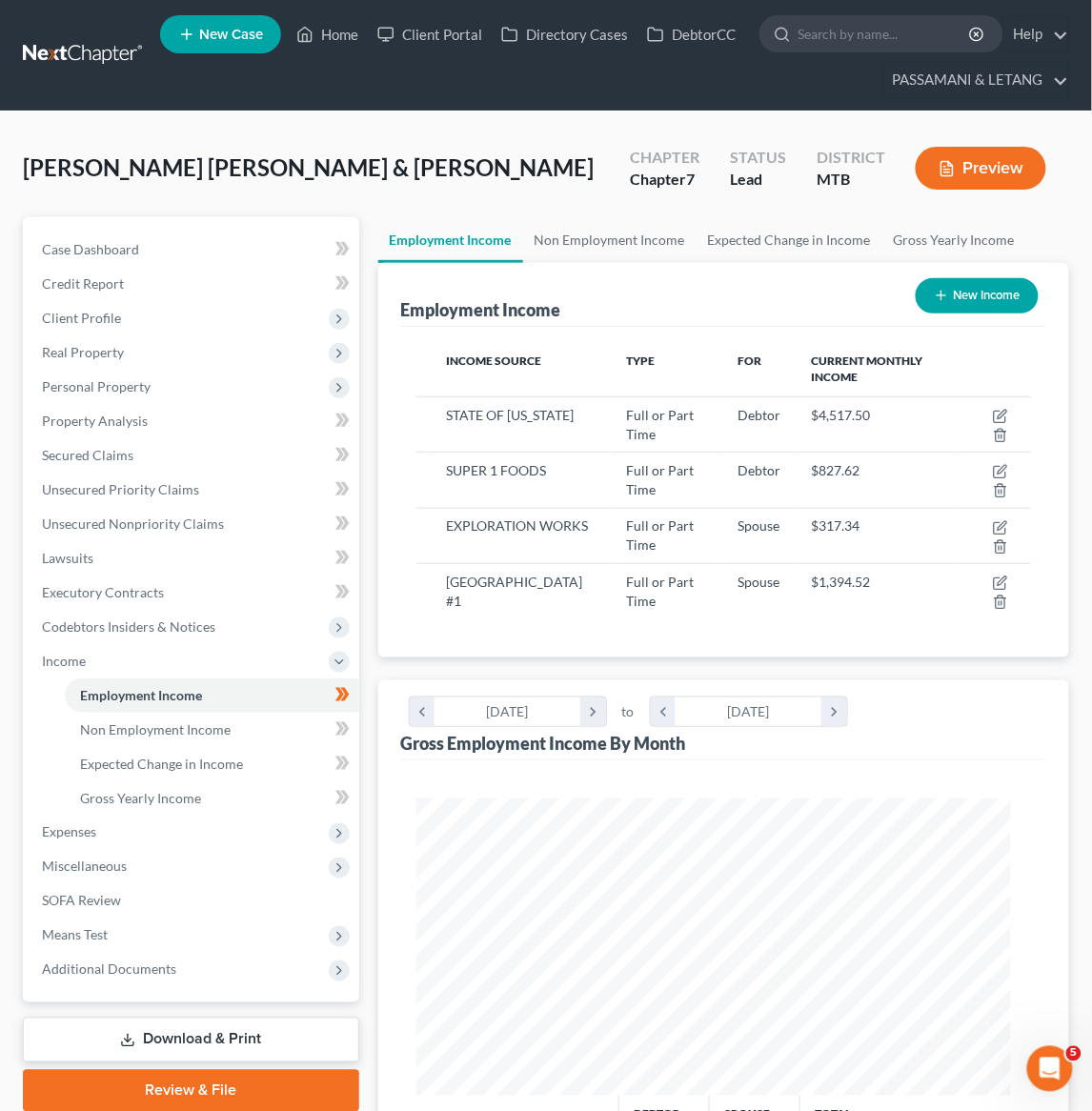
scroll to position [0, 0]
click at [116, 291] on span "Credit Report" at bounding box center [82, 284] width 82 height 16
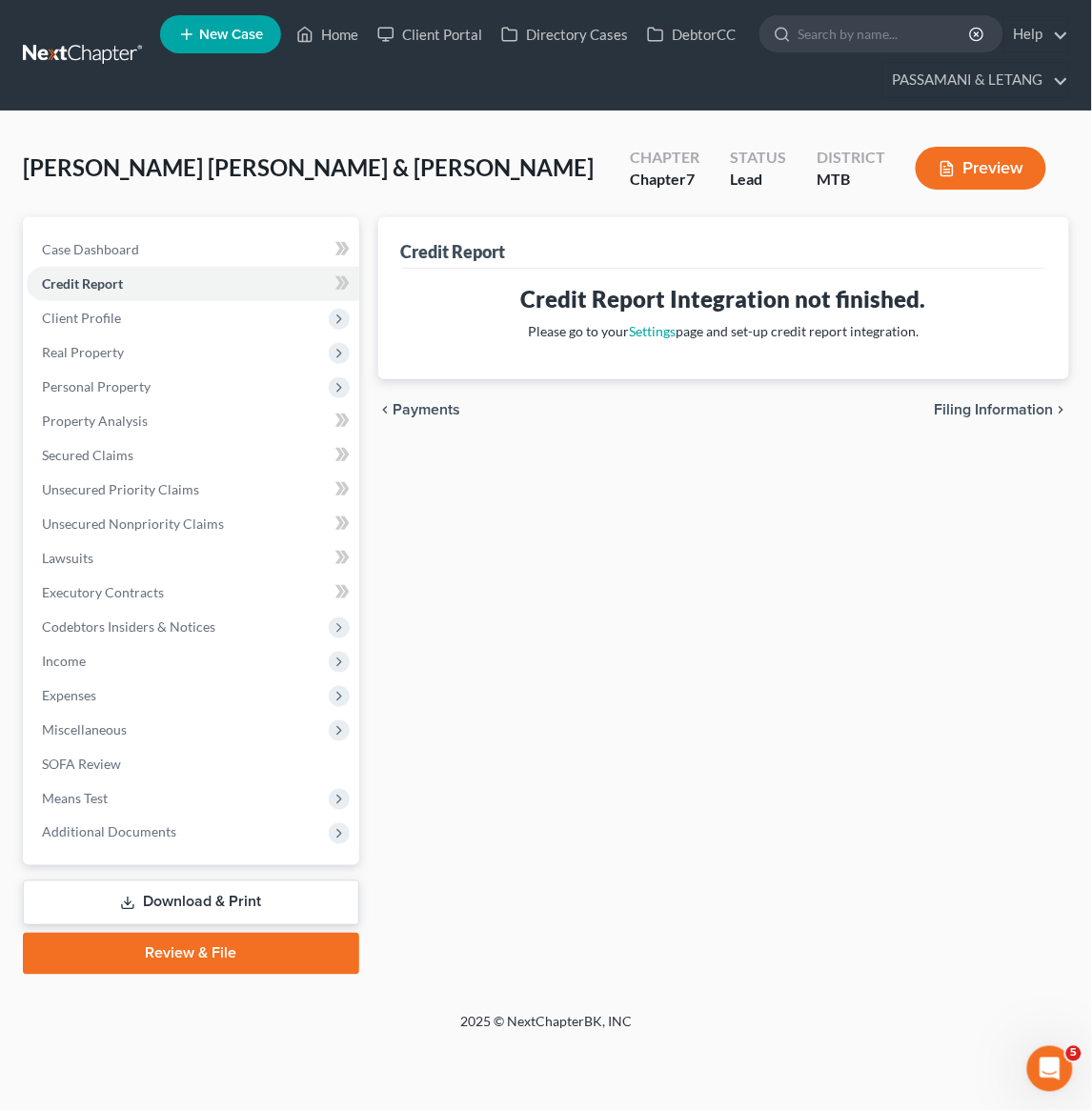
click at [94, 326] on span "Client Profile" at bounding box center [81, 317] width 79 height 16
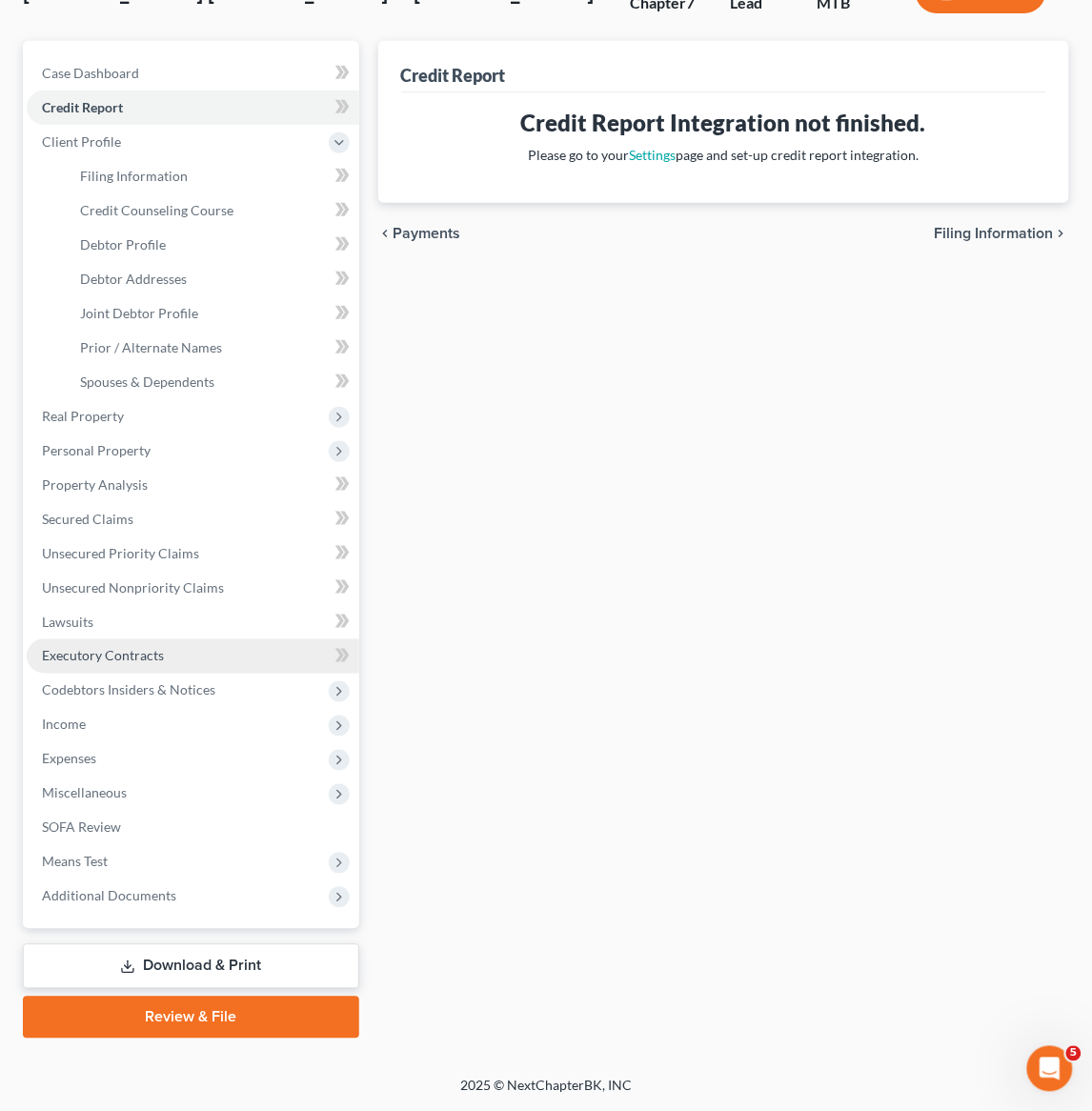
scroll to position [390, 0]
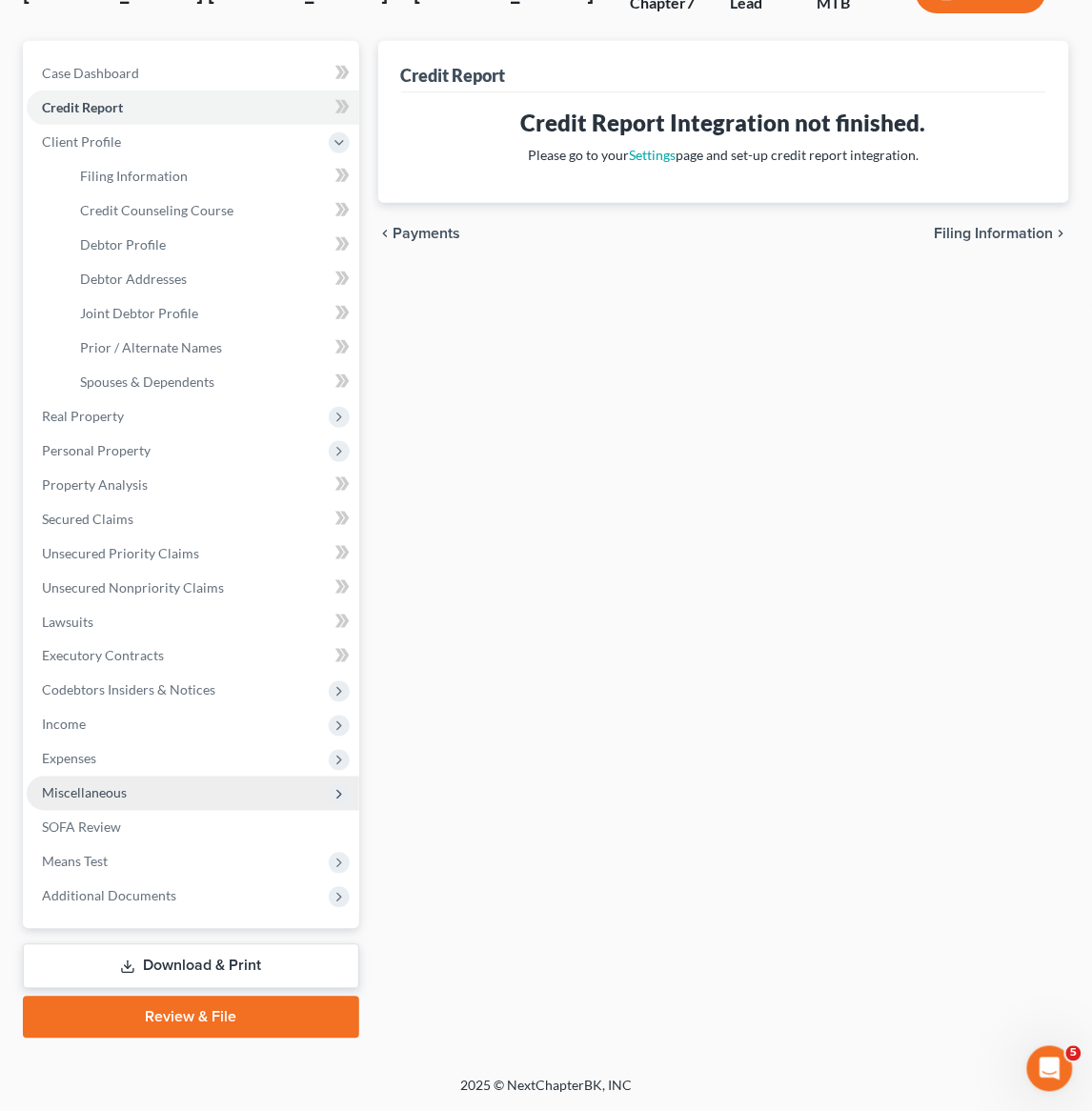
click at [96, 751] on span "Expenses" at bounding box center [68, 759] width 54 height 16
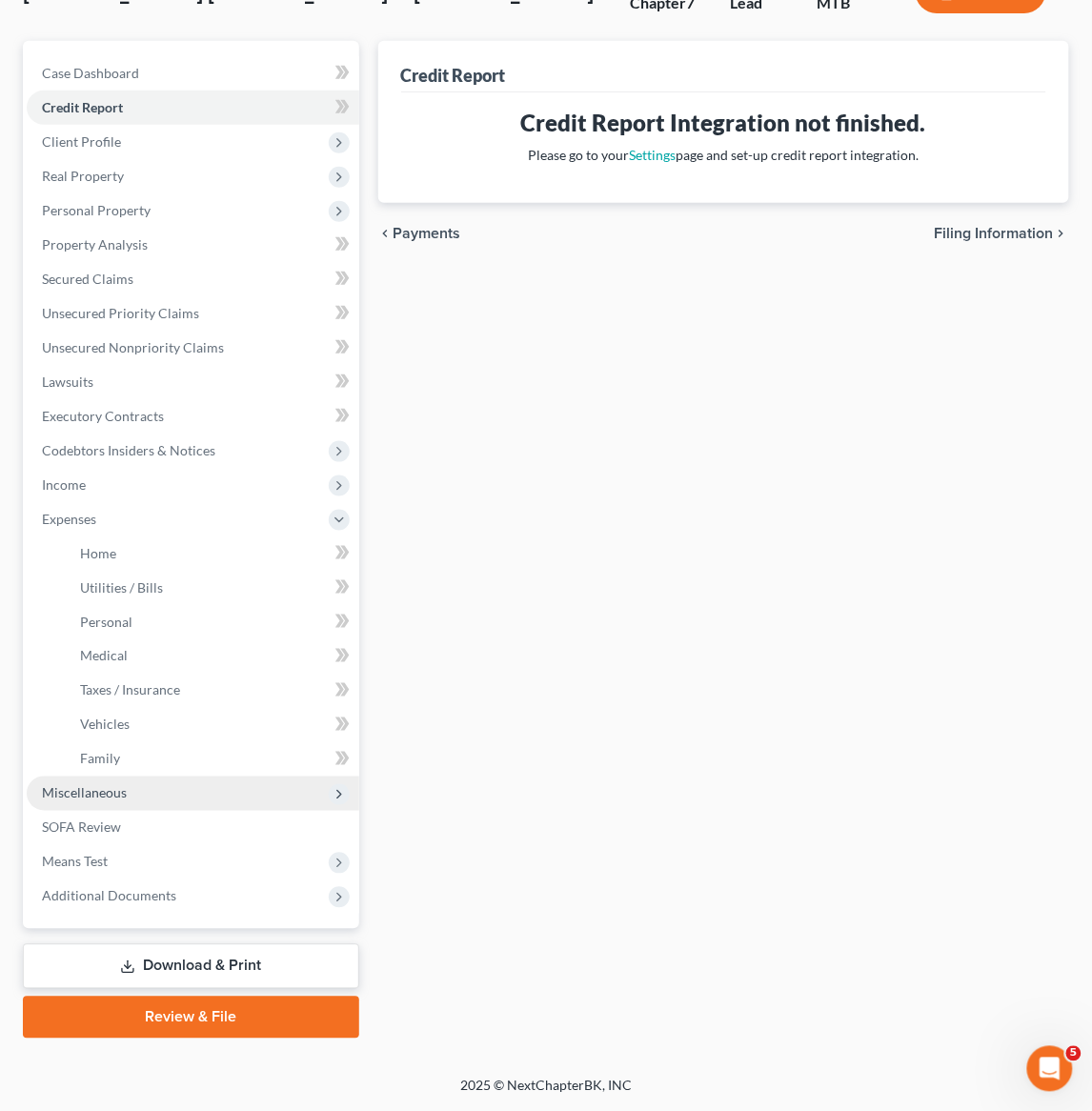
click at [134, 536] on link "Home" at bounding box center [211, 554] width 294 height 35
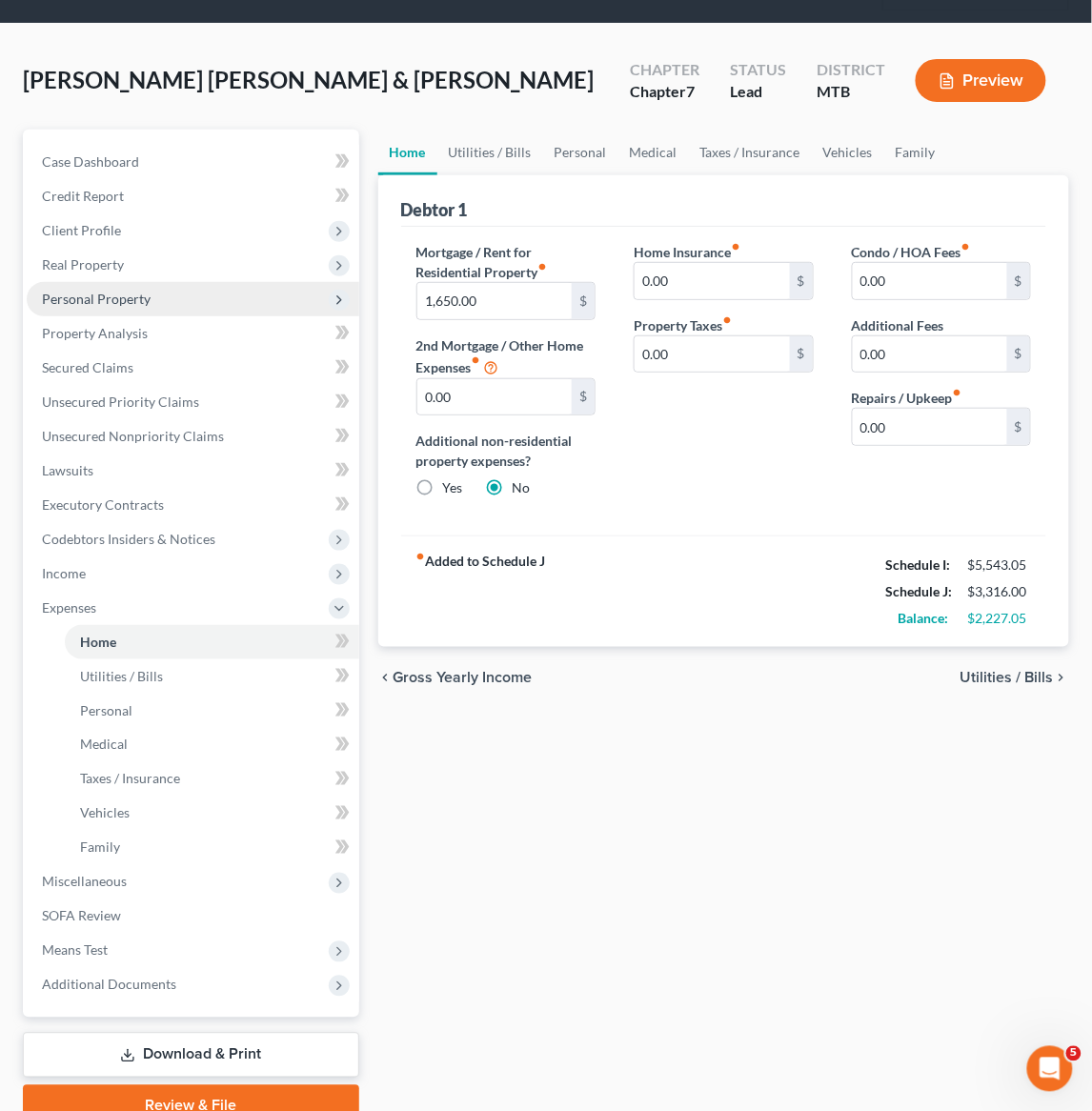
scroll to position [89, 0]
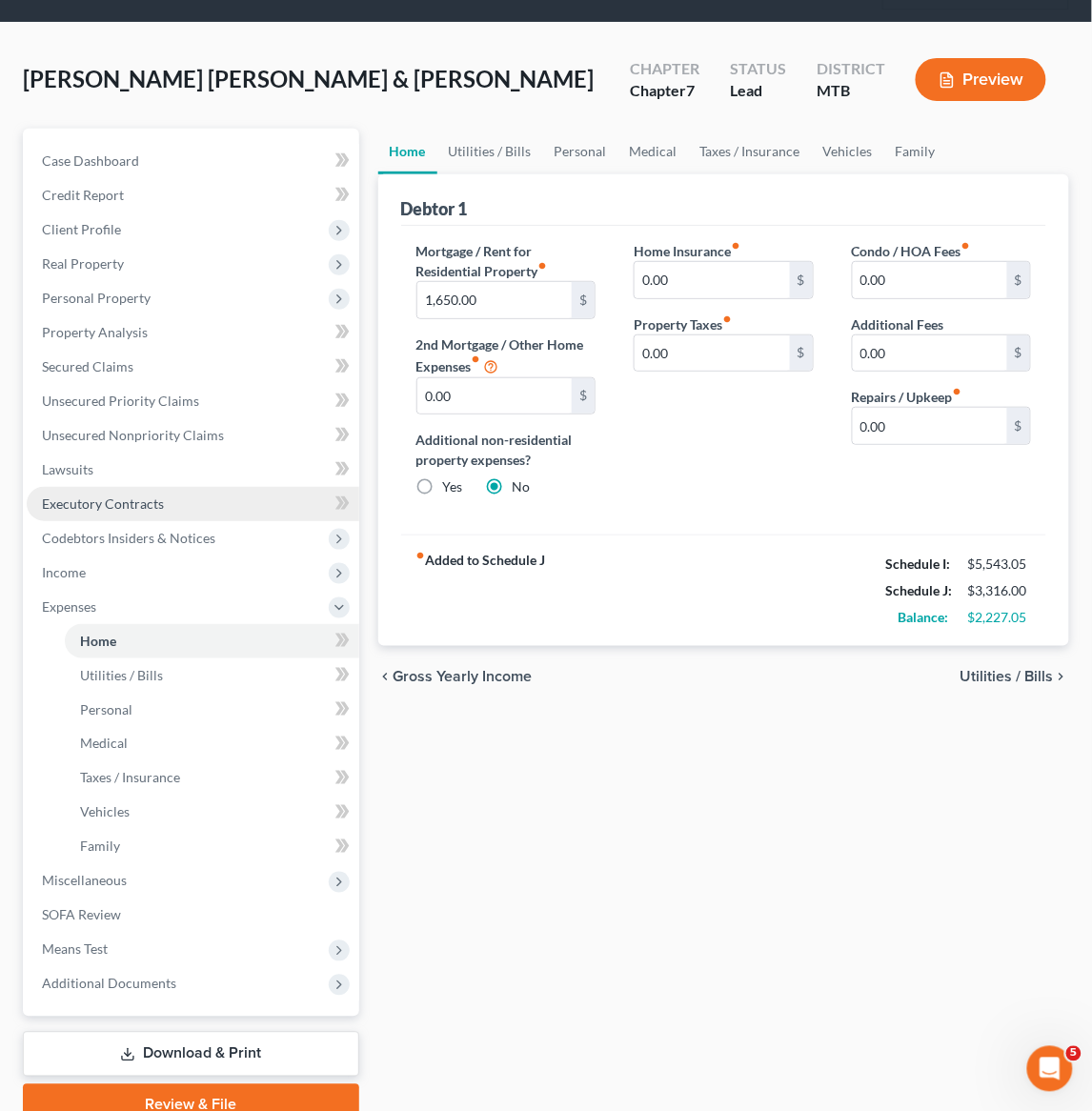
click at [147, 683] on span "Utilities / Bills" at bounding box center [122, 675] width 83 height 16
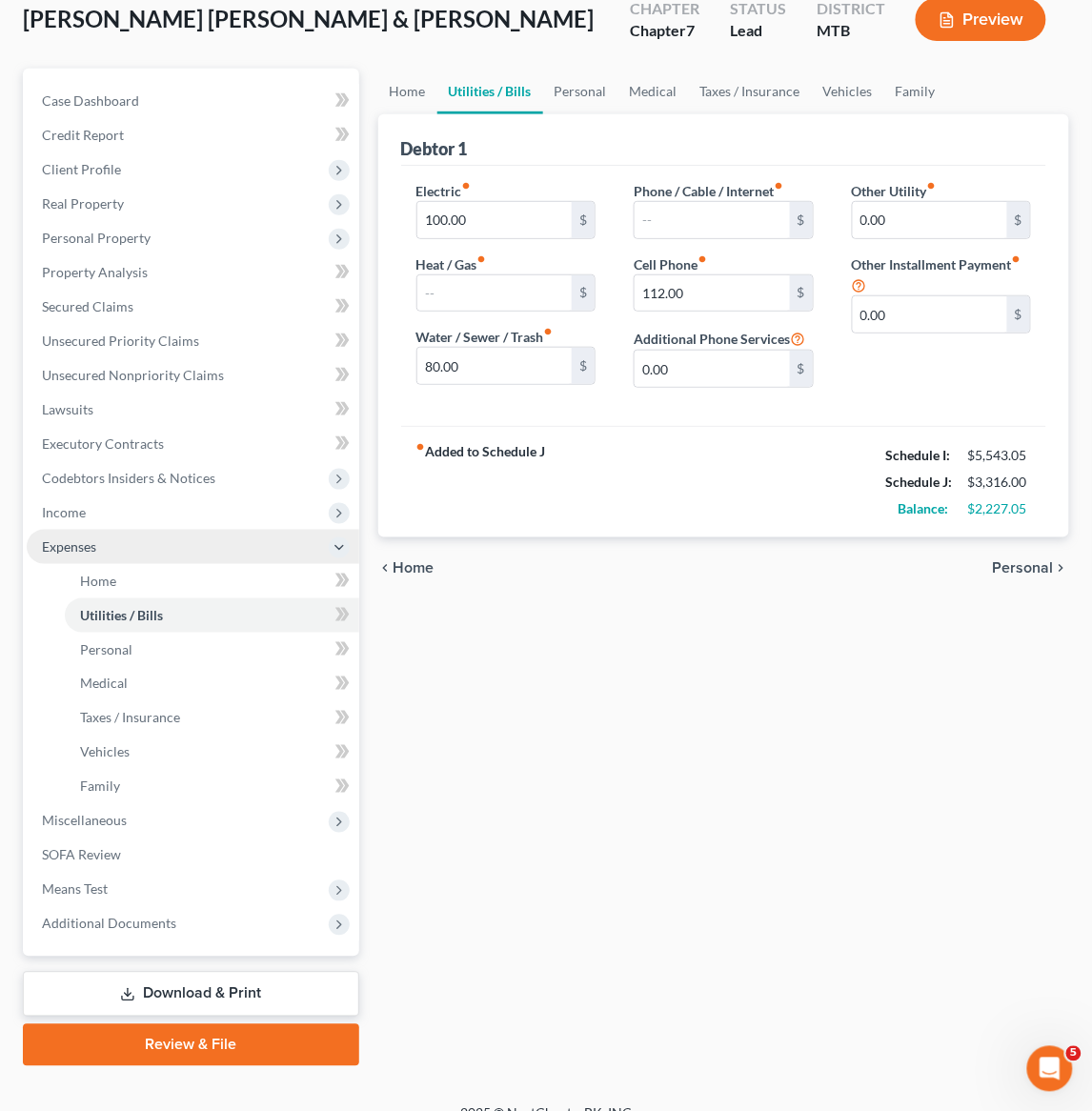
scroll to position [291, 0]
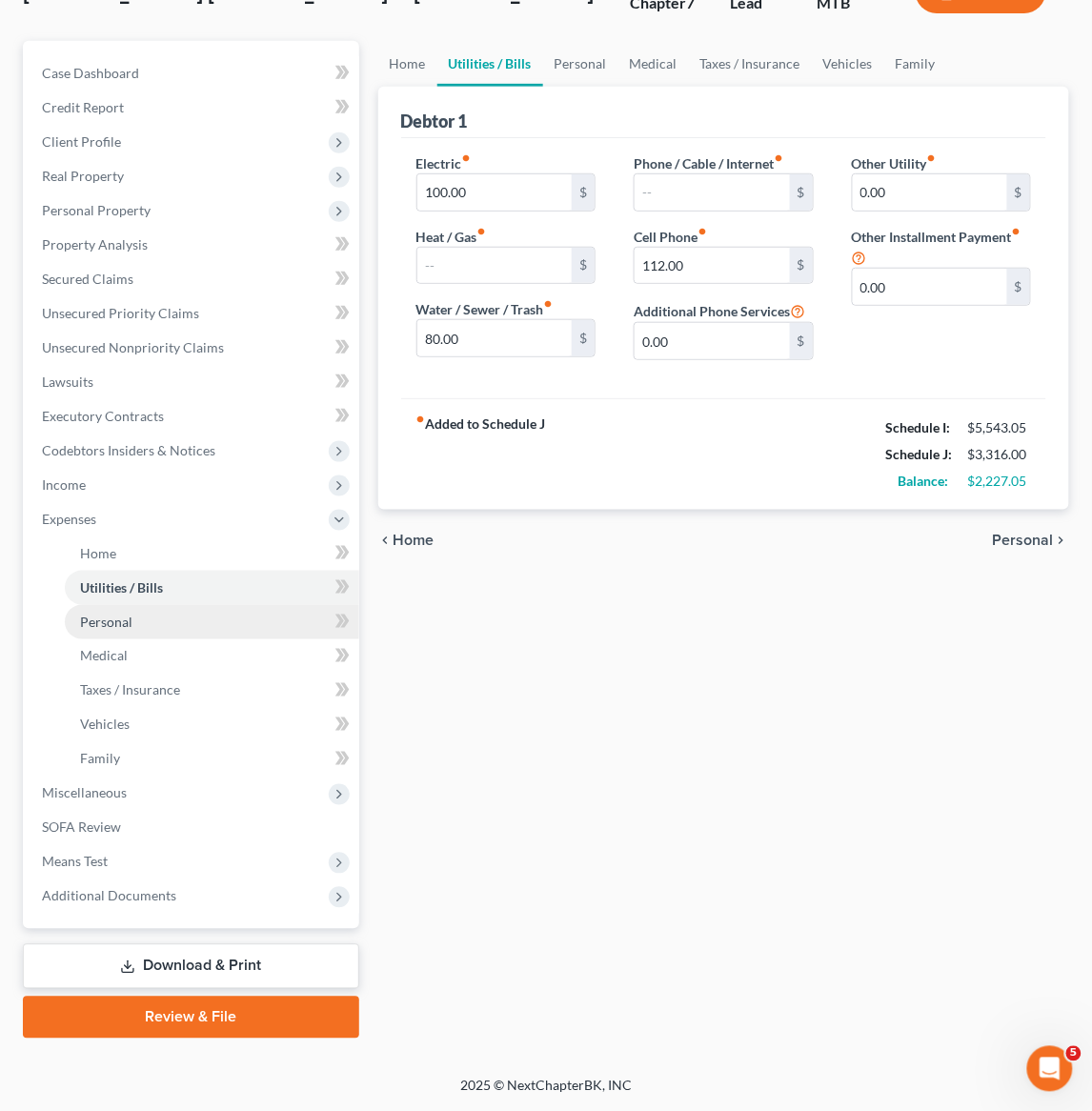
drag, startPoint x: 375, startPoint y: 585, endPoint x: 169, endPoint y: 632, distance: 211.3
click at [169, 632] on link "Personal" at bounding box center [211, 622] width 294 height 35
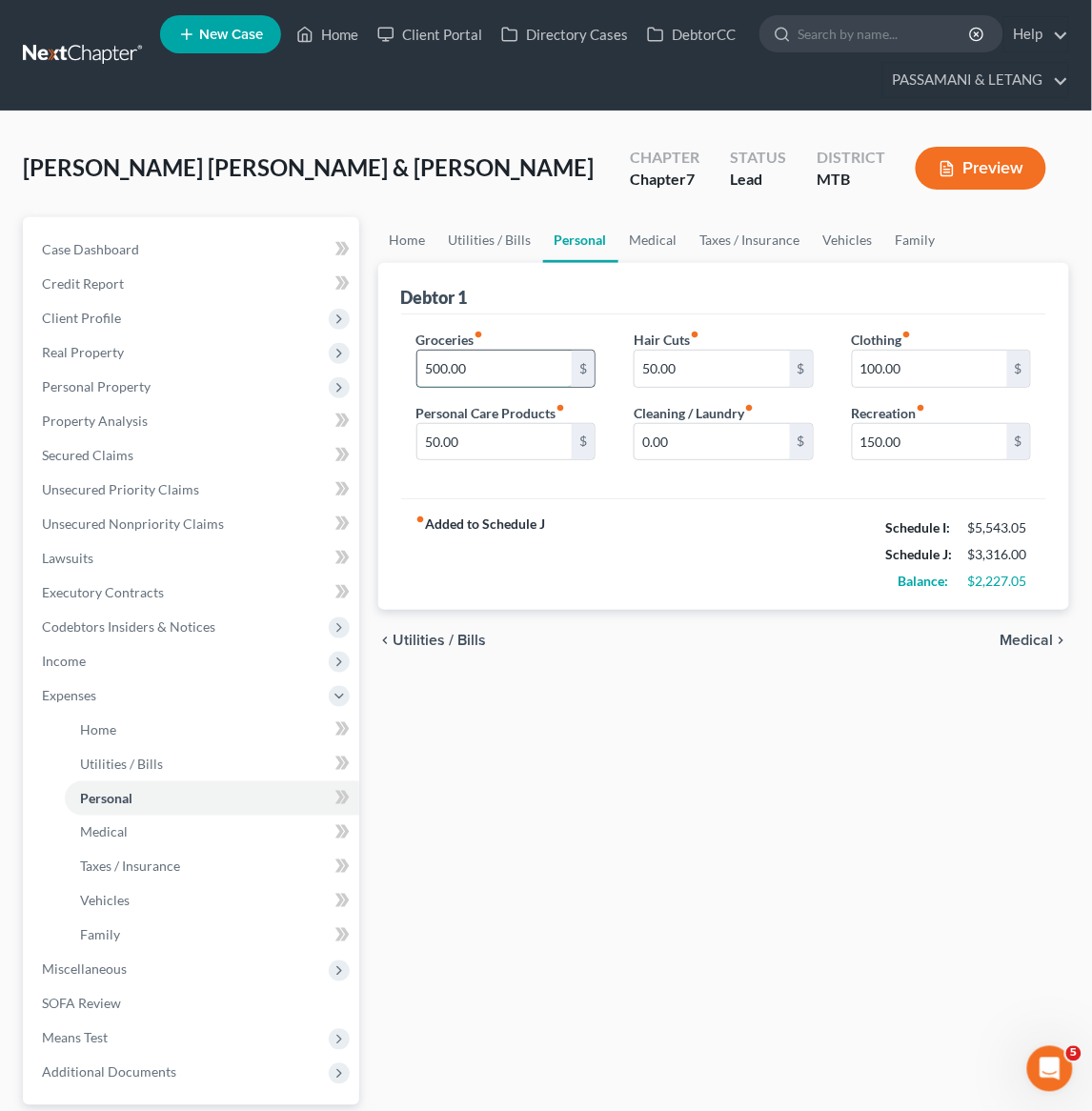
click at [515, 387] on input "500.00" at bounding box center [495, 369] width 154 height 37
drag, startPoint x: 520, startPoint y: 429, endPoint x: 254, endPoint y: 429, distance: 266.0
click at [254, 429] on div "Petition Navigation Case Dashboard Payments Invoices Payments Payments Credit R…" at bounding box center [546, 716] width 1066 height 998
type input "993"
drag, startPoint x: 709, startPoint y: 437, endPoint x: 528, endPoint y: 440, distance: 181.0
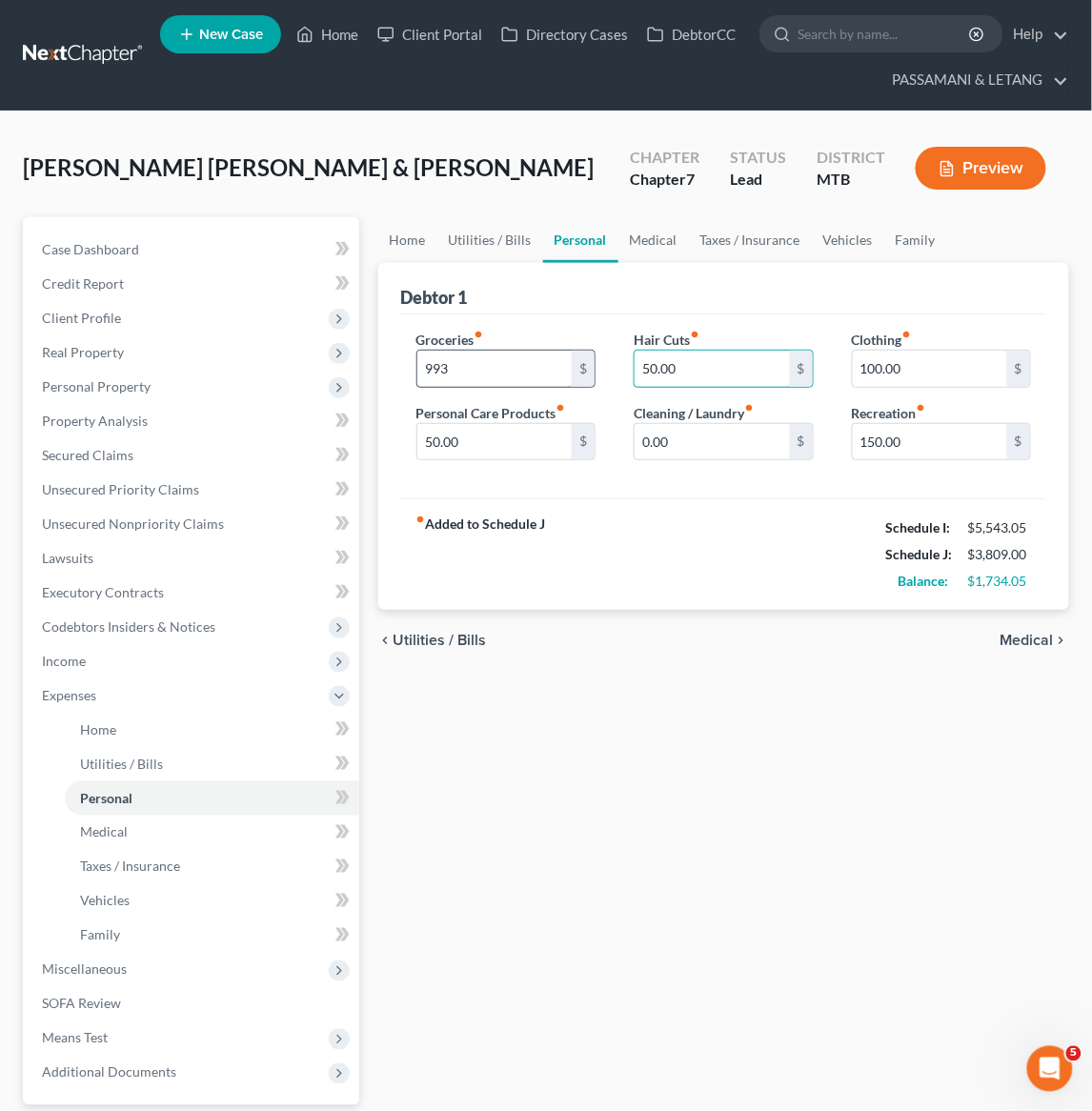
click at [528, 440] on div "Groceries fiber_manual_record 993 $ Personal Care Products fiber_manual_record …" at bounding box center [723, 403] width 653 height 147
type input "81"
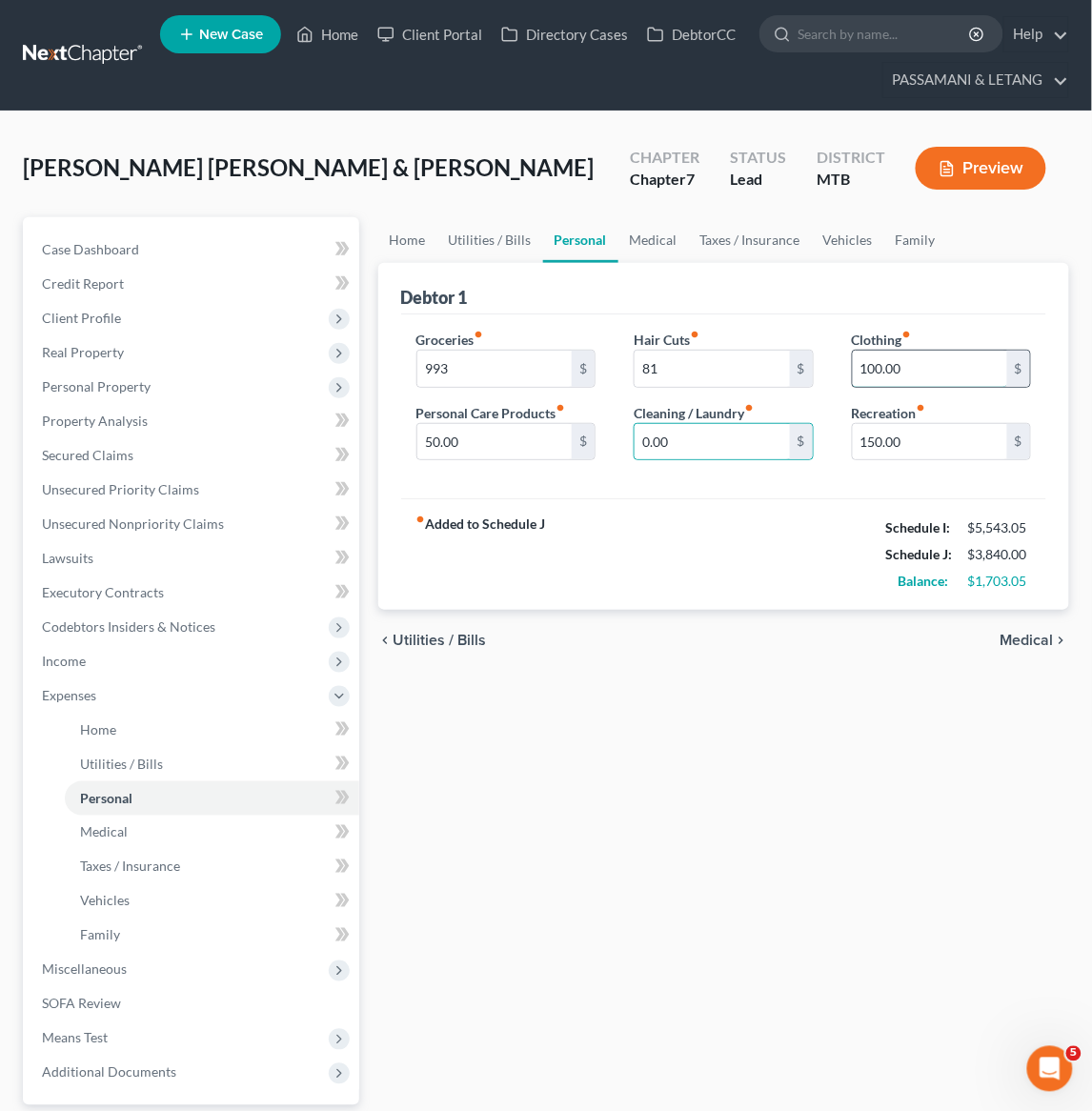
click at [927, 387] on input "100.00" at bounding box center [930, 369] width 154 height 37
type input "200"
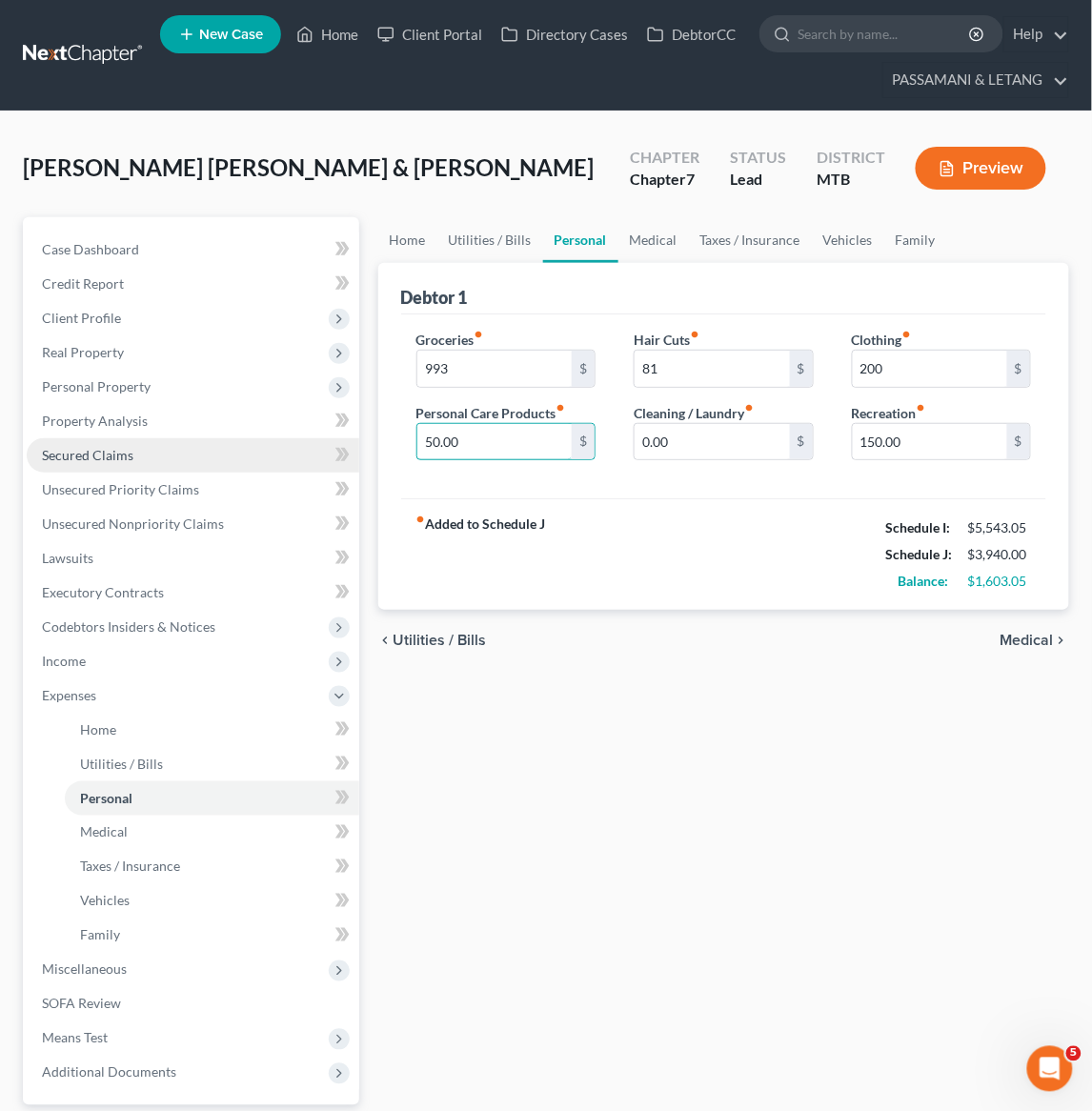
drag, startPoint x: 496, startPoint y: 533, endPoint x: 320, endPoint y: 533, distance: 176.0
click at [320, 533] on div "Petition Navigation Case Dashboard Payments Invoices Payments Payments Credit R…" at bounding box center [546, 716] width 1066 height 998
type input "1"
type input "90"
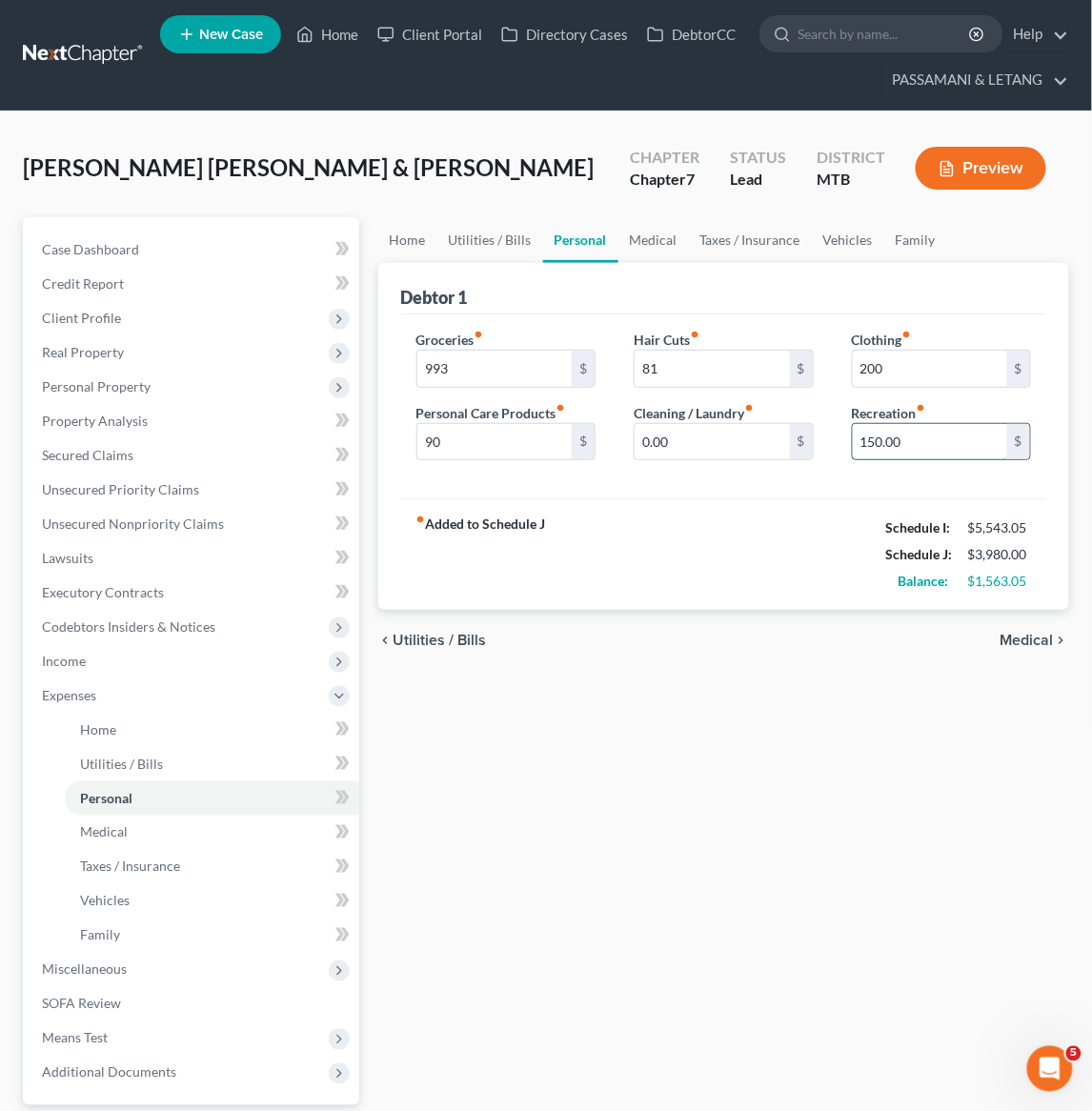
click at [943, 460] on input "150.00" at bounding box center [930, 443] width 154 height 37
drag, startPoint x: 943, startPoint y: 517, endPoint x: 786, endPoint y: 517, distance: 157.0
click at [785, 476] on div "Groceries fiber_manual_record 993 $ Personal Care Products fiber_manual_record …" at bounding box center [723, 403] width 653 height 147
type input "500"
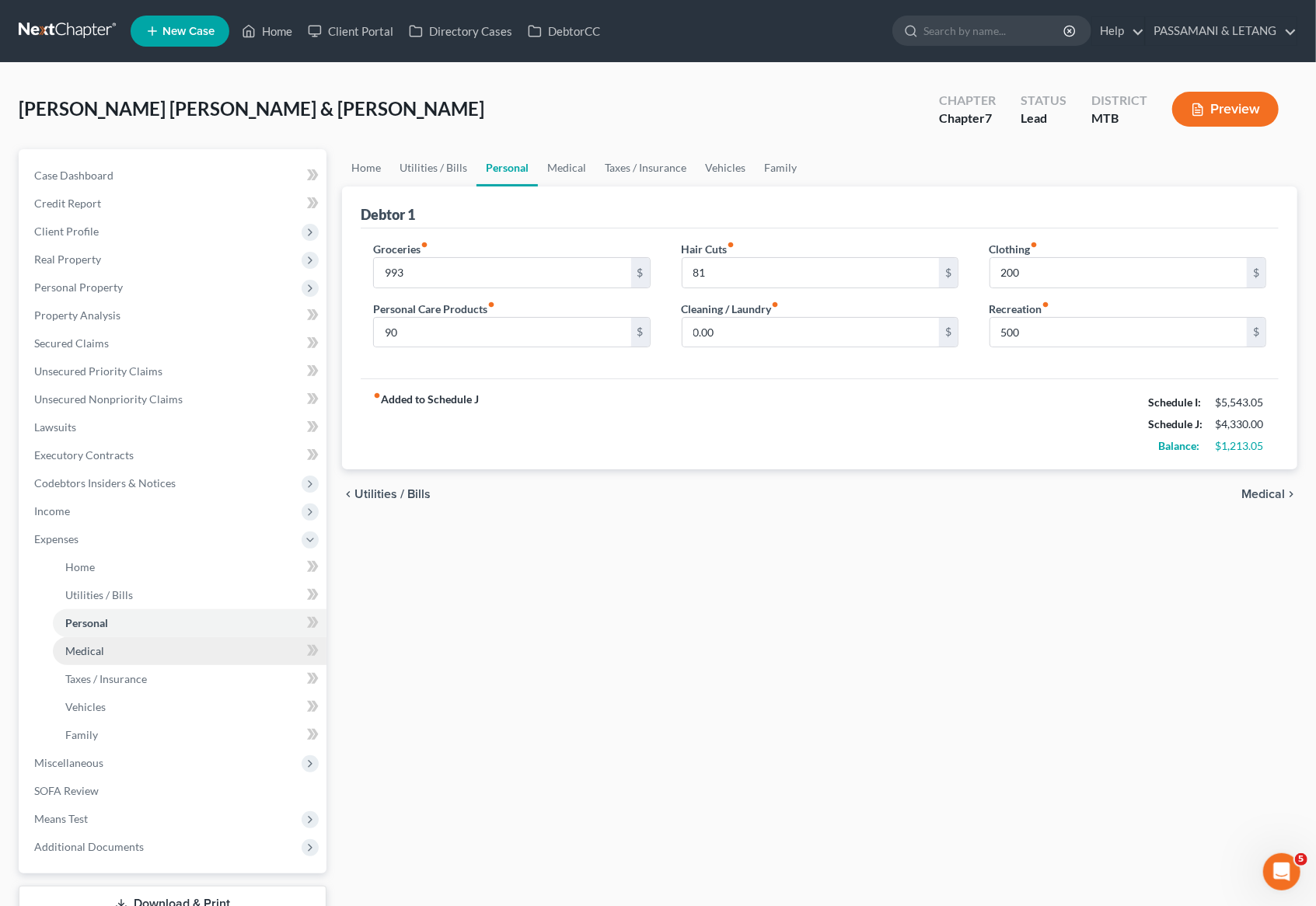
click at [104, 657] on span "Medical" at bounding box center [84, 650] width 39 height 13
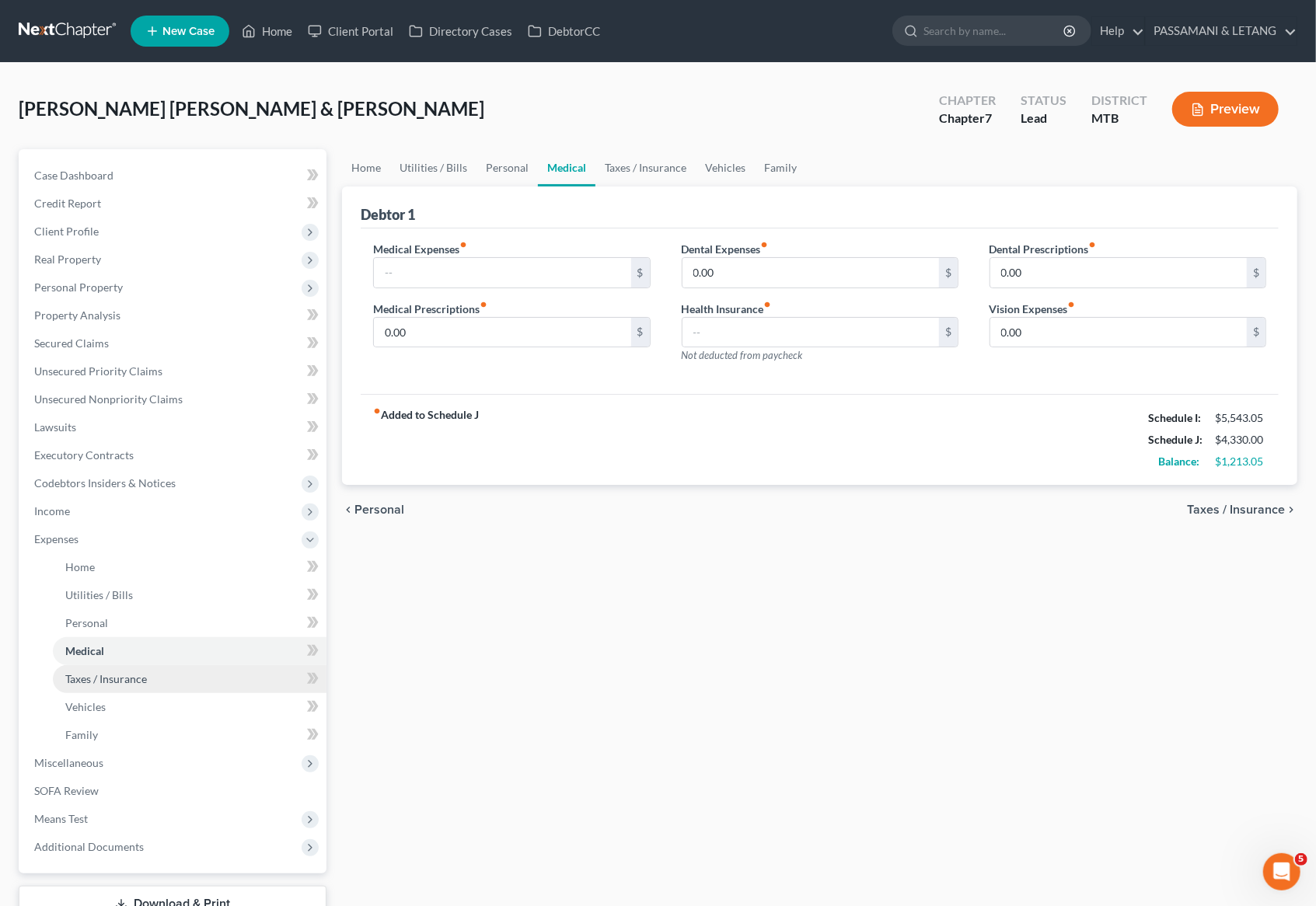
click at [142, 686] on span "Taxes / Insurance" at bounding box center [106, 679] width 82 height 13
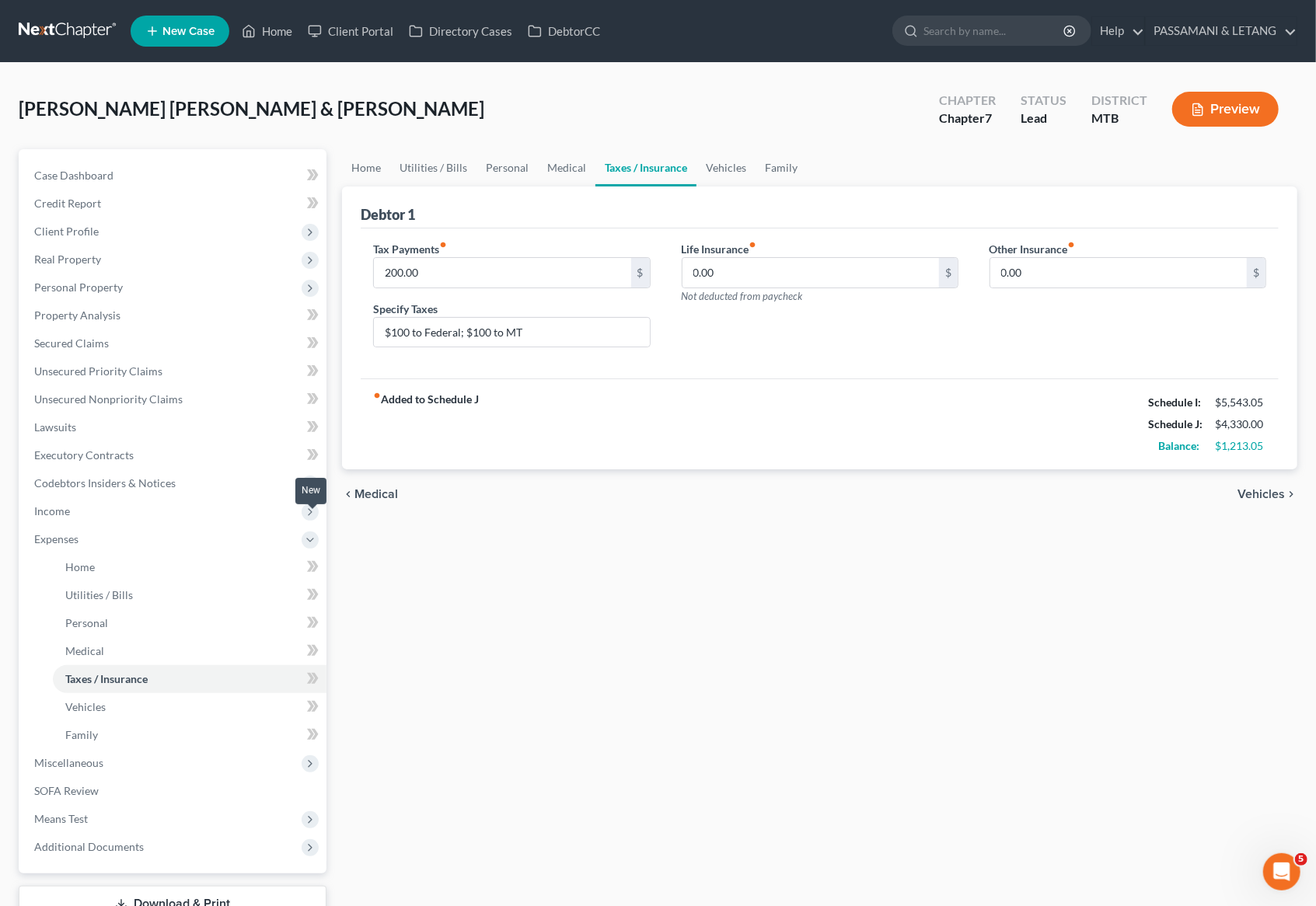
scroll to position [156, 0]
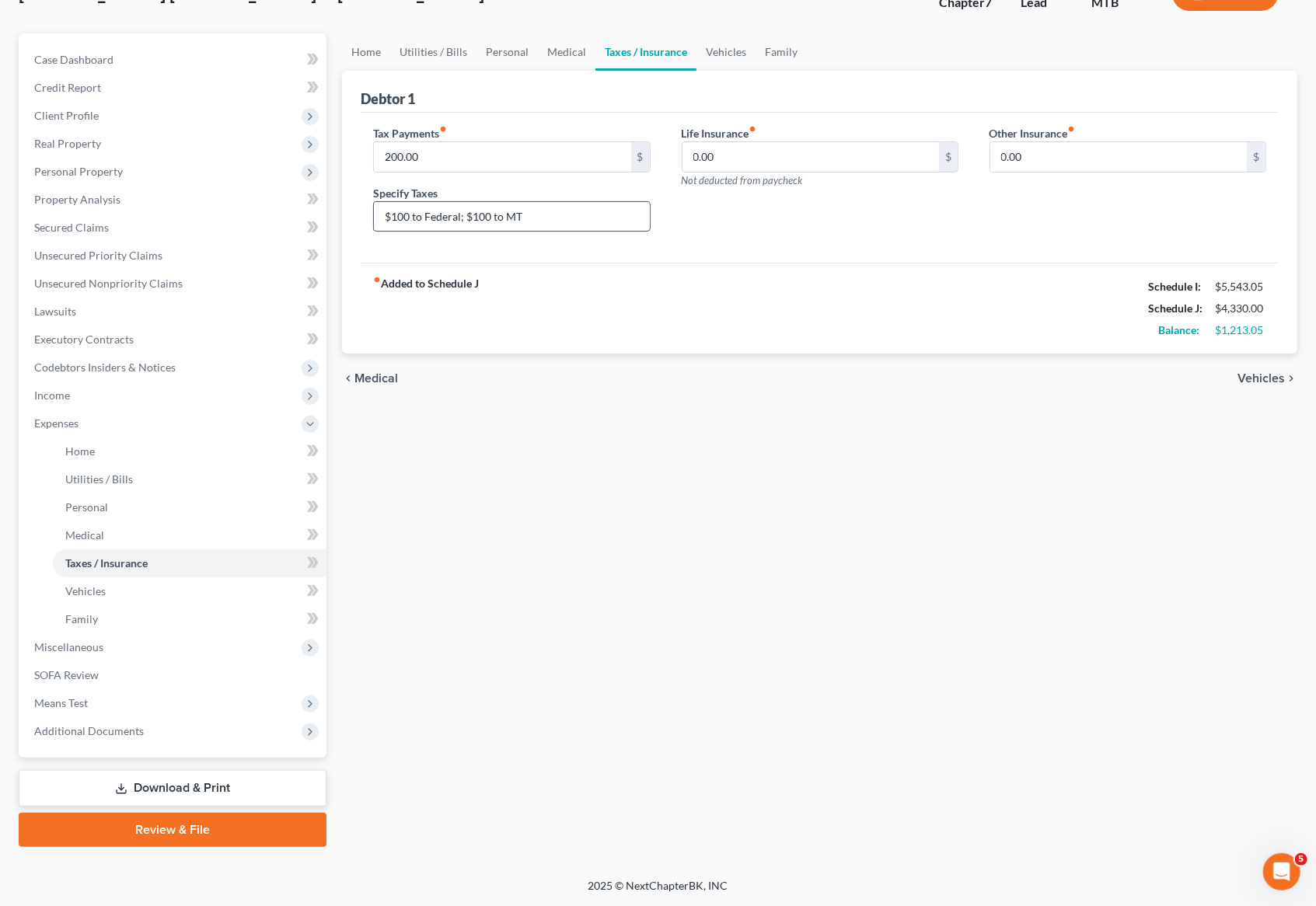
drag, startPoint x: 572, startPoint y: 236, endPoint x: 523, endPoint y: 237, distance: 49.0
click at [523, 231] on input "$100 to Federal; $100 to MT" at bounding box center [511, 217] width 275 height 30
click at [483, 231] on input "$100 to Federal; $100 TO MONTANA" at bounding box center [511, 217] width 275 height 30
type input "$100 TO FEDERAL; $100 TO [US_STATE]"
click at [849, 328] on div "fiber_manual_record Added to Schedule J Schedule I: $5,543.05 Schedule J: $4,33…" at bounding box center [819, 308] width 918 height 91
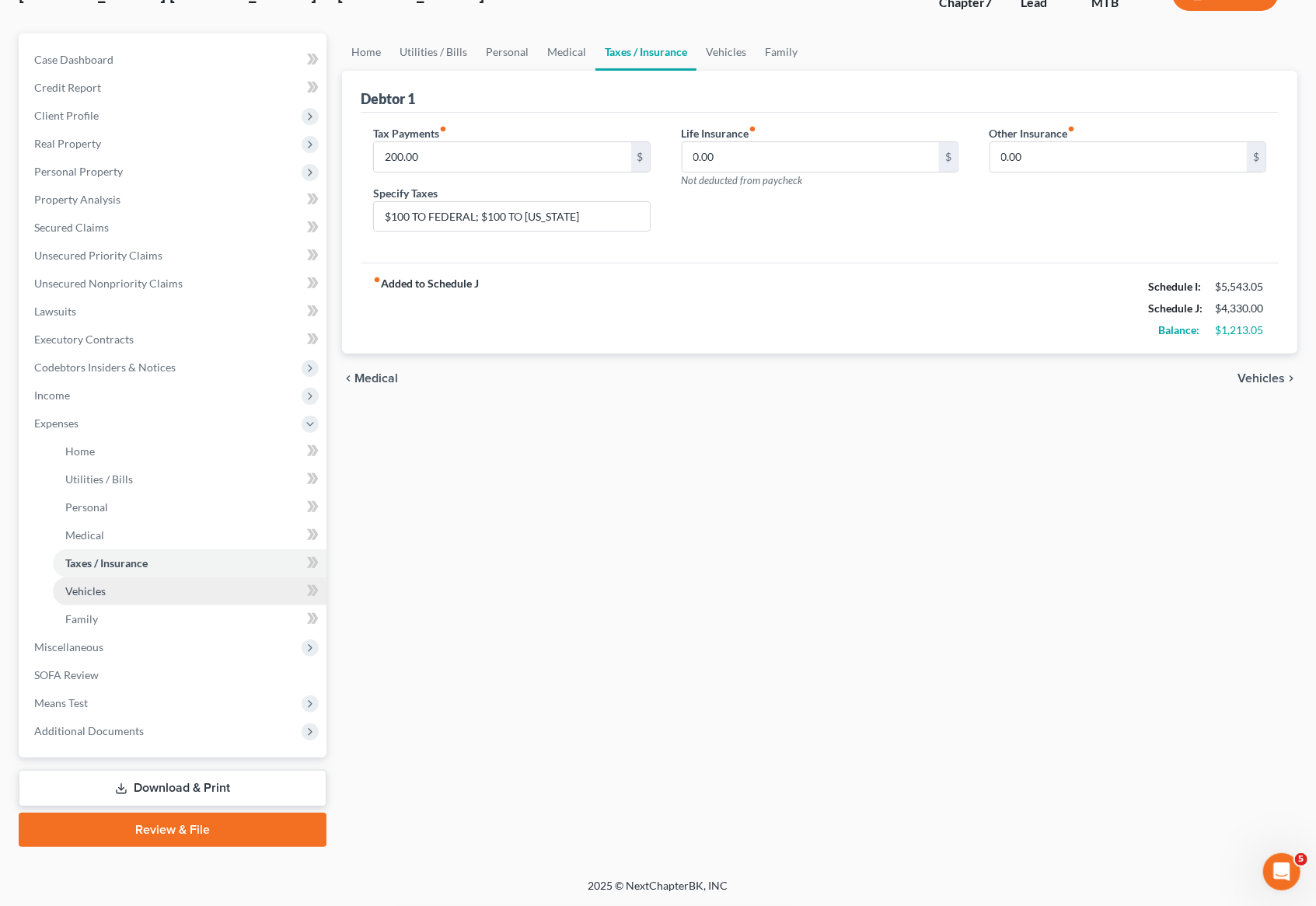
click at [105, 598] on span "Vehicles" at bounding box center [85, 591] width 40 height 13
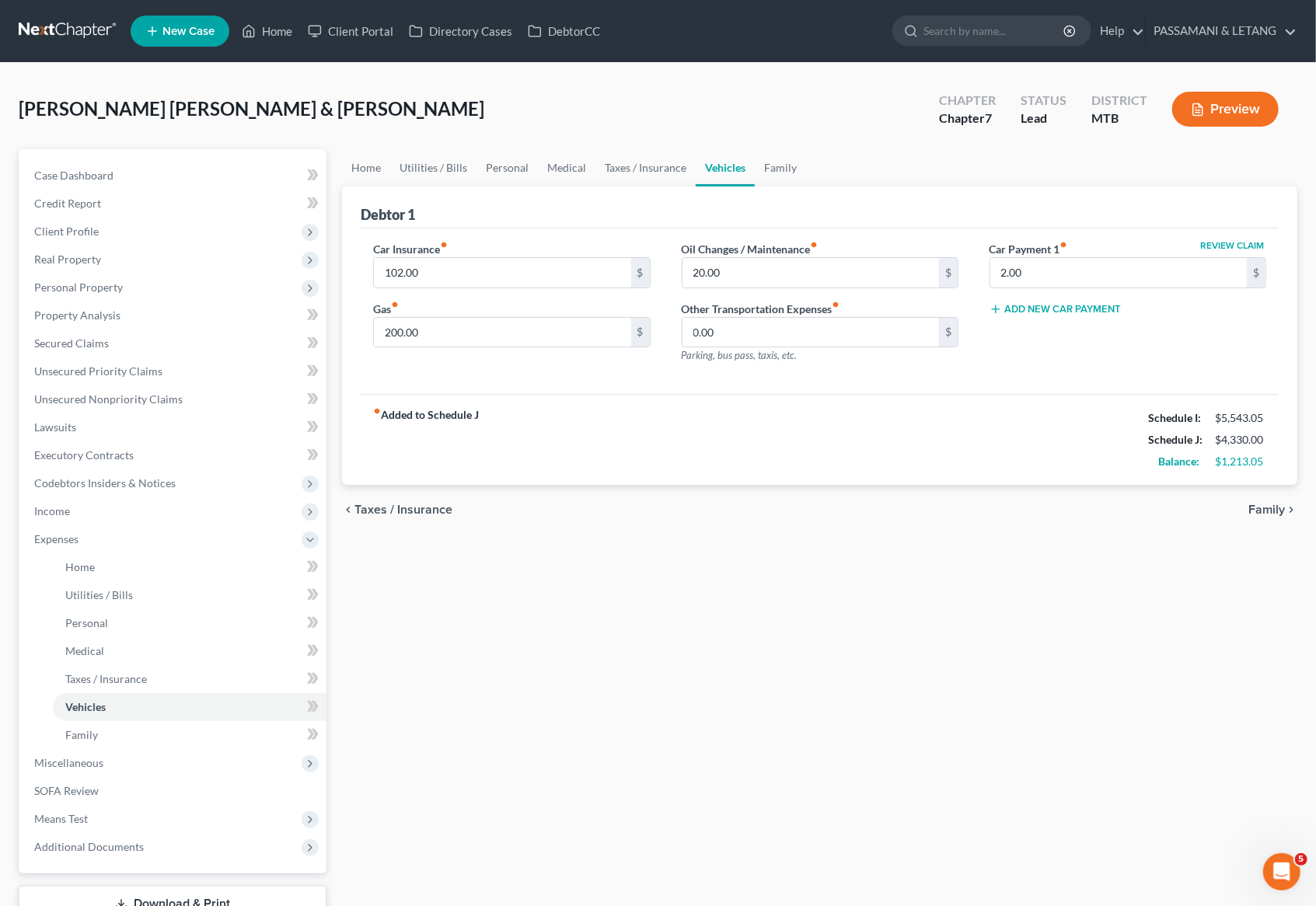
click at [1068, 249] on icon "fiber_manual_record" at bounding box center [1064, 245] width 8 height 8
click at [1009, 288] on input "2.00" at bounding box center [1119, 273] width 256 height 30
type input "200"
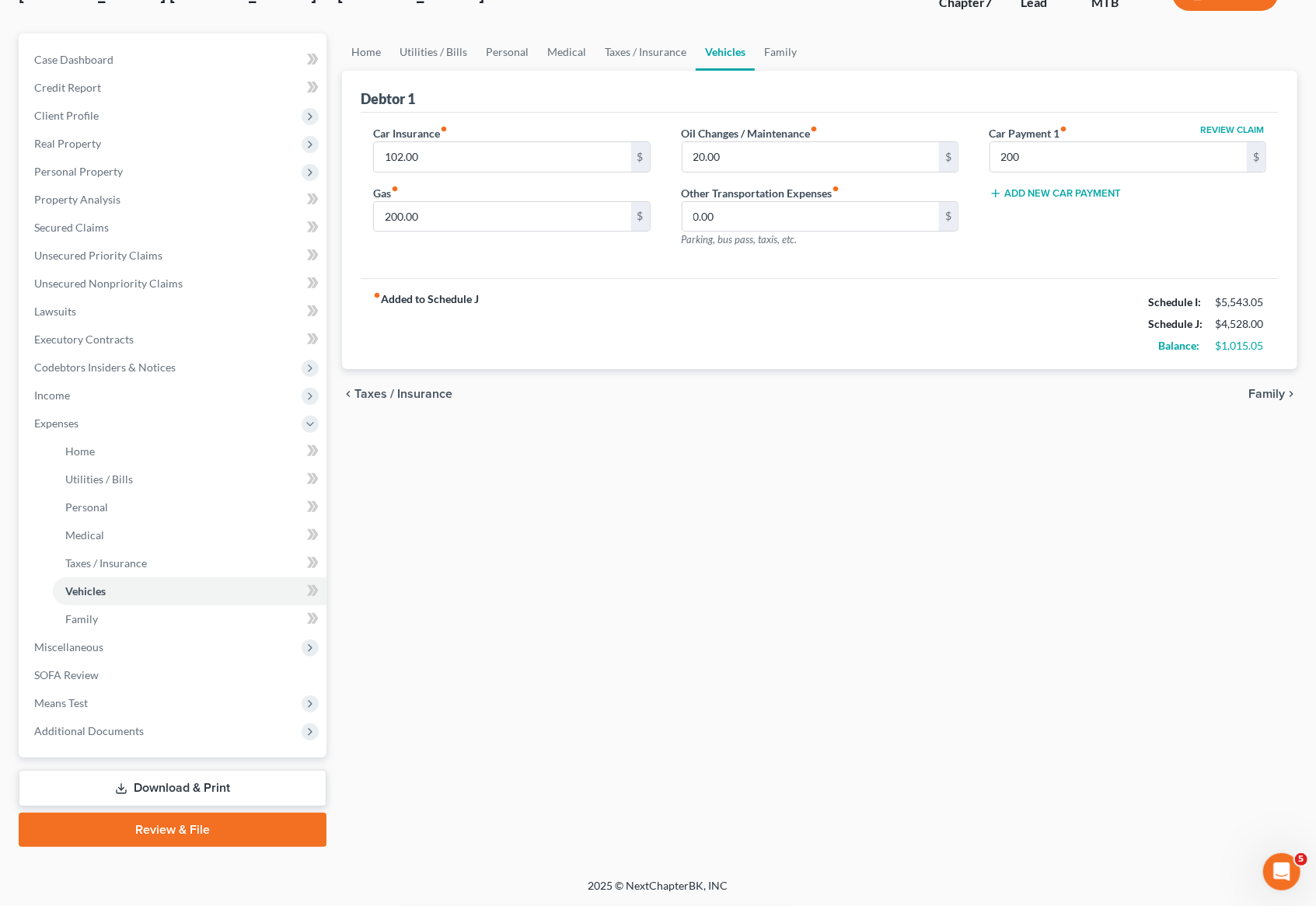
scroll to position [289, 0]
click at [135, 606] on link "Family" at bounding box center [190, 620] width 274 height 28
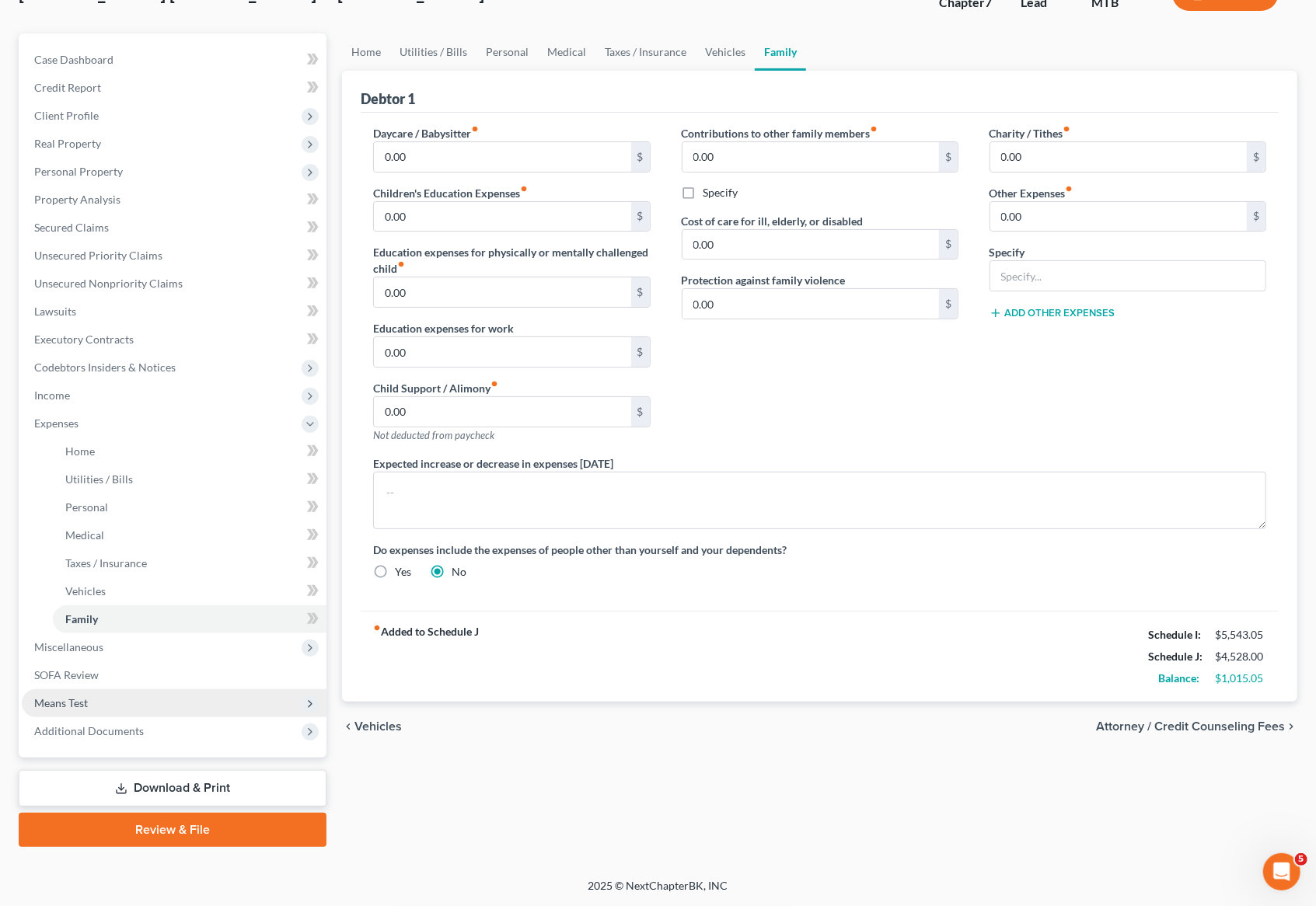
click at [89, 689] on span "Means Test" at bounding box center [174, 703] width 304 height 28
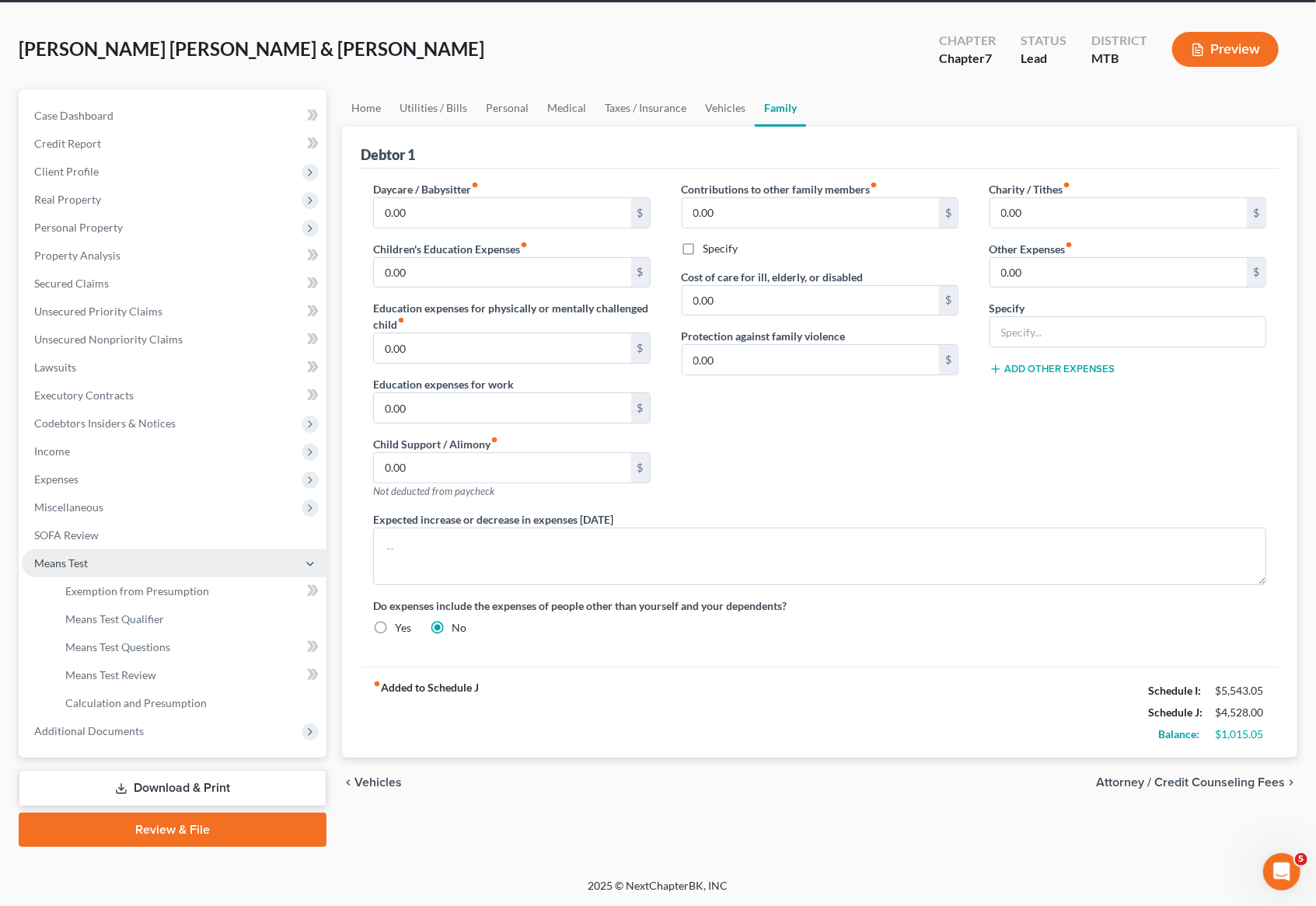
scroll to position [224, 0]
click at [126, 668] on span "Means Test Review" at bounding box center [111, 675] width 91 height 13
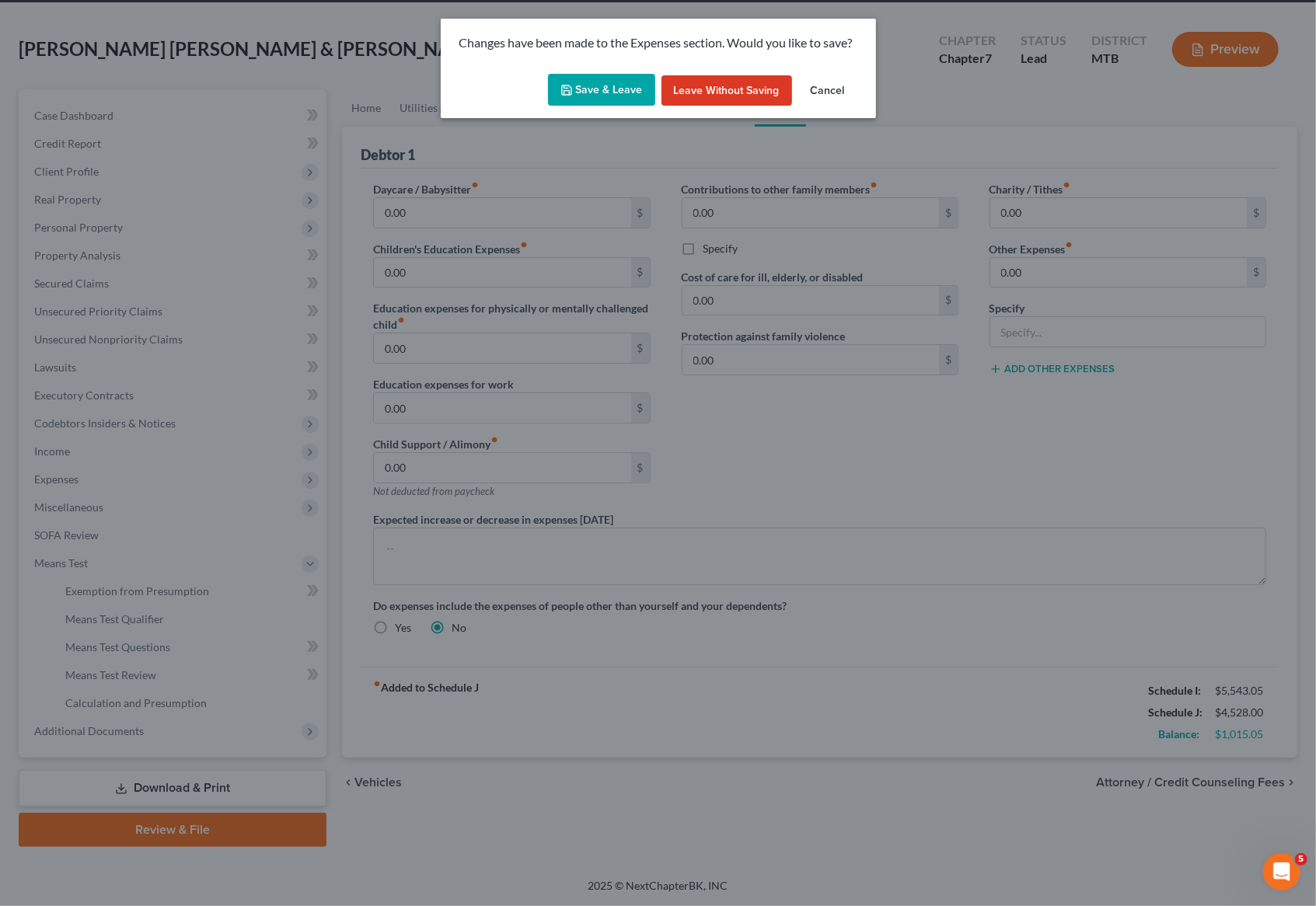
click at [608, 106] on button "Save & Leave" at bounding box center [602, 90] width 107 height 33
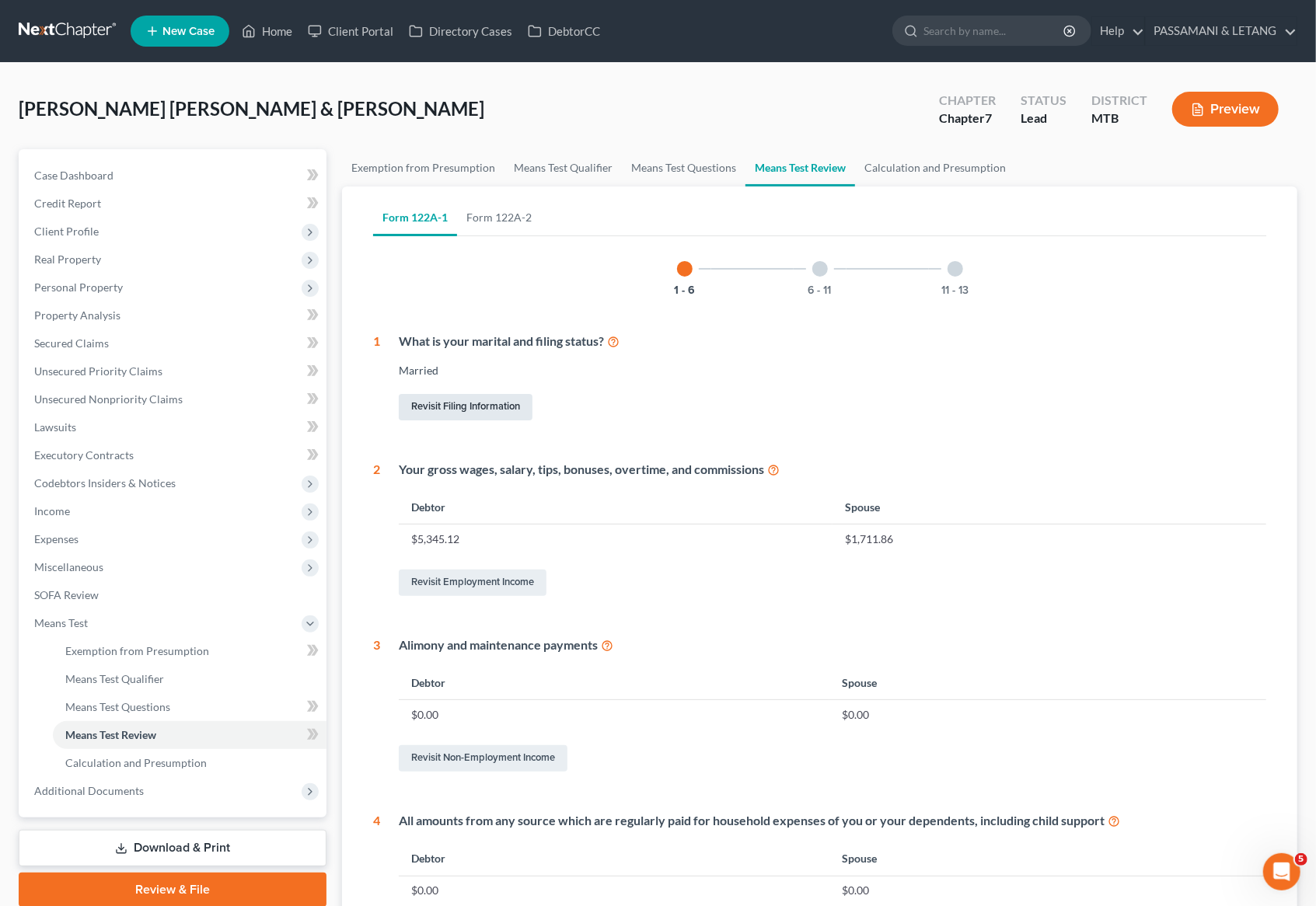
scroll to position [675, 0]
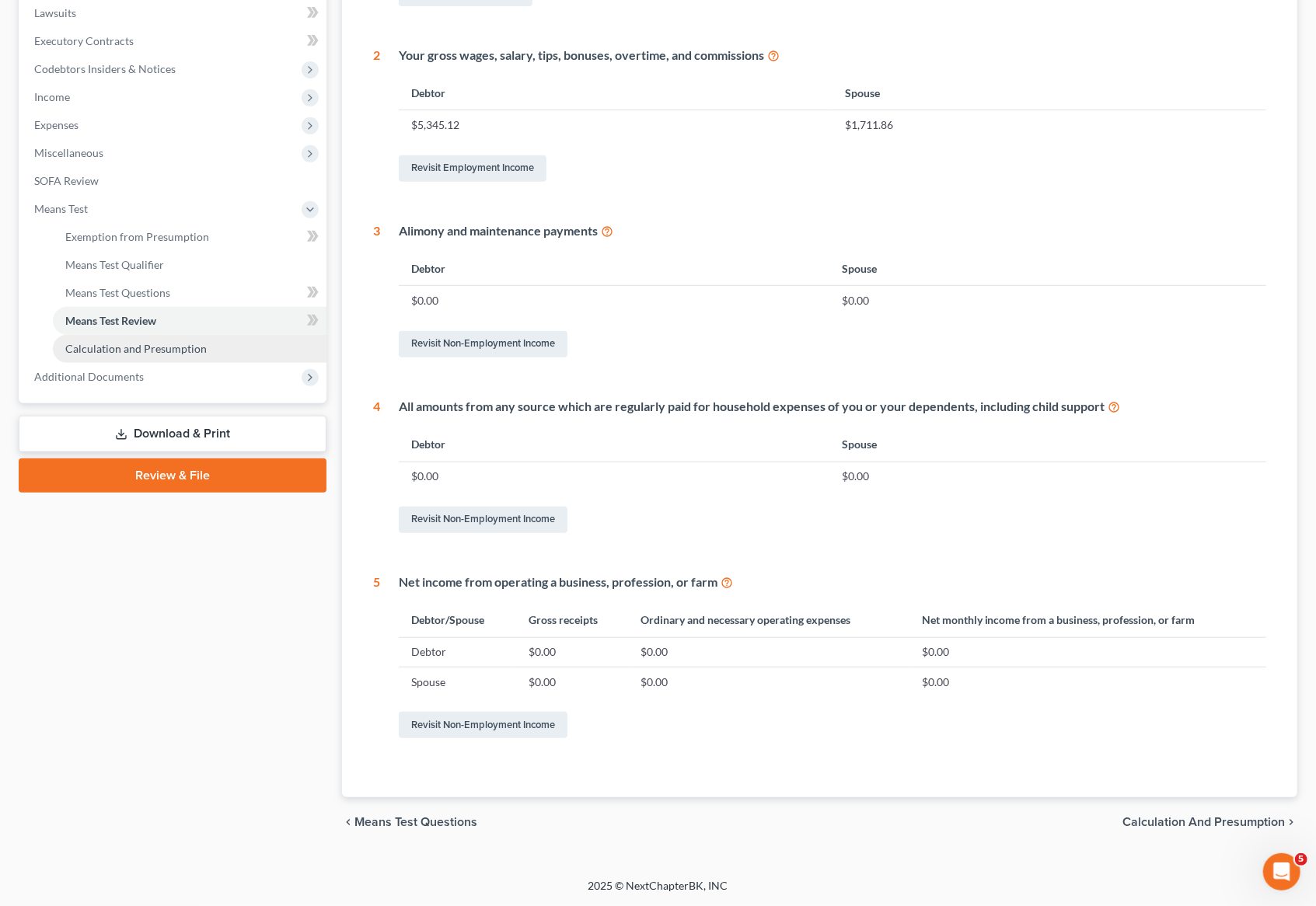
click at [160, 342] on span "Calculation and Presumption" at bounding box center [136, 348] width 142 height 13
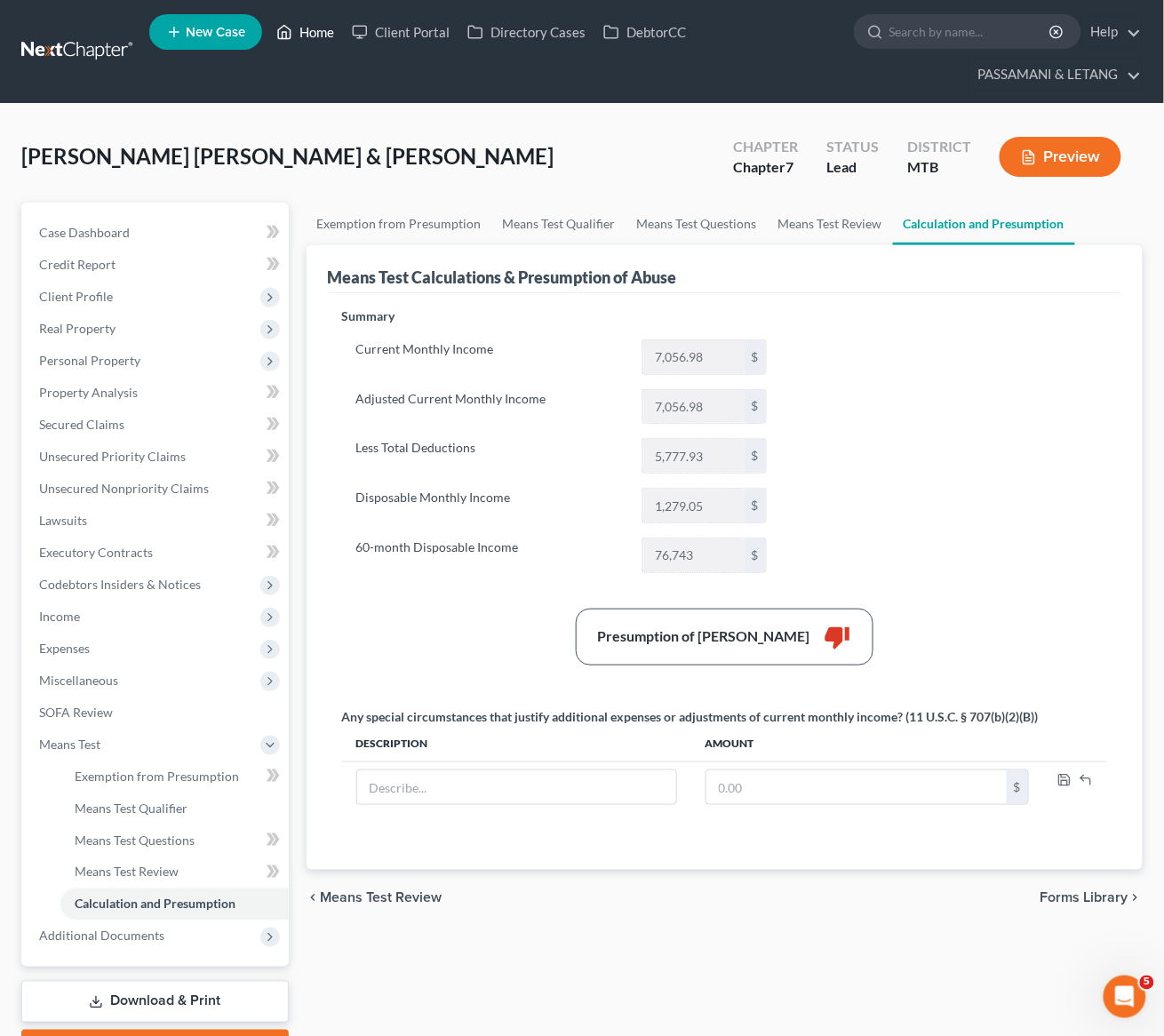
click at [343, 34] on link "Home" at bounding box center [305, 32] width 76 height 32
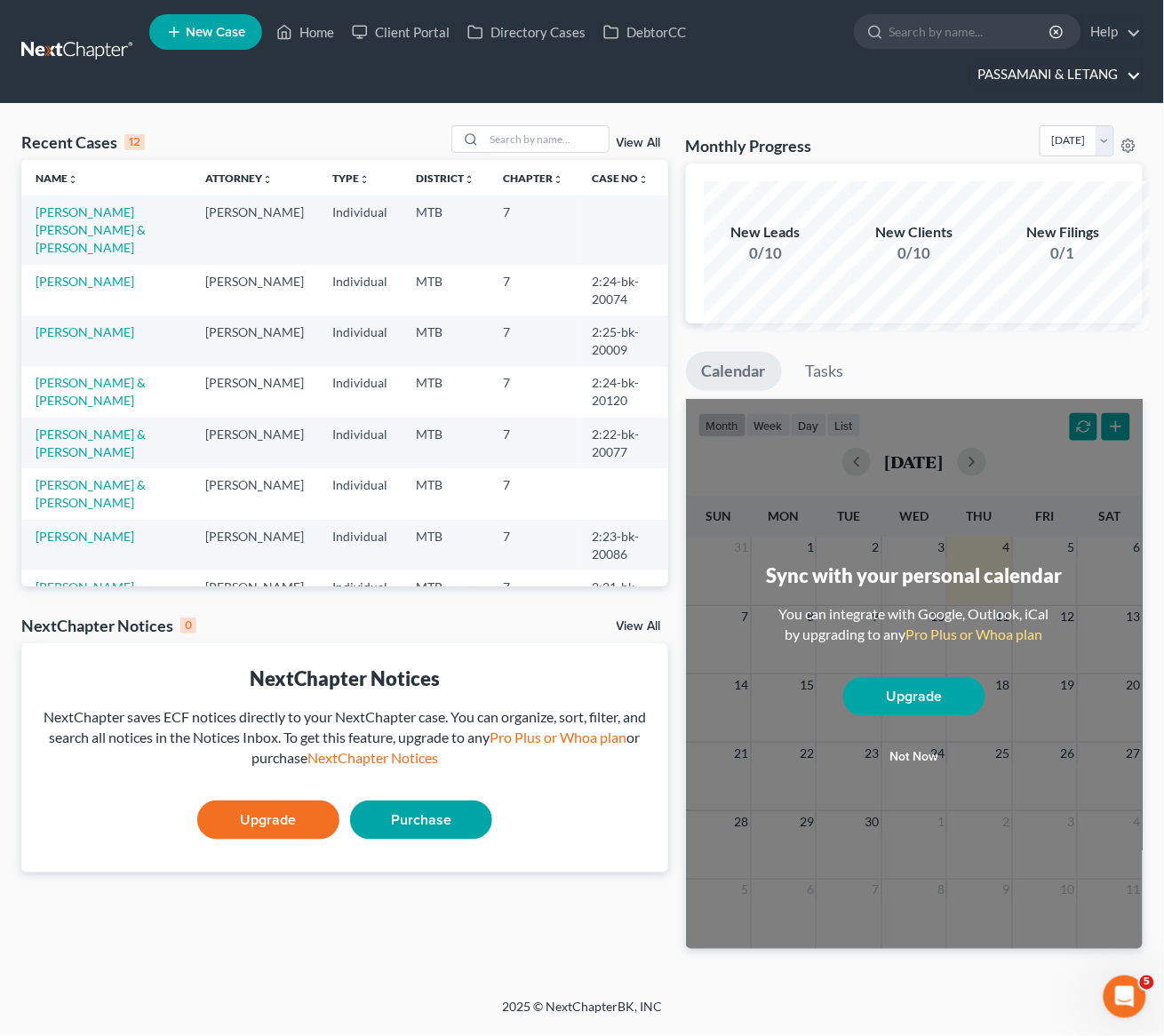
click at [1131, 90] on link "PASSAMANI & LETANG" at bounding box center [1056, 75] width 173 height 32
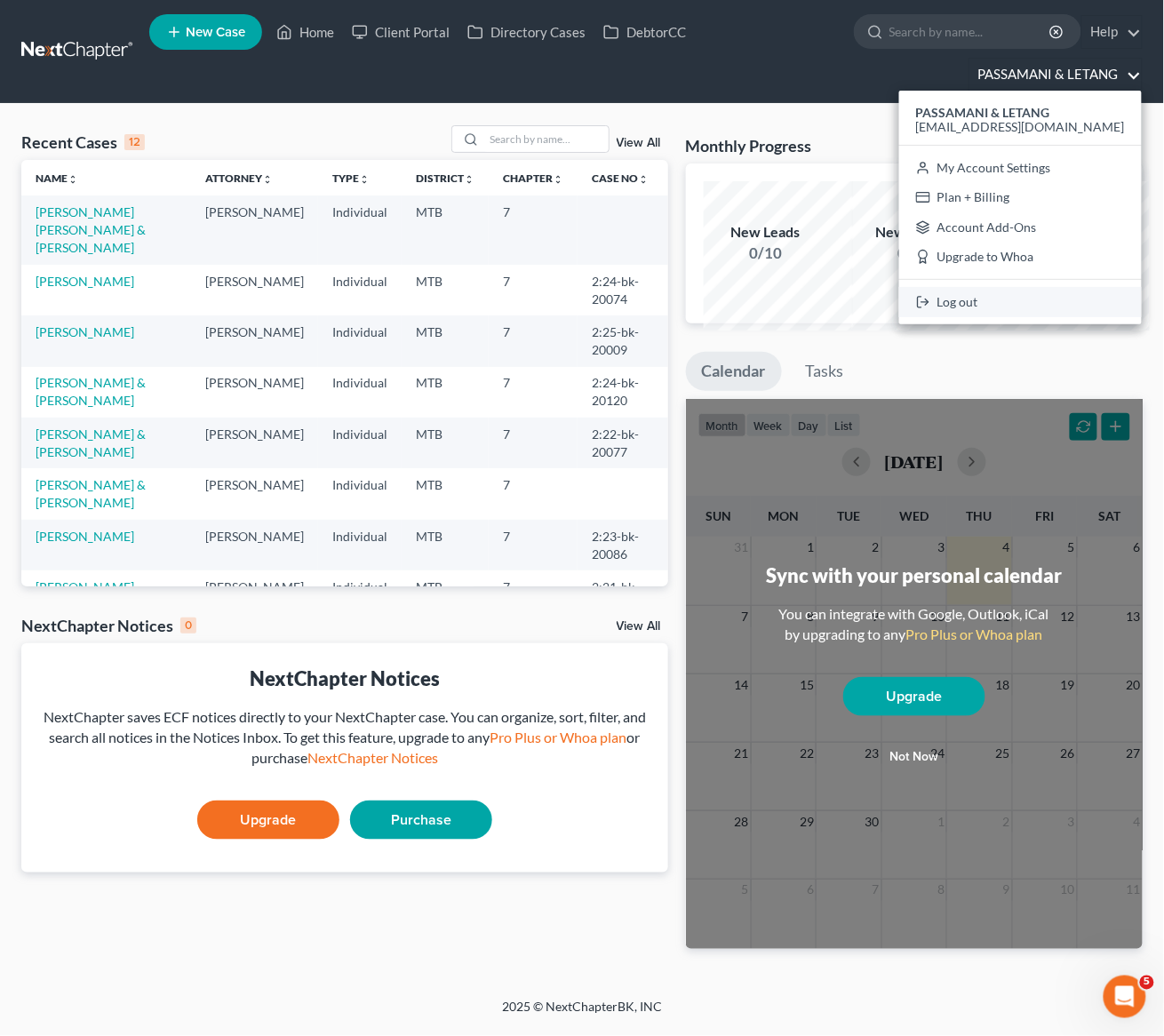
click at [997, 317] on link "Log out" at bounding box center [1021, 302] width 243 height 31
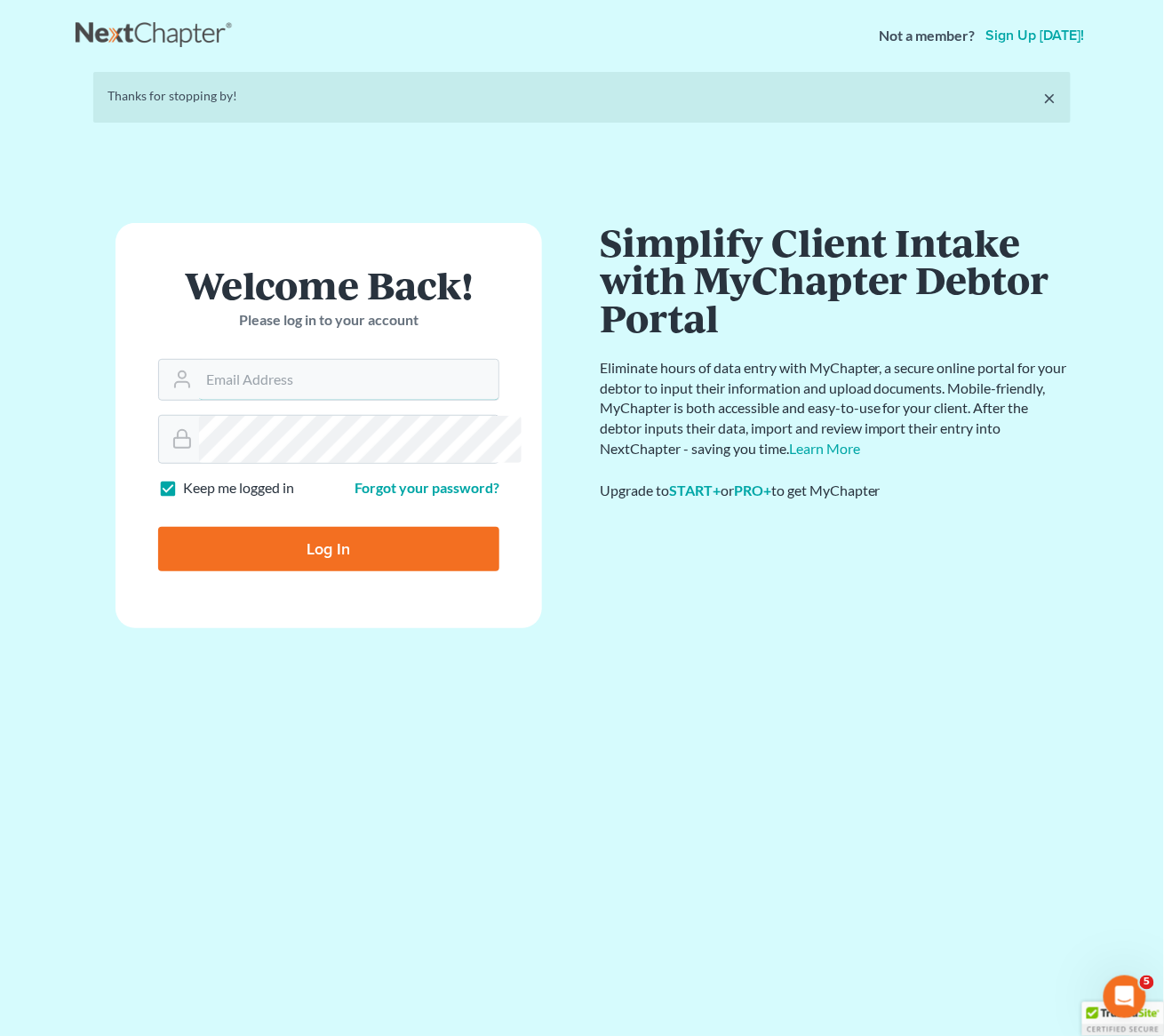
type input "[EMAIL_ADDRESS][DOMAIN_NAME]"
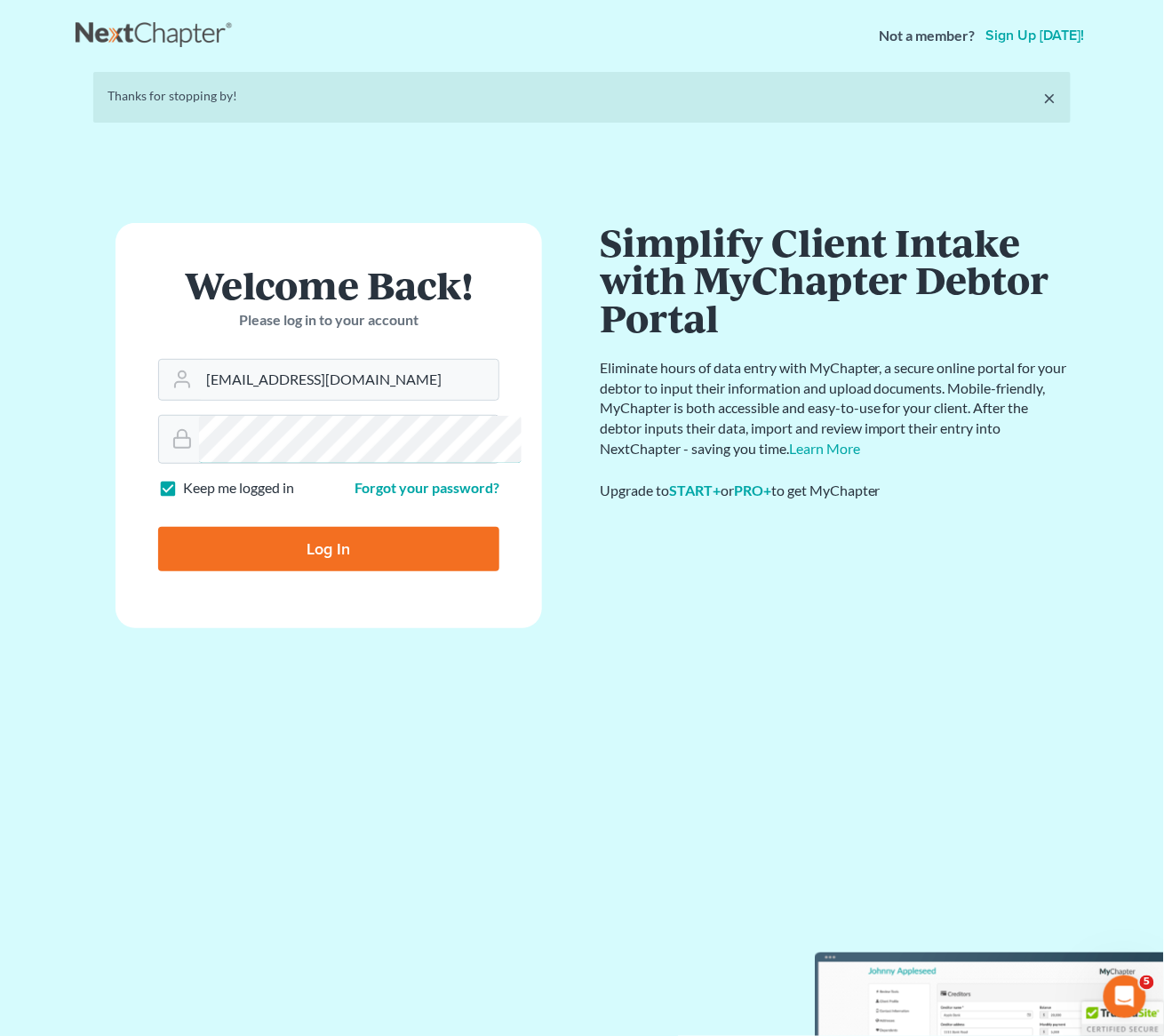
click at [329, 571] on input "Log In" at bounding box center [328, 549] width 341 height 44
type input "Thinking..."
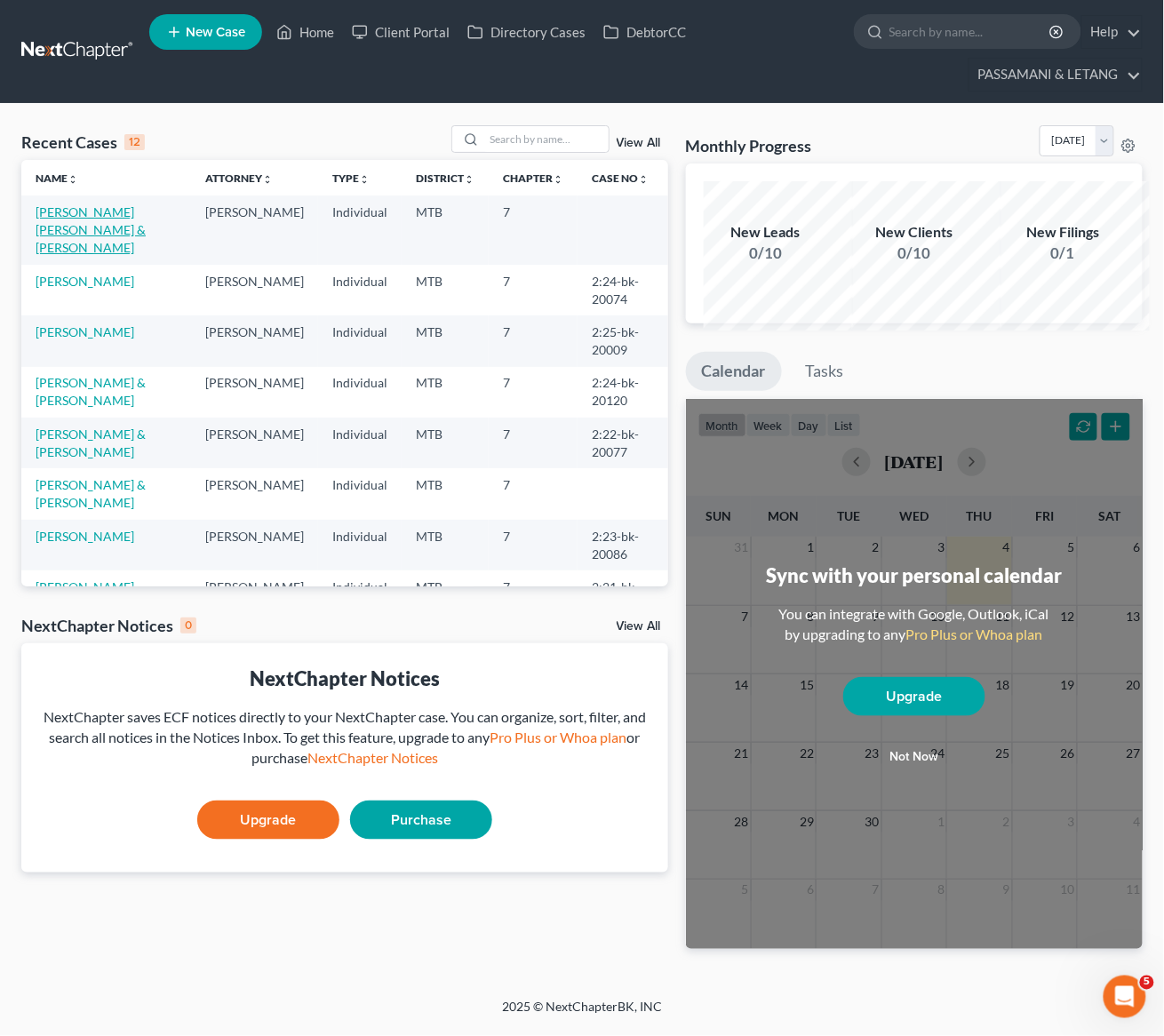
click at [64, 255] on link "[PERSON_NAME] [PERSON_NAME] & [PERSON_NAME]" at bounding box center [91, 229] width 111 height 50
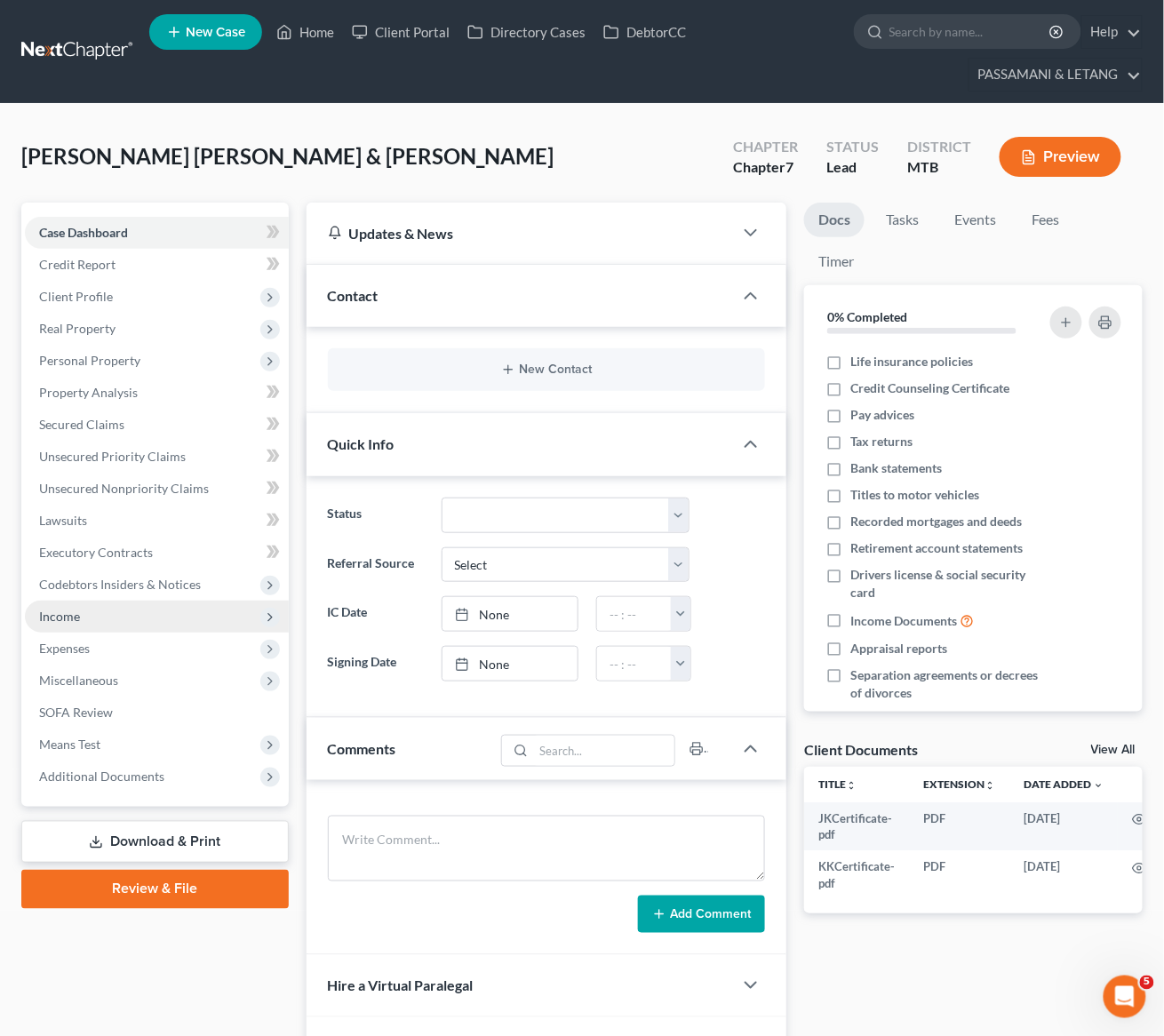
click at [103, 633] on span "Income" at bounding box center [157, 617] width 264 height 32
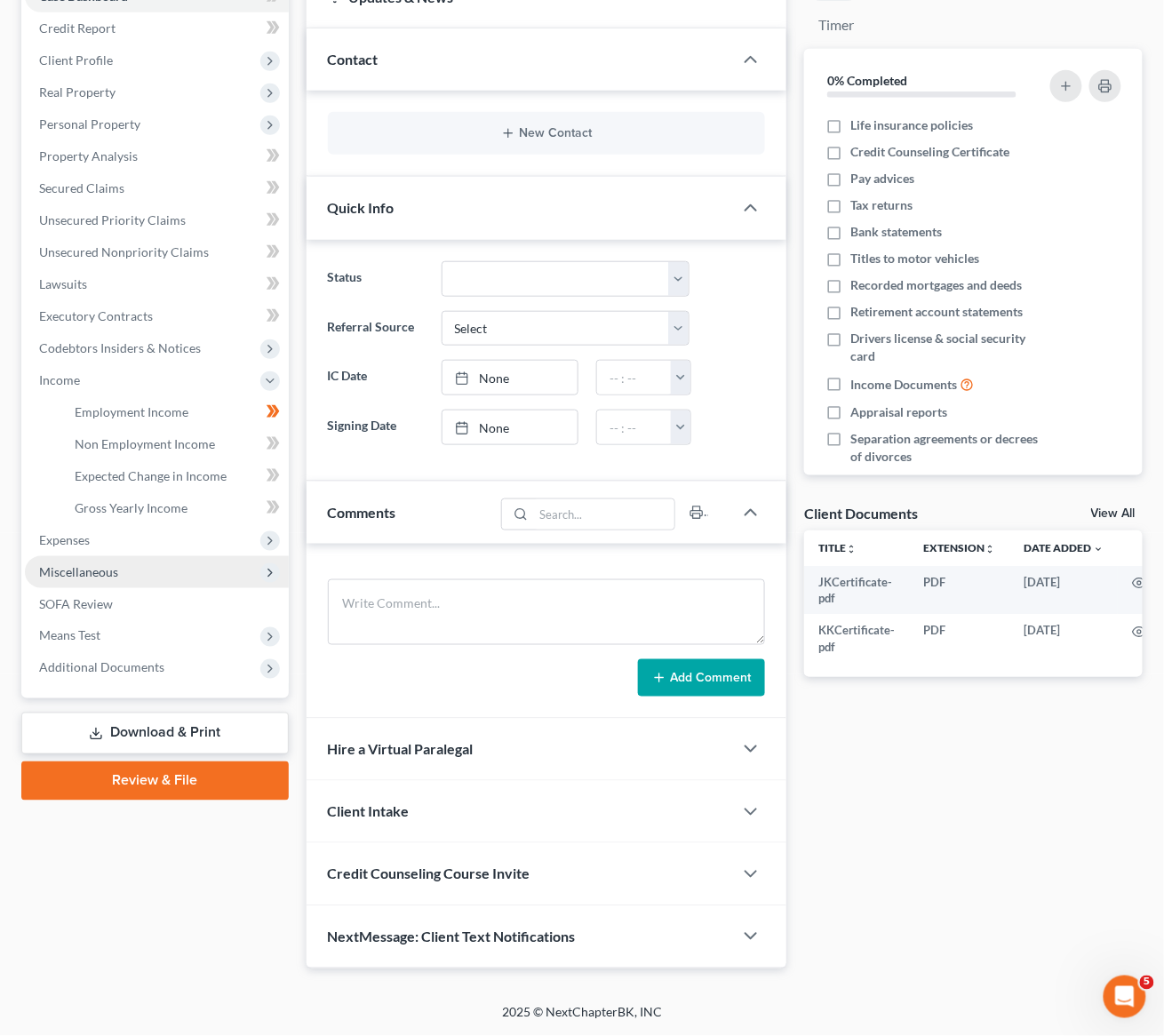
scroll to position [352, 0]
click at [101, 643] on span "Means Test" at bounding box center [69, 636] width 61 height 15
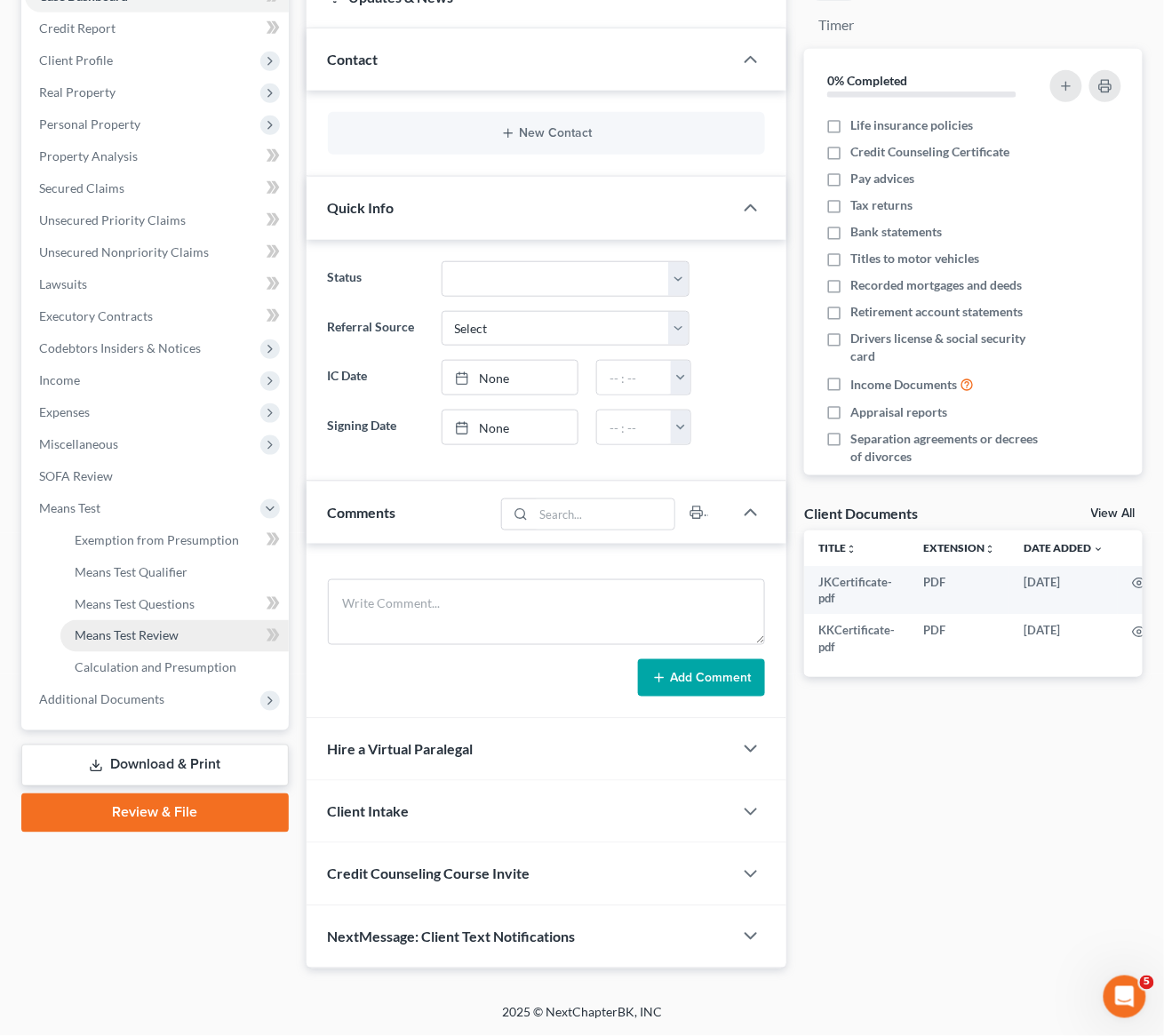
scroll to position [406, 0]
click at [157, 660] on span "Calculation and Presumption" at bounding box center [156, 667] width 162 height 15
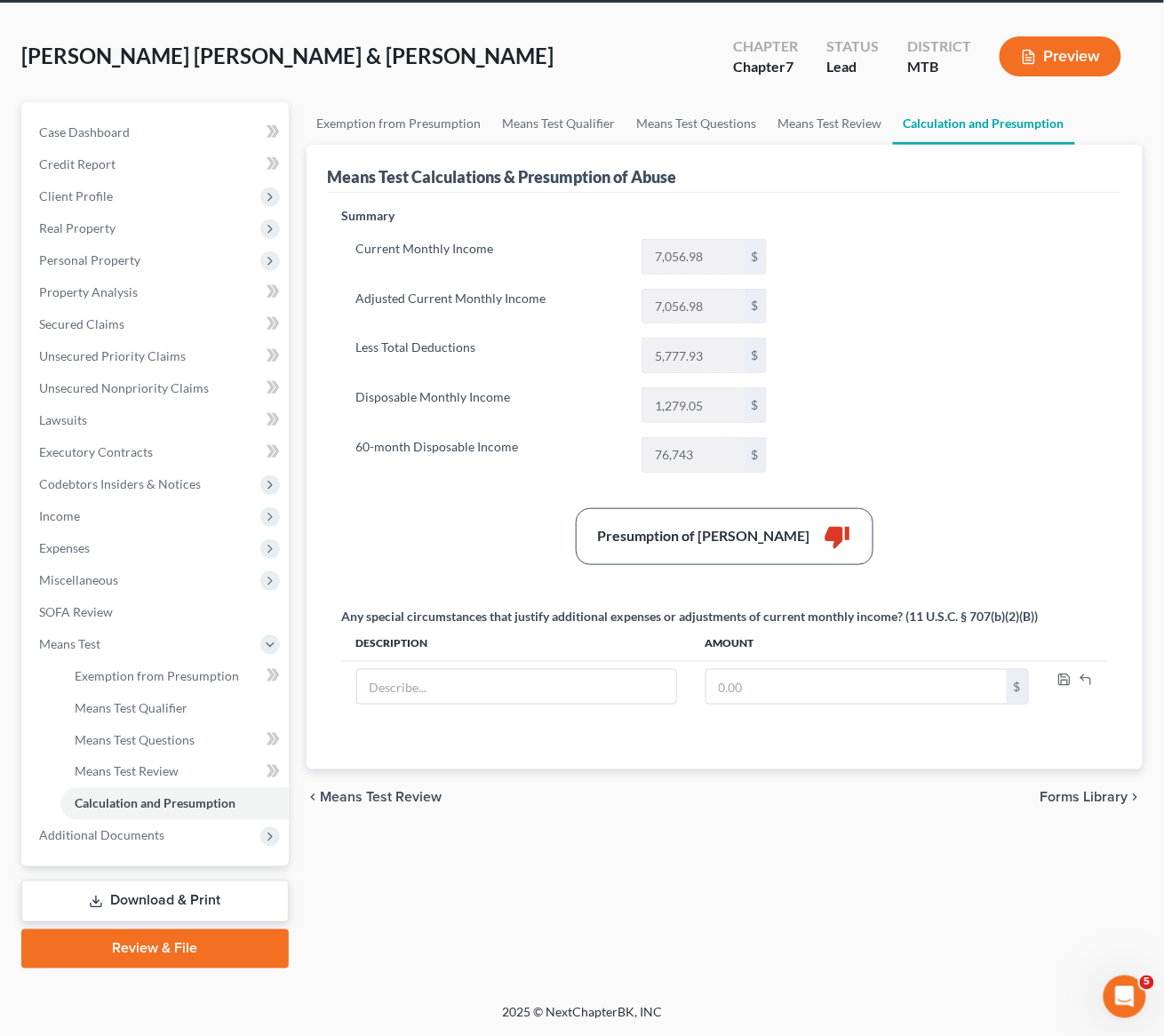
scroll to position [154, 0]
click at [721, 372] on input "5,777.93" at bounding box center [694, 355] width 103 height 34
click at [751, 372] on div "$" at bounding box center [756, 355] width 22 height 34
click at [846, 438] on div "Summary Current Monthly Income 7,056.98 $ Adjusted Current Monthly Income 7,056…" at bounding box center [726, 478] width 784 height 541
click at [53, 556] on span "Expenses" at bounding box center [64, 548] width 50 height 15
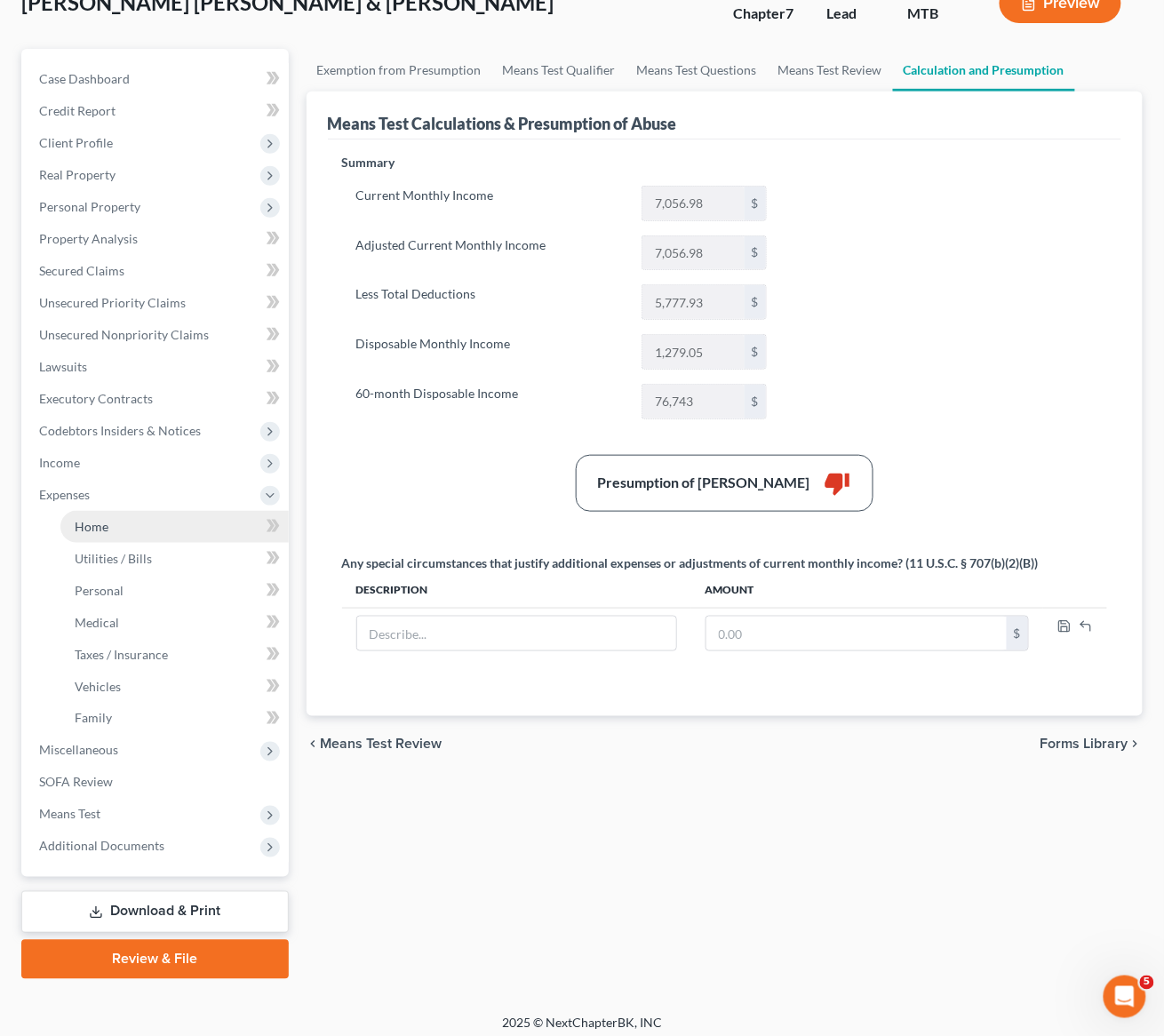
click at [109, 534] on span "Home" at bounding box center [92, 526] width 34 height 15
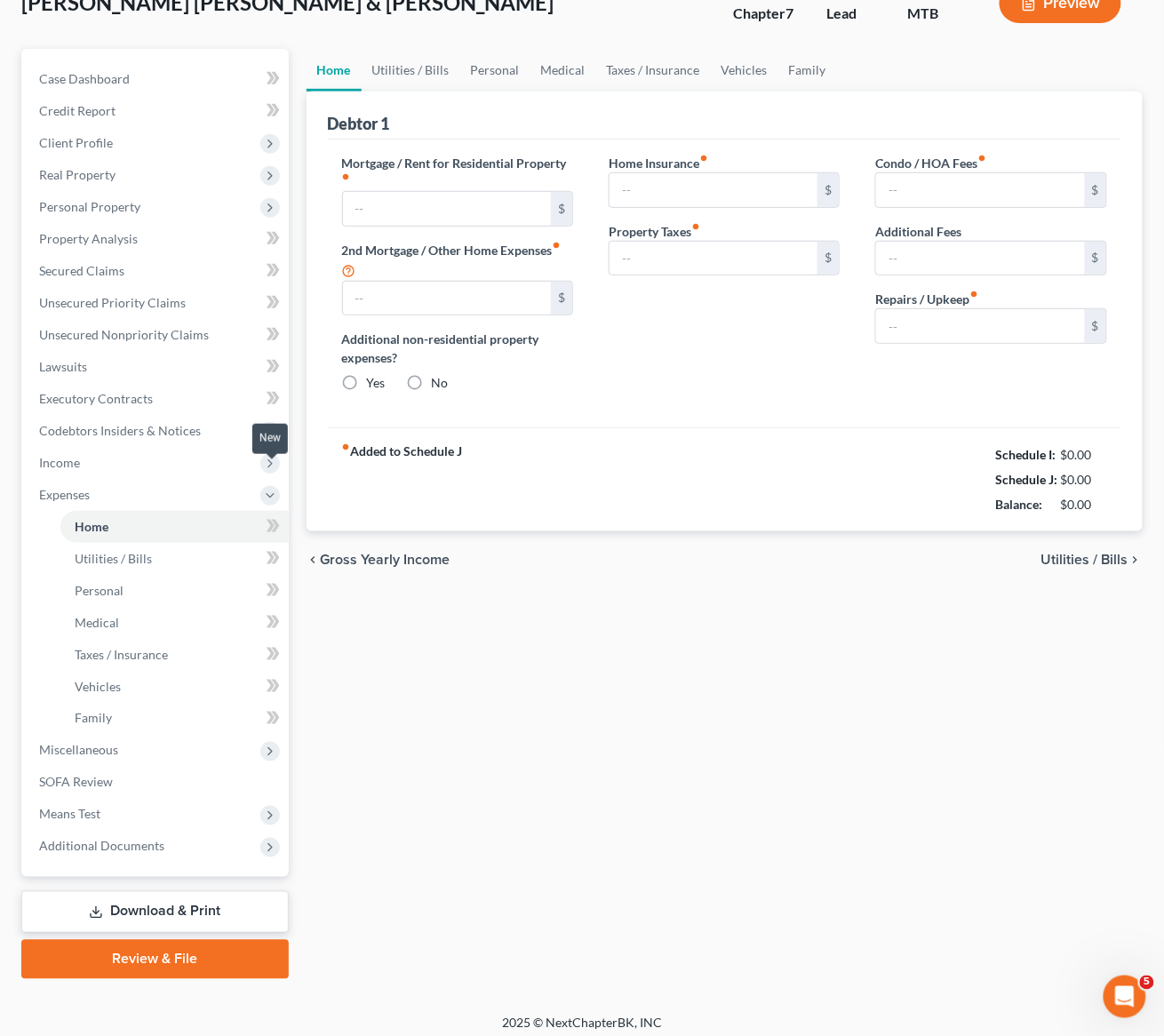
scroll to position [13, 0]
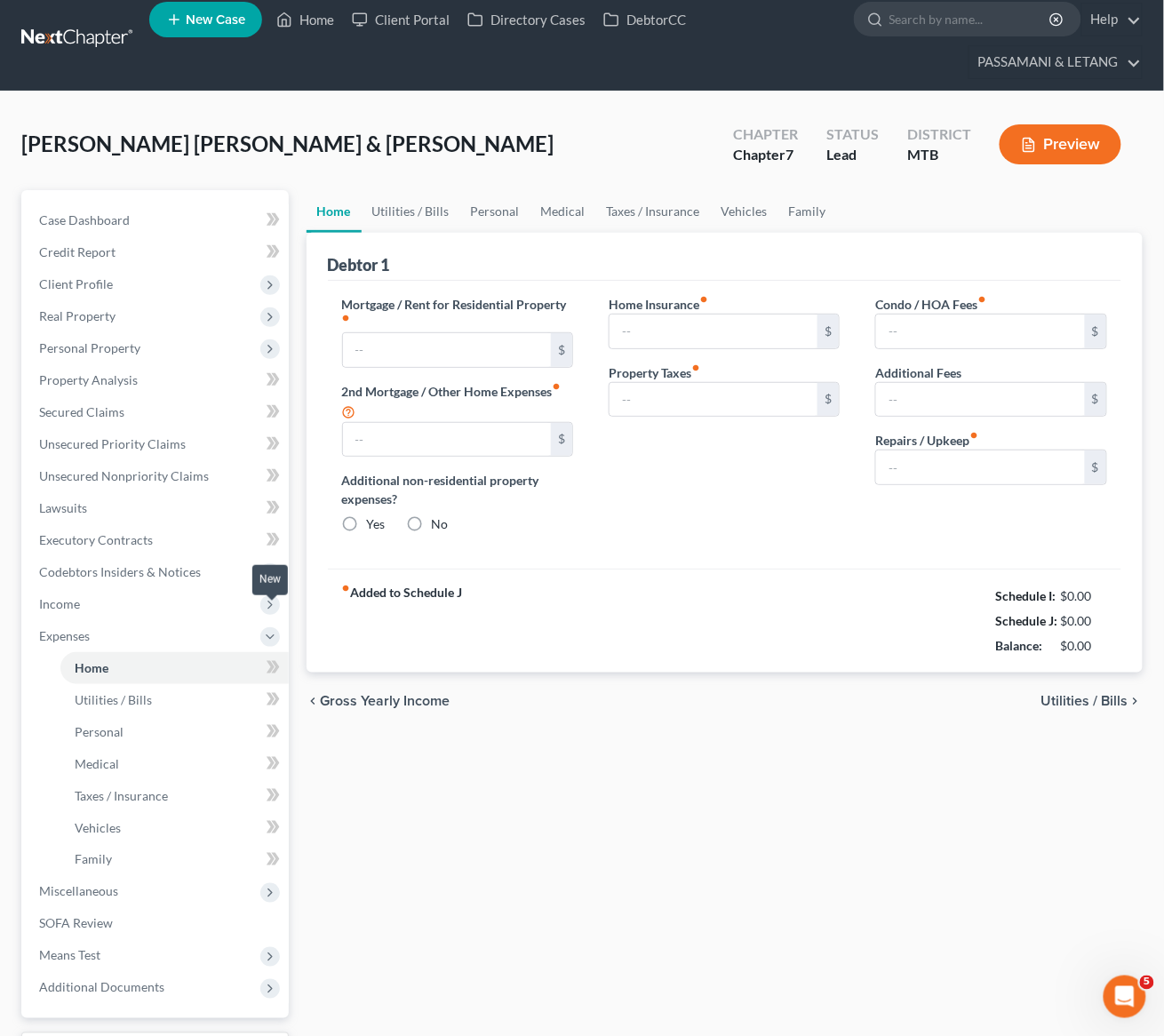
type input "1,650.00"
type input "0.00"
radio input "true"
type input "0.00"
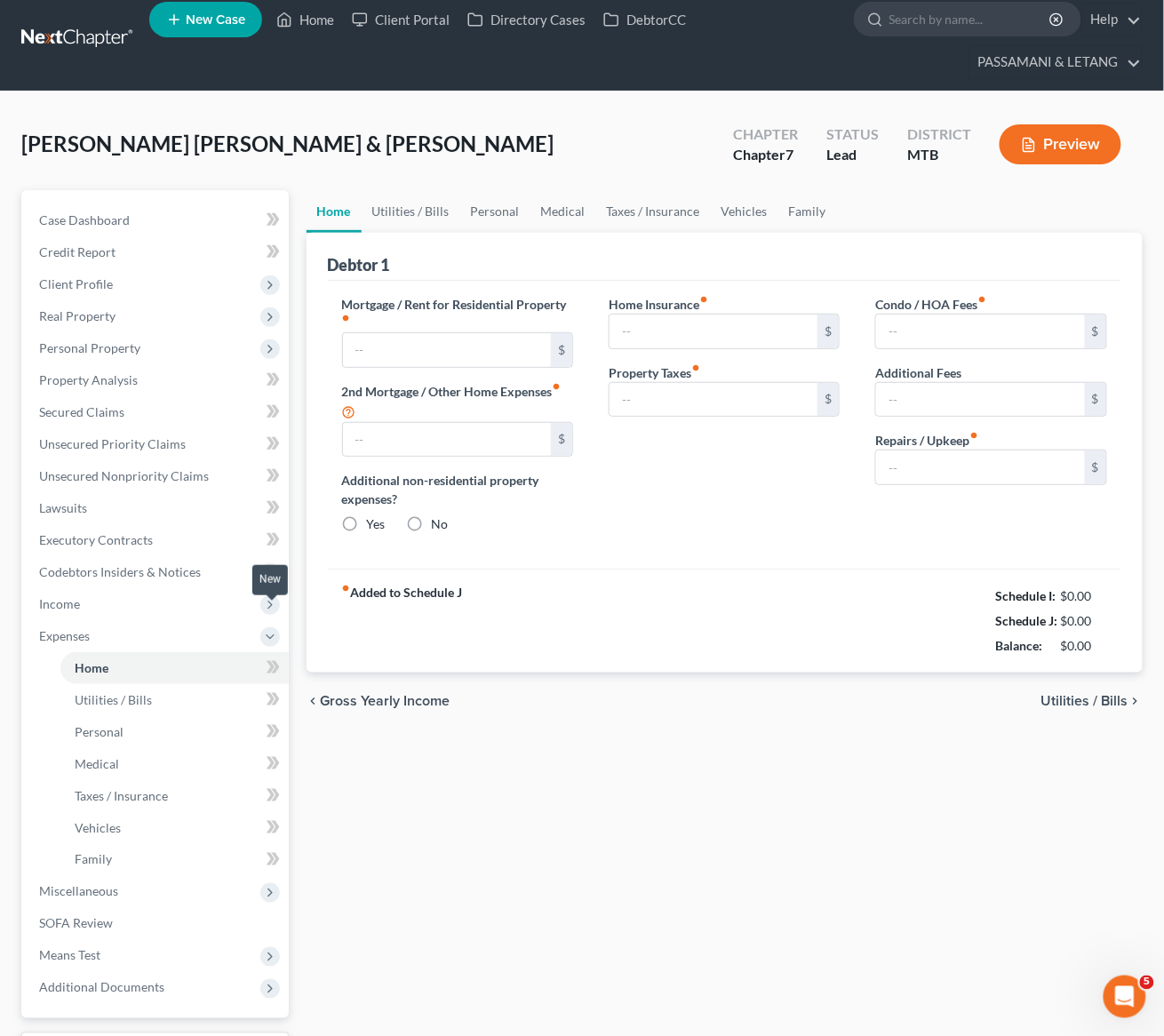
type input "0.00"
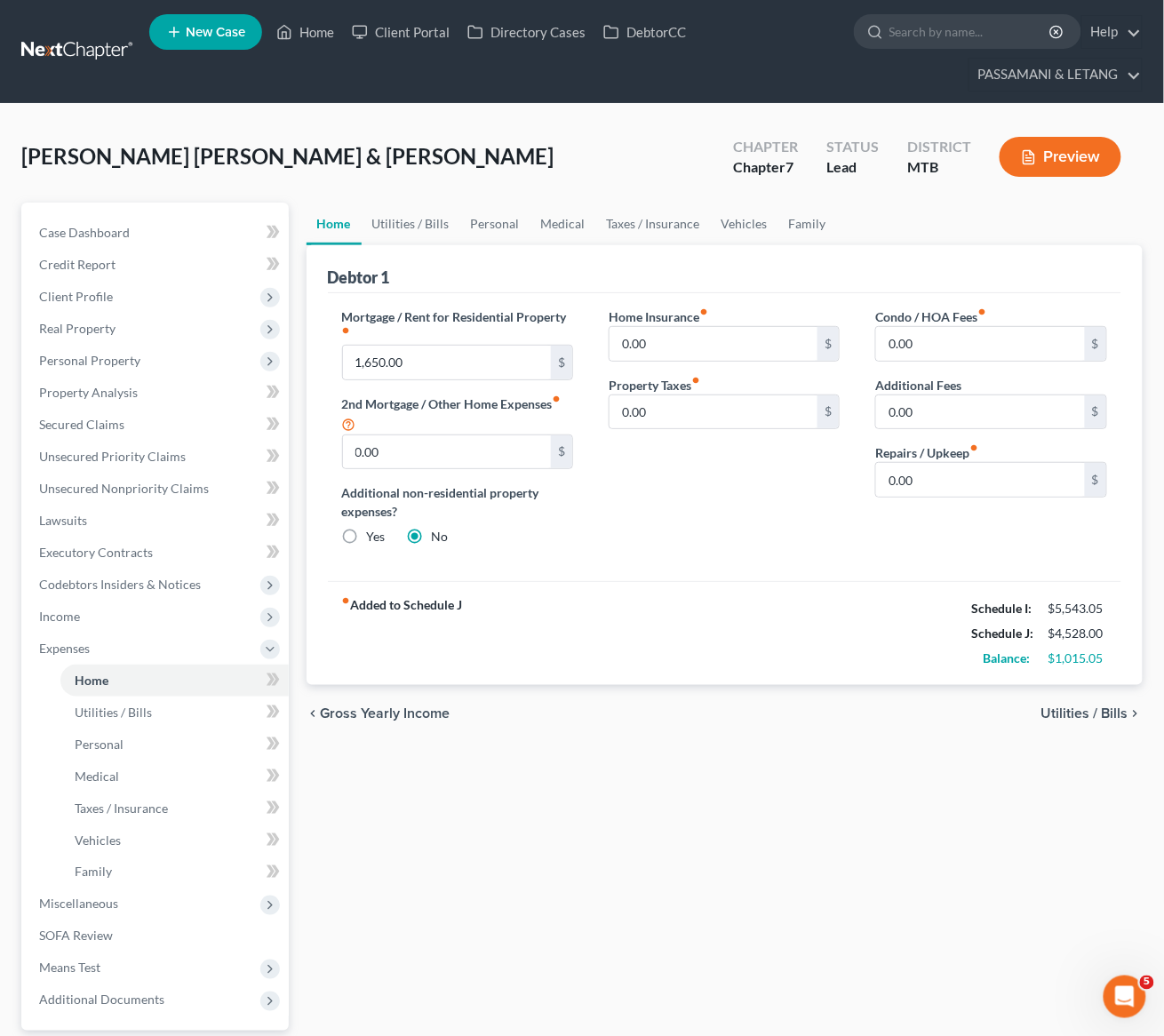
scroll to position [111, 0]
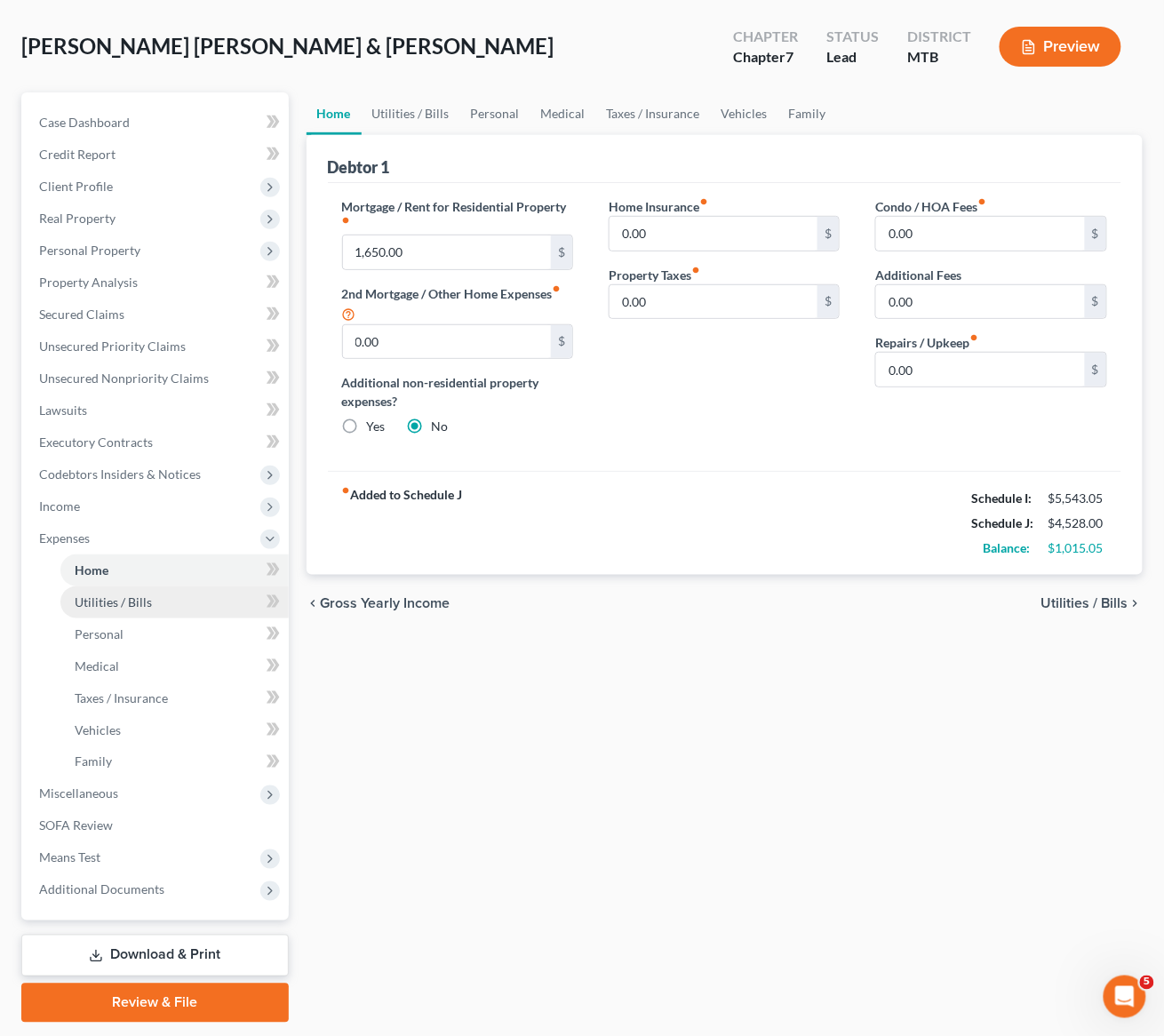
click at [142, 610] on span "Utilities / Bills" at bounding box center [113, 602] width 77 height 15
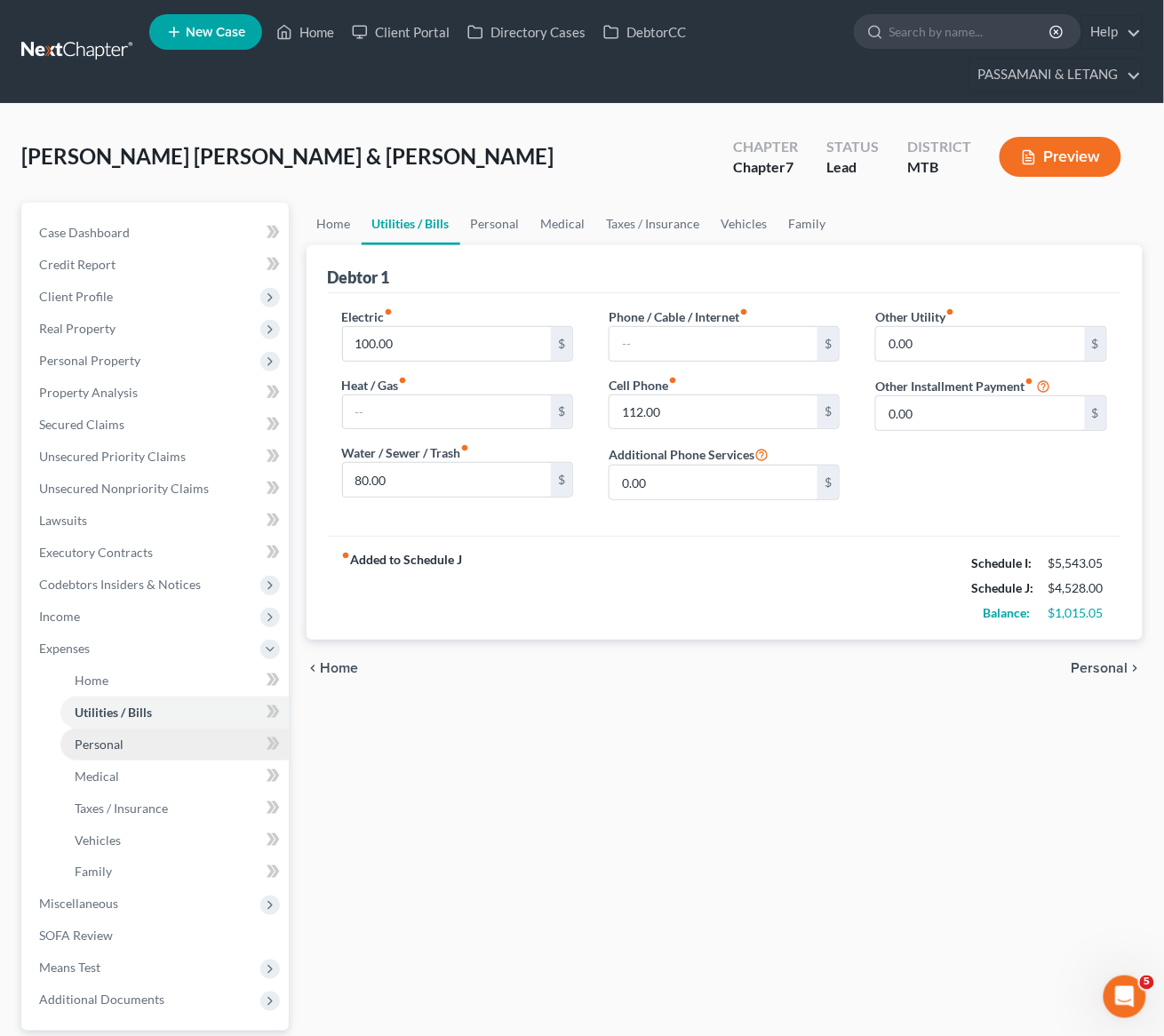
click at [112, 752] on span "Personal" at bounding box center [99, 744] width 49 height 15
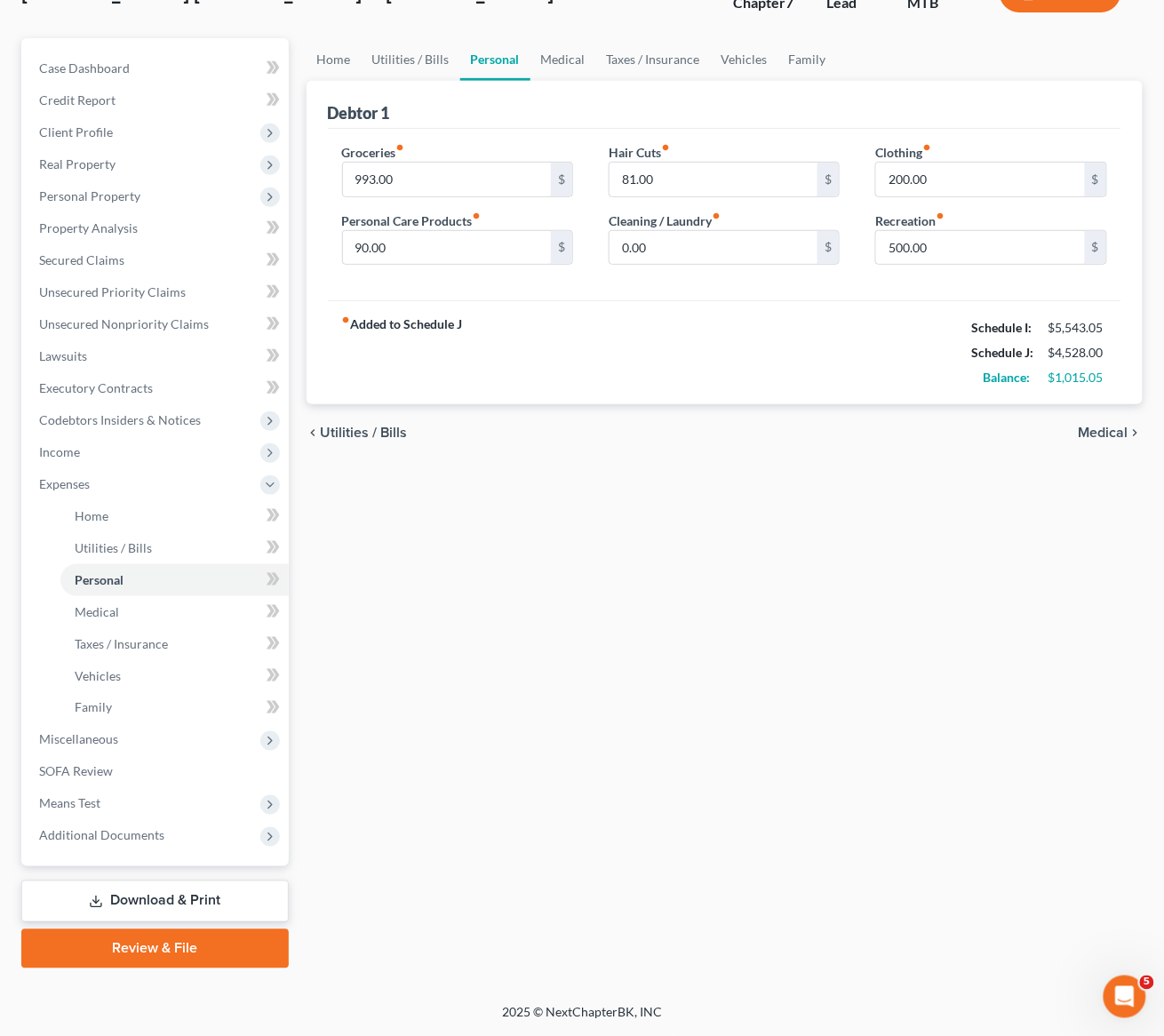
scroll to position [186, 0]
click at [105, 620] on span "Medical" at bounding box center [96, 612] width 44 height 15
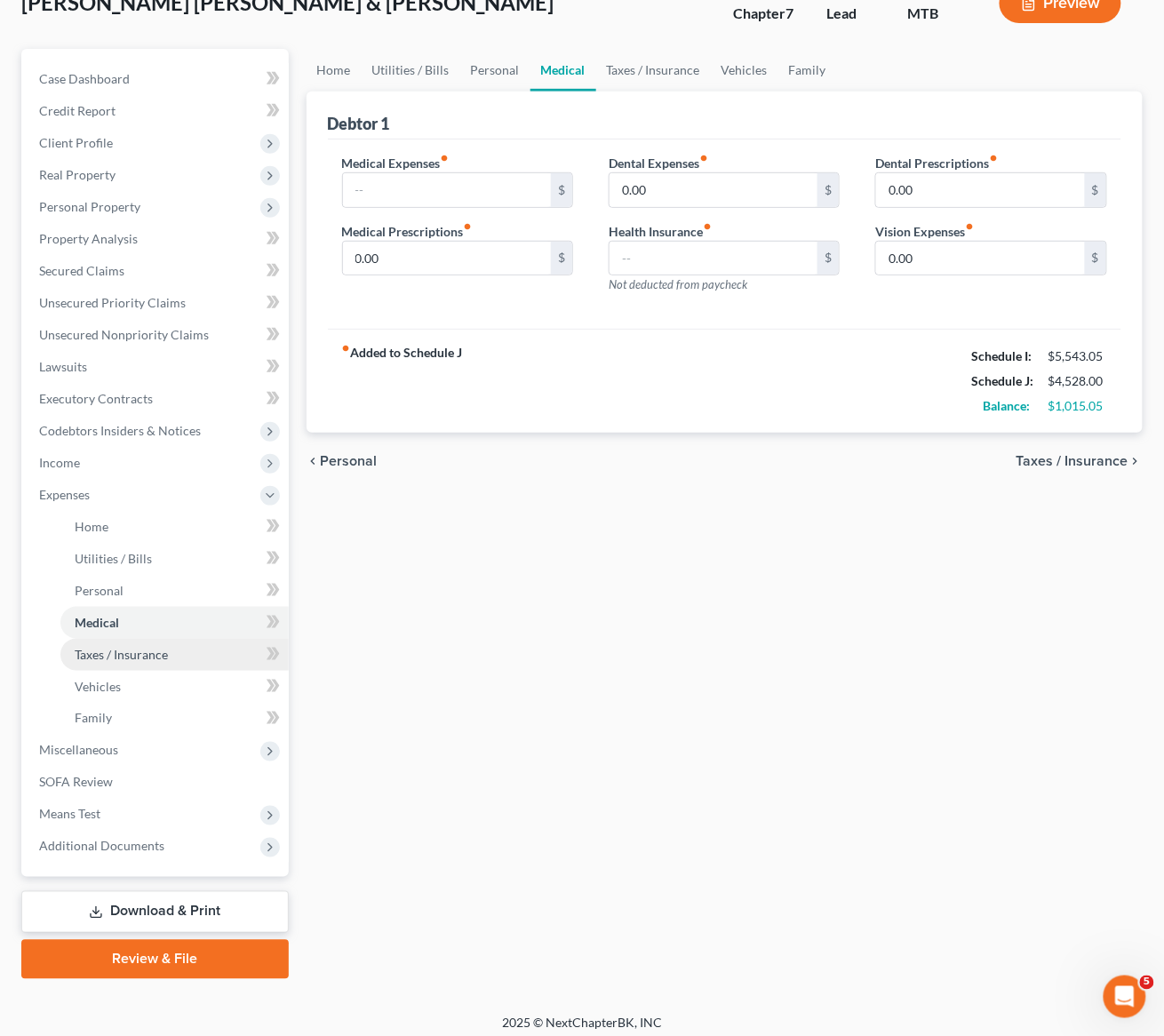
click at [168, 662] on span "Taxes / Insurance" at bounding box center [121, 654] width 94 height 15
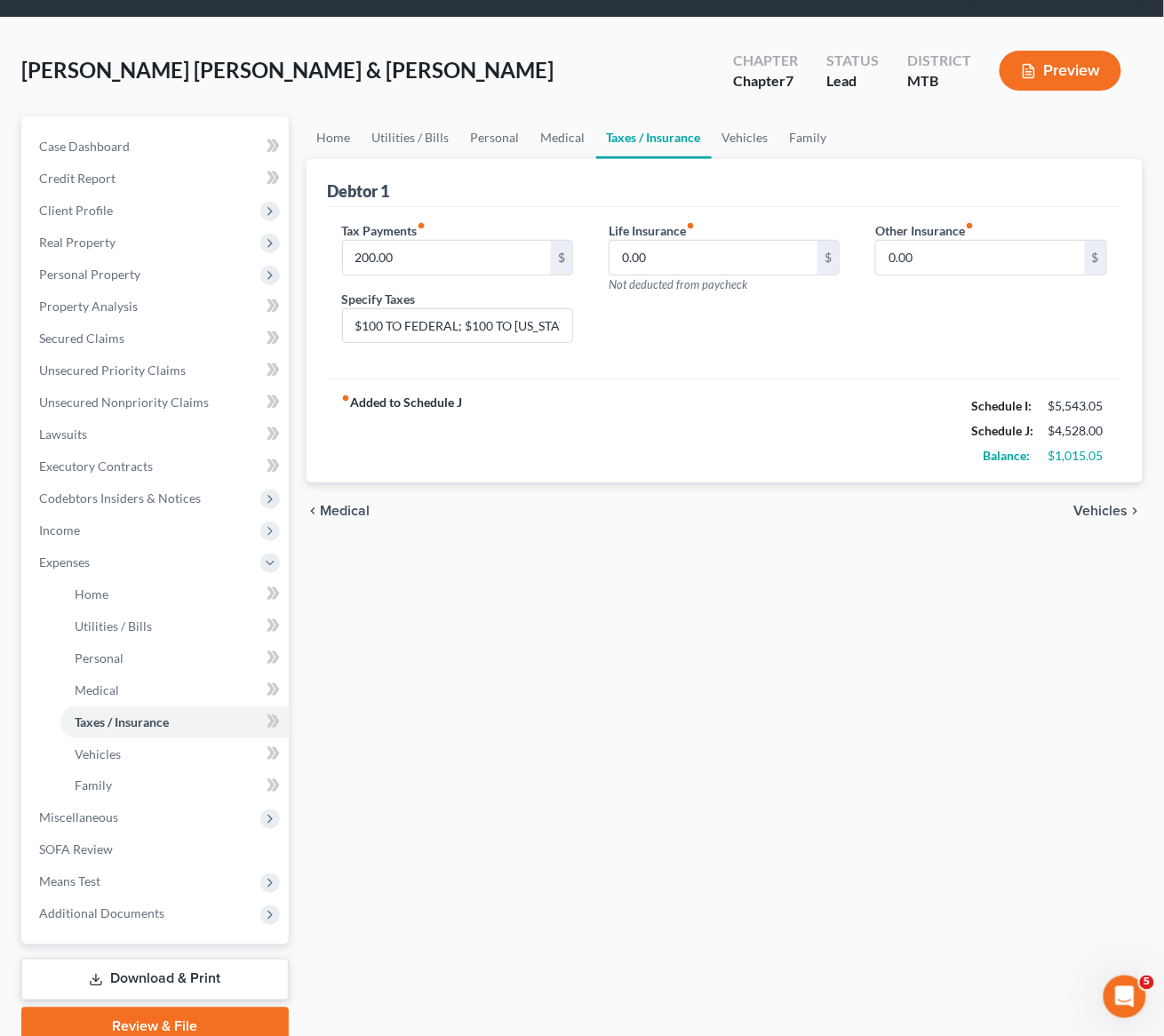
scroll to position [196, 0]
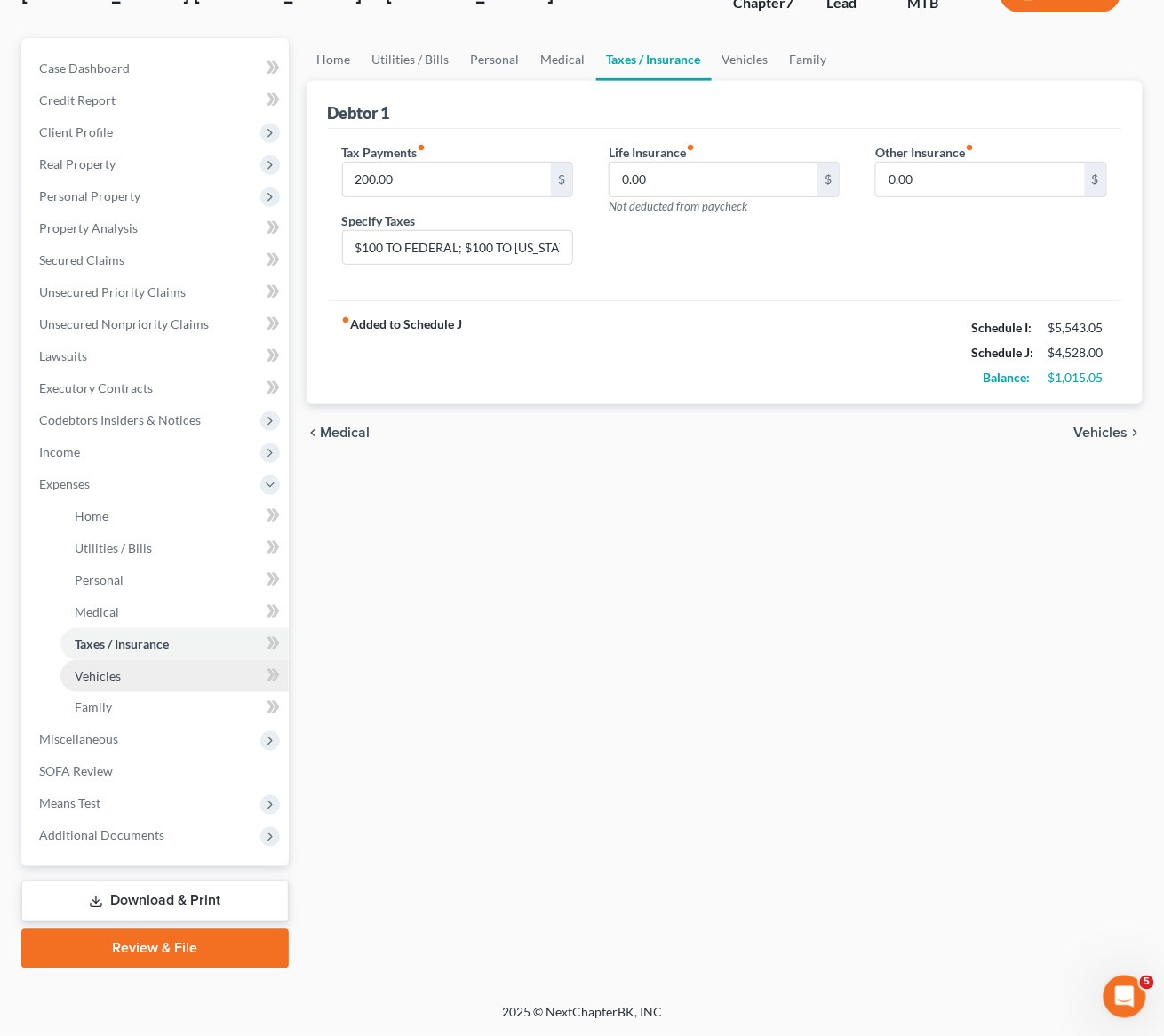
click at [121, 683] on span "Vehicles" at bounding box center [97, 675] width 46 height 15
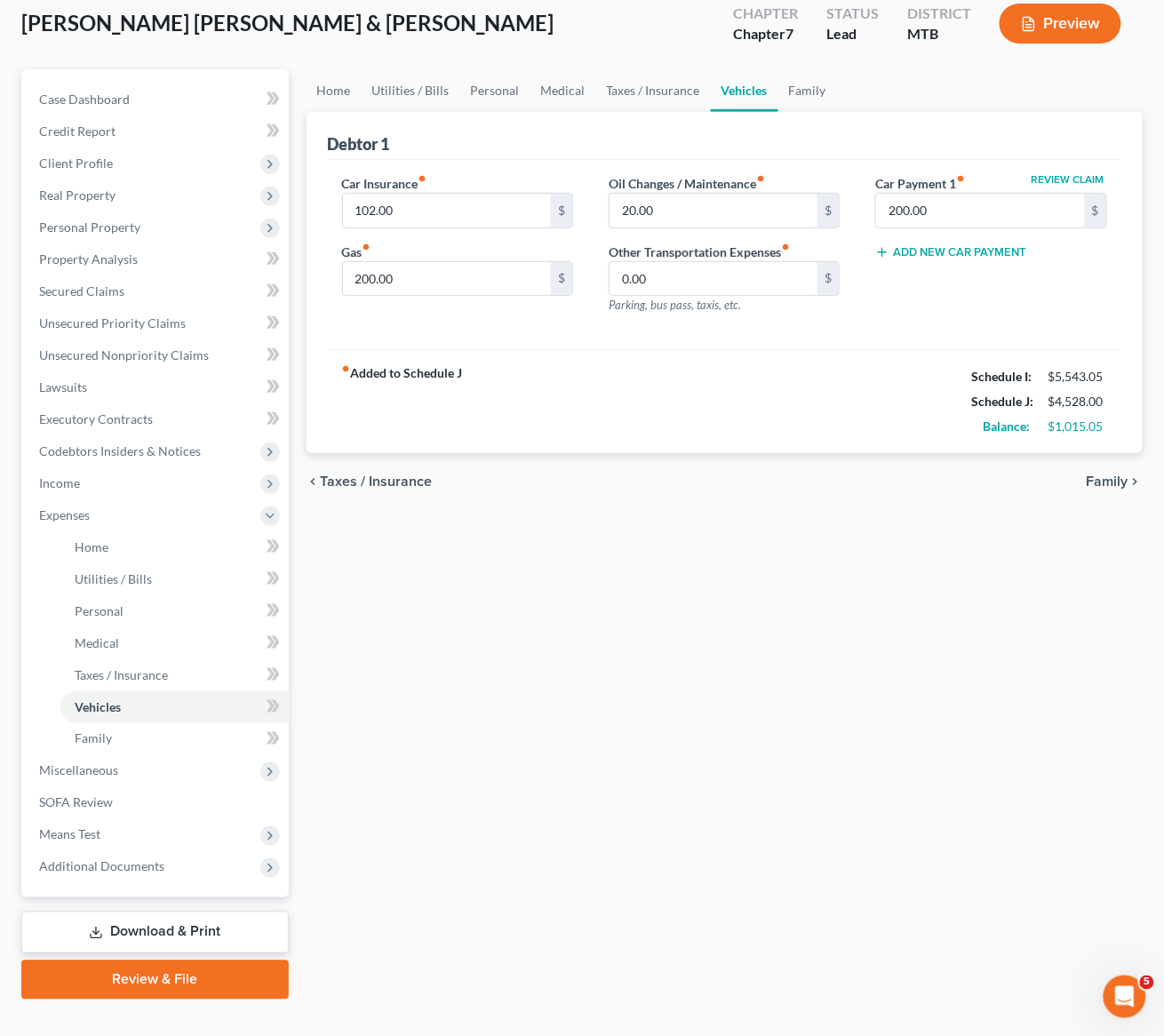
scroll to position [290, 0]
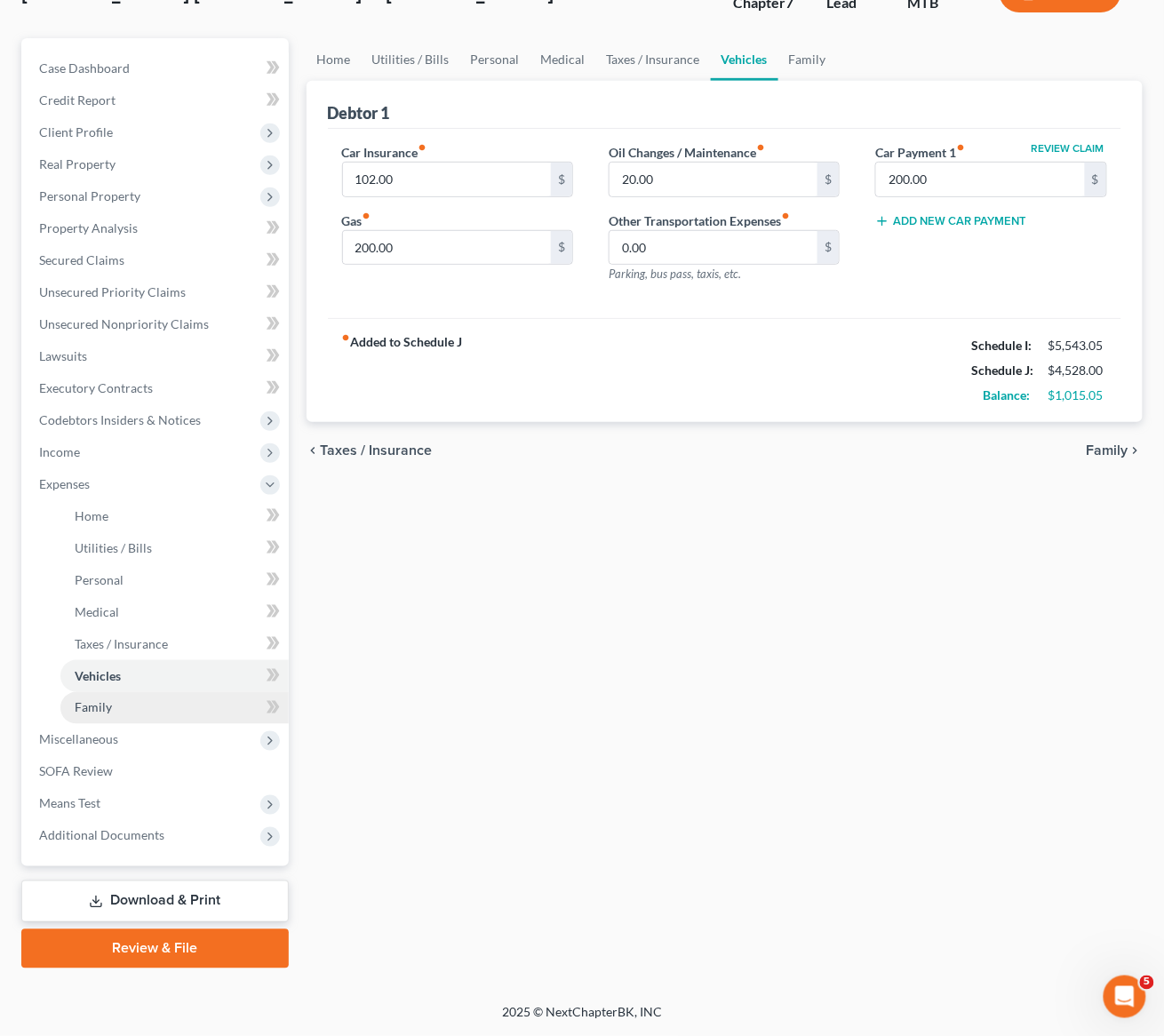
click at [112, 715] on span "Family" at bounding box center [94, 708] width 38 height 15
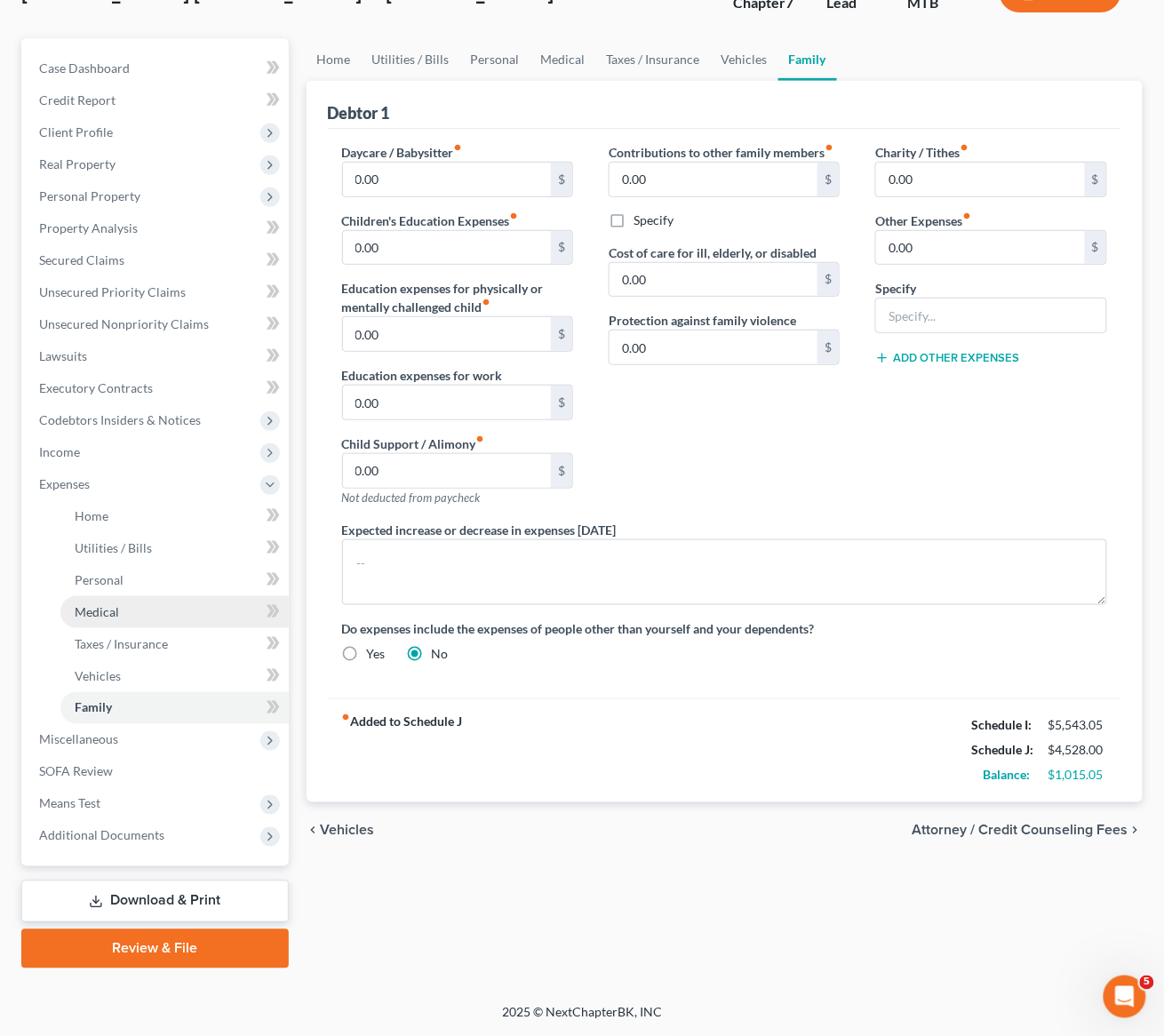
scroll to position [361, 0]
click at [273, 484] on polyline at bounding box center [270, 486] width 7 height 4
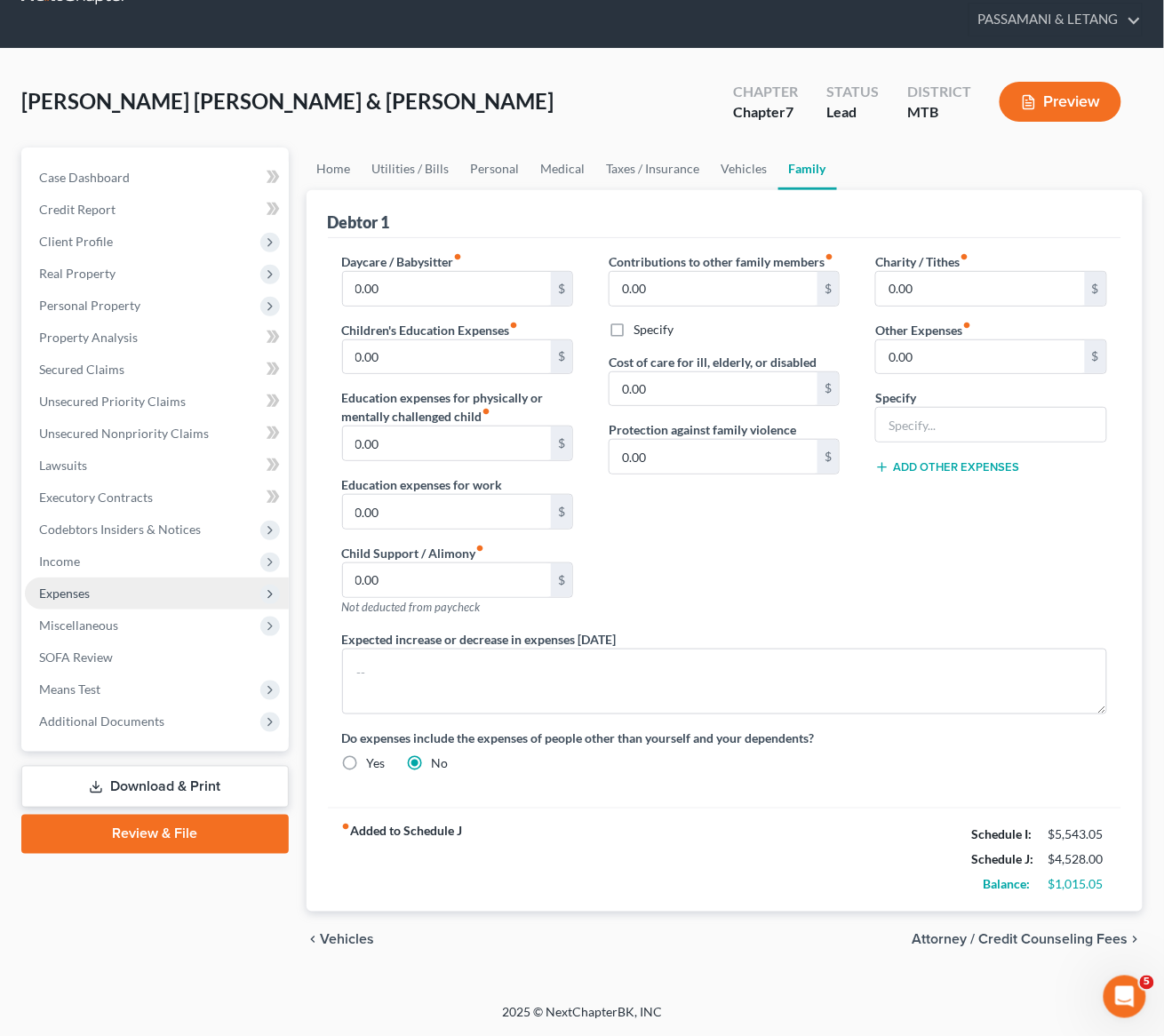
scroll to position [247, 0]
click at [90, 585] on span "Expenses" at bounding box center [64, 593] width 50 height 15
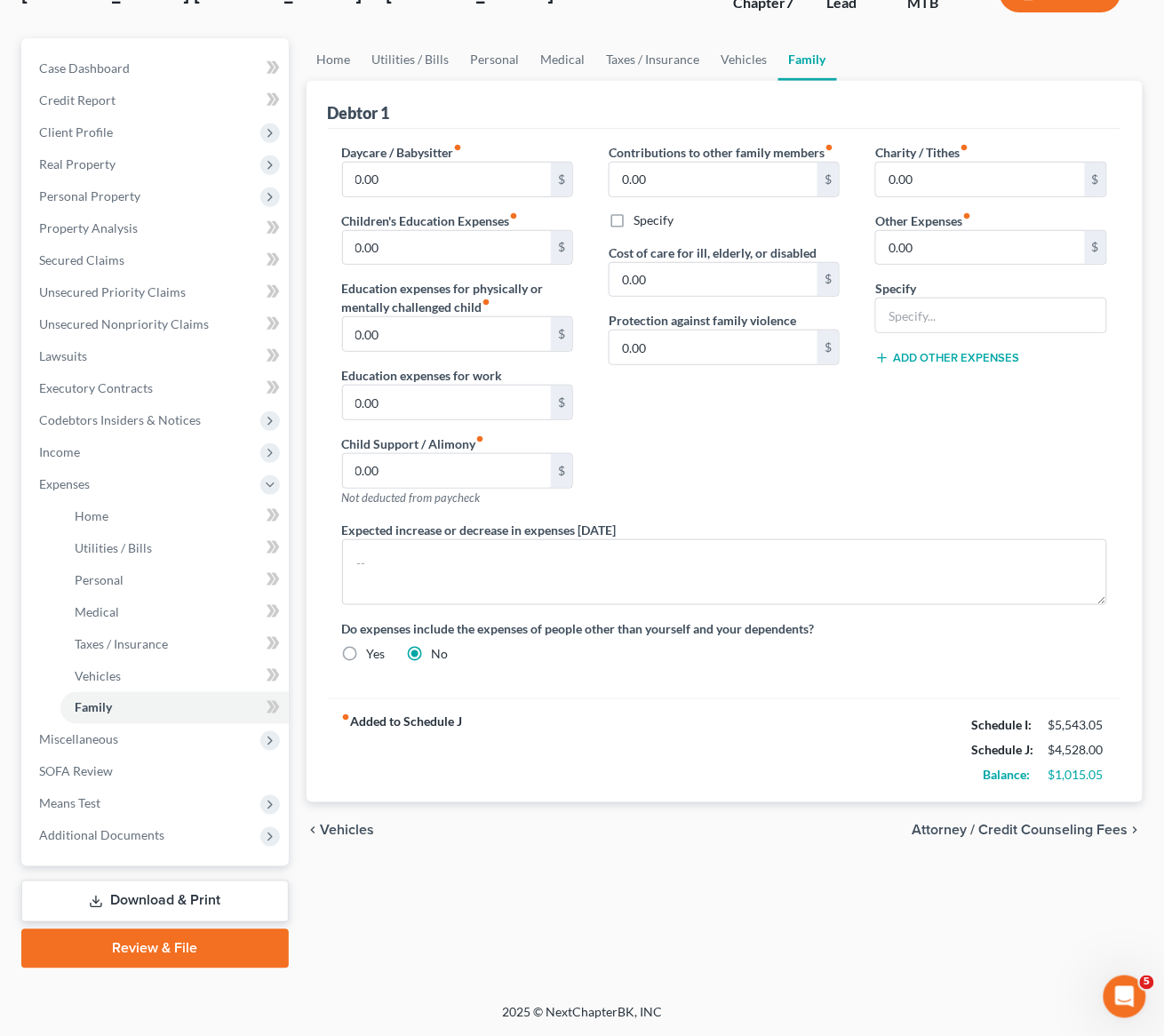
scroll to position [361, 0]
click at [355, 713] on strong "fiber_manual_record Added to Schedule J" at bounding box center [402, 750] width 121 height 75
click at [139, 933] on link "Review & File" at bounding box center [155, 949] width 267 height 39
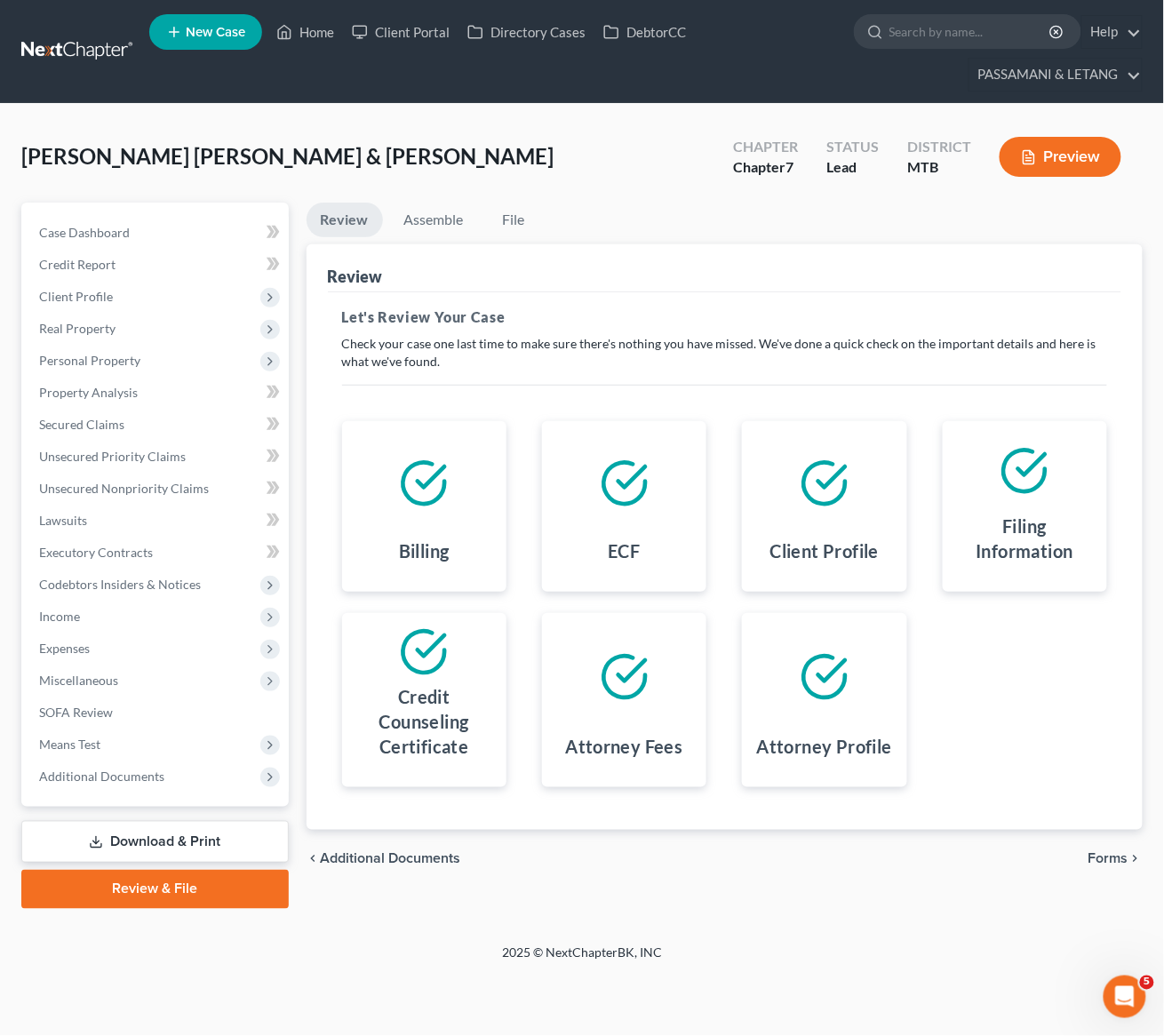
scroll to position [102, 0]
click at [121, 617] on span "Income" at bounding box center [157, 617] width 264 height 32
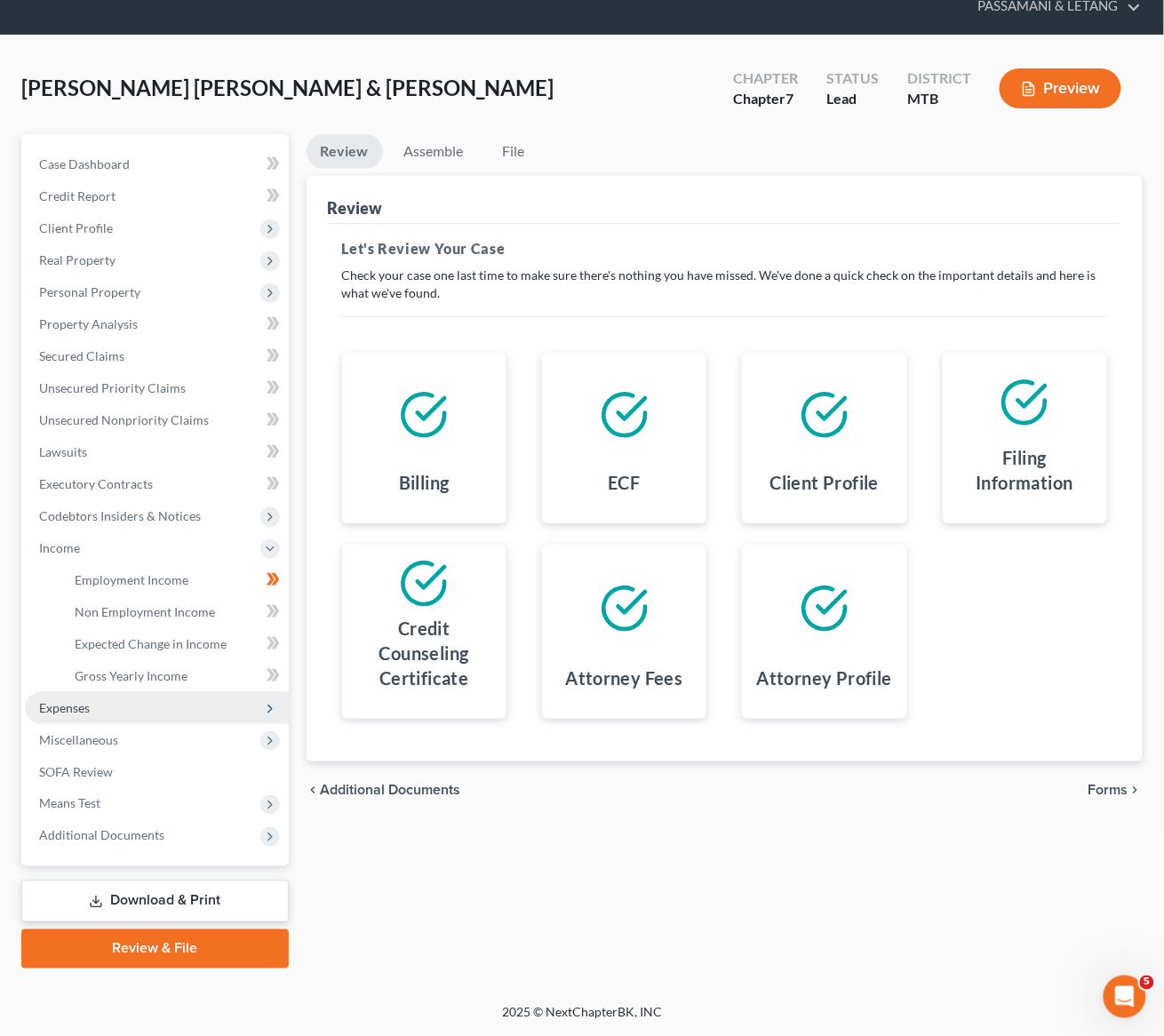
click at [112, 724] on span "Expenses" at bounding box center [157, 709] width 264 height 32
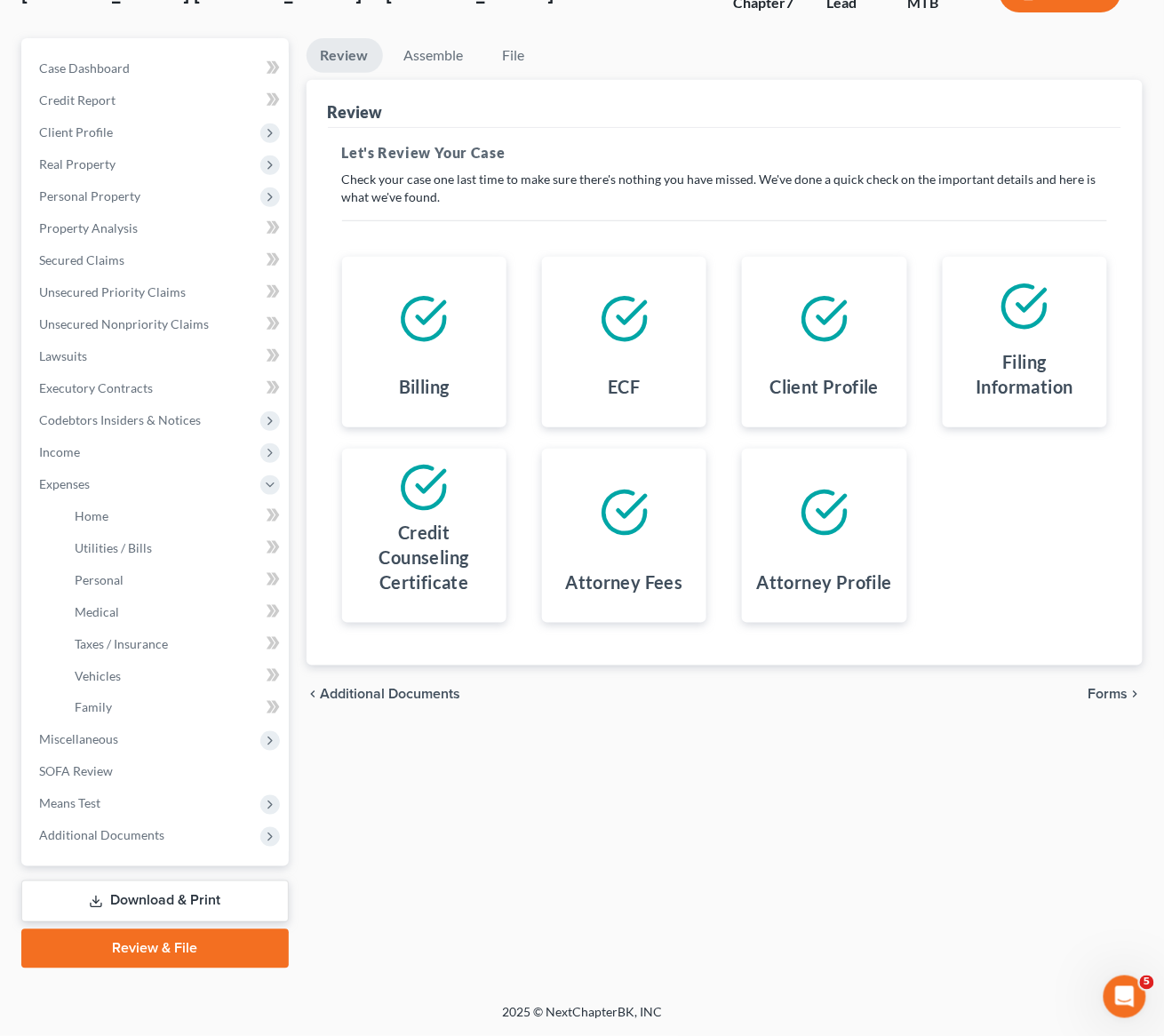
scroll to position [361, 0]
click at [109, 508] on span "Home" at bounding box center [92, 515] width 34 height 15
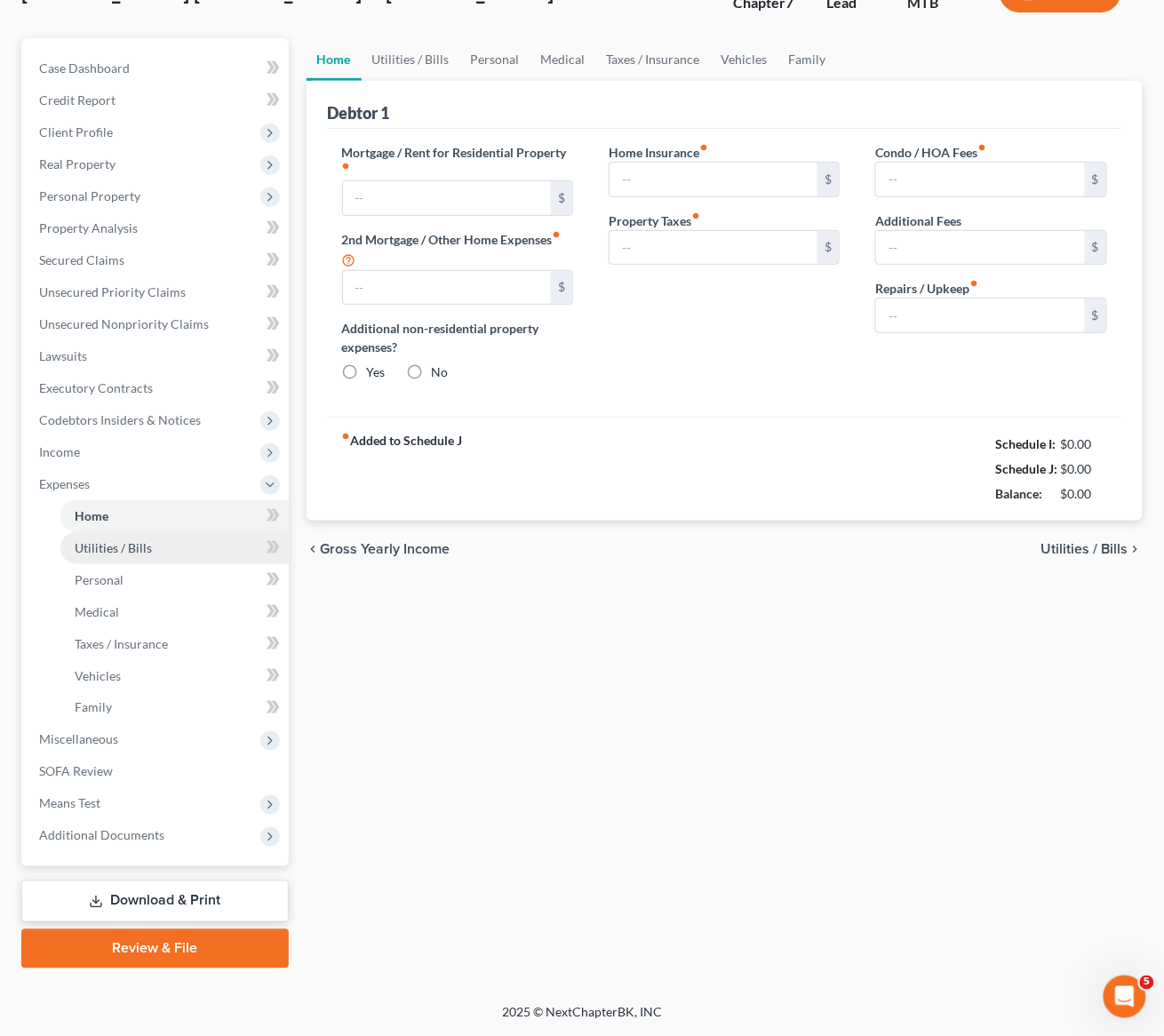
scroll to position [1, 0]
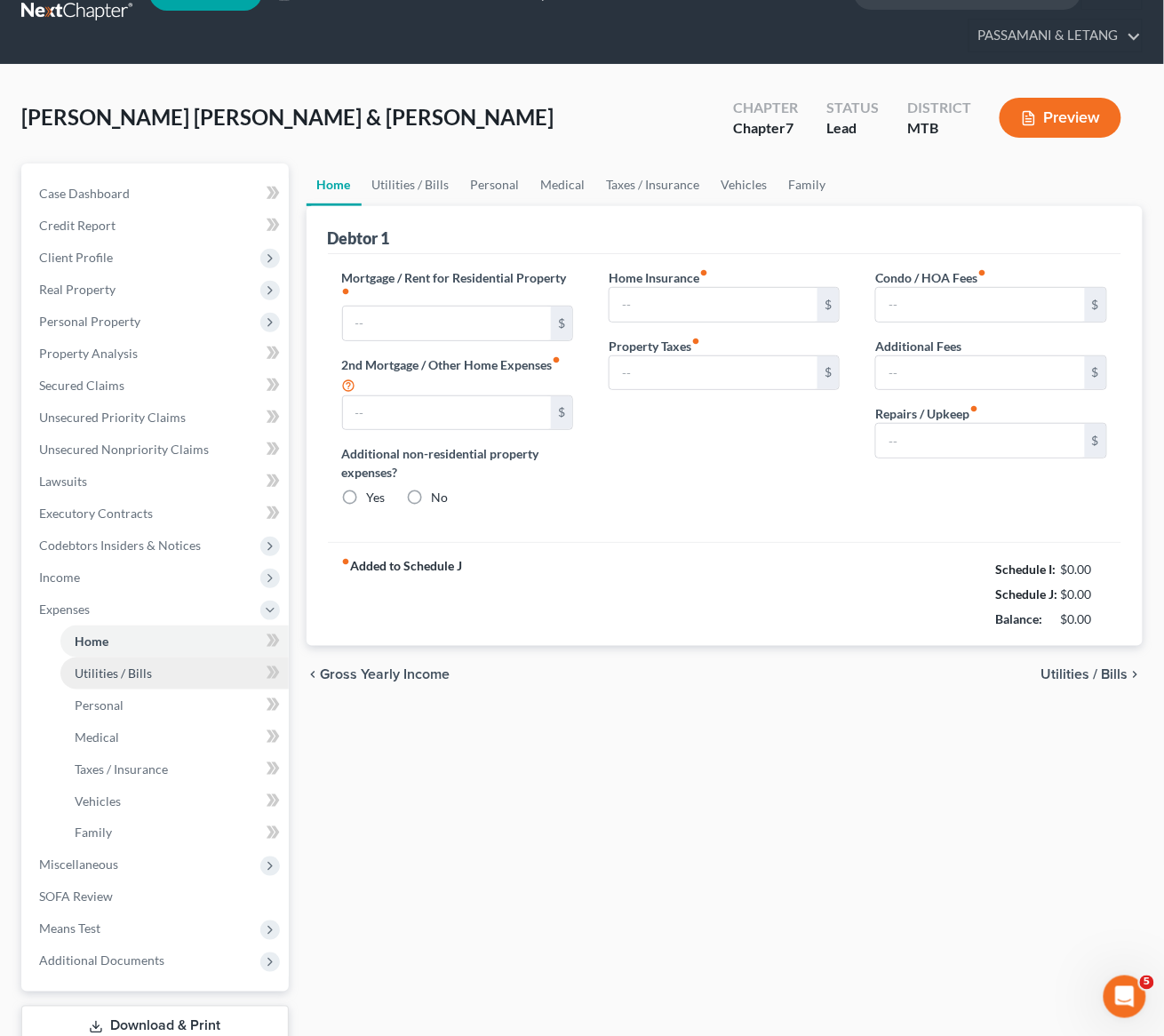
type input "1,650.00"
type input "0.00"
radio input "true"
type input "0.00"
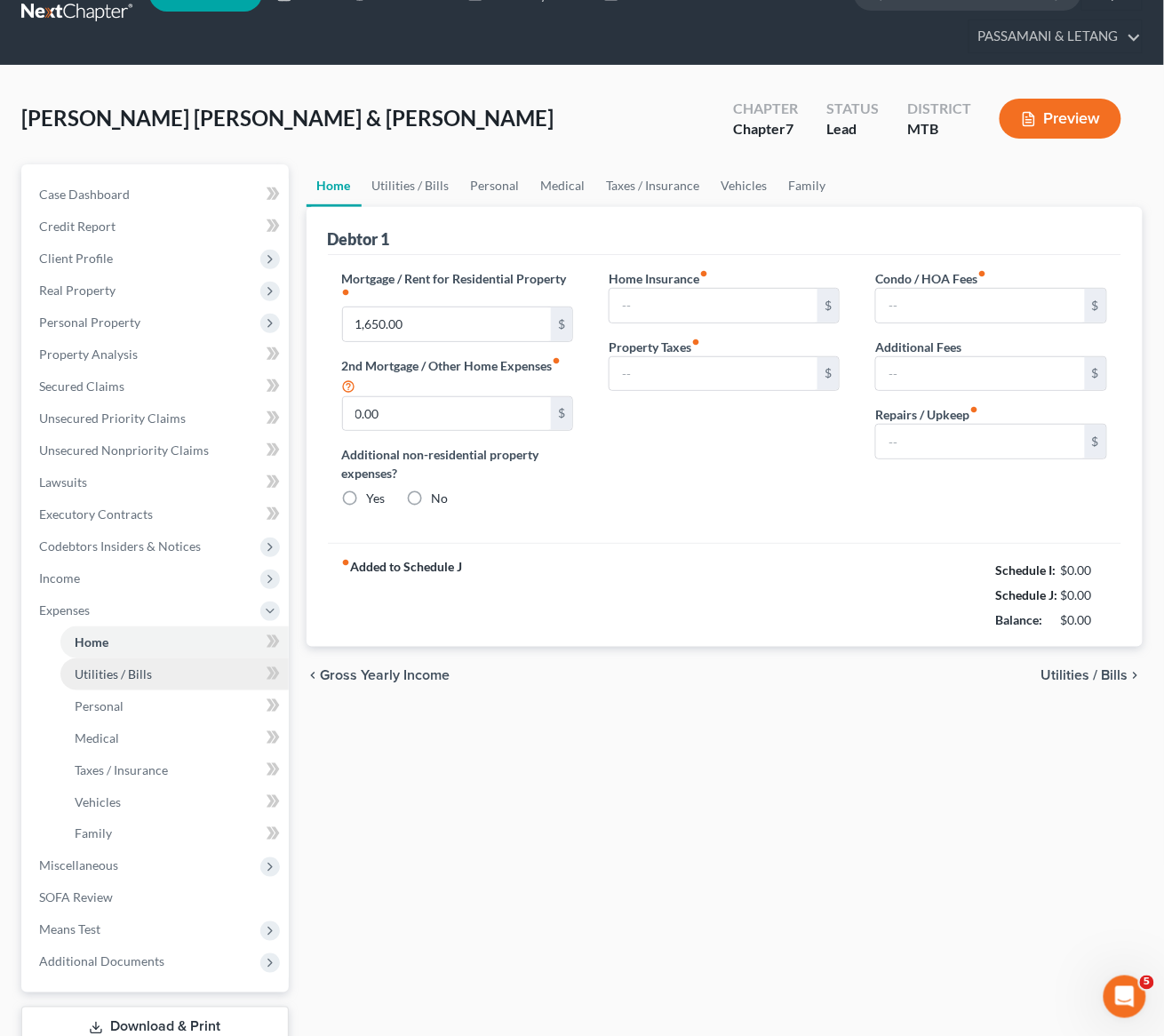
type input "0.00"
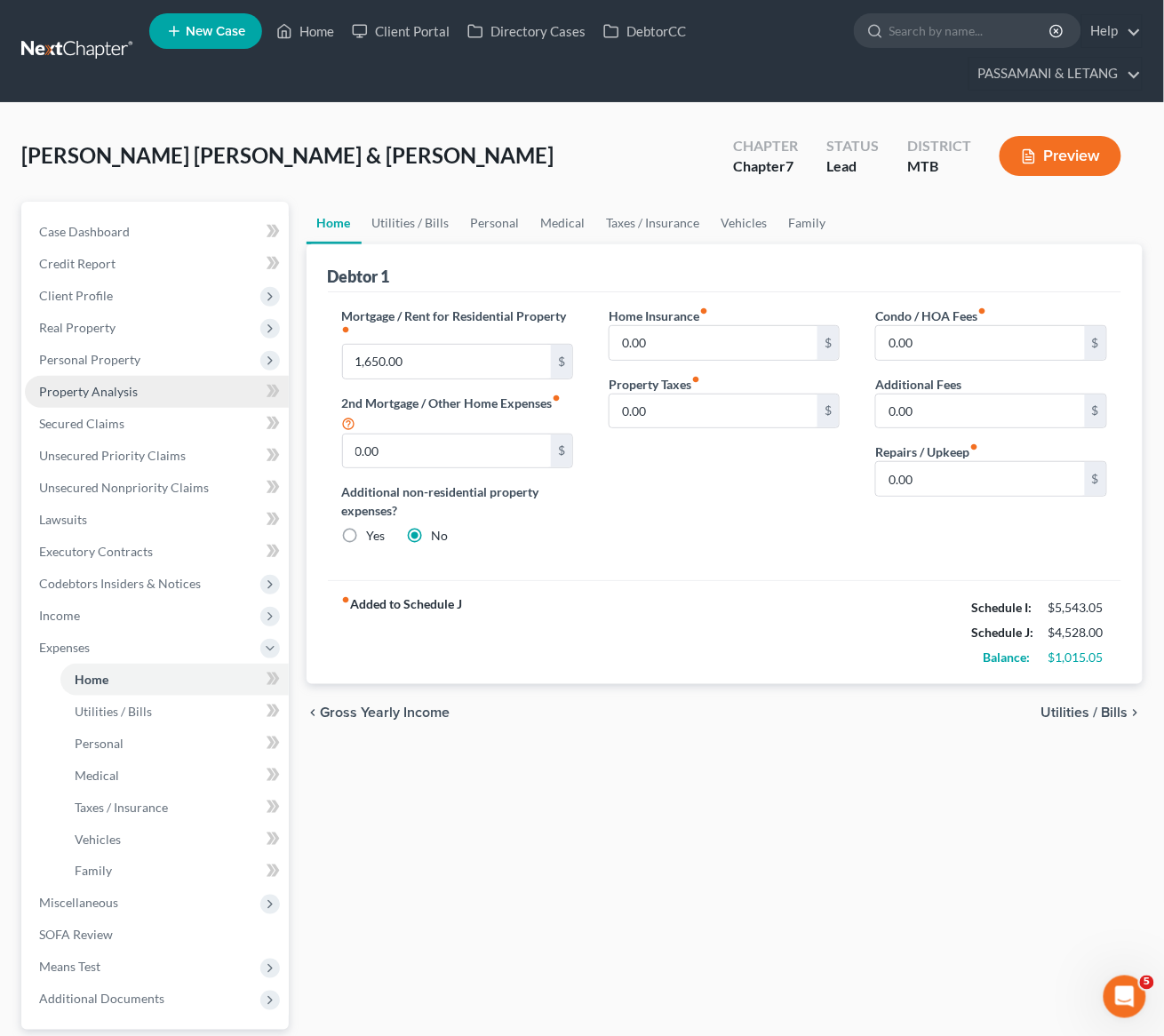
scroll to position [0, 0]
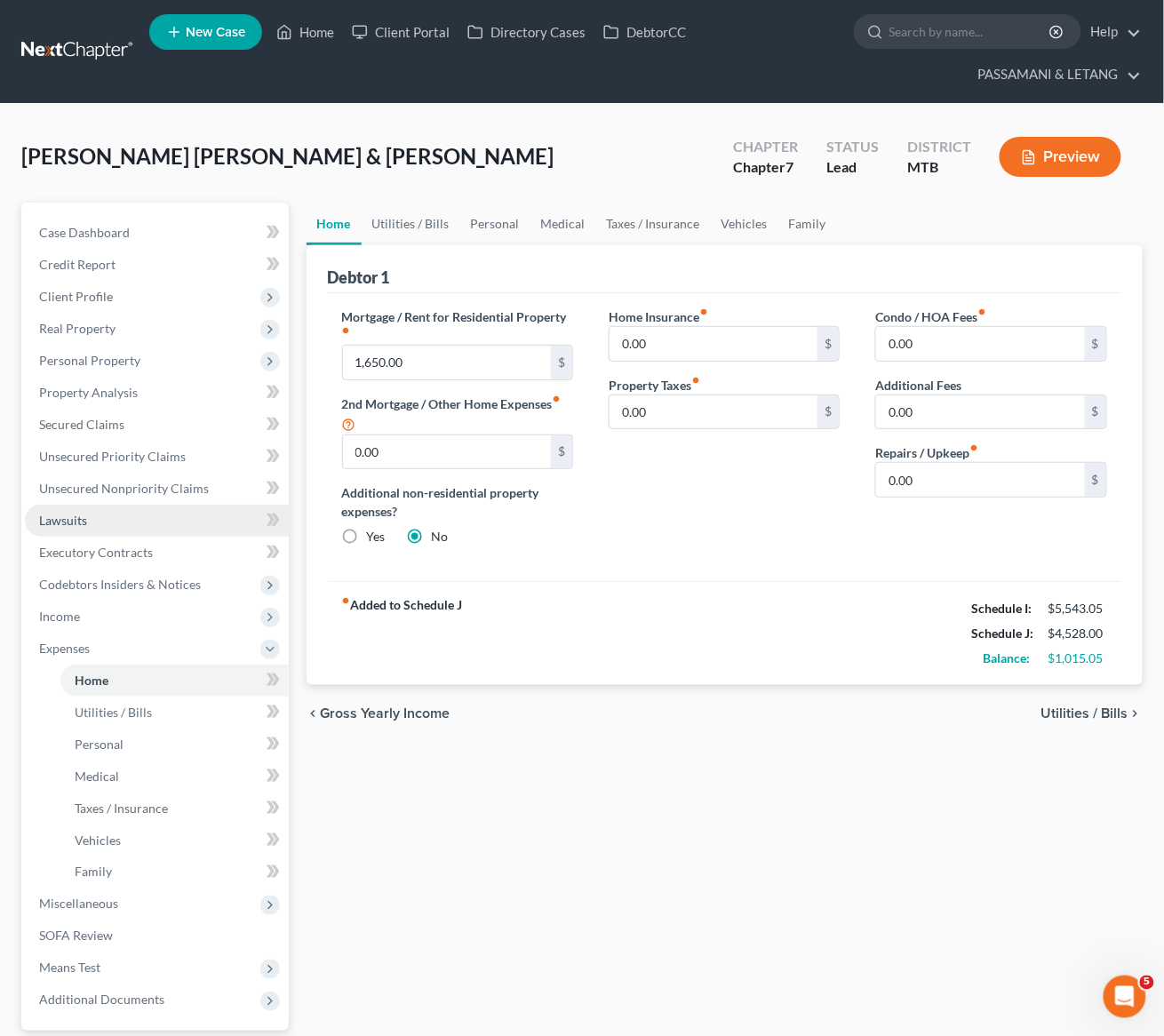
click at [168, 537] on link "Lawsuits" at bounding box center [157, 521] width 264 height 32
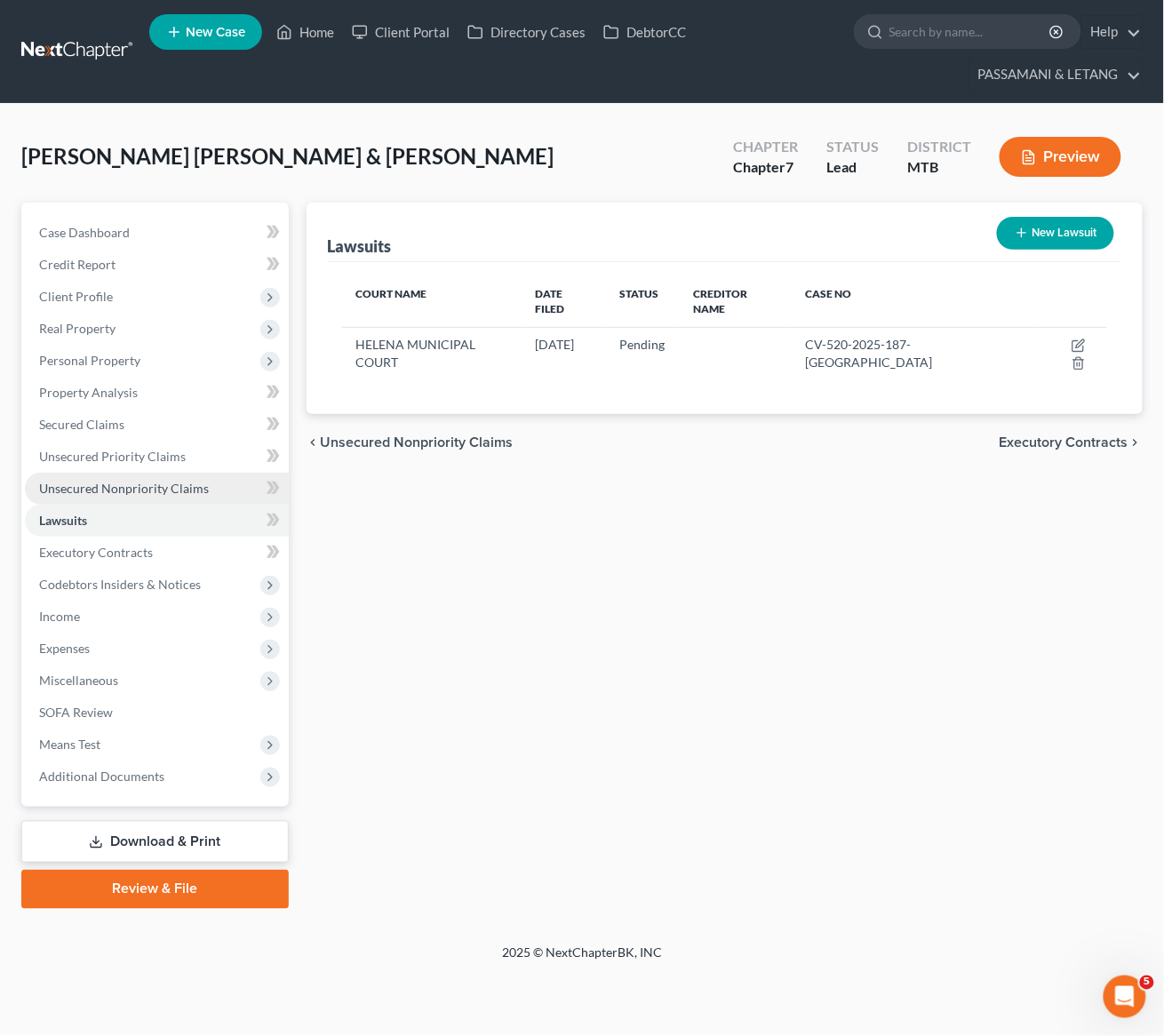
click at [154, 496] on span "Unsecured Nonpriority Claims" at bounding box center [123, 488] width 170 height 15
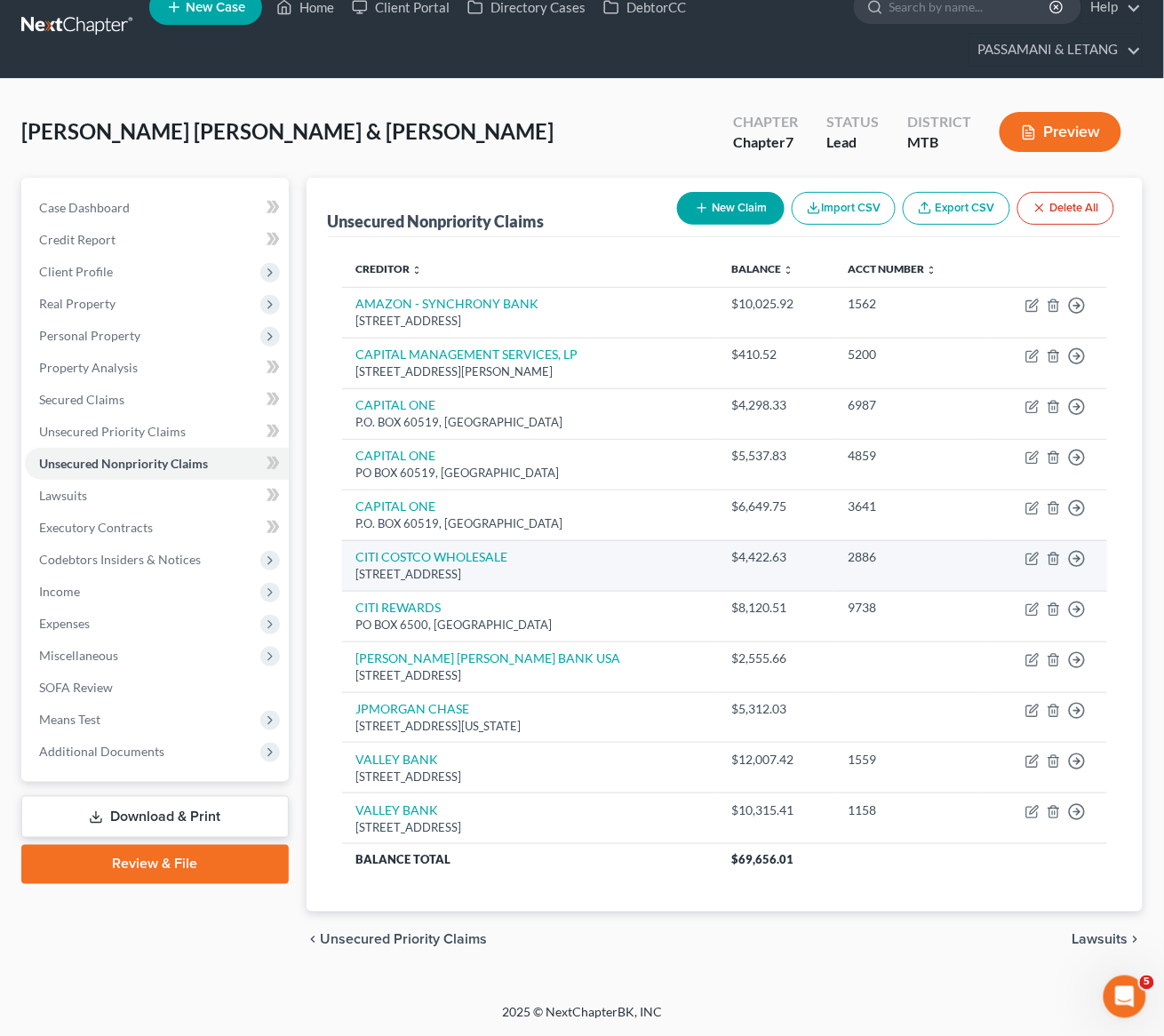
scroll to position [225, 0]
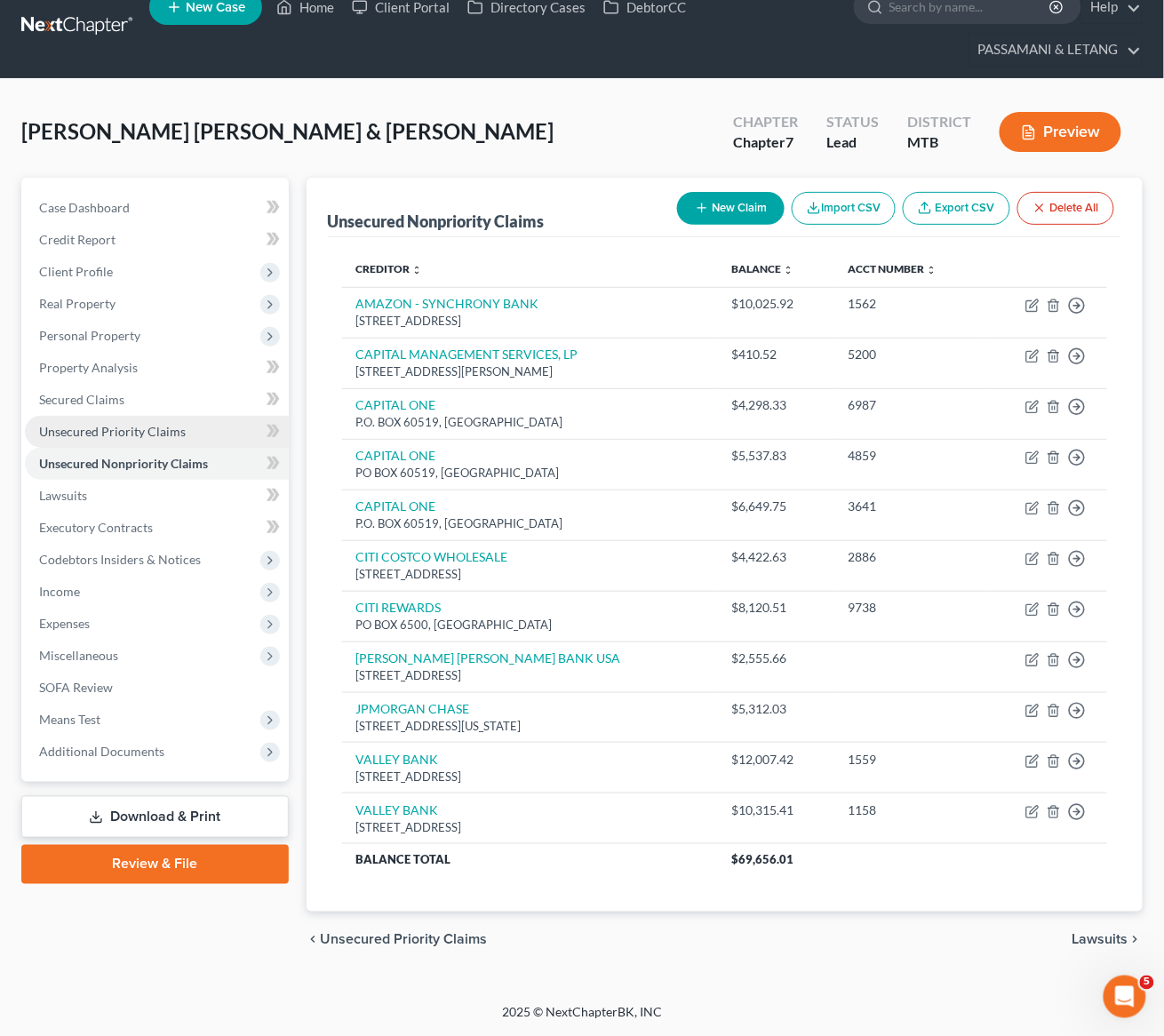
click at [176, 424] on span "Unsecured Priority Claims" at bounding box center [112, 431] width 147 height 15
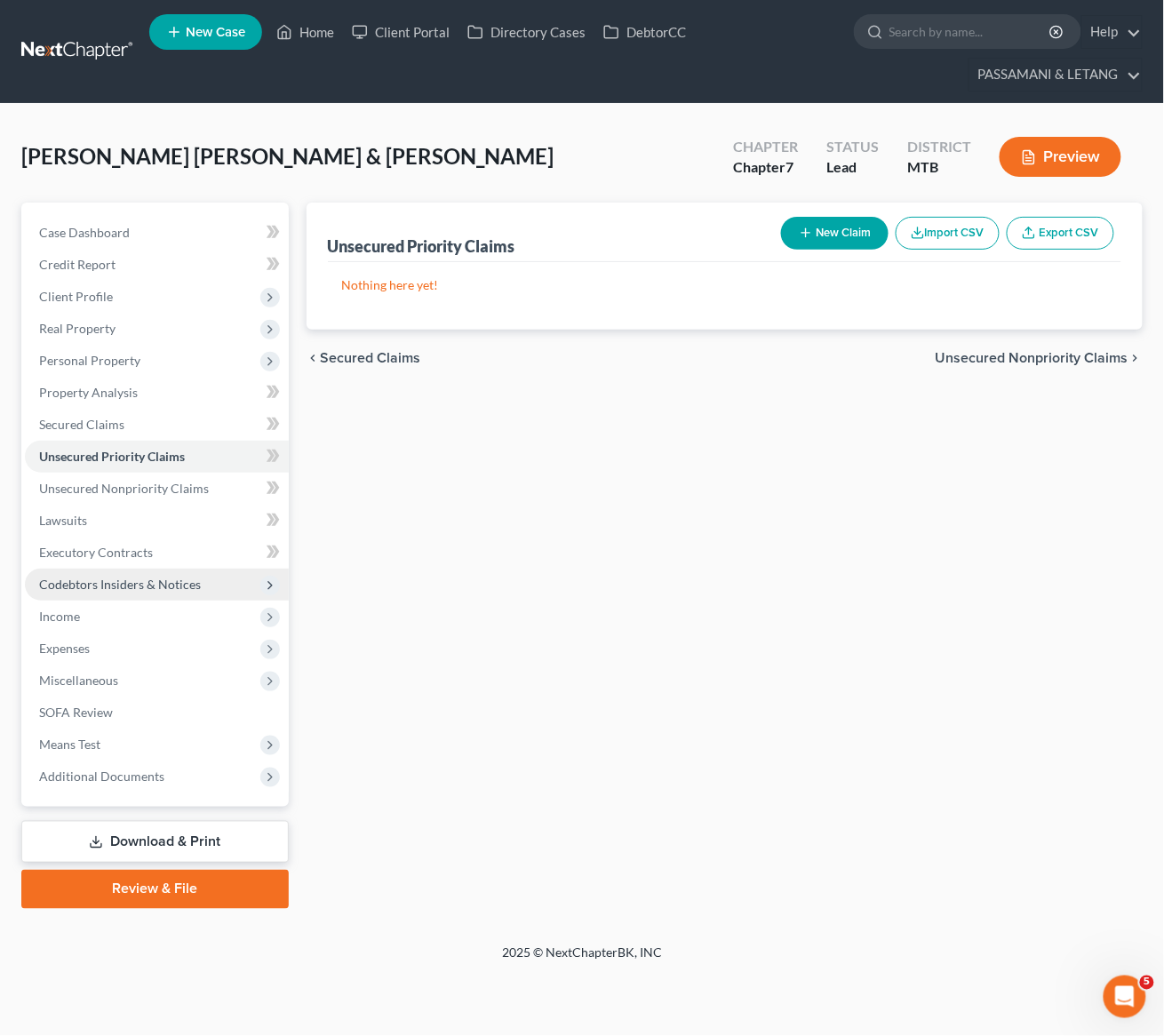
scroll to position [102, 0]
click at [113, 645] on span "Expenses" at bounding box center [157, 649] width 264 height 32
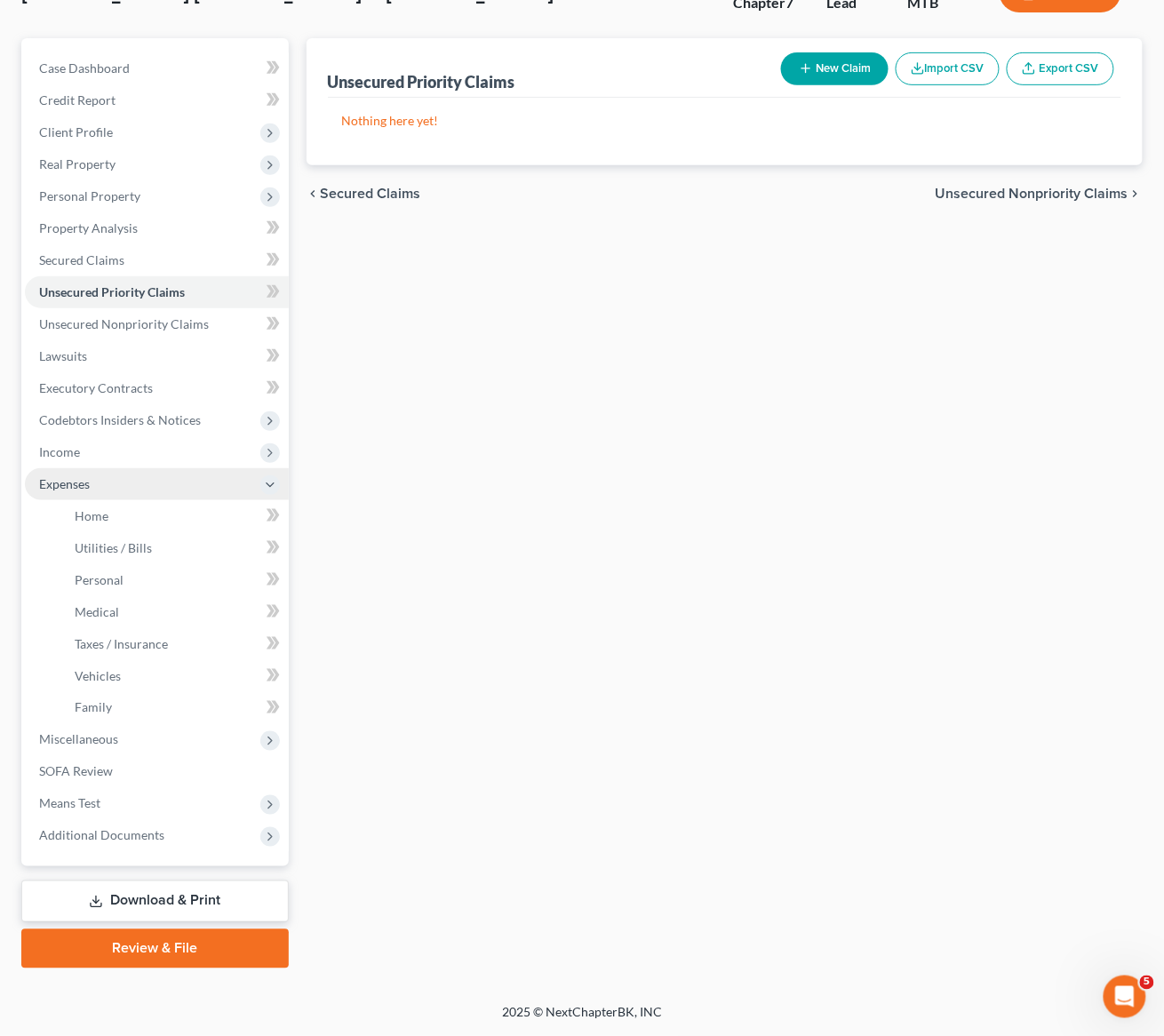
scroll to position [359, 0]
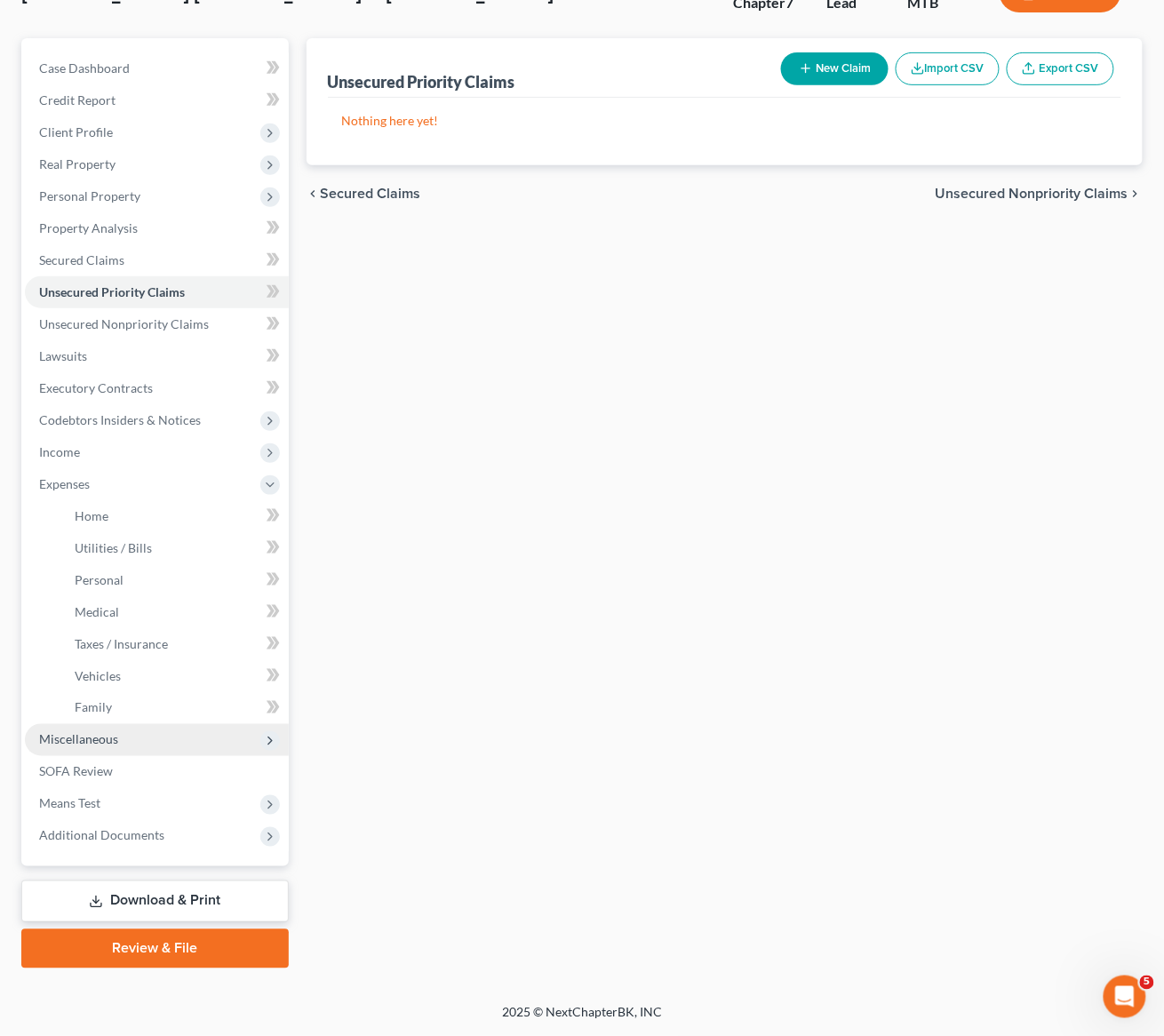
click at [94, 732] on span "Miscellaneous" at bounding box center [78, 739] width 79 height 15
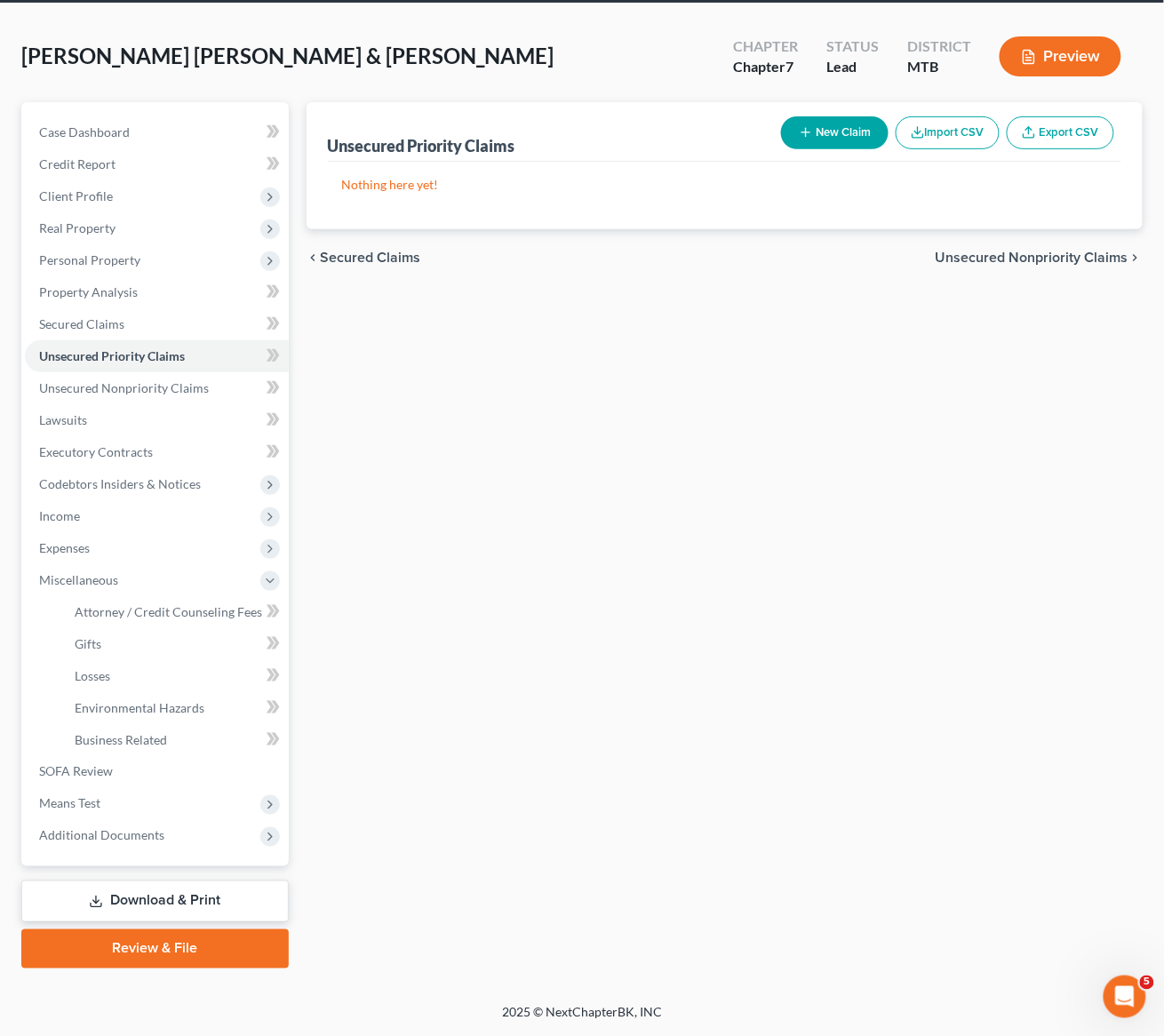
scroll to position [307, 0]
click at [80, 764] on span "SOFA Review" at bounding box center [76, 772] width 74 height 15
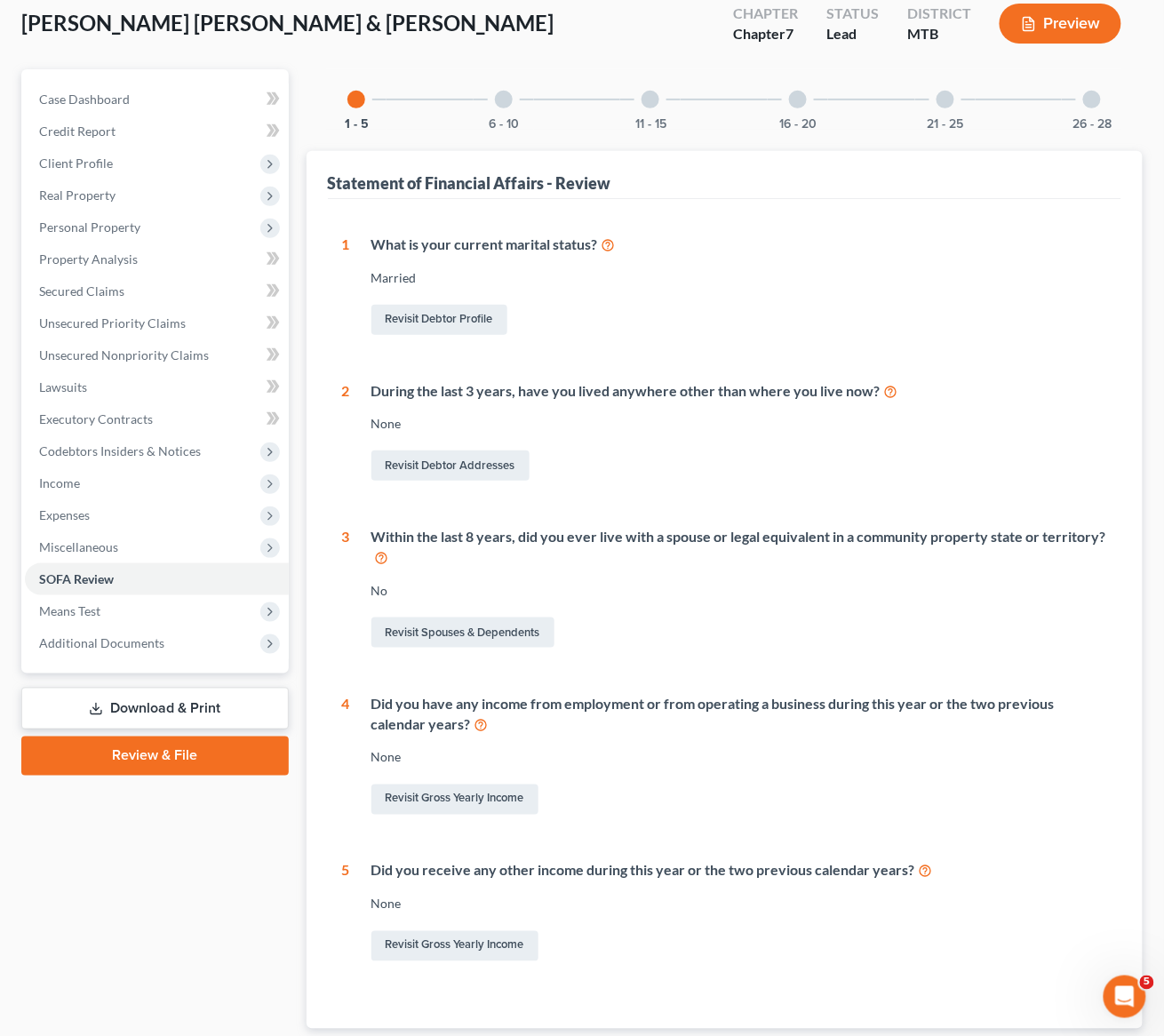
scroll to position [255, 0]
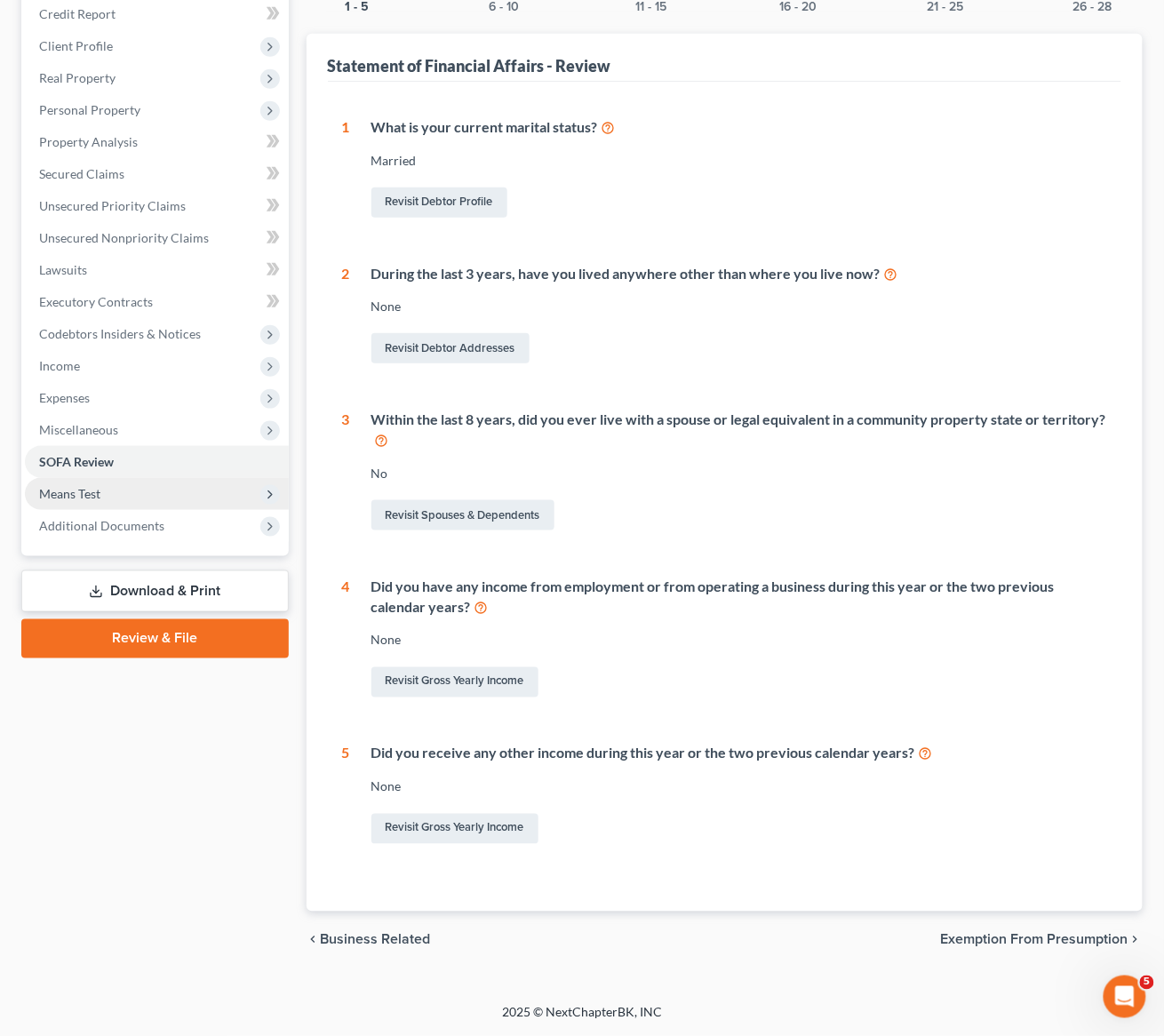
click at [100, 501] on span "Means Test" at bounding box center [69, 494] width 61 height 15
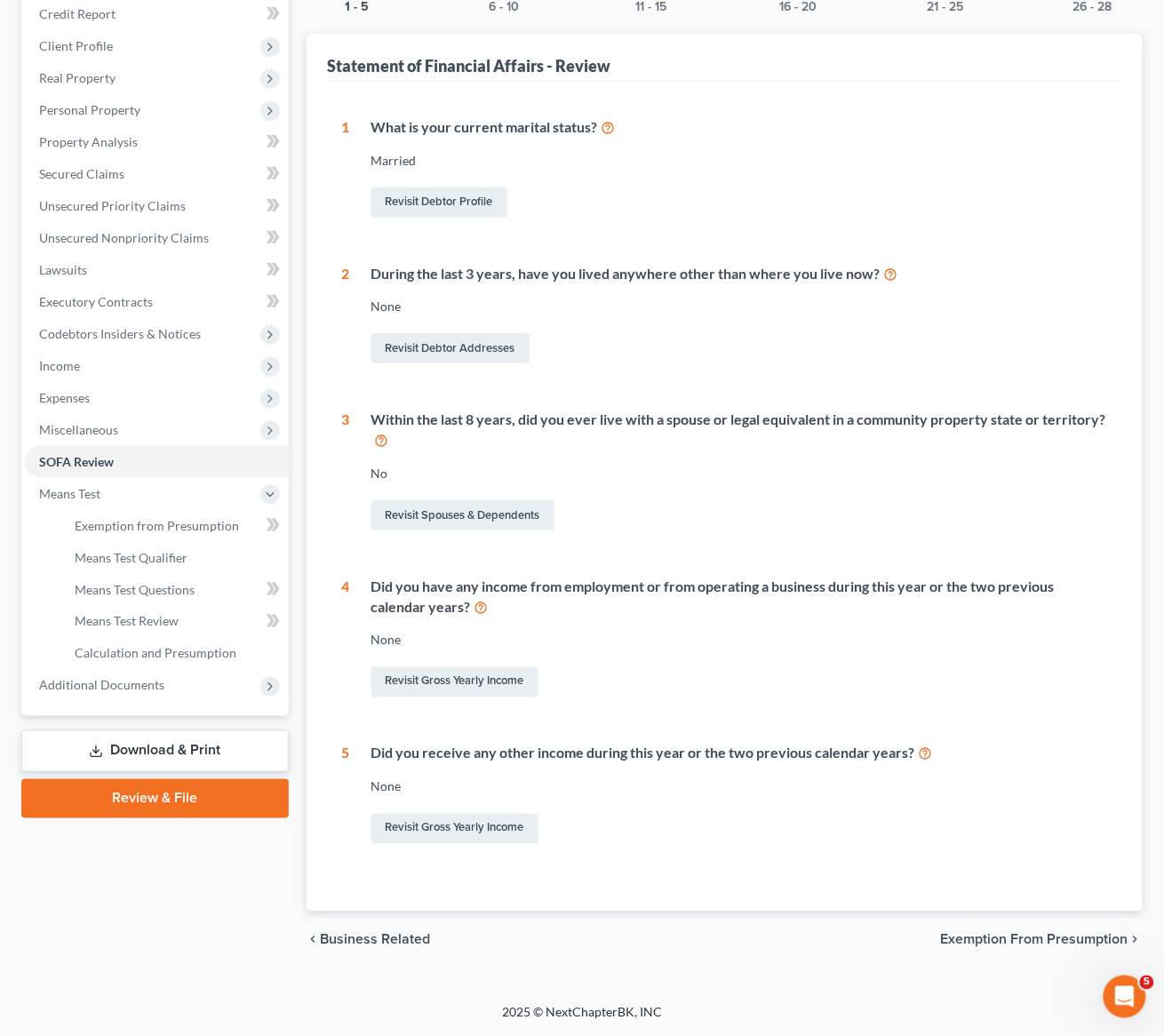
scroll to position [475, 0]
click at [149, 614] on span "Means Test Review" at bounding box center [127, 621] width 104 height 15
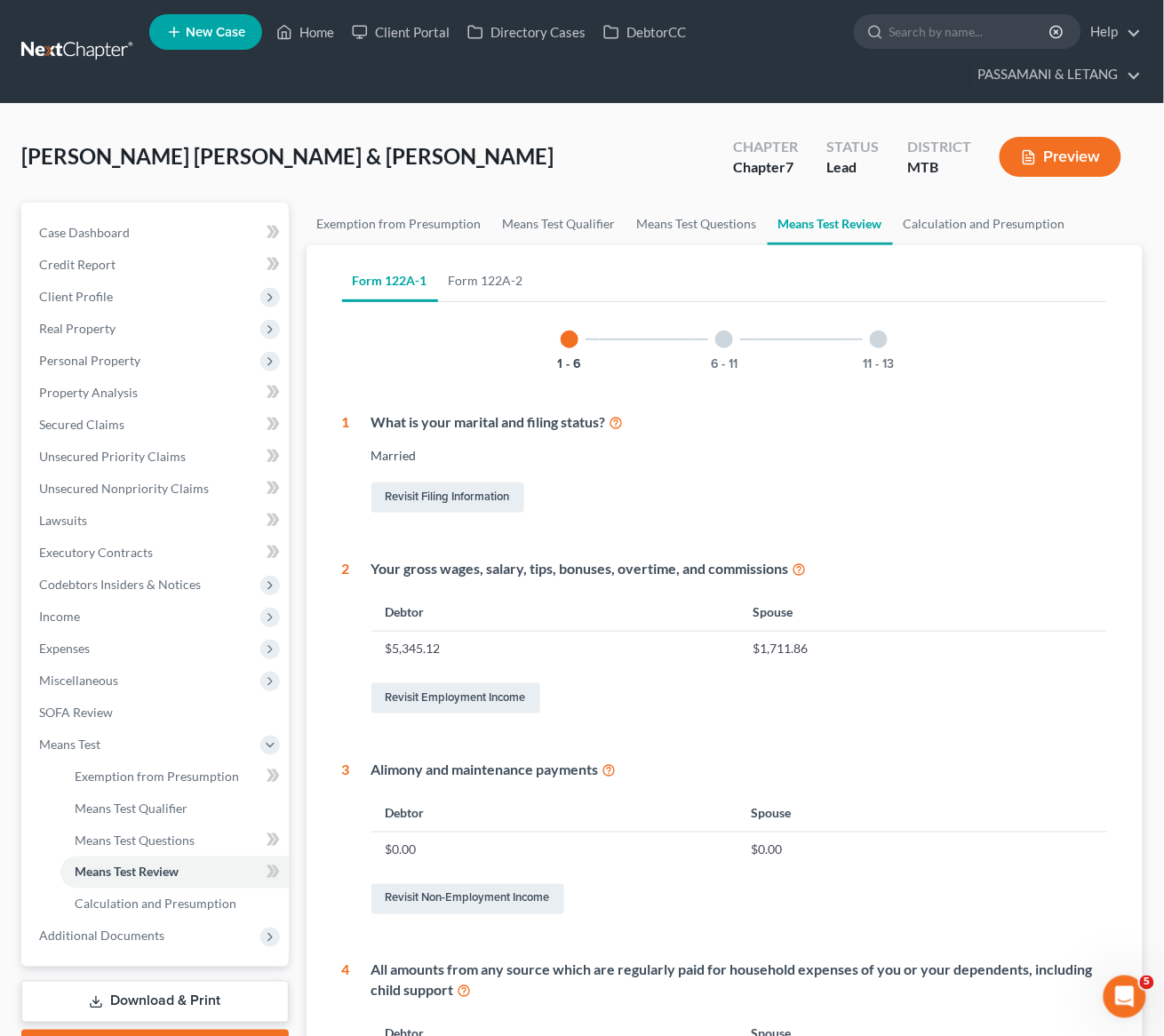
scroll to position [119, 0]
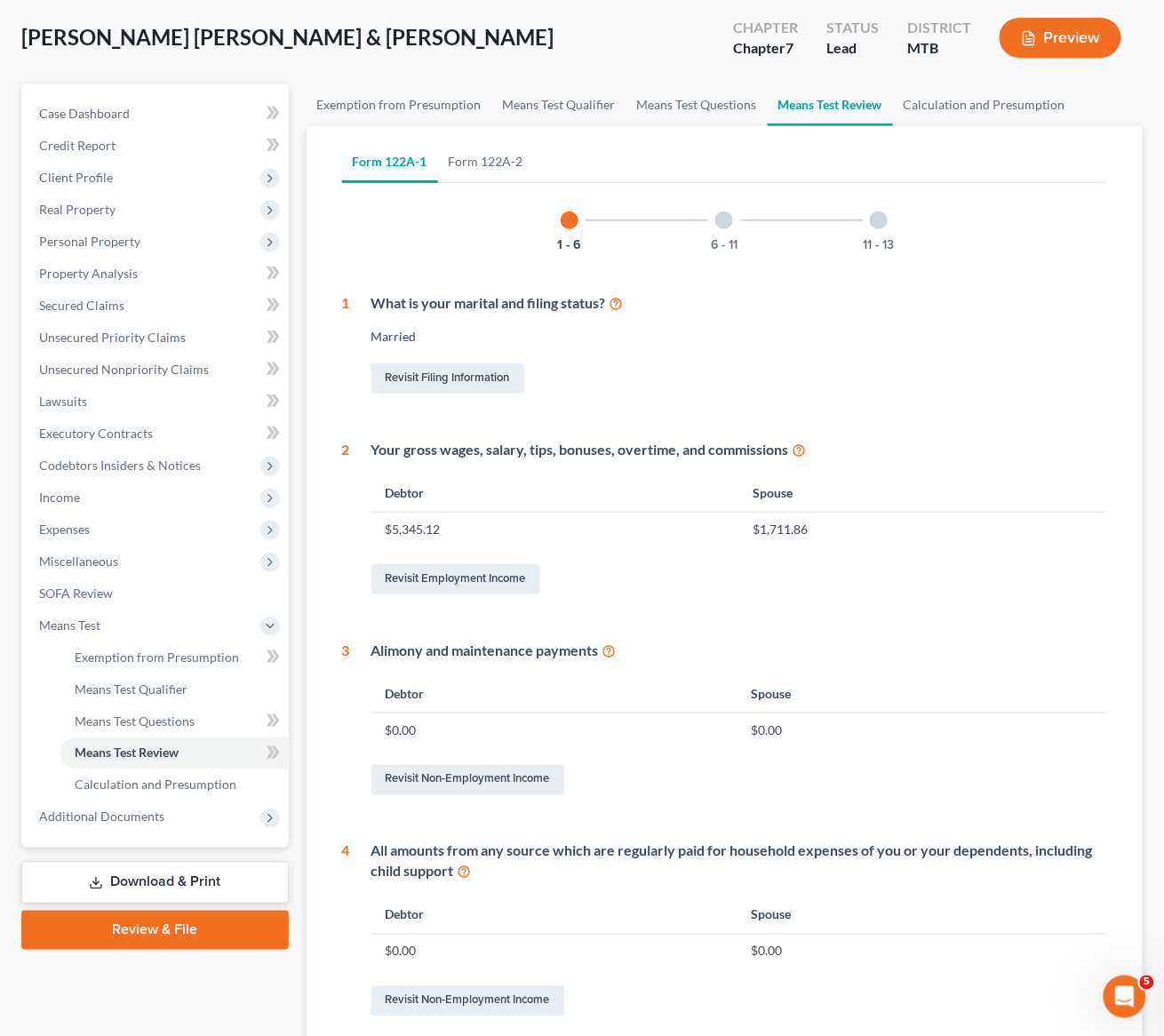
click at [720, 229] on div at bounding box center [724, 220] width 18 height 18
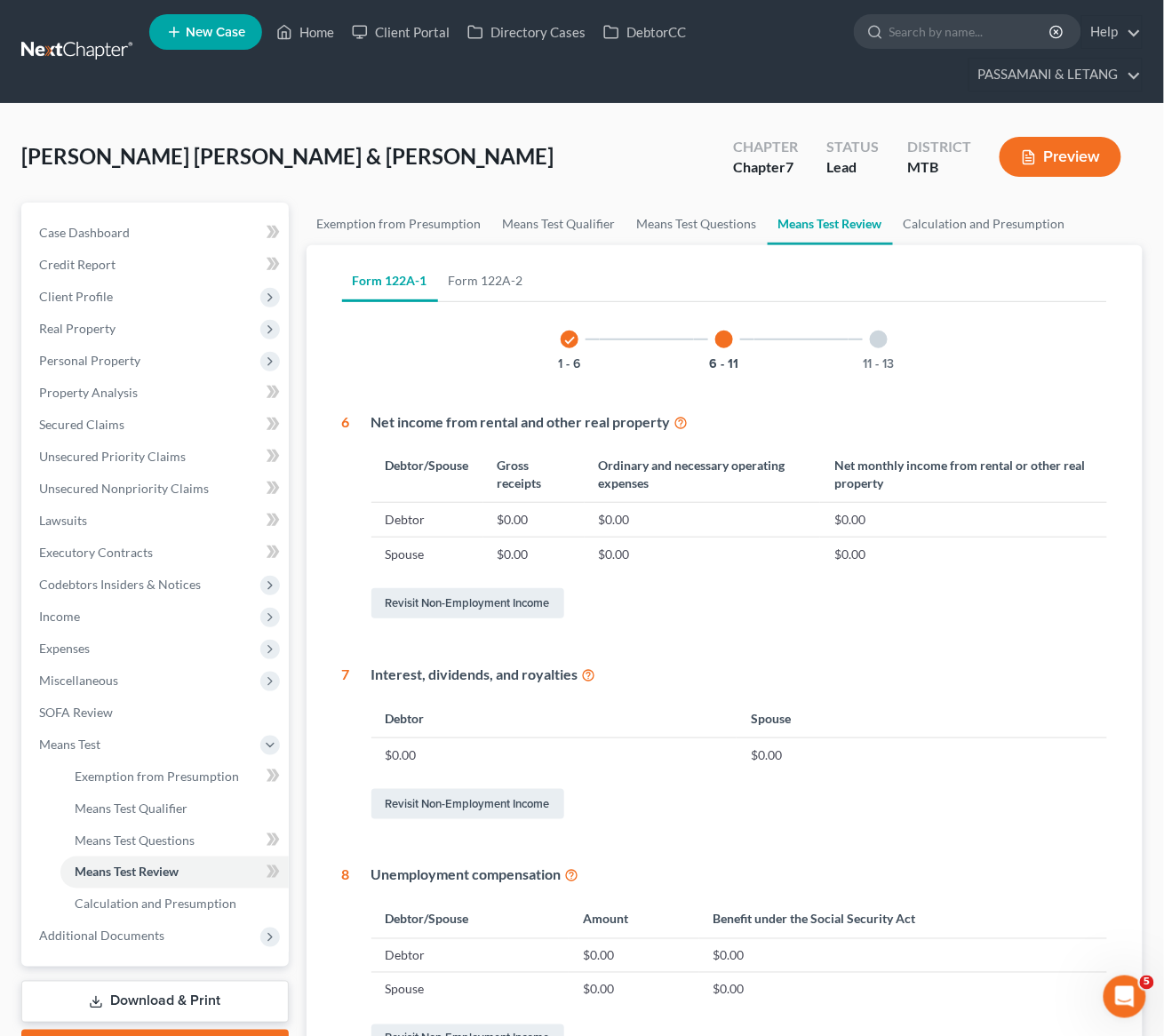
scroll to position [0, 0]
click at [888, 348] on div at bounding box center [879, 340] width 18 height 18
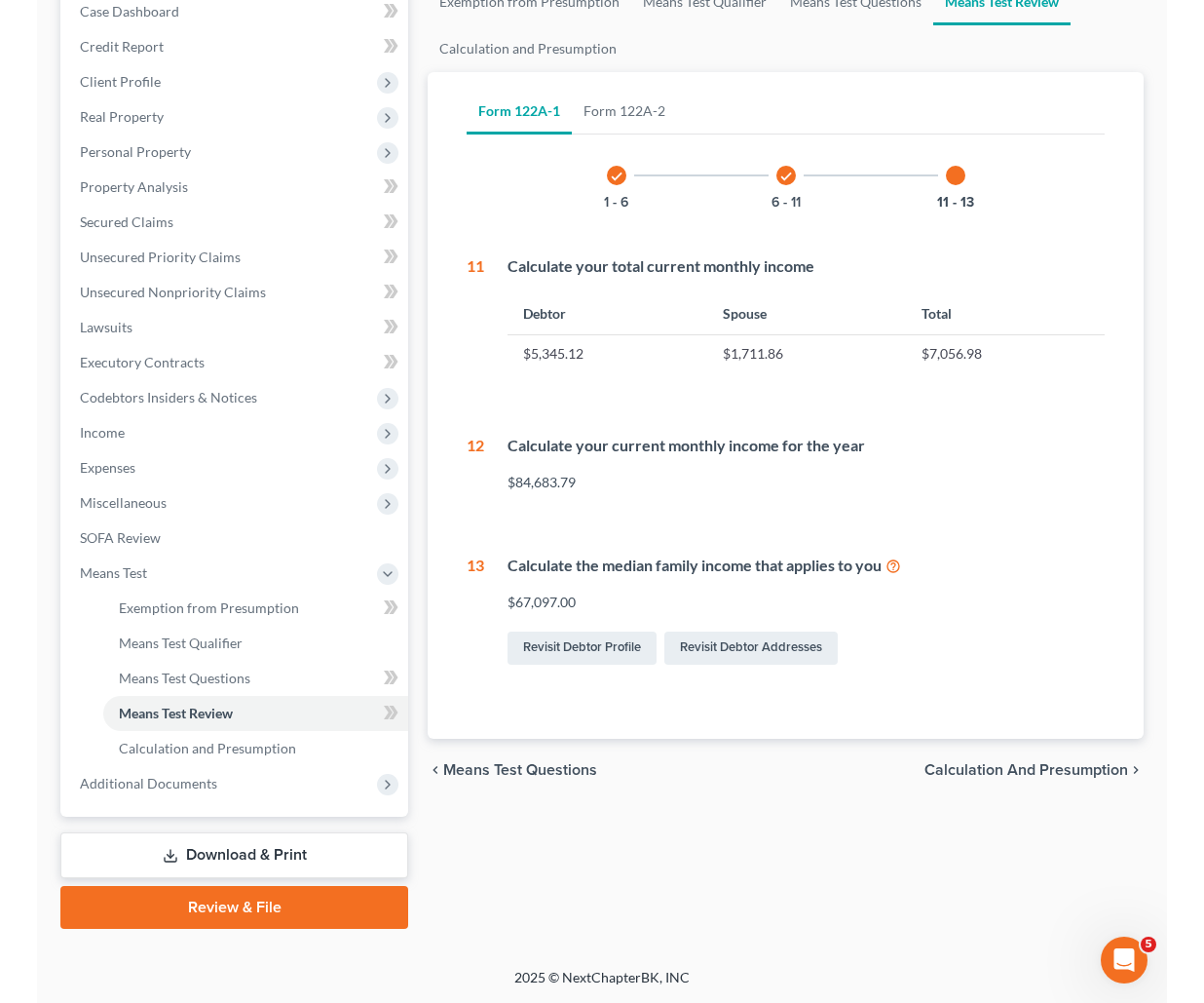
scroll to position [451, 0]
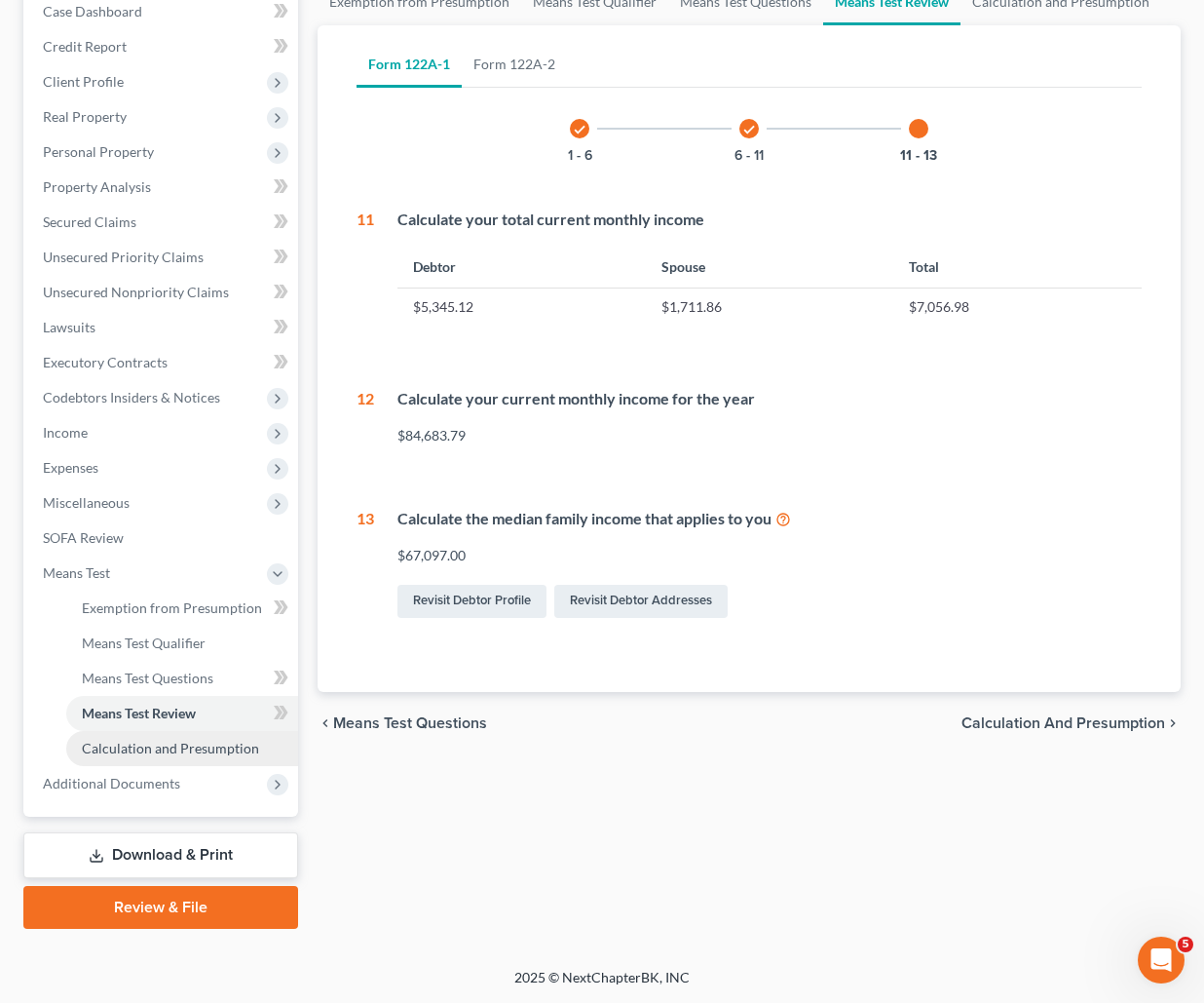
click at [201, 734] on link "Calculation and Presumption" at bounding box center [181, 749] width 232 height 36
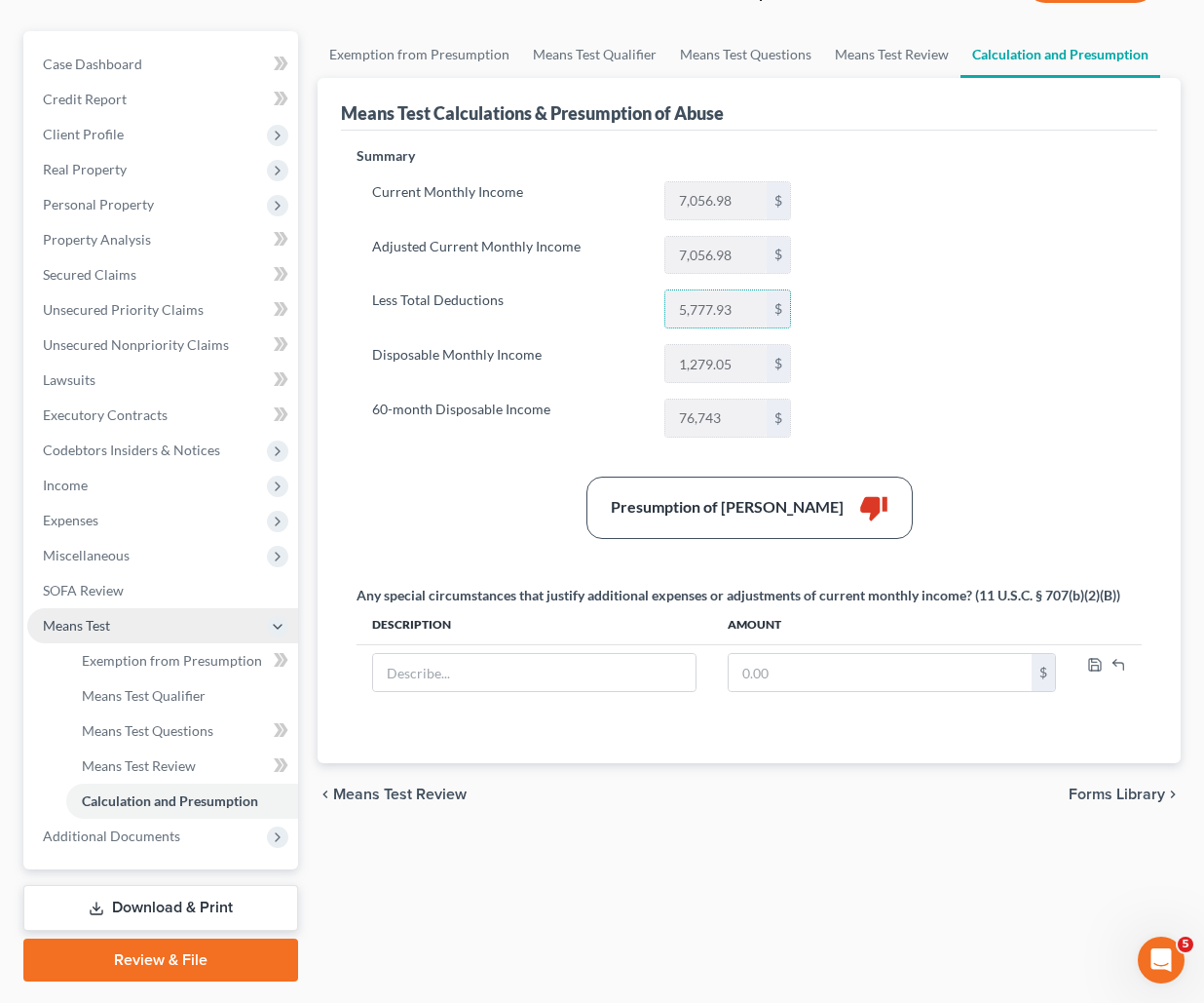
scroll to position [189, 0]
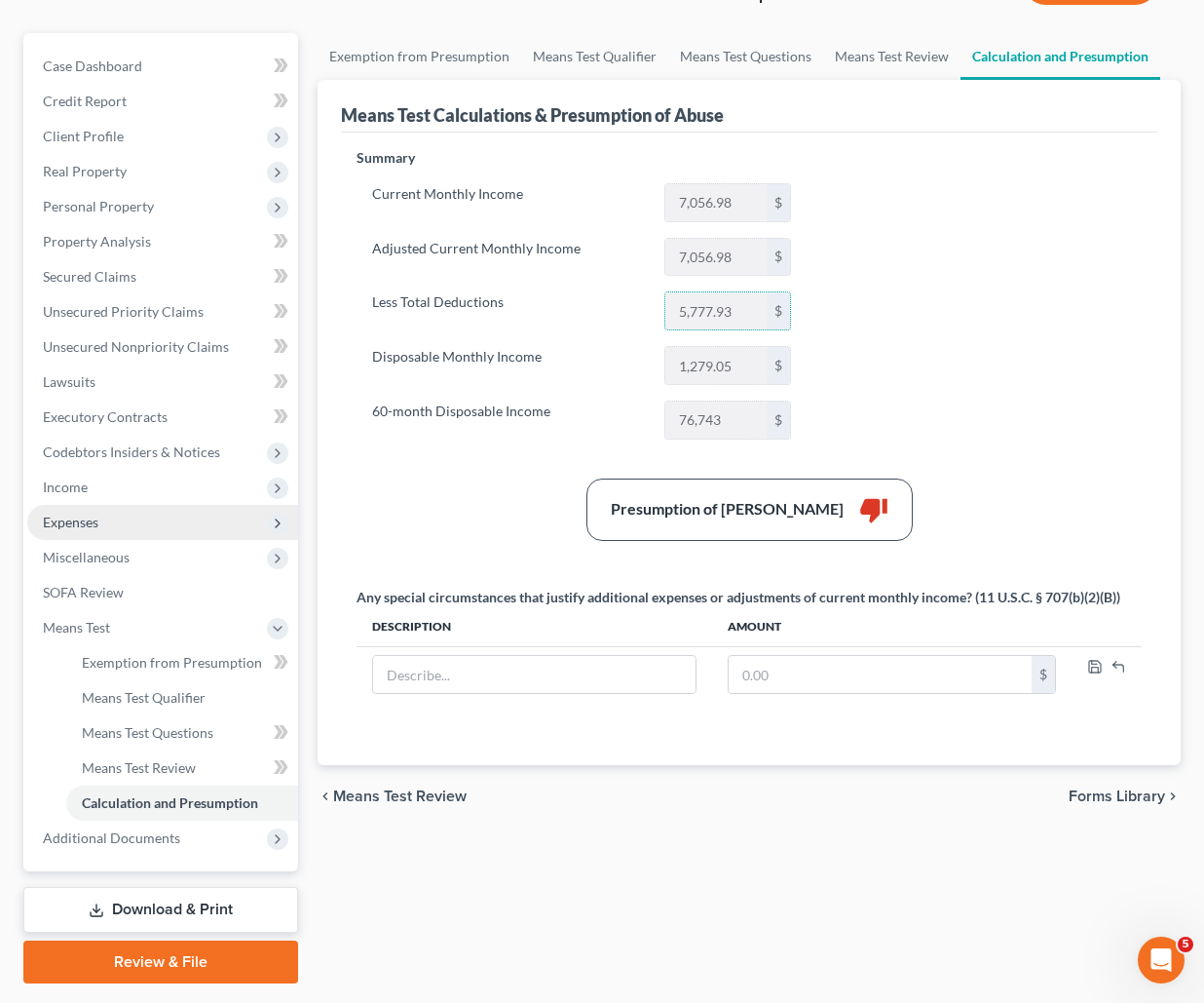
click at [154, 539] on span "Expenses" at bounding box center [163, 523] width 271 height 36
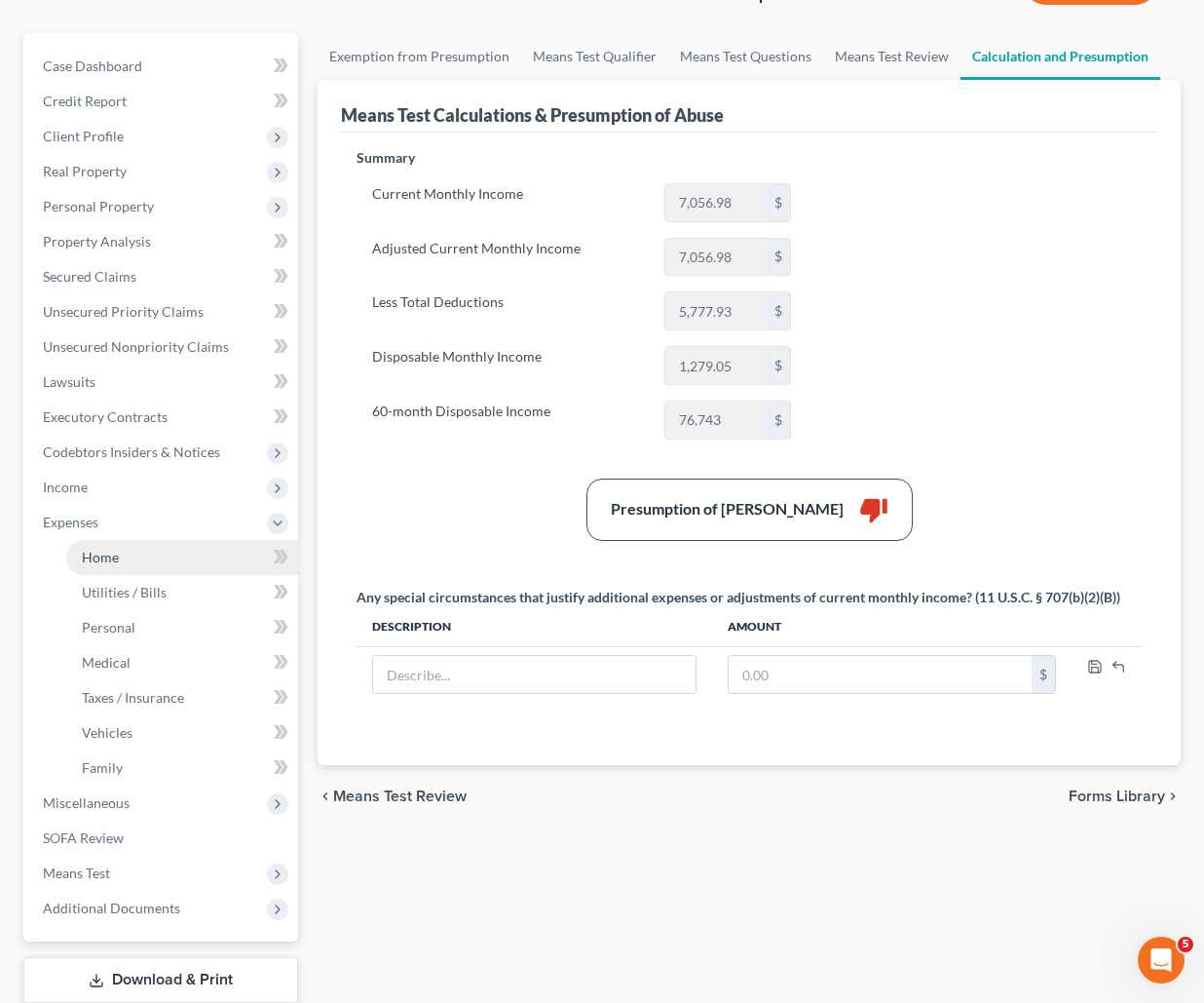
click at [142, 575] on link "Home" at bounding box center [181, 557] width 232 height 36
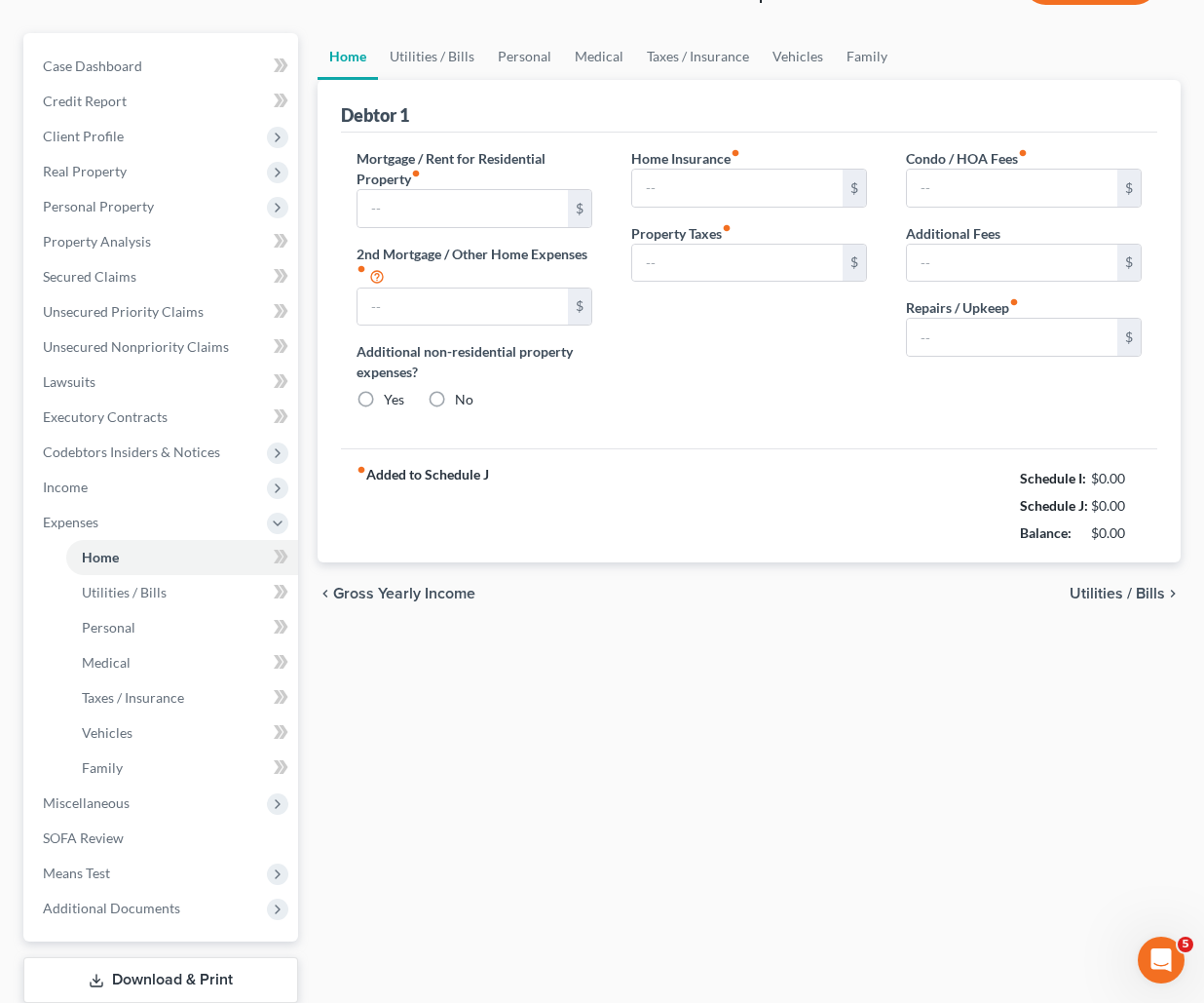
scroll to position [8, 0]
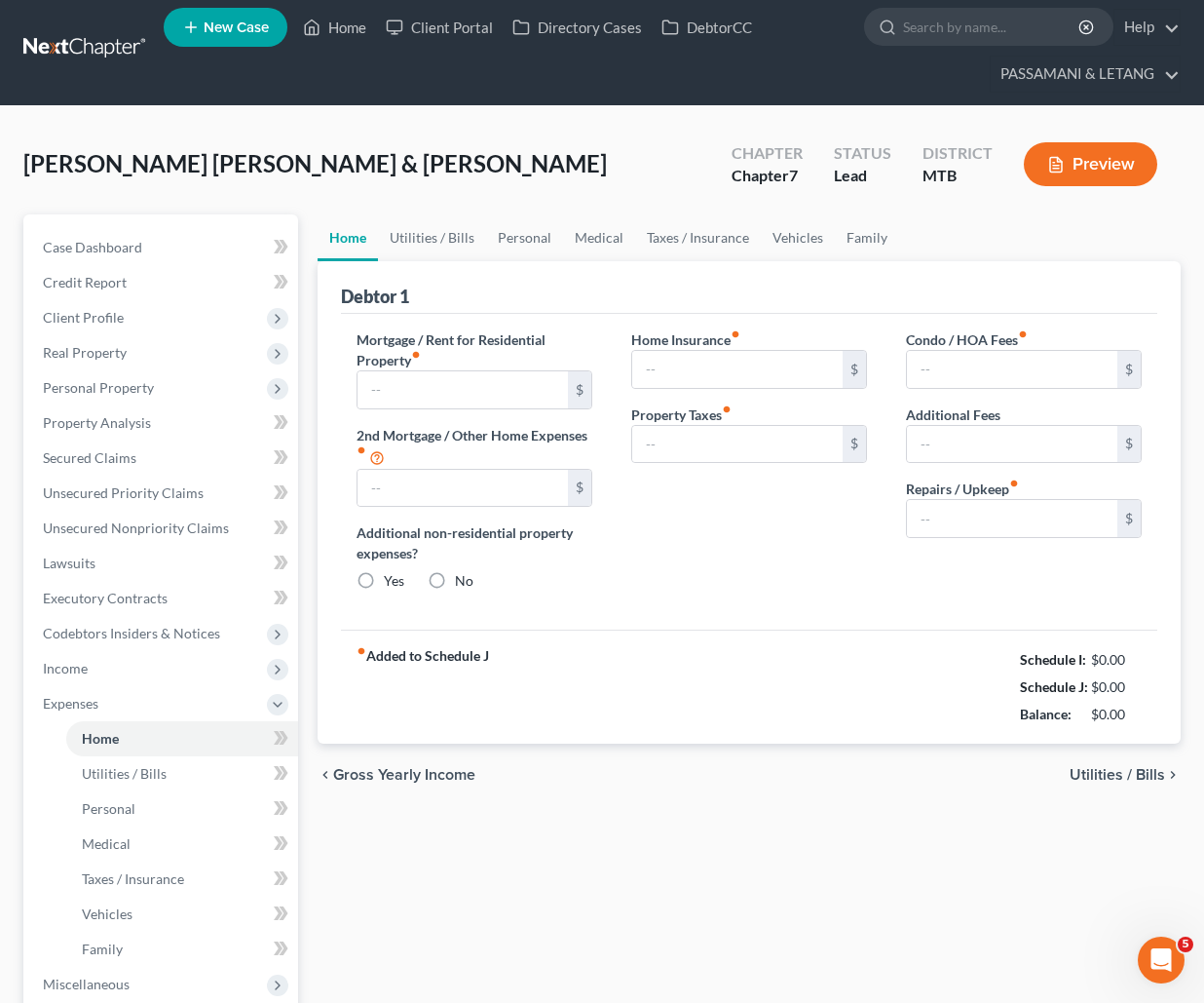
type input "1,650.00"
type input "0.00"
radio input "true"
type input "0.00"
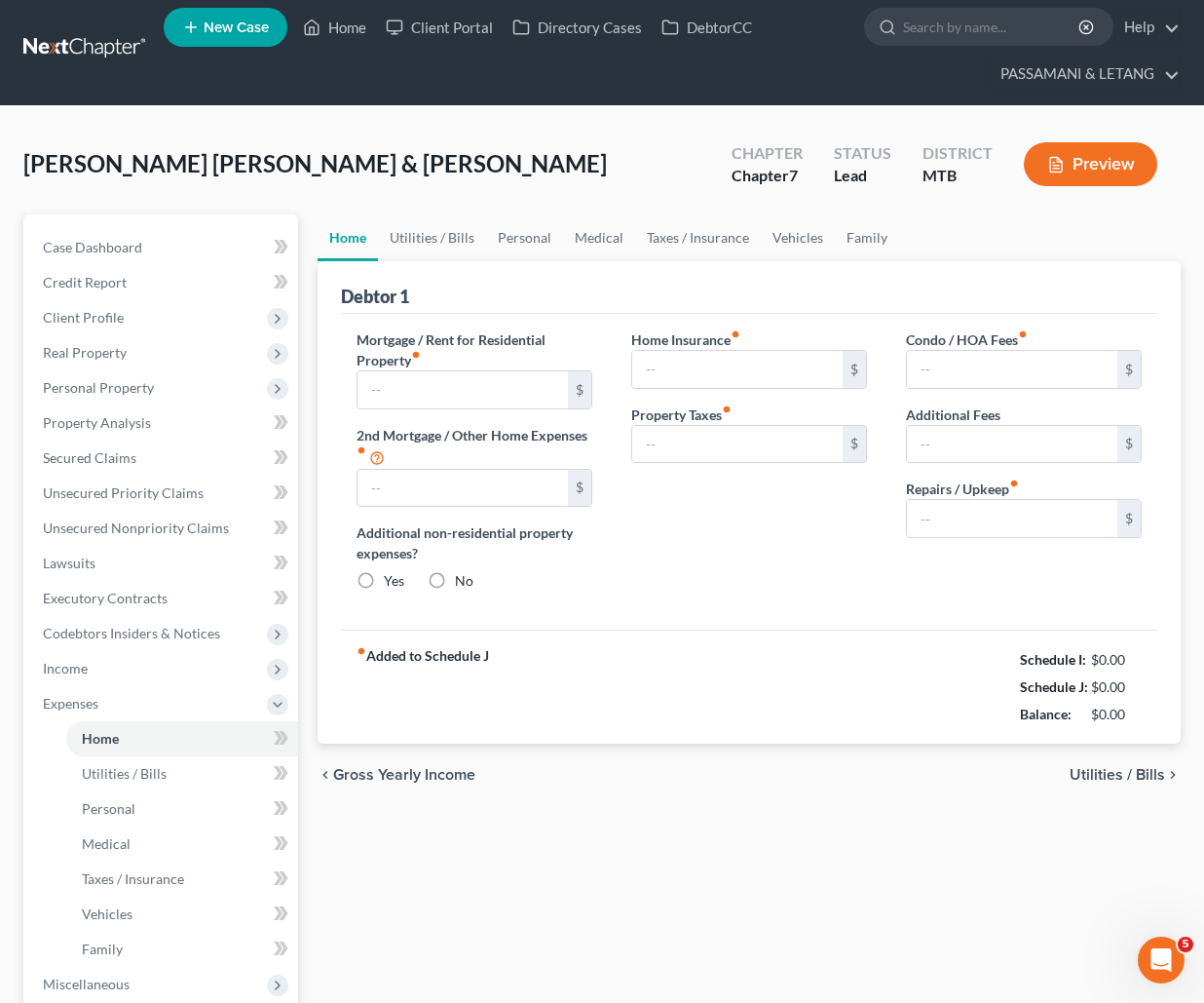
type input "0.00"
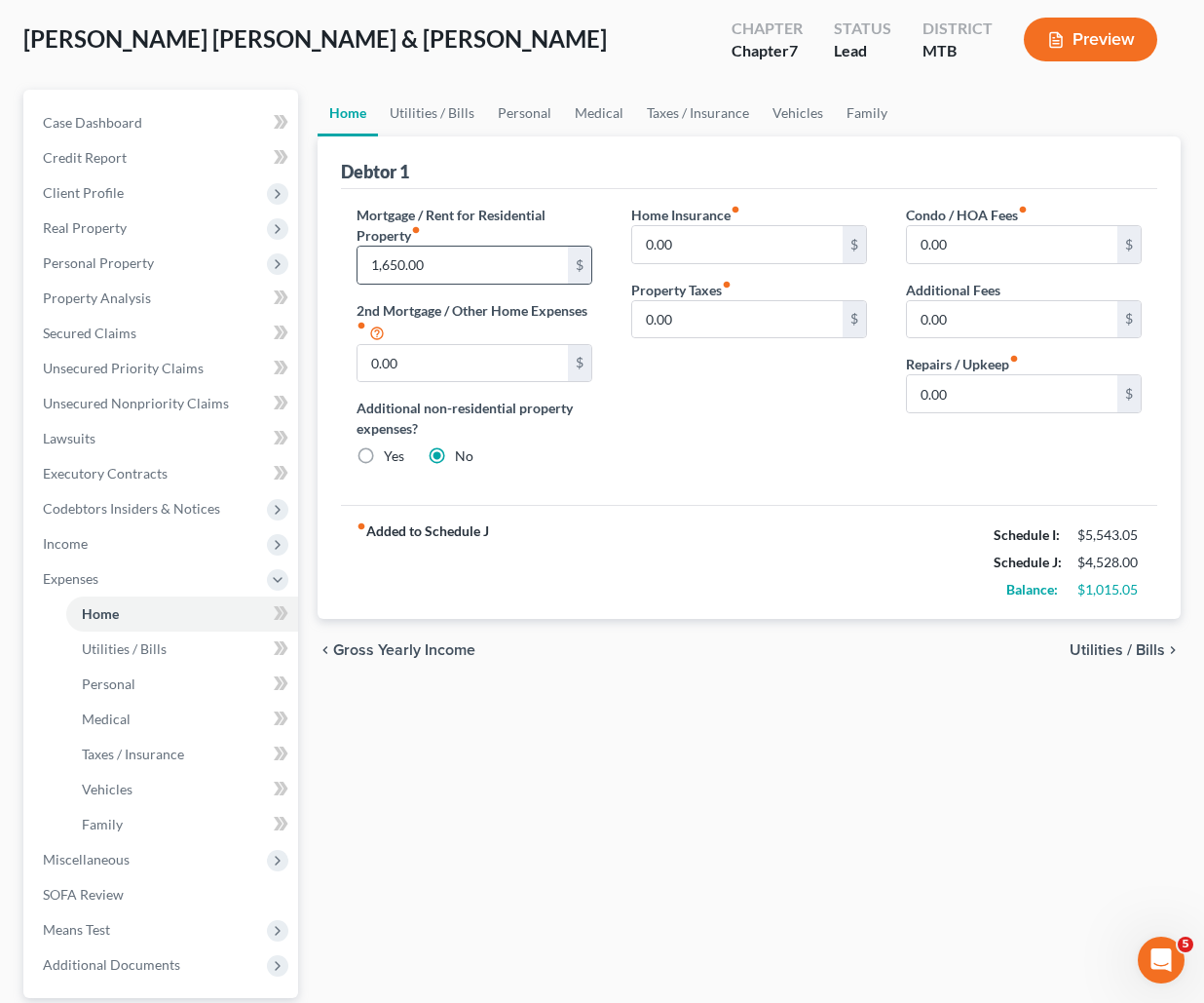
scroll to position [255, 0]
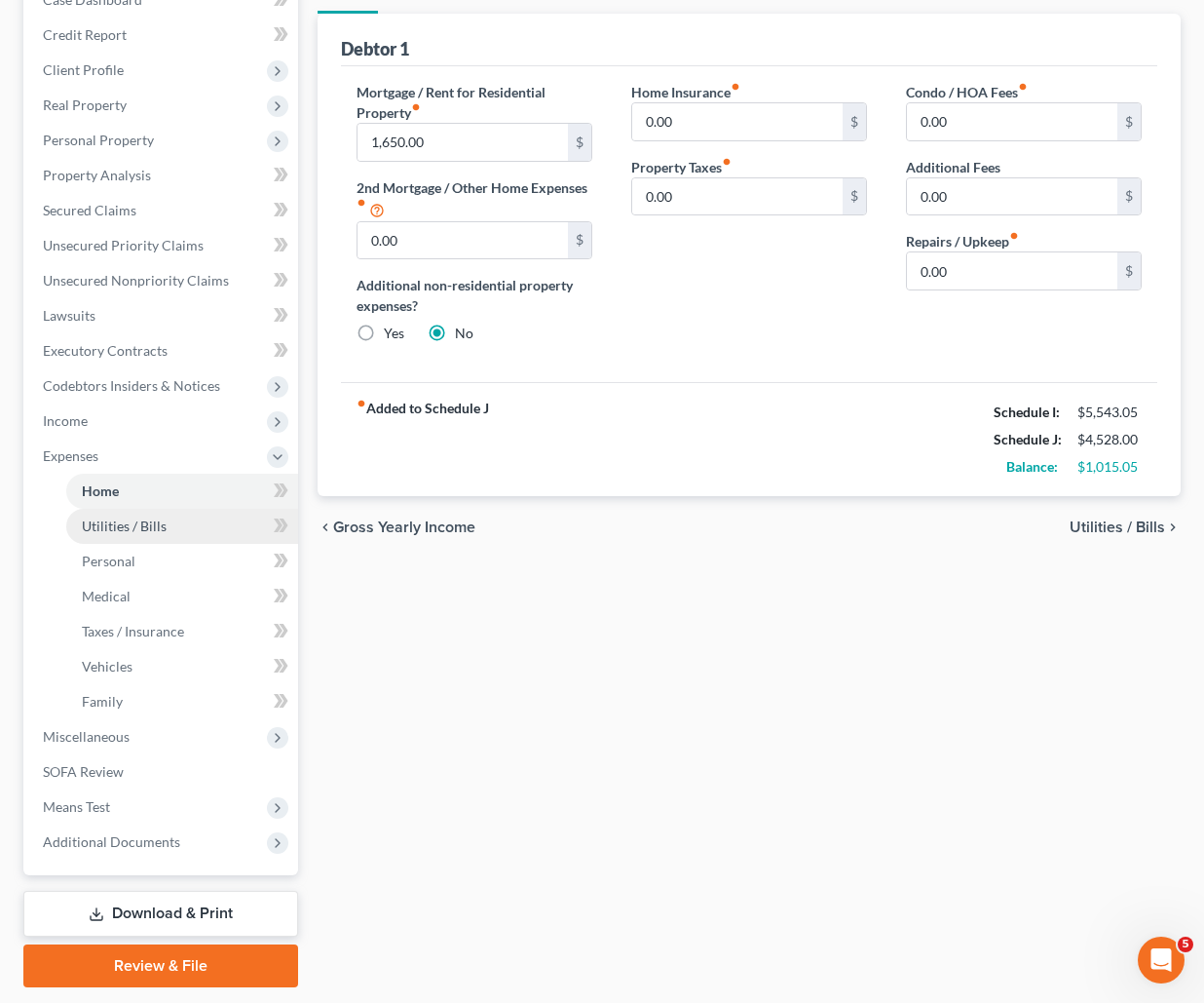
click at [167, 535] on span "Utilities / Bills" at bounding box center [124, 526] width 85 height 17
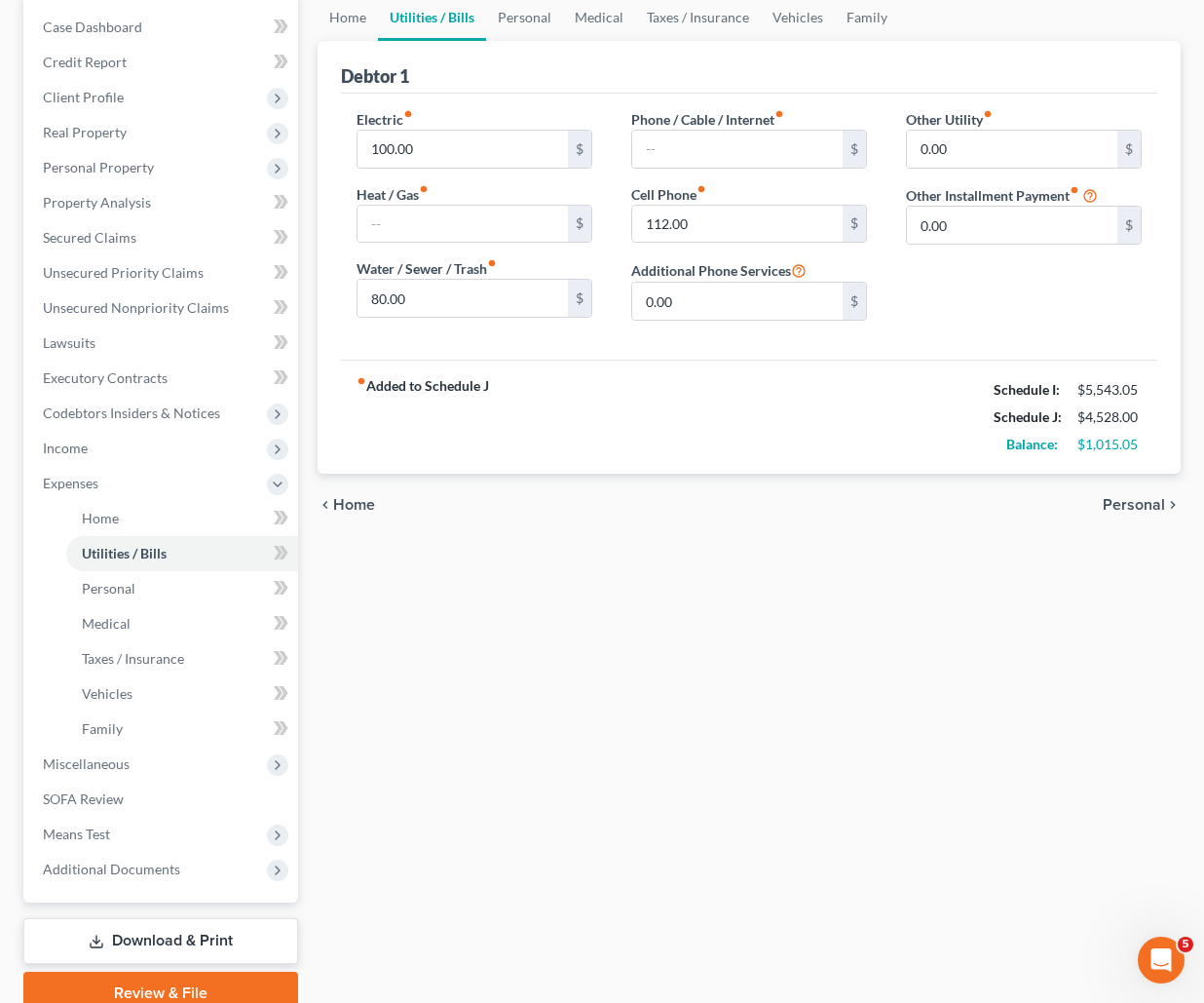
scroll to position [340, 0]
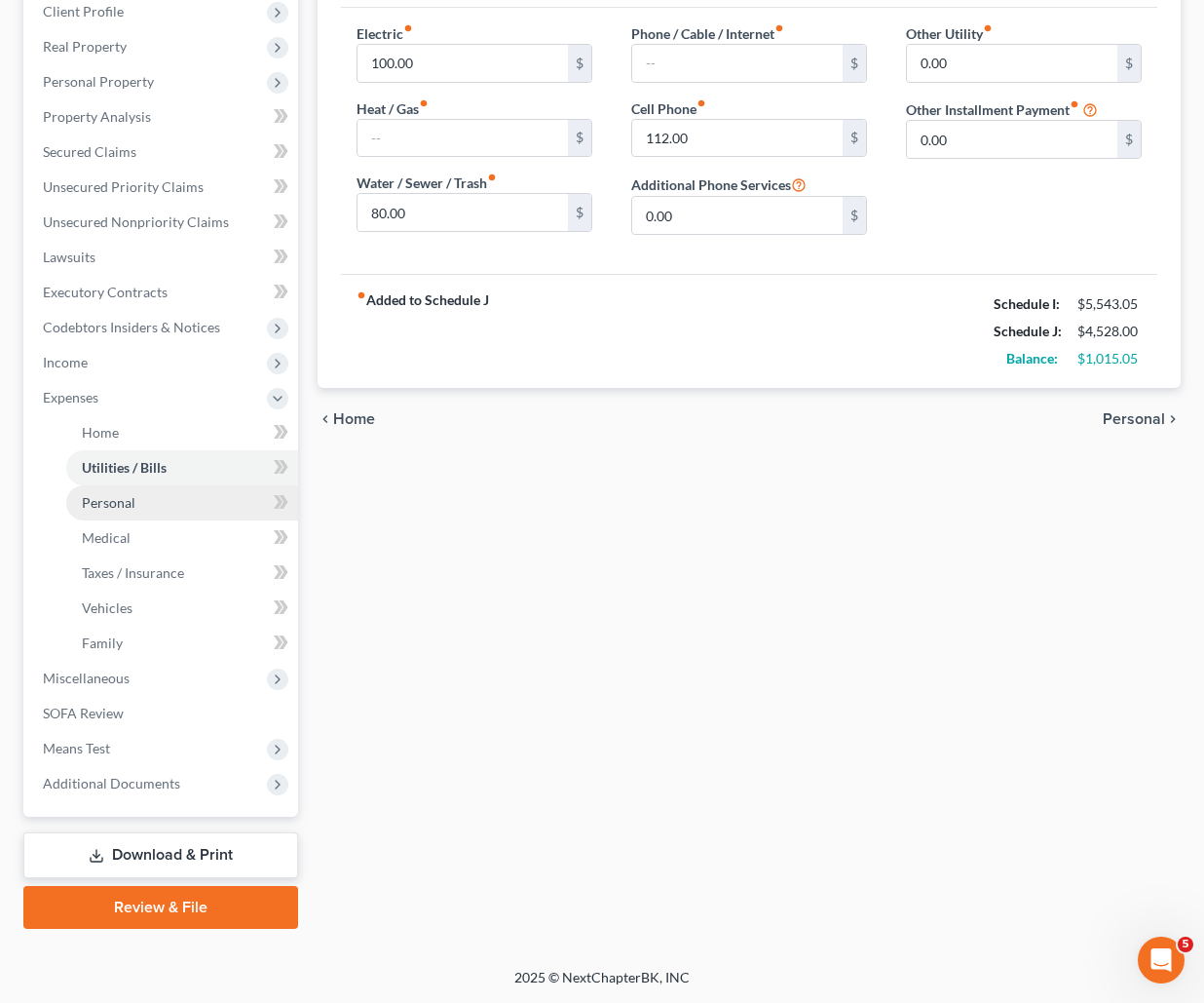
click at [154, 521] on link "Personal" at bounding box center [181, 503] width 232 height 36
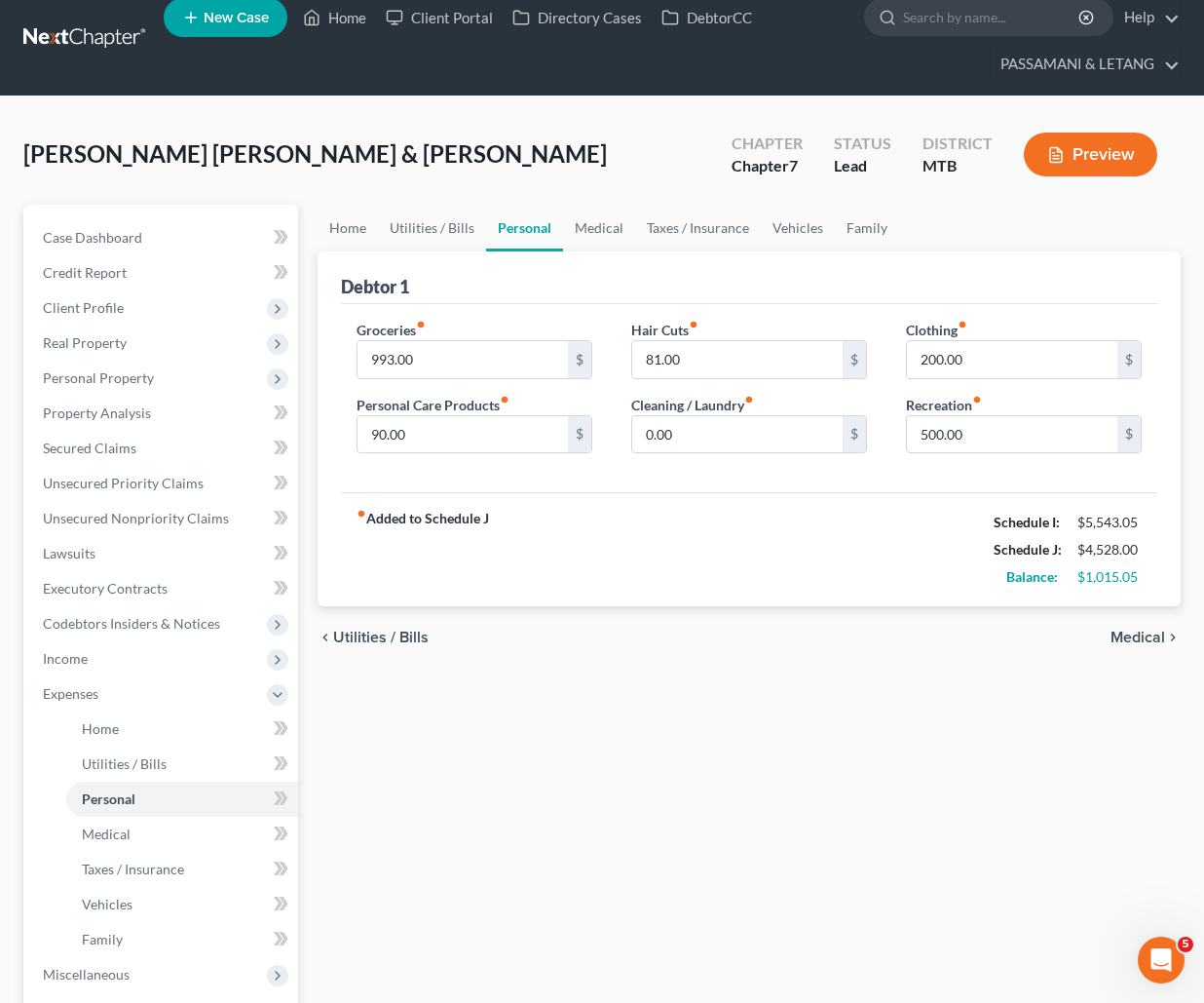
scroll to position [153, 0]
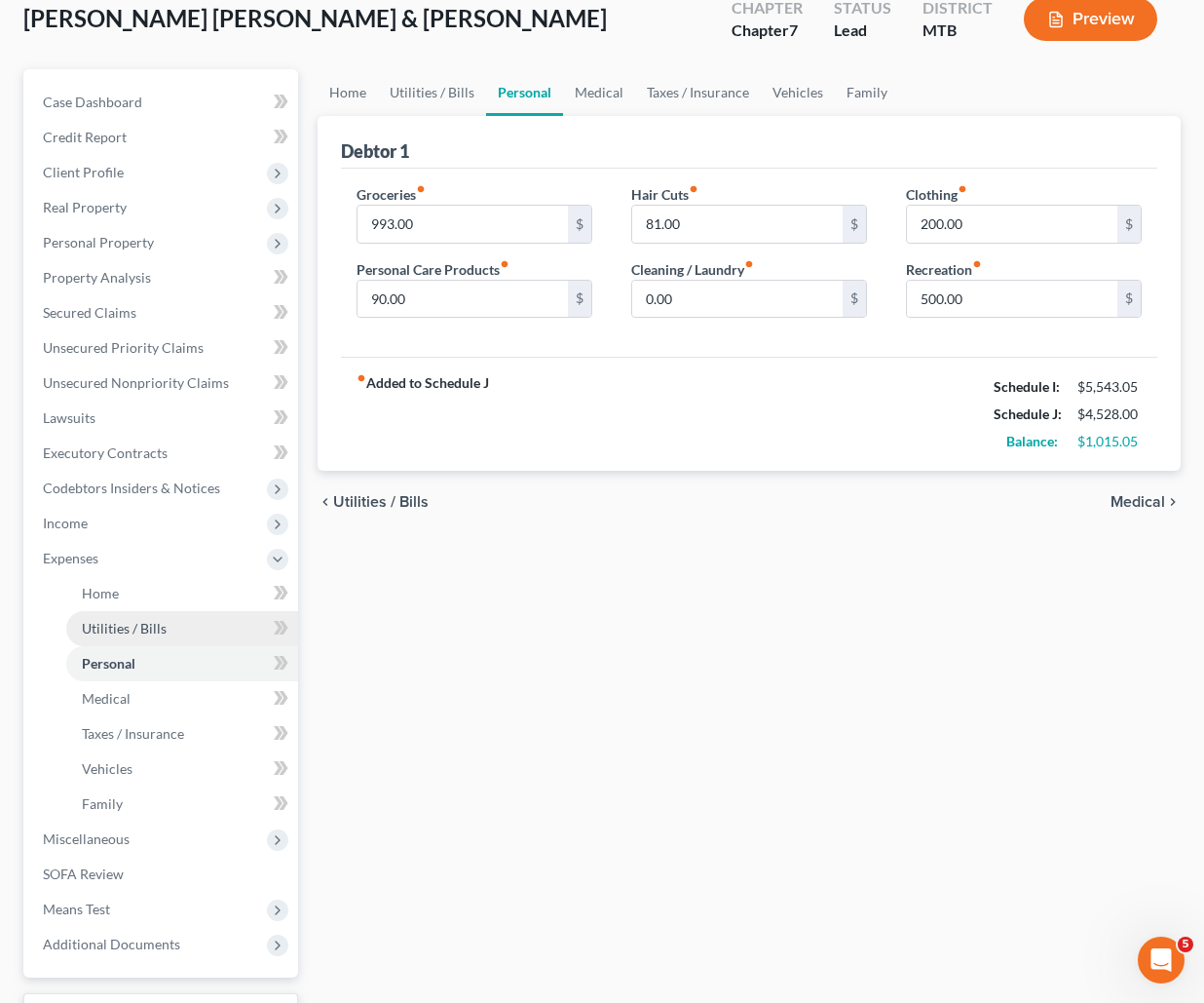
click at [142, 636] on span "Utilities / Bills" at bounding box center [124, 627] width 85 height 17
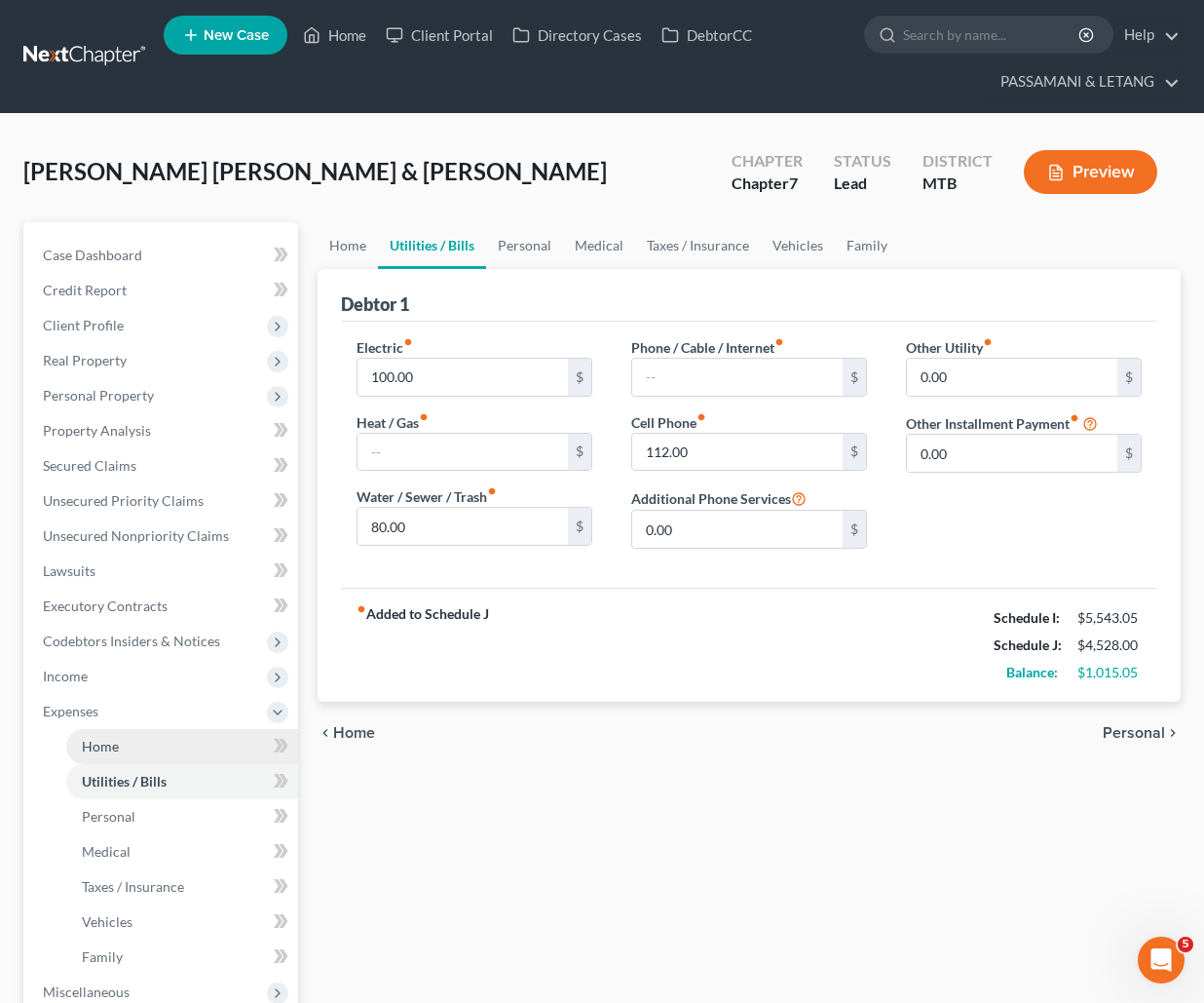
click at [118, 754] on span "Home" at bounding box center [101, 746] width 37 height 17
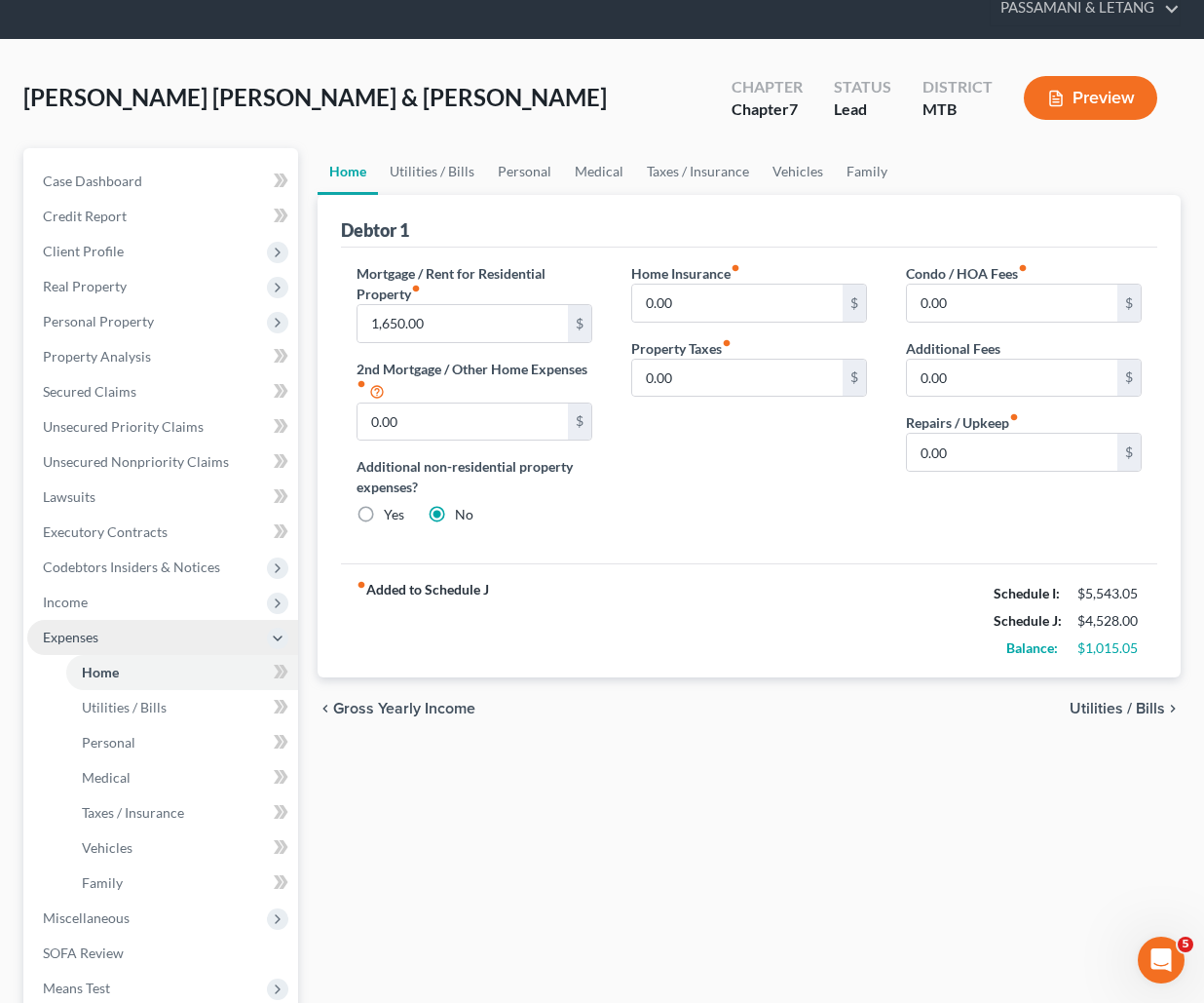
scroll to position [178, 0]
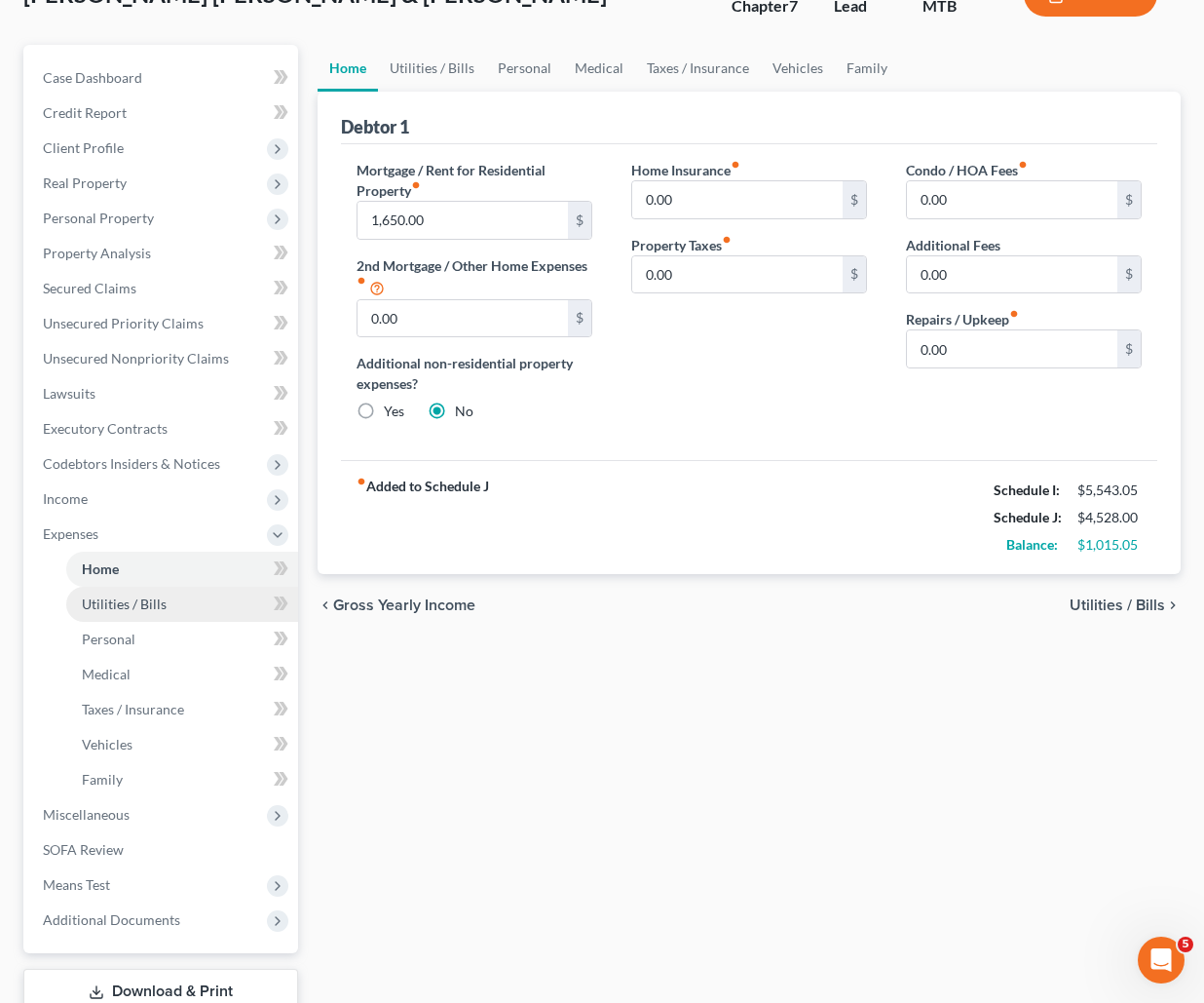
click at [166, 612] on span "Utilities / Bills" at bounding box center [124, 604] width 85 height 17
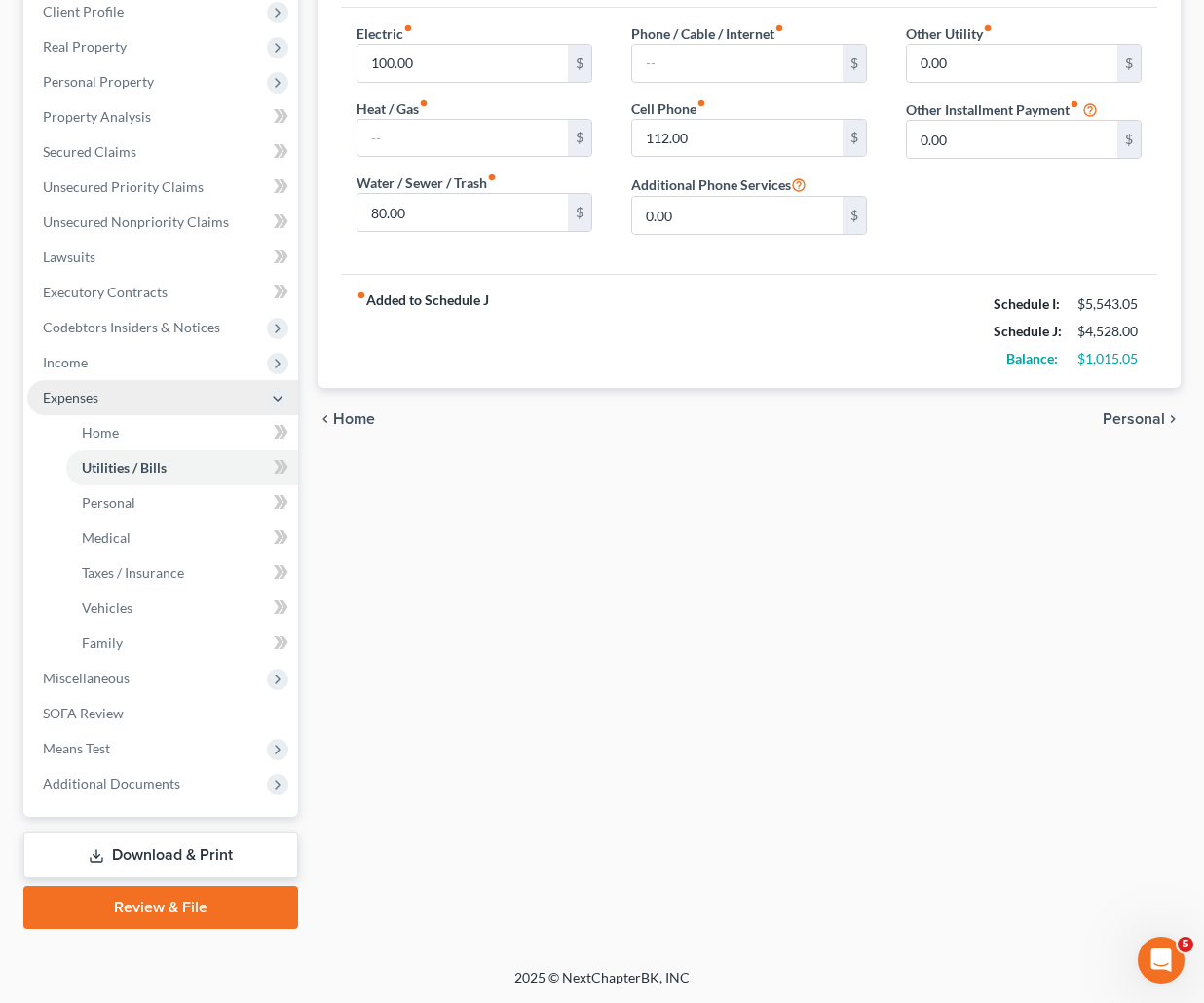
scroll to position [397, 0]
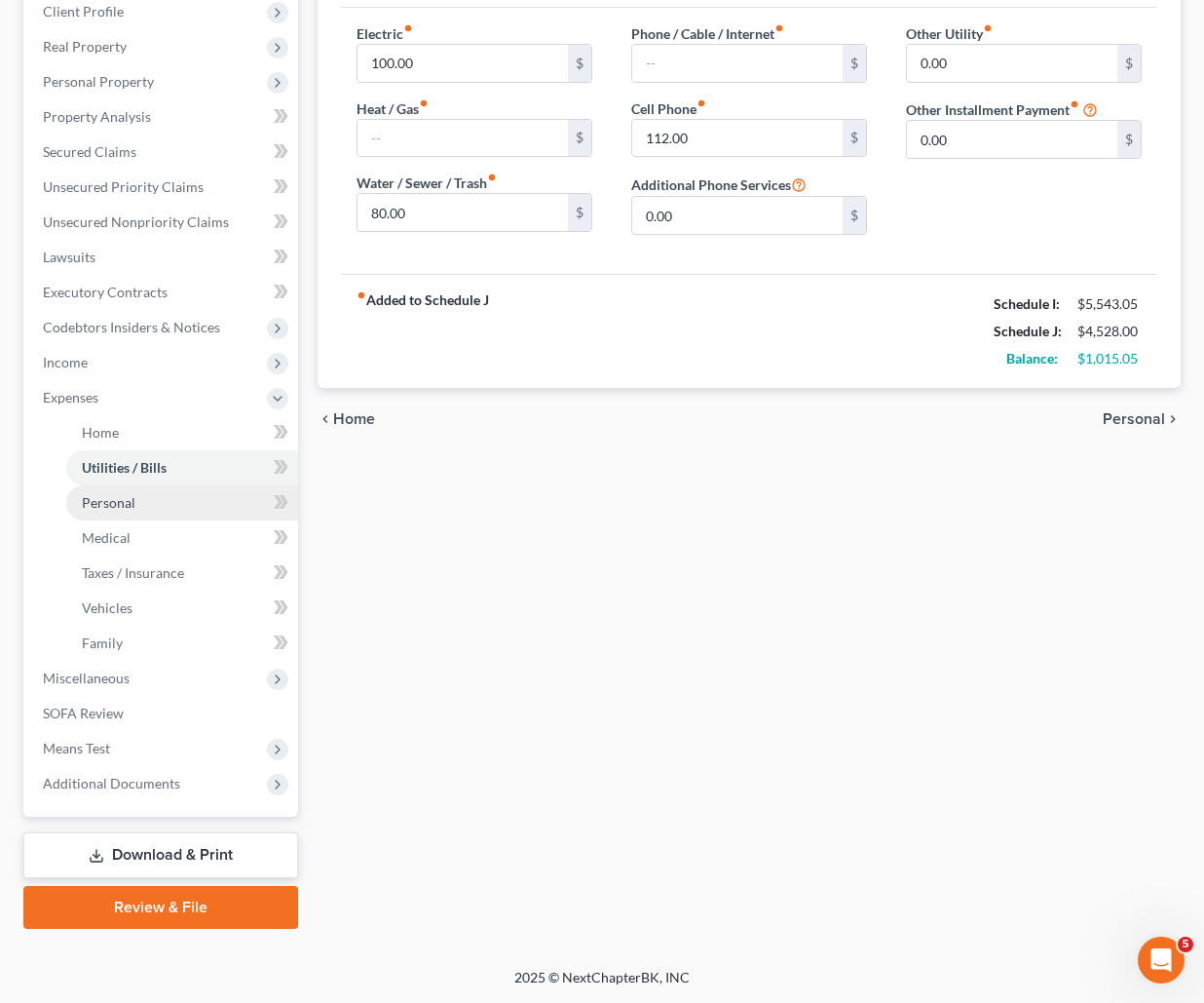
click at [156, 521] on link "Personal" at bounding box center [181, 503] width 232 height 36
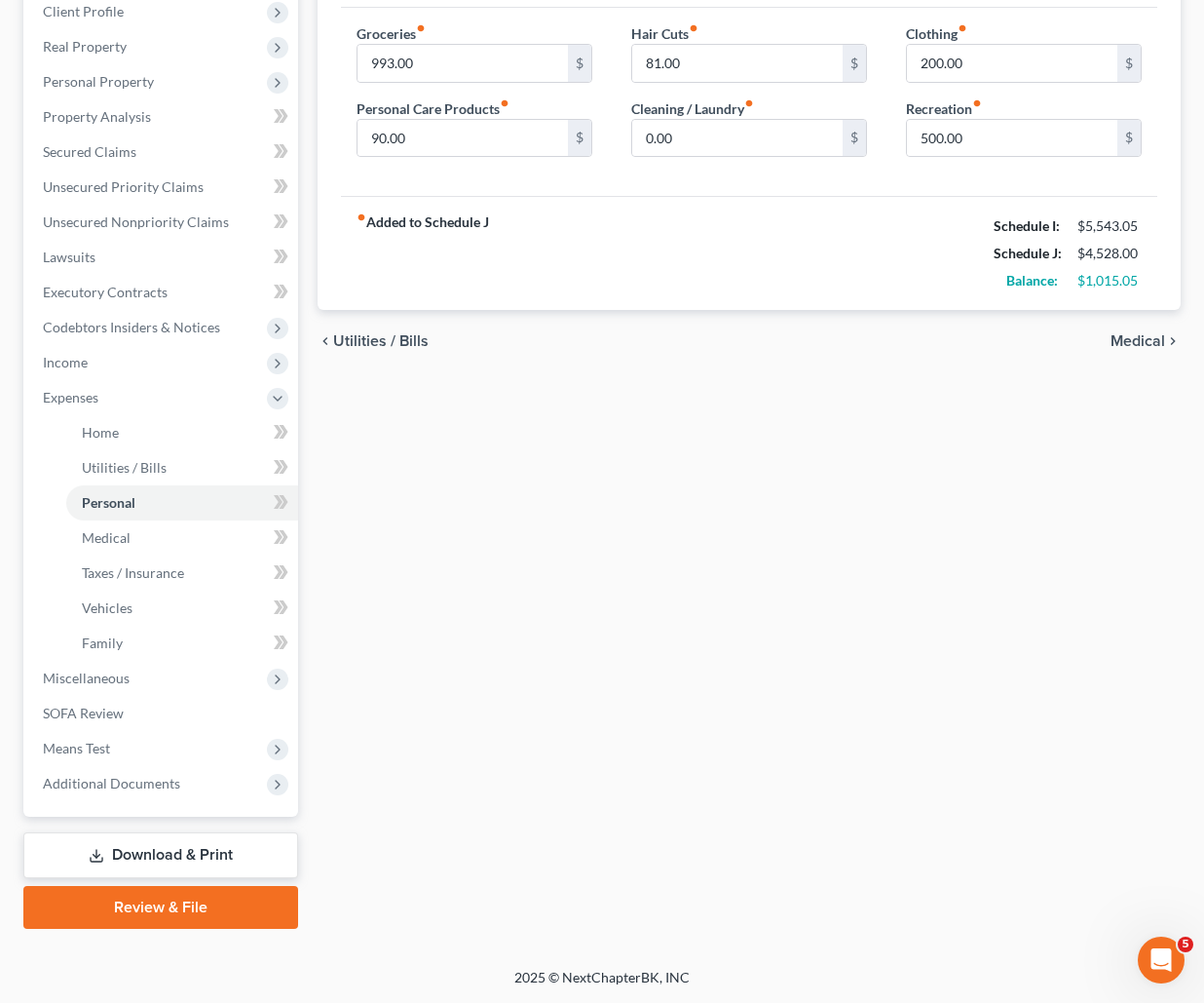
scroll to position [441, 0]
click at [156, 550] on link "Medical" at bounding box center [181, 538] width 232 height 36
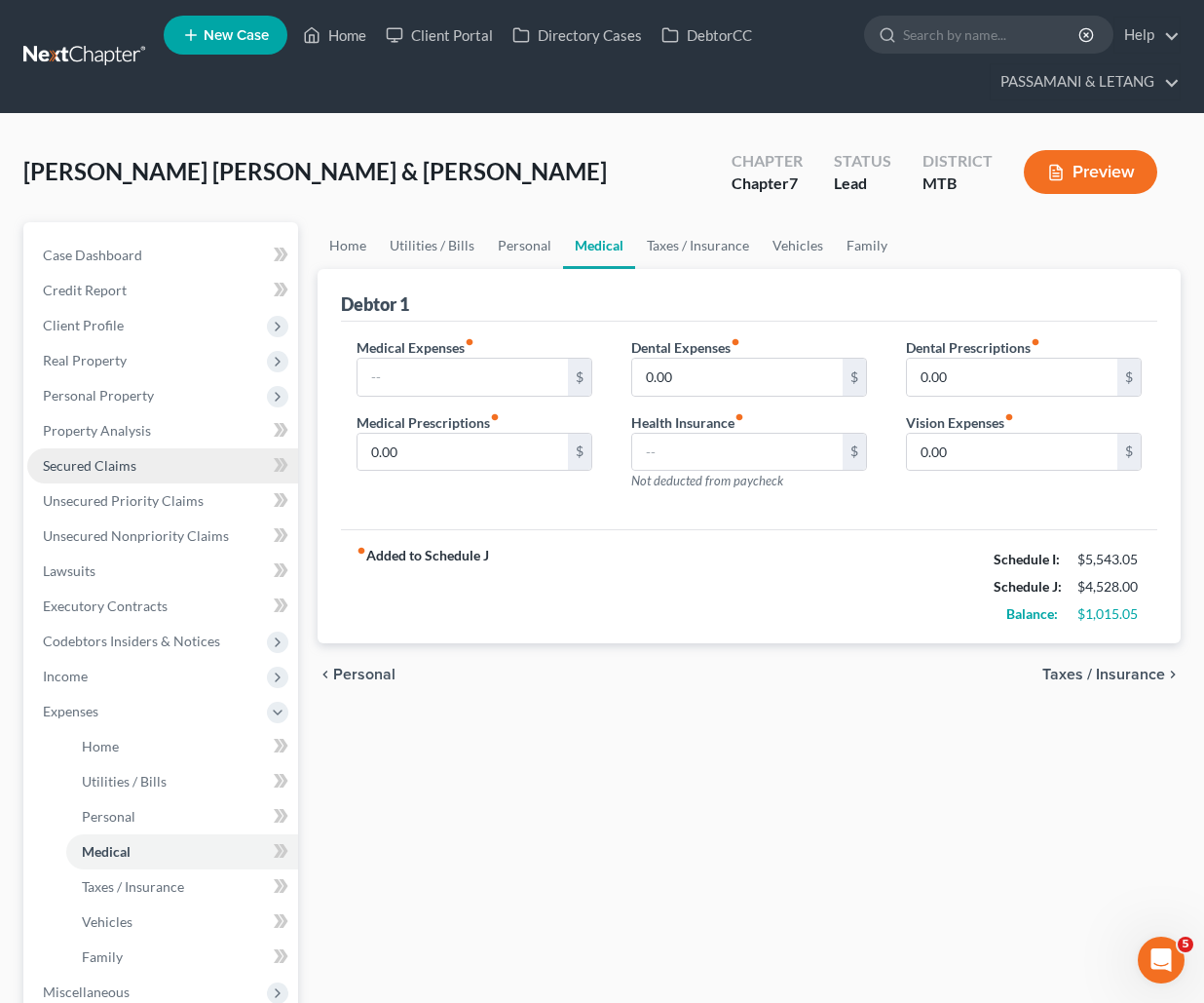
scroll to position [294, 0]
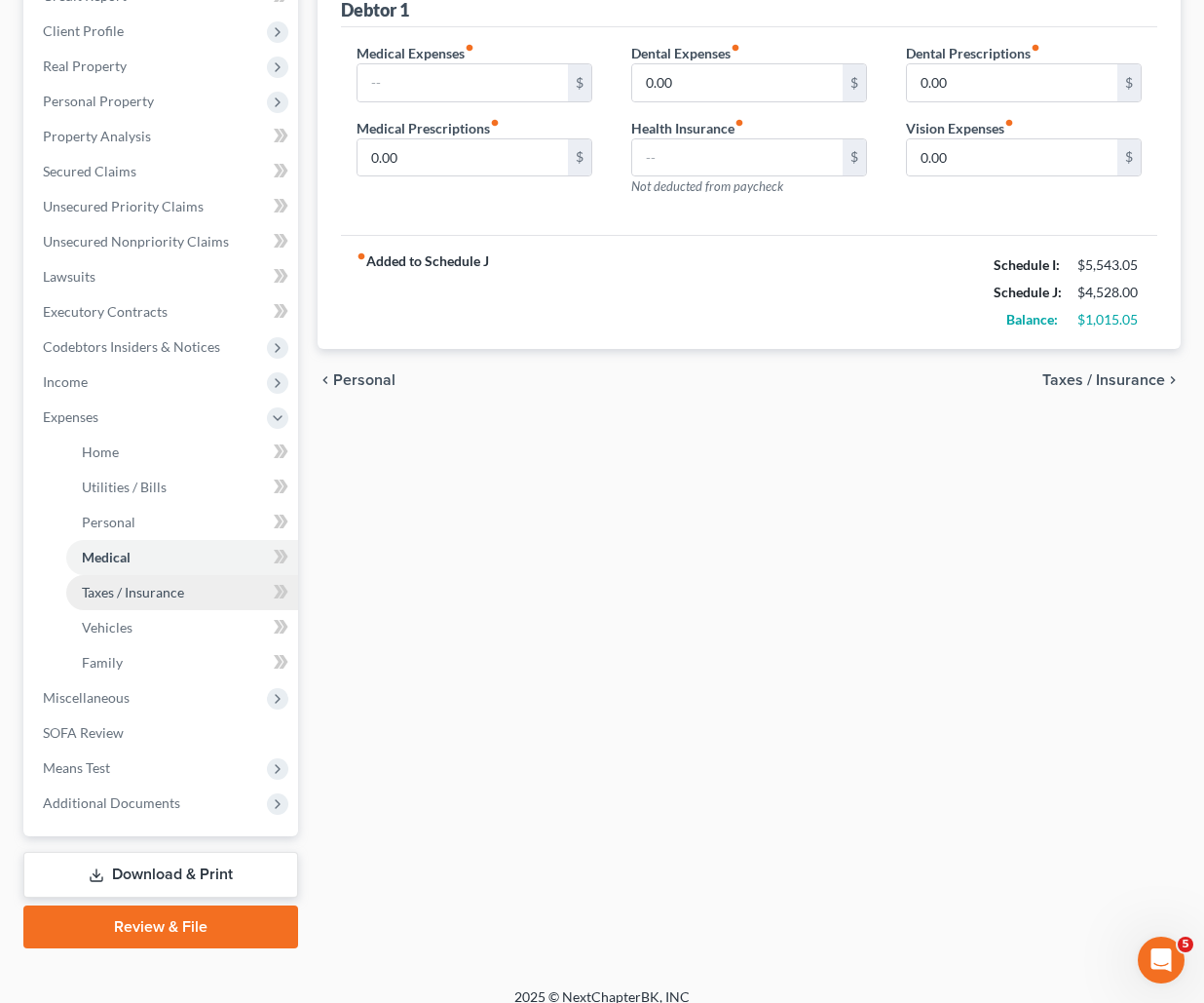
click at [187, 610] on link "Taxes / Insurance" at bounding box center [181, 593] width 232 height 36
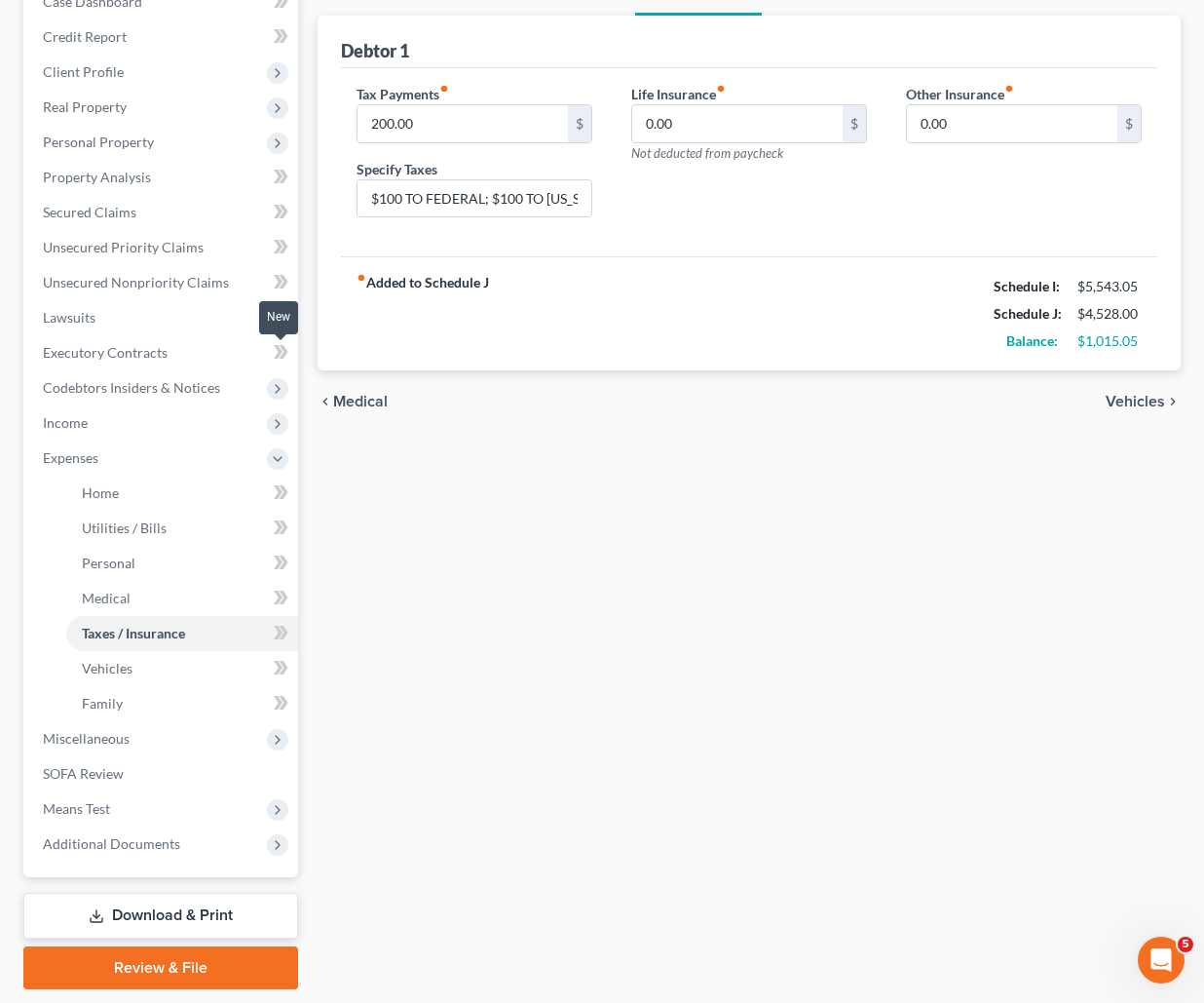
scroll to position [513, 0]
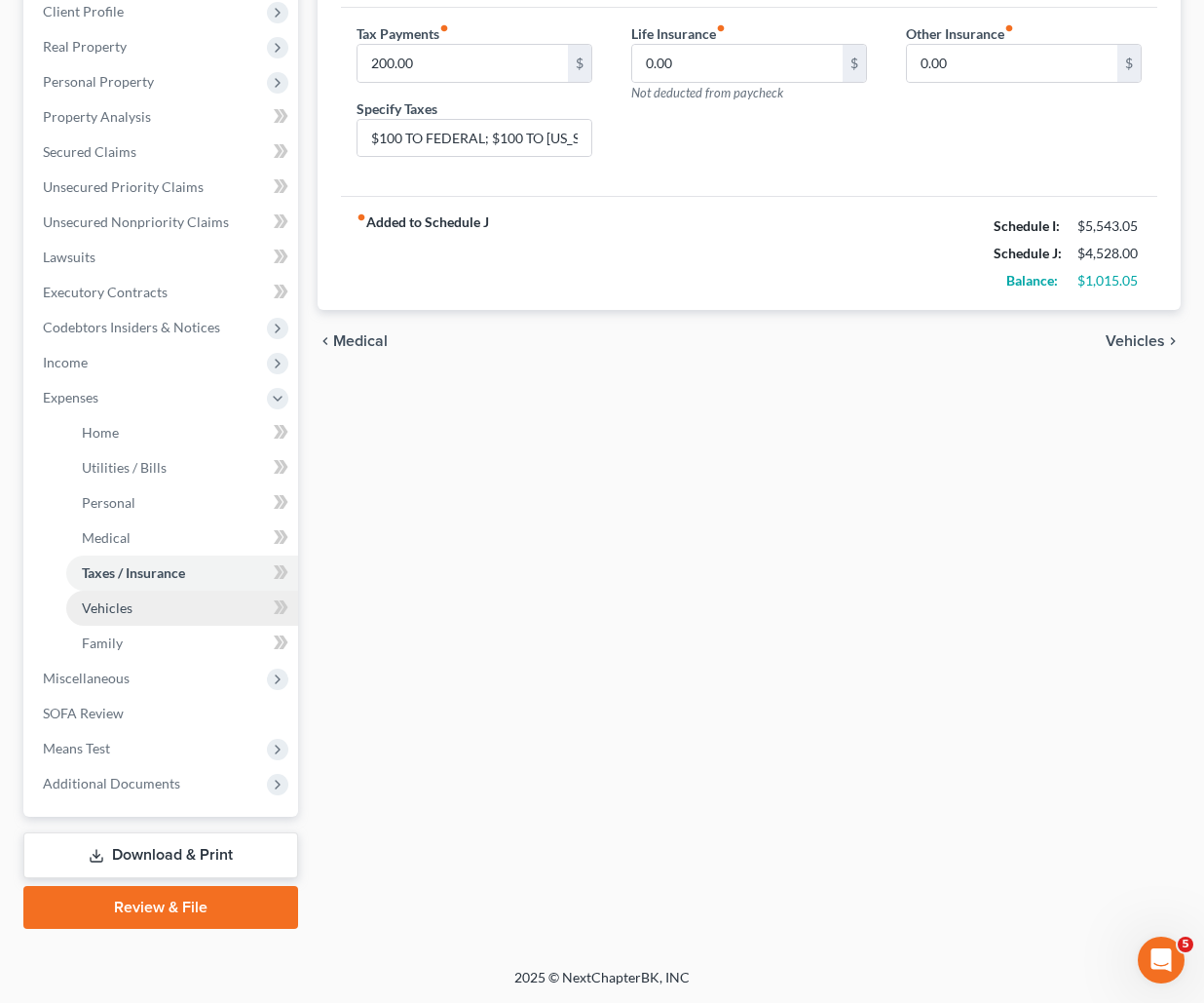
click at [195, 591] on link "Vehicles" at bounding box center [181, 609] width 232 height 36
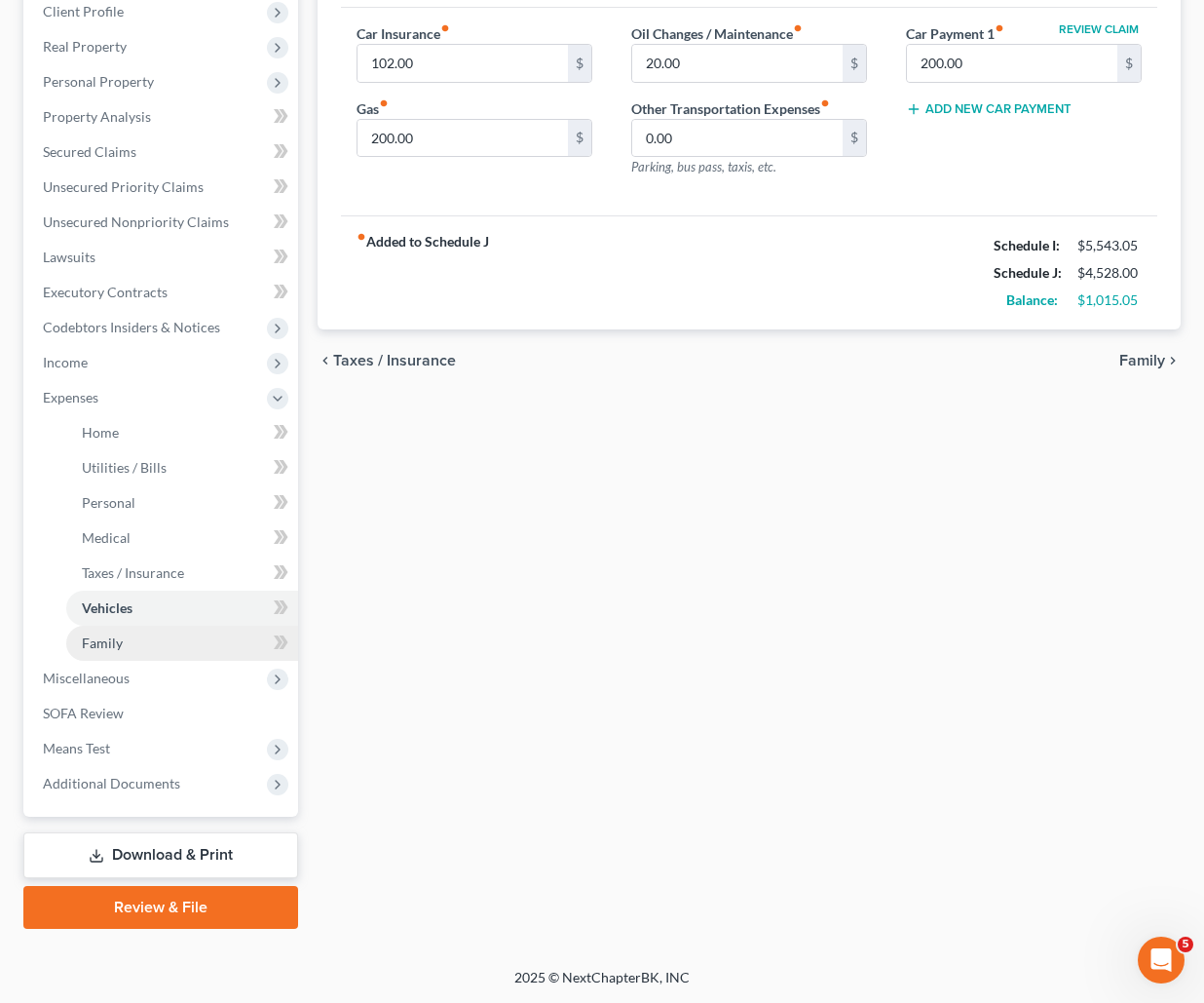
click at [123, 651] on span "Family" at bounding box center [103, 642] width 41 height 17
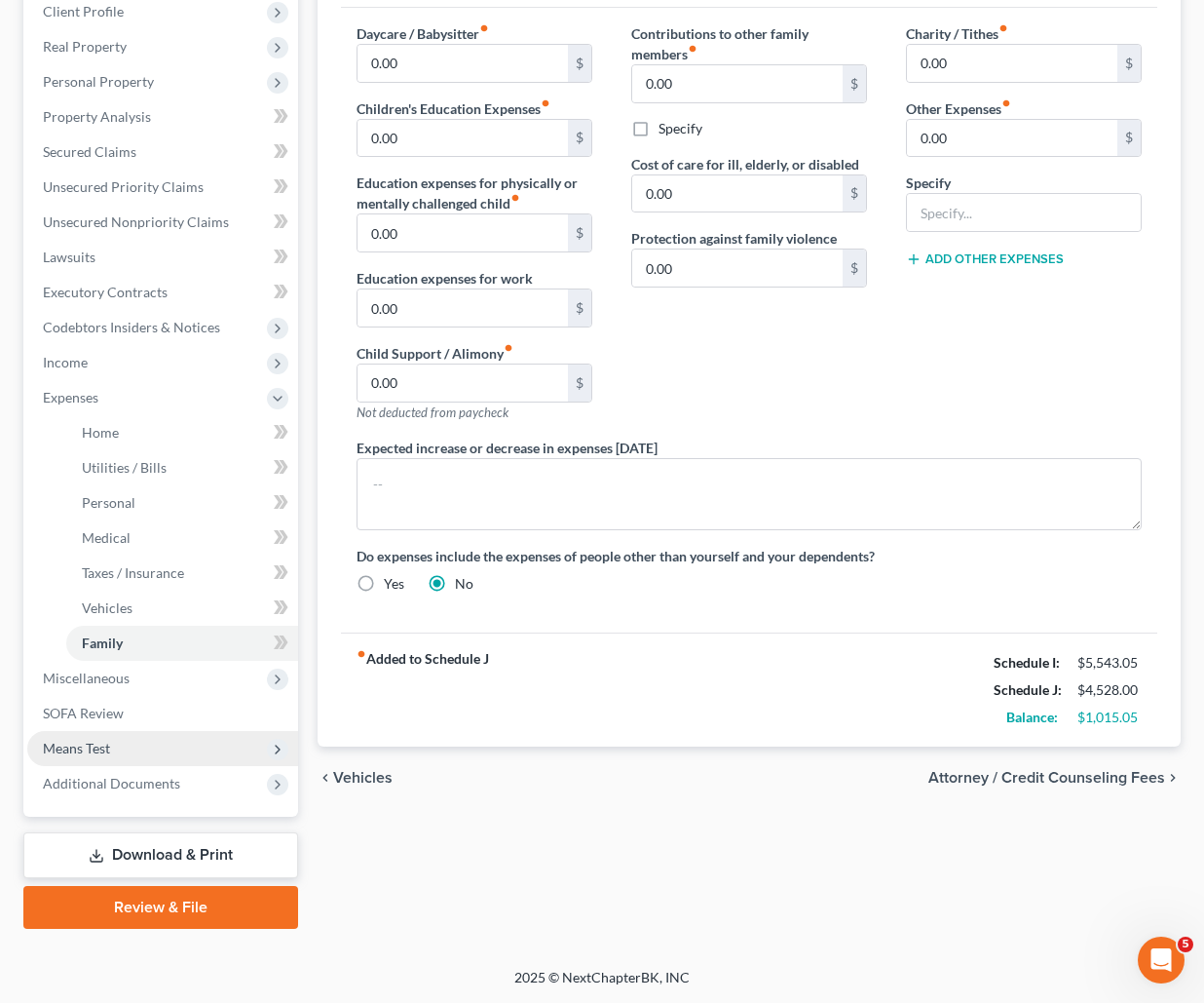
click at [96, 740] on span "Means Test" at bounding box center [76, 748] width 67 height 17
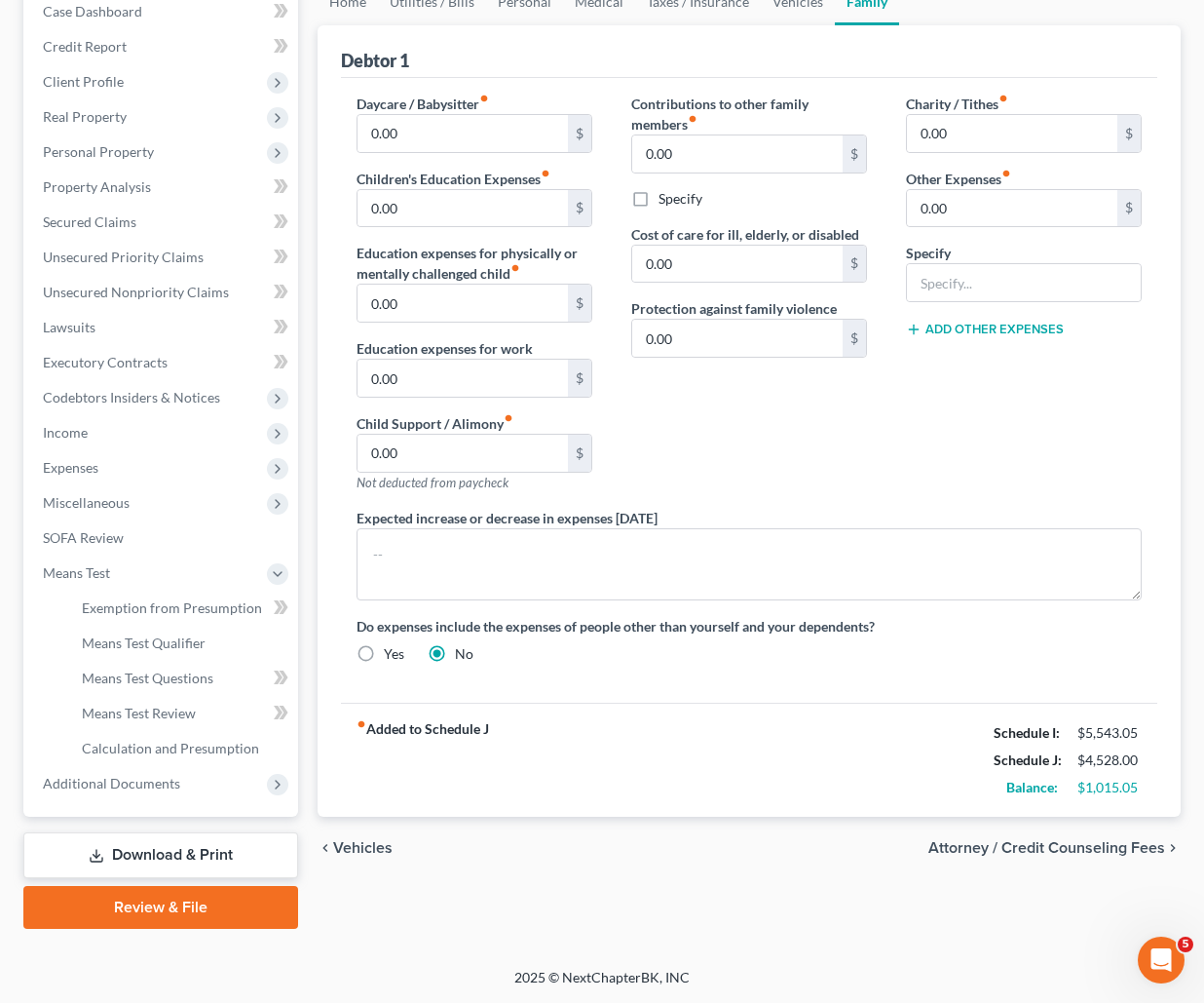
scroll to position [472, 0]
click at [165, 740] on span "Calculation and Presumption" at bounding box center [171, 748] width 177 height 17
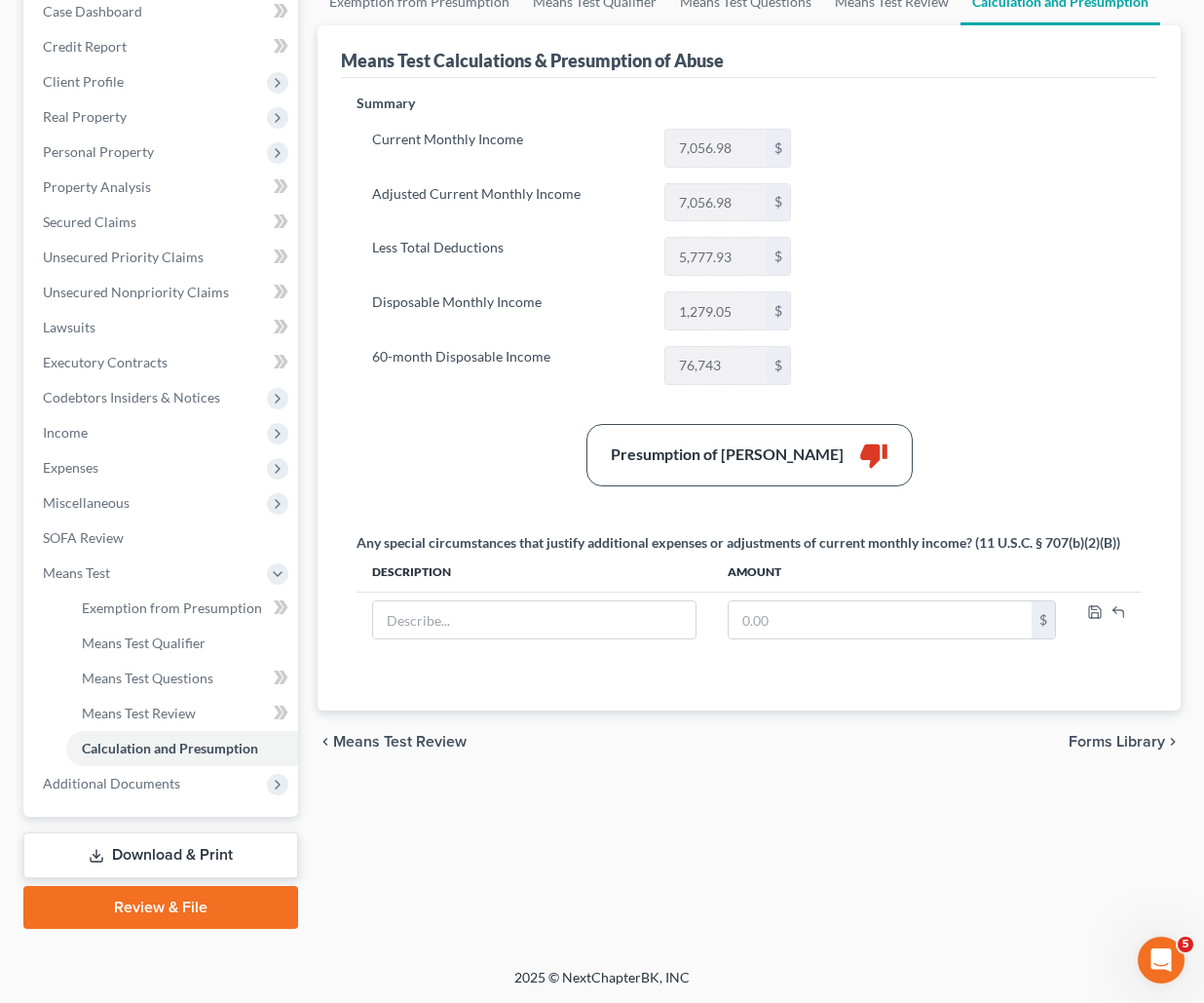
scroll to position [235, 0]
